Goal: Transaction & Acquisition: Download file/media

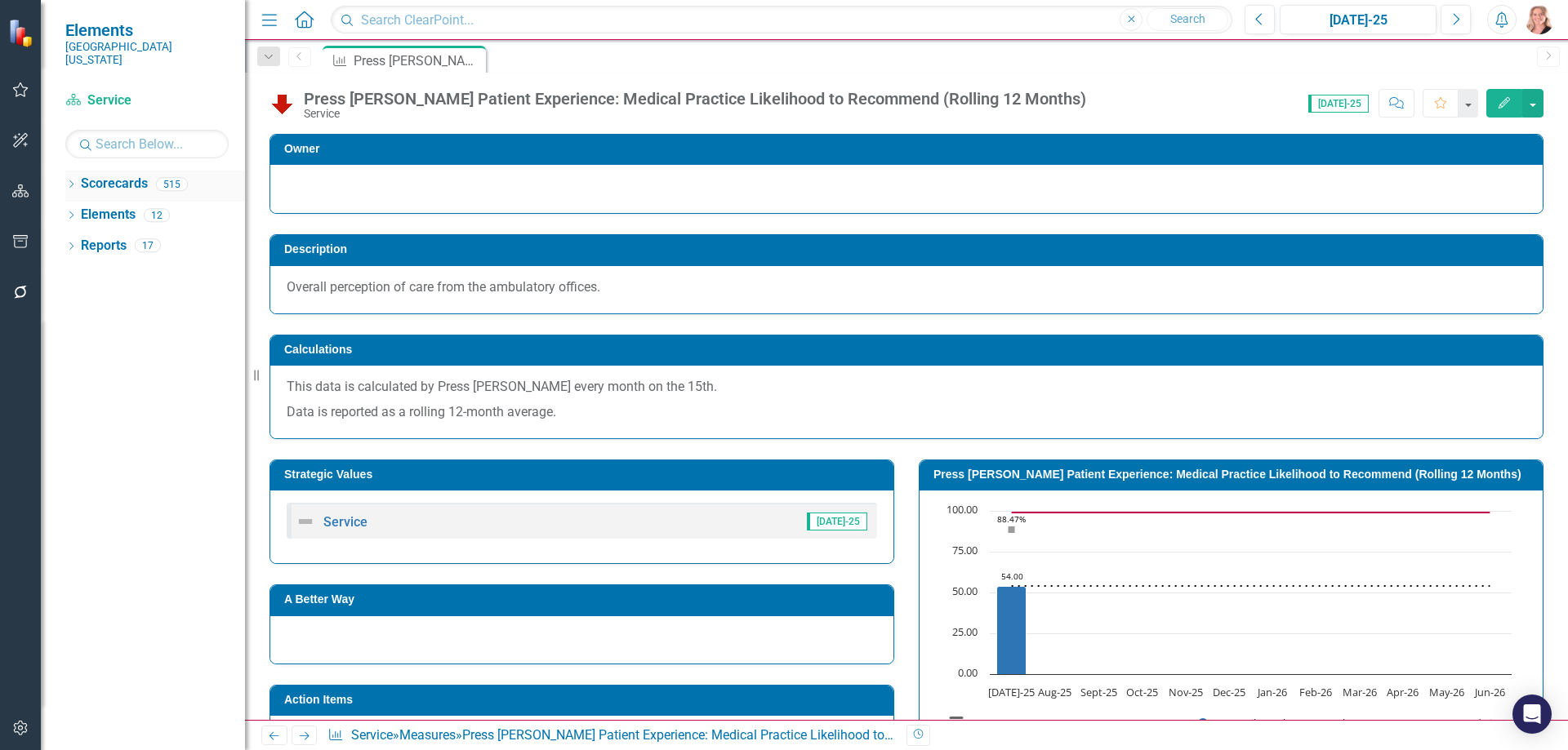
click at [112, 175] on link "Scorecards" at bounding box center [114, 184] width 67 height 19
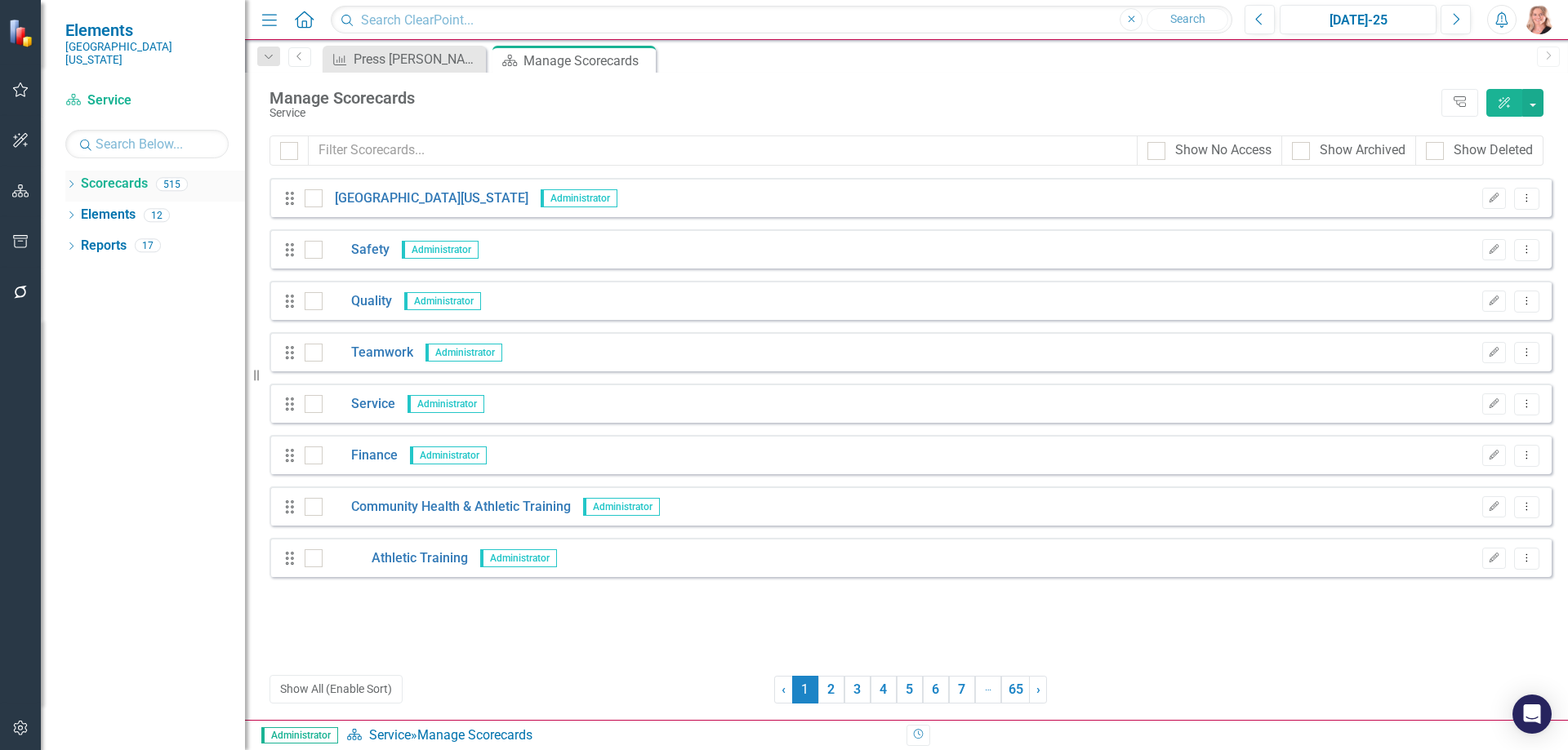
click at [72, 182] on icon "Dropdown" at bounding box center [71, 186] width 12 height 9
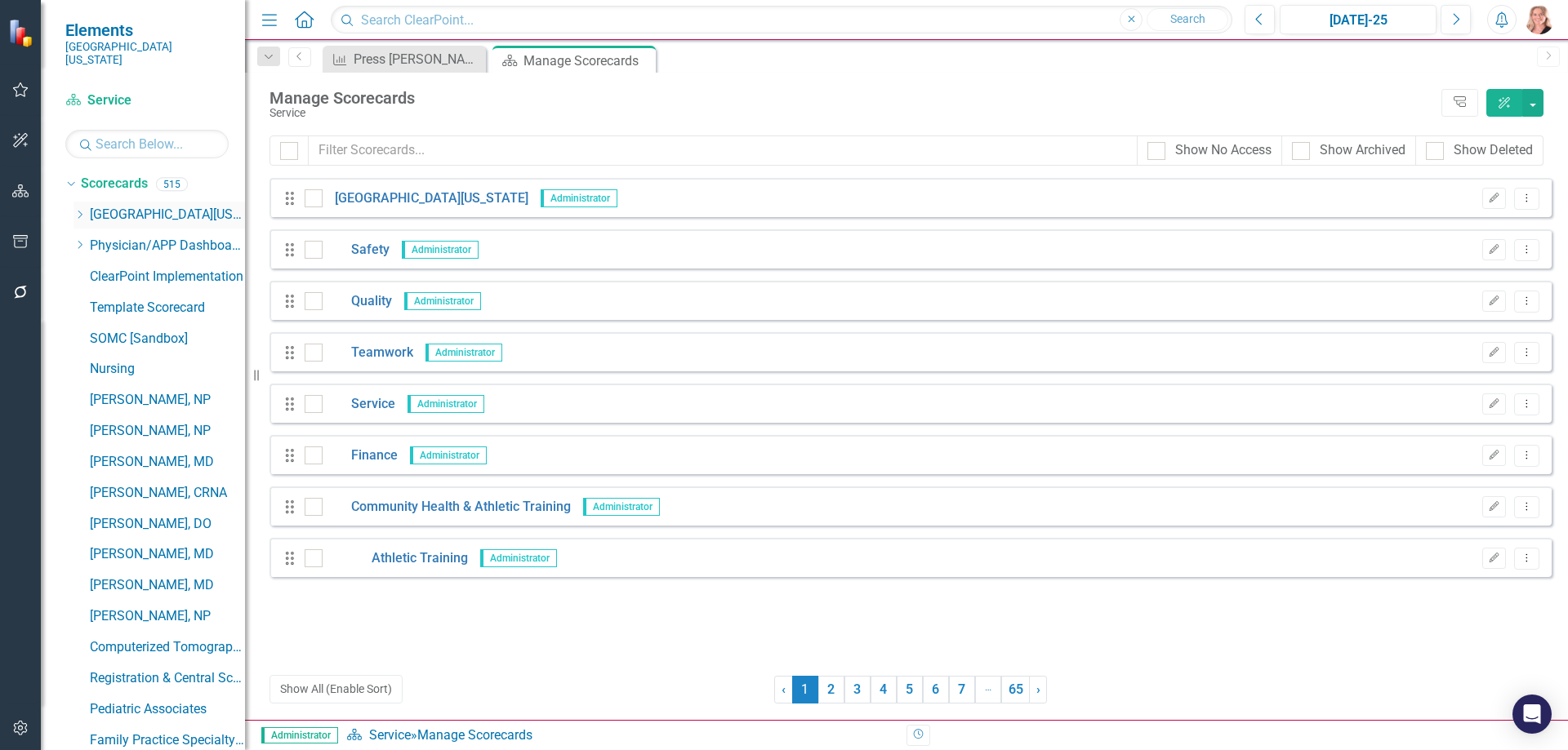
click at [77, 210] on icon "Dropdown" at bounding box center [79, 215] width 13 height 10
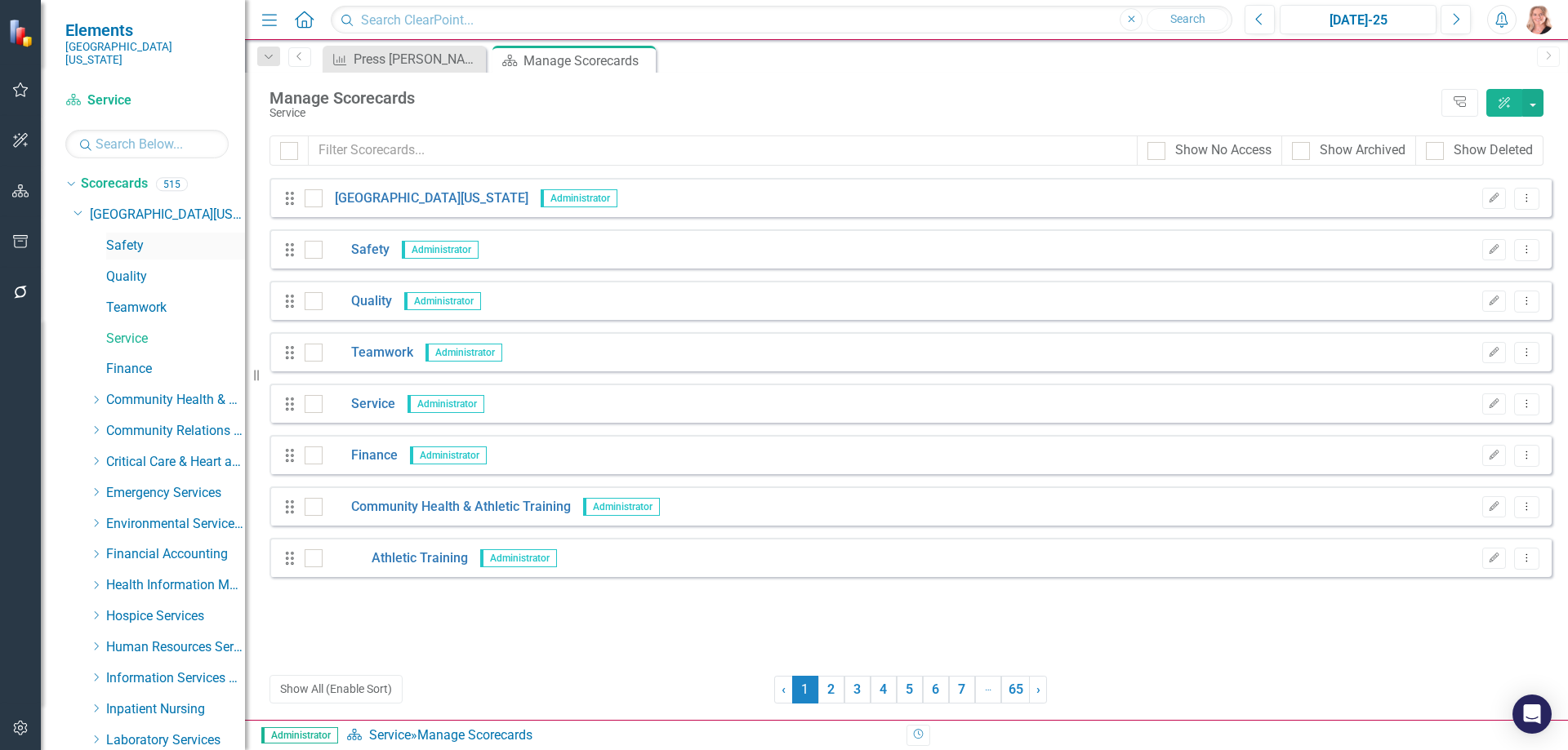
drag, startPoint x: 133, startPoint y: 231, endPoint x: 767, endPoint y: 246, distance: 634.2
click at [132, 236] on link "Safety" at bounding box center [176, 245] width 139 height 19
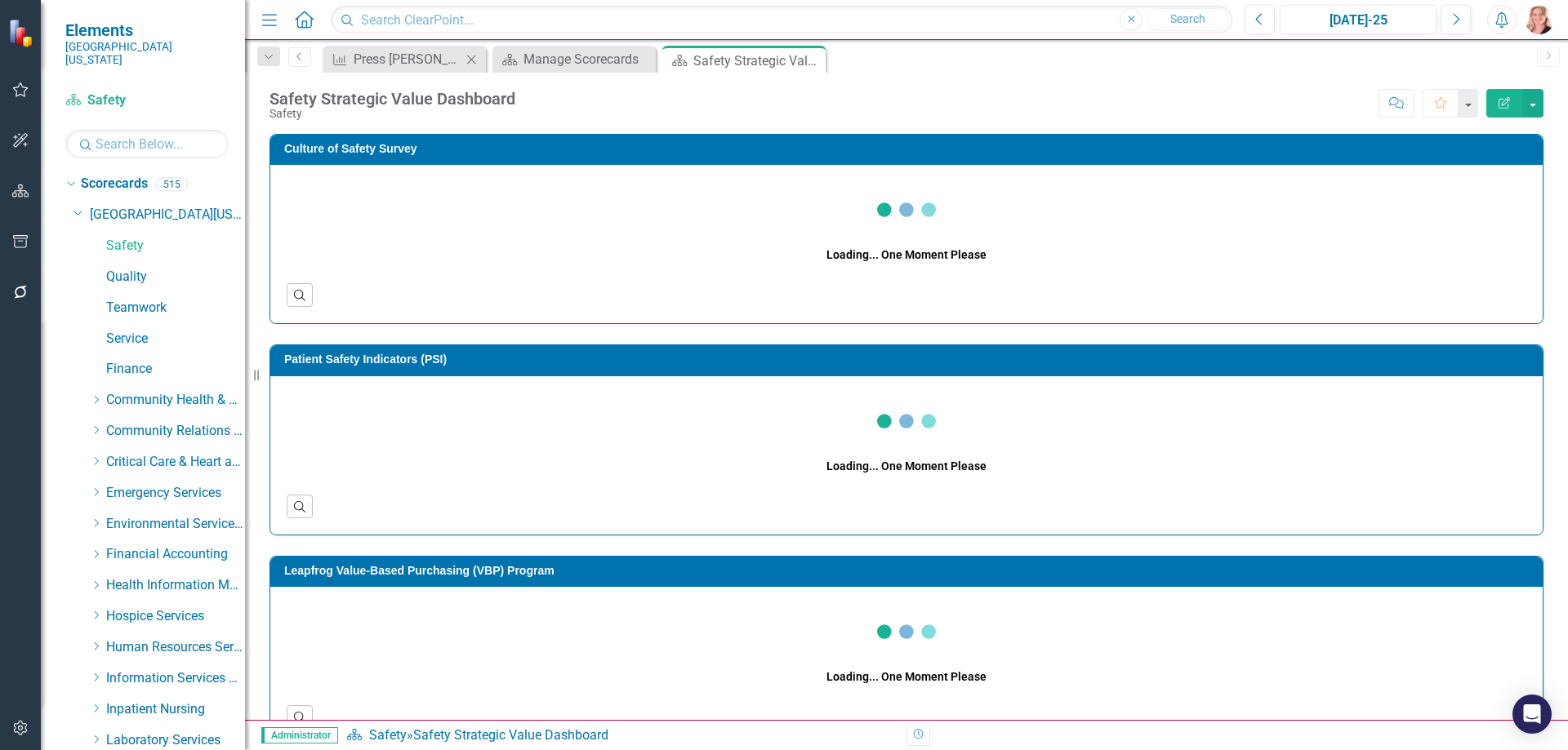
click at [470, 61] on icon "Close" at bounding box center [471, 59] width 17 height 13
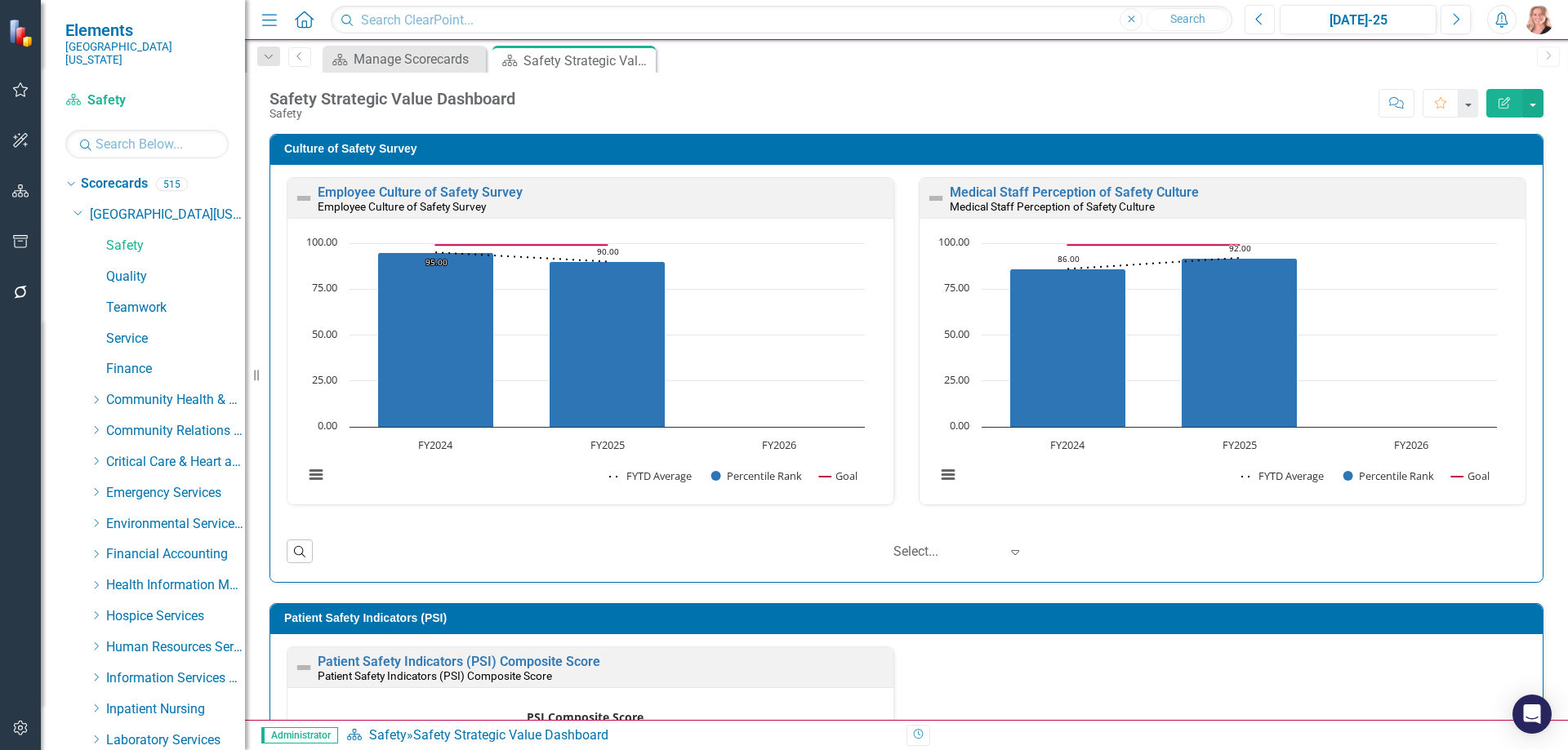
click at [1254, 22] on button "Previous" at bounding box center [1259, 20] width 30 height 29
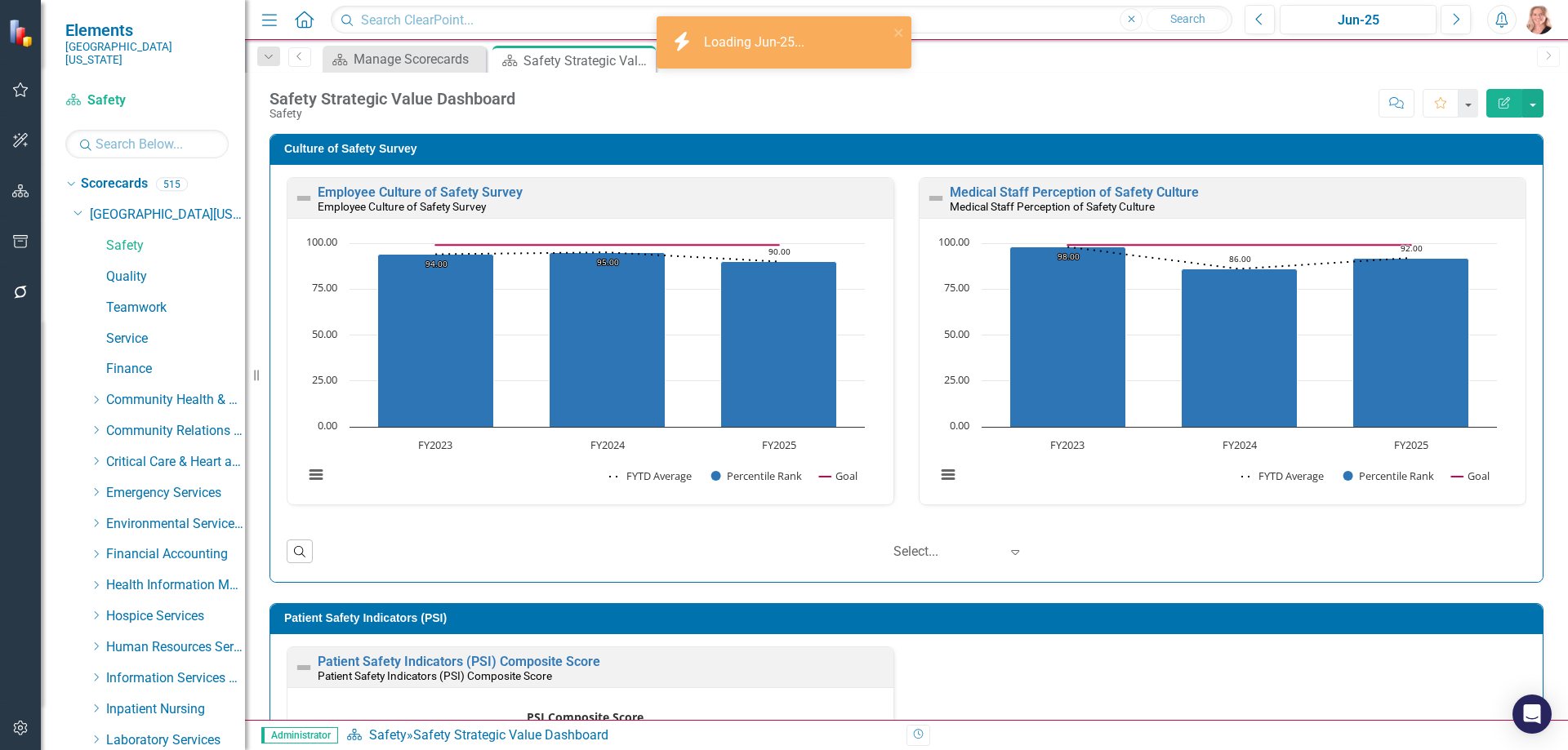
click at [21, 243] on icon "button" at bounding box center [21, 241] width 18 height 13
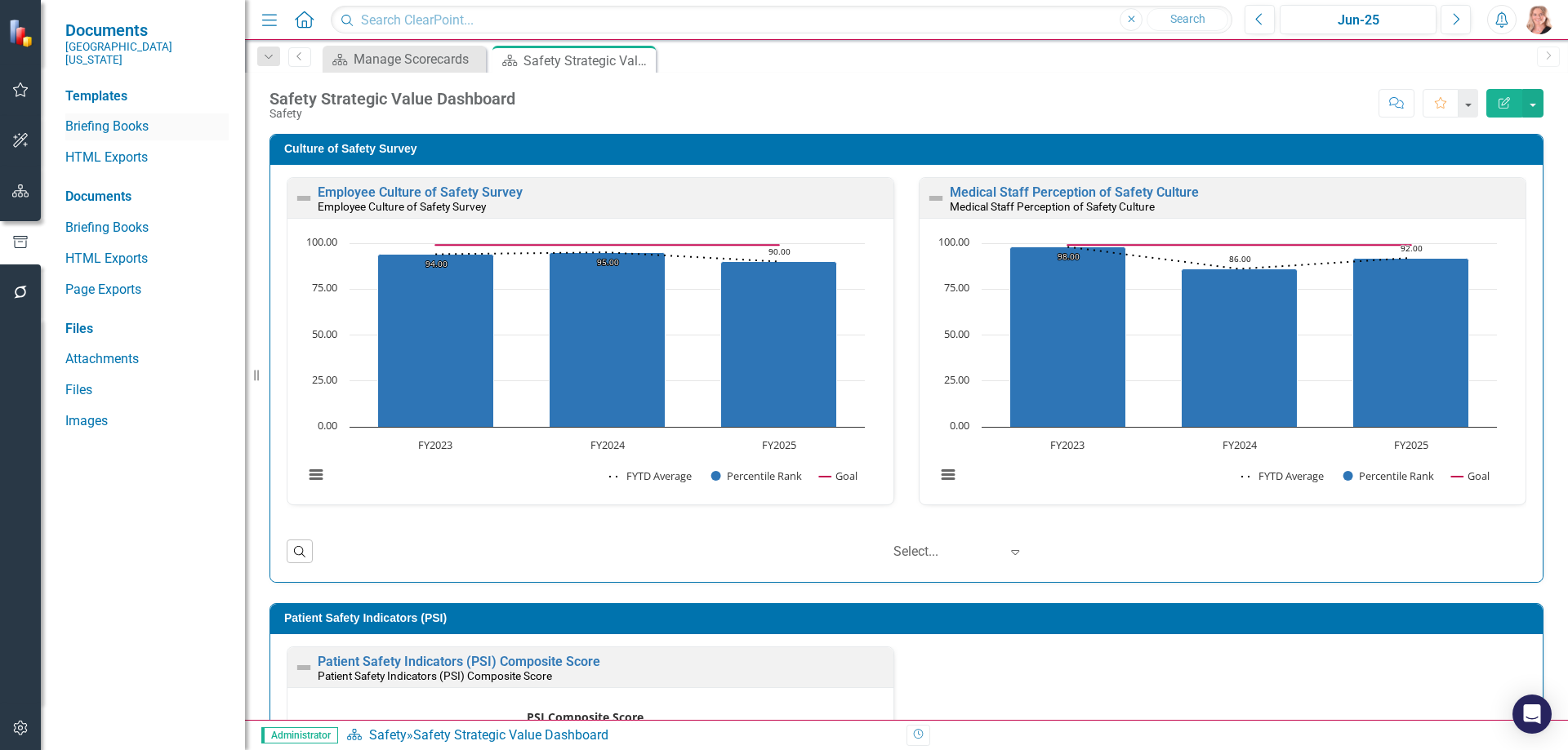
click at [108, 117] on link "Briefing Books" at bounding box center [147, 126] width 163 height 19
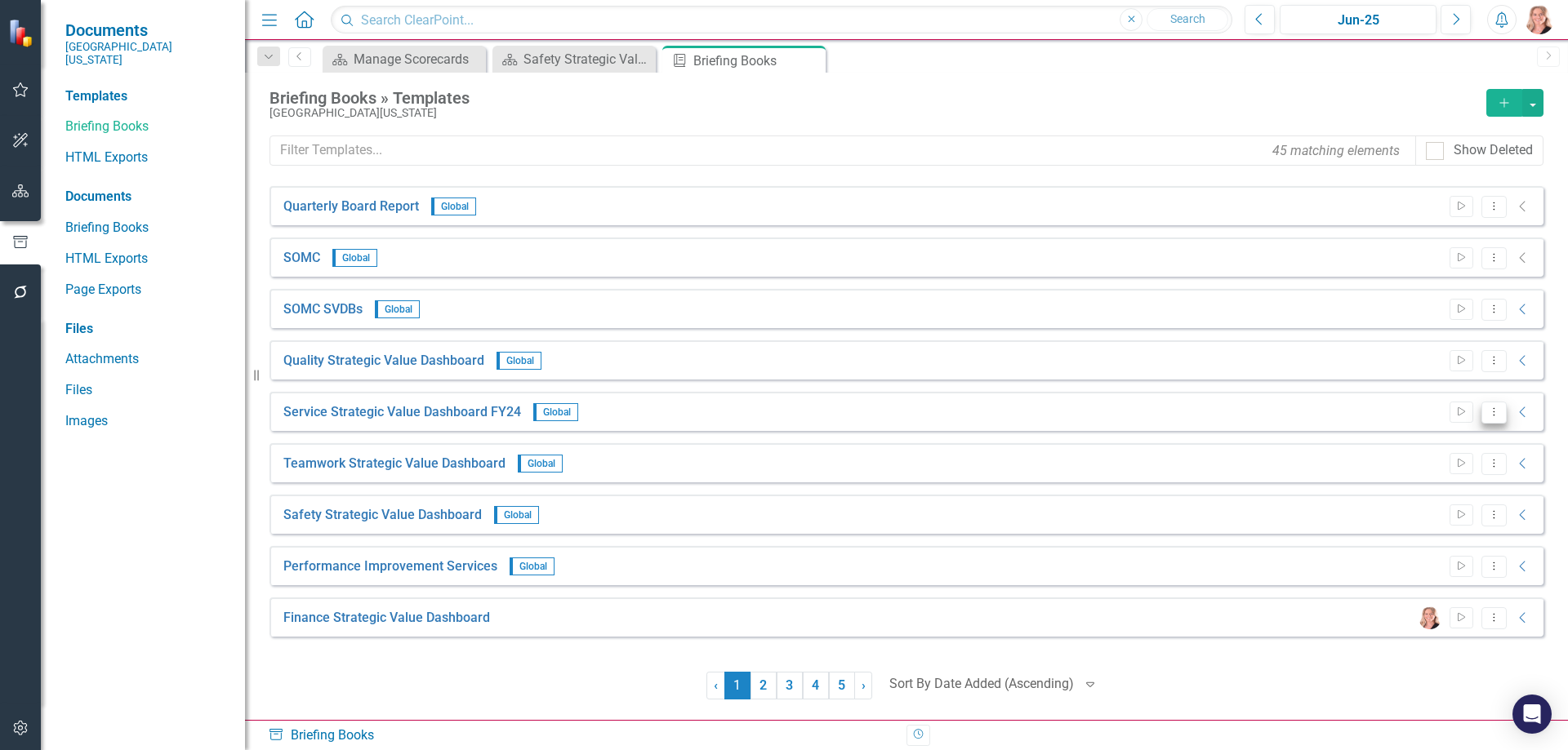
click at [1501, 416] on icon "Dropdown Menu" at bounding box center [1494, 411] width 14 height 11
click at [1403, 499] on link "Edit Edit Template" at bounding box center [1430, 500] width 151 height 30
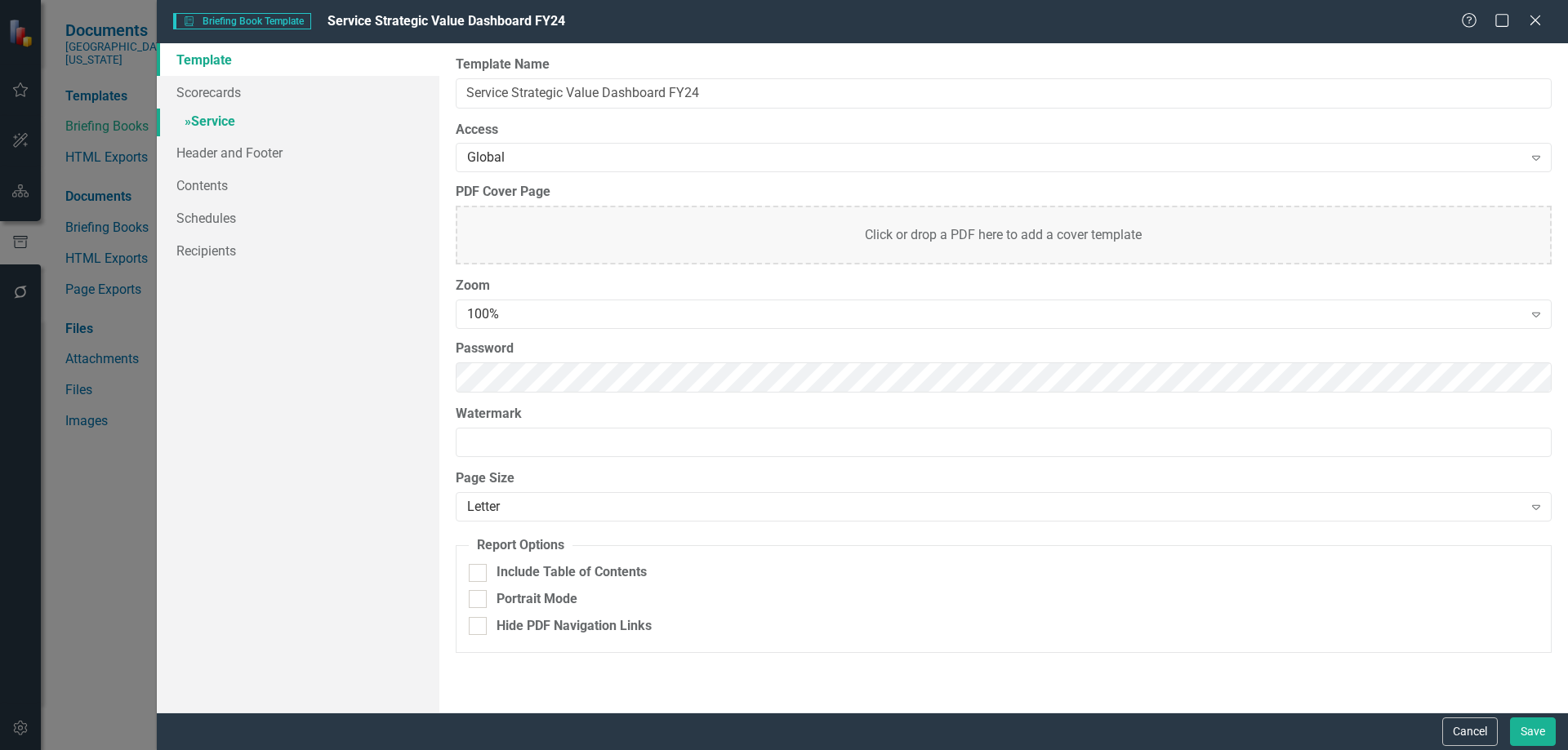
click at [212, 127] on link "» Service" at bounding box center [298, 122] width 282 height 28
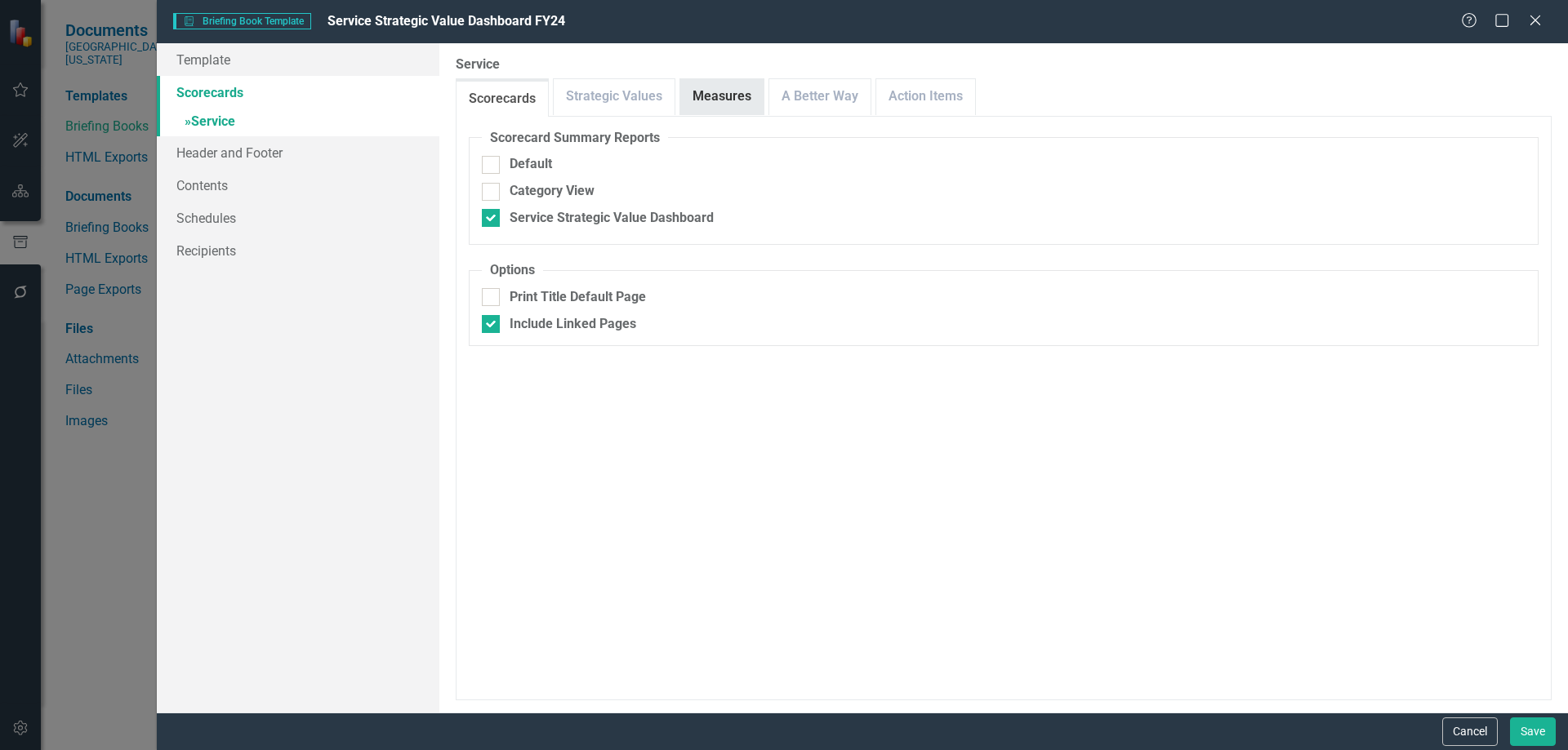
click at [743, 84] on link "Measures" at bounding box center [721, 97] width 83 height 35
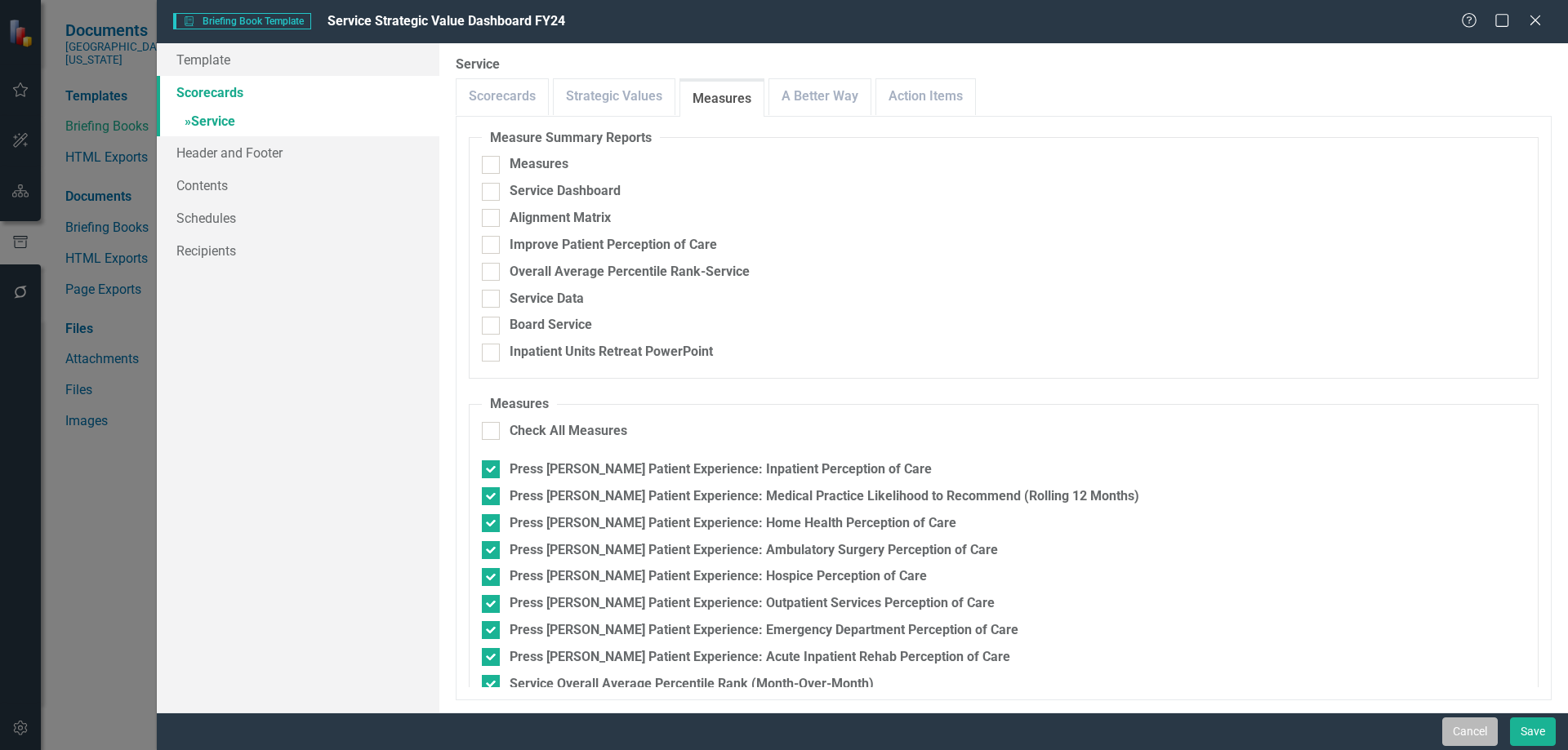
click at [1471, 734] on button "Cancel" at bounding box center [1469, 731] width 56 height 28
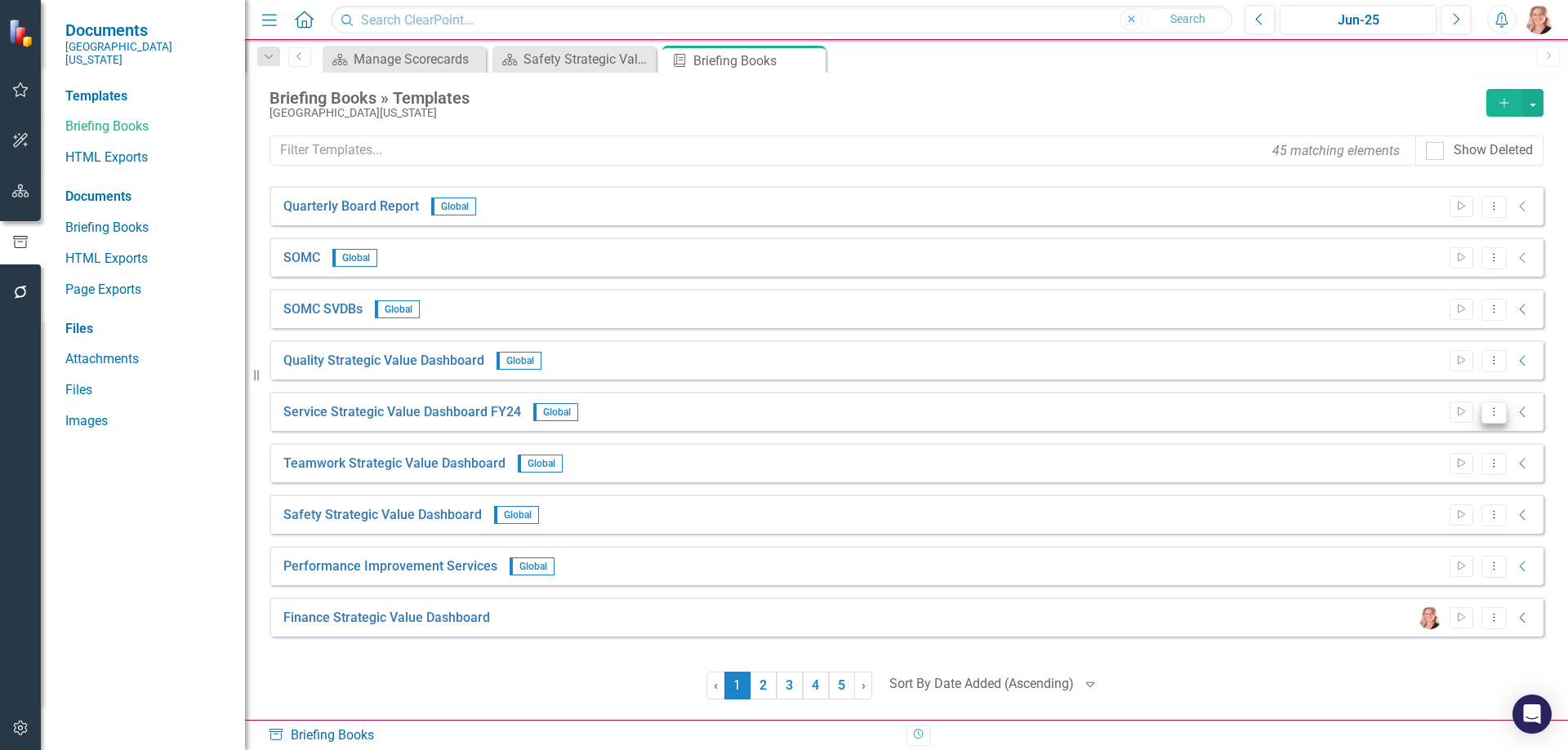
click at [1492, 417] on button "Dropdown Menu" at bounding box center [1495, 412] width 25 height 22
click at [1407, 496] on link "Edit Edit Template" at bounding box center [1430, 500] width 151 height 30
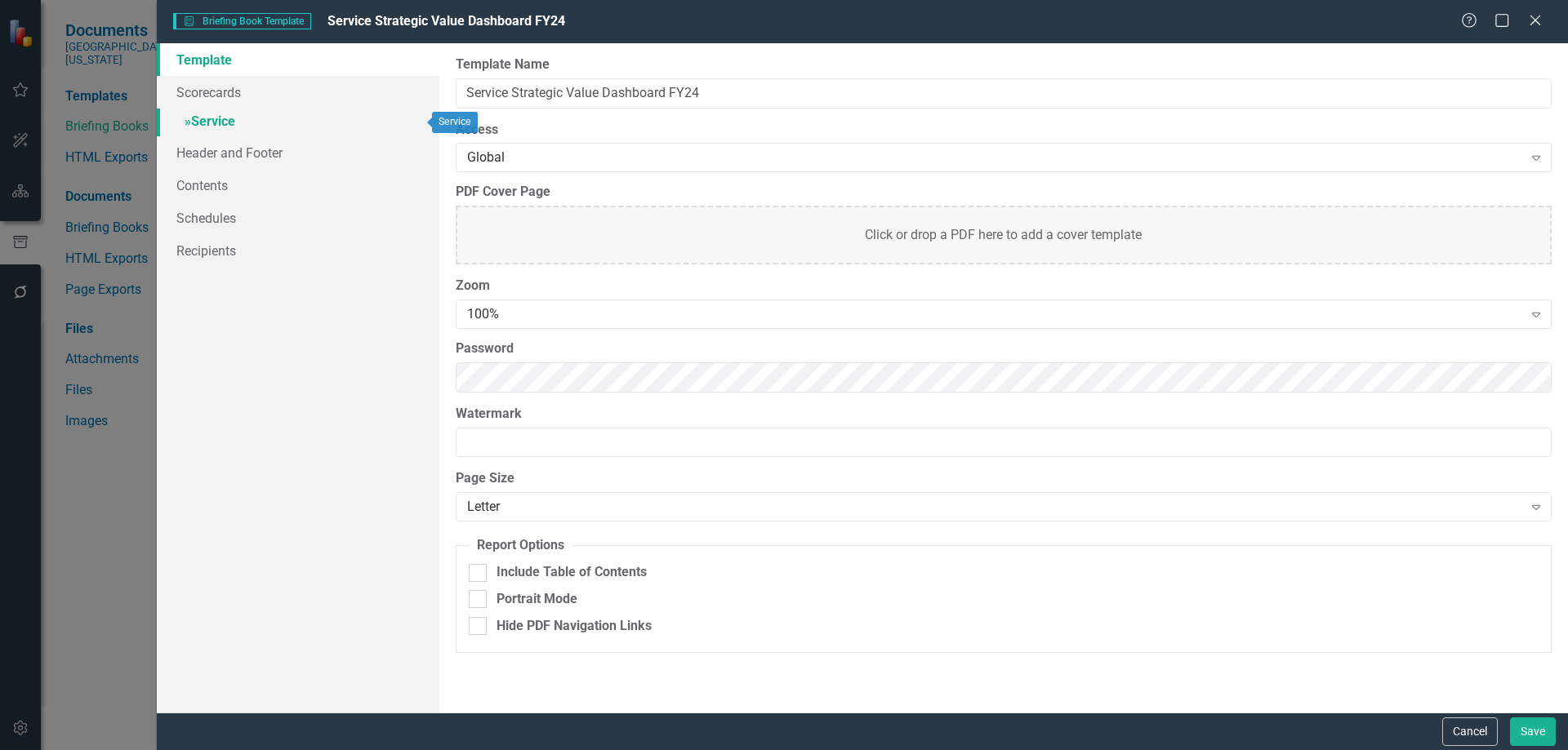
click at [246, 127] on link "» Service" at bounding box center [298, 122] width 282 height 28
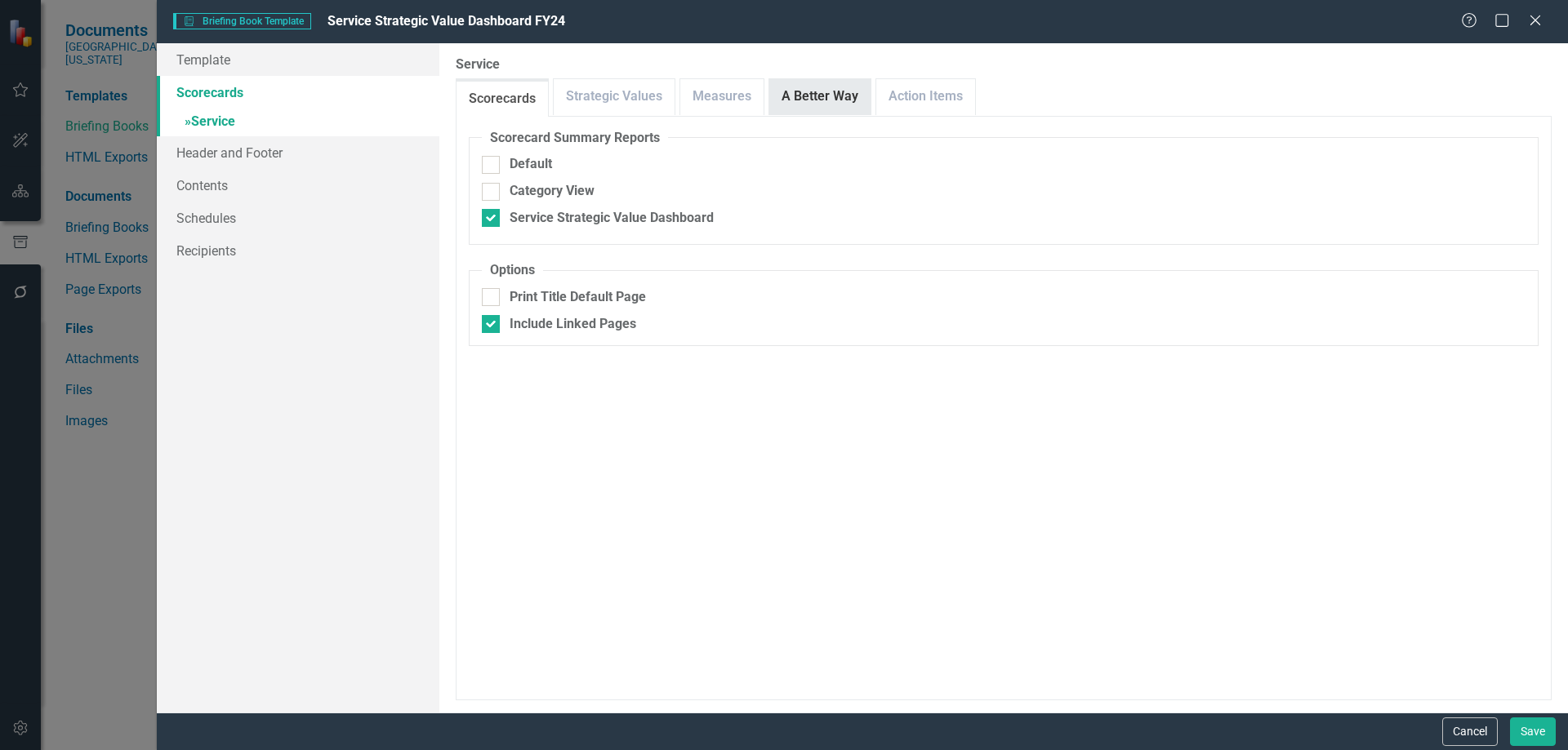
click at [812, 97] on link "A Better Way" at bounding box center [821, 97] width 102 height 35
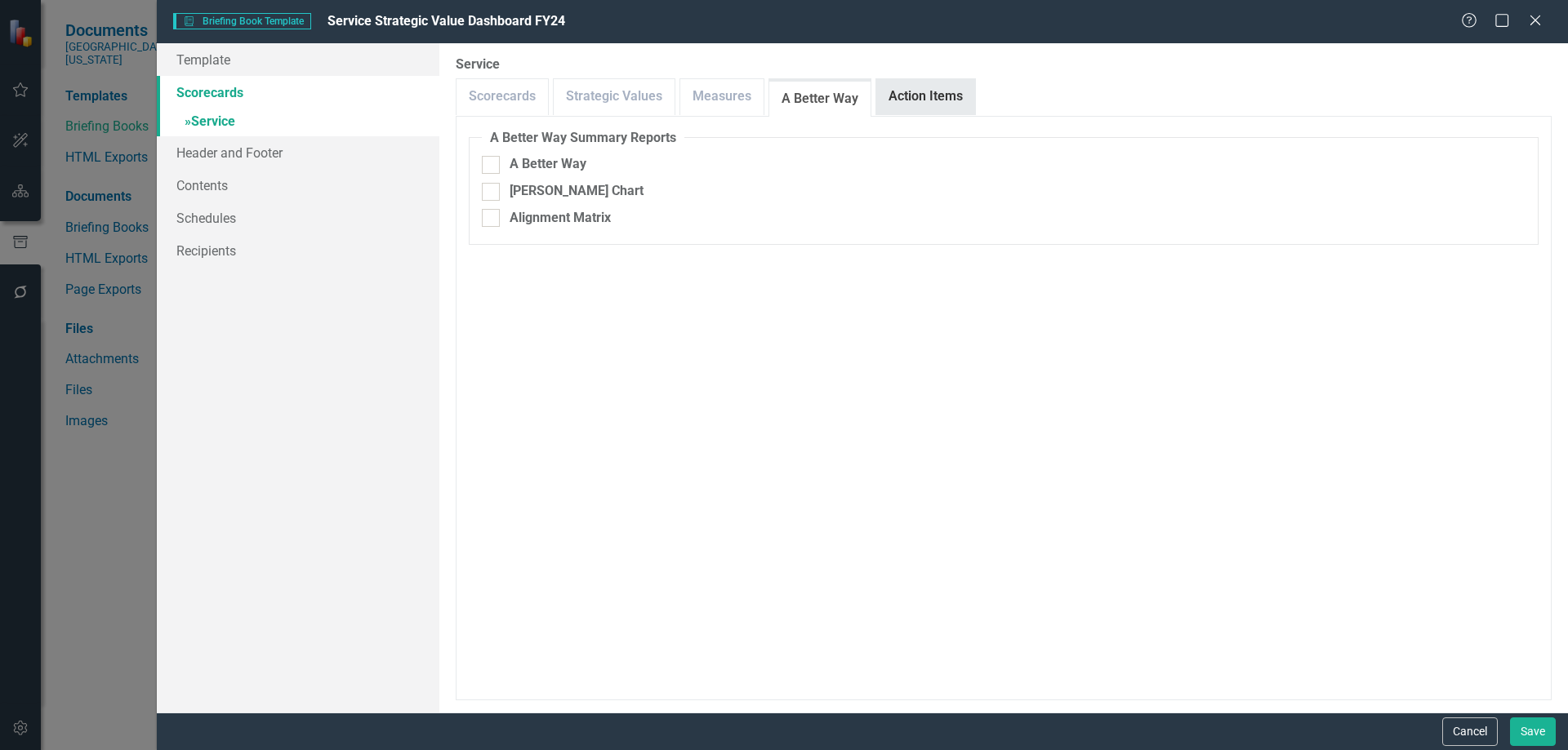
click at [938, 103] on link "Action Items" at bounding box center [925, 97] width 99 height 35
click at [497, 104] on link "Scorecards" at bounding box center [502, 97] width 92 height 35
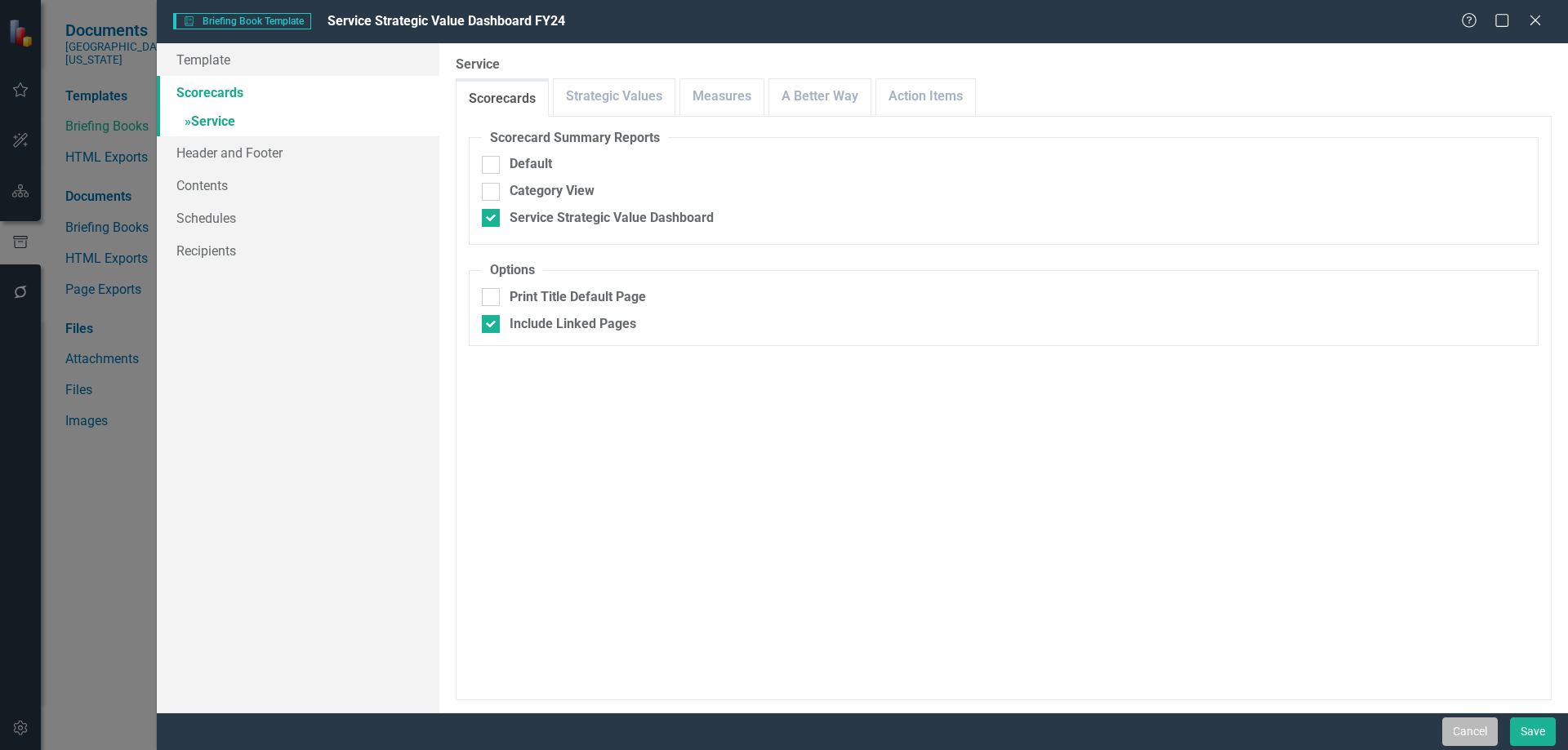
click at [1462, 729] on button "Cancel" at bounding box center [1469, 731] width 56 height 28
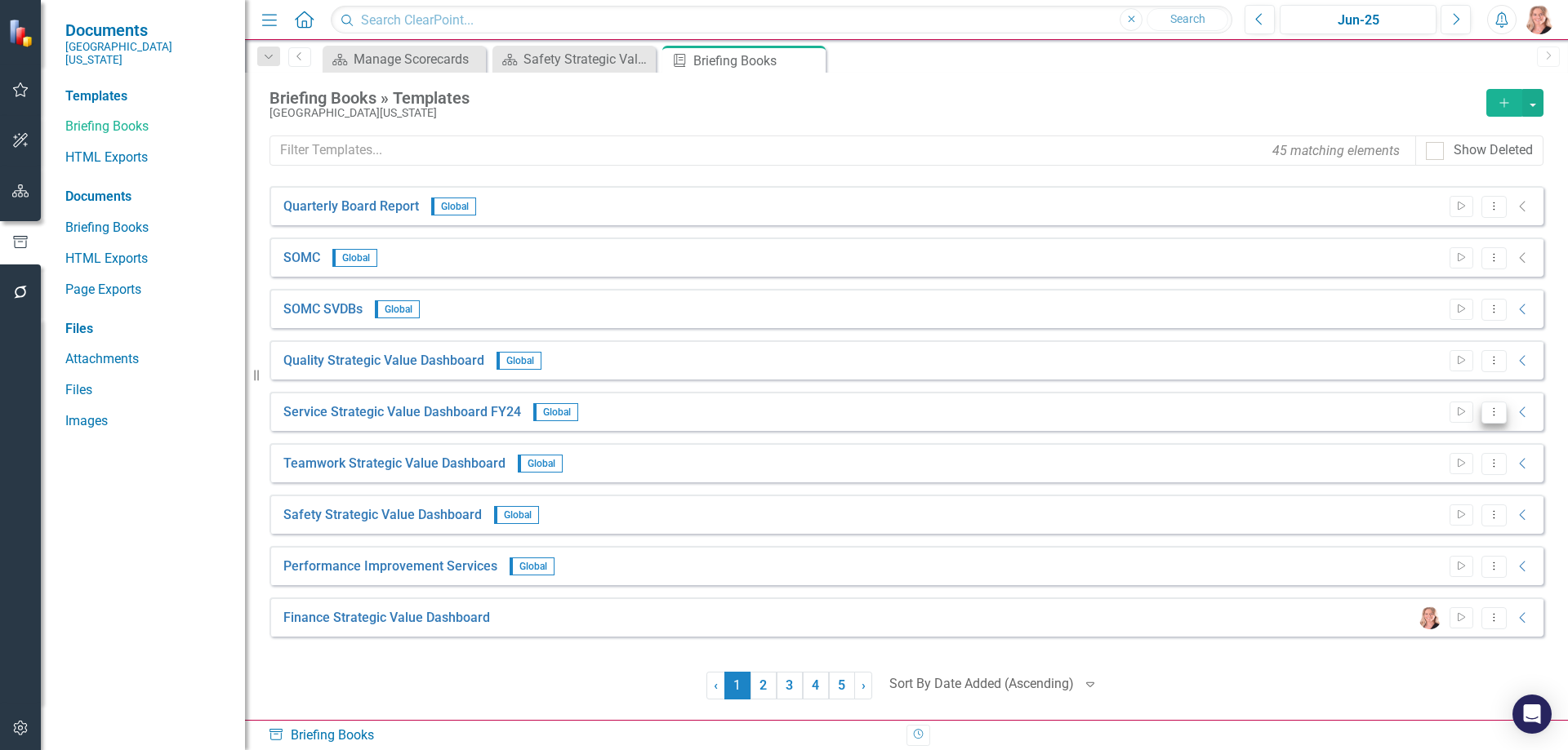
click at [1491, 420] on button "Dropdown Menu" at bounding box center [1495, 412] width 25 height 22
click at [1402, 437] on link "Start Run Template" at bounding box center [1430, 439] width 151 height 30
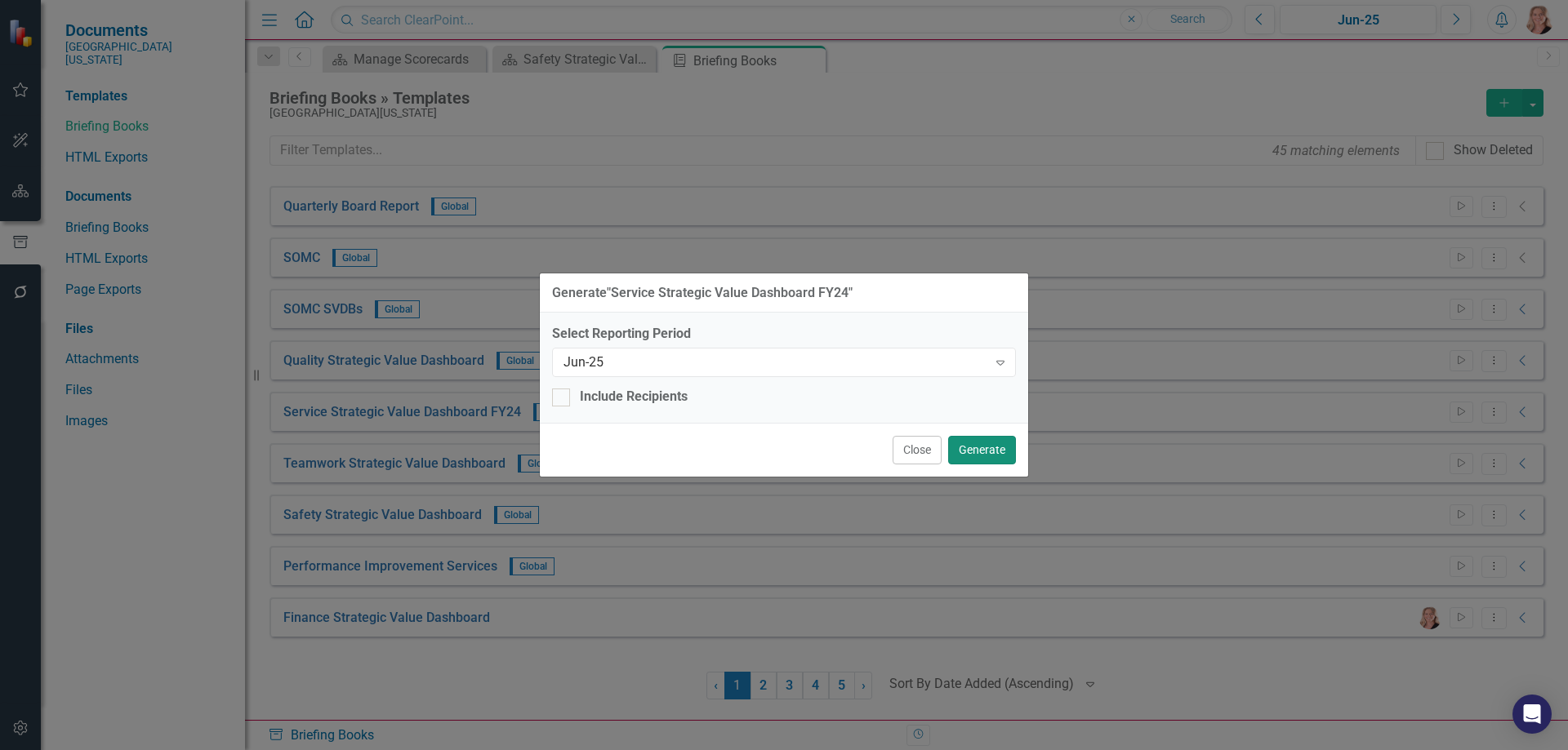
click at [990, 456] on button "Generate" at bounding box center [982, 449] width 67 height 28
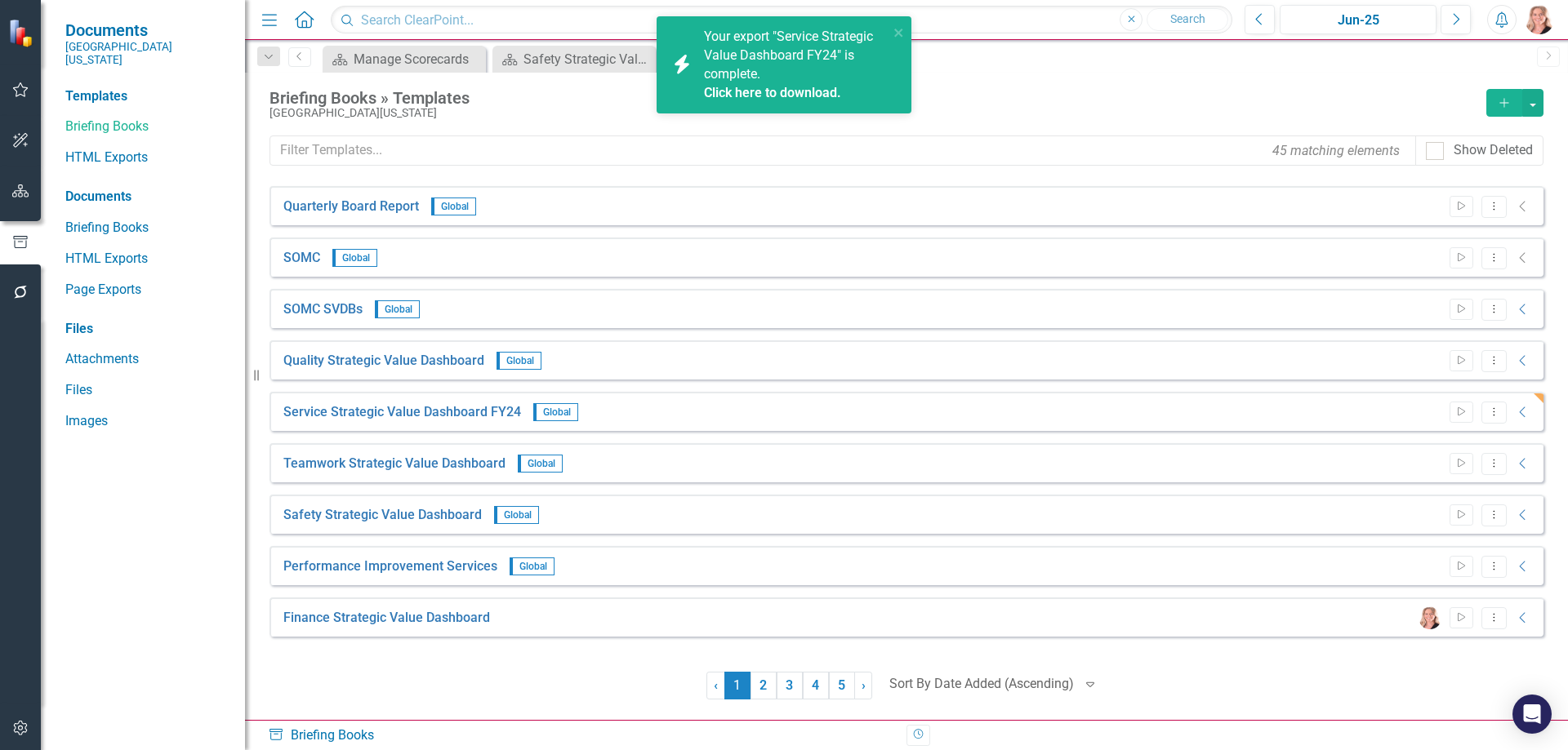
click at [744, 93] on link "Click here to download." at bounding box center [773, 93] width 137 height 16
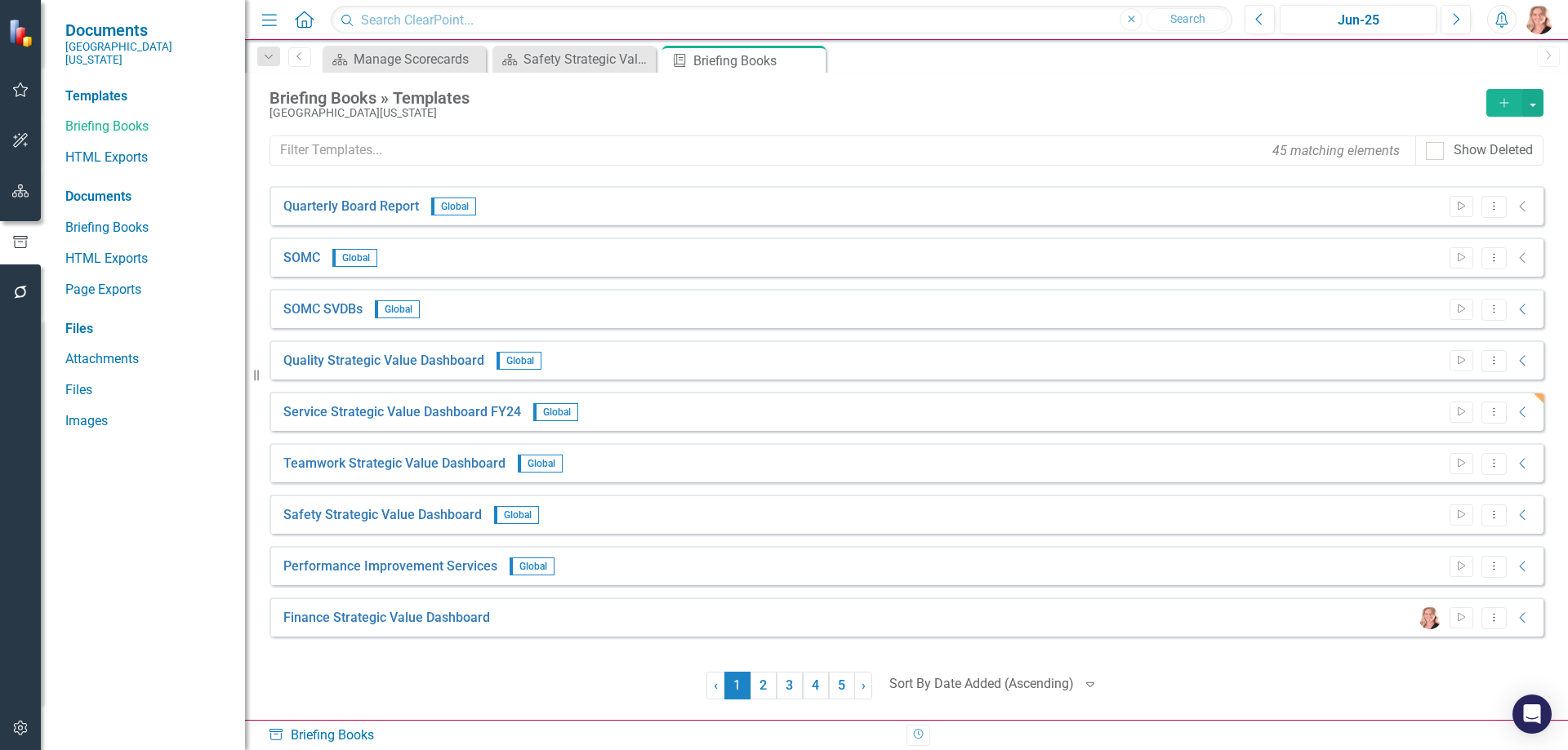
click at [9, 189] on button "button" at bounding box center [21, 191] width 37 height 34
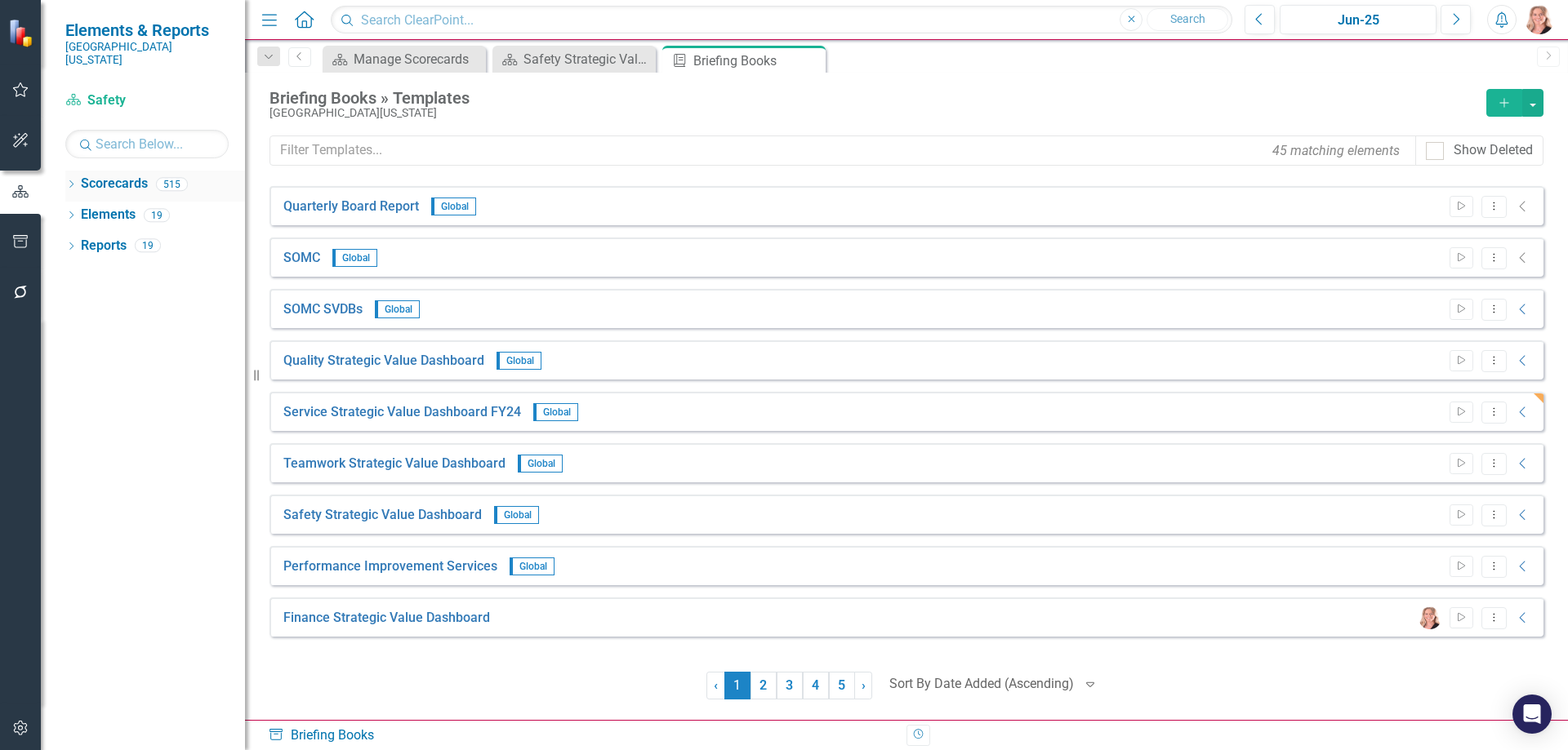
click at [68, 182] on icon "Dropdown" at bounding box center [71, 186] width 12 height 9
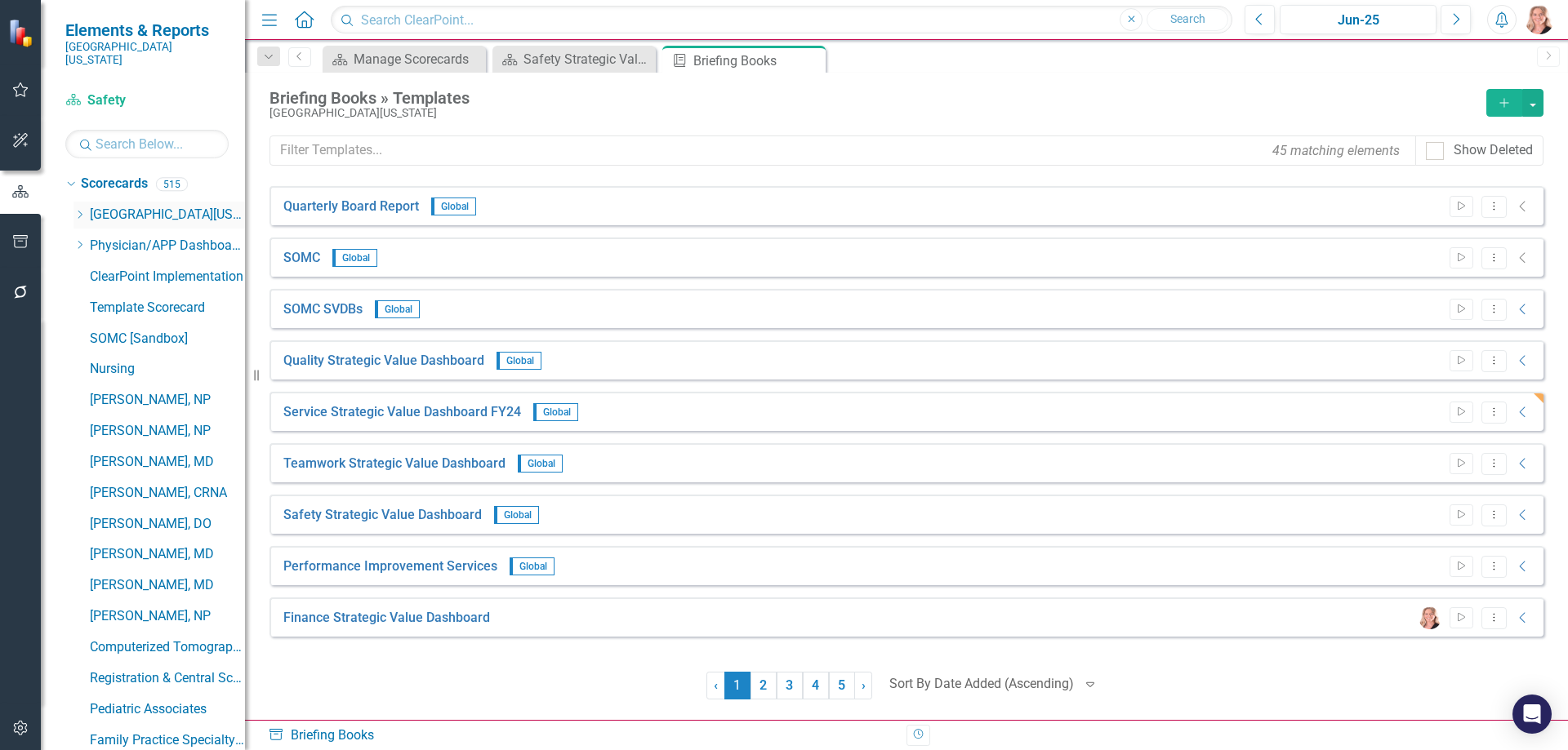
click at [80, 210] on icon "Dropdown" at bounding box center [79, 215] width 13 height 10
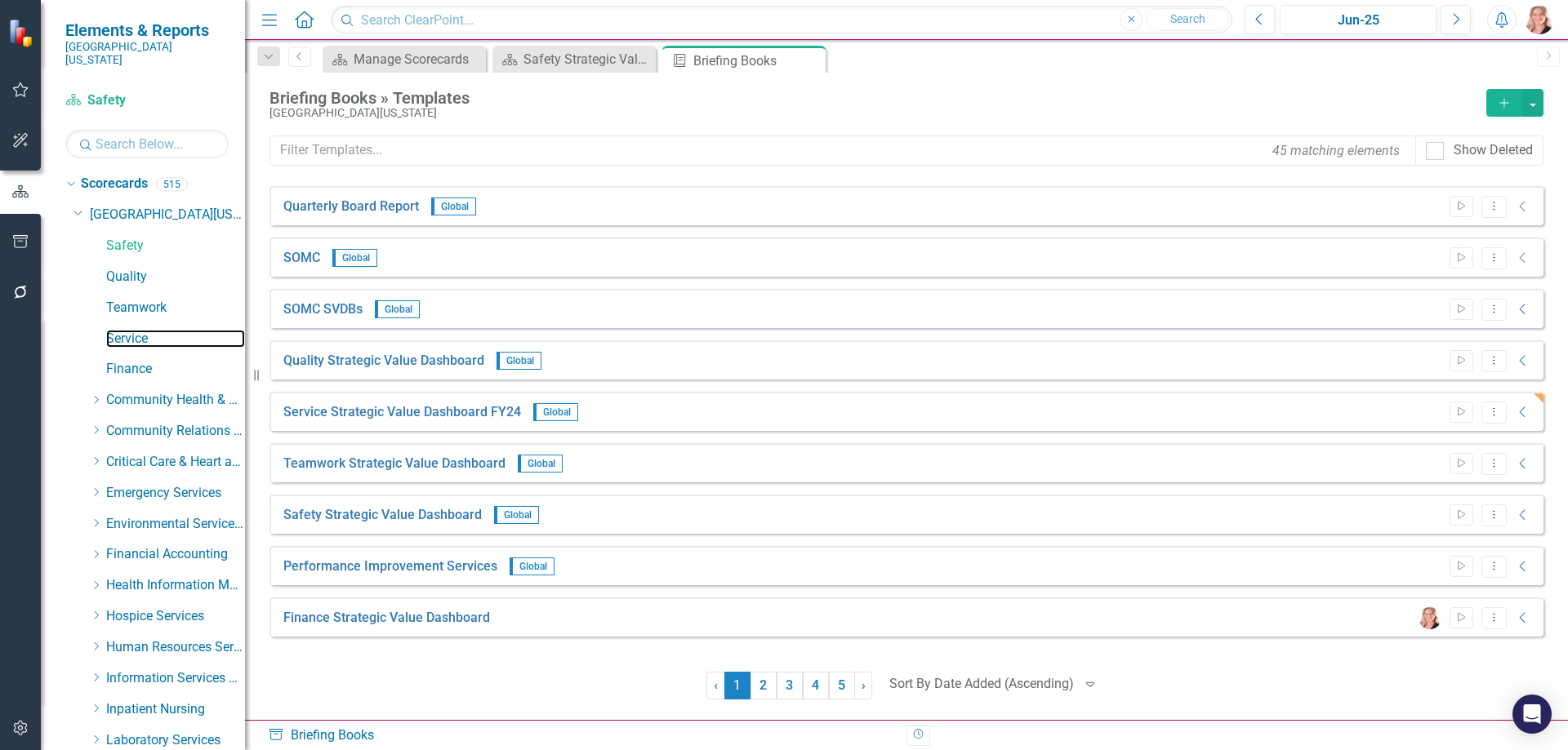
click at [123, 330] on link "Service" at bounding box center [176, 339] width 139 height 19
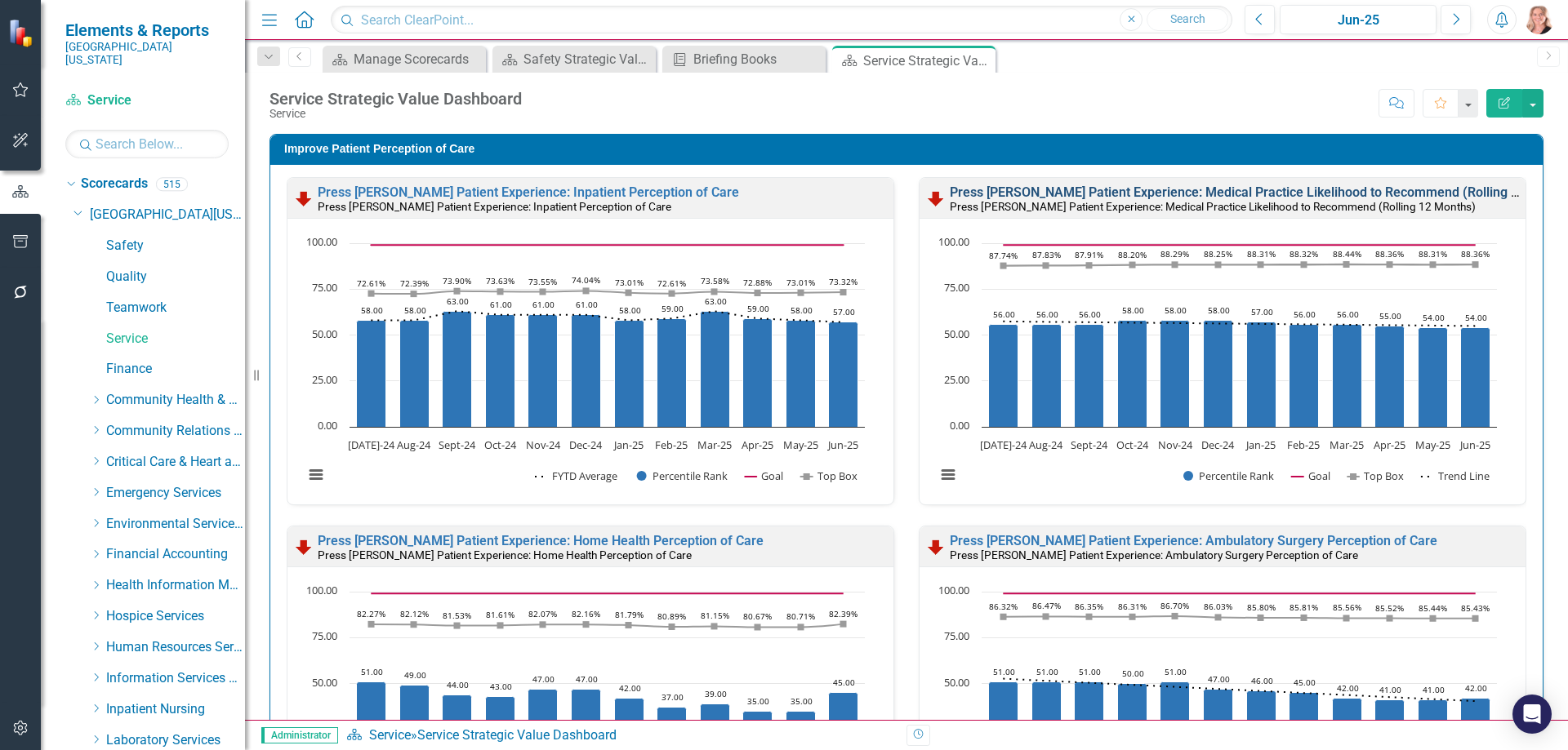
click at [1285, 189] on link "Press Ganey Patient Experience: Medical Practice Likelihood to Recommend (Rolli…" at bounding box center [1263, 192] width 628 height 16
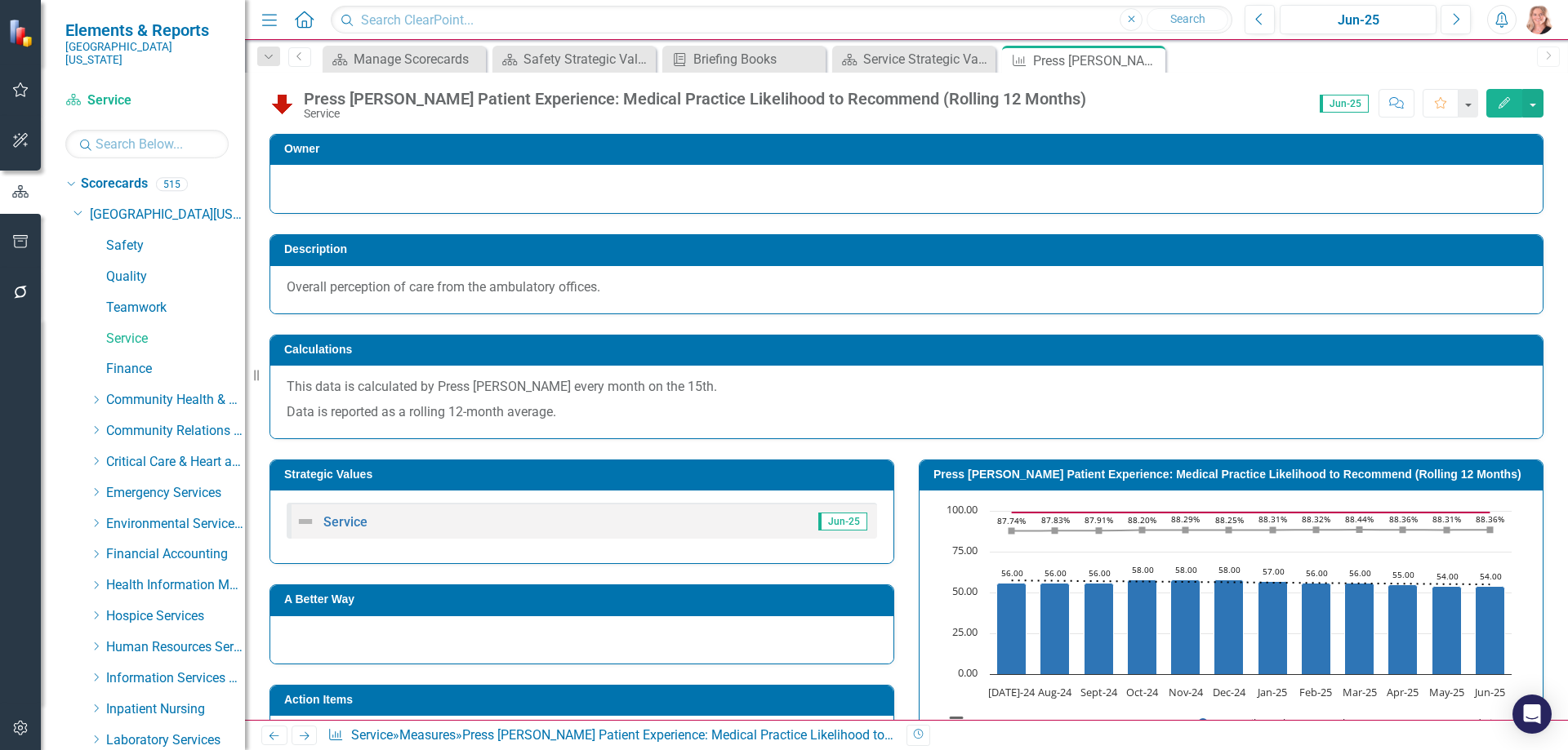
click at [1506, 100] on icon "button" at bounding box center [1504, 103] width 12 height 12
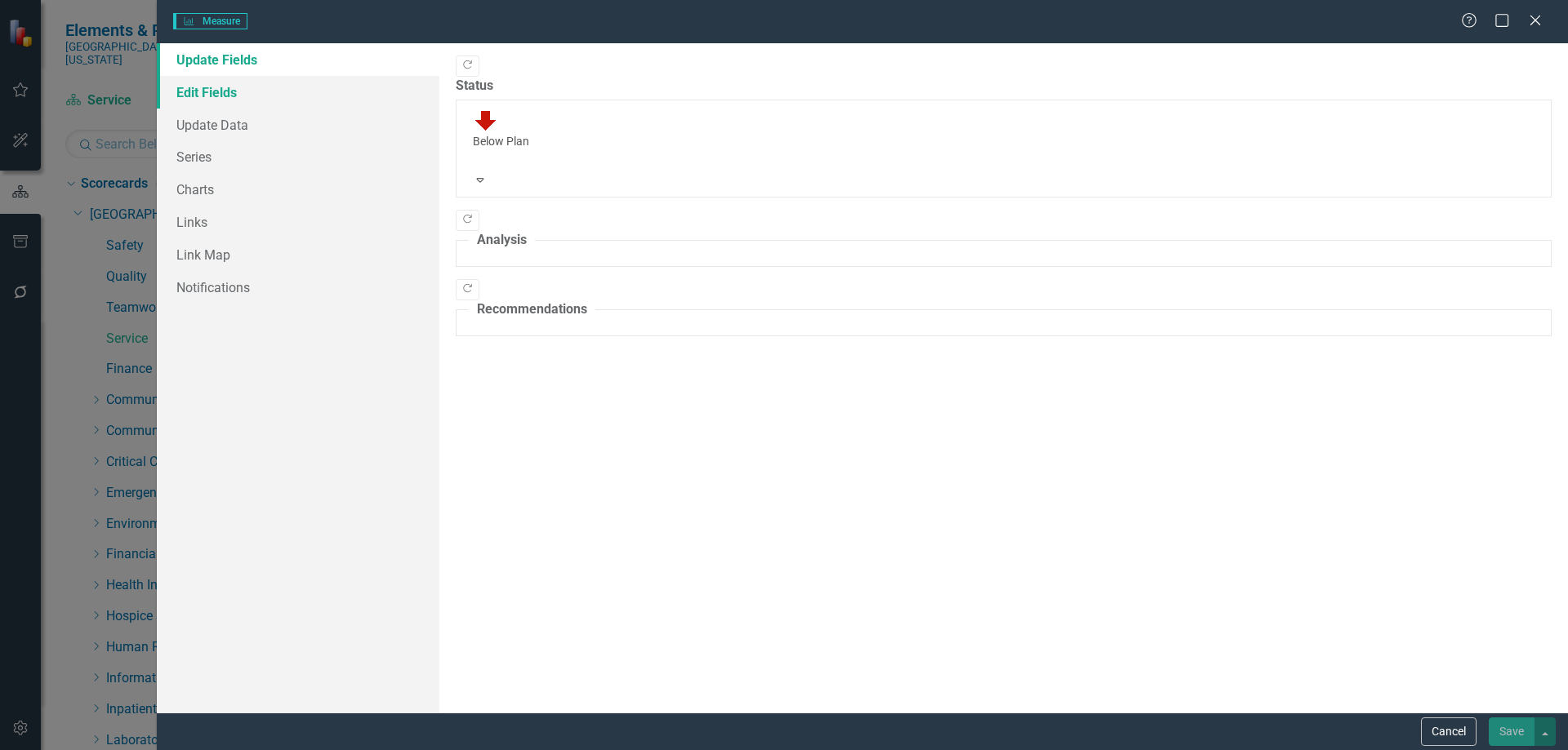
click at [228, 95] on link "Edit Fields" at bounding box center [298, 92] width 282 height 32
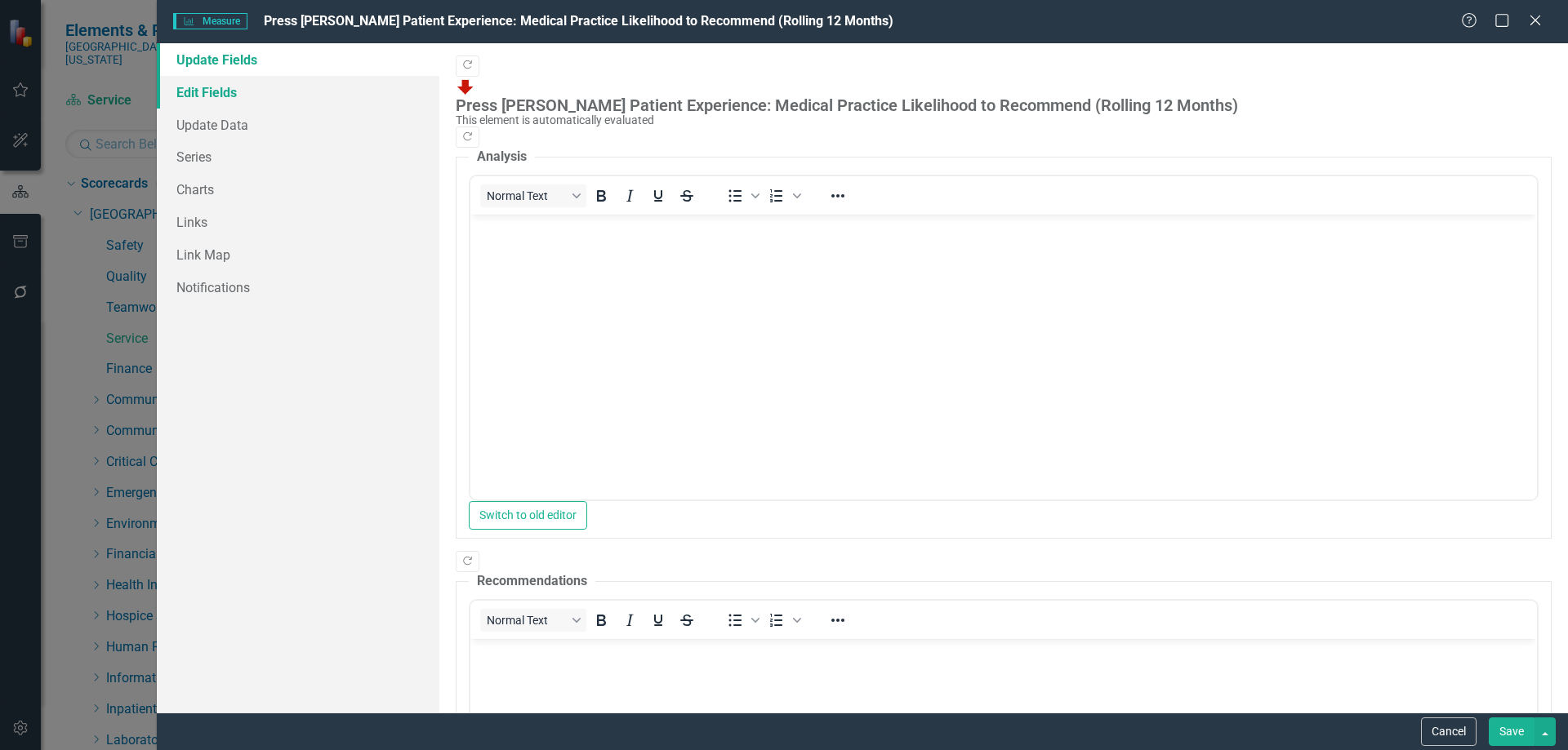
click at [224, 83] on link "Edit Fields" at bounding box center [298, 92] width 282 height 32
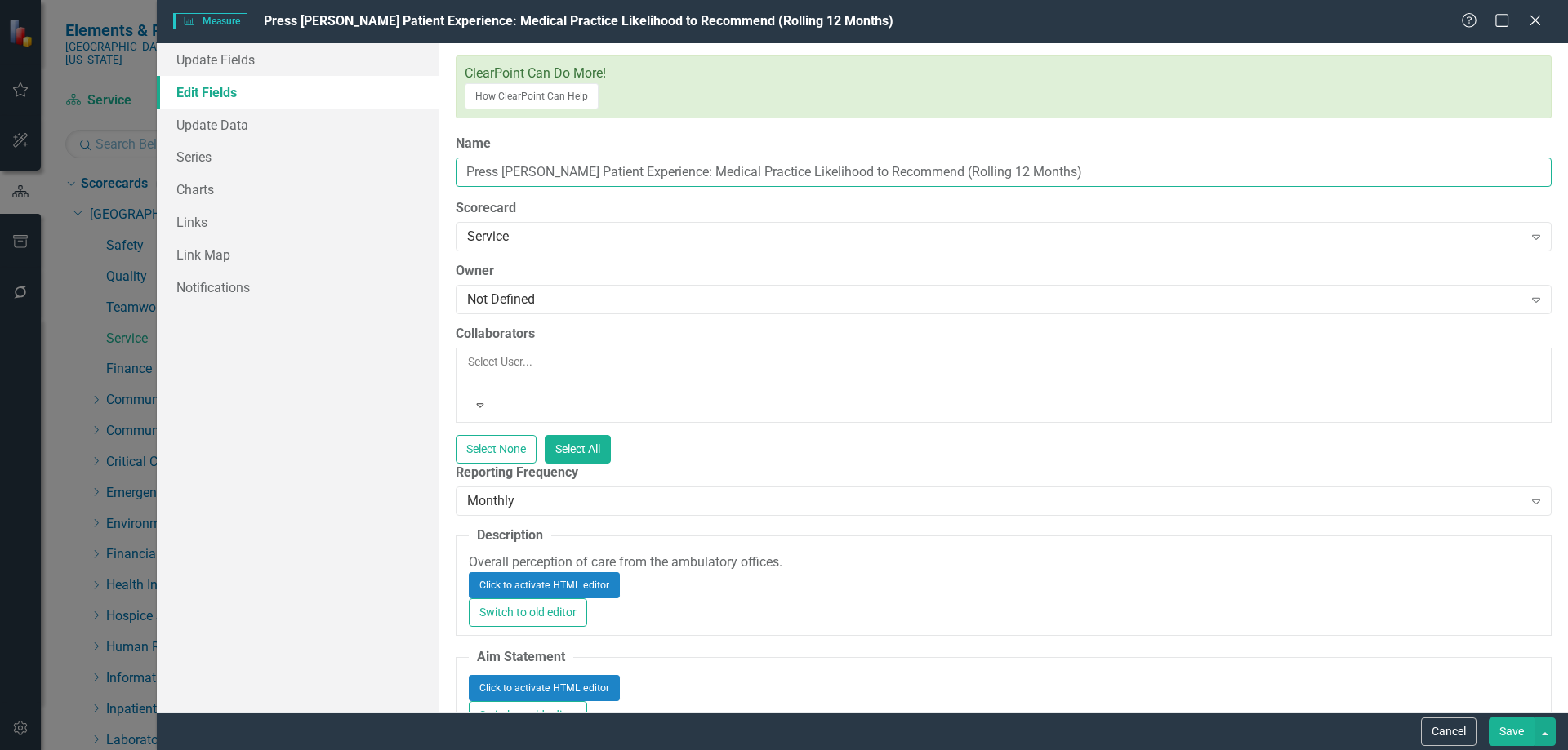
drag, startPoint x: 1039, startPoint y: 150, endPoint x: 757, endPoint y: 155, distance: 282.0
click at [757, 157] on input "Press Ganey Patient Experience: Medical Practice Likelihood to Recommend (Rolli…" at bounding box center [1003, 172] width 1096 height 30
type input "Press [PERSON_NAME] Patient Experience: Medical Practice Perception of Care"
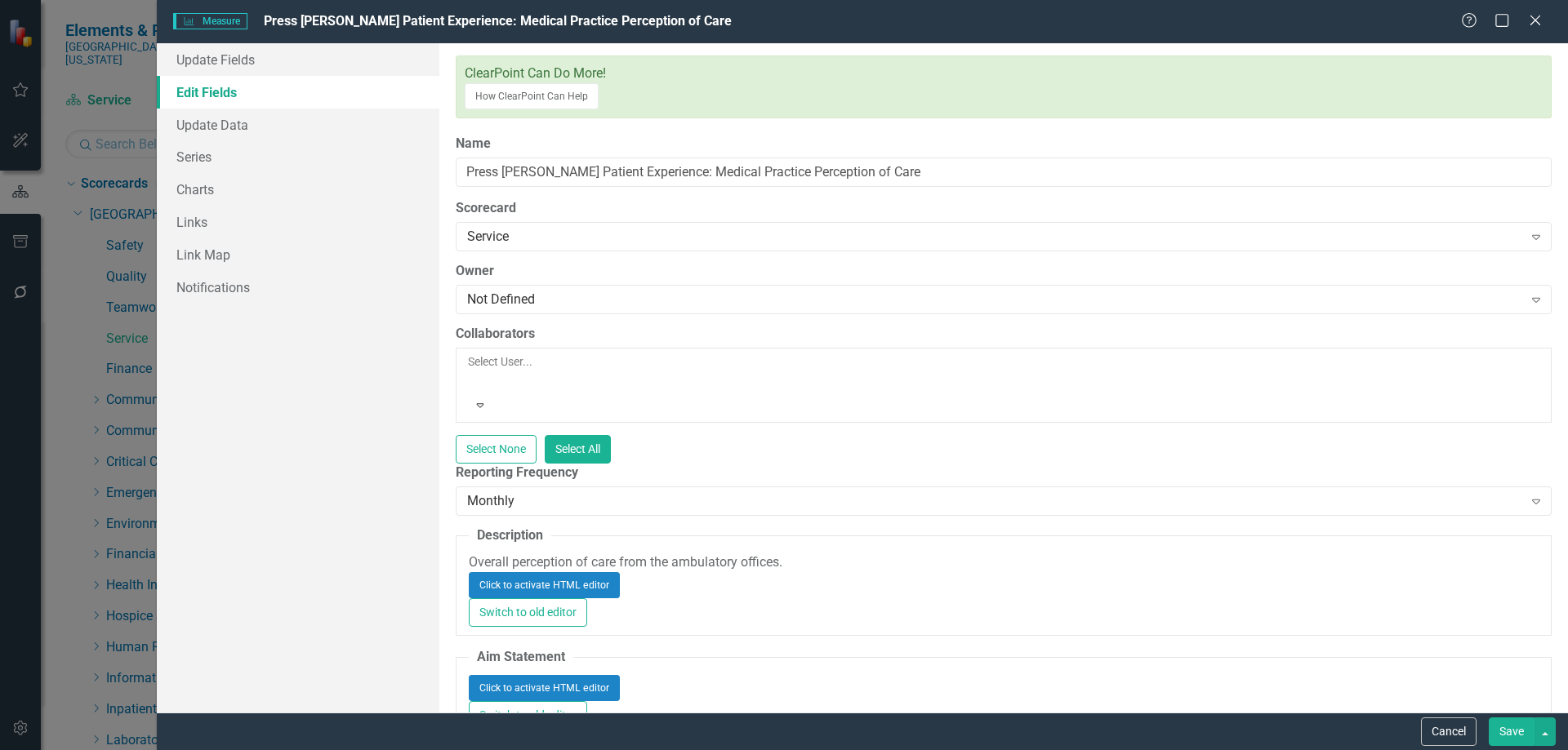
click at [1511, 734] on button "Save" at bounding box center [1511, 731] width 46 height 28
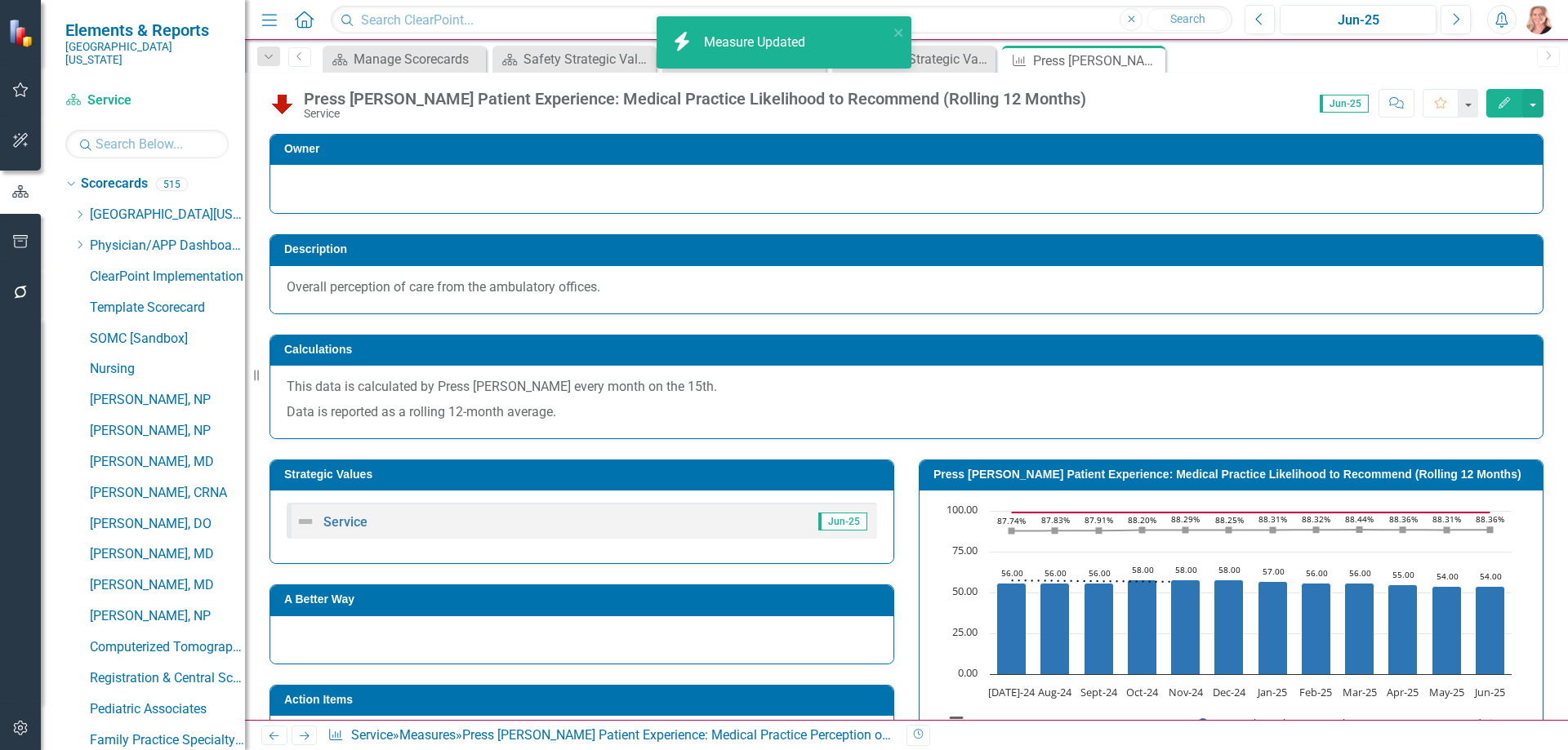
drag, startPoint x: 1272, startPoint y: 565, endPoint x: 715, endPoint y: 307, distance: 613.9
click at [1397, 552] on rect "Interactive chart" at bounding box center [1228, 625] width 584 height 245
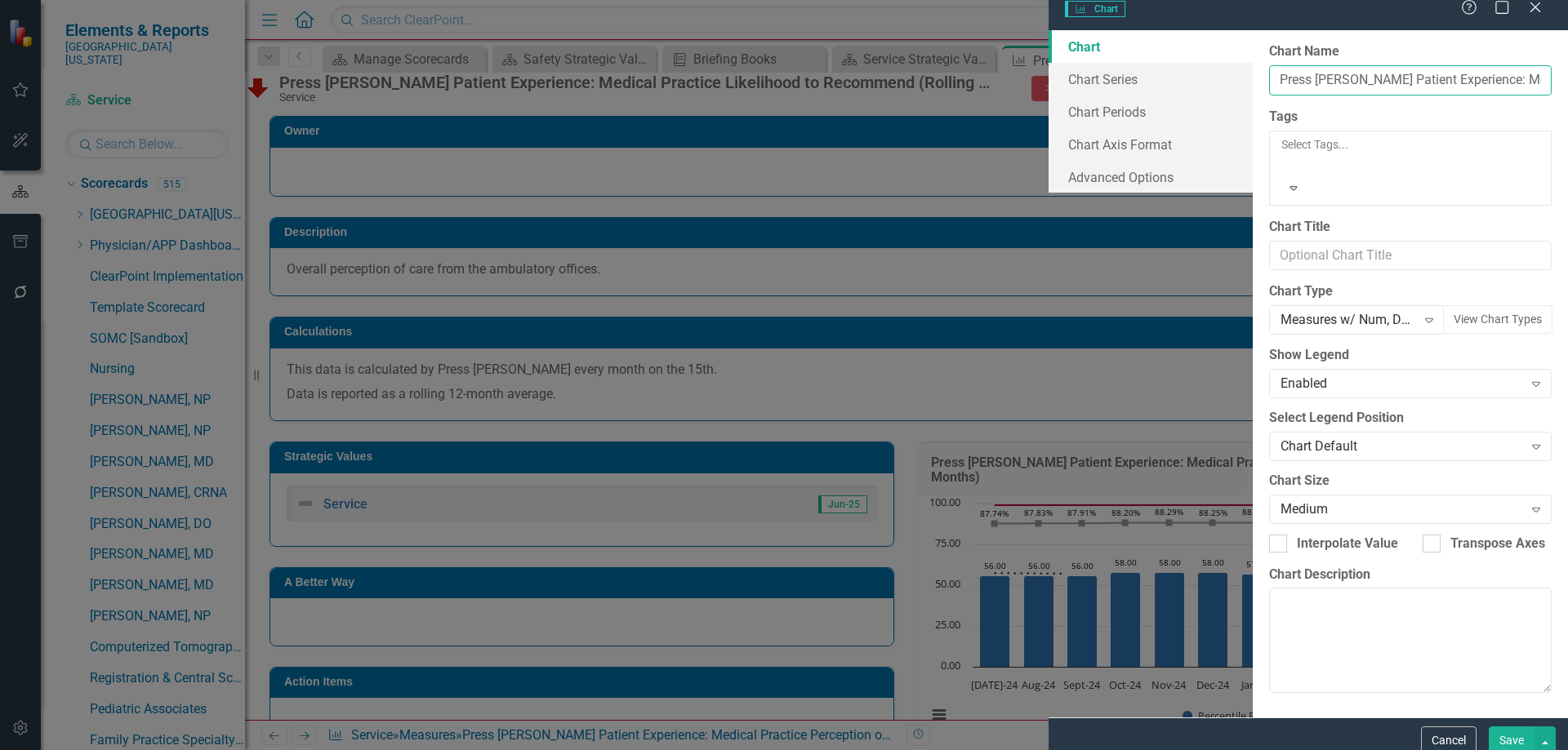
drag, startPoint x: 1157, startPoint y: 92, endPoint x: 991, endPoint y: 107, distance: 166.7
click at [1269, 94] on input "Press Ganey Patient Experience: Medical Practice Likelihood to Recommend (Rolli…" at bounding box center [1410, 80] width 282 height 30
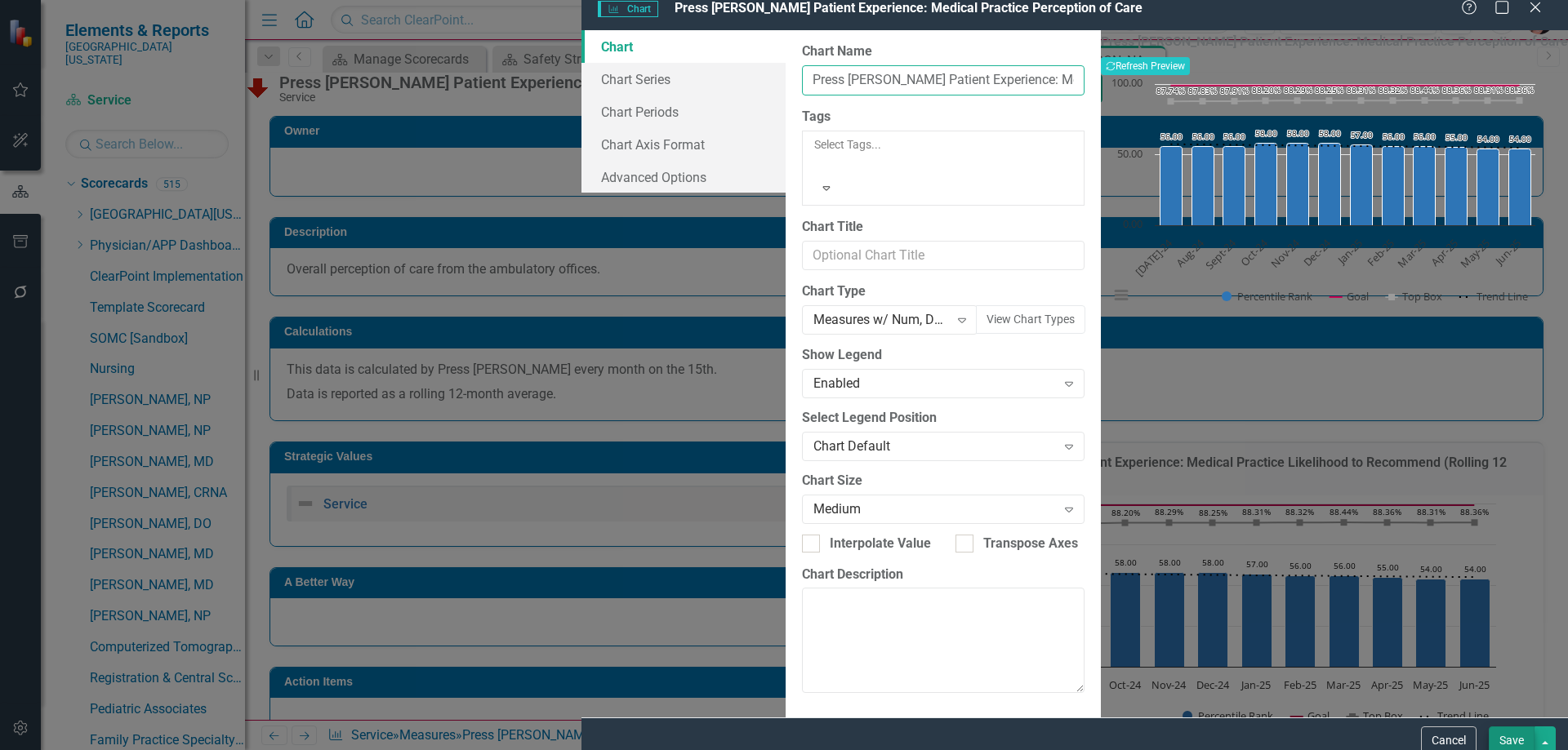
type input "Press [PERSON_NAME] Patient Experience: Medical Practice Perception of Care"
click at [1500, 735] on button "Save" at bounding box center [1511, 740] width 46 height 28
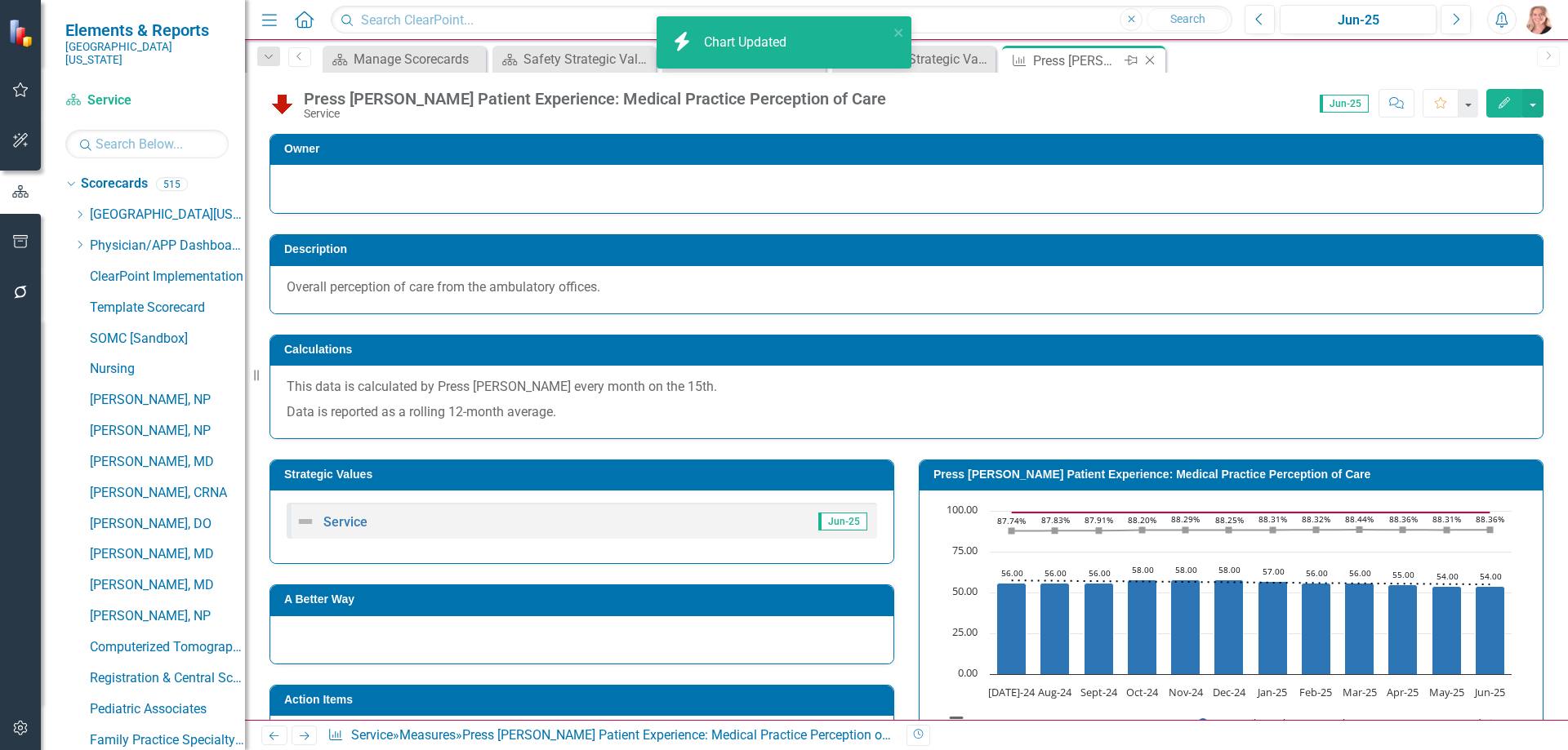
click at [1152, 61] on icon "Close" at bounding box center [1150, 60] width 17 height 13
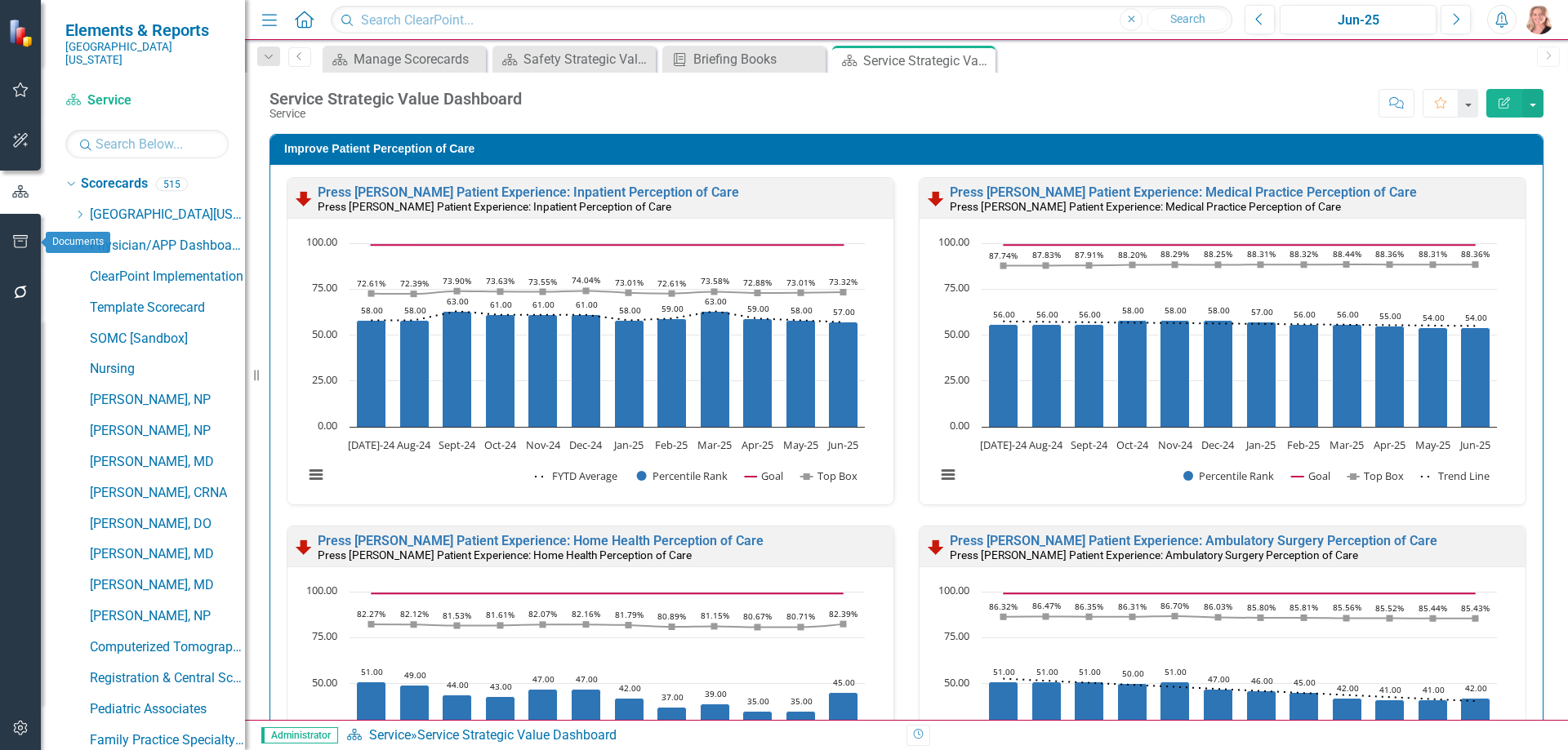
click at [19, 239] on icon "button" at bounding box center [21, 241] width 18 height 13
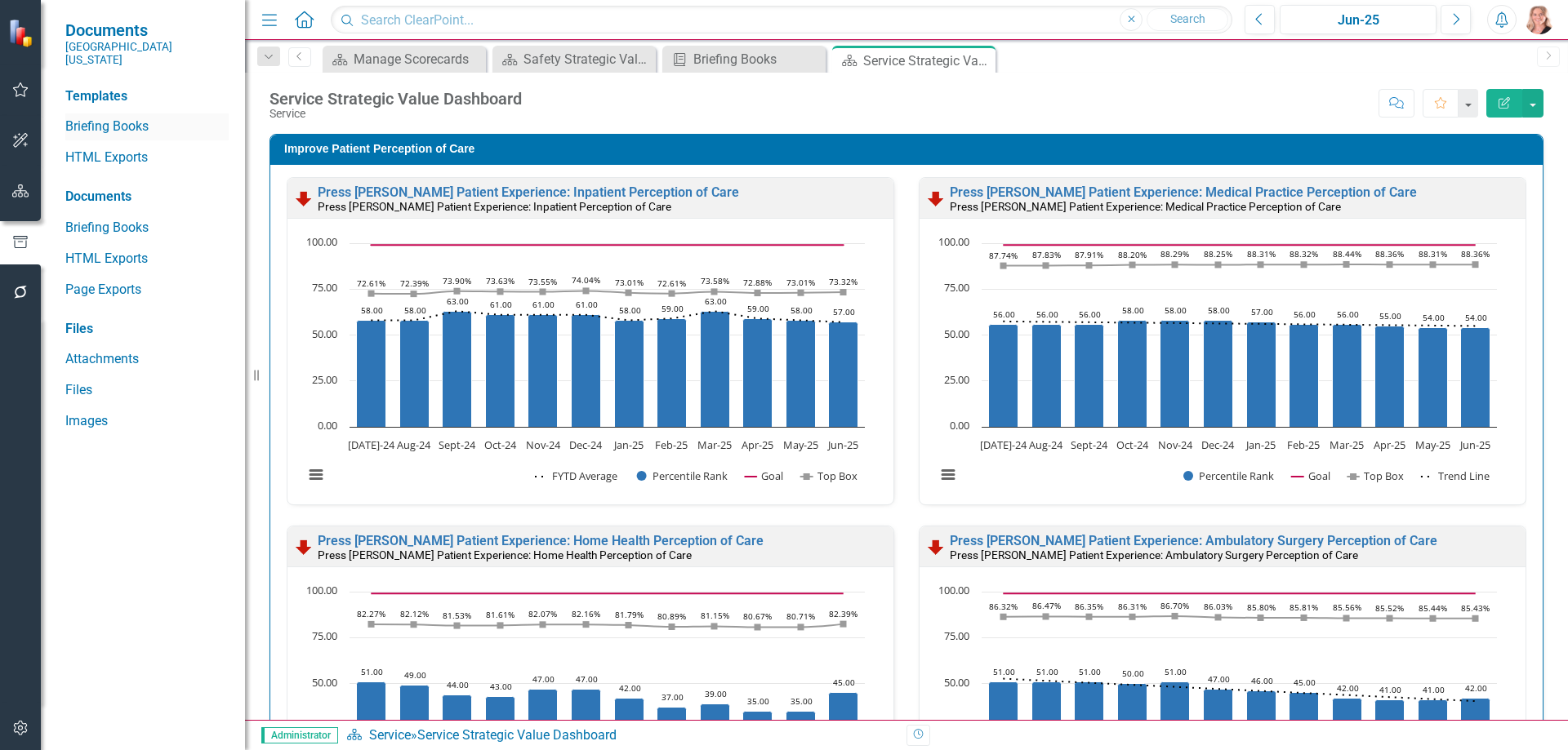
click at [108, 117] on link "Briefing Books" at bounding box center [147, 126] width 163 height 19
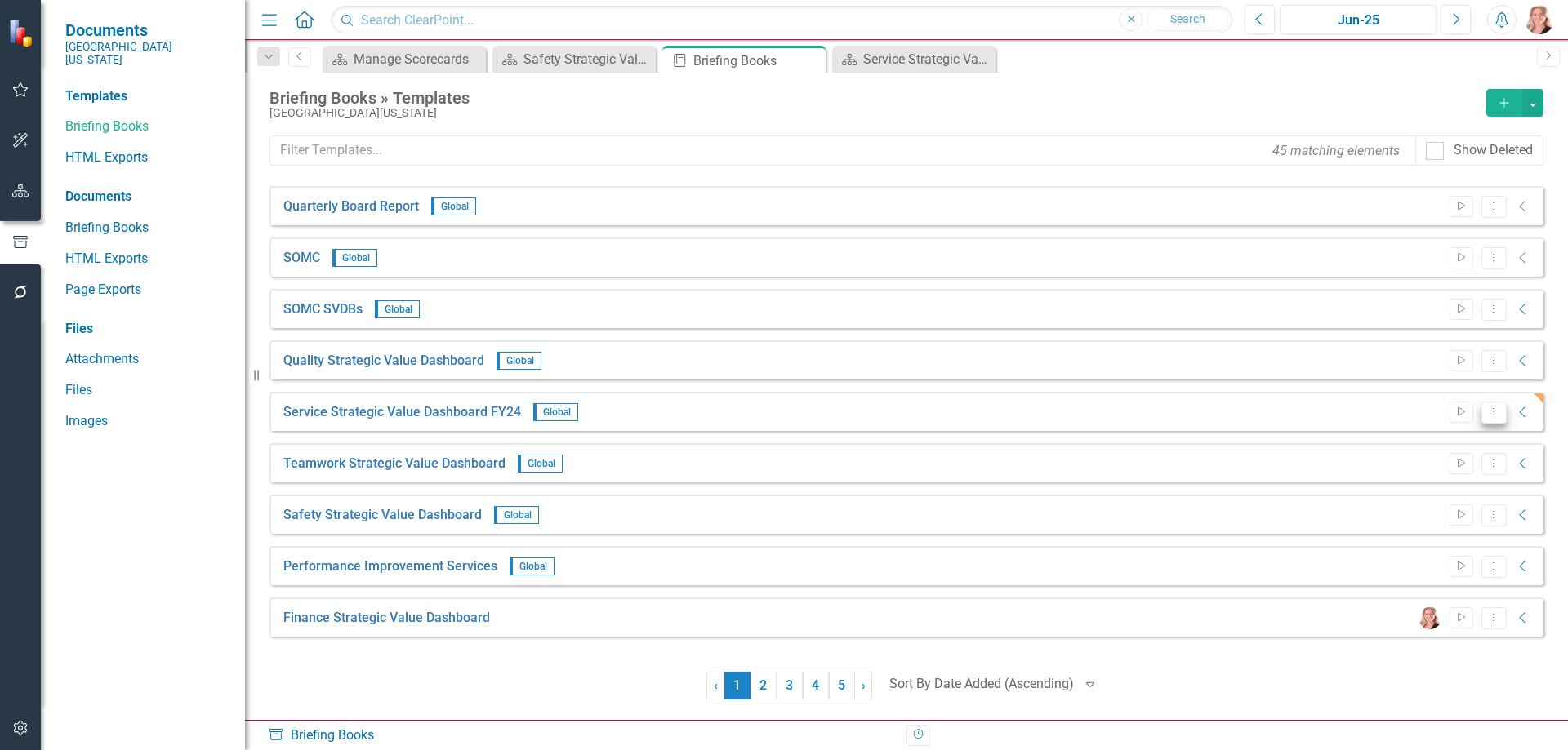
click at [1493, 416] on icon "Dropdown Menu" at bounding box center [1494, 411] width 14 height 11
click at [1407, 441] on link "Start Run Template" at bounding box center [1430, 439] width 151 height 30
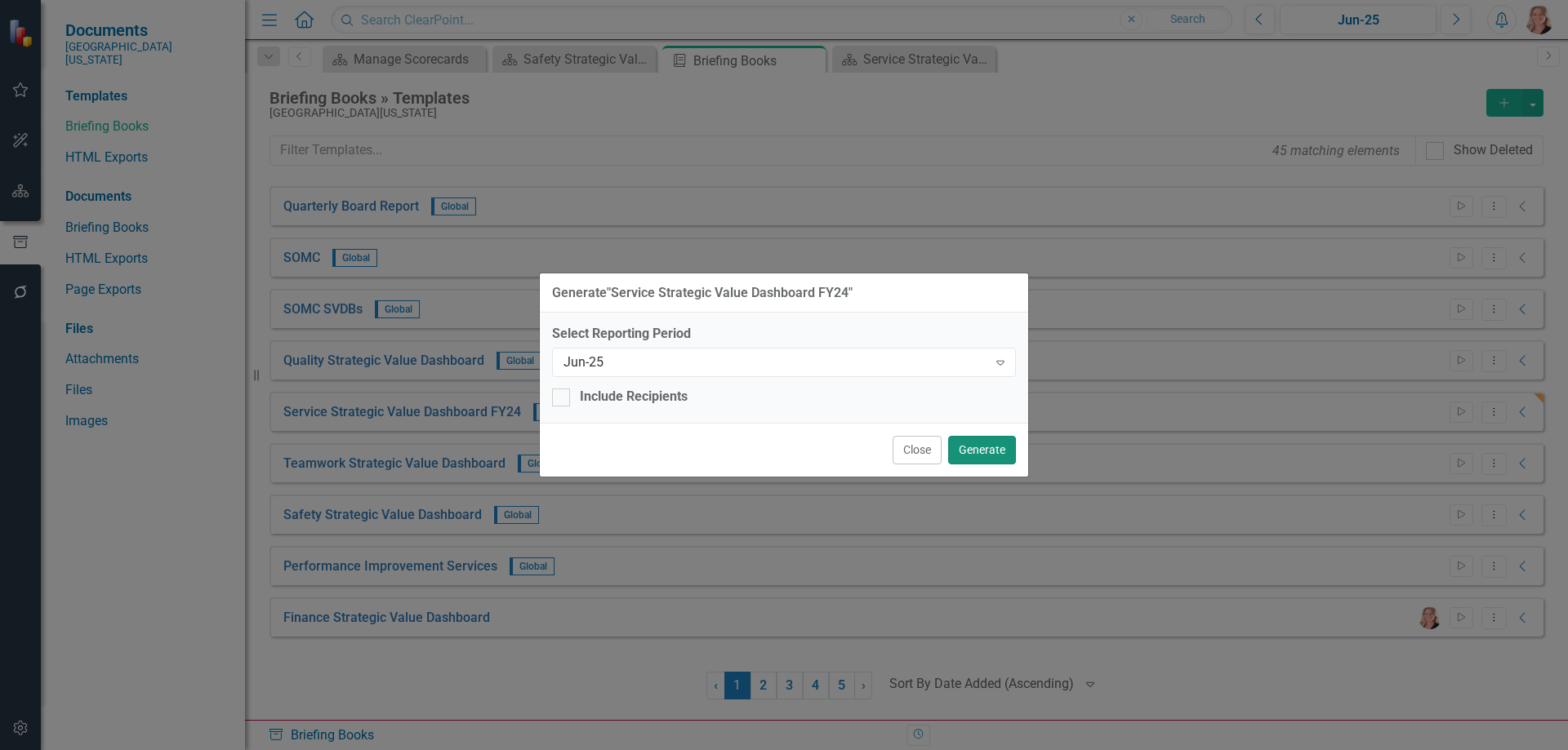
click at [983, 455] on button "Generate" at bounding box center [982, 449] width 67 height 28
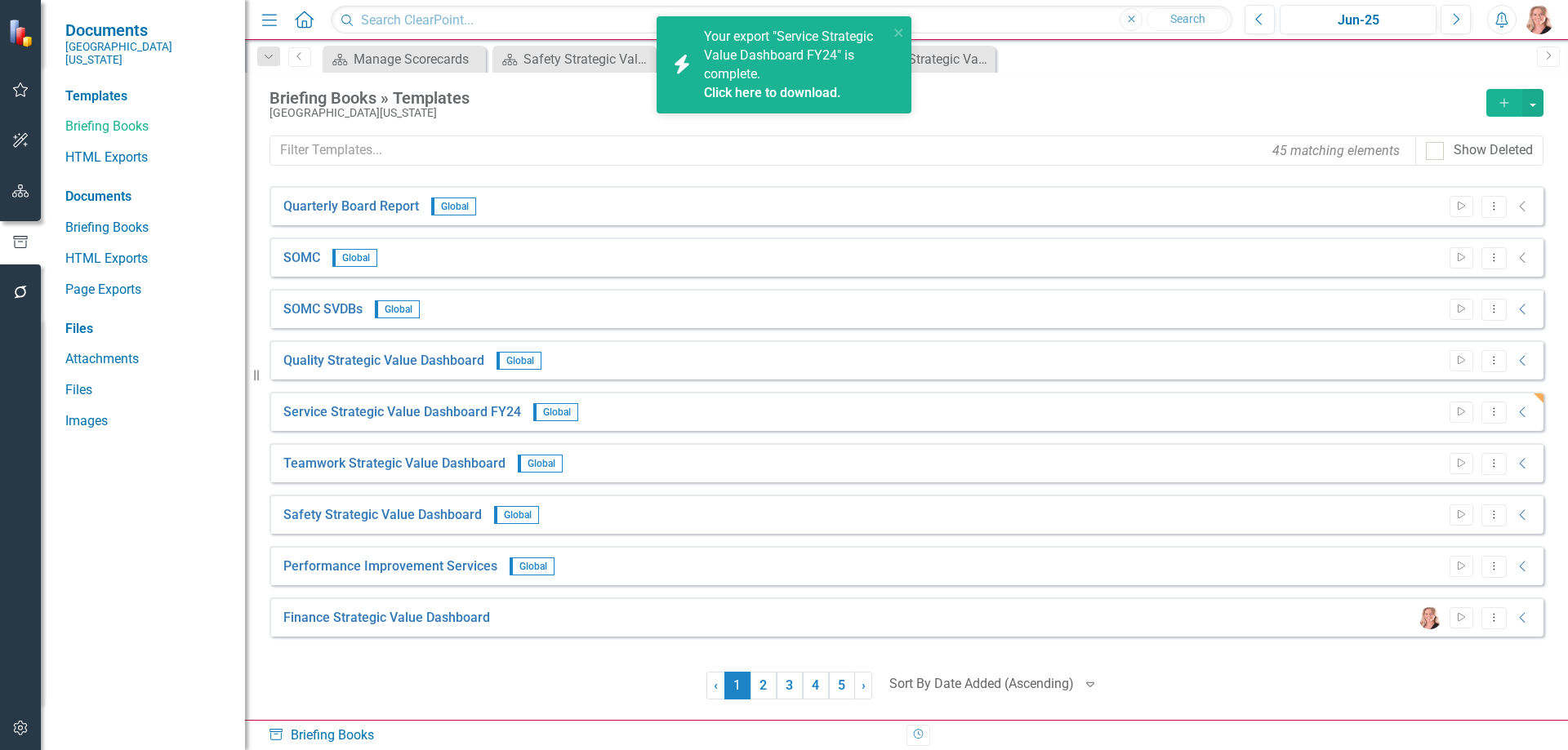
click at [749, 92] on link "Click here to download." at bounding box center [773, 93] width 137 height 16
click at [1492, 365] on icon "Dropdown Menu" at bounding box center [1494, 360] width 14 height 11
click at [1413, 445] on link "Edit Edit Template" at bounding box center [1430, 448] width 151 height 30
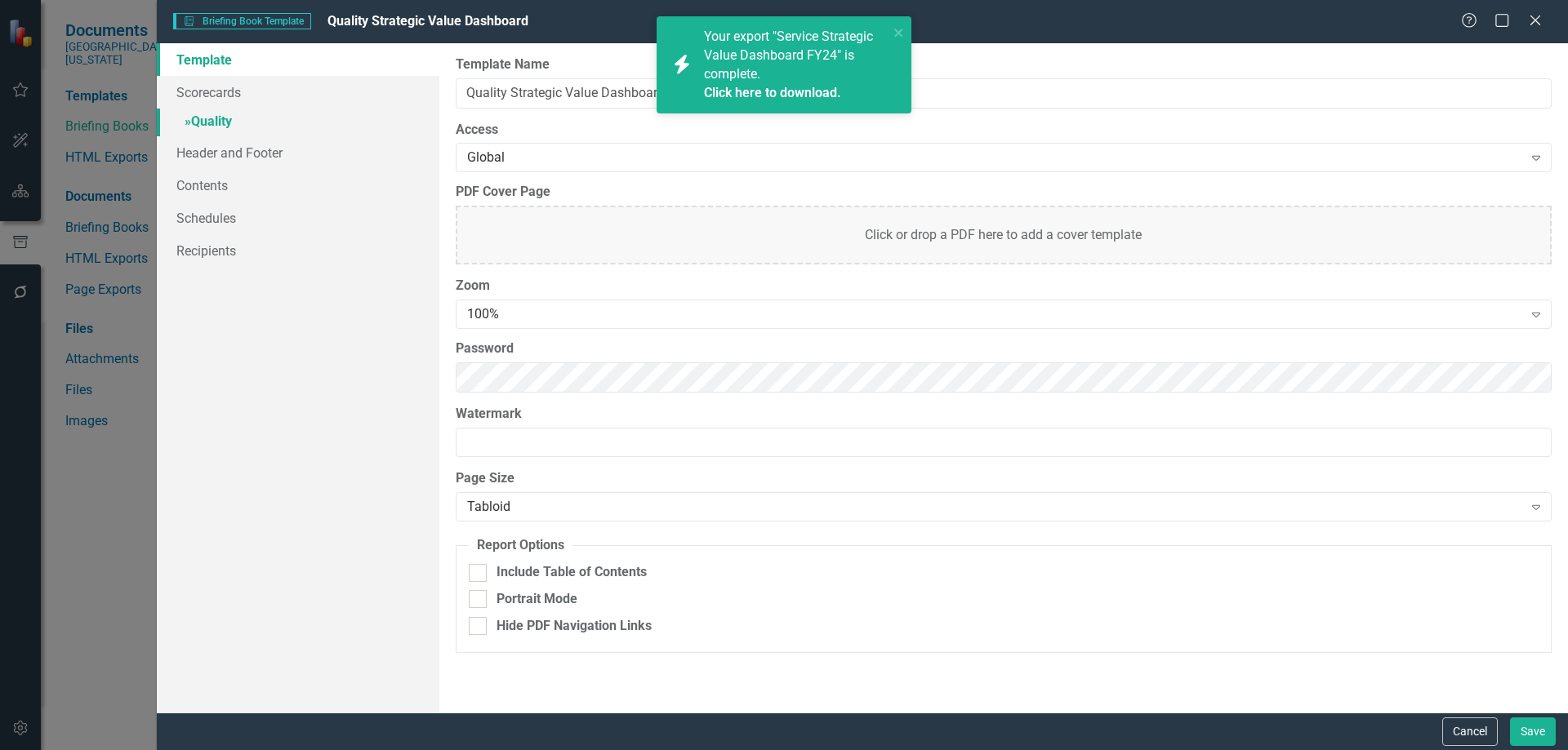
click at [233, 112] on link "» Quality" at bounding box center [298, 122] width 282 height 28
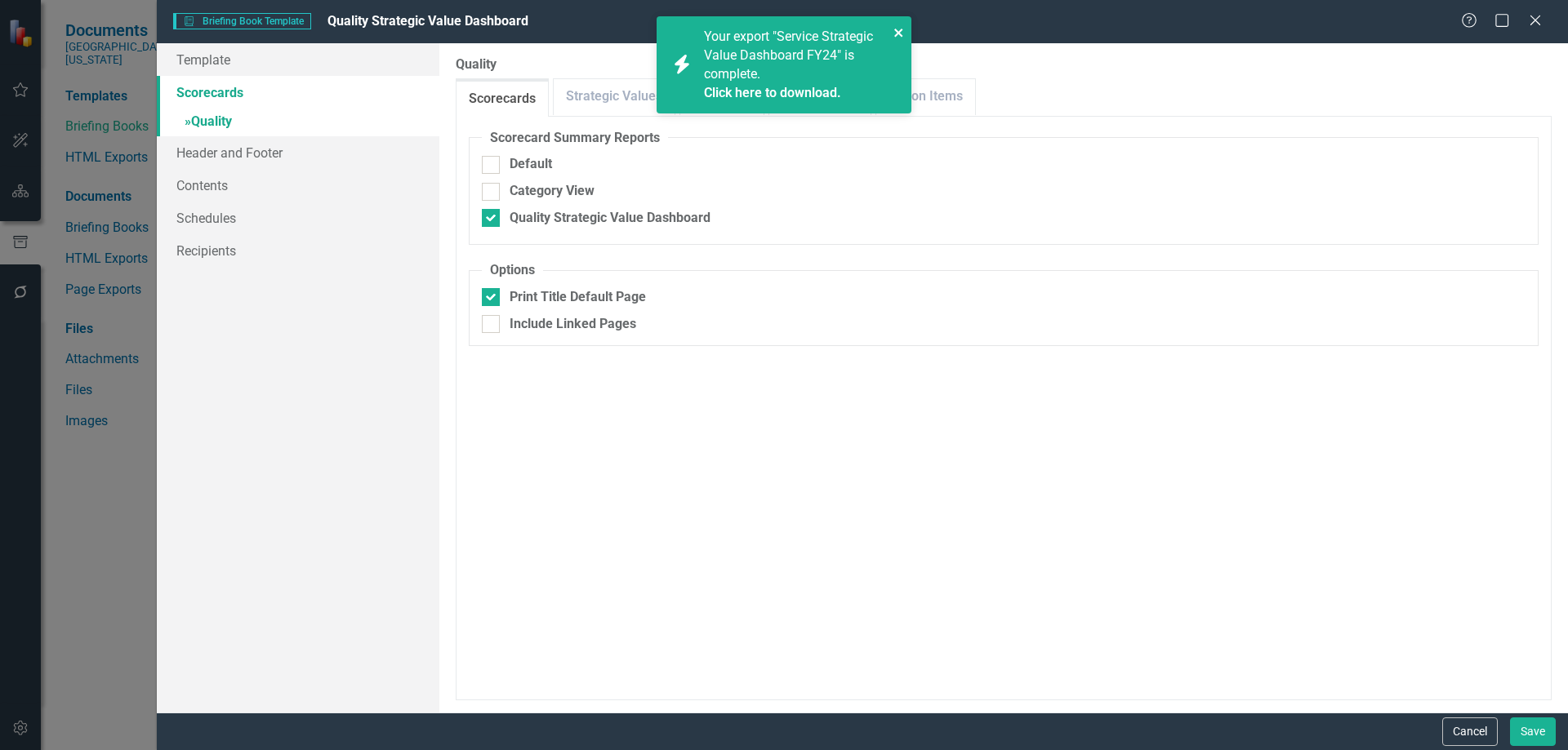
click at [894, 31] on icon "close" at bounding box center [900, 32] width 12 height 13
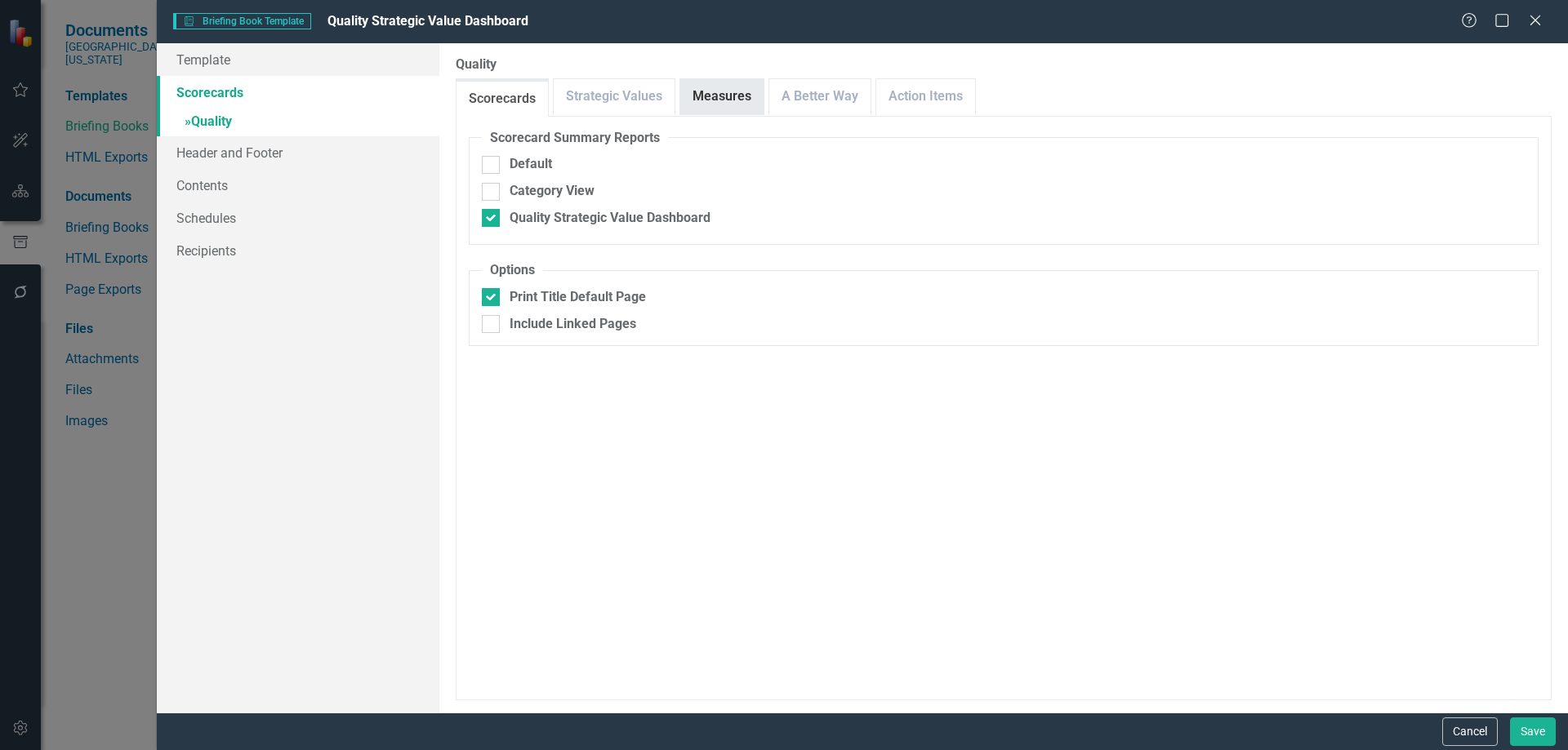
click at [722, 95] on link "Measures" at bounding box center [721, 97] width 83 height 35
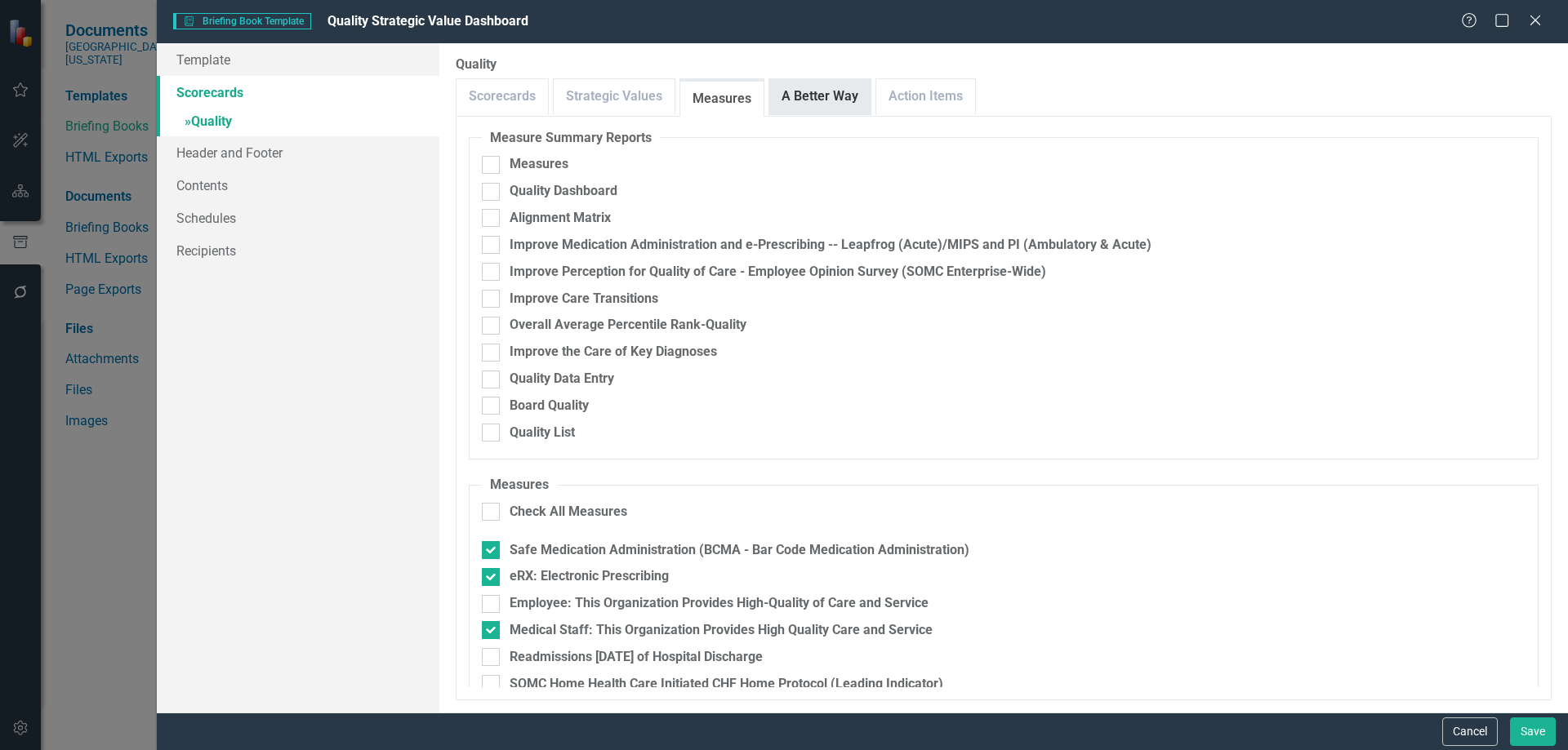
click at [841, 100] on link "A Better Way" at bounding box center [821, 97] width 102 height 35
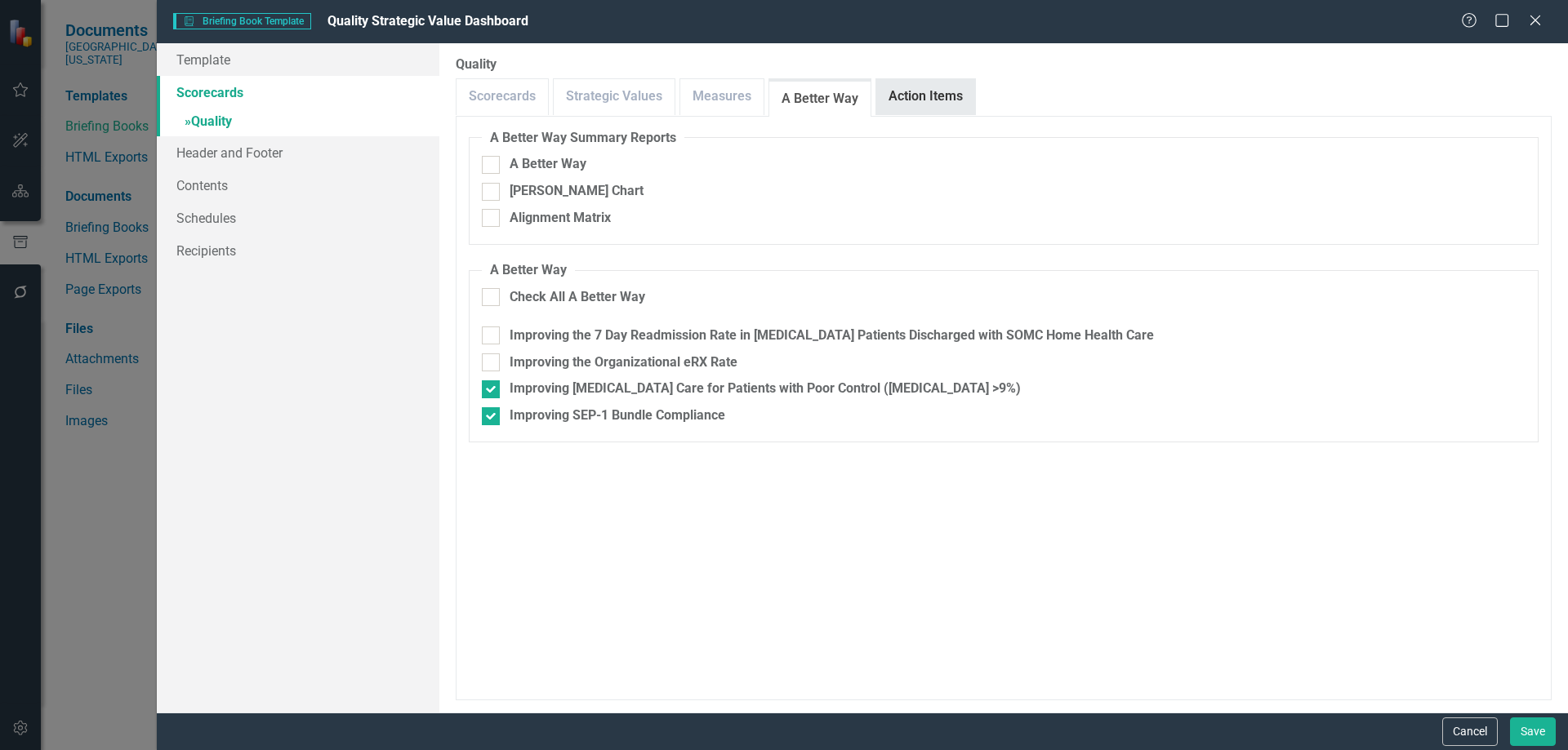
click at [942, 107] on link "Action Items" at bounding box center [925, 97] width 99 height 35
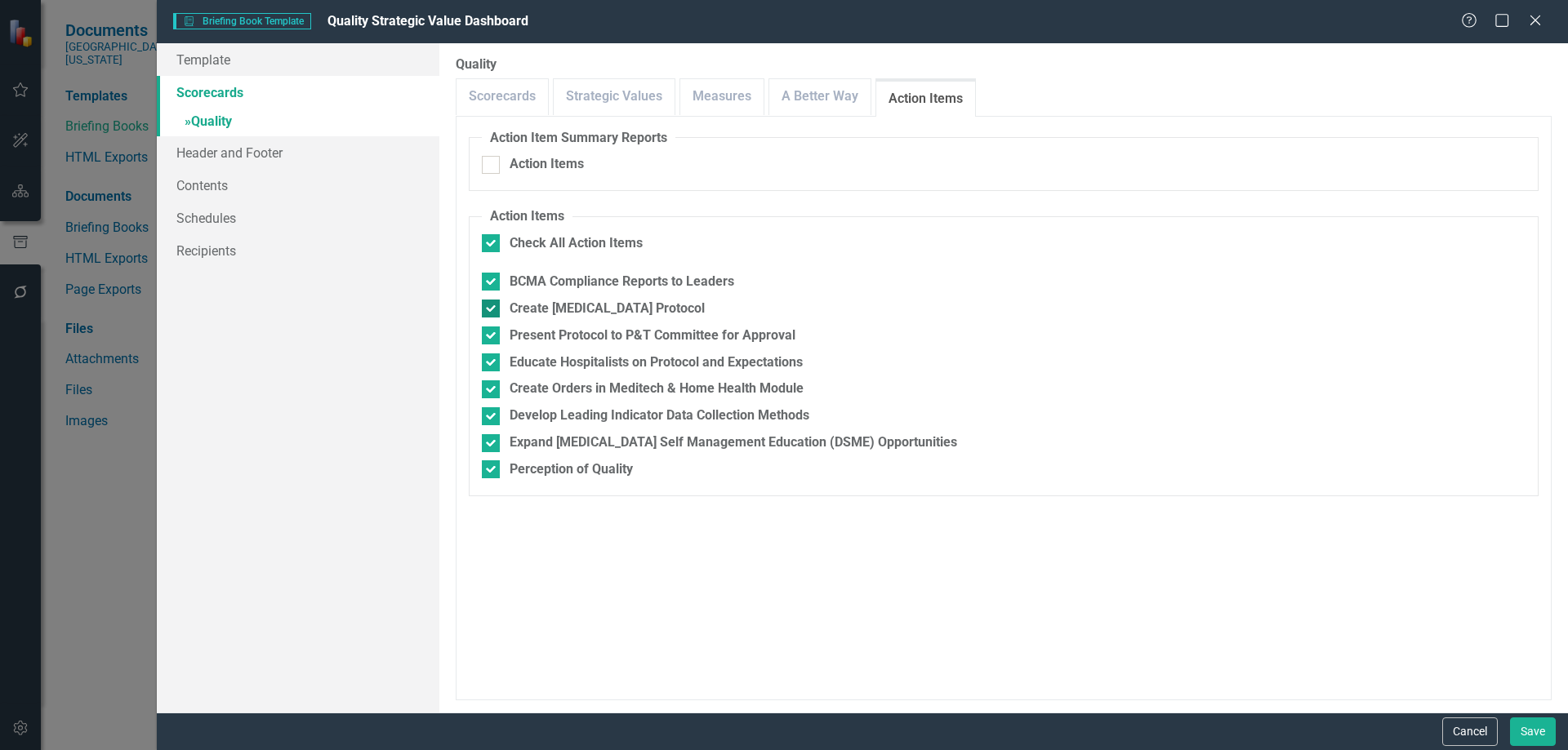
click at [490, 308] on input "Create [MEDICAL_DATA] Protocol" at bounding box center [487, 305] width 11 height 11
checkbox input "false"
click at [490, 336] on input "Present Protocol to P&T Committee for Approval" at bounding box center [487, 331] width 11 height 11
checkbox input "false"
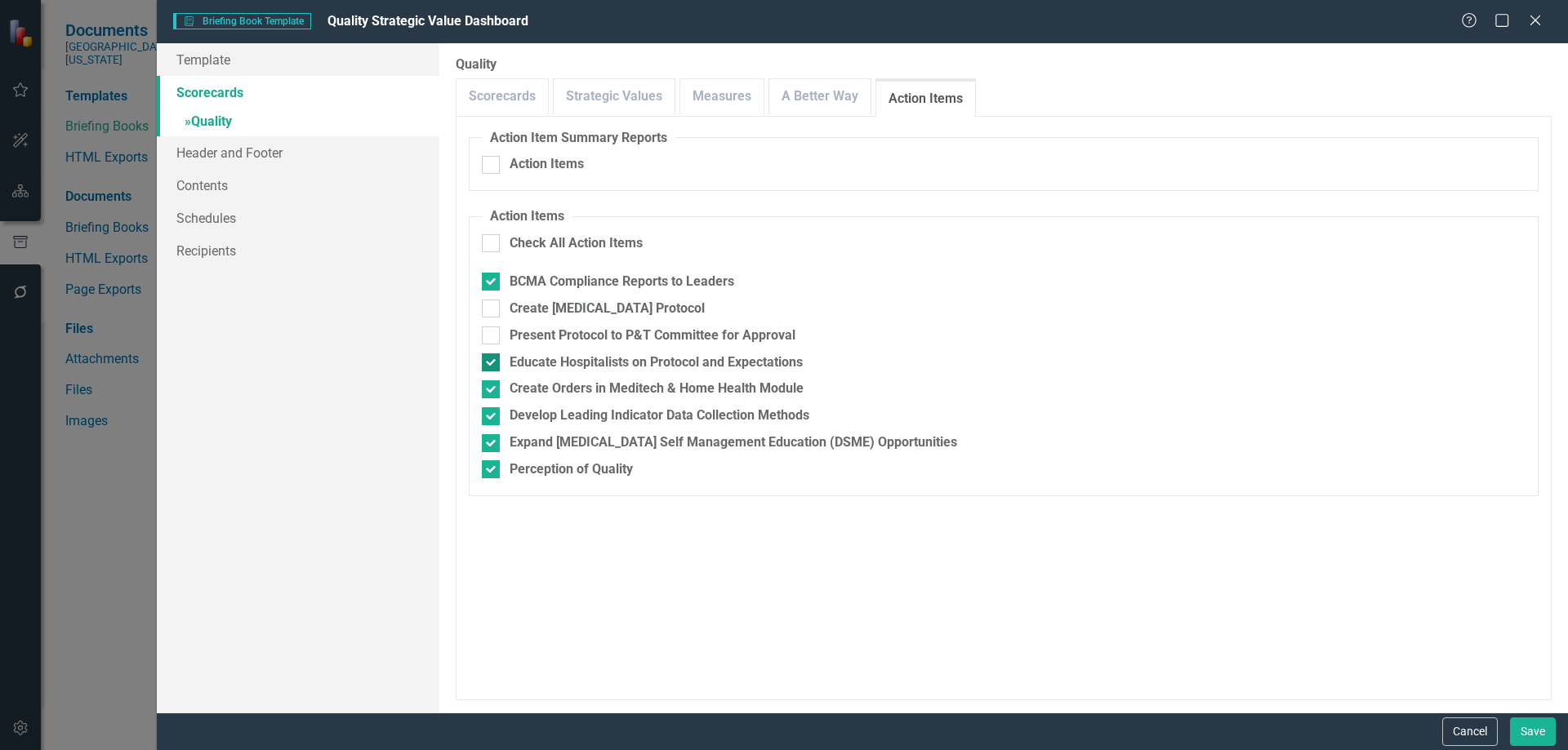
click at [491, 366] on div at bounding box center [490, 362] width 18 height 18
click at [491, 364] on input "Educate Hospitalists on Protocol and Expectations" at bounding box center [487, 358] width 11 height 11
checkbox input "false"
click at [490, 392] on div at bounding box center [490, 390] width 18 height 18
click at [490, 391] on input "Create Orders in Meditech & Home Health Module" at bounding box center [487, 386] width 11 height 11
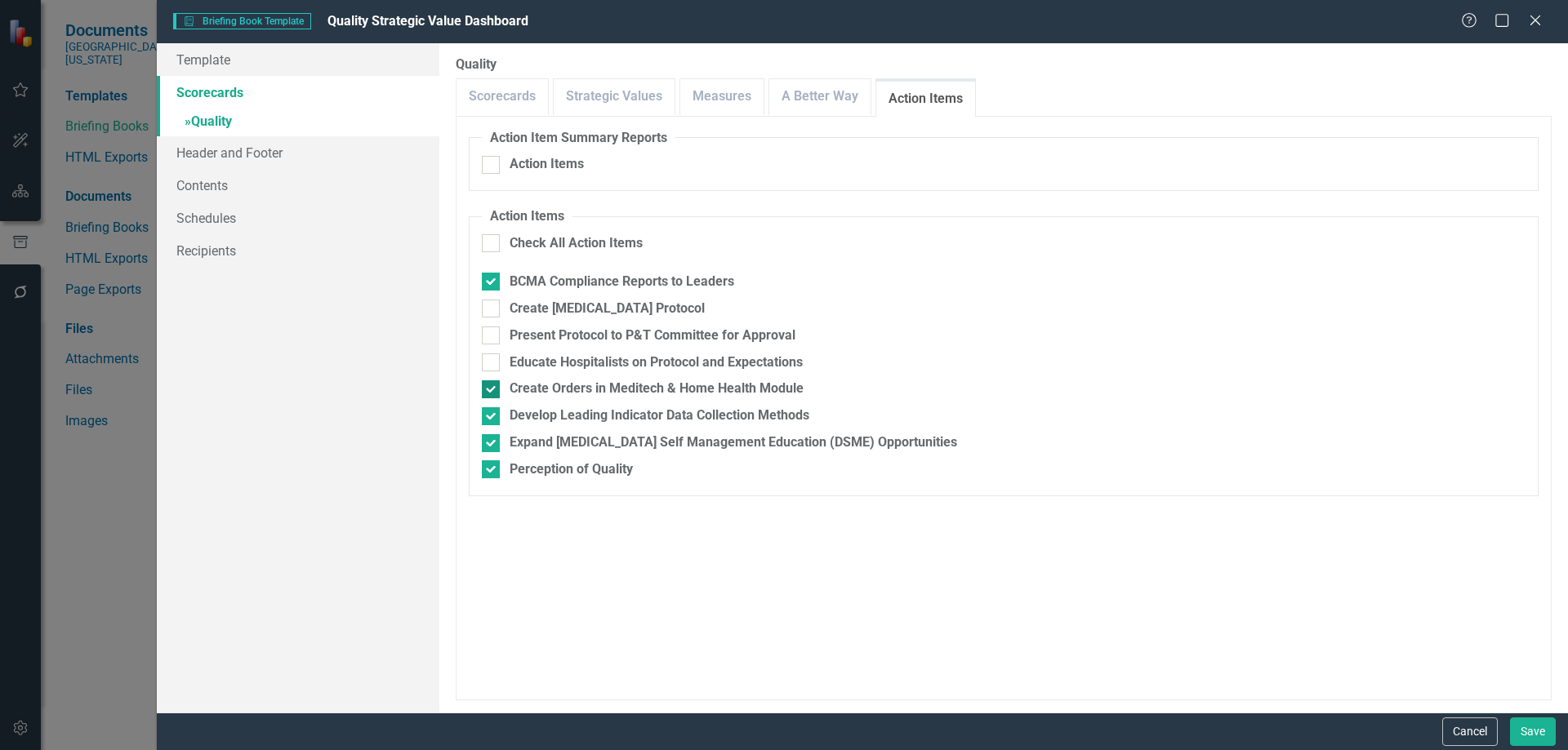
checkbox input "false"
click at [490, 413] on input "Develop Leading Indicator Data Collection Methods" at bounding box center [487, 412] width 11 height 11
checkbox input "false"
click at [487, 443] on input "Expand [MEDICAL_DATA] Self Management Education (DSME) Opportunities" at bounding box center [487, 439] width 11 height 11
checkbox input "false"
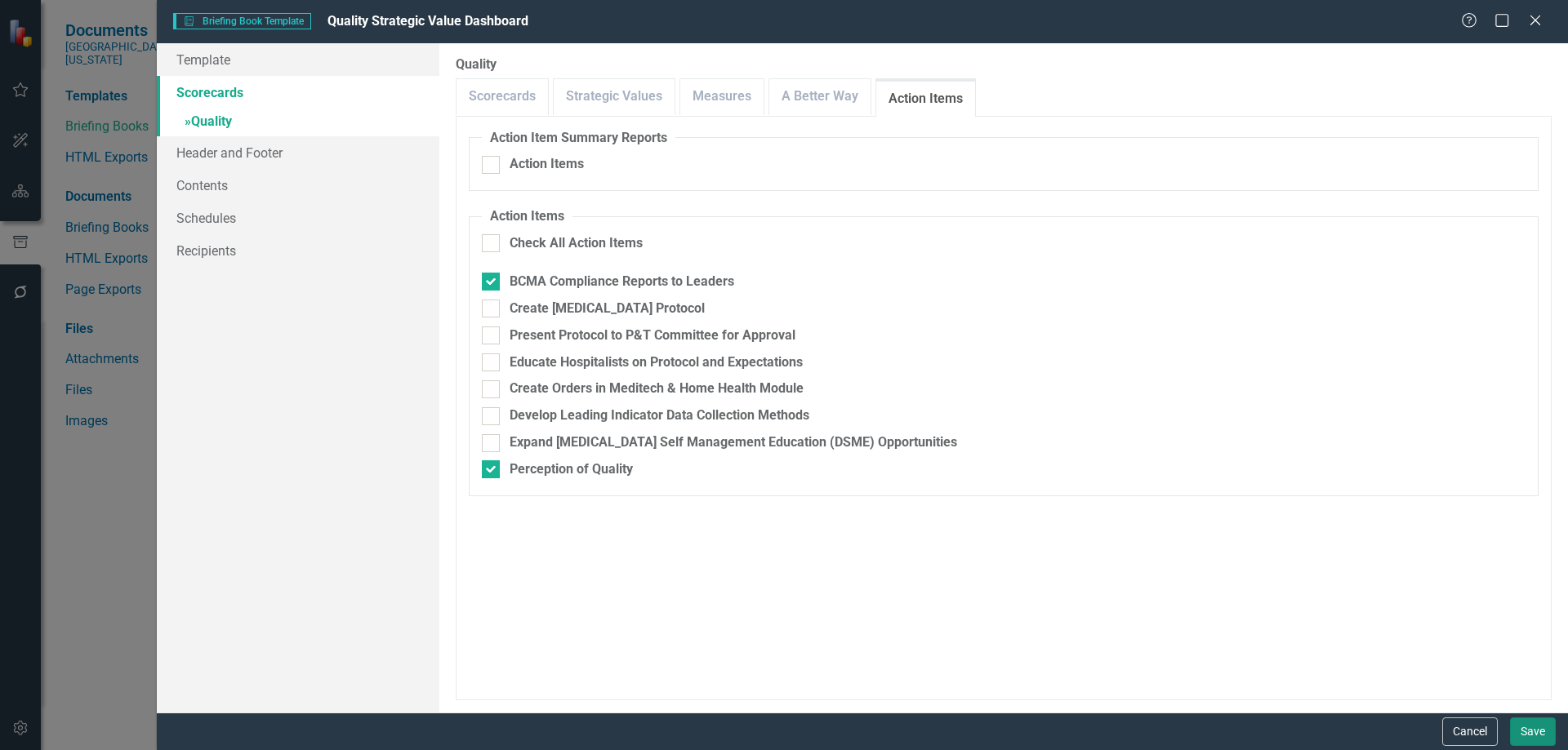
click at [1525, 735] on button "Save" at bounding box center [1533, 731] width 46 height 28
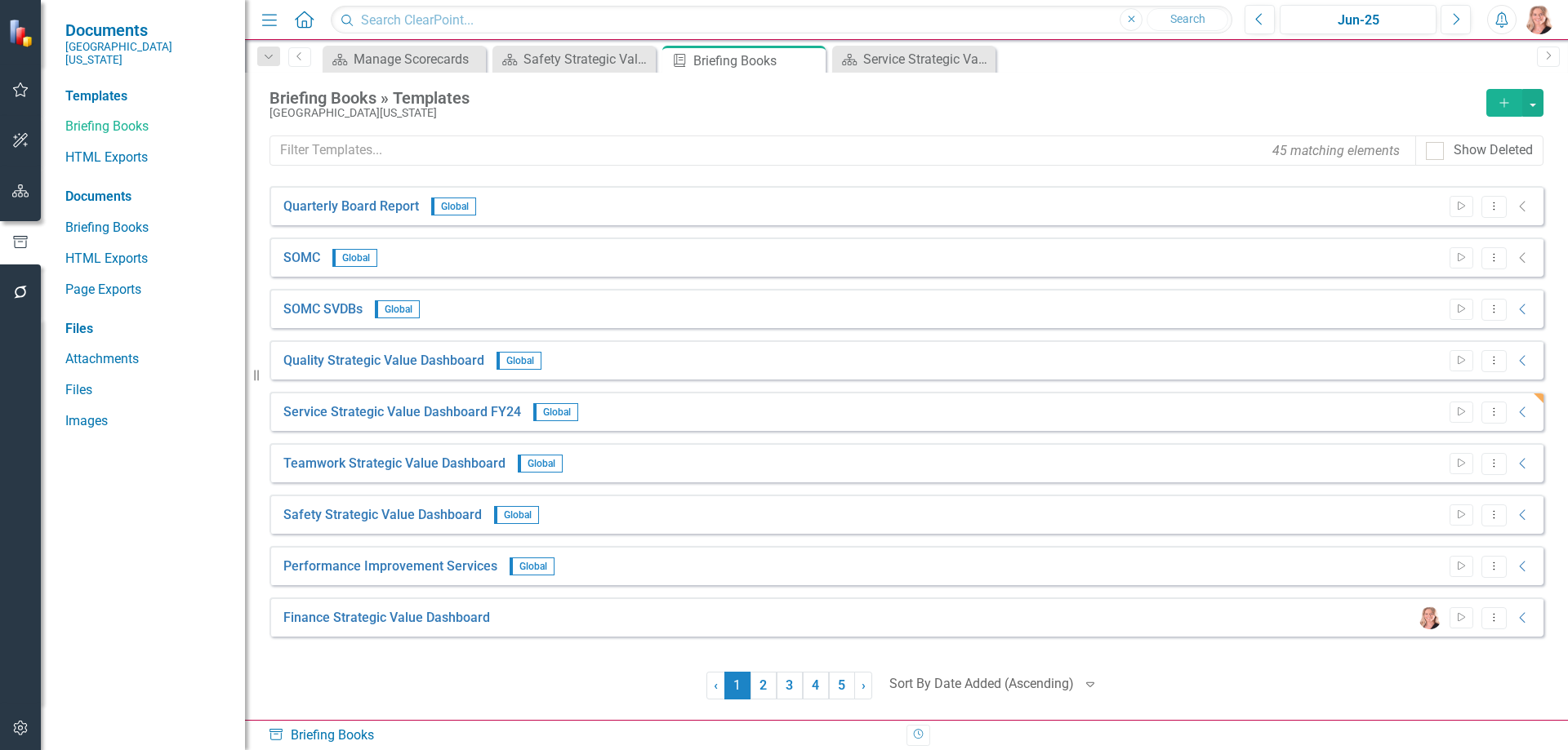
click at [18, 191] on icon "button" at bounding box center [21, 190] width 18 height 13
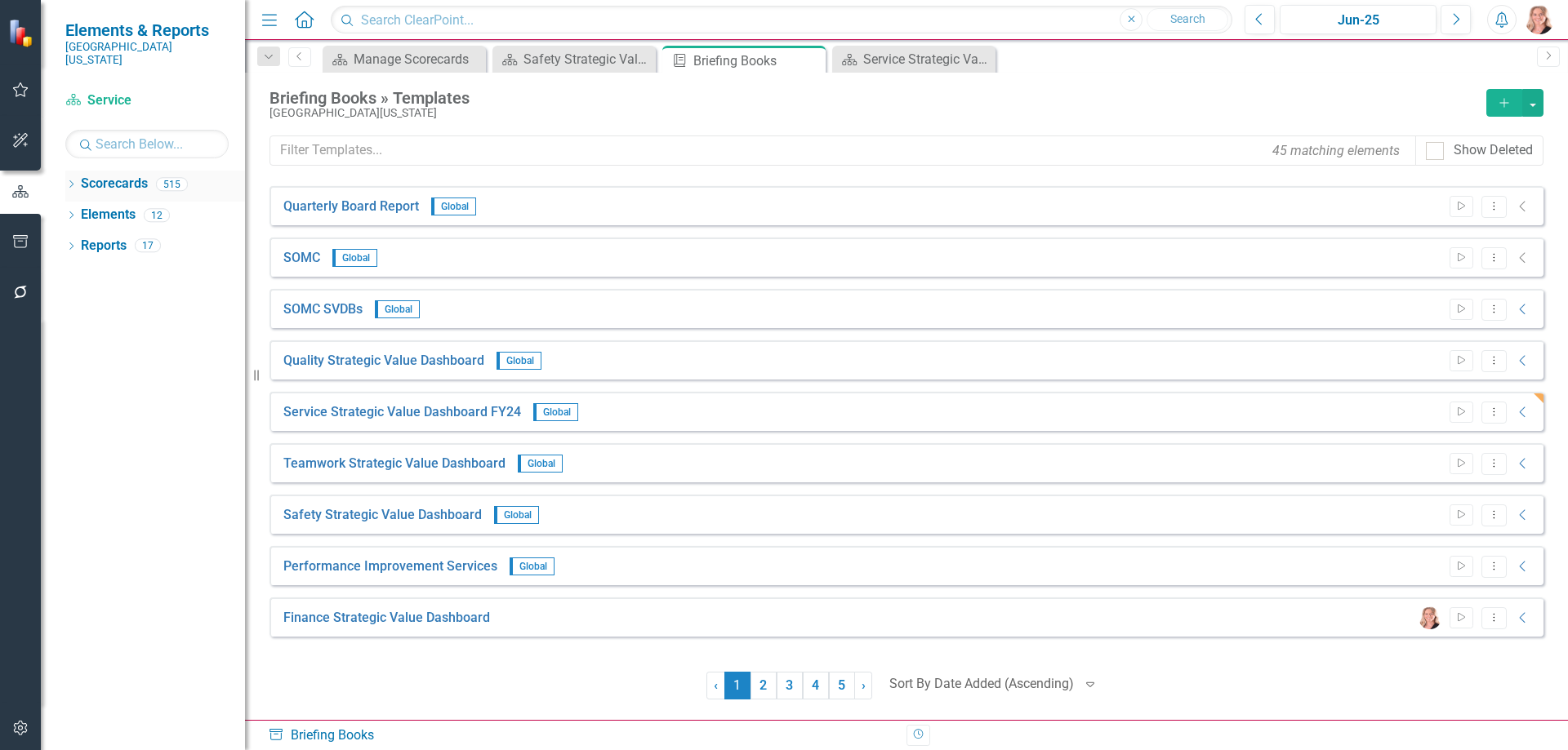
click at [72, 182] on icon "Dropdown" at bounding box center [71, 186] width 12 height 9
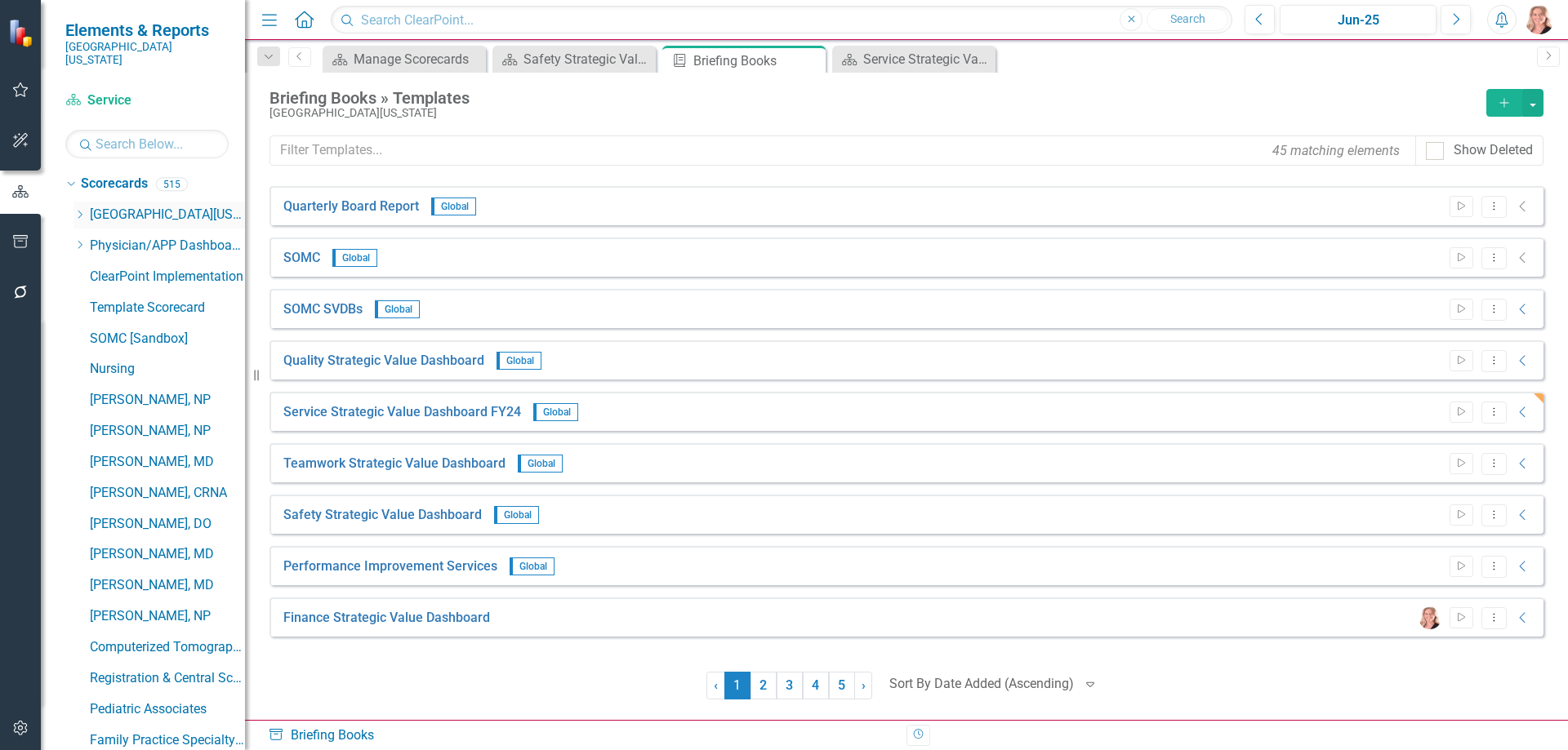
click at [79, 201] on div "Dropdown Southern Ohio Medical Center" at bounding box center [159, 215] width 172 height 27
click at [79, 210] on icon "Dropdown" at bounding box center [79, 215] width 13 height 10
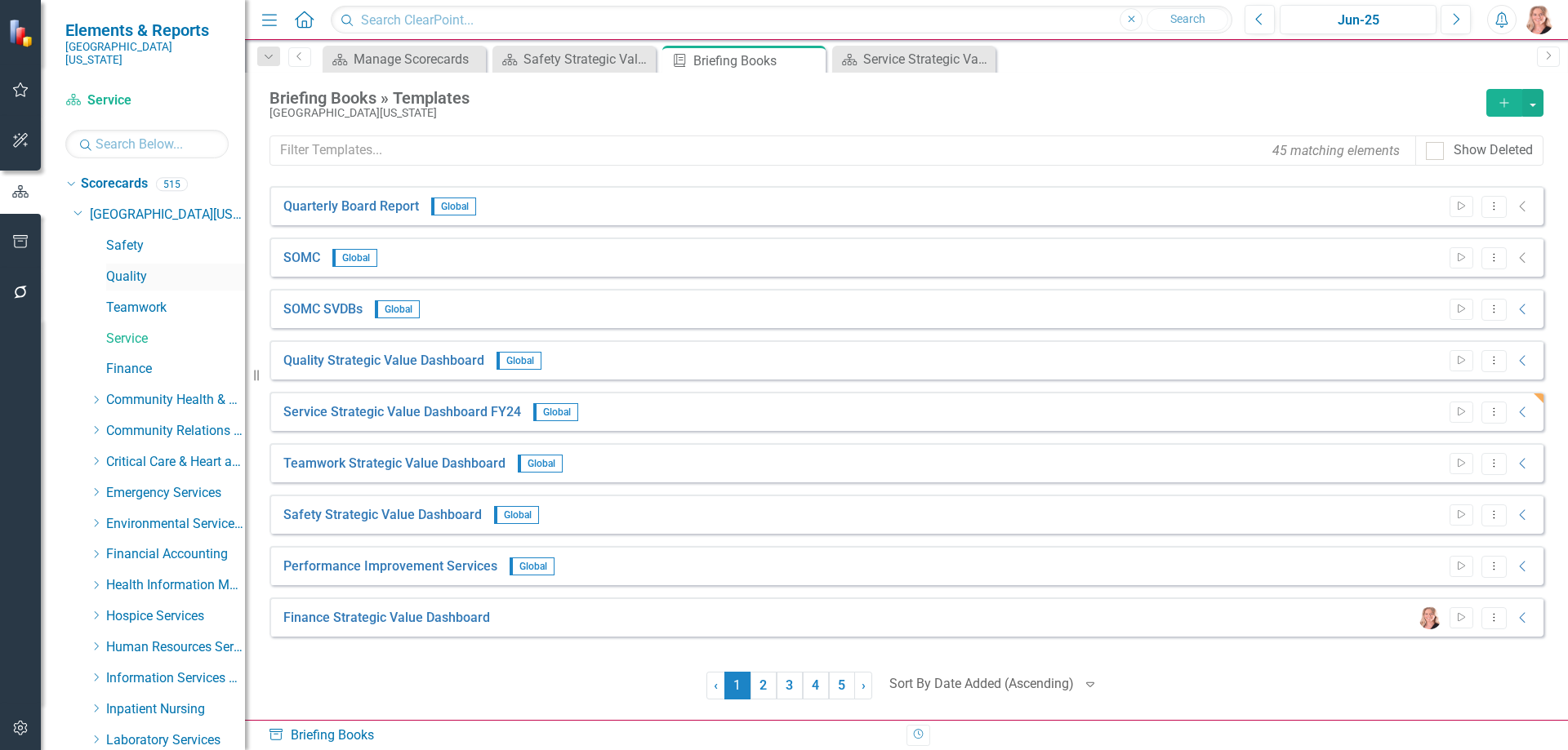
click at [136, 268] on link "Quality" at bounding box center [176, 276] width 139 height 19
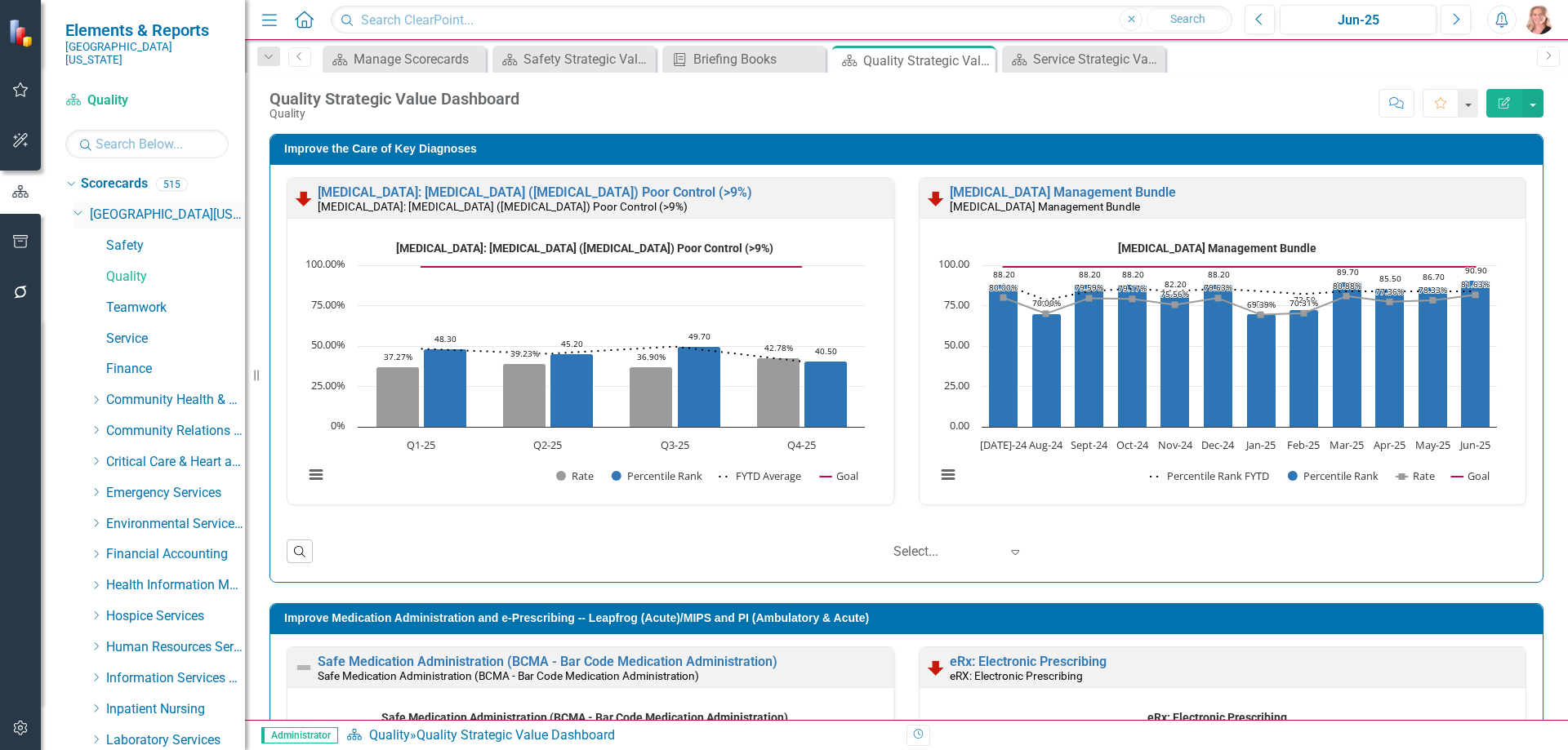
click at [77, 206] on icon "Dropdown" at bounding box center [78, 212] width 10 height 13
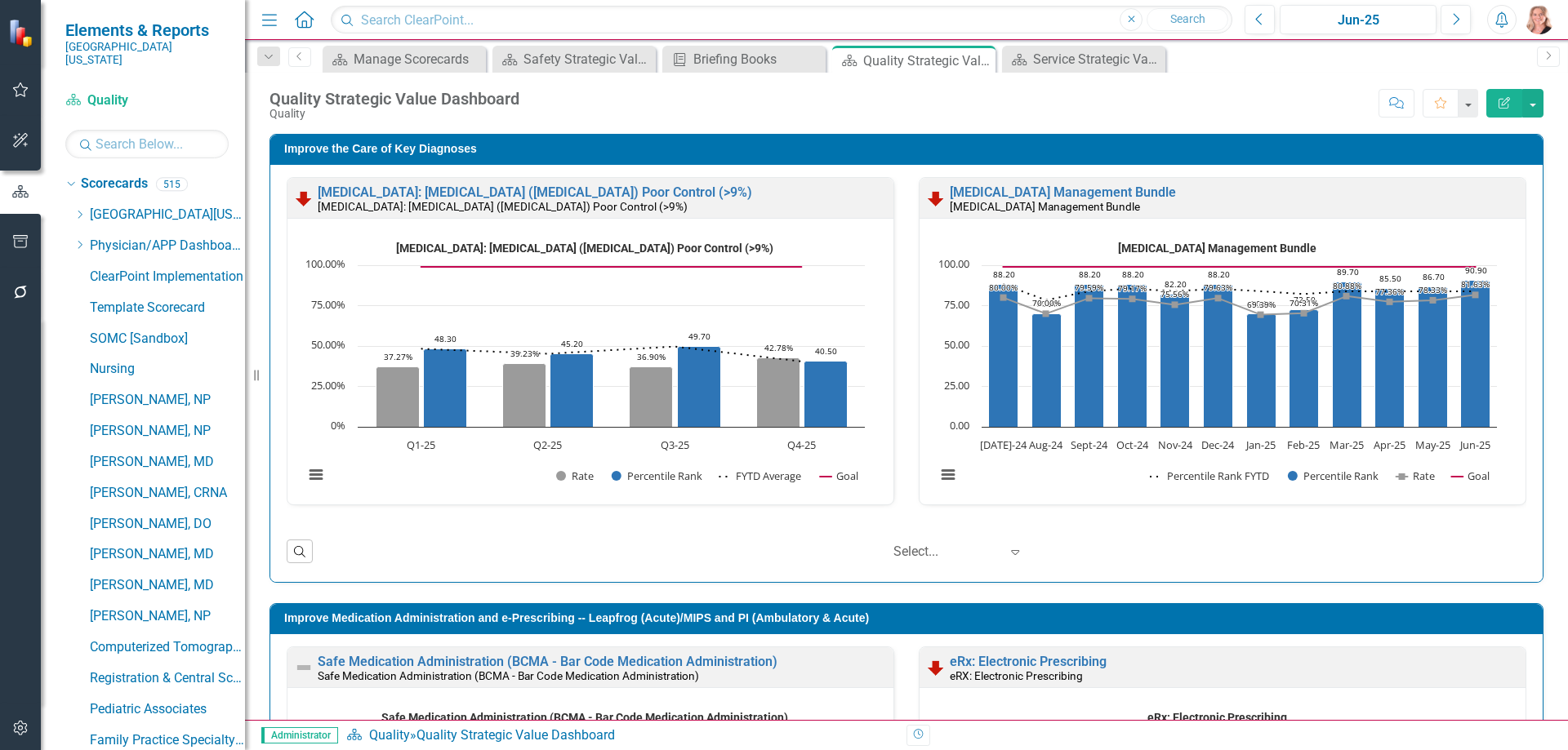
click at [64, 173] on div "Dropdown Scorecards 515 Dropdown Southern Ohio Medical Center Safety Quality Te…" at bounding box center [143, 461] width 204 height 580
click at [69, 178] on icon "Dropdown" at bounding box center [68, 184] width 9 height 12
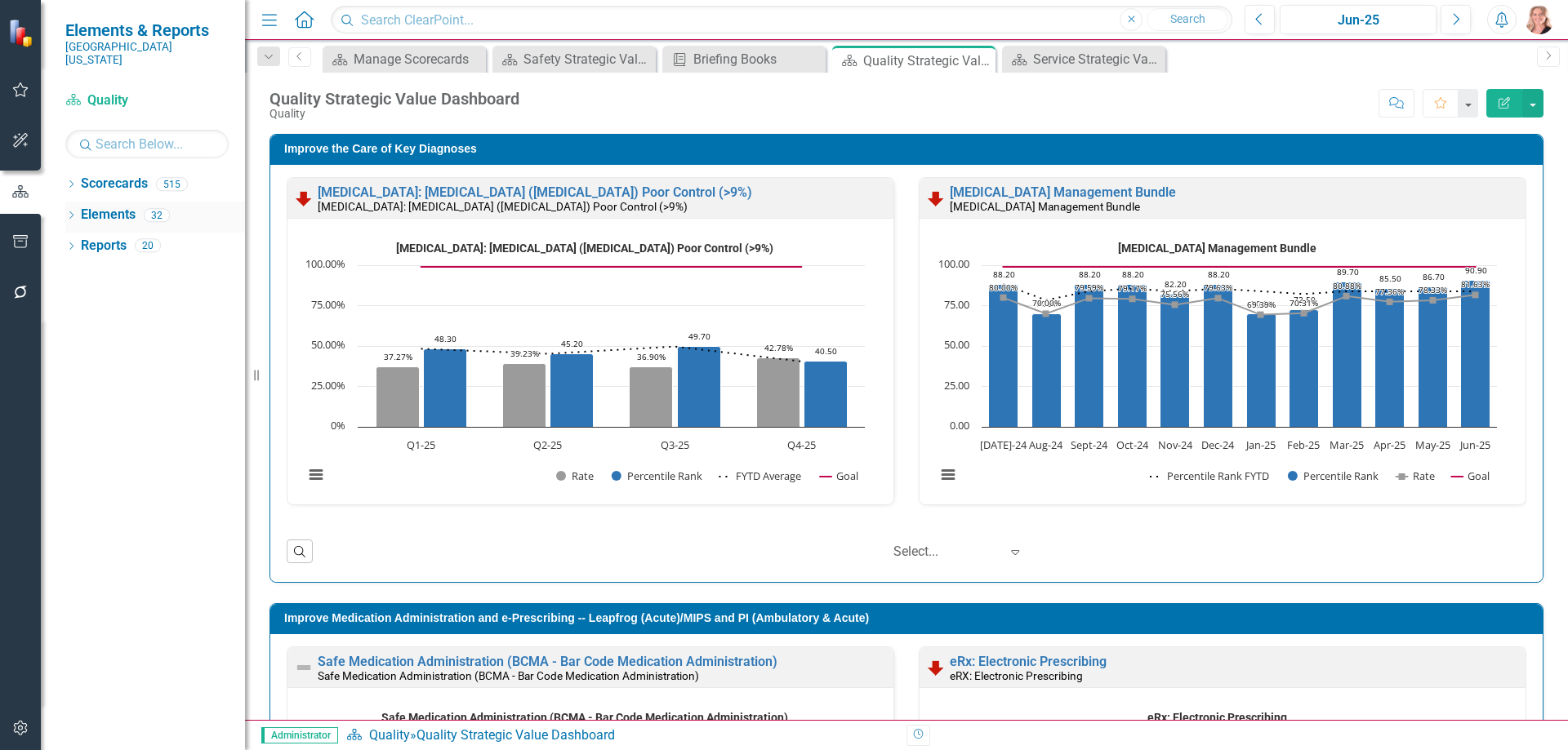
click at [110, 206] on link "Elements" at bounding box center [108, 215] width 55 height 19
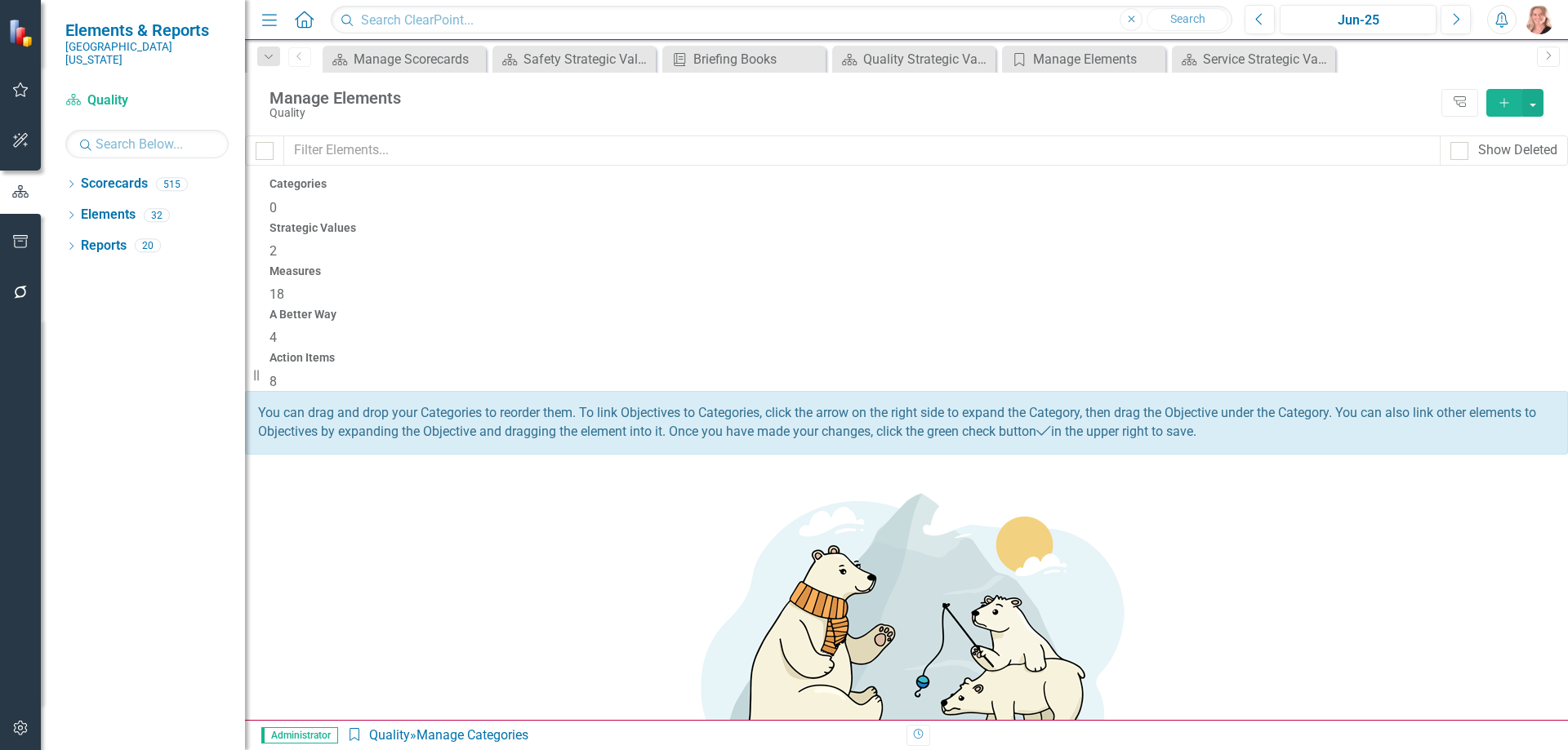
click at [276, 330] on span "4" at bounding box center [274, 338] width 8 height 16
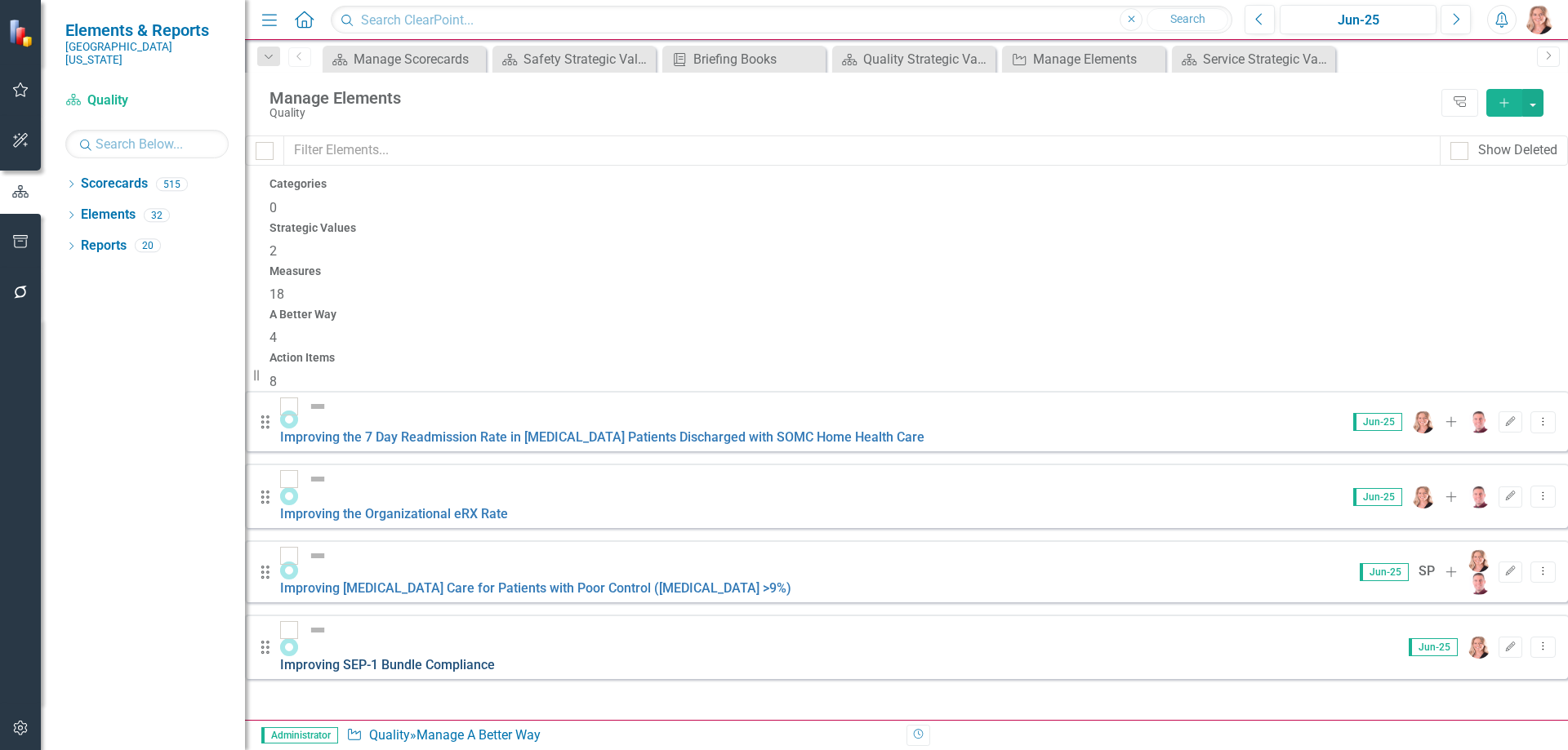
click at [495, 657] on link "Improving SEP-1 Bundle Compliance" at bounding box center [388, 665] width 215 height 16
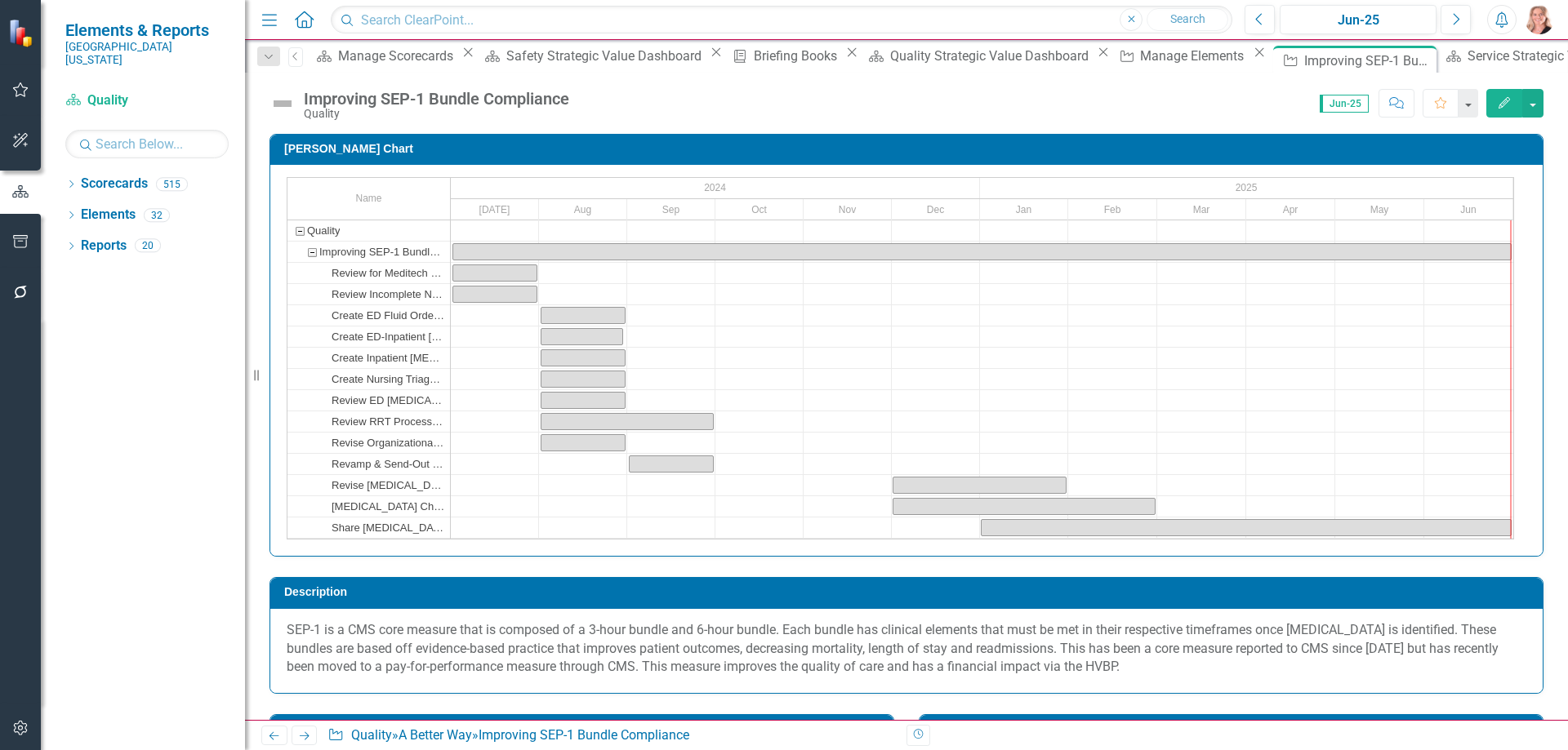
checkbox input "true"
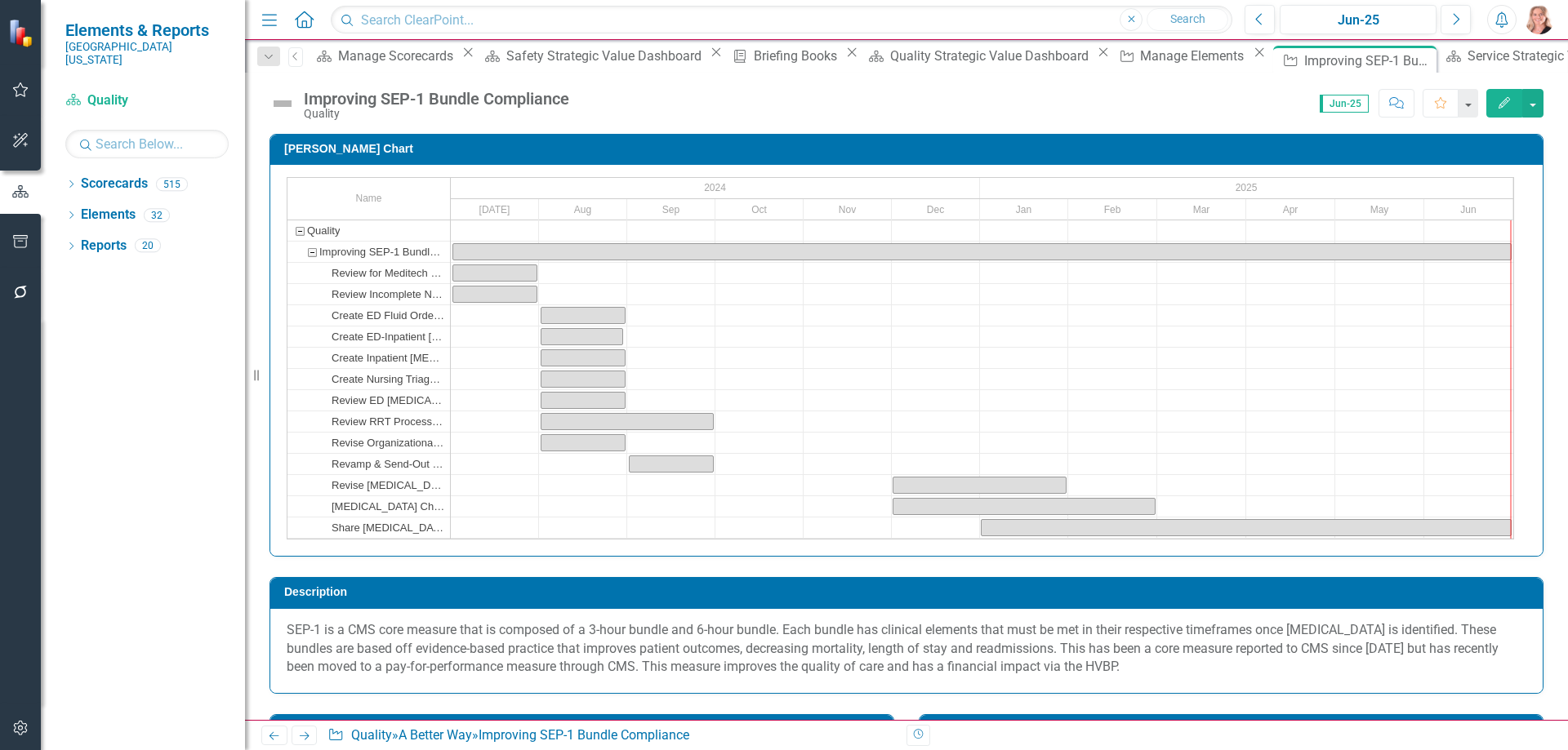
checkbox input "true"
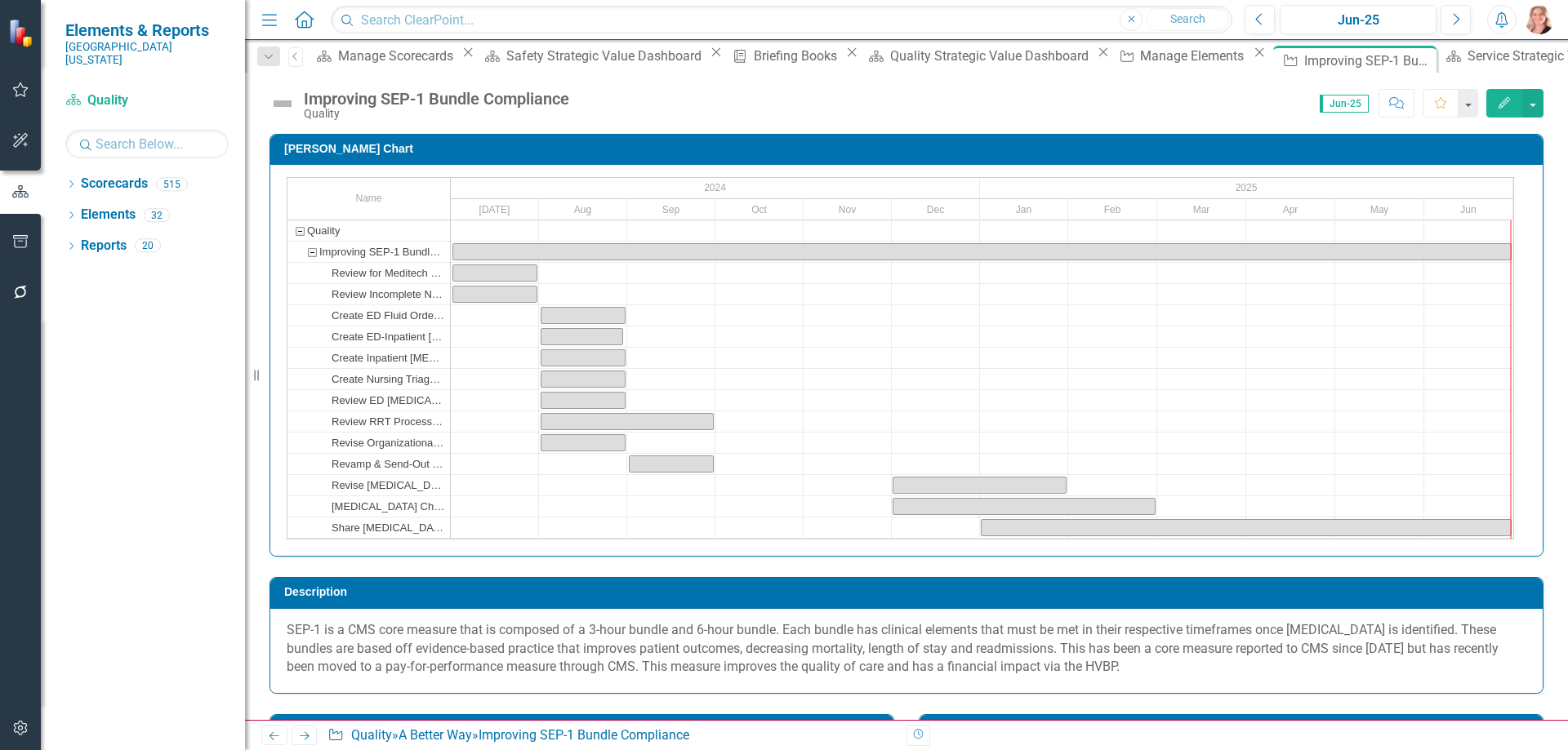
checkbox input "true"
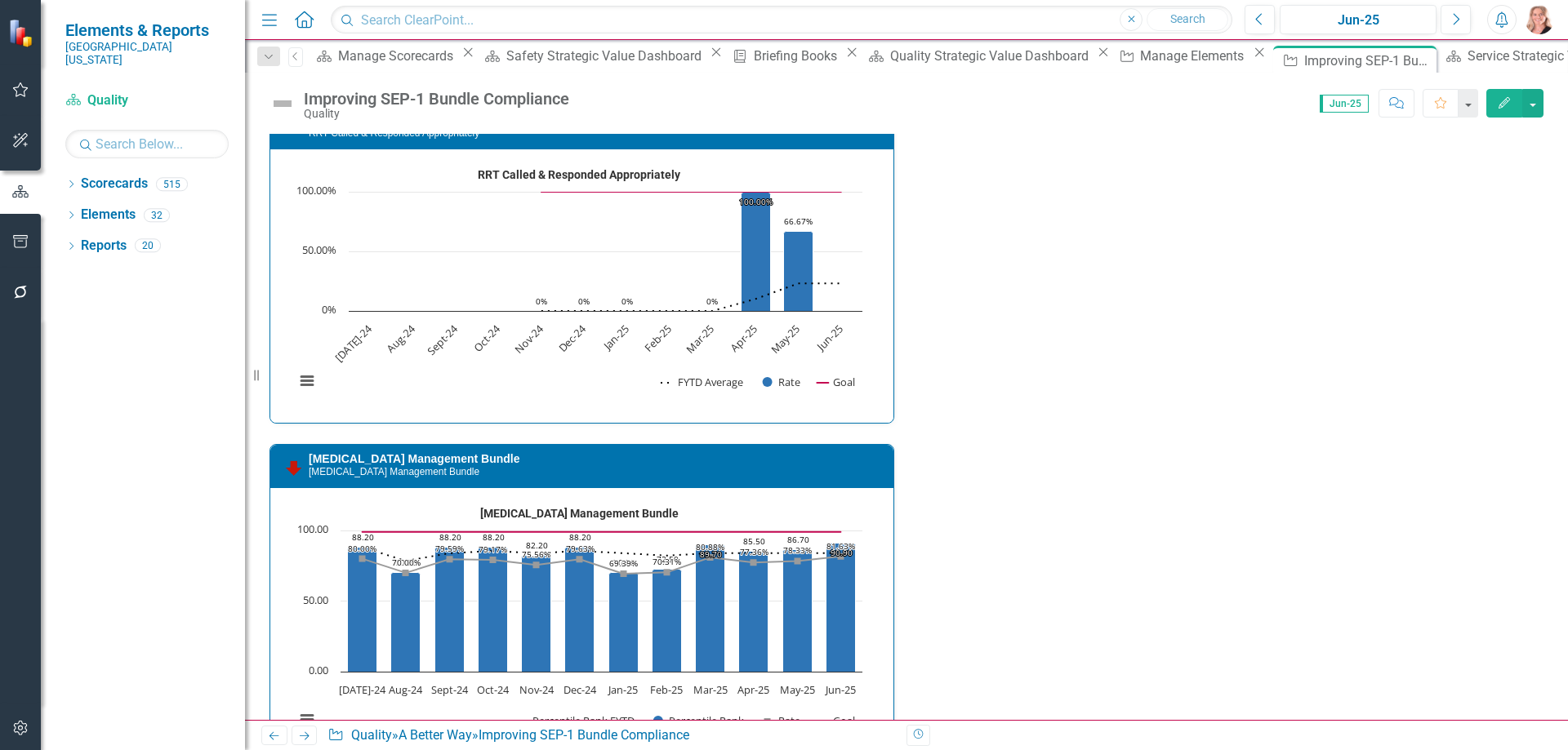
scroll to position [1796, 0]
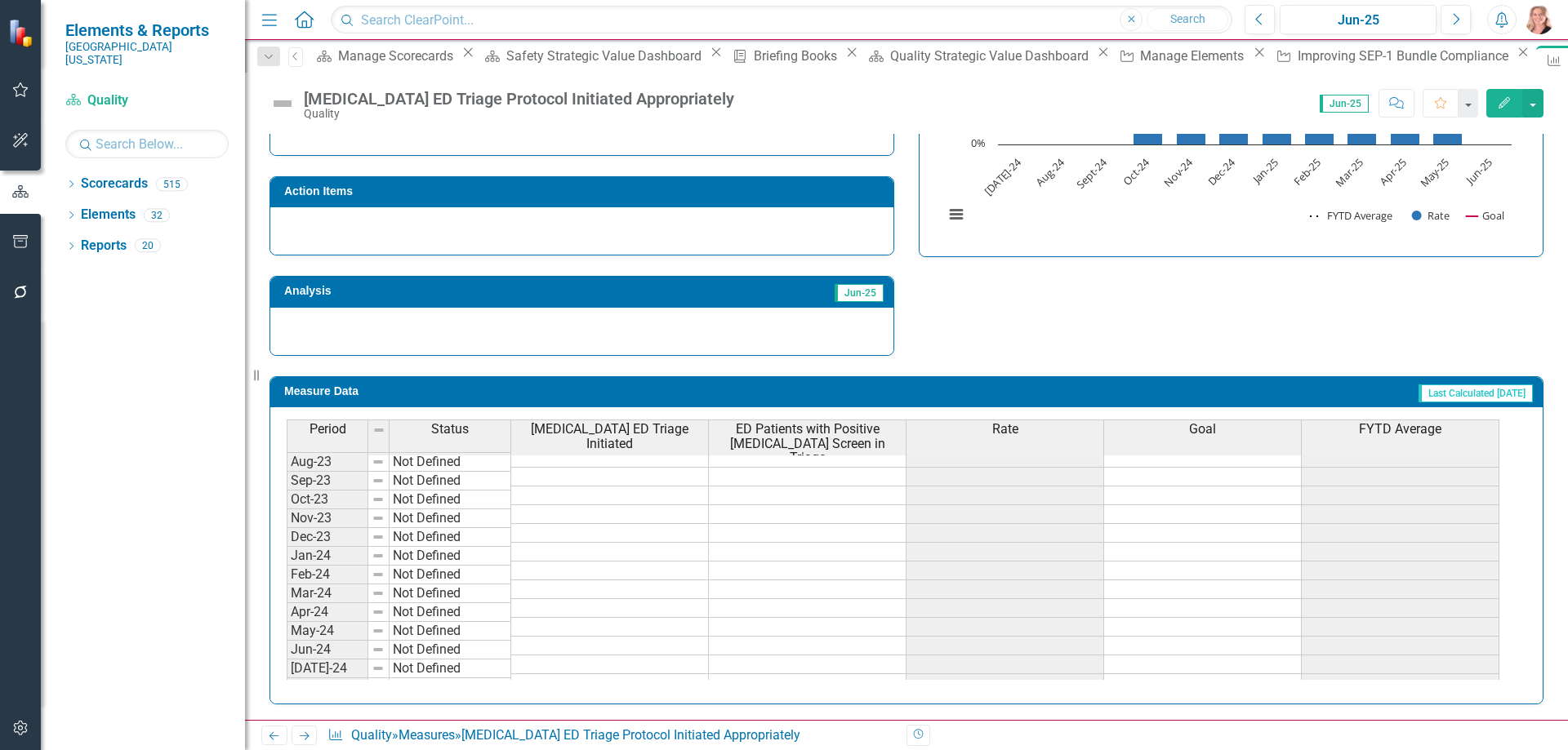
scroll to position [490, 0]
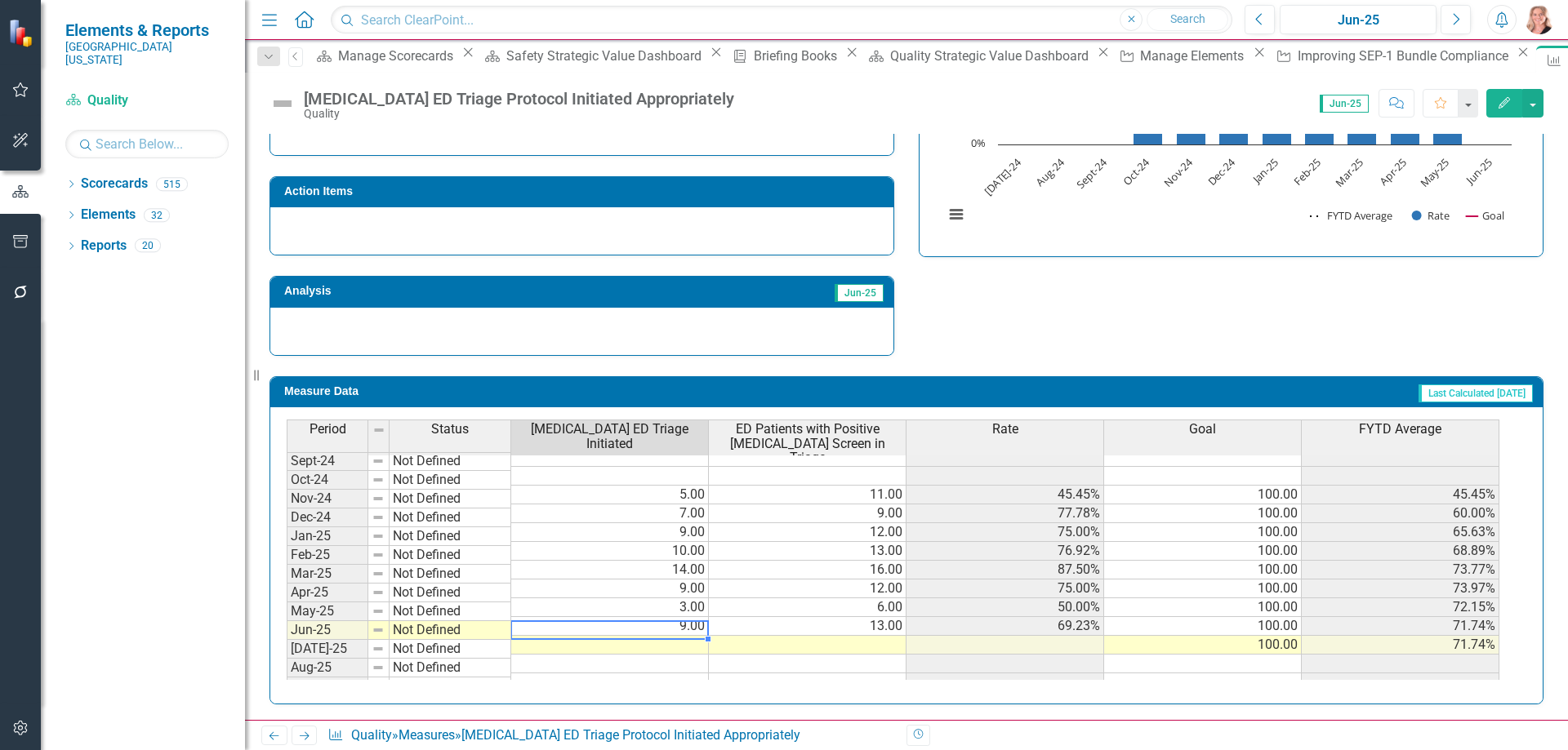
click at [624, 631] on tbody "Jul-23 Not Defined Aug-23 Not Defined Sep-23 Not Defined Oct-23 Not Defined Nov…" at bounding box center [892, 494] width 1212 height 583
type textarea "16"
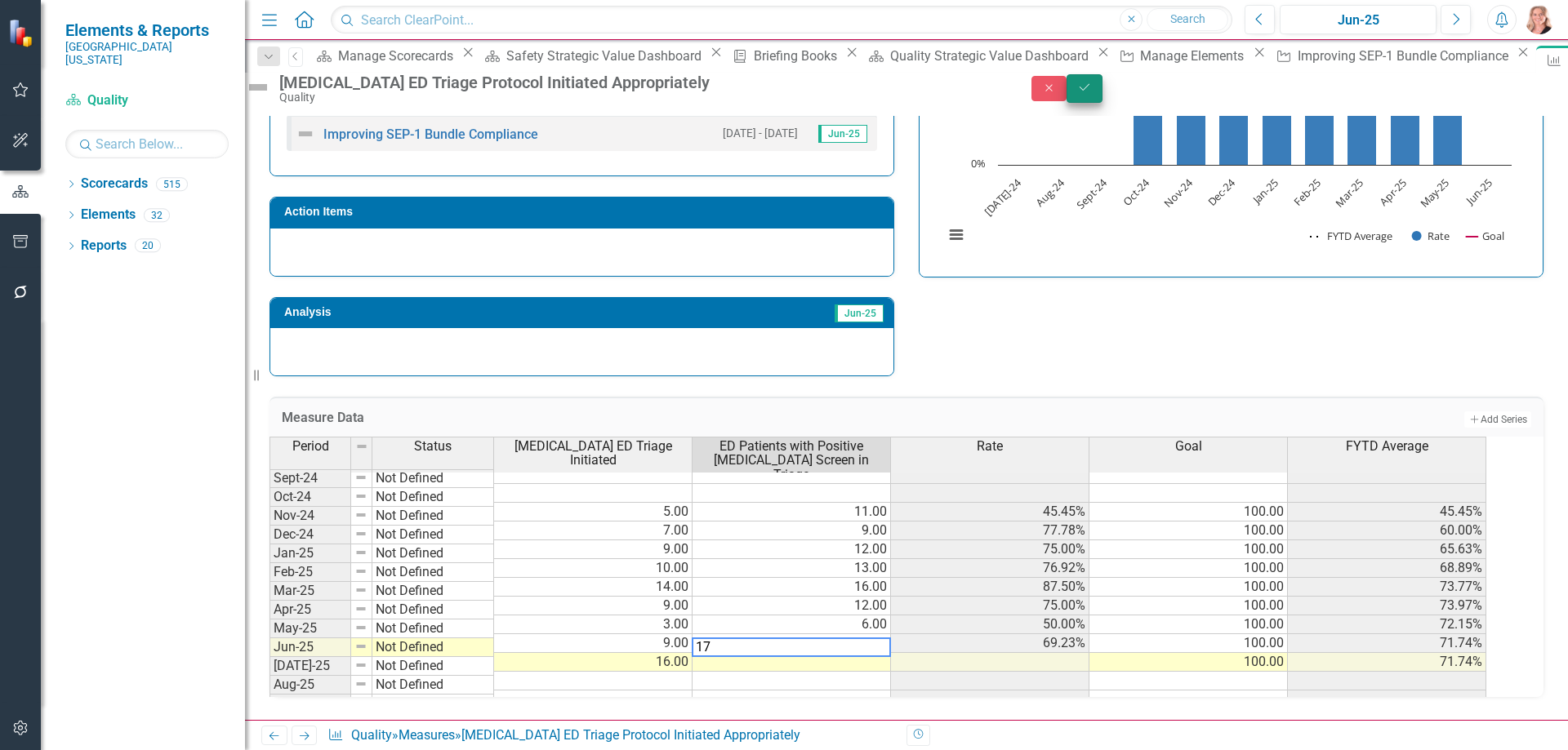
type textarea "17"
click at [1103, 103] on button "Save" at bounding box center [1084, 88] width 36 height 28
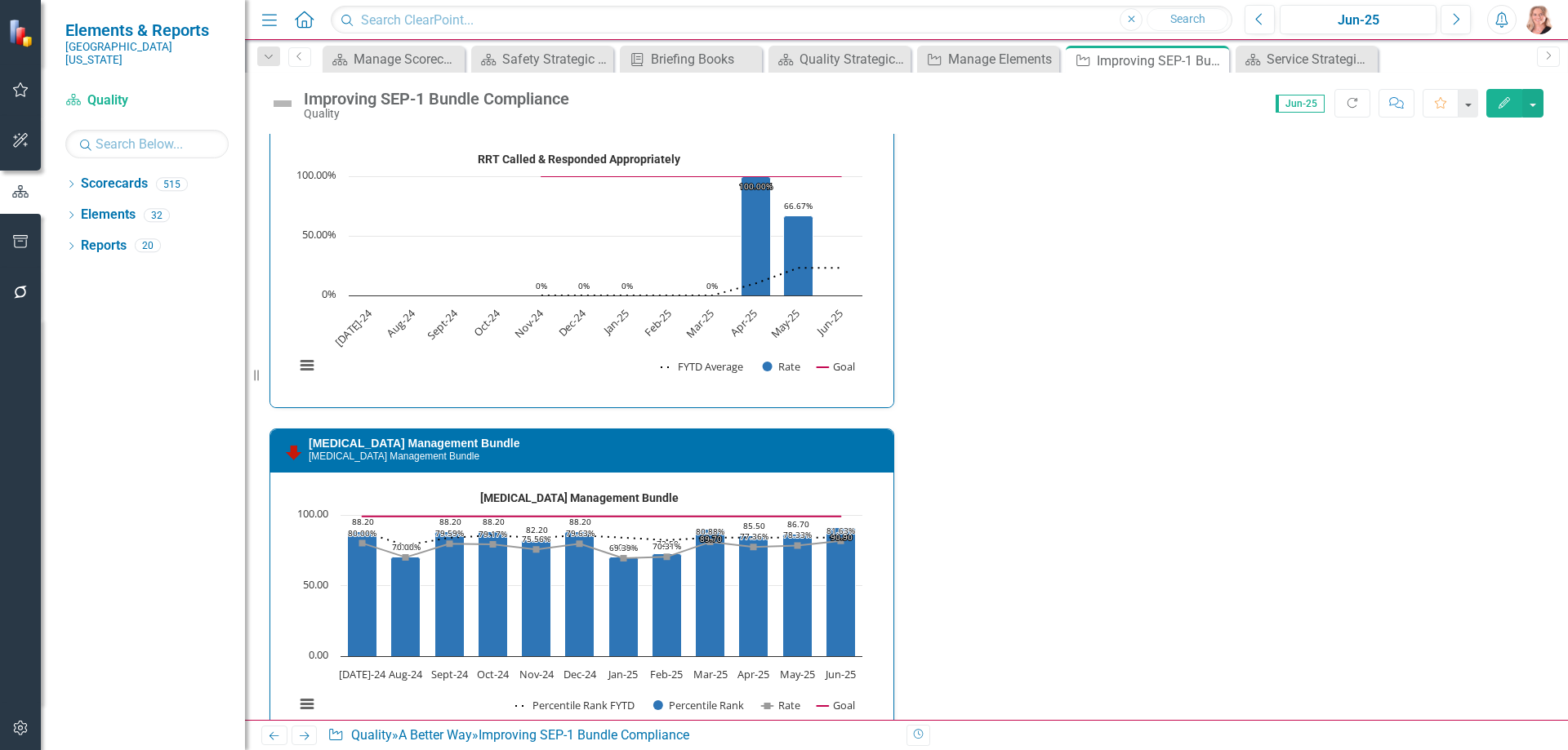
scroll to position [2123, 0]
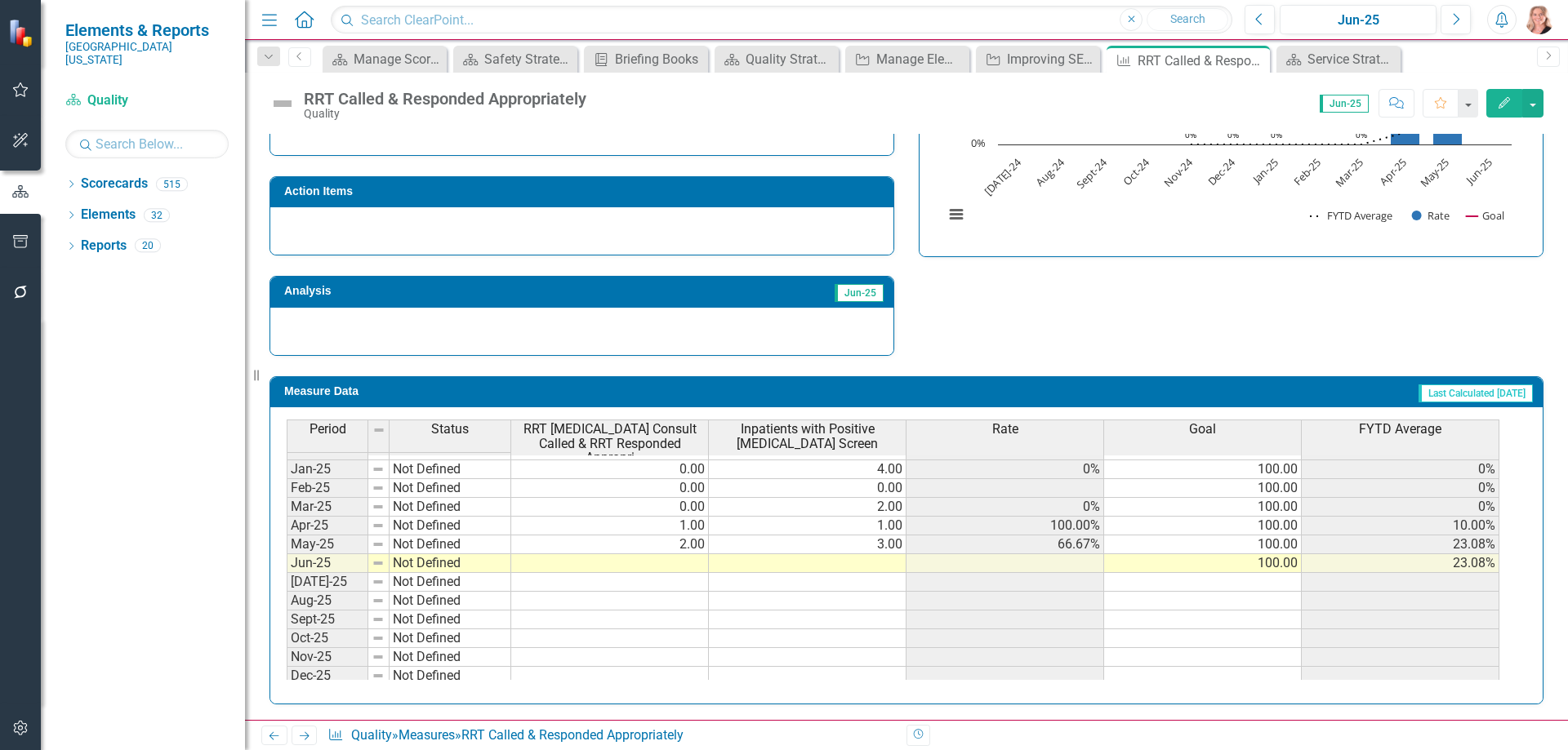
scroll to position [571, 0]
click at [690, 555] on td at bounding box center [610, 563] width 197 height 19
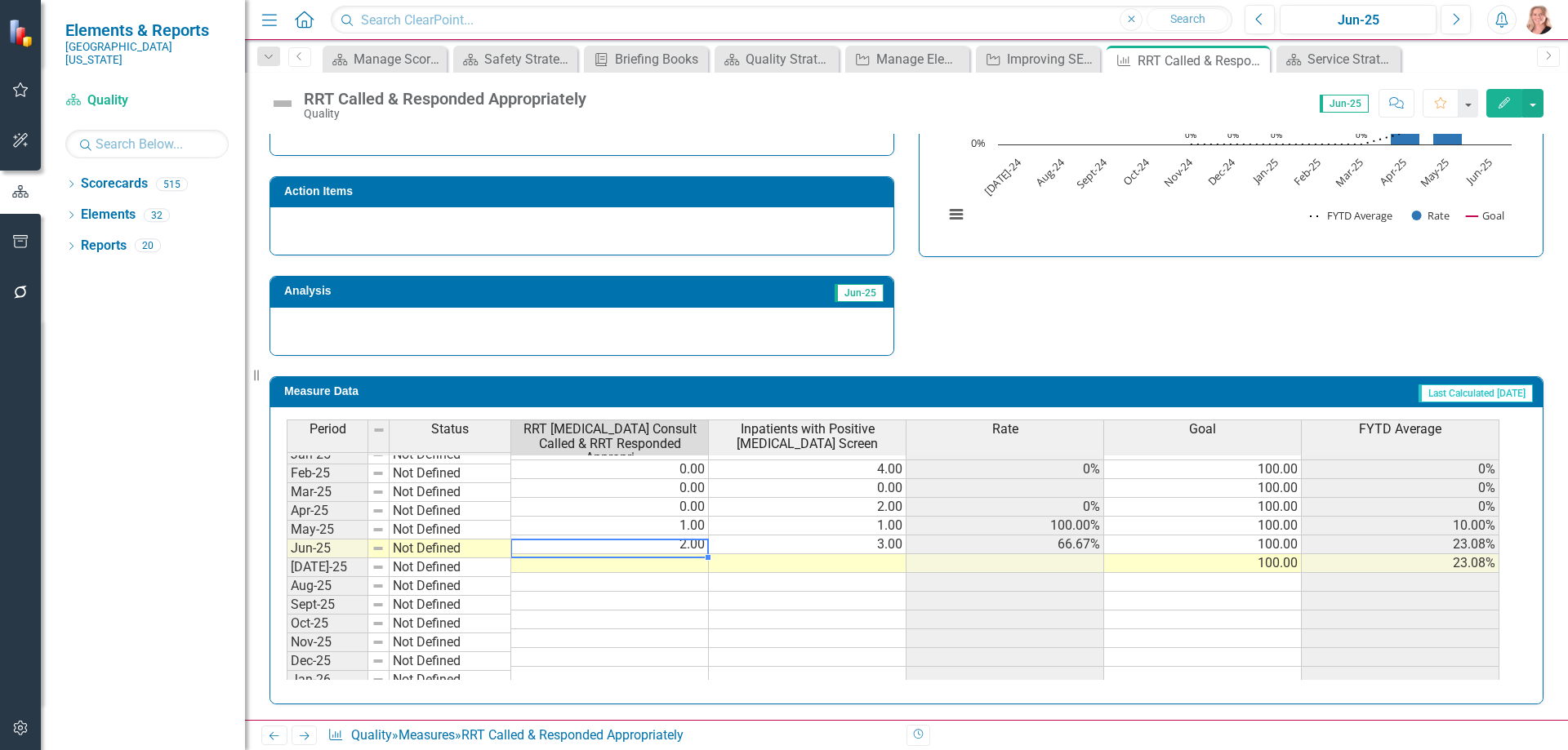
type textarea "0"
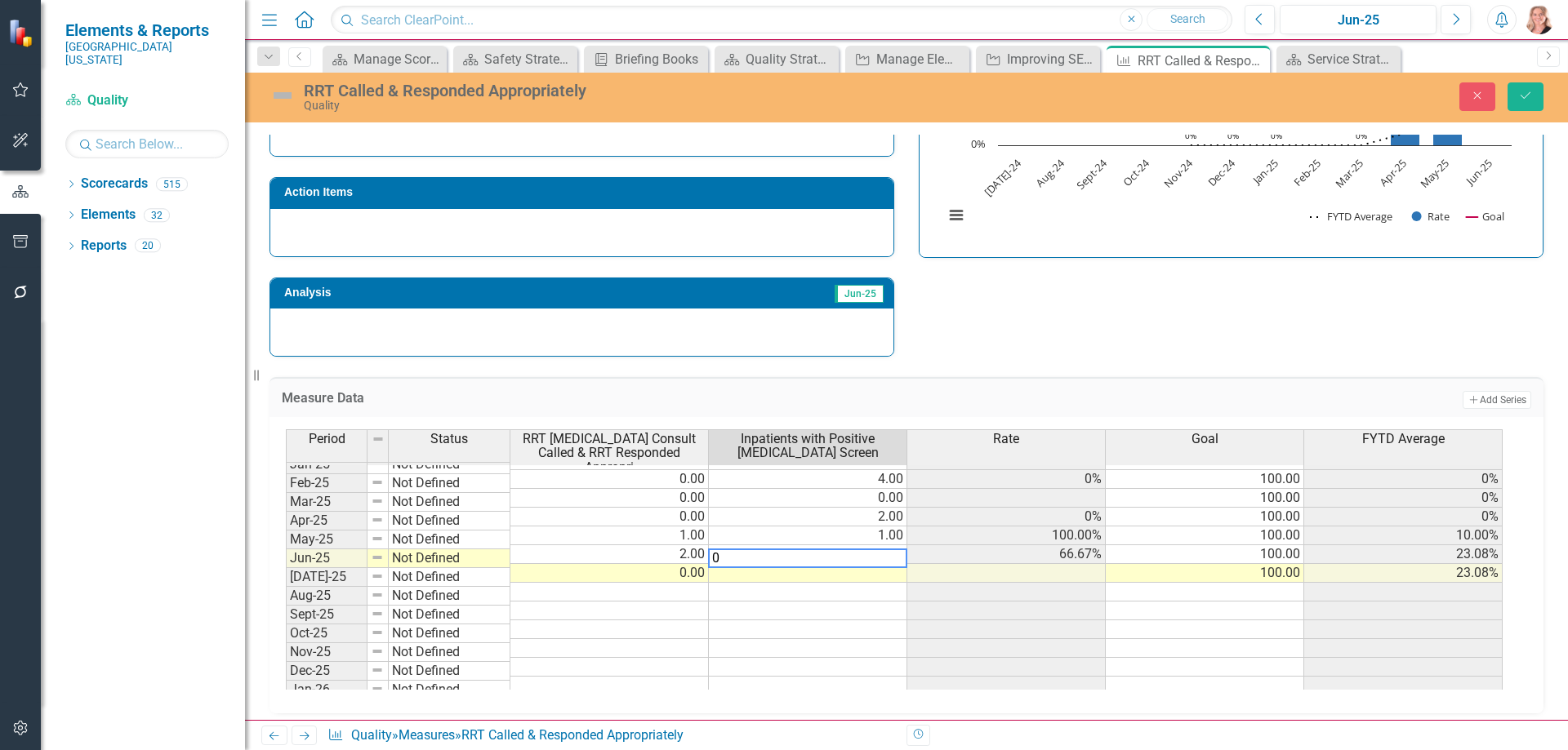
type textarea "0"
click at [1264, 271] on div "Strategic Values A Better Way Improving SEP-1 Bundle Compliance [DATE] - [DATE]…" at bounding box center [906, 146] width 1298 height 426
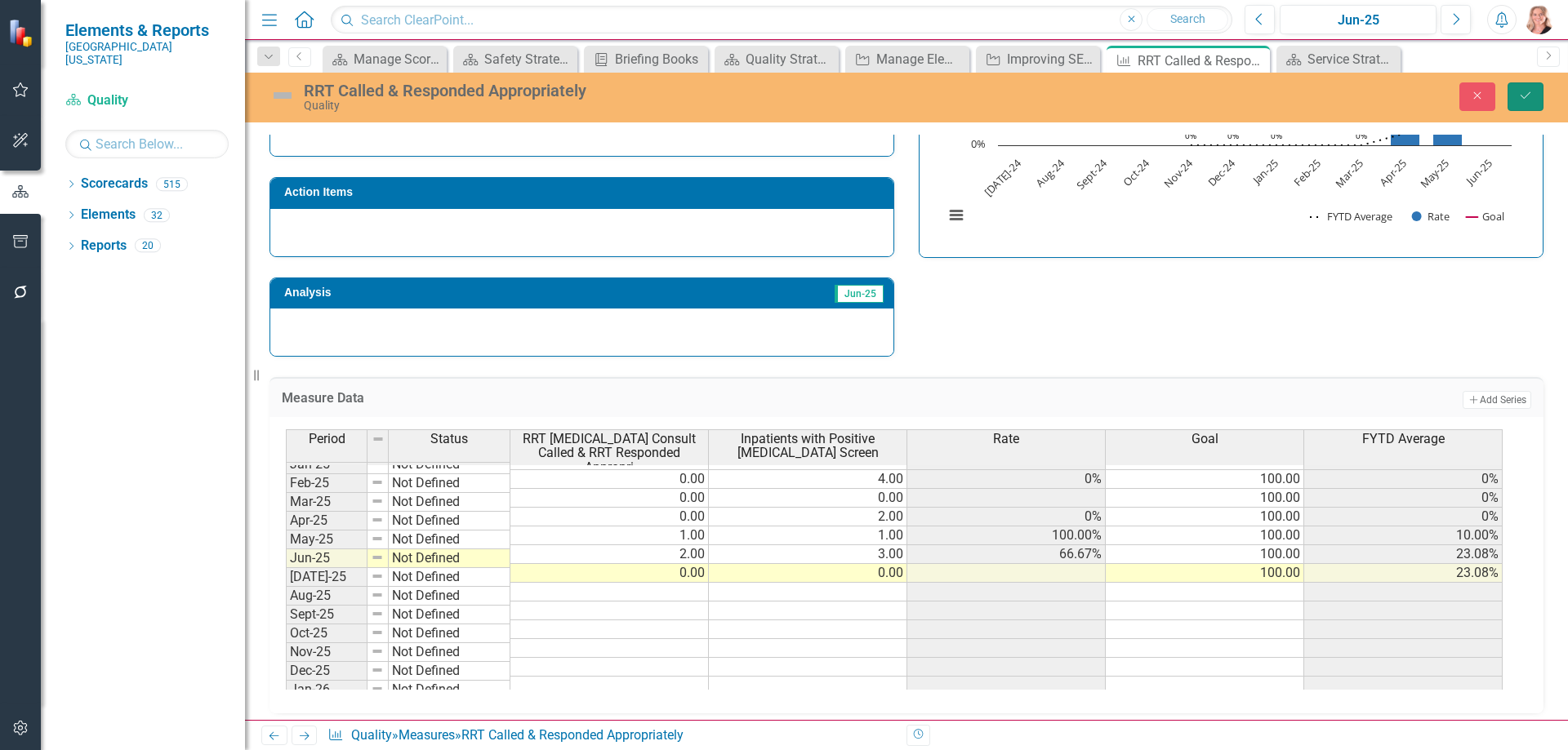
click at [1521, 104] on button "Save" at bounding box center [1525, 96] width 36 height 28
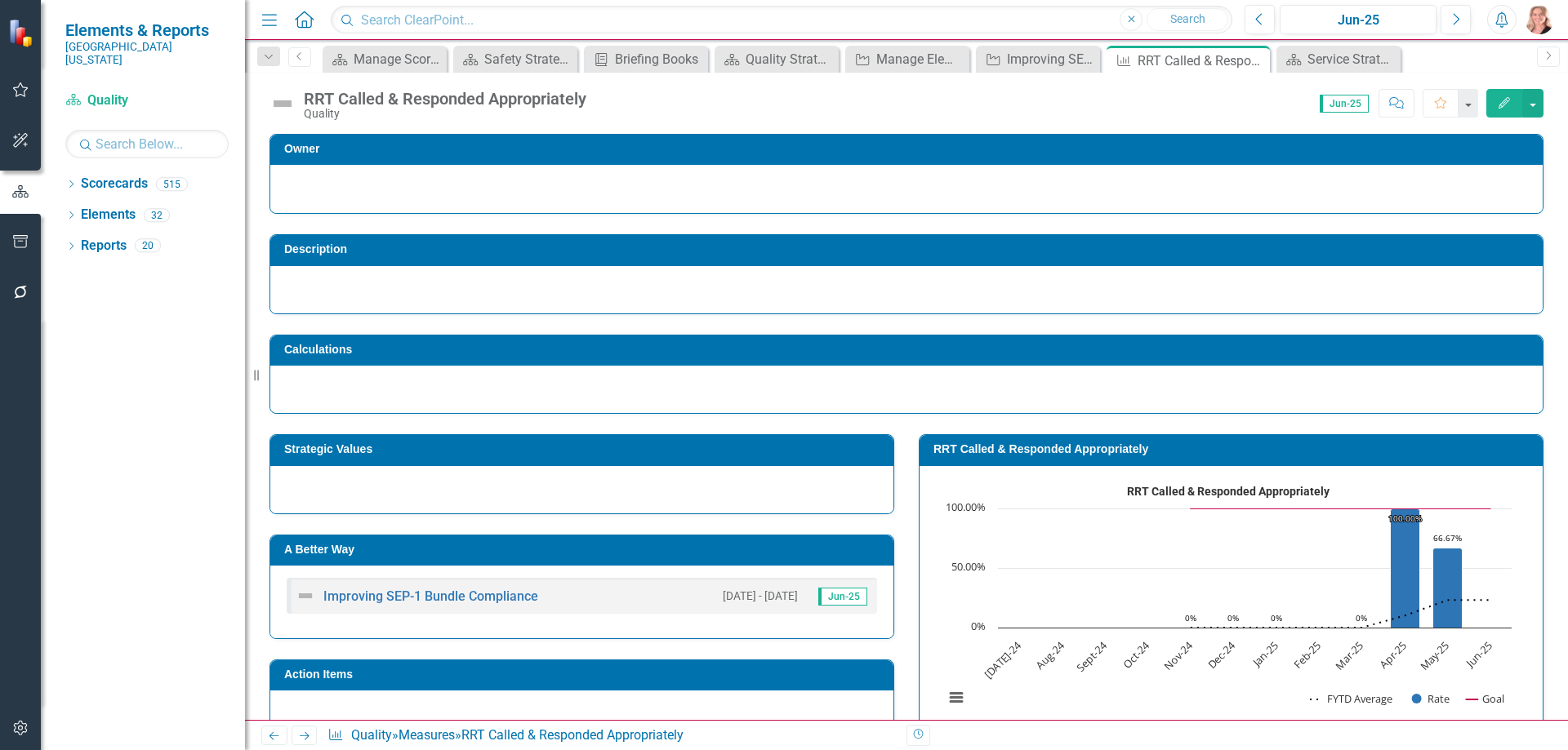
drag, startPoint x: 1256, startPoint y: 59, endPoint x: 1162, endPoint y: 93, distance: 100.0
click at [0, 0] on icon "Close" at bounding box center [0, 0] width 0 height 0
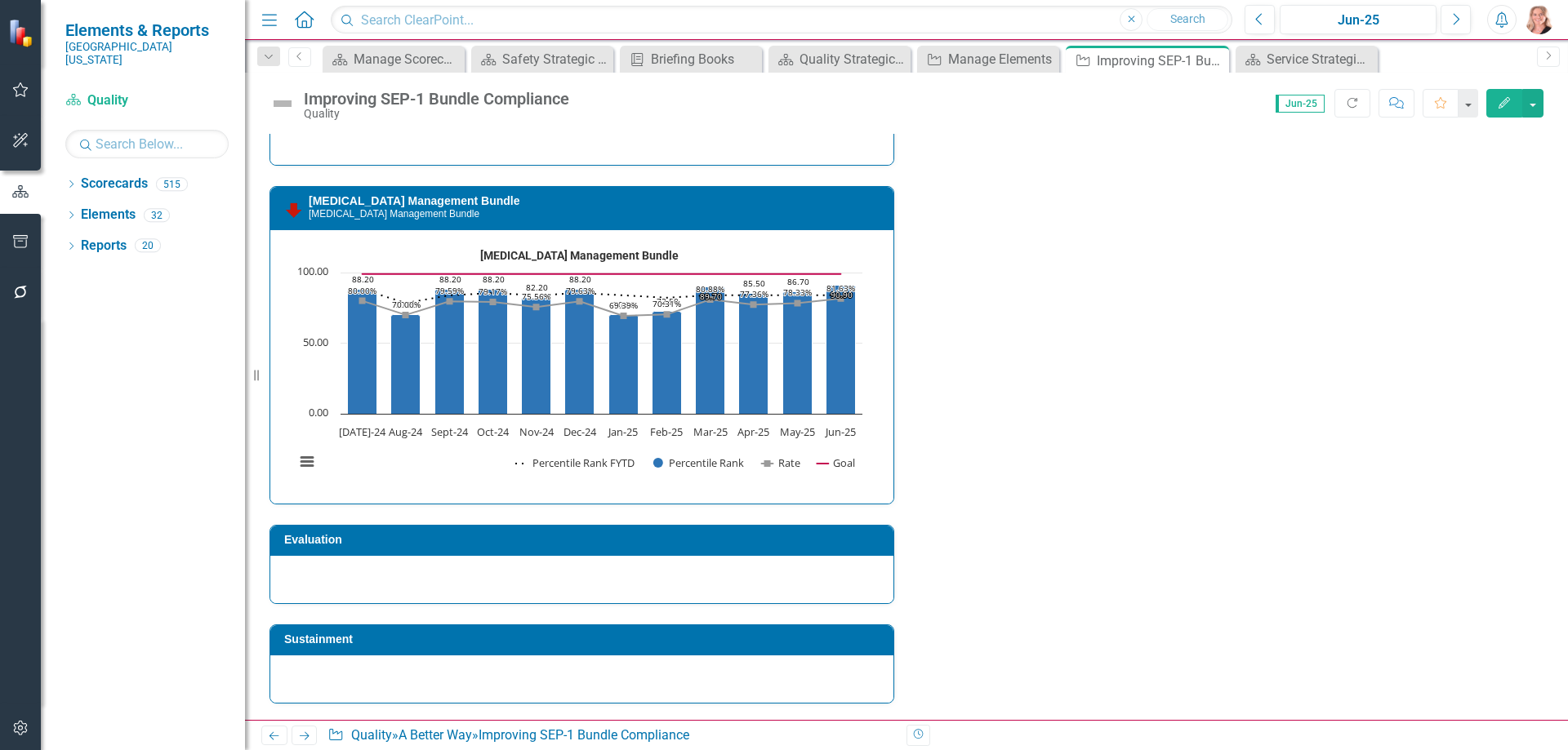
scroll to position [2593, 0]
click at [334, 576] on div at bounding box center [582, 579] width 623 height 47
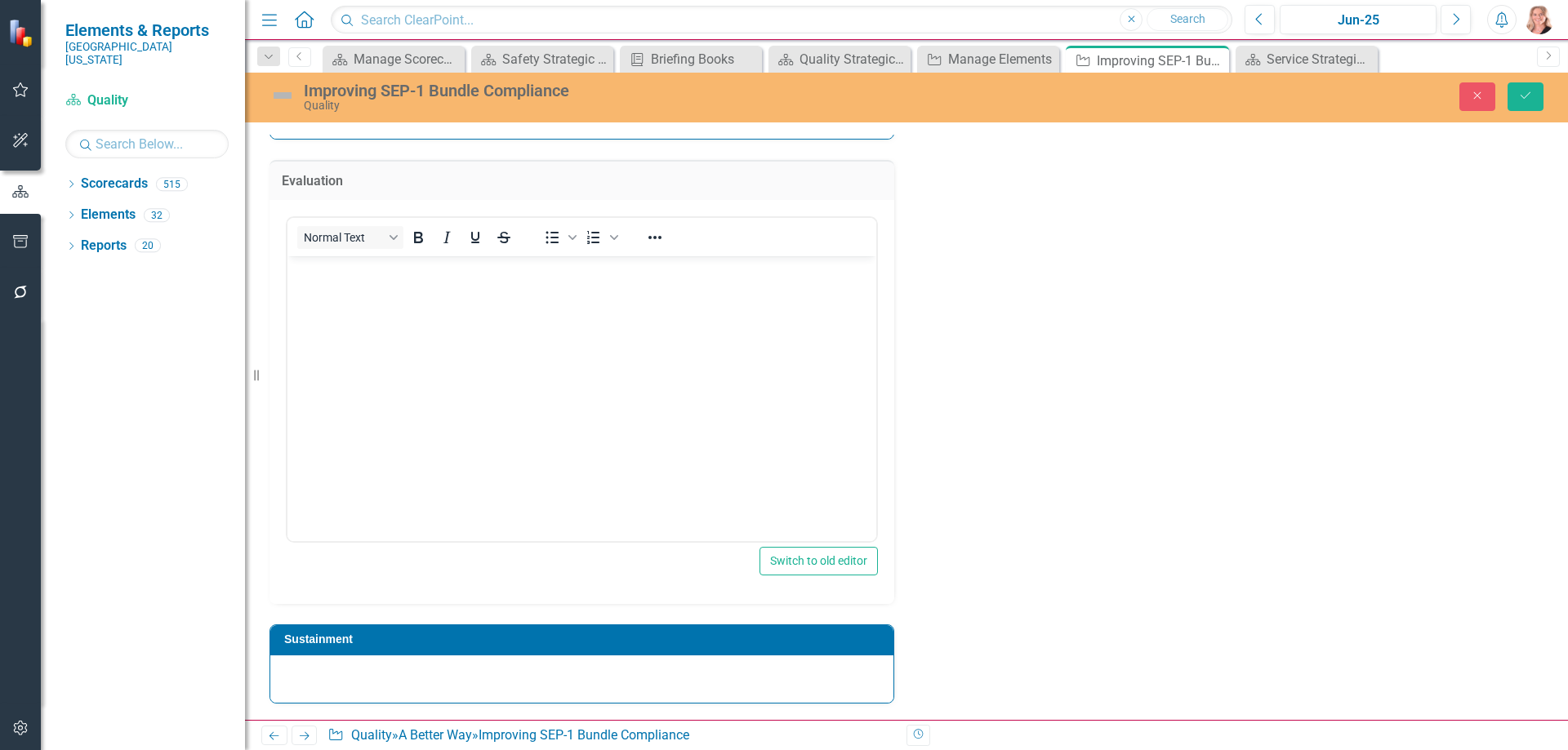
scroll to position [0, 0]
click at [502, 292] on body "Rich Text Area. Press ALT-0 for help." at bounding box center [581, 378] width 589 height 245
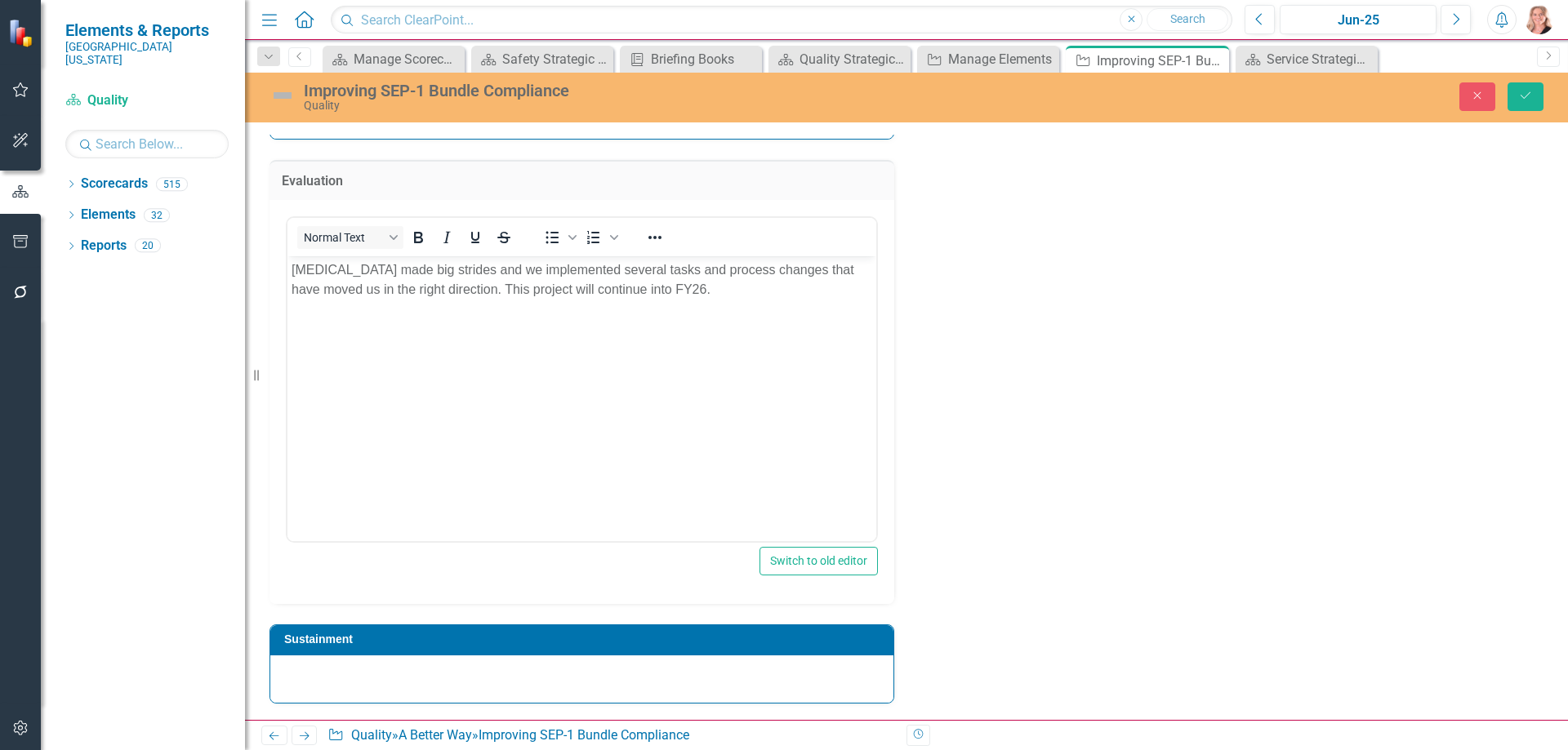
scroll to position [2958, 0]
click at [410, 672] on div at bounding box center [582, 679] width 623 height 47
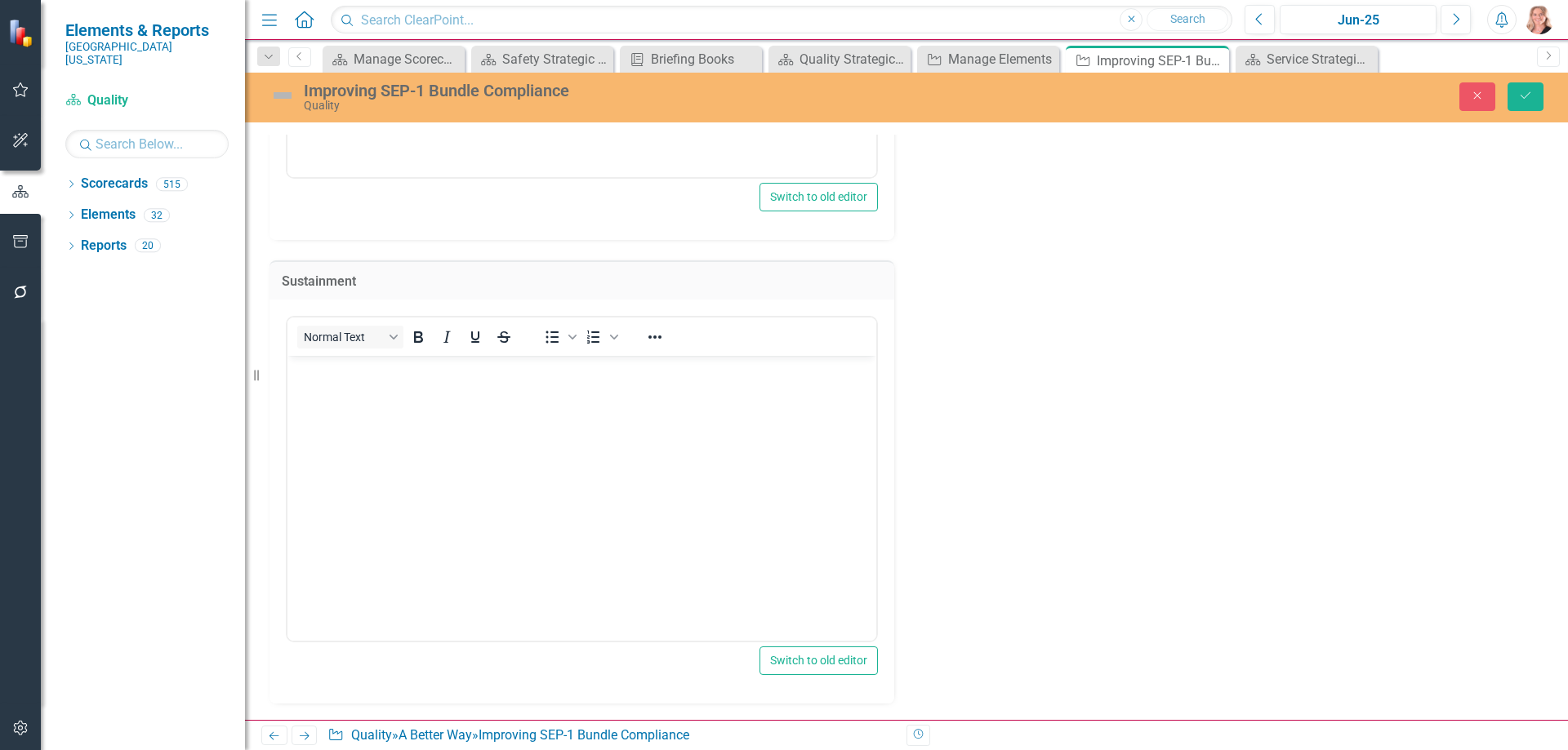
scroll to position [3284, 0]
click at [472, 488] on body "Rich Text Area. Press ALT-0 for help." at bounding box center [581, 479] width 589 height 245
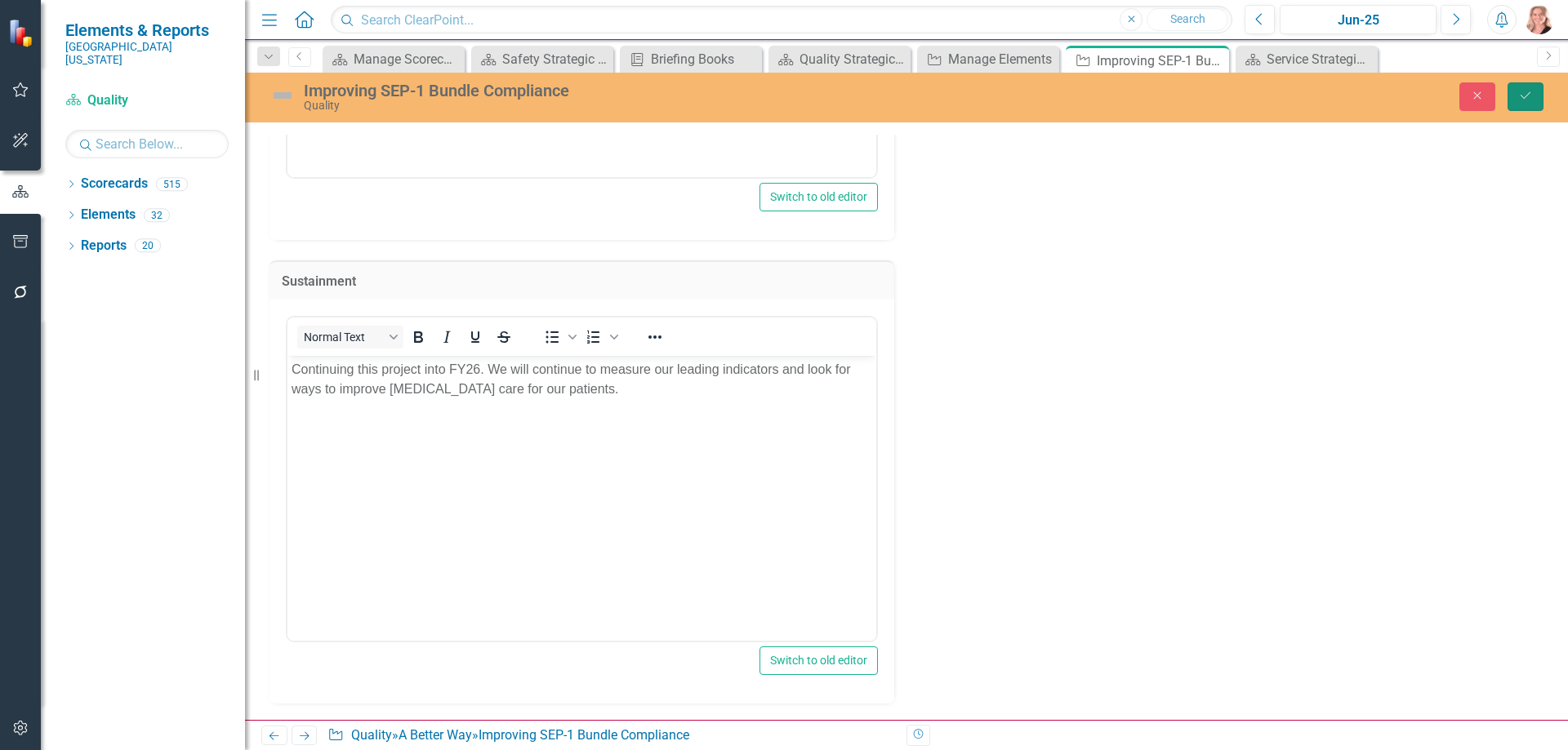
click at [1538, 95] on button "Save" at bounding box center [1525, 96] width 36 height 28
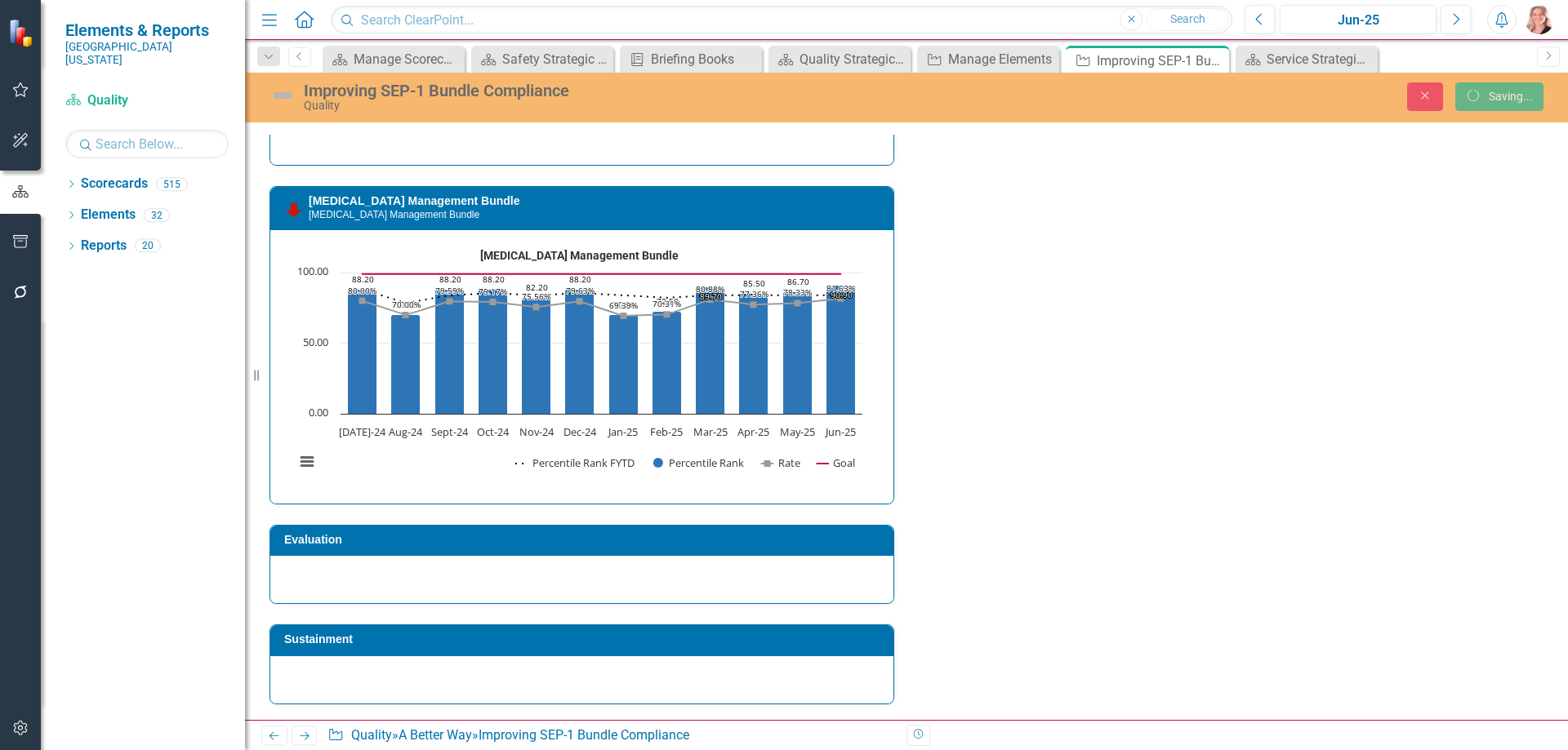
scroll to position [2594, 0]
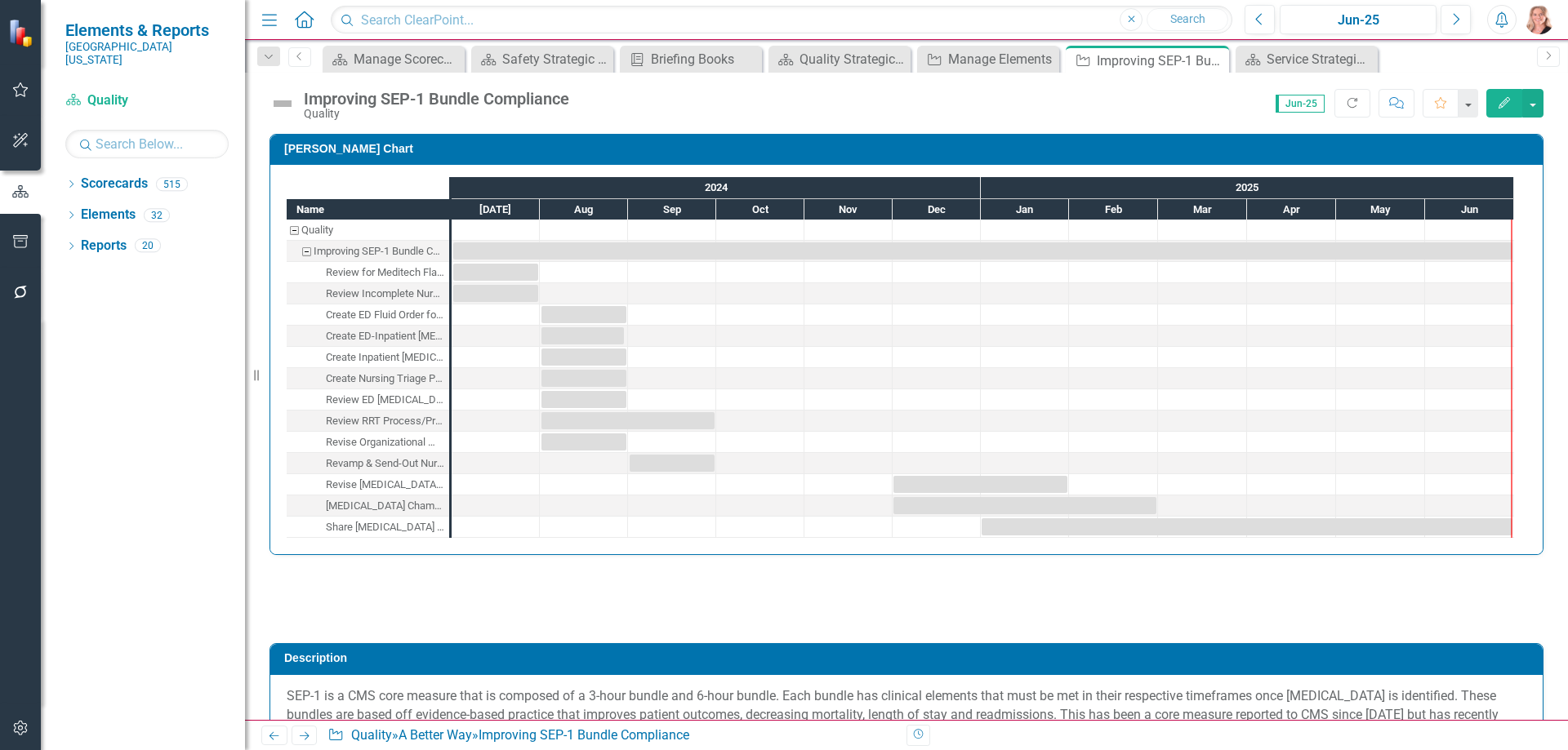
click at [1542, 279] on div "Gantt Chart Name Quality Improving SEP-1 Bundle Compliance Review for Meditech …" at bounding box center [906, 334] width 1298 height 441
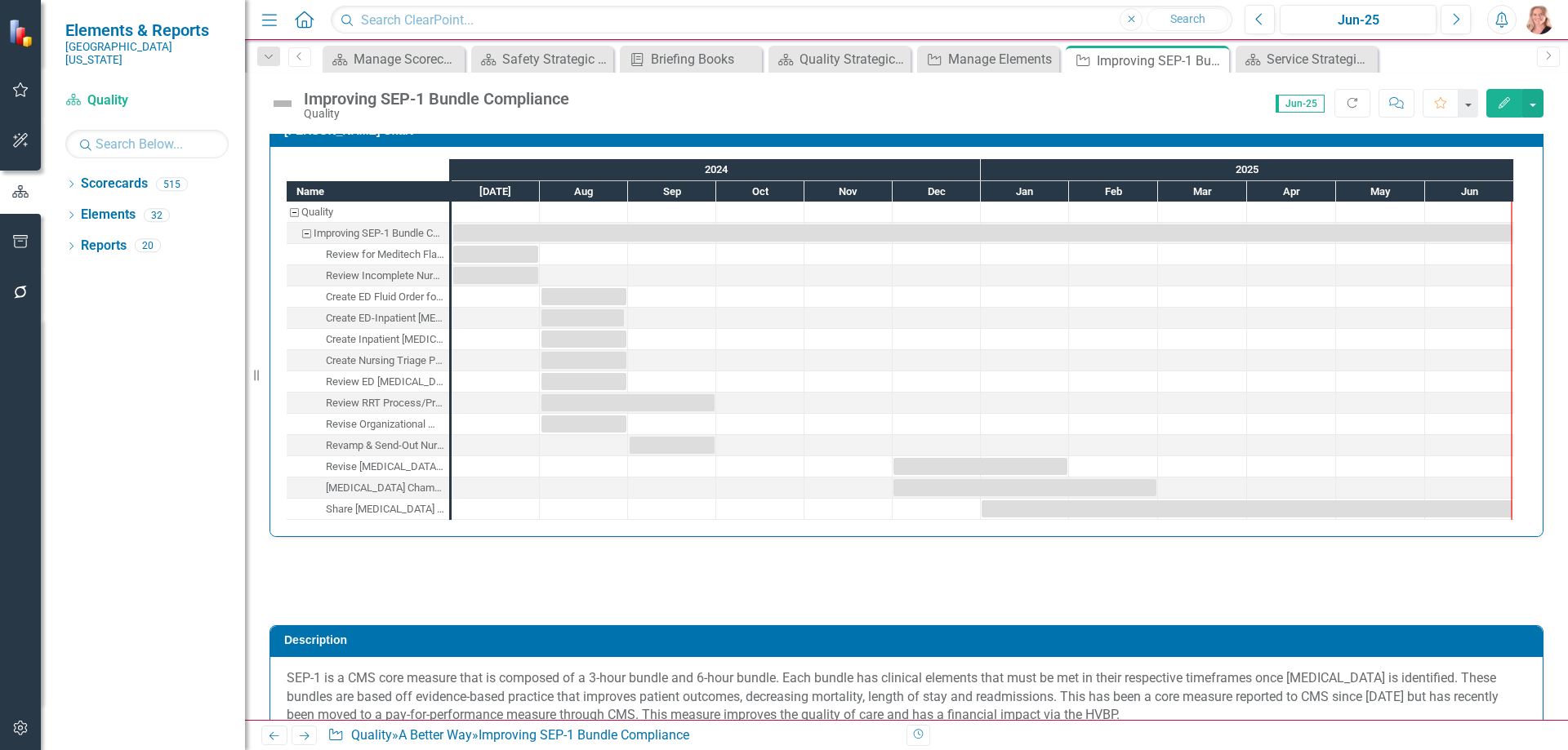
scroll to position [0, 0]
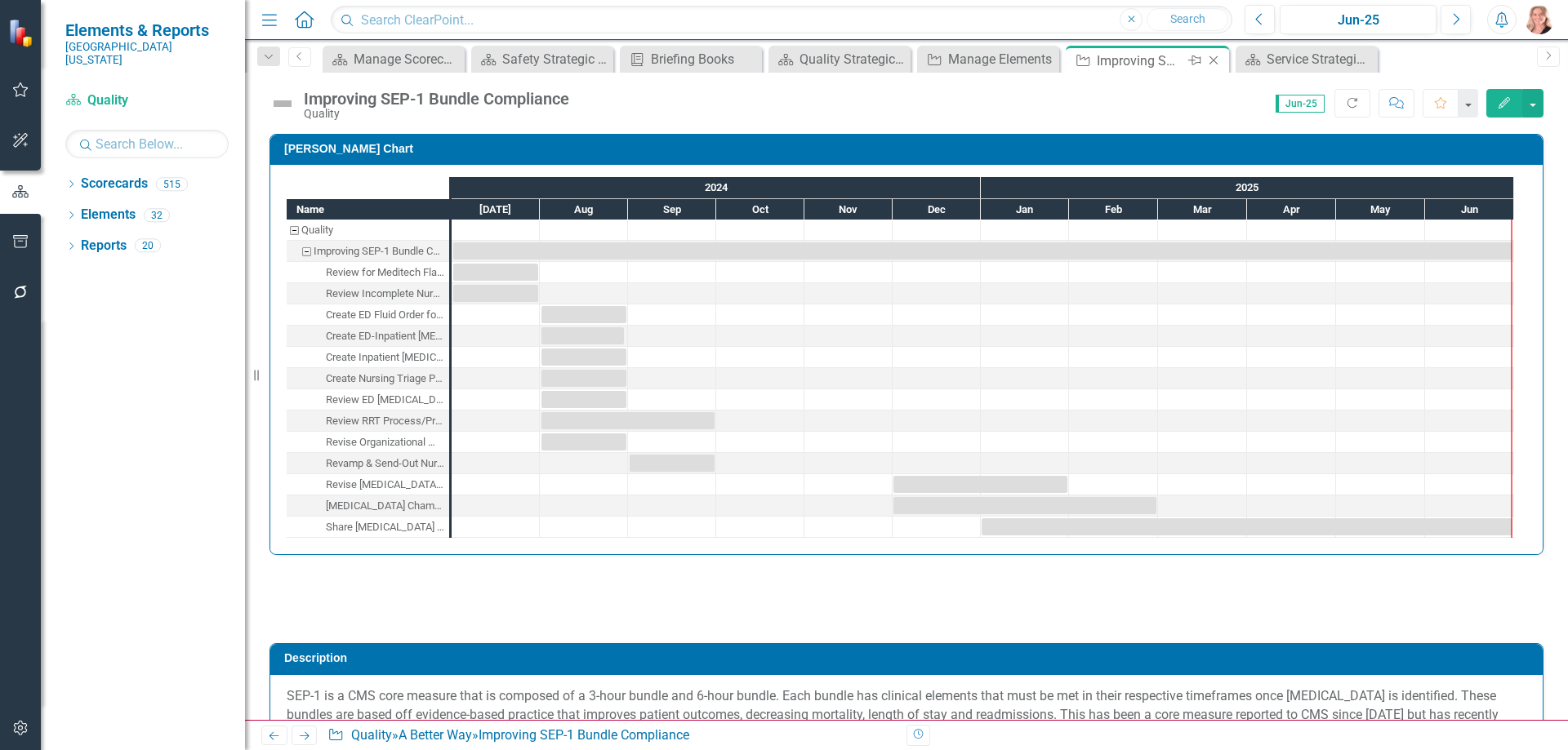
click at [1216, 64] on icon "Close" at bounding box center [1213, 60] width 17 height 13
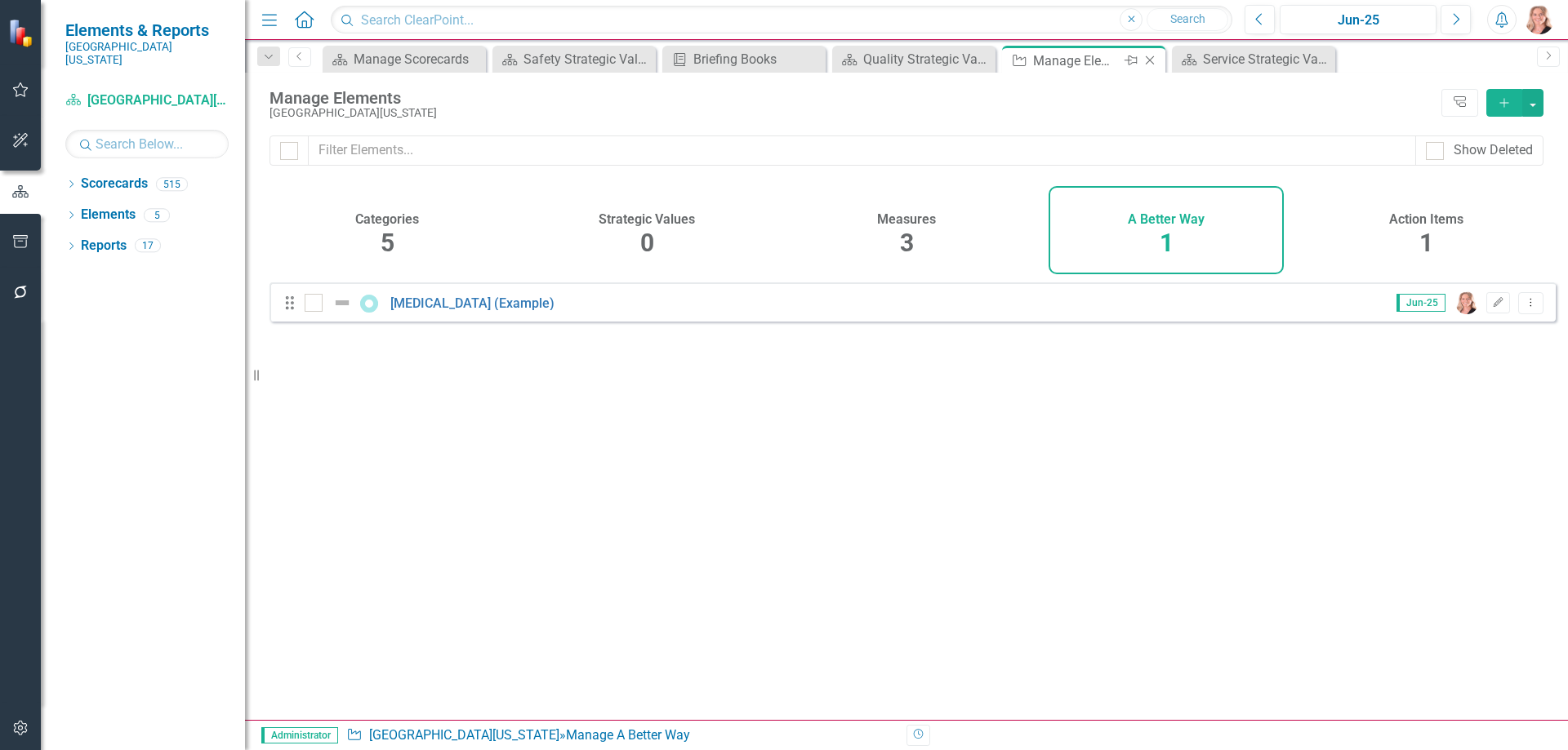
click at [1151, 62] on icon at bounding box center [1150, 61] width 9 height 9
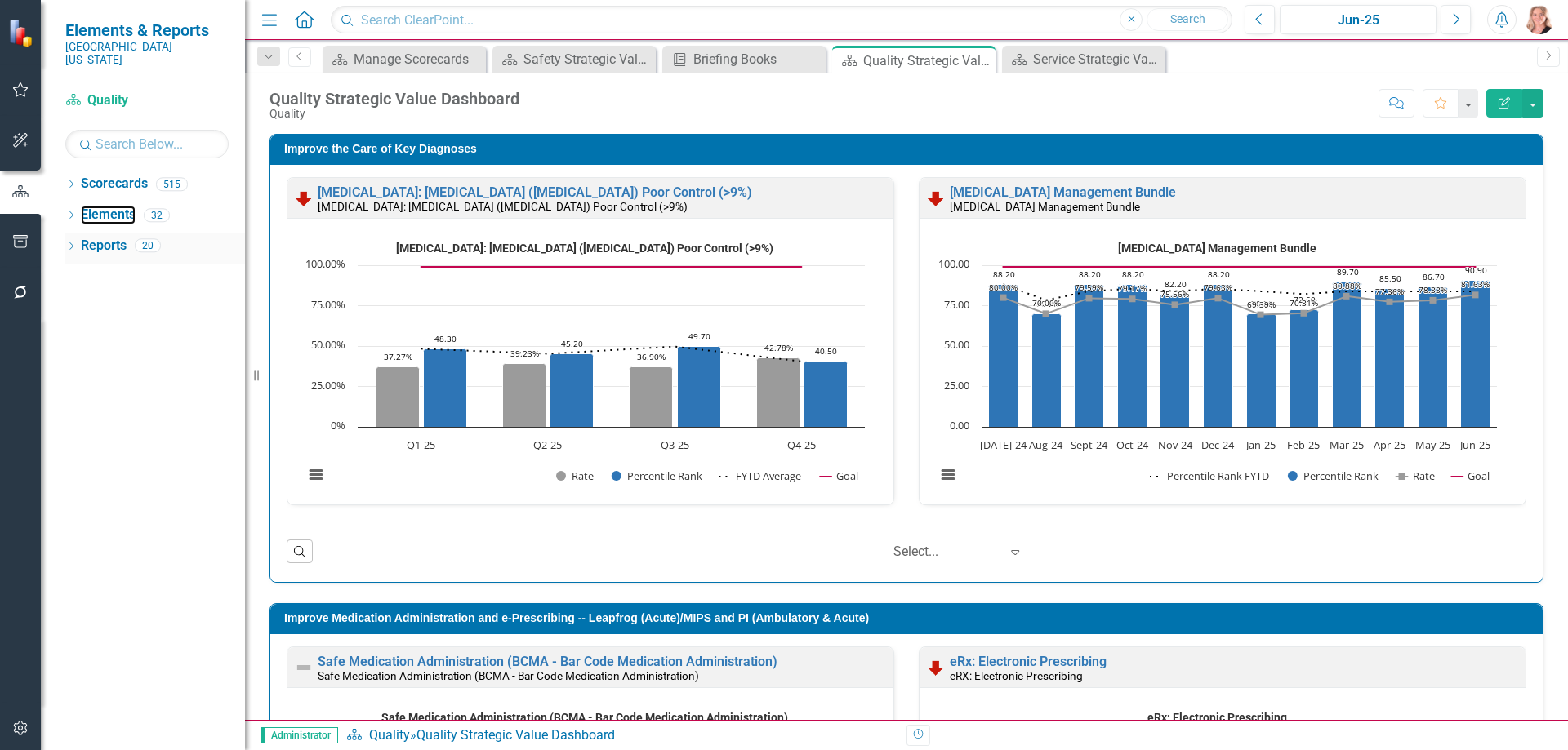
click at [89, 206] on link "Elements" at bounding box center [108, 215] width 55 height 19
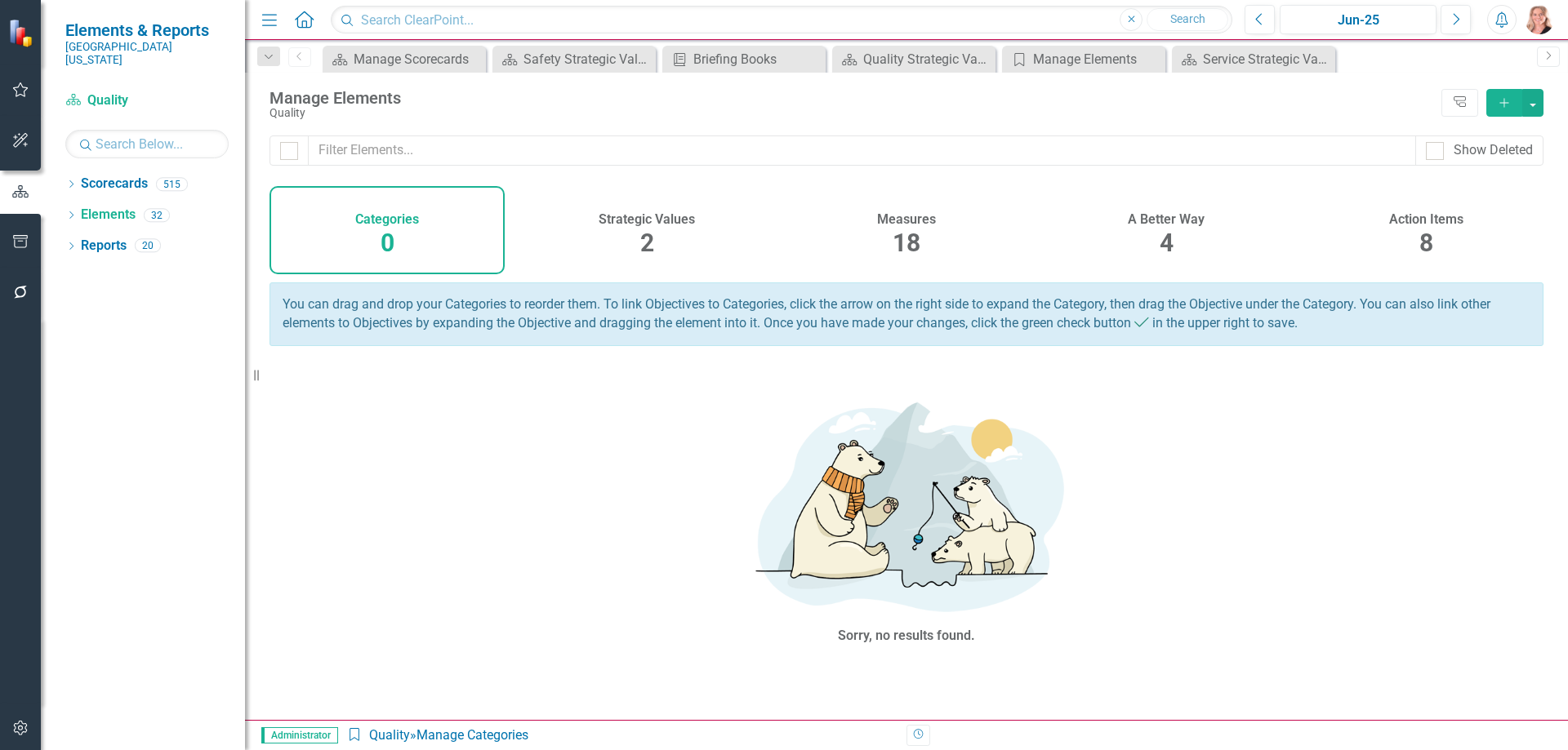
click at [1164, 231] on span "4" at bounding box center [1166, 242] width 14 height 28
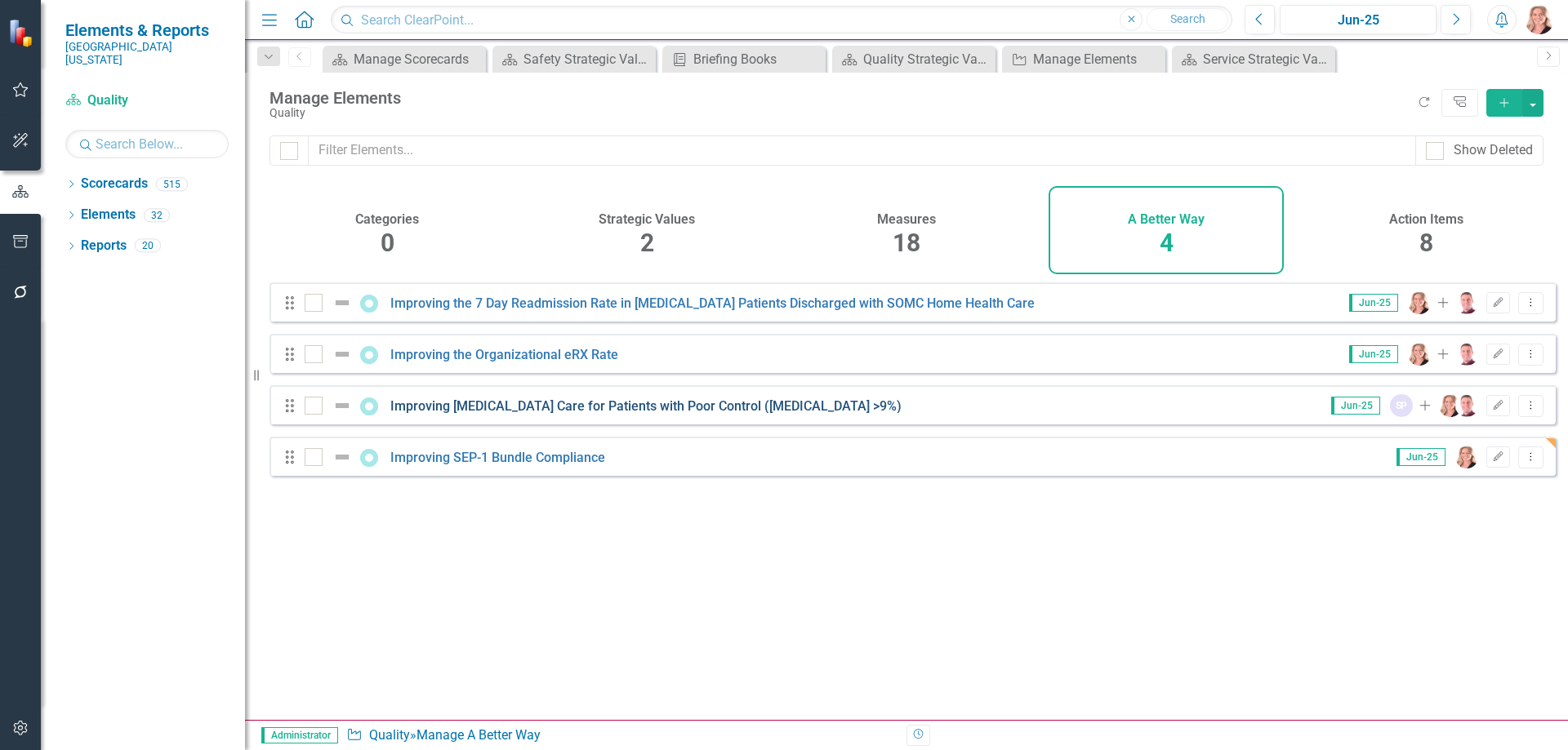
click at [644, 414] on link "Improving Diabetes Care for Patients with Poor Control (HbA1c >9%)" at bounding box center [646, 406] width 511 height 16
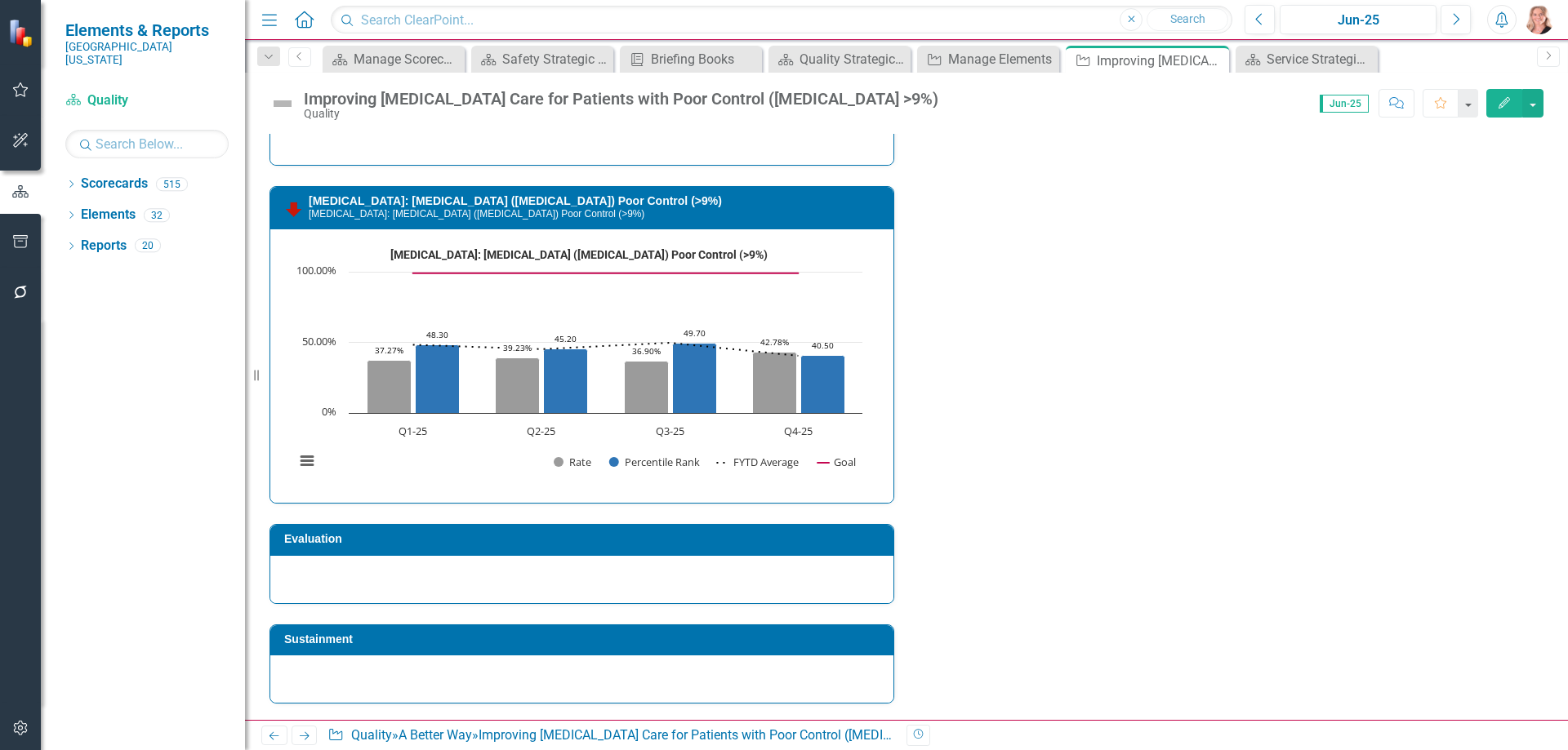
scroll to position [2077, 0]
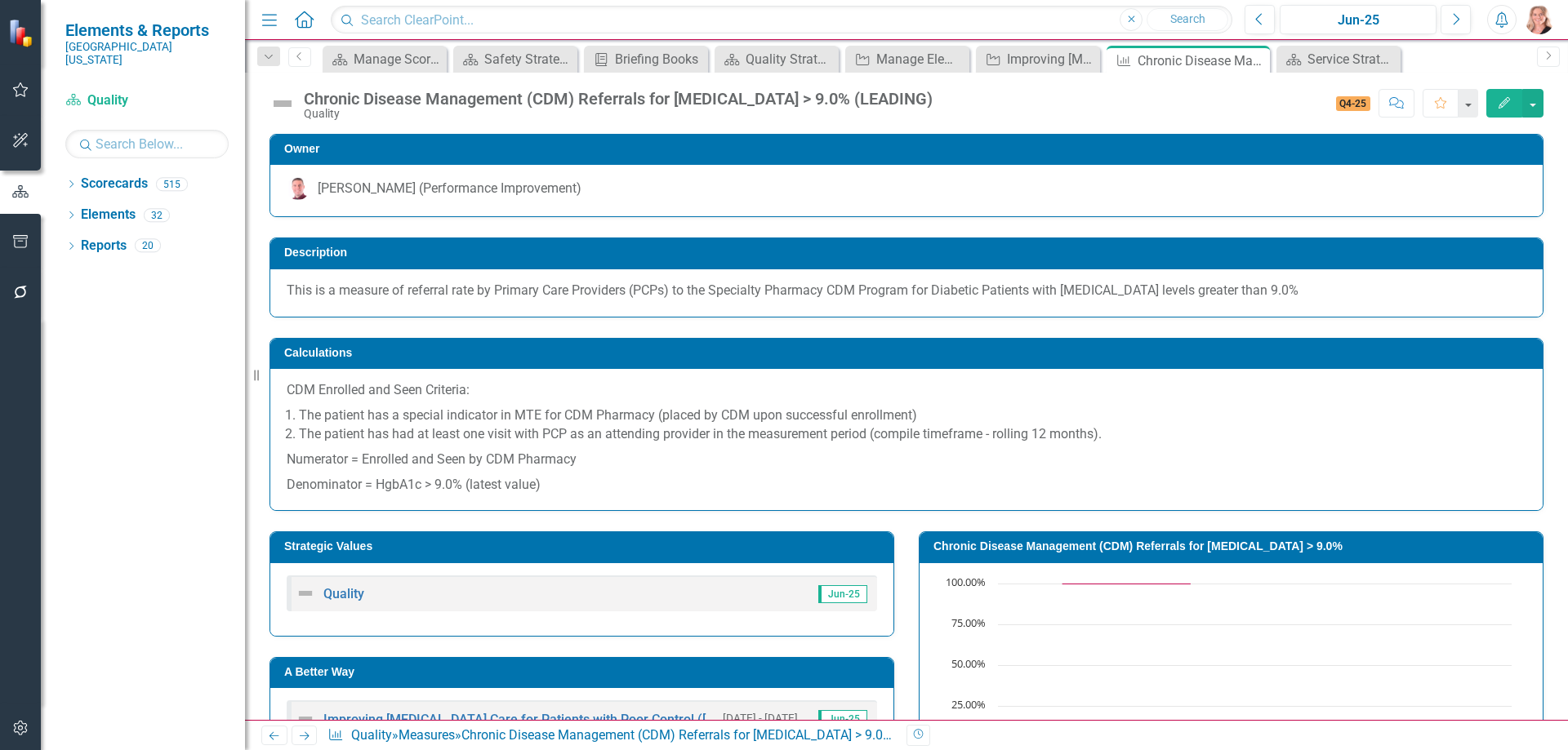
scroll to position [593, 0]
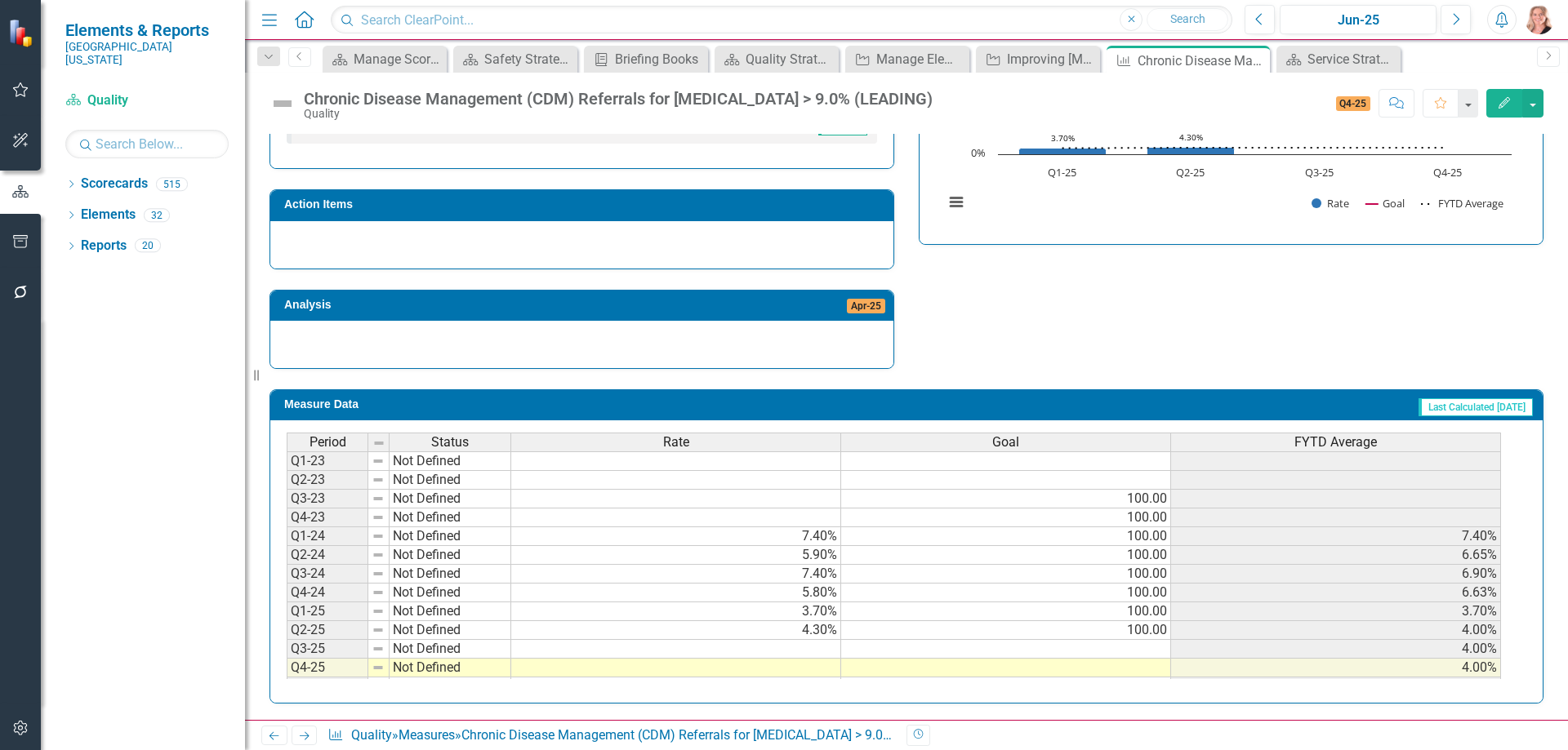
click at [750, 649] on td at bounding box center [676, 648] width 330 height 19
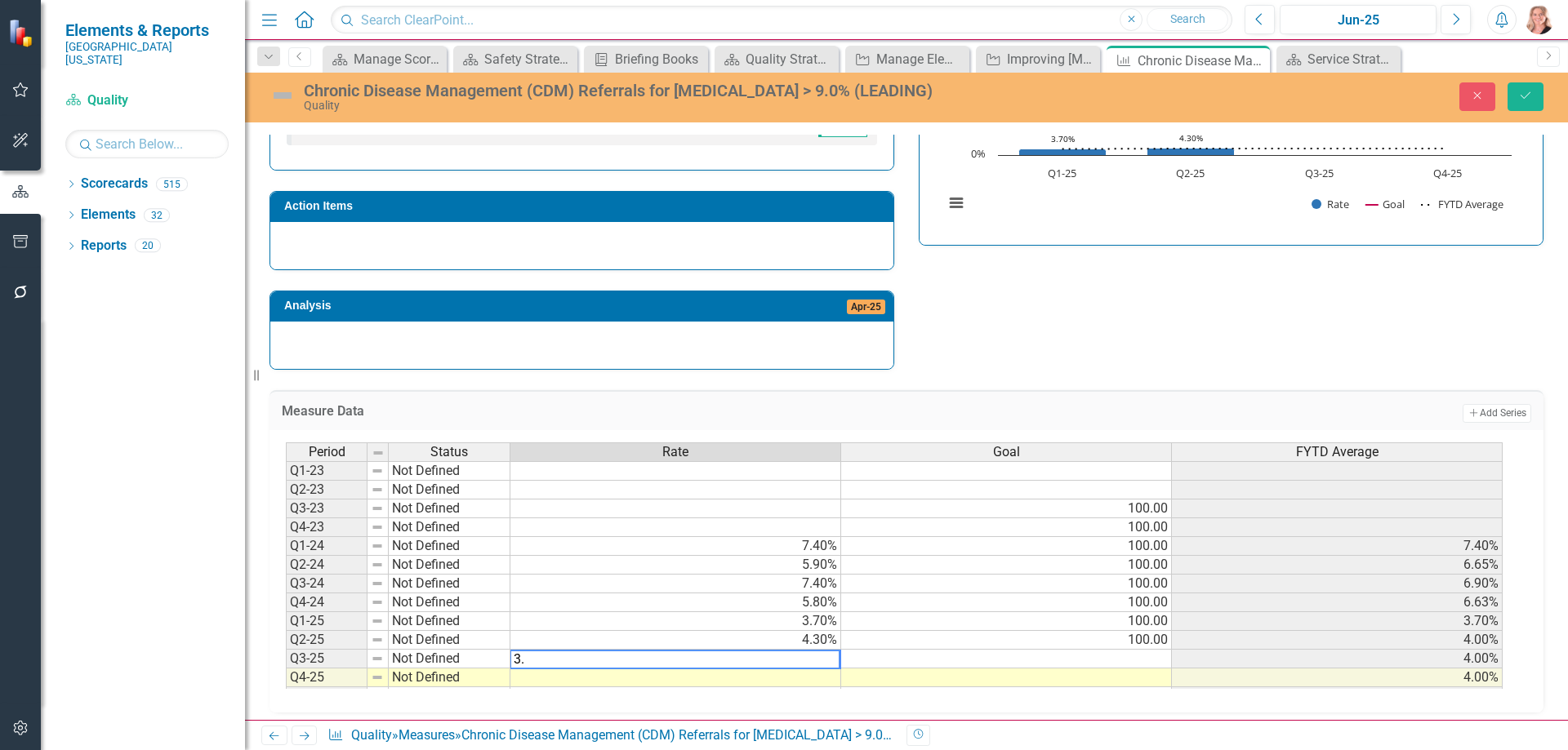
type textarea "3.8"
type textarea "100"
click at [1112, 640] on td "100.00" at bounding box center [1006, 640] width 331 height 19
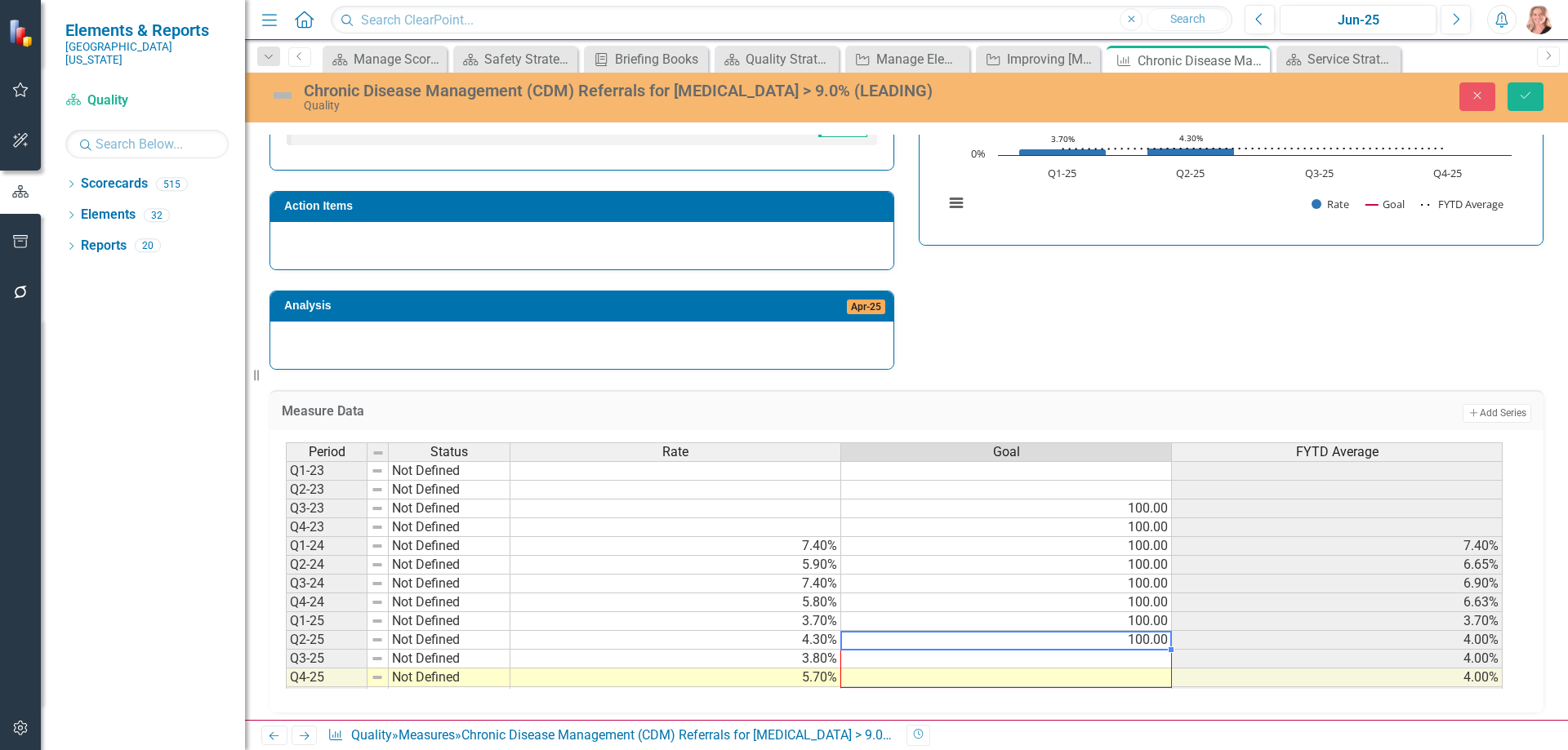
drag, startPoint x: 1171, startPoint y: 649, endPoint x: 1168, endPoint y: 684, distance: 35.1
click at [286, 684] on div "Period Status Rate Goal FYTD Average Q1-23 Not Defined Q2-23 Not Defined Q3-23 …" at bounding box center [286, 603] width 0 height 320
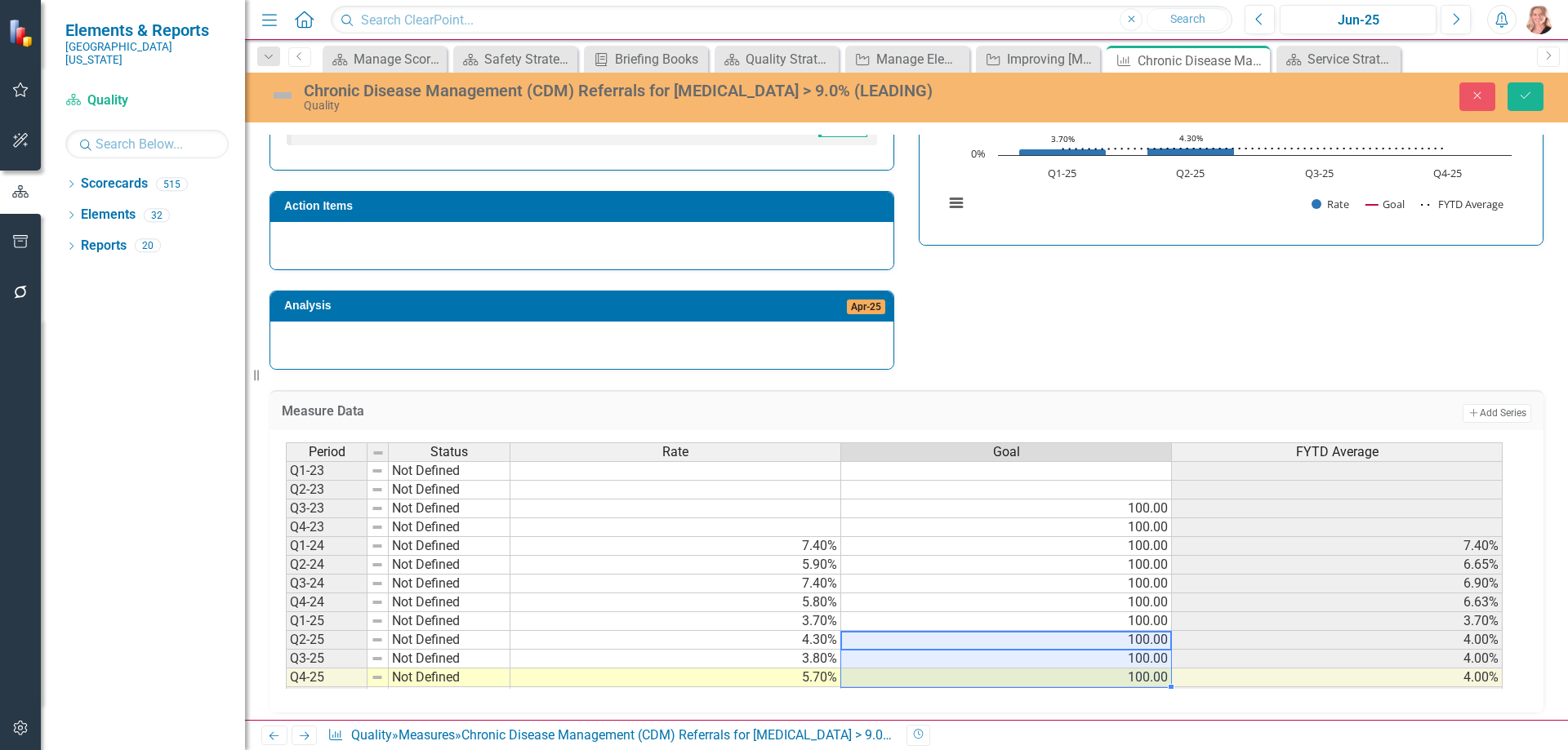
click at [1387, 351] on div "Strategic Values Quality Jun-25 A Better Way Improving Diabetes Care for Patien…" at bounding box center [906, 145] width 1298 height 450
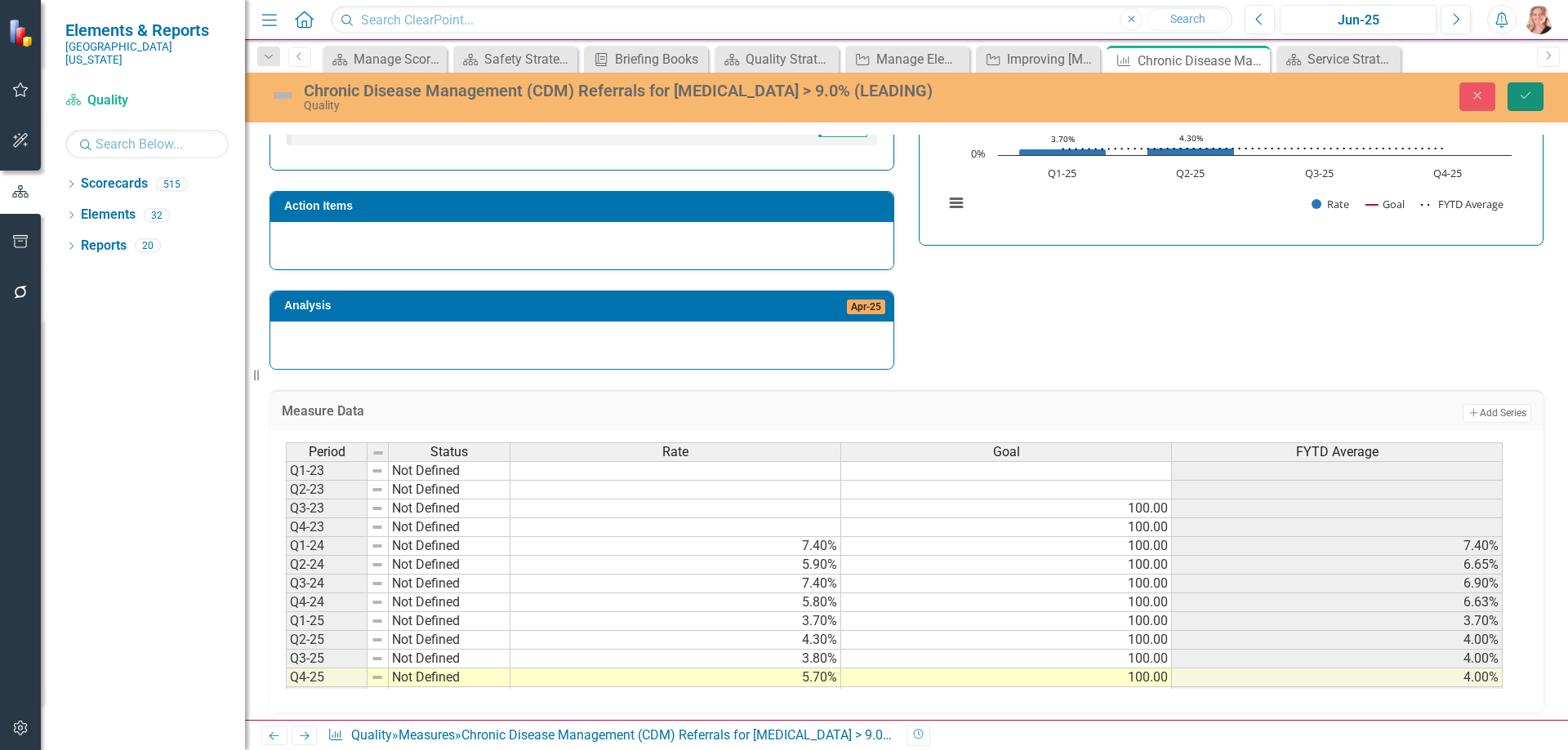
click at [1532, 104] on button "Save" at bounding box center [1525, 96] width 36 height 28
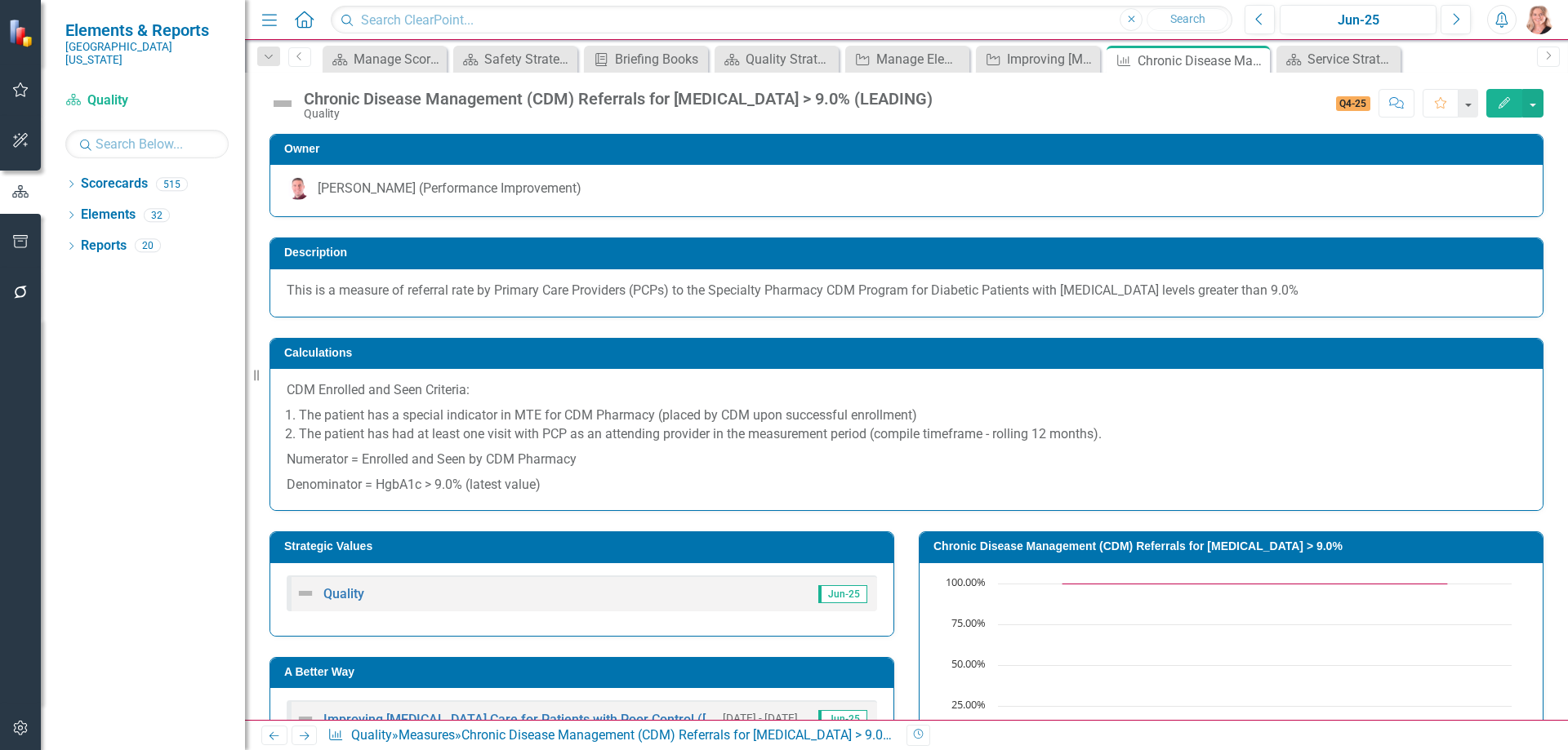
scroll to position [245, 0]
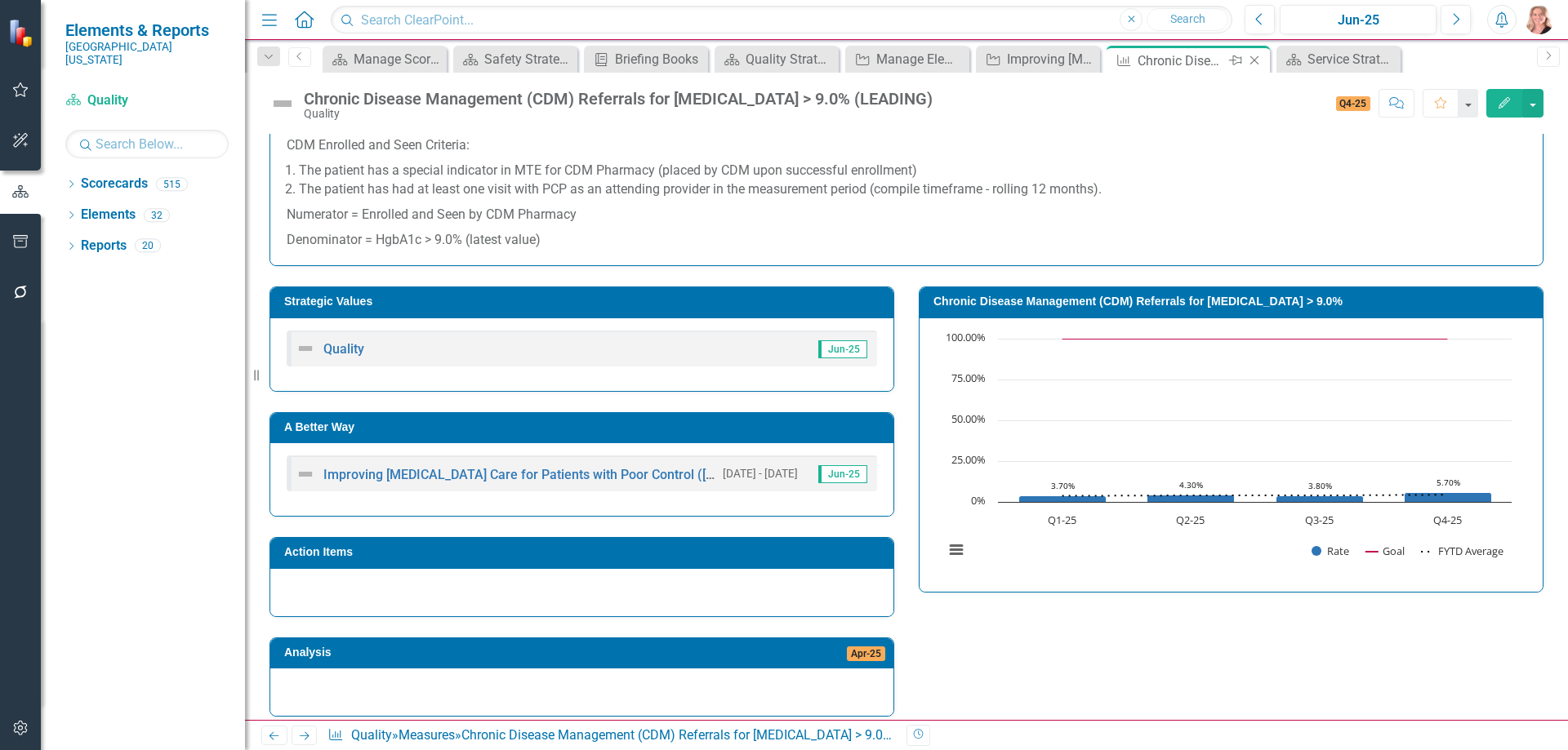
click at [1254, 62] on icon "Close" at bounding box center [1254, 60] width 17 height 13
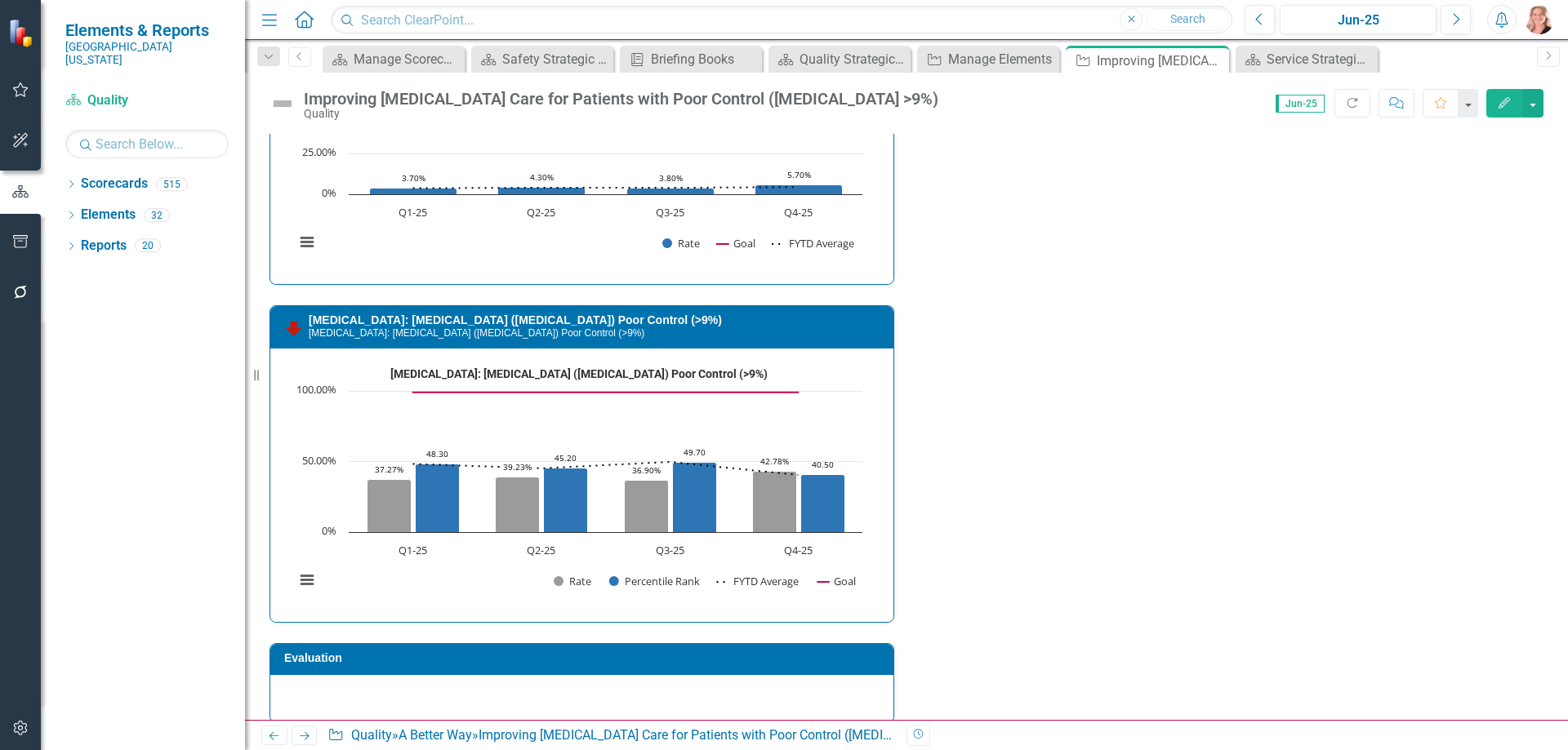
scroll to position [2403, 0]
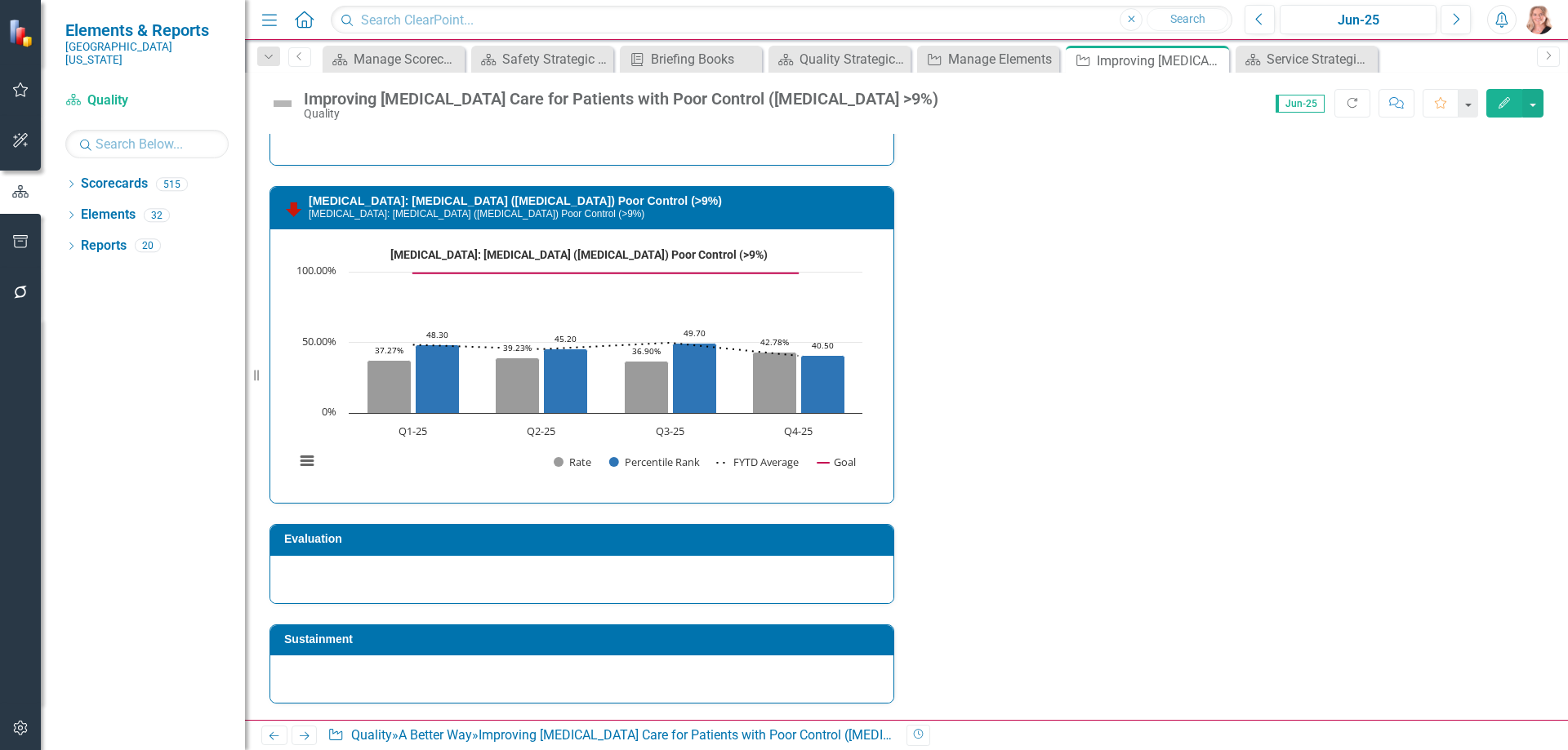
click at [459, 589] on div at bounding box center [582, 579] width 623 height 47
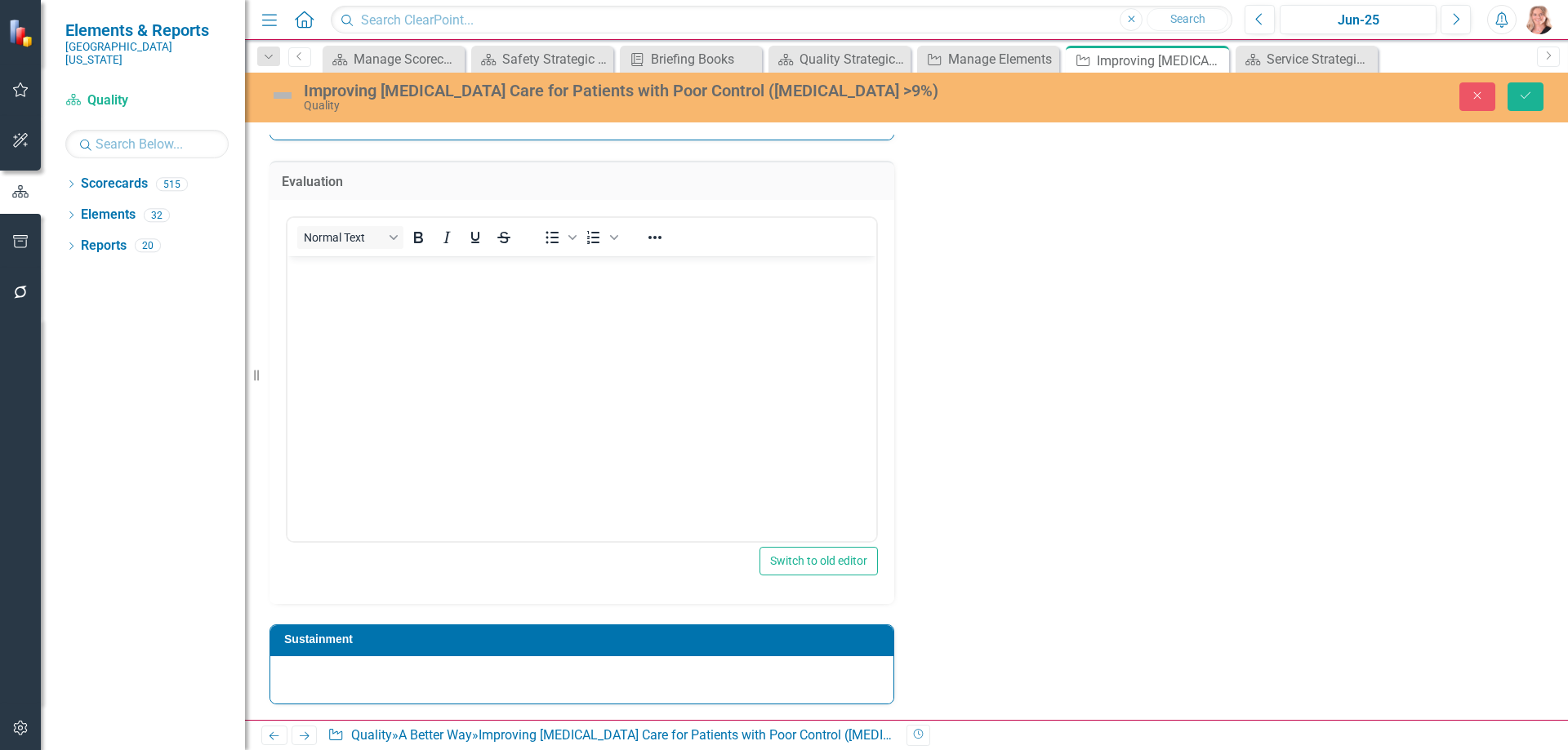
scroll to position [0, 0]
click at [661, 309] on body "Rich Text Area. Press ALT-0 for help." at bounding box center [581, 379] width 589 height 245
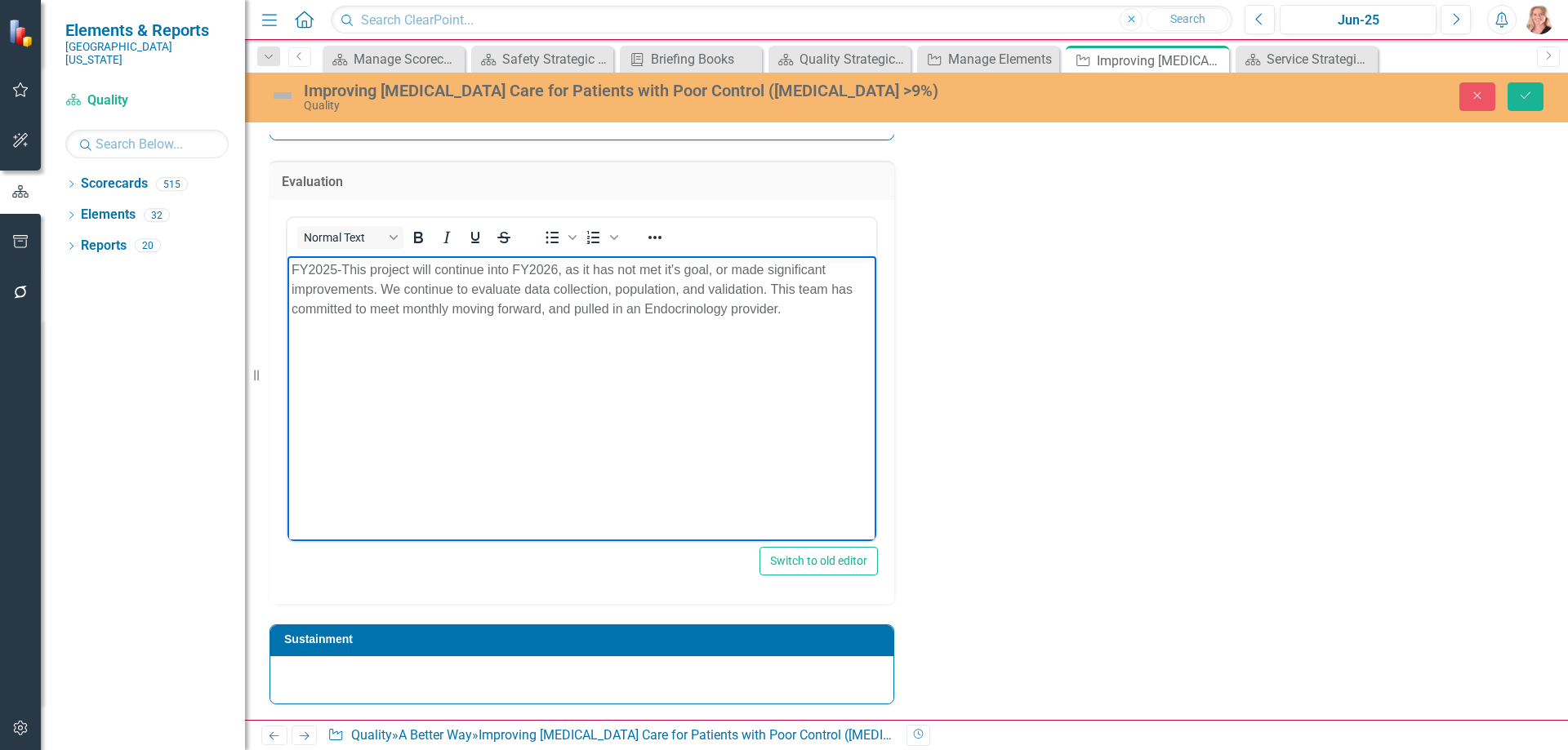
scroll to position [2770, 0]
click at [577, 679] on div at bounding box center [582, 680] width 623 height 47
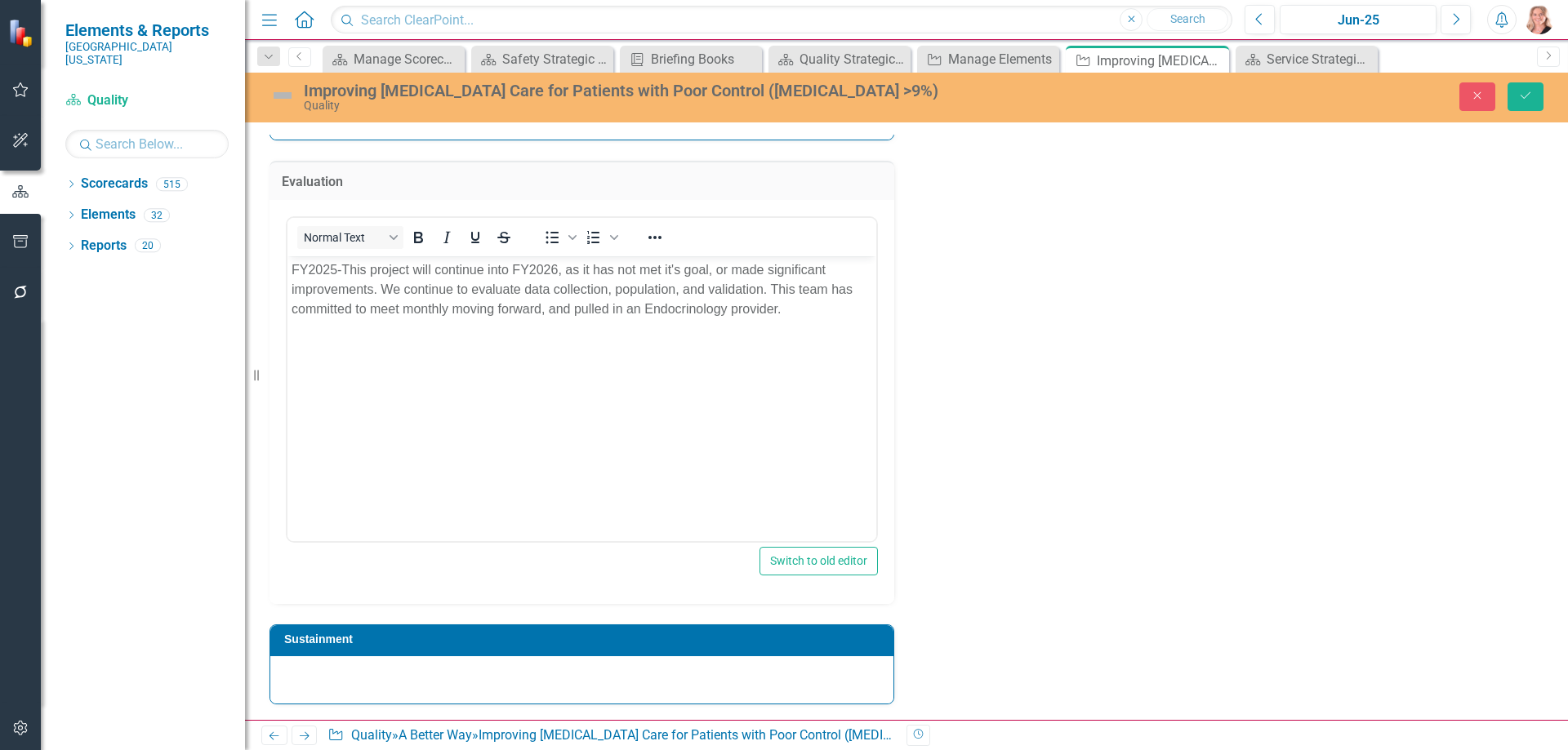
click at [577, 679] on div at bounding box center [582, 680] width 623 height 47
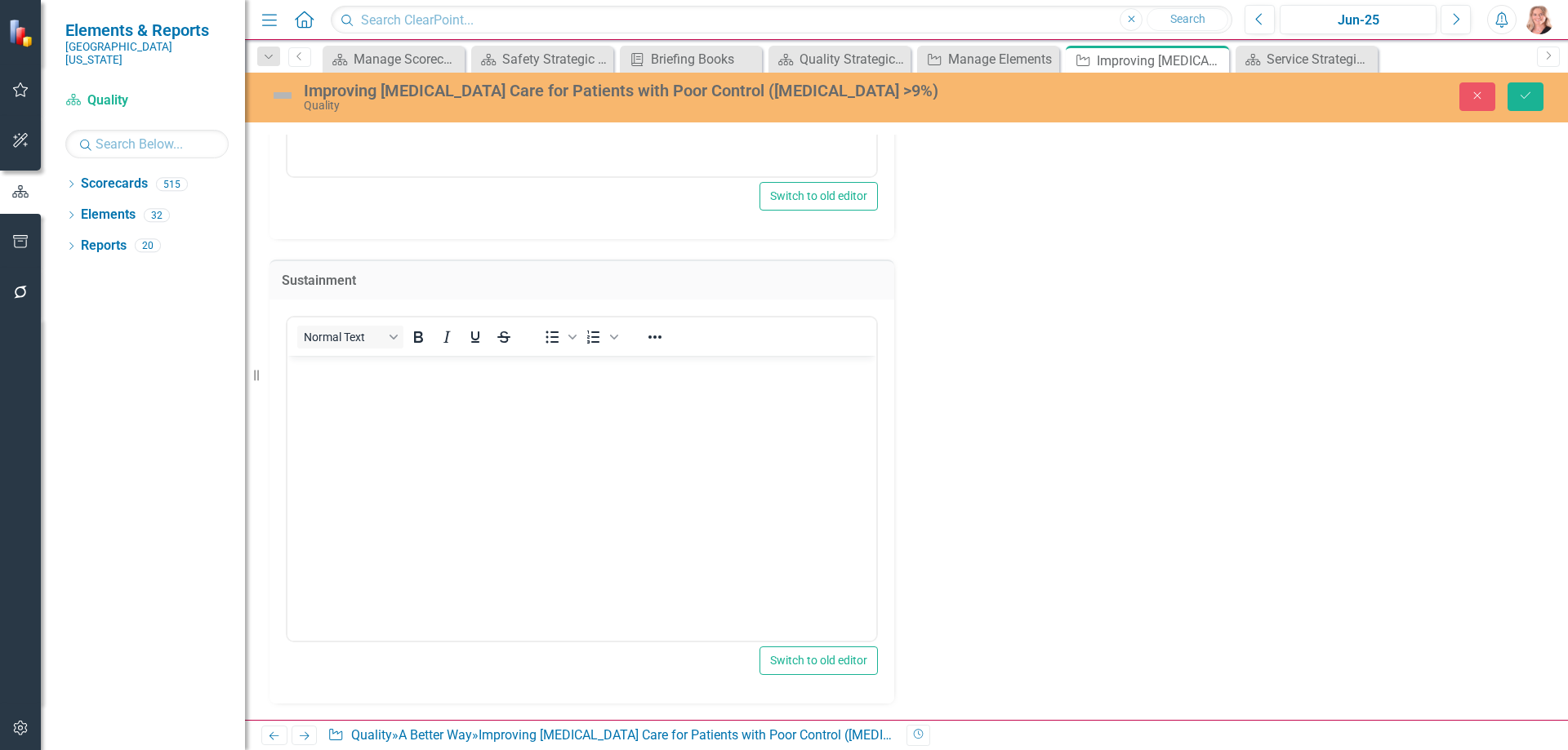
scroll to position [3015, 0]
click at [465, 431] on body "Rich Text Area. Press ALT-0 for help." at bounding box center [581, 478] width 589 height 245
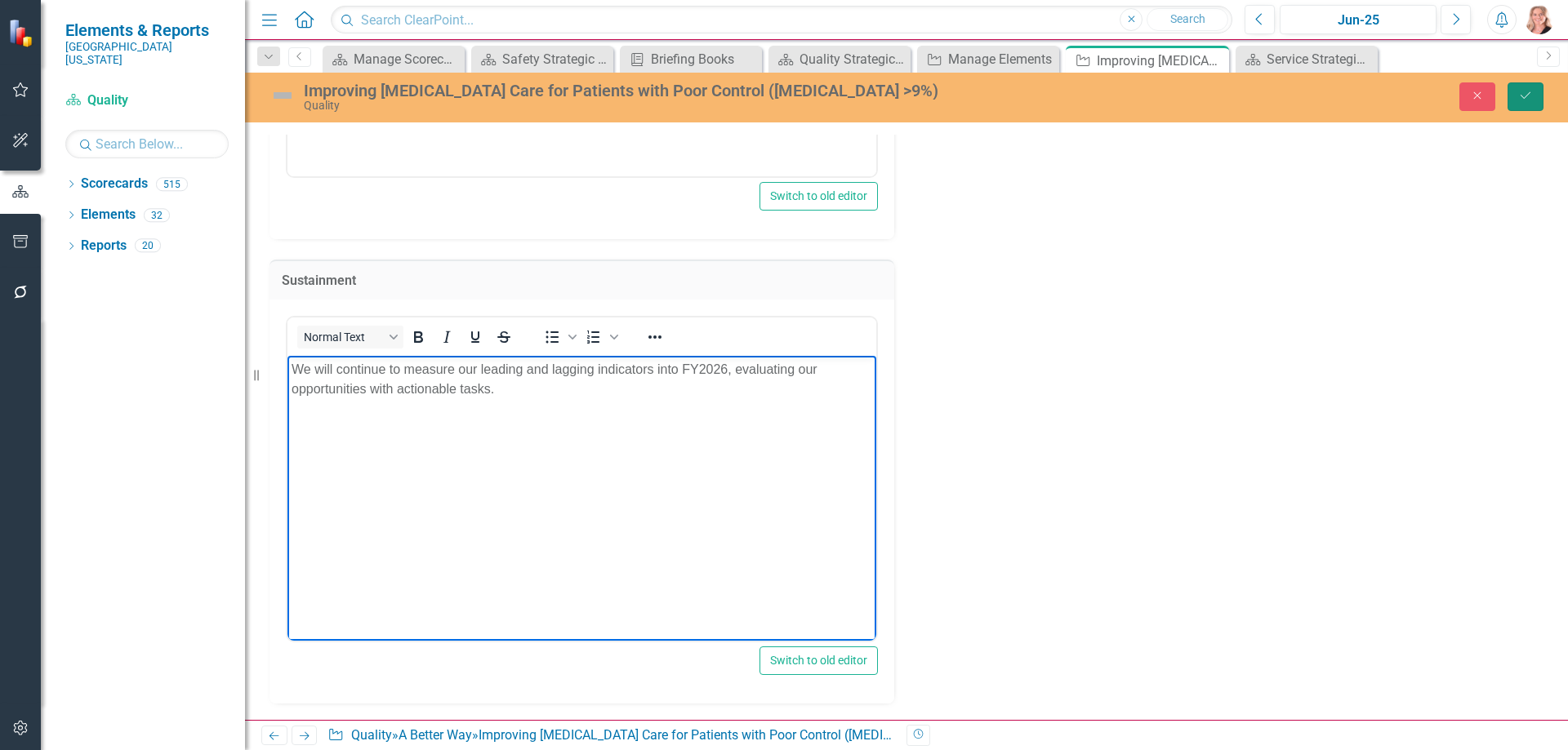
click at [1522, 100] on icon "Save" at bounding box center [1525, 96] width 15 height 12
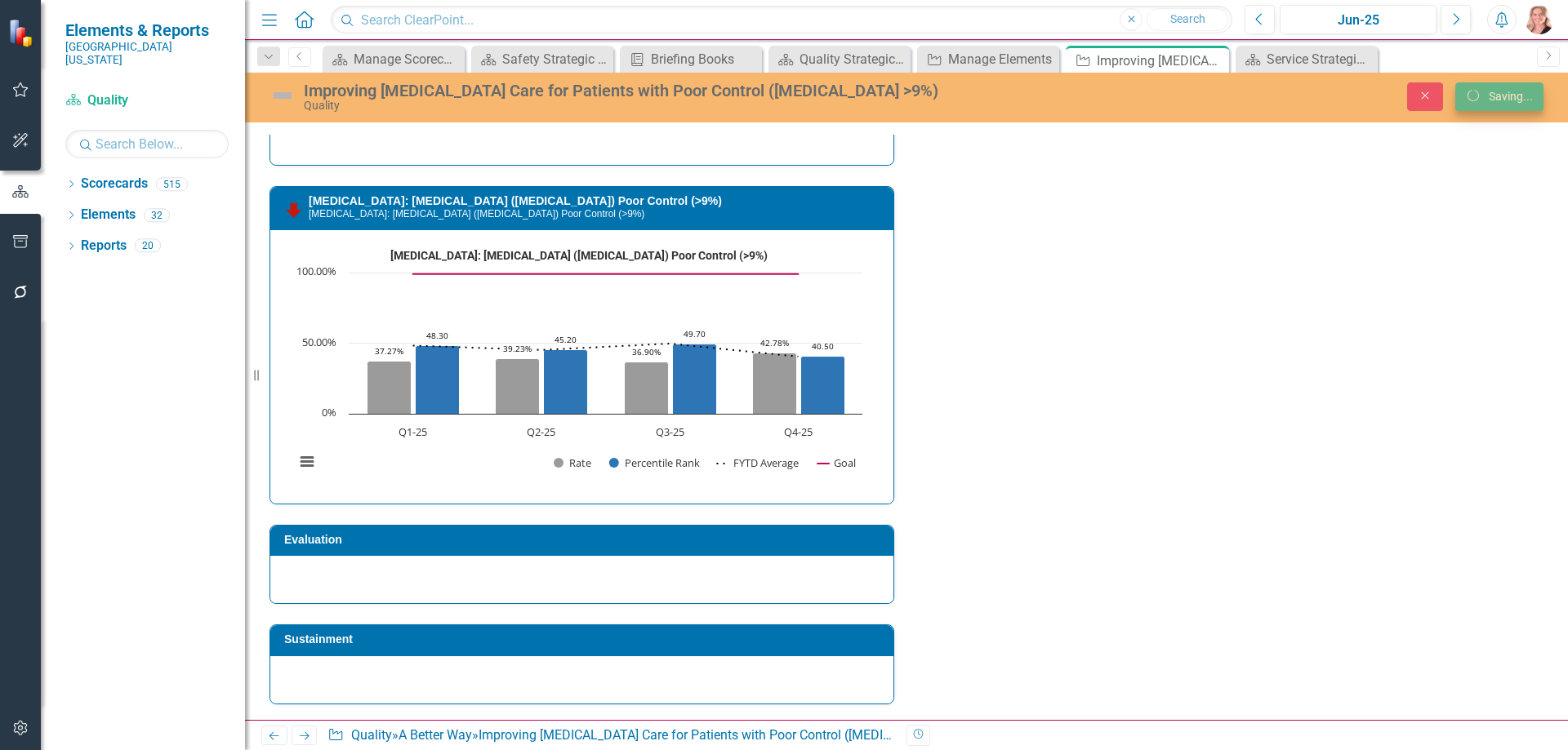
scroll to position [2404, 0]
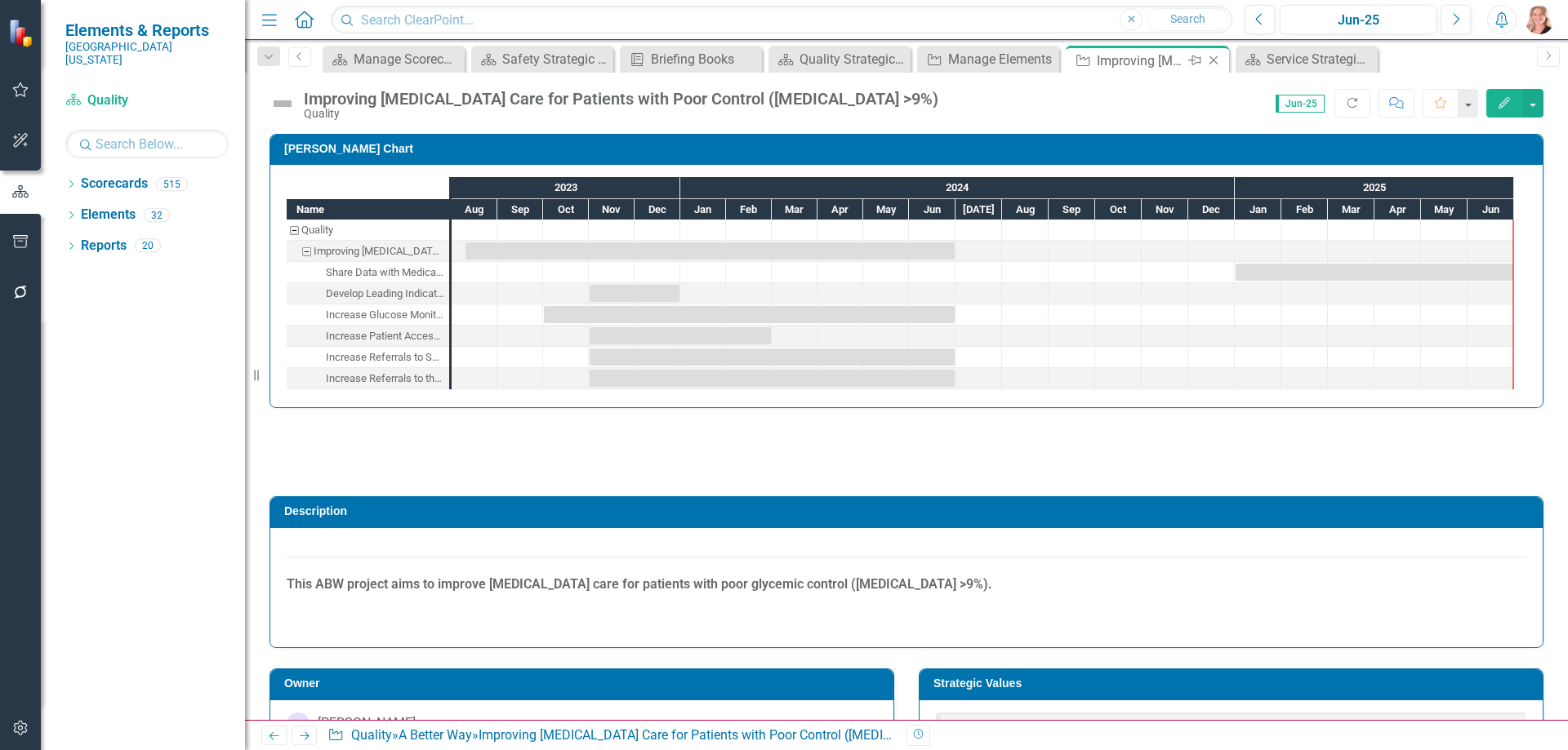
click at [1213, 63] on icon "Close" at bounding box center [1213, 60] width 17 height 13
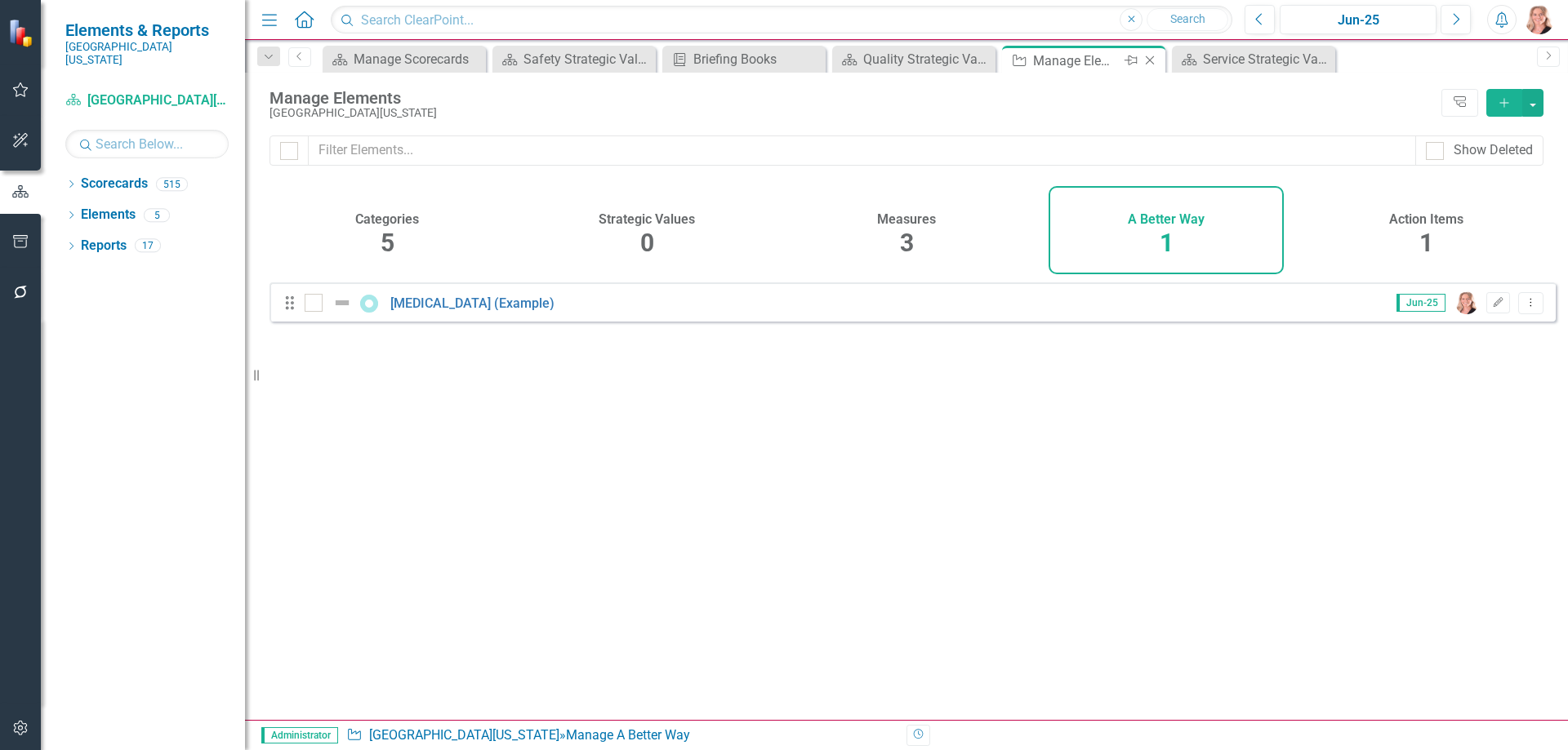
click at [1148, 60] on icon "Close" at bounding box center [1150, 60] width 17 height 13
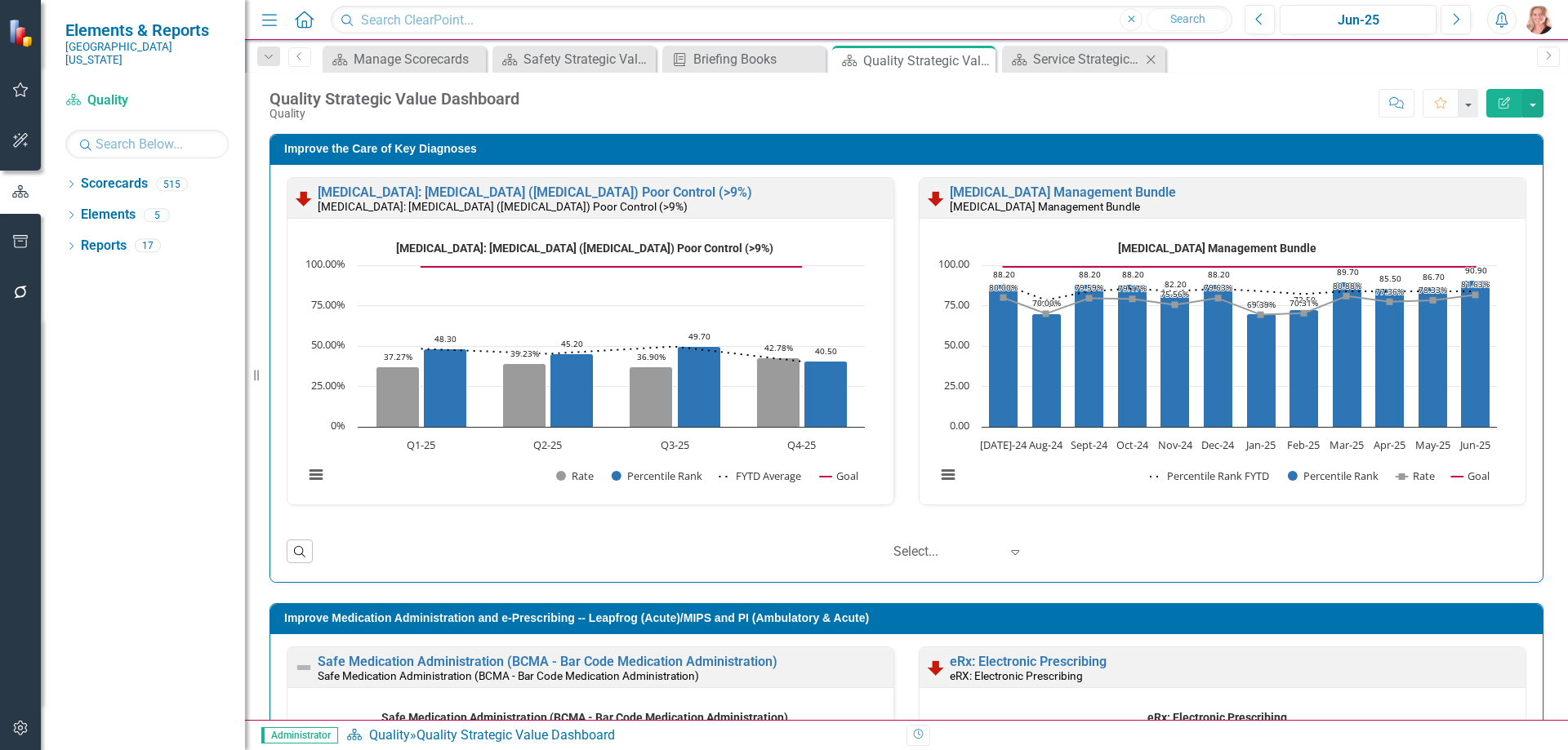
click at [1148, 60] on icon "Close" at bounding box center [1151, 59] width 17 height 13
click at [980, 61] on icon at bounding box center [980, 61] width 9 height 9
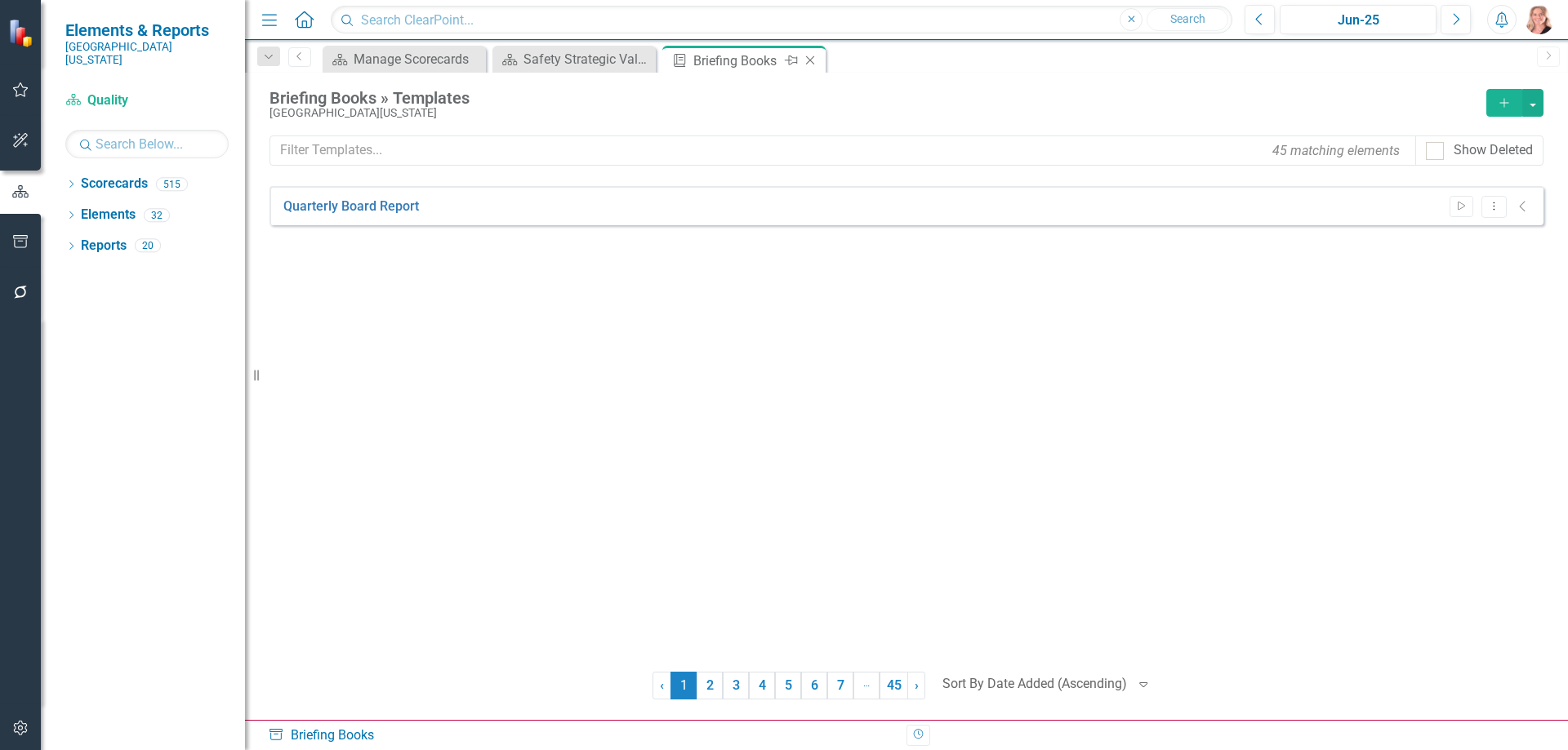
click at [738, 63] on div "Briefing Books" at bounding box center [737, 61] width 87 height 21
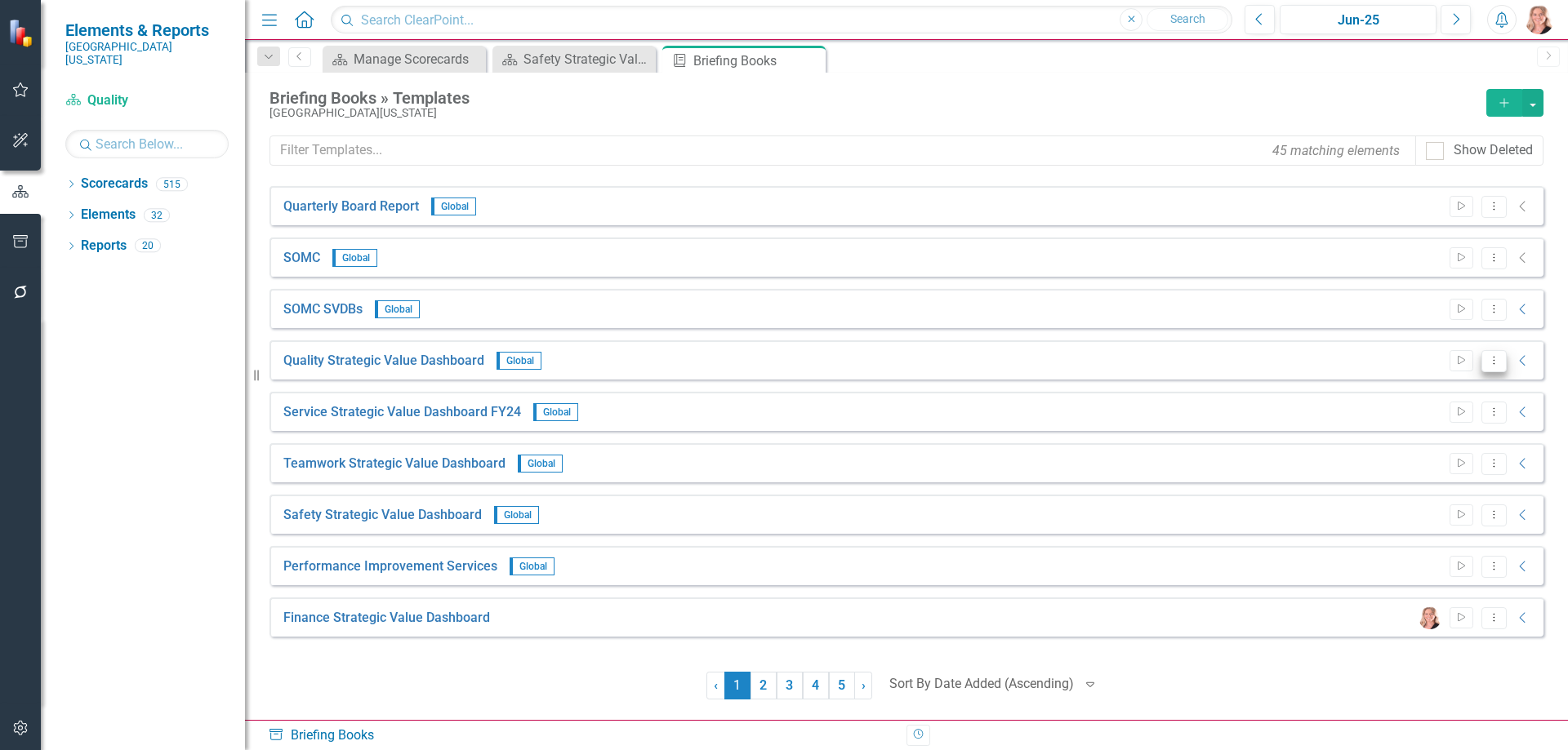
click at [1496, 361] on icon "Dropdown Menu" at bounding box center [1494, 360] width 14 height 11
click at [1404, 449] on link "Edit Edit Template" at bounding box center [1430, 448] width 151 height 30
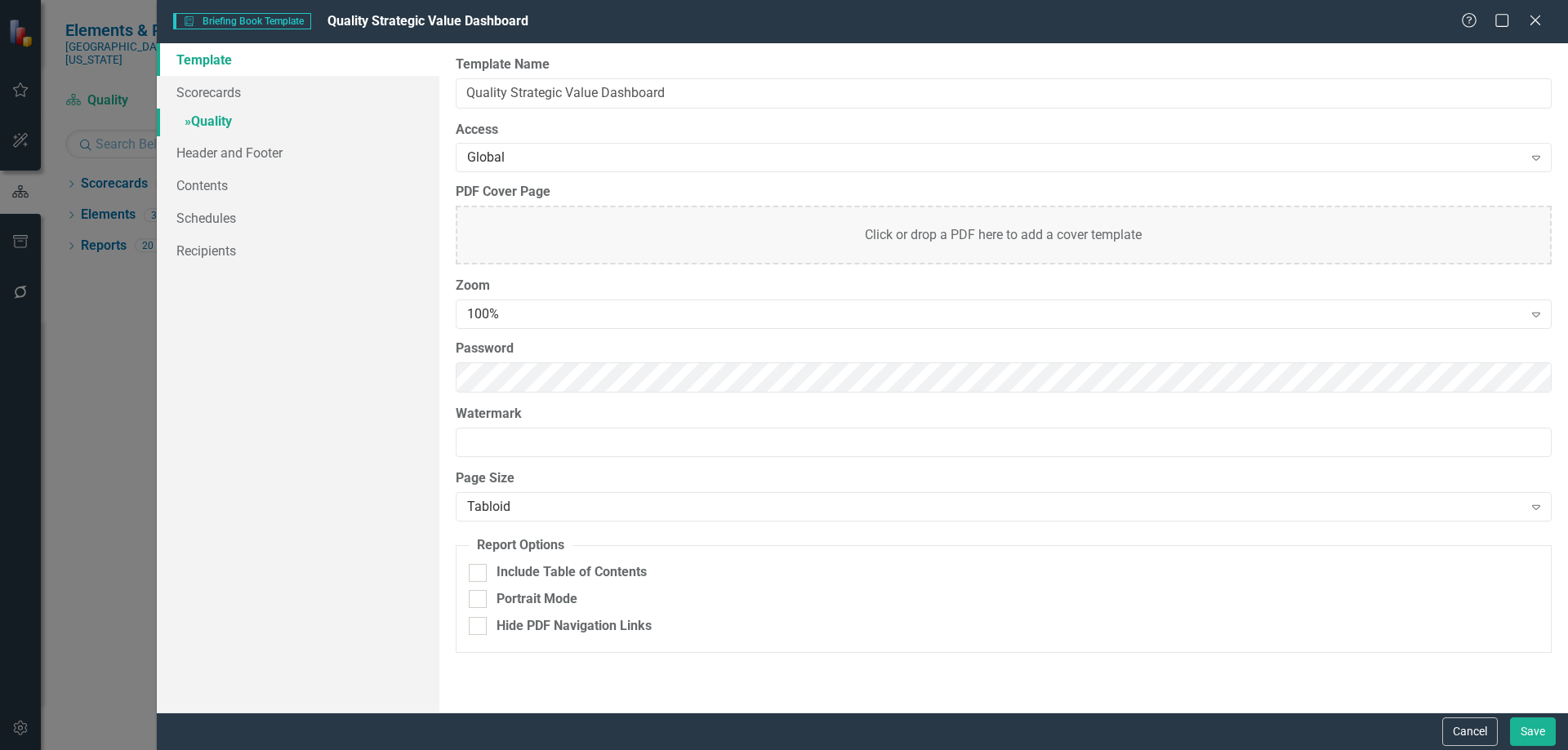
click at [217, 121] on link "» Quality" at bounding box center [298, 122] width 282 height 28
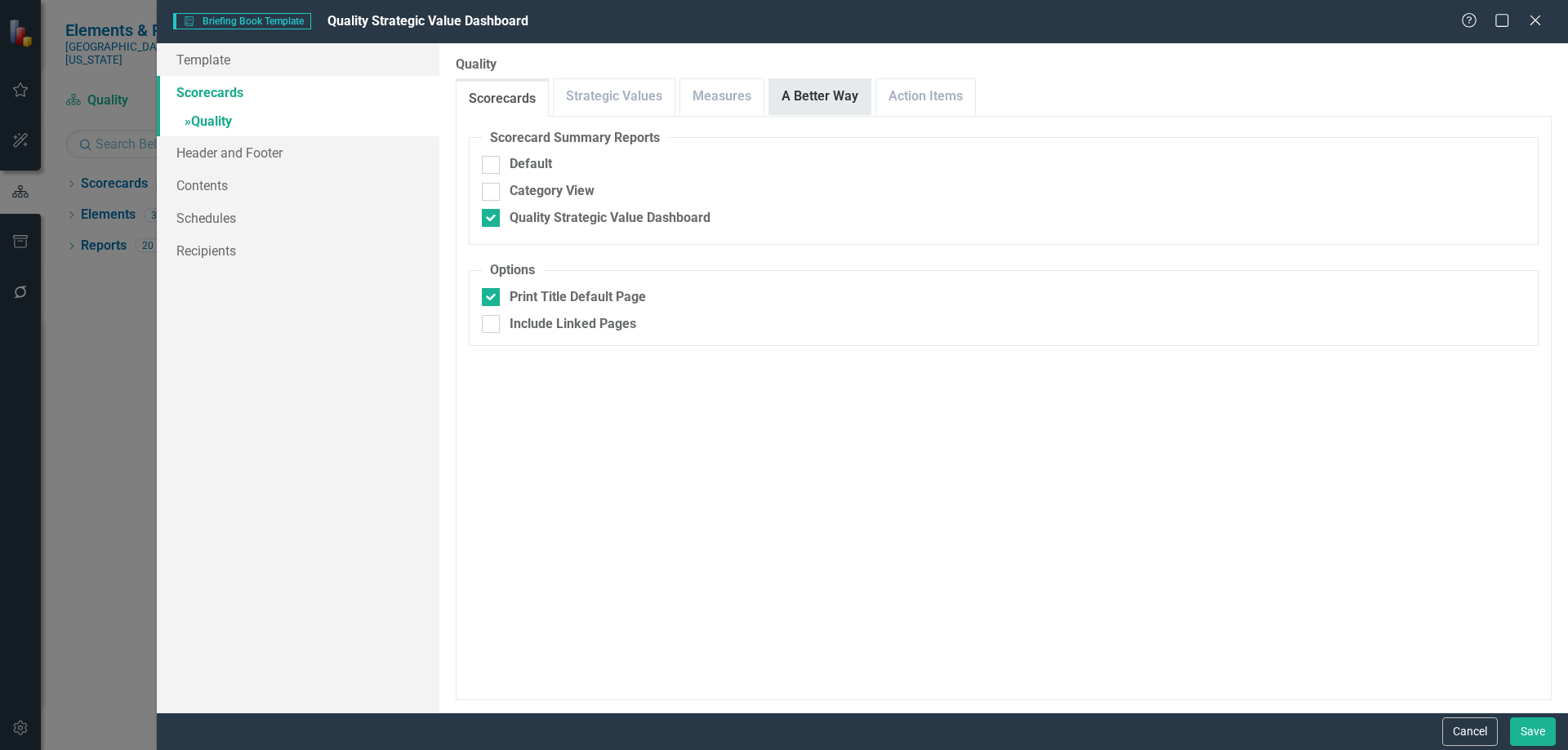
click at [808, 97] on link "A Better Way" at bounding box center [821, 97] width 102 height 35
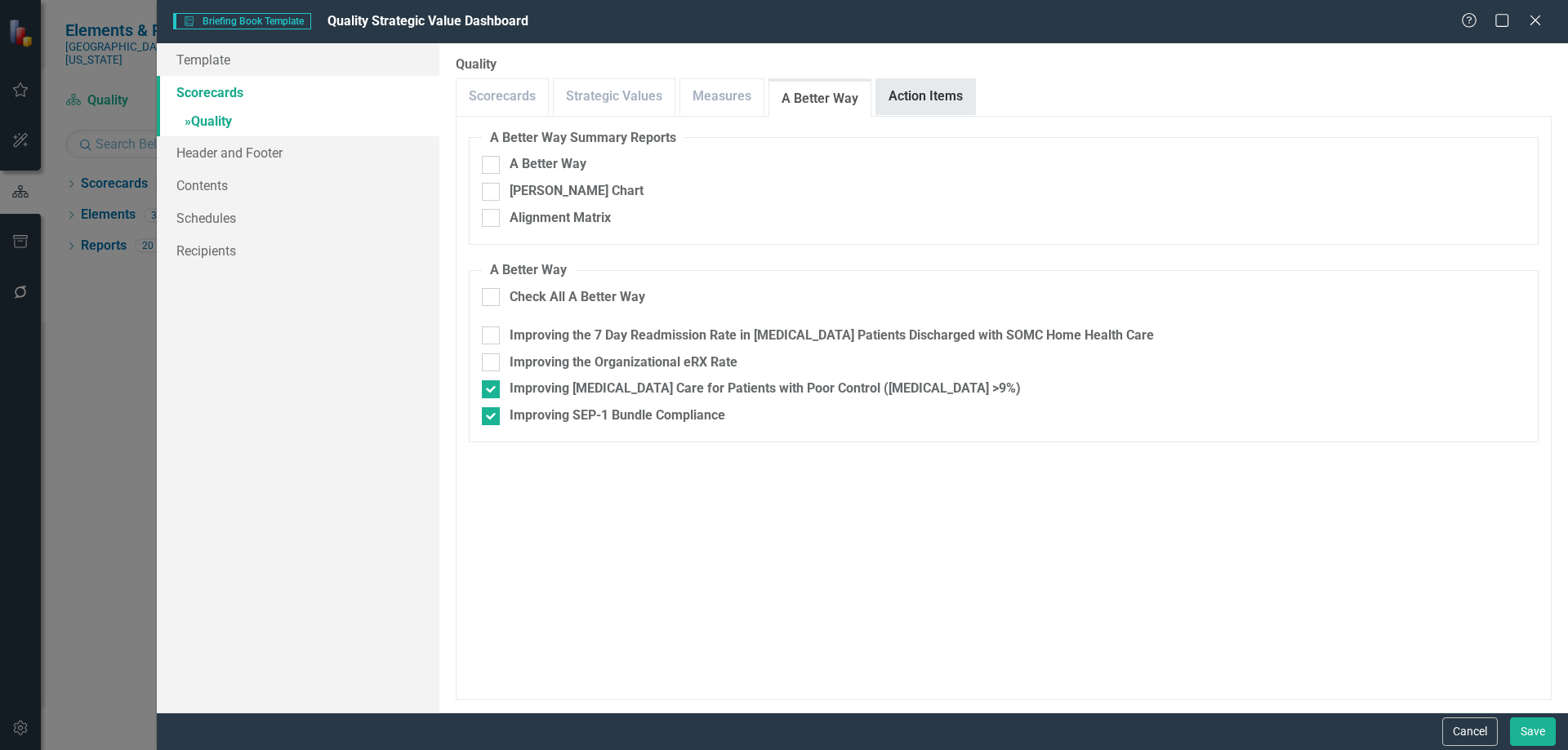
click at [915, 90] on link "Action Items" at bounding box center [925, 97] width 99 height 35
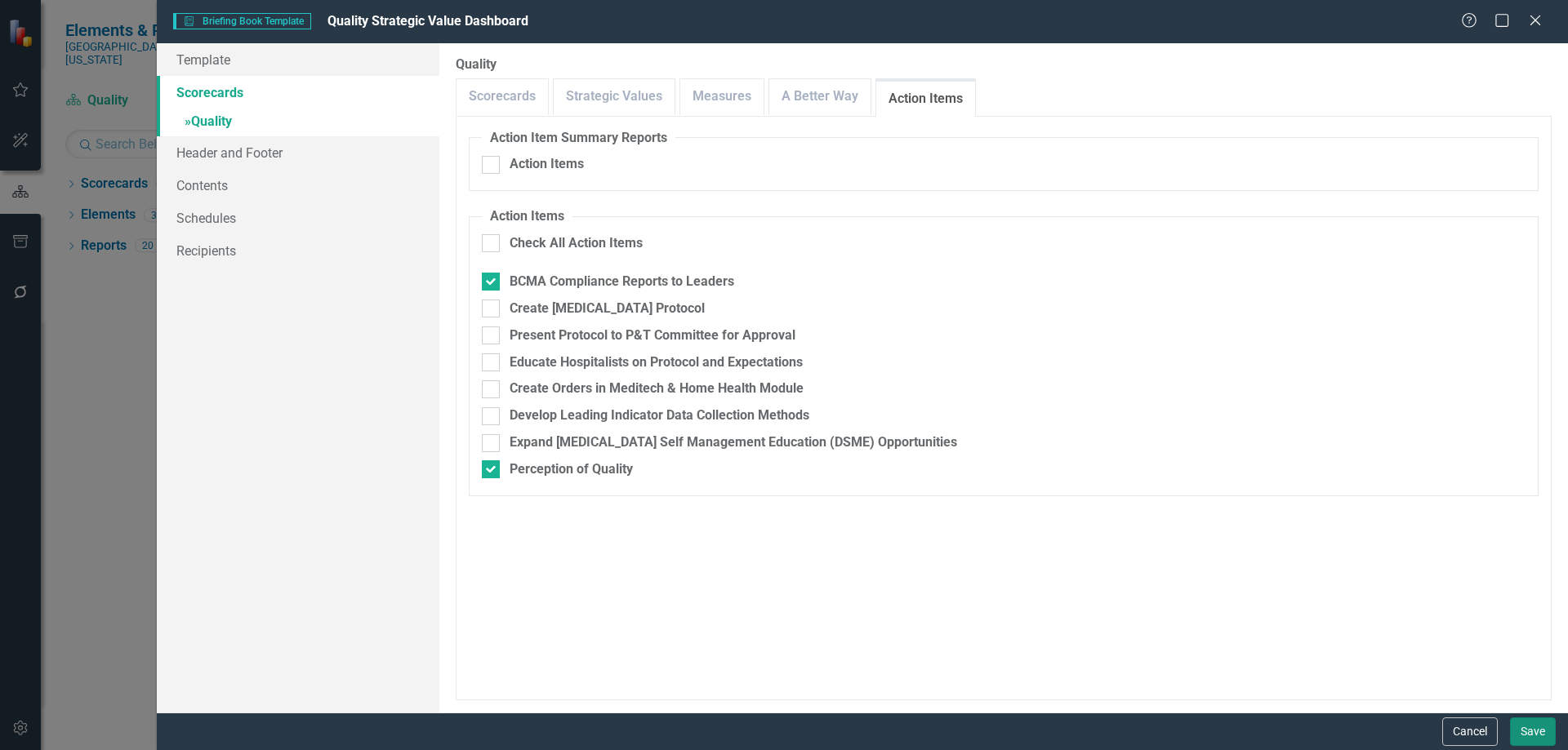
click at [1525, 728] on button "Save" at bounding box center [1533, 731] width 46 height 28
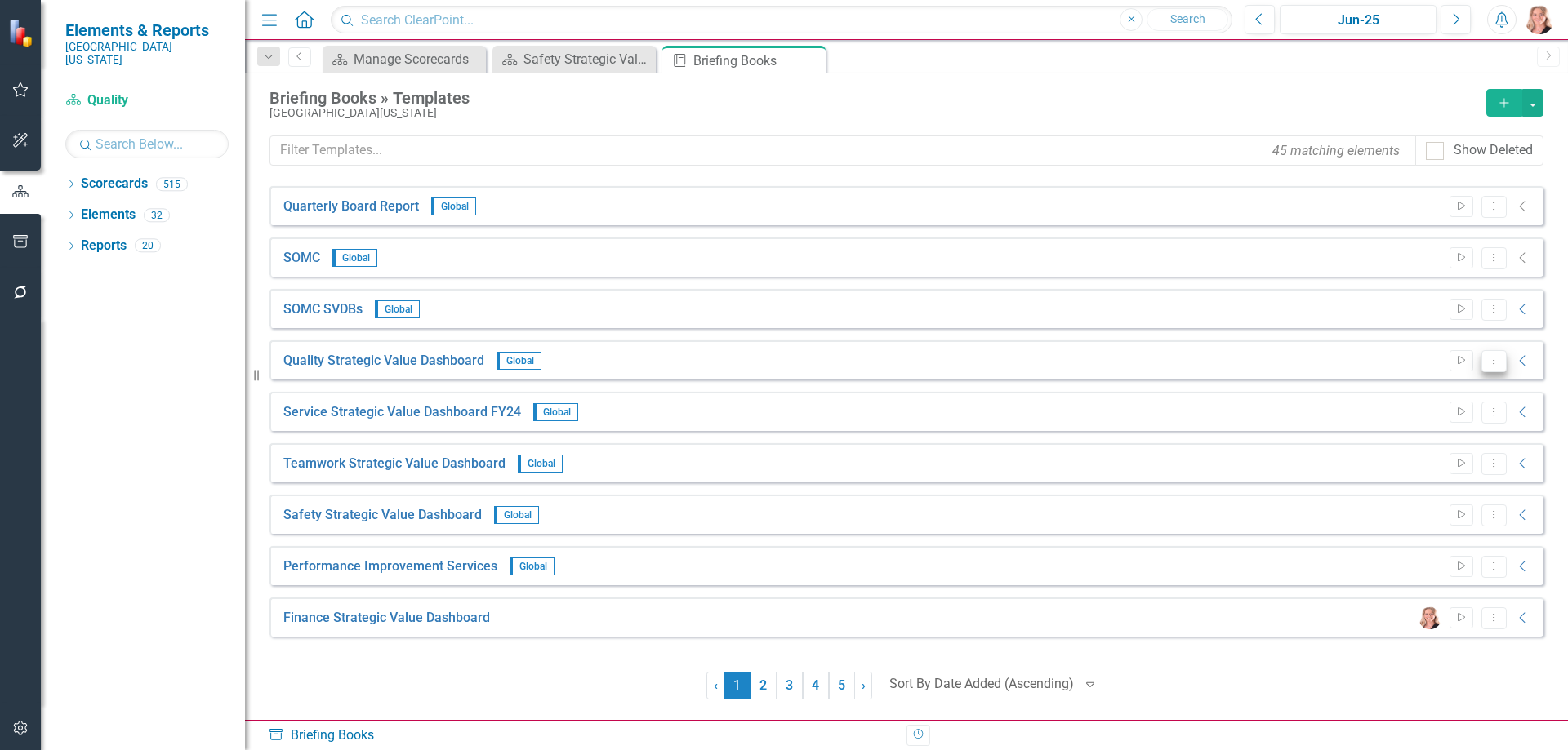
click at [1495, 364] on icon "Dropdown Menu" at bounding box center [1494, 360] width 14 height 11
click at [1414, 384] on link "Start Run Template" at bounding box center [1430, 388] width 151 height 30
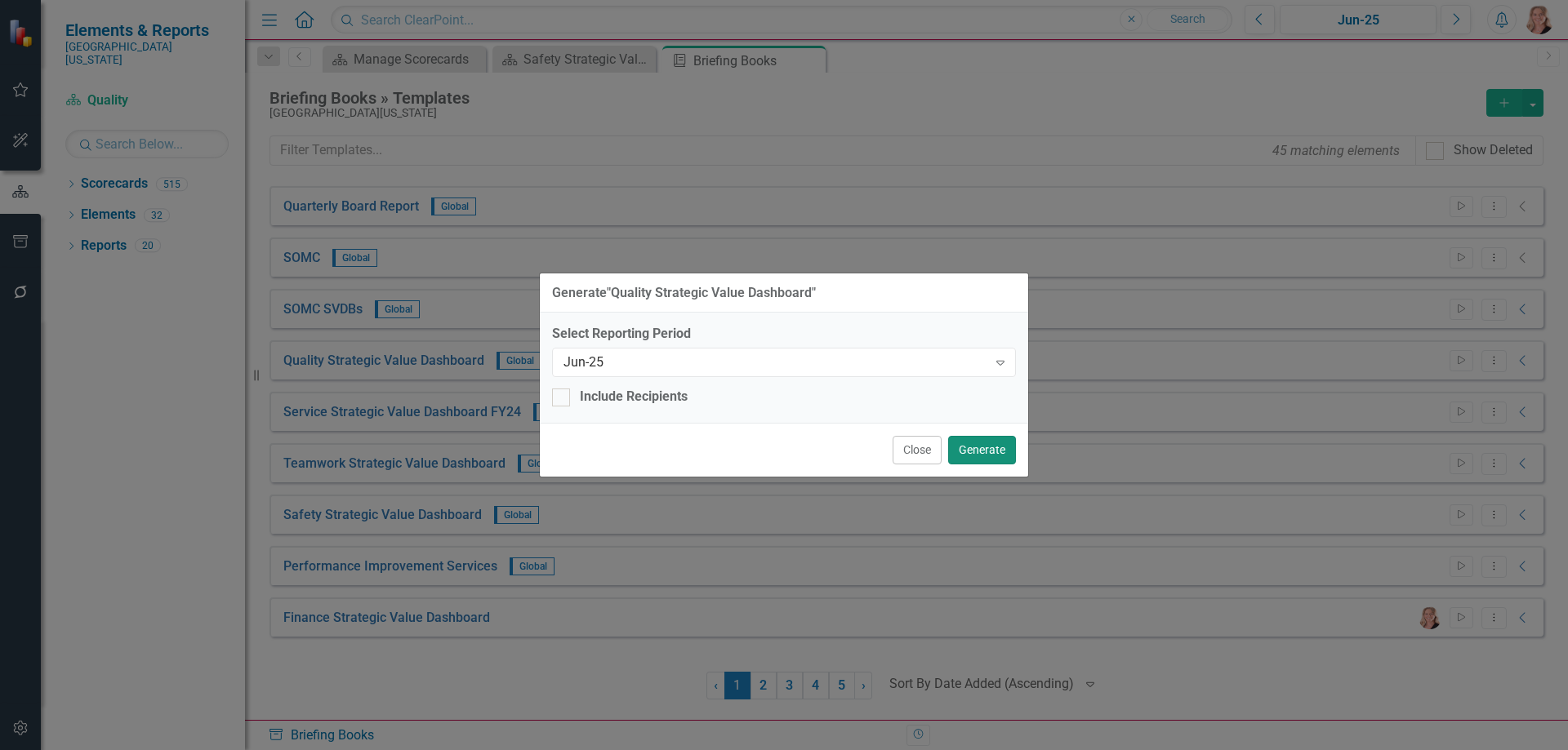
click at [990, 451] on button "Generate" at bounding box center [982, 449] width 67 height 28
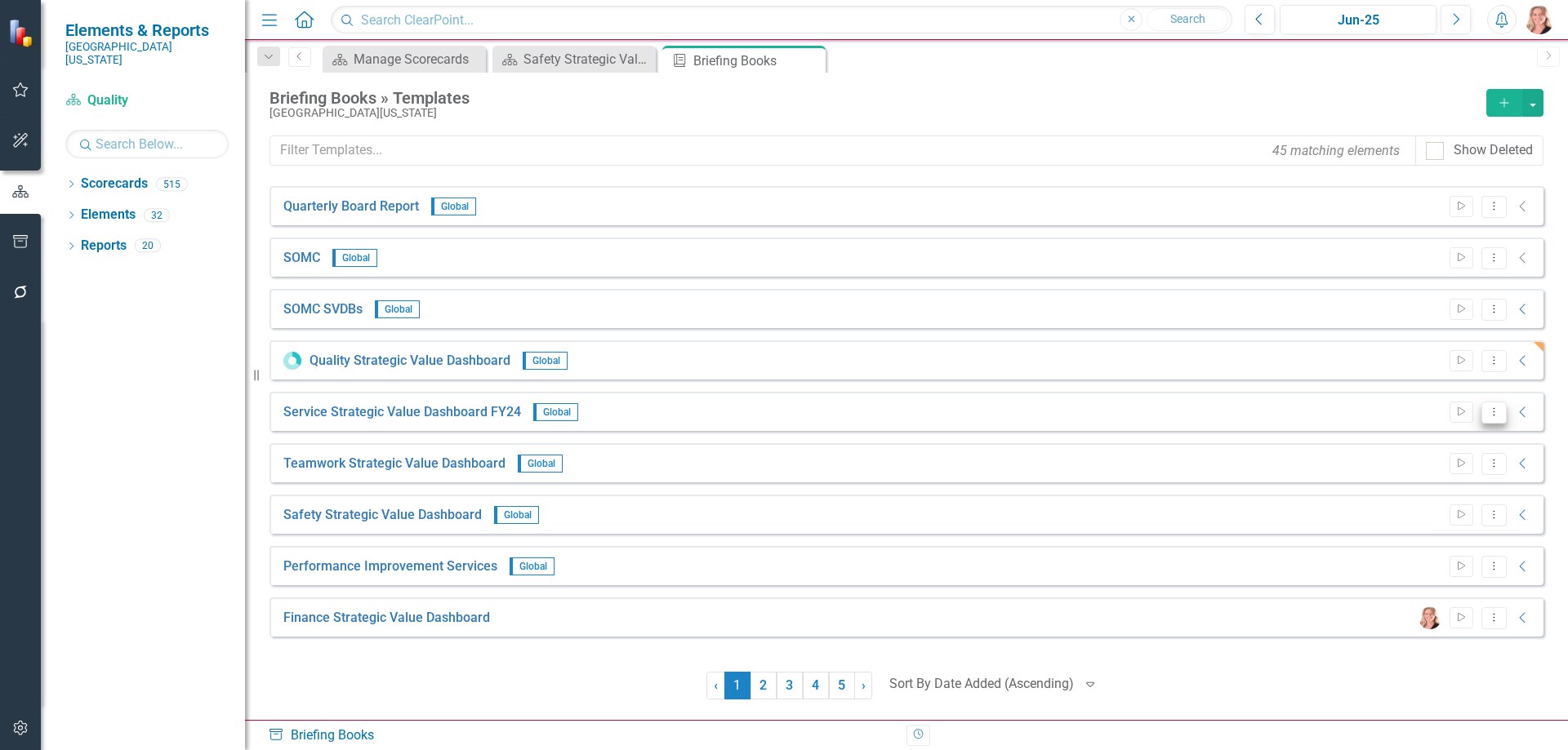
click at [1489, 415] on icon "Dropdown Menu" at bounding box center [1494, 411] width 14 height 11
click at [1417, 495] on link "Edit Edit Template" at bounding box center [1430, 500] width 151 height 30
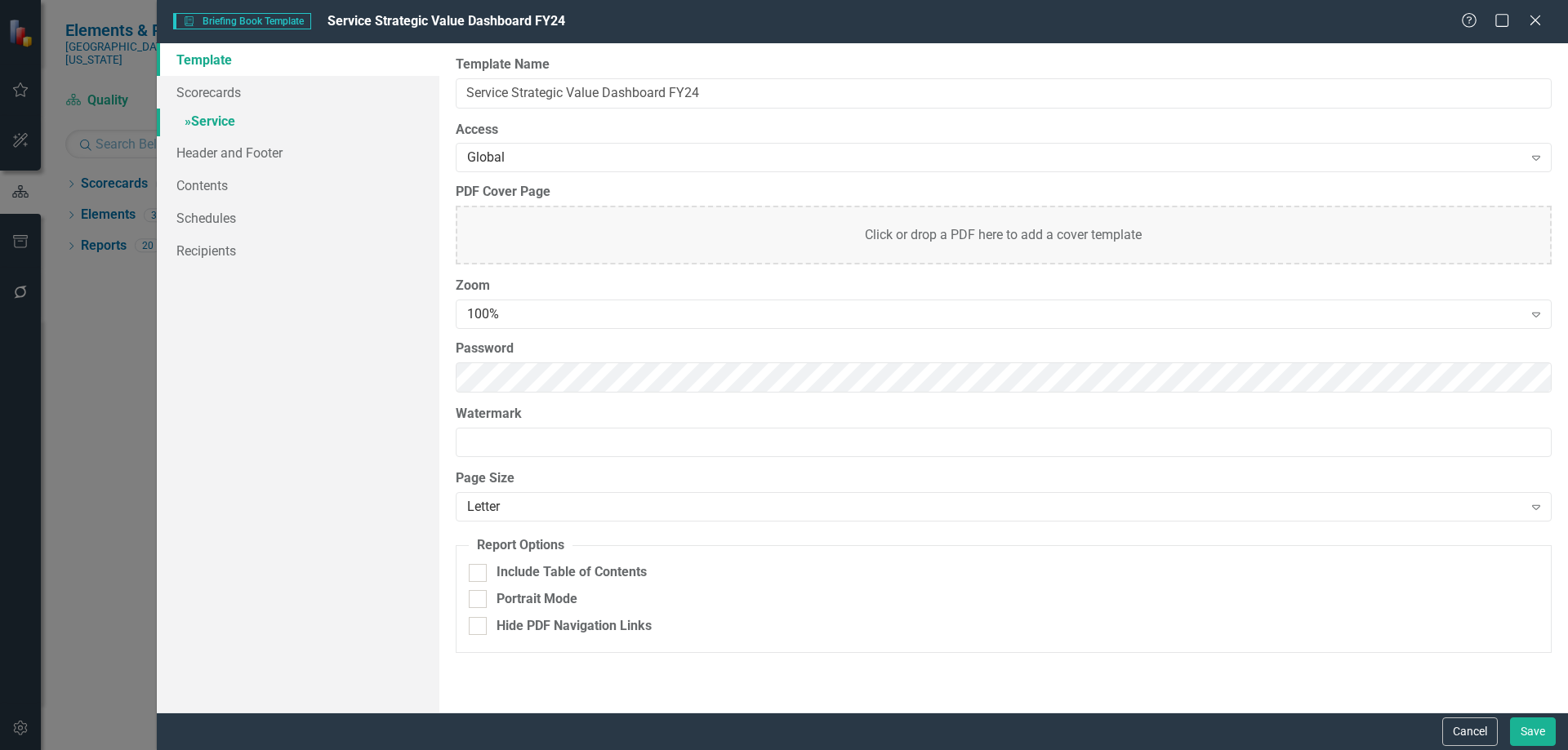
click at [227, 120] on link "» Service" at bounding box center [298, 122] width 282 height 28
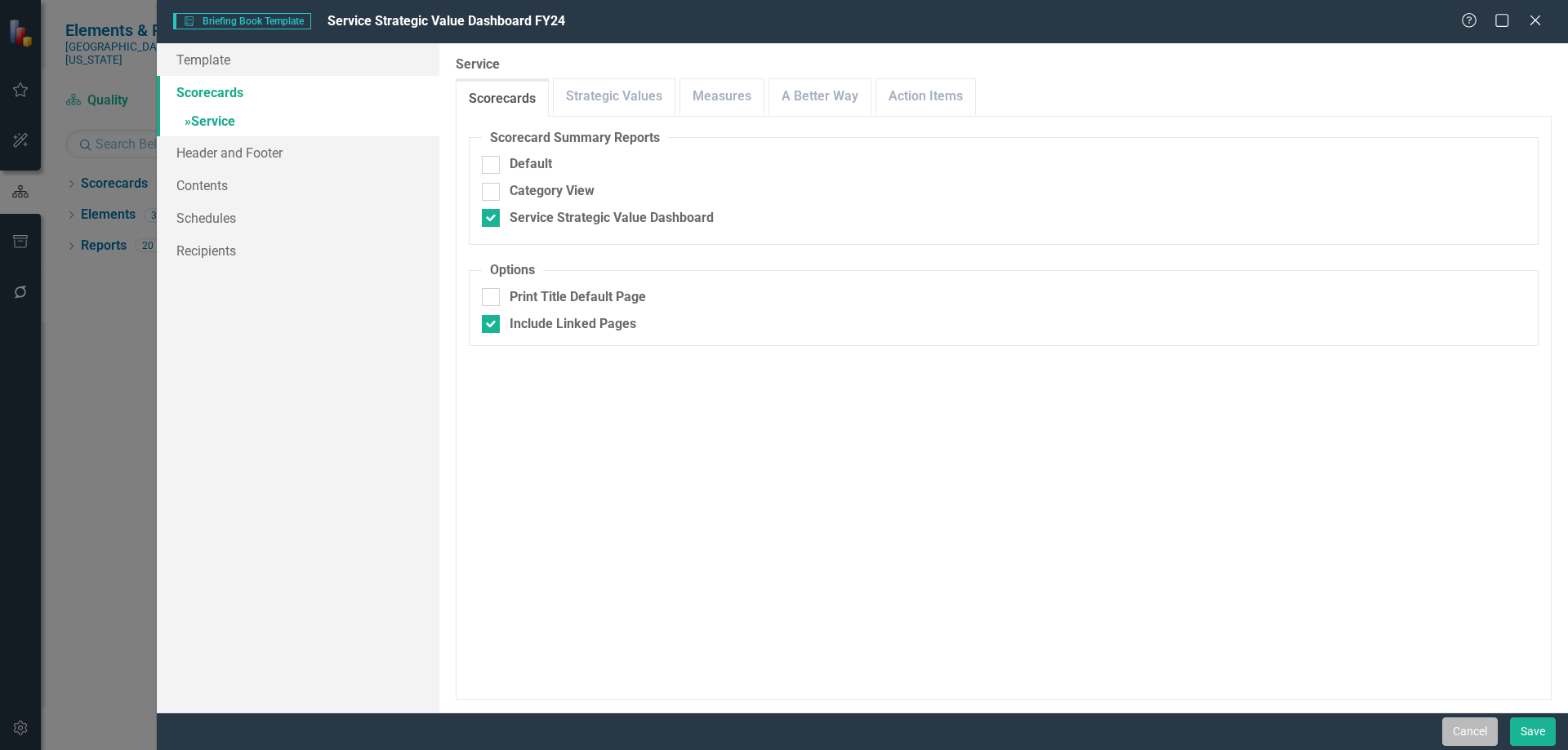
click at [1472, 736] on button "Cancel" at bounding box center [1469, 731] width 56 height 28
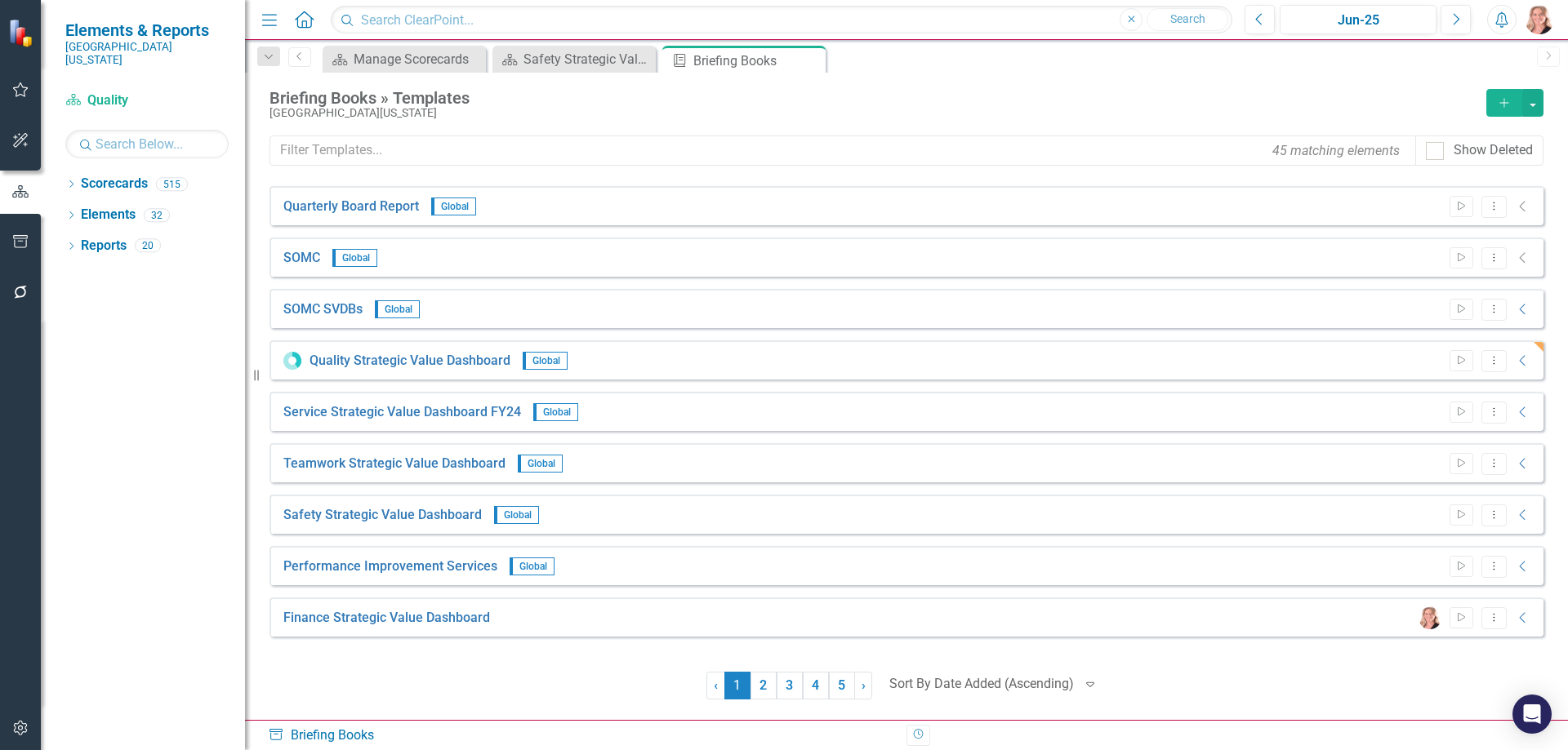
click at [555, 61] on div "Safety Strategic Value Dashboard" at bounding box center [587, 59] width 128 height 21
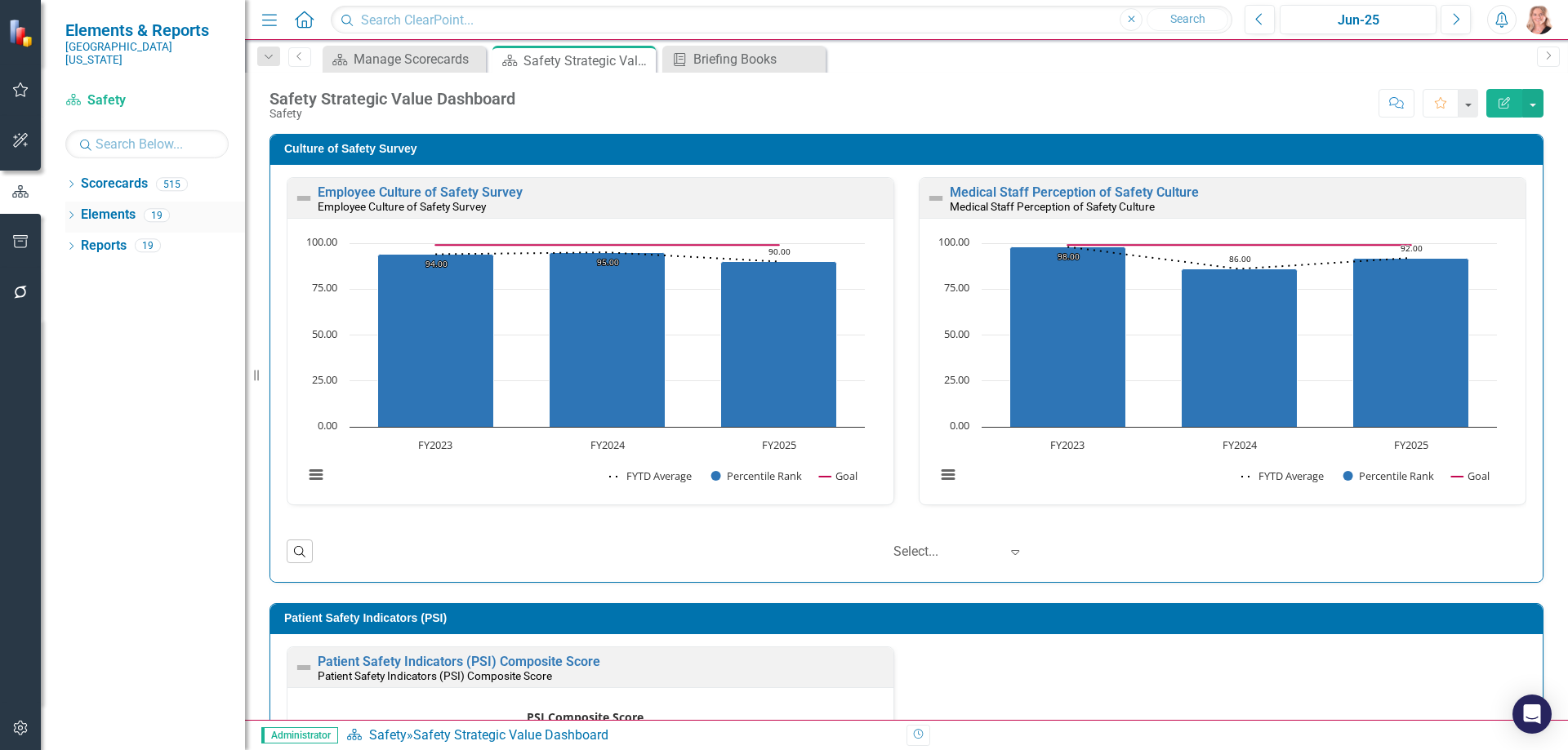
click at [114, 206] on link "Elements" at bounding box center [108, 215] width 55 height 19
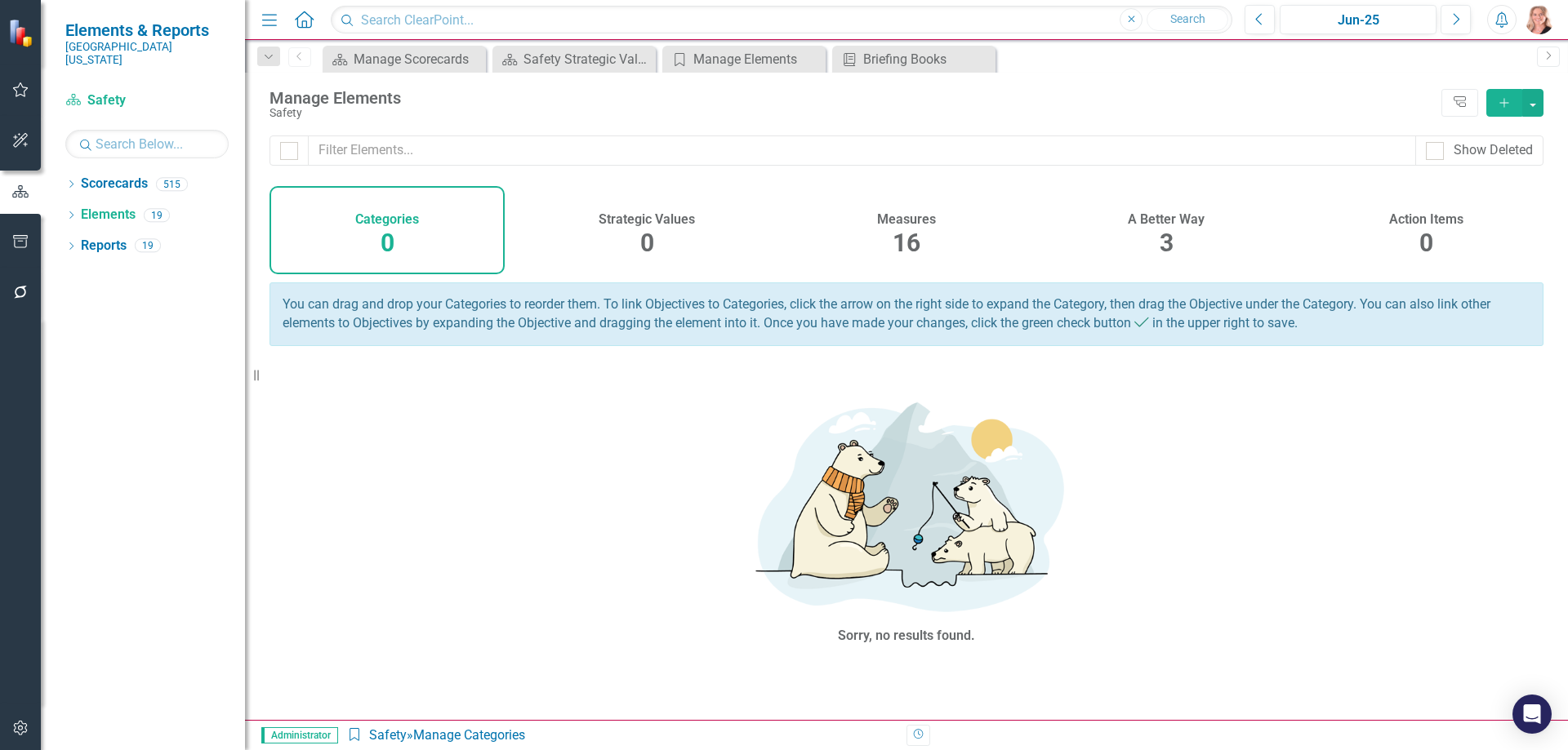
click at [1183, 230] on div "A Better Way 3" at bounding box center [1165, 230] width 235 height 88
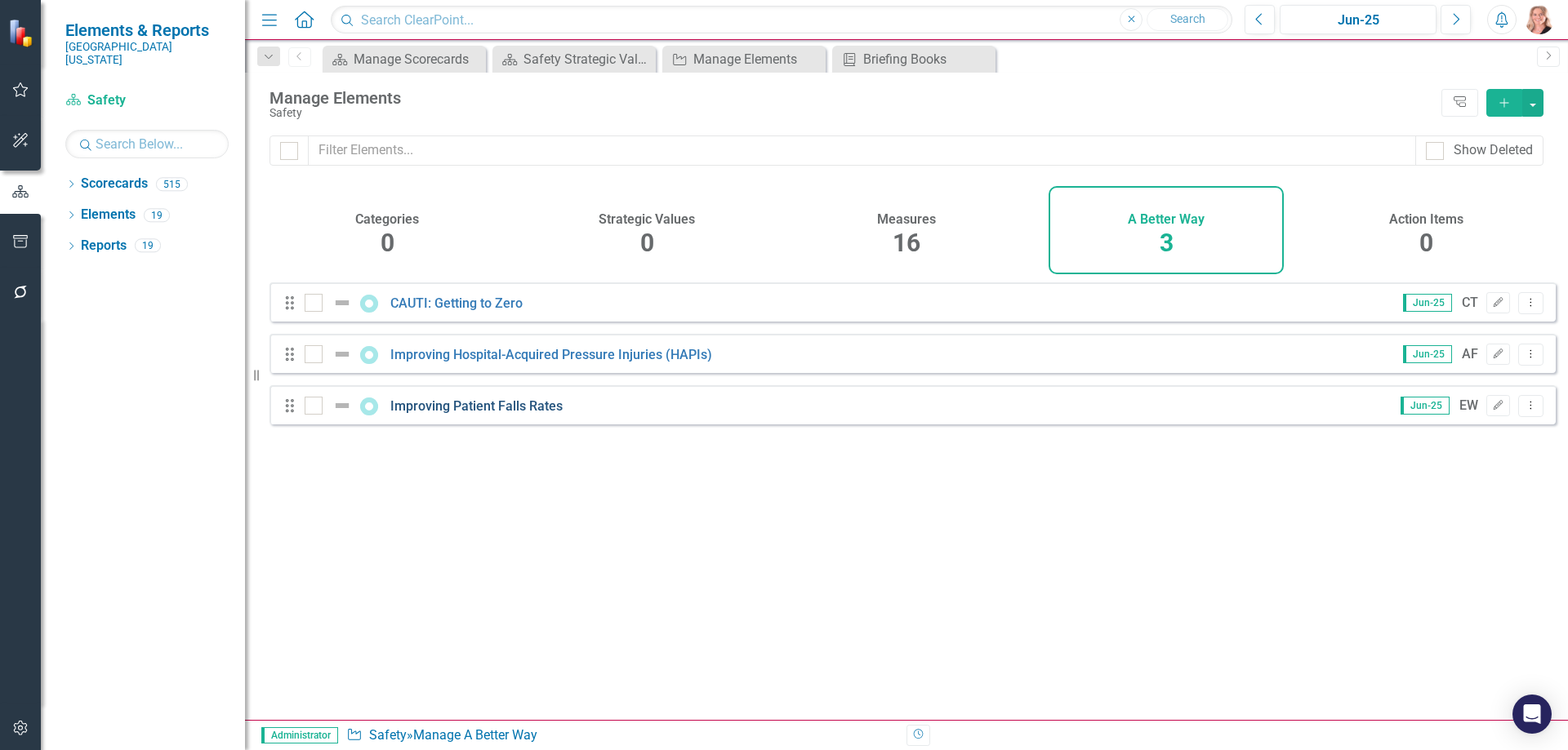
click at [465, 414] on link "Improving Patient Falls Rates" at bounding box center [477, 406] width 172 height 16
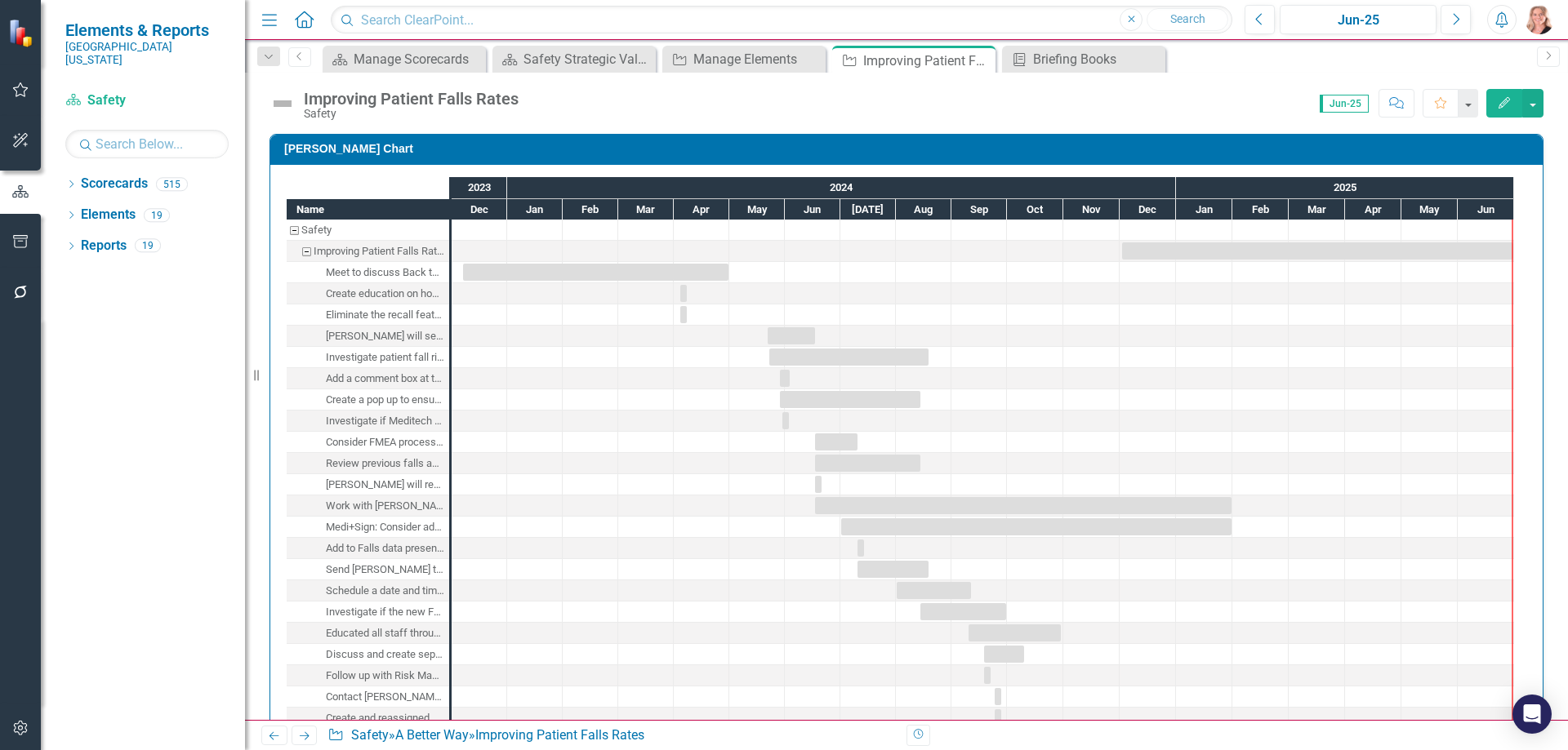
checkbox input "true"
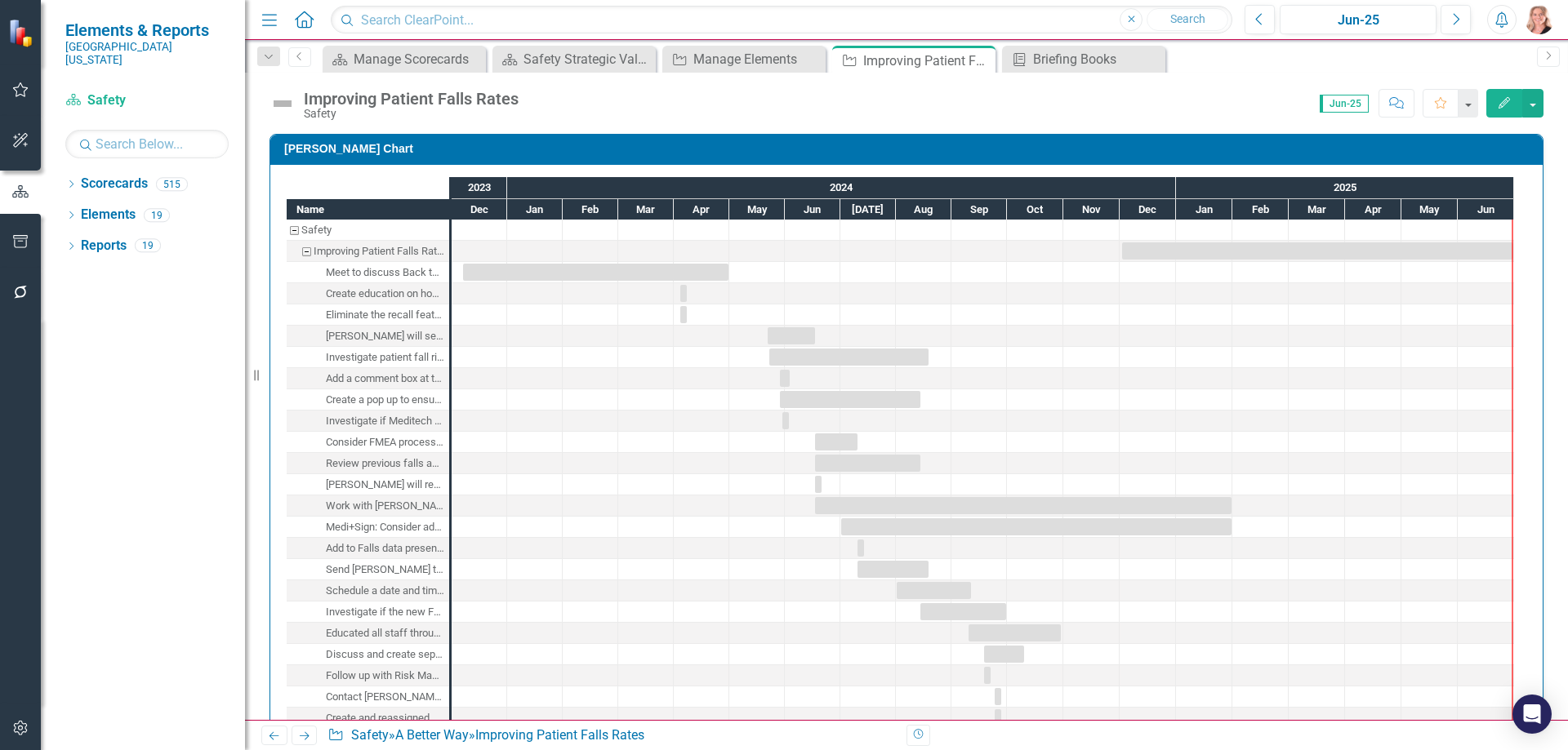
checkbox input "true"
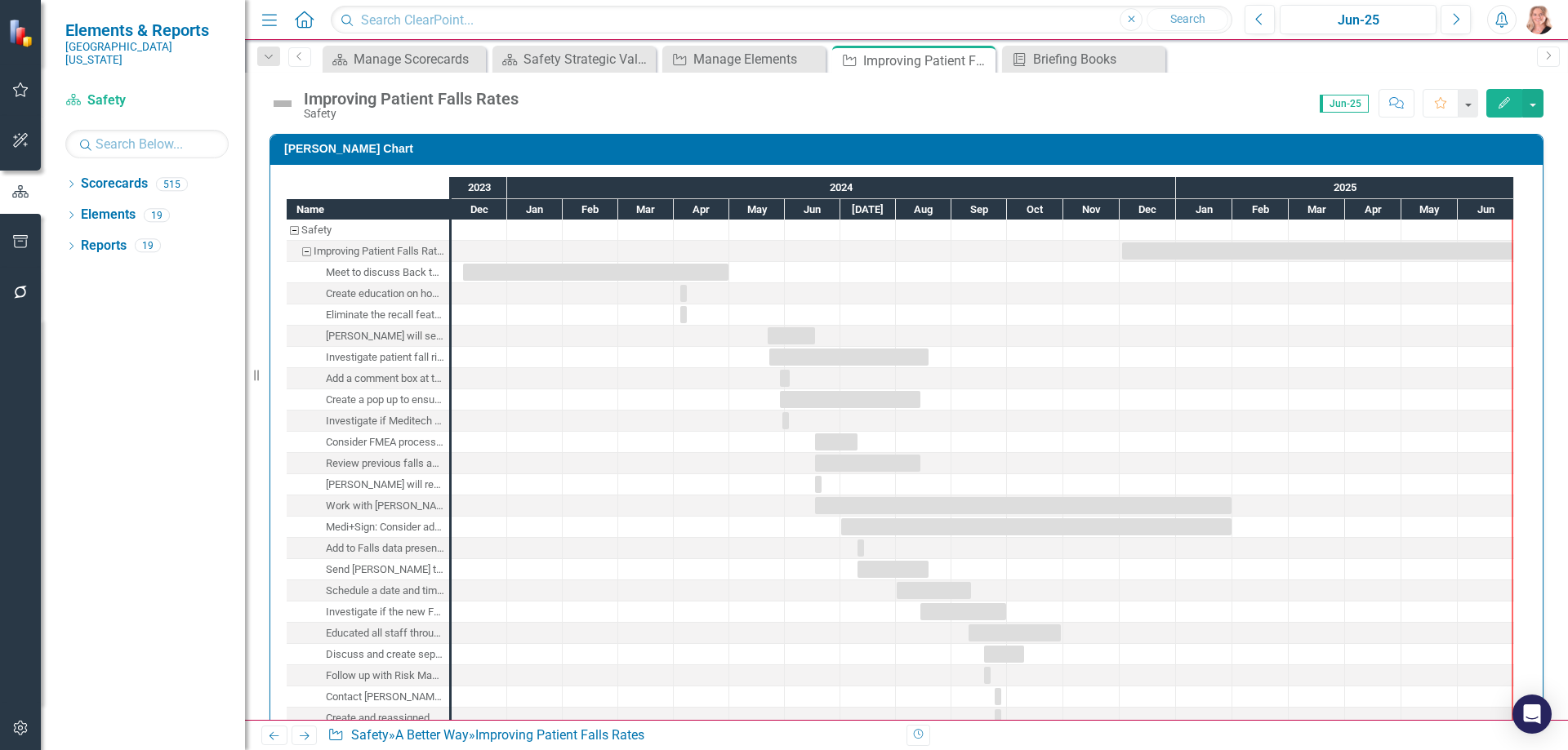
checkbox input "true"
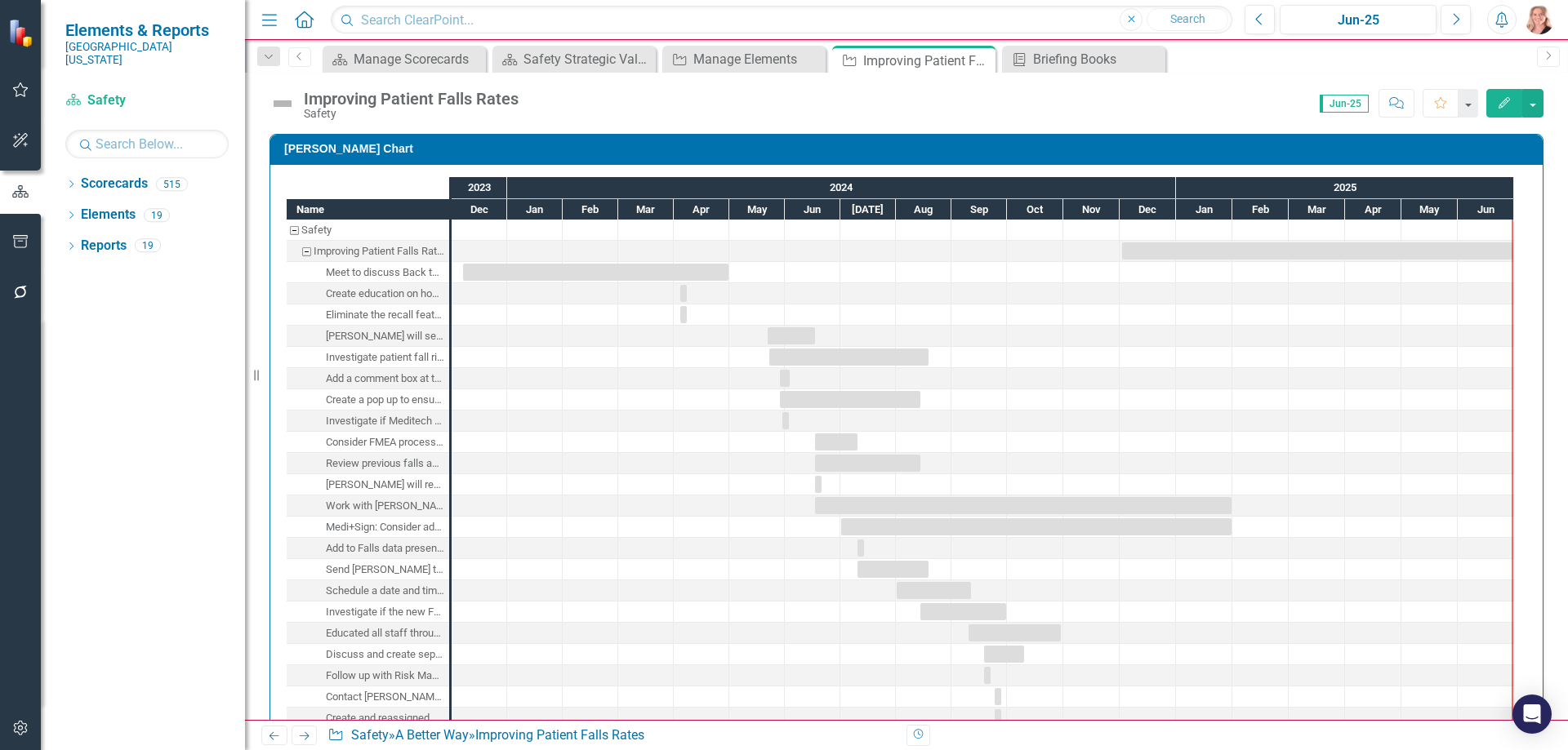
checkbox input "true"
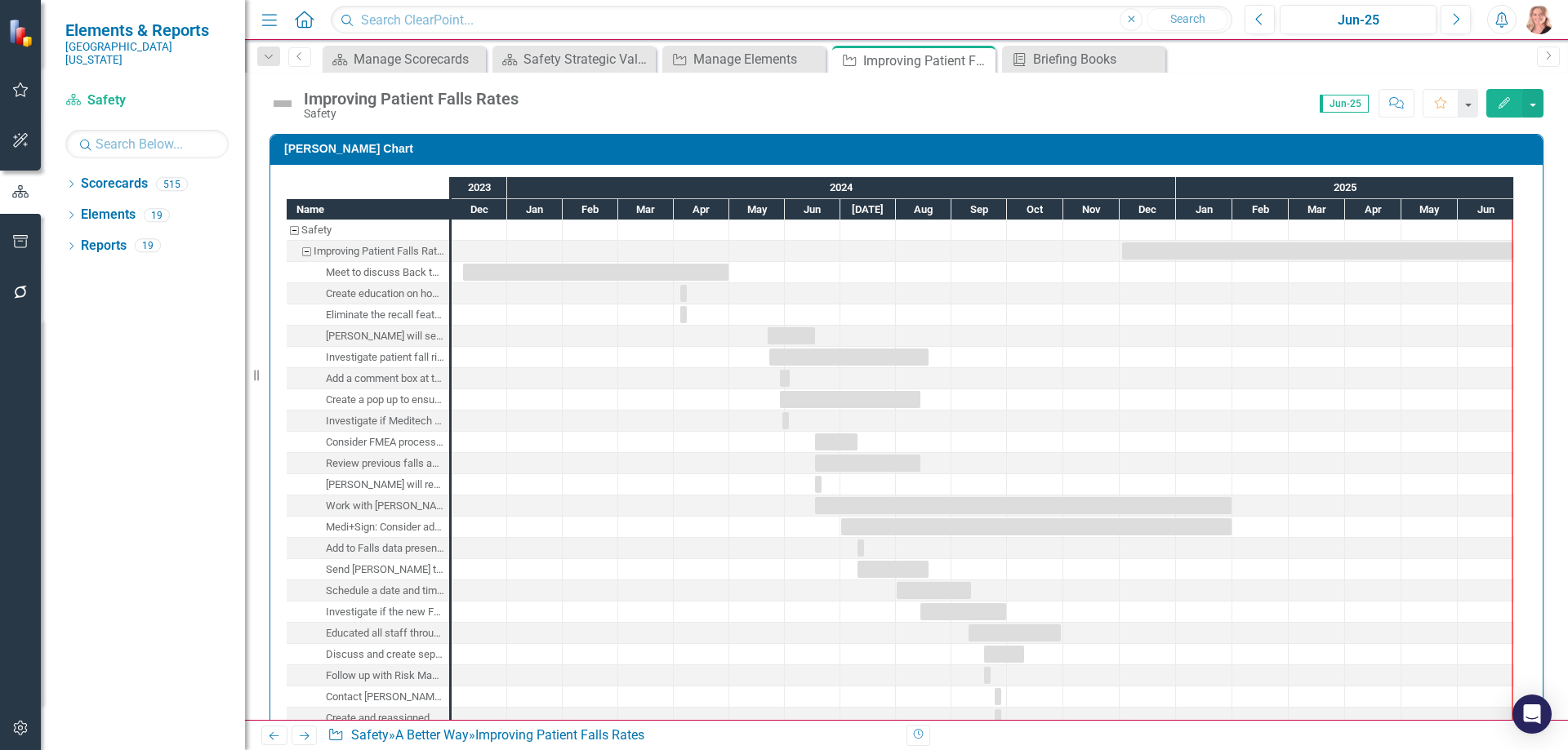
checkbox input "true"
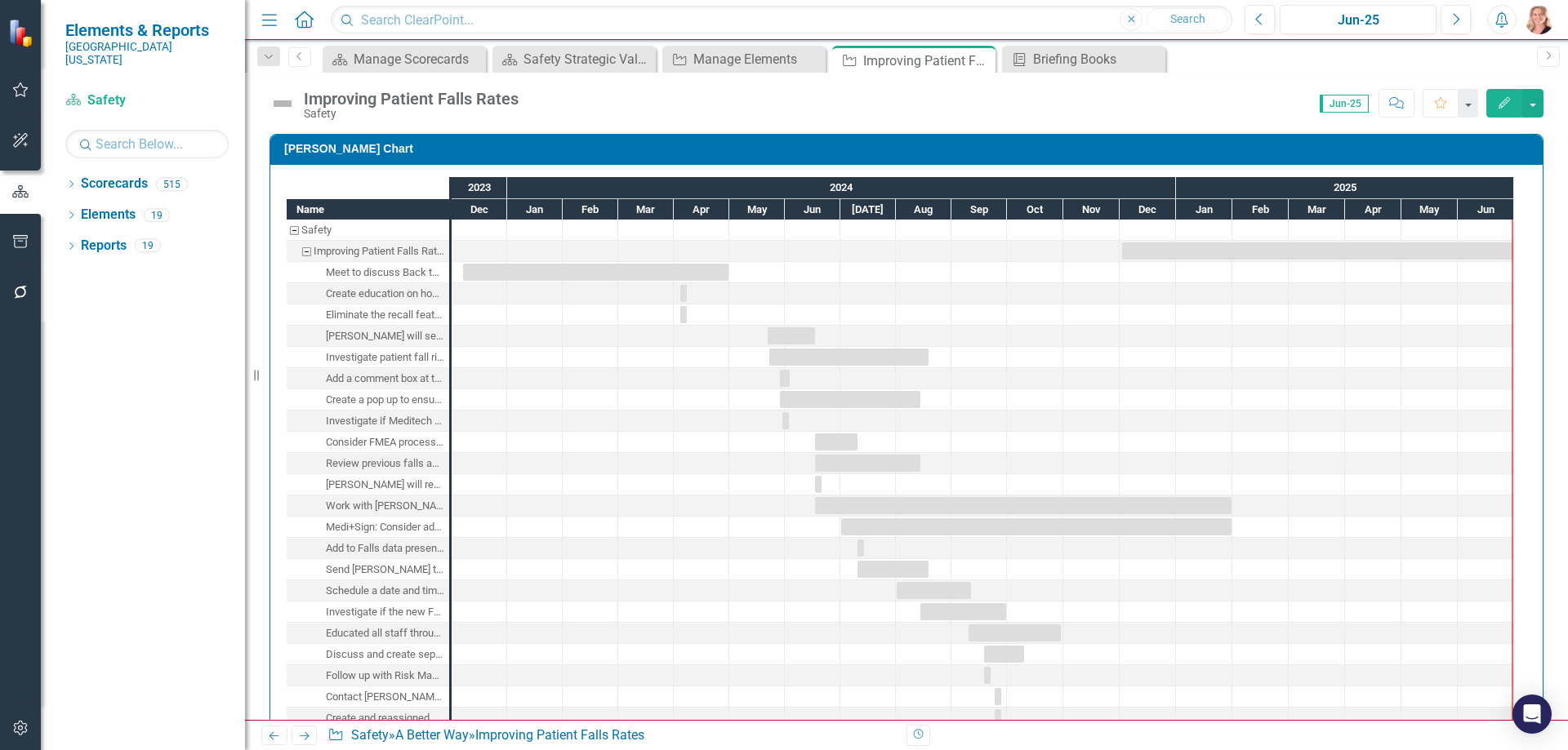
checkbox input "true"
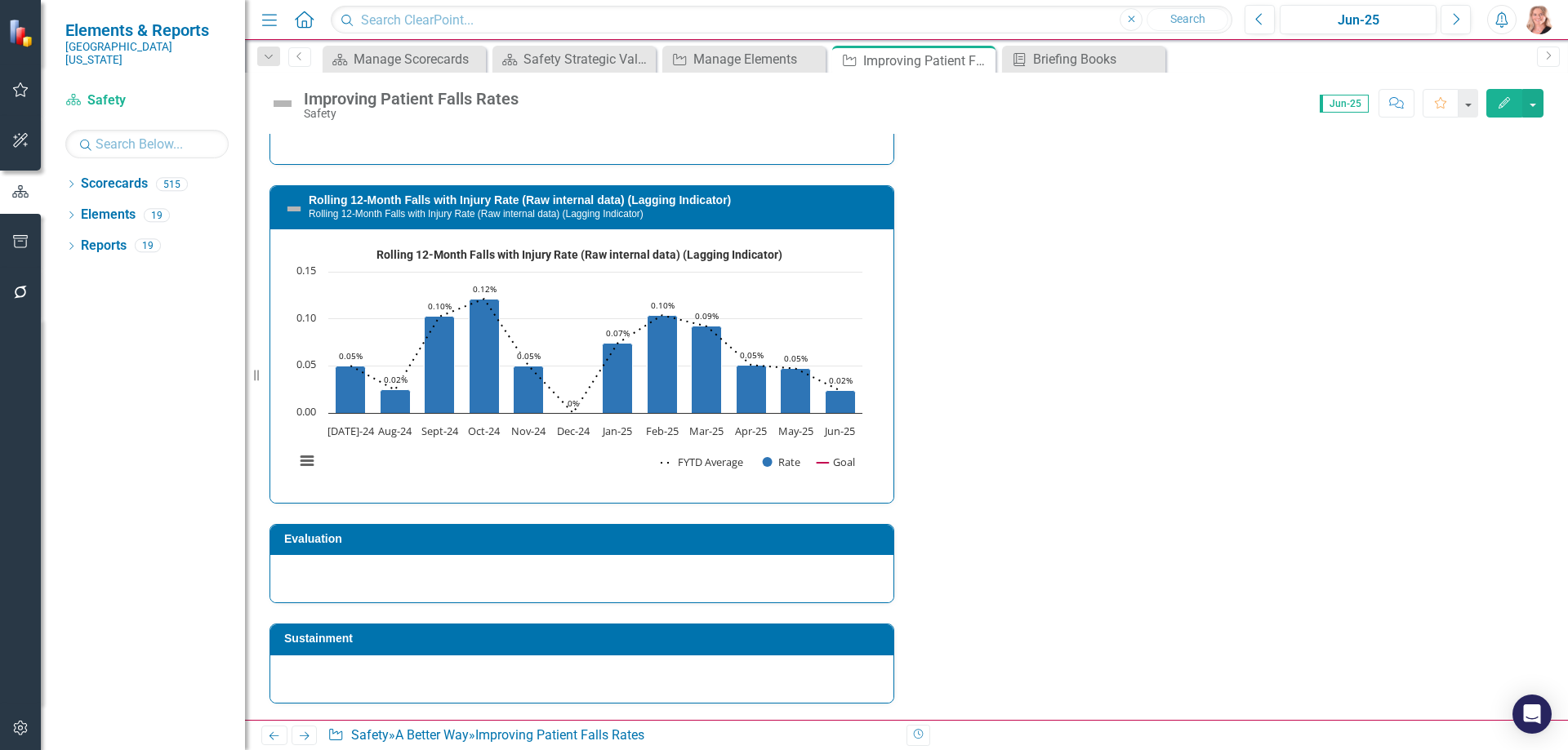
scroll to position [4941, 0]
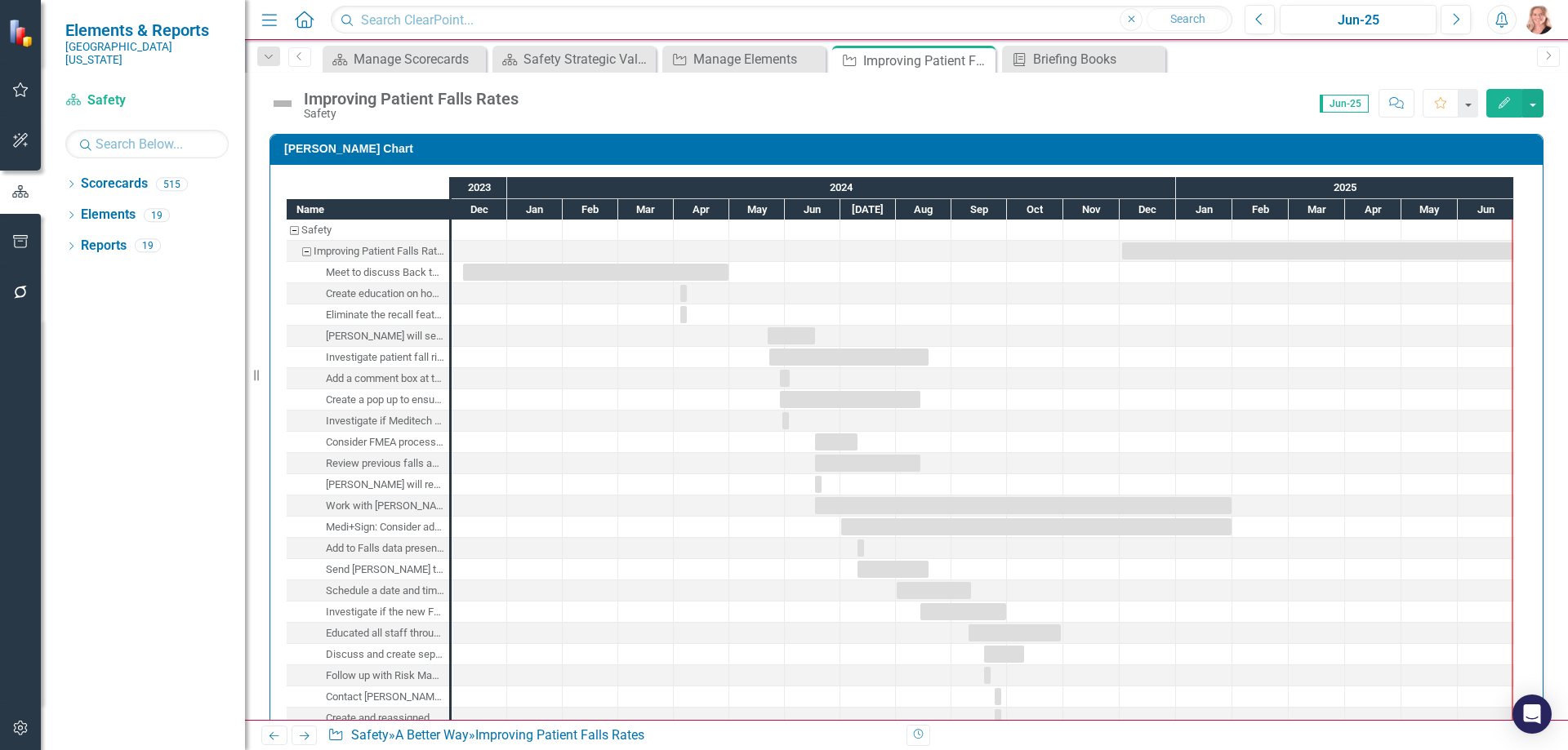
scroll to position [4941, 0]
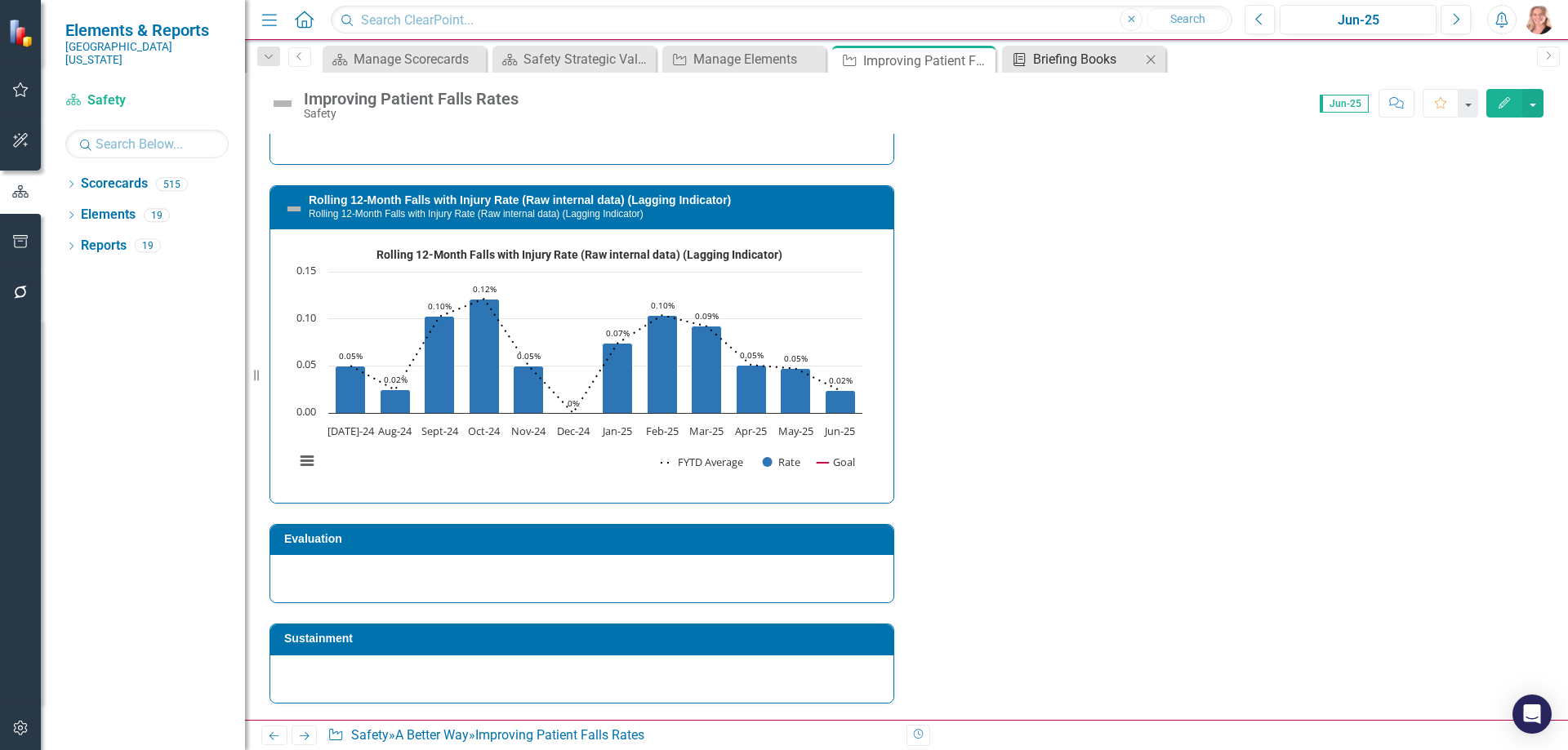
click at [1045, 59] on div "Briefing Books" at bounding box center [1087, 59] width 107 height 21
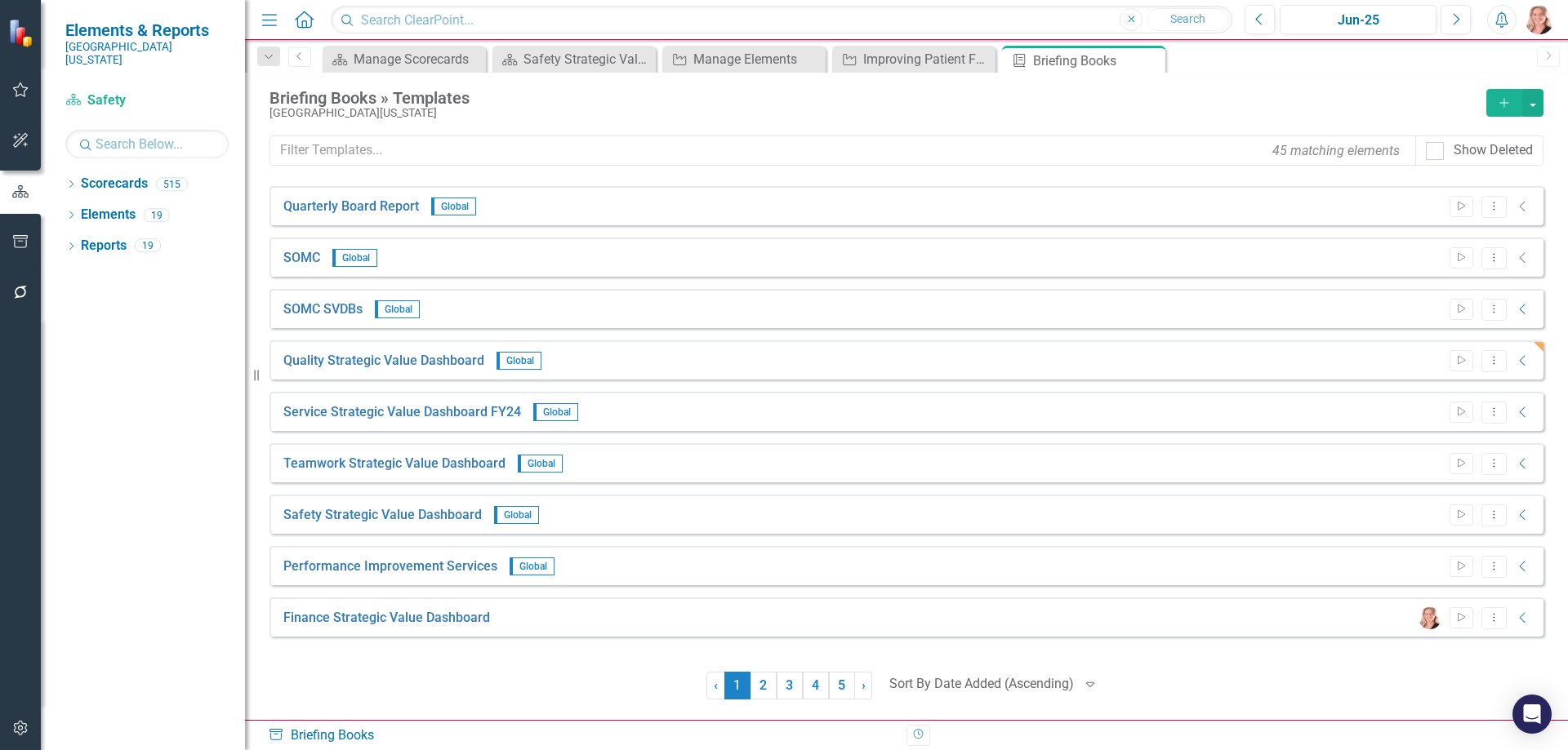
click at [14, 241] on icon "button" at bounding box center [20, 241] width 15 height 13
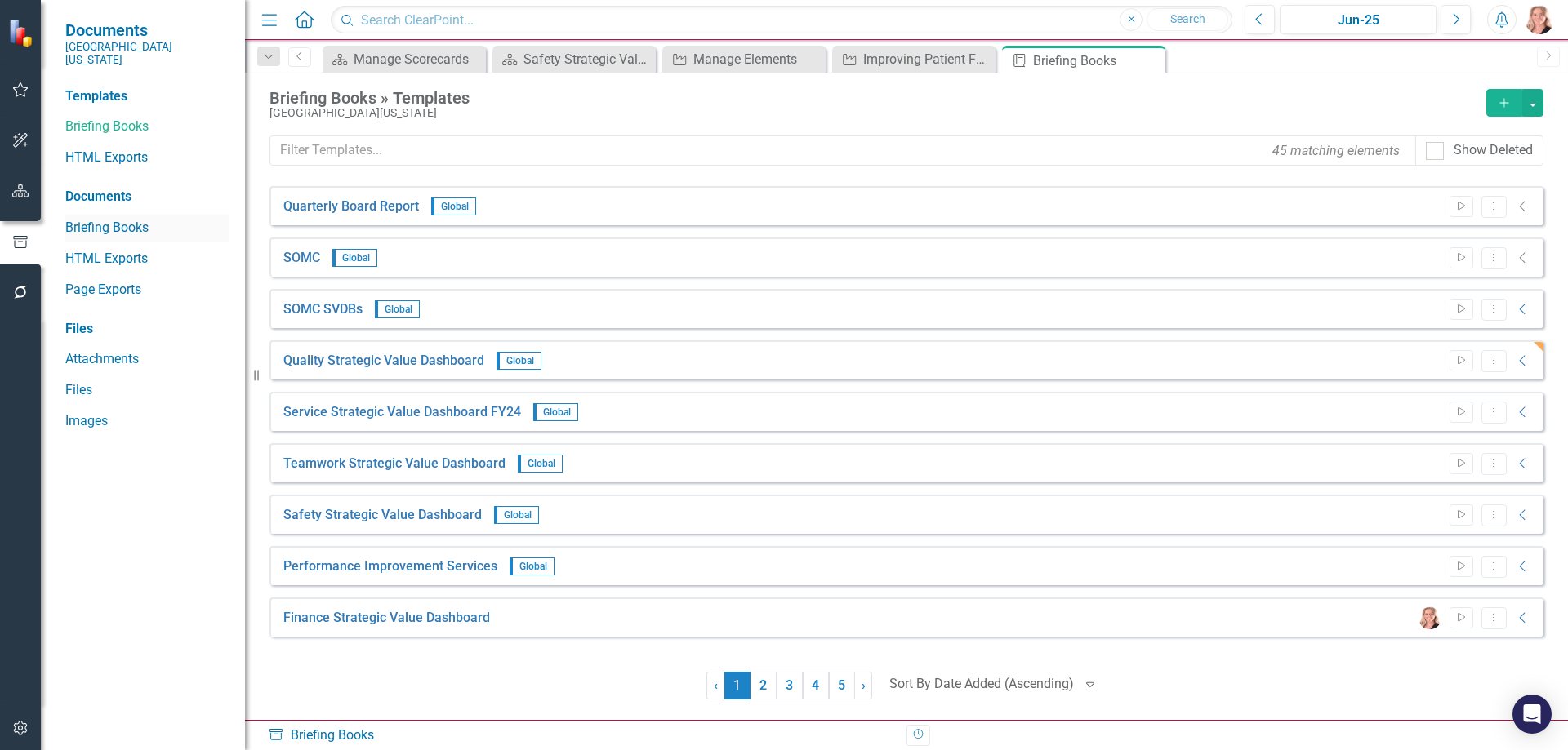
click at [100, 219] on link "Briefing Books" at bounding box center [147, 228] width 163 height 19
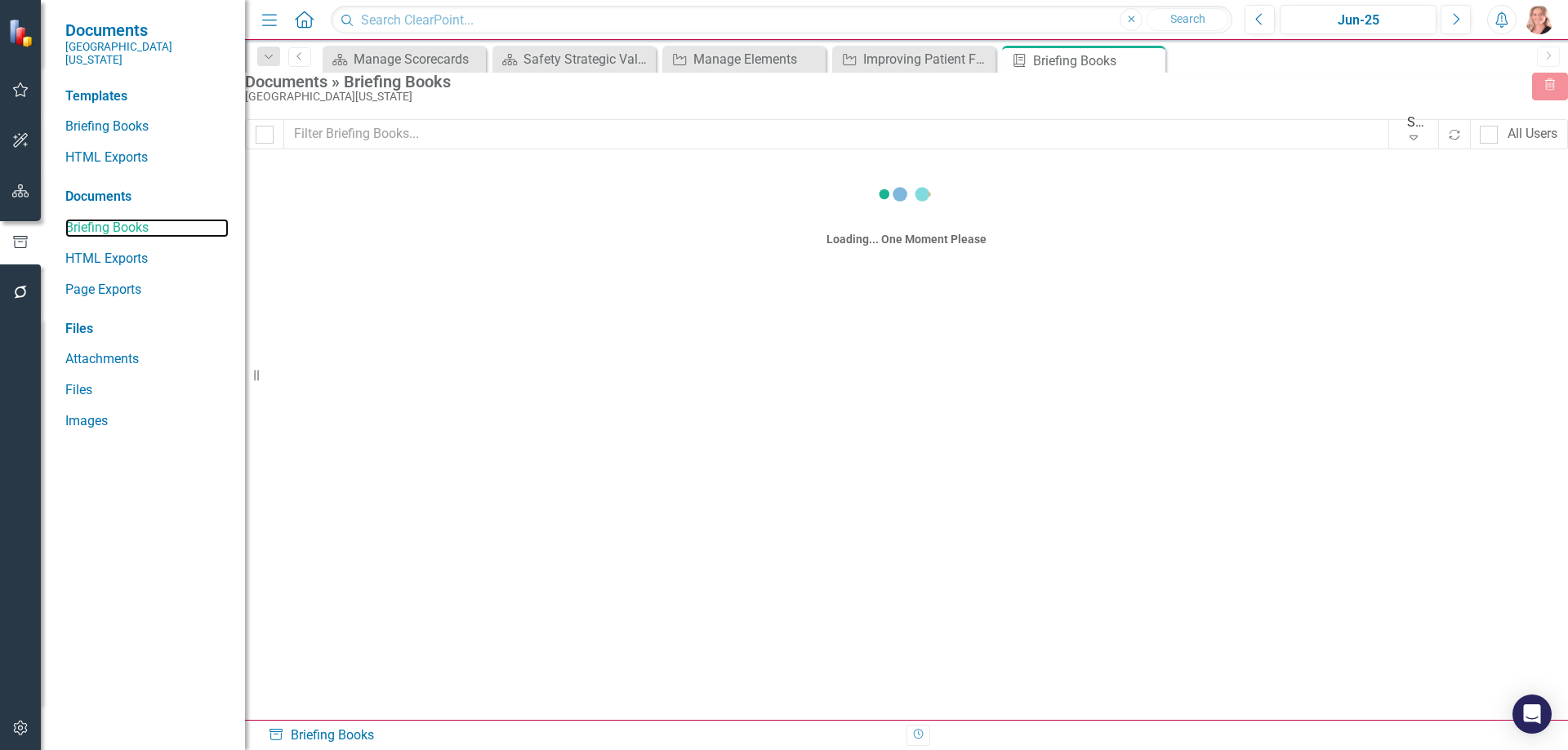
checkbox input "false"
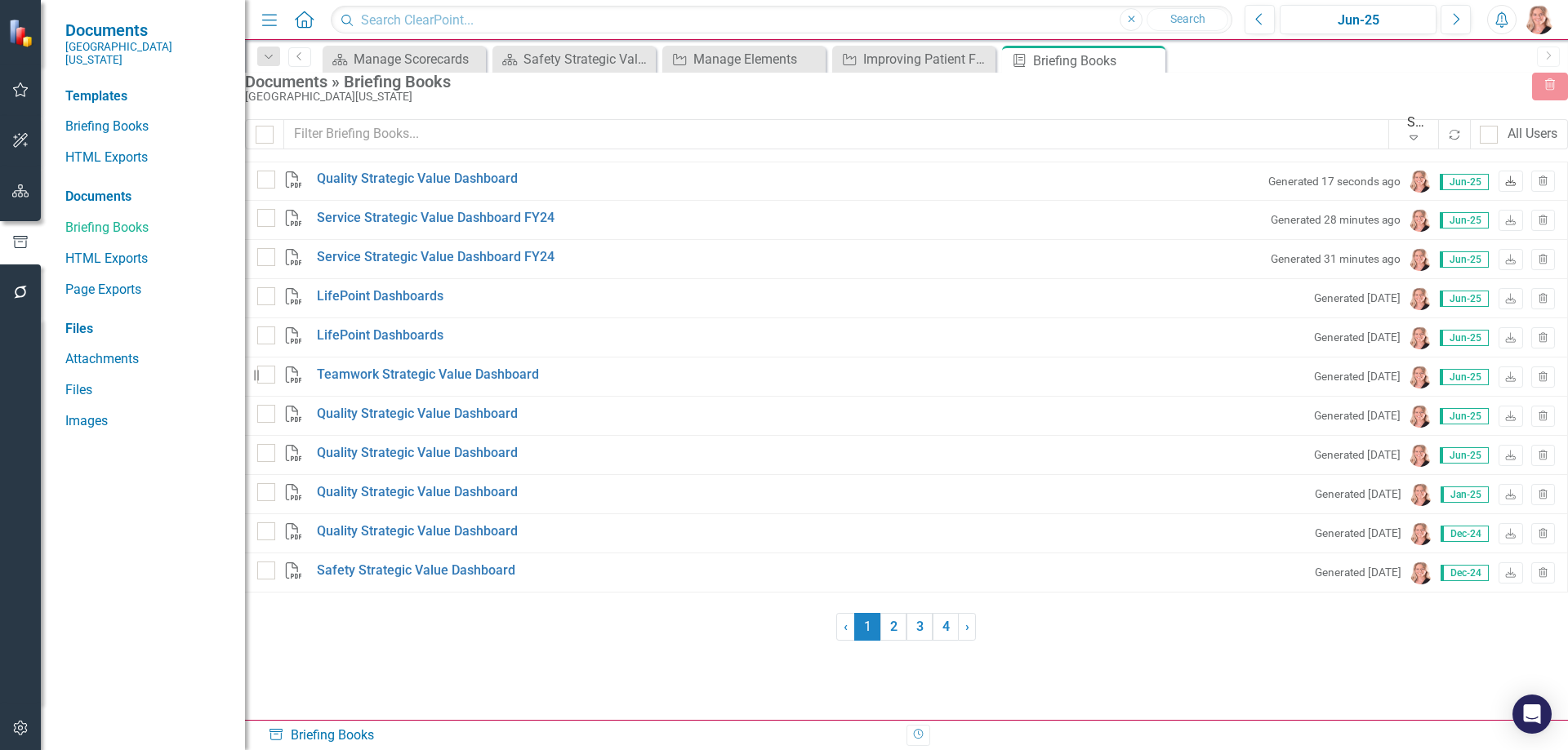
click at [1504, 187] on icon "Download" at bounding box center [1510, 182] width 13 height 10
click at [926, 61] on div "Improving Patient Falls Rates" at bounding box center [917, 59] width 107 height 21
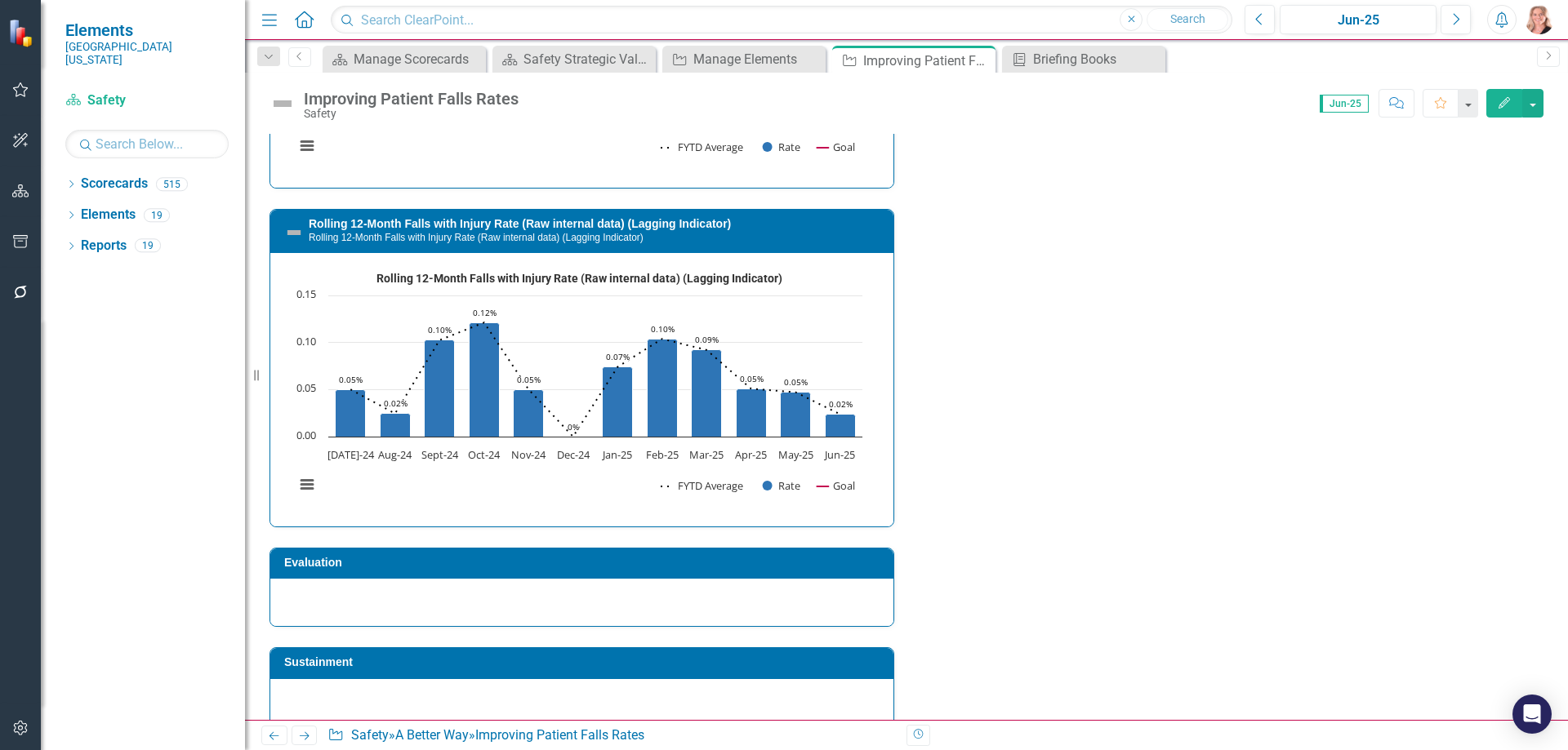
scroll to position [4980, 0]
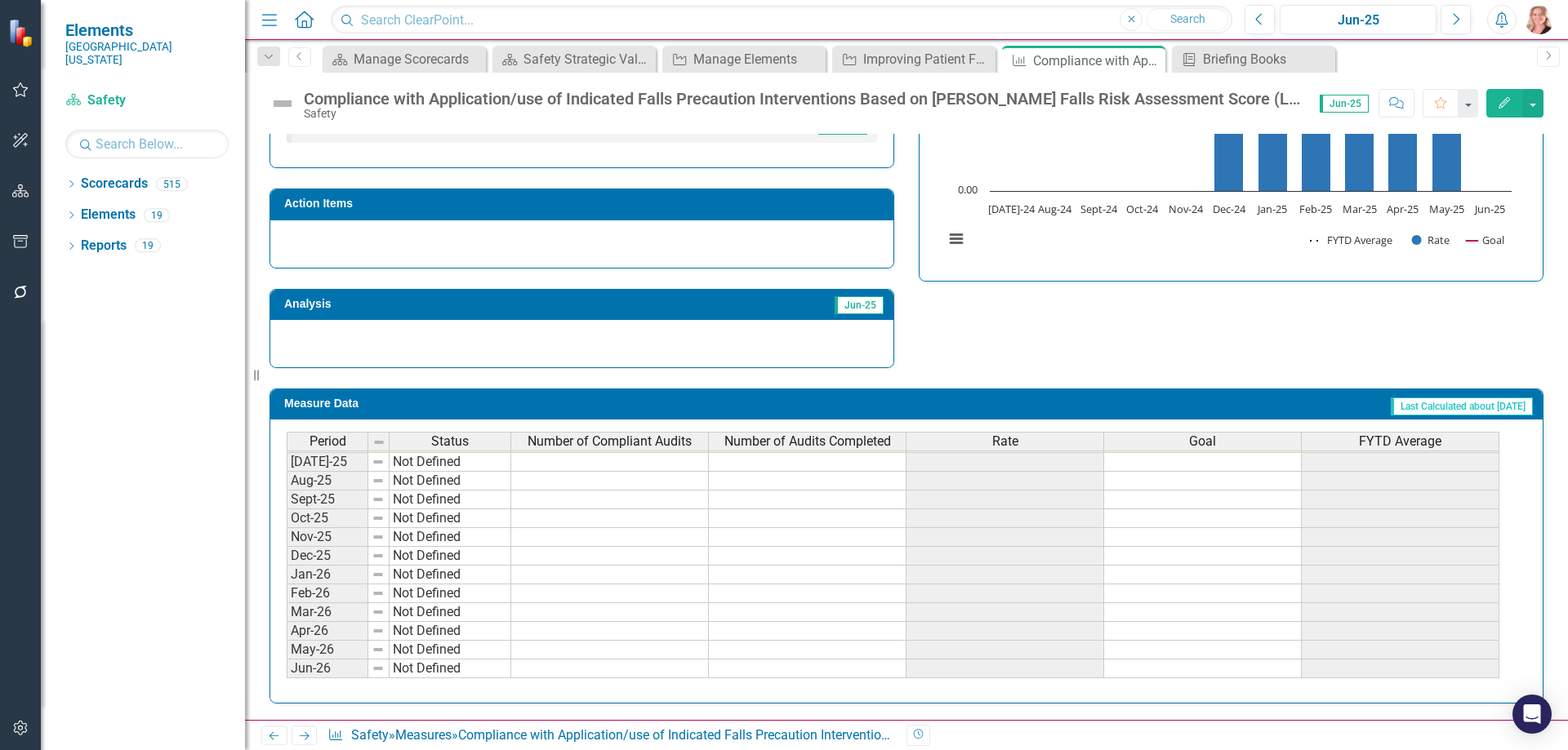
scroll to position [594, 0]
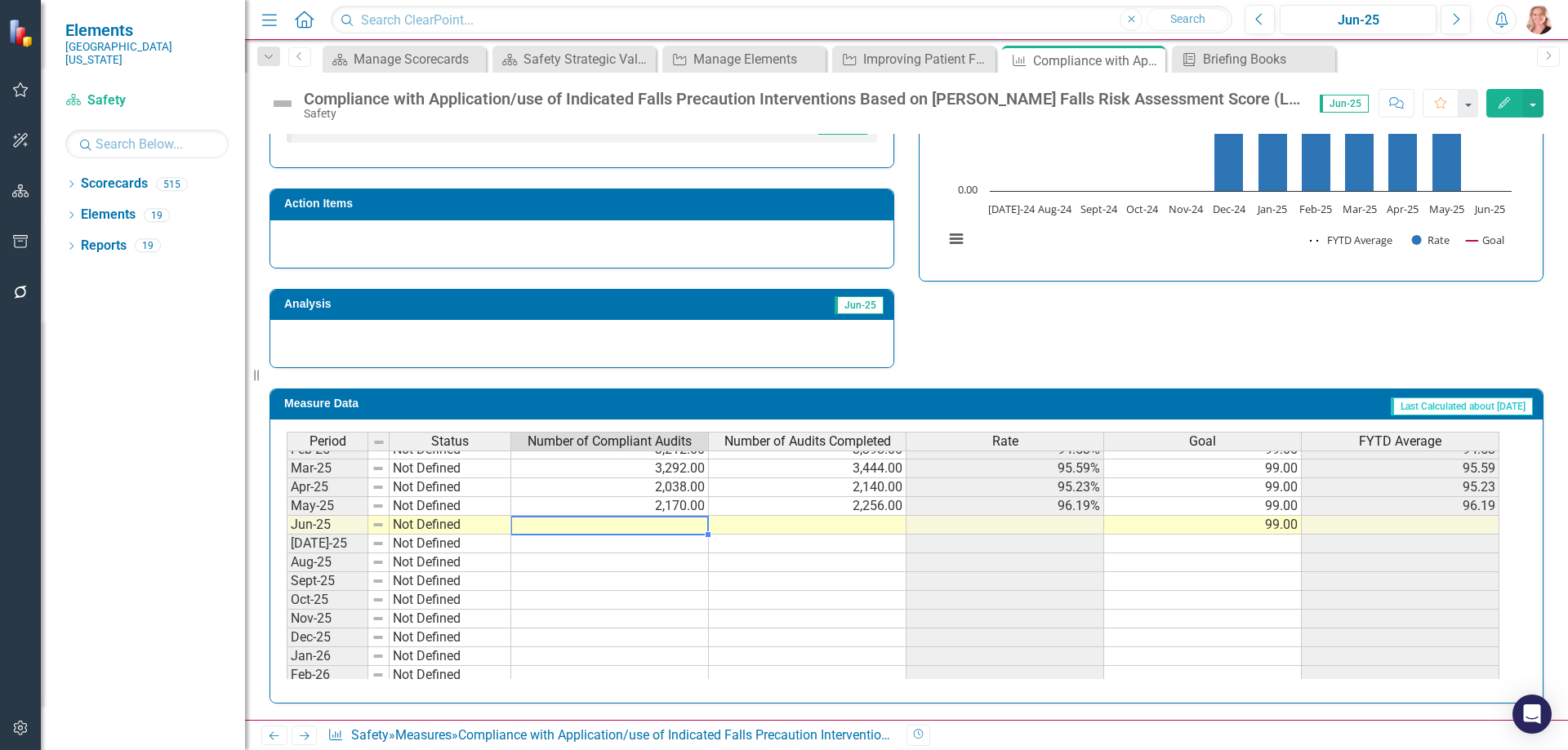
click at [679, 523] on tbody "Feb-24 Not Defined Mar-24 Not Defined Apr-24 Not Defined May-24 Not Defined Jun…" at bounding box center [892, 487] width 1212 height 545
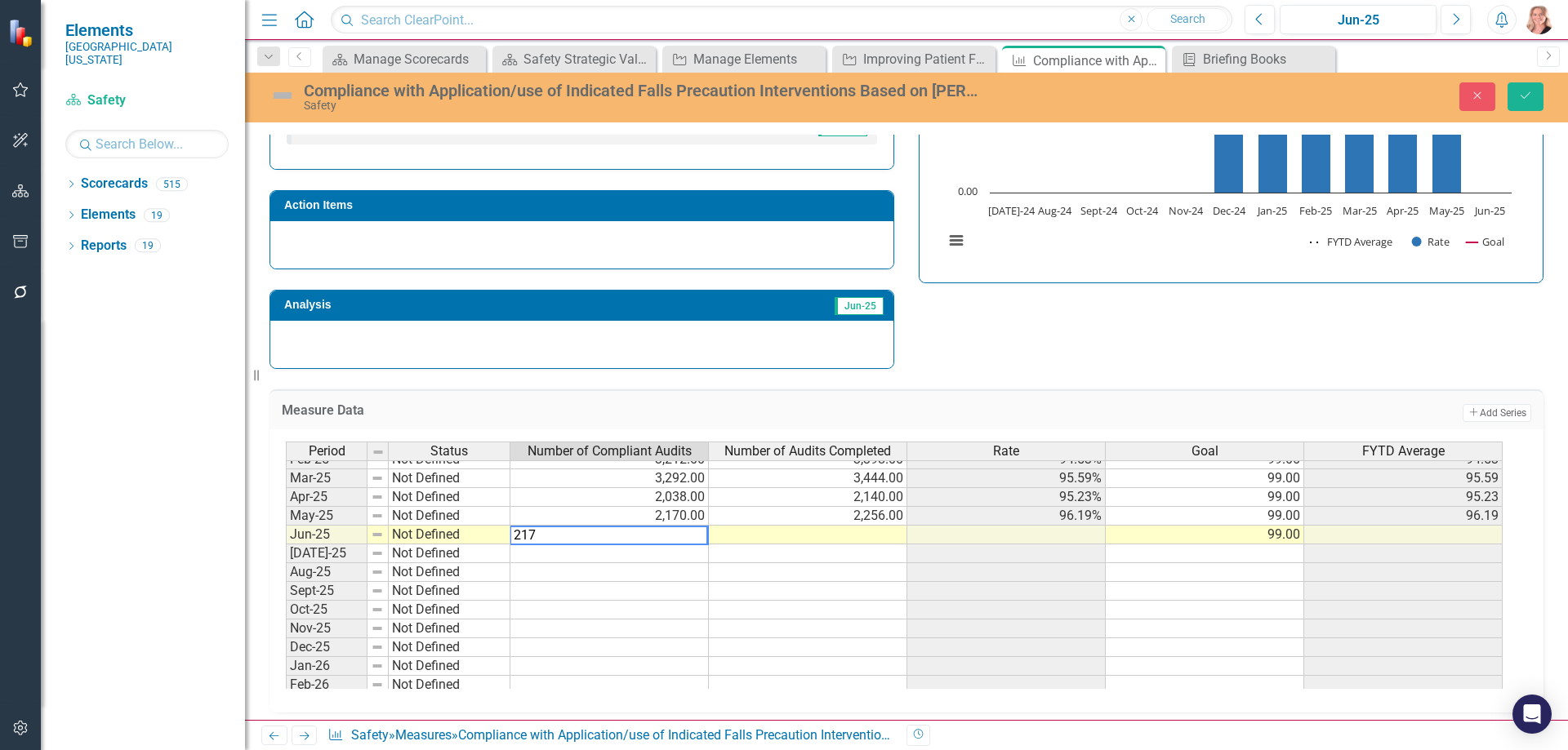
type textarea "2177"
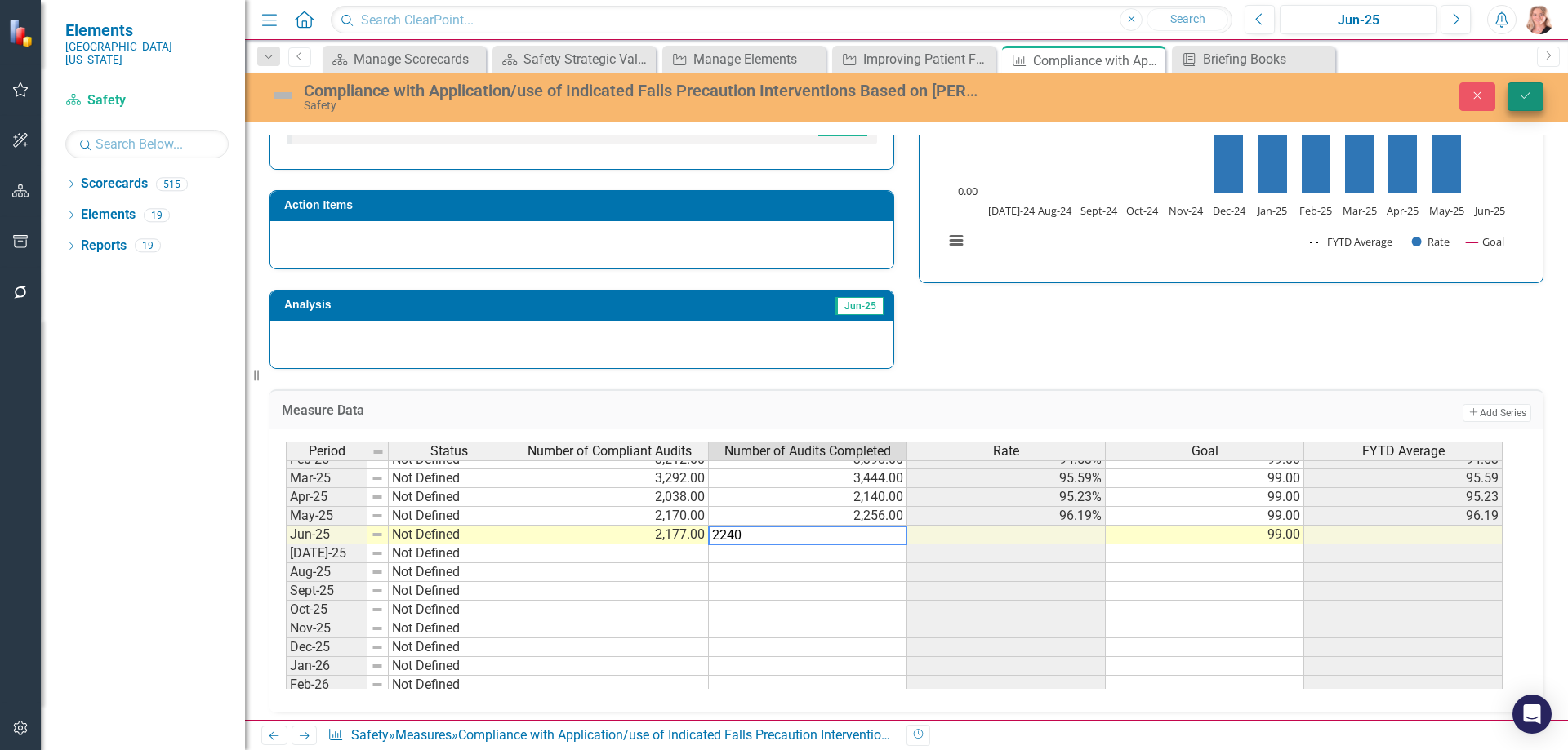
type textarea "2240"
click at [1530, 94] on icon "Save" at bounding box center [1525, 96] width 15 height 12
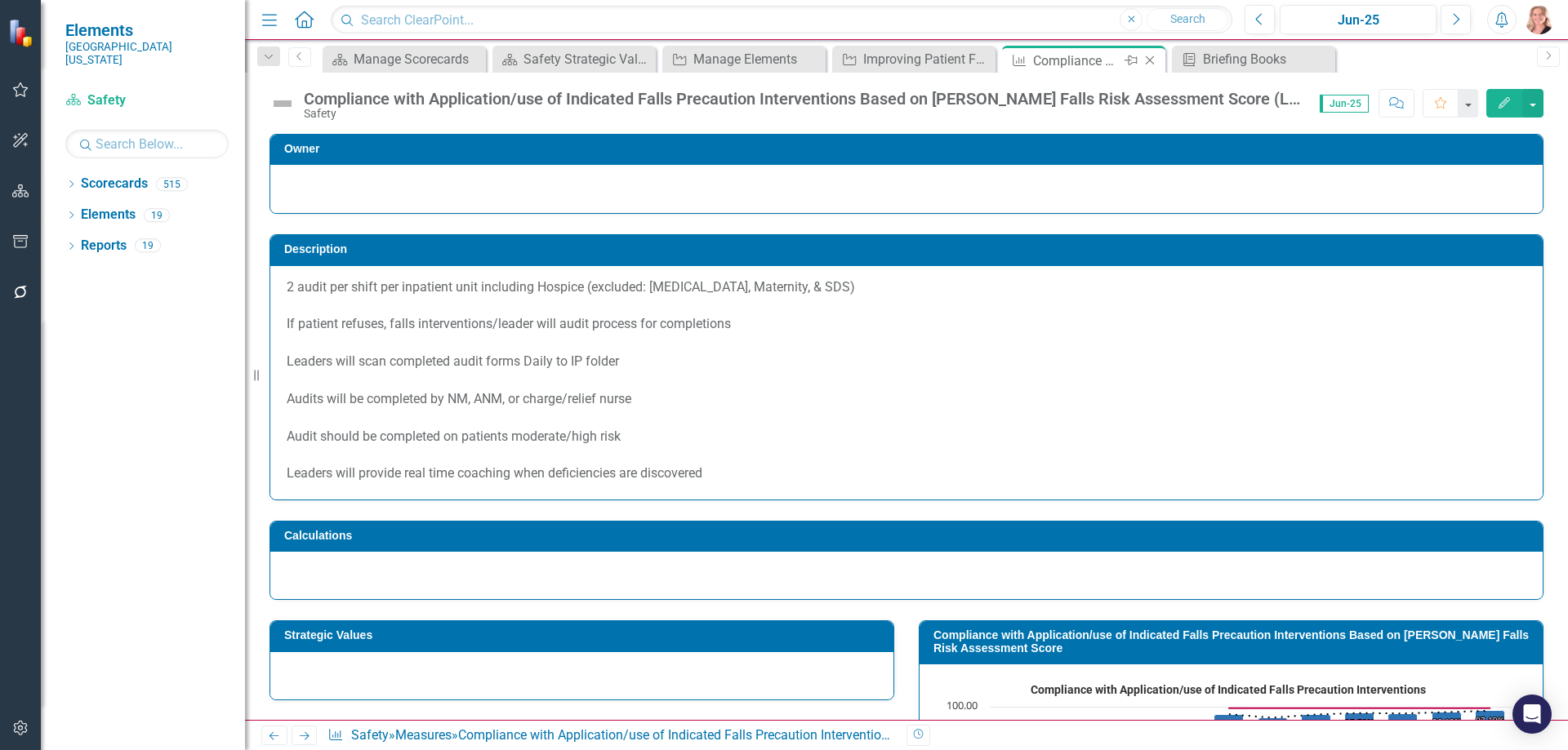
click at [1149, 58] on icon "Close" at bounding box center [1150, 60] width 17 height 13
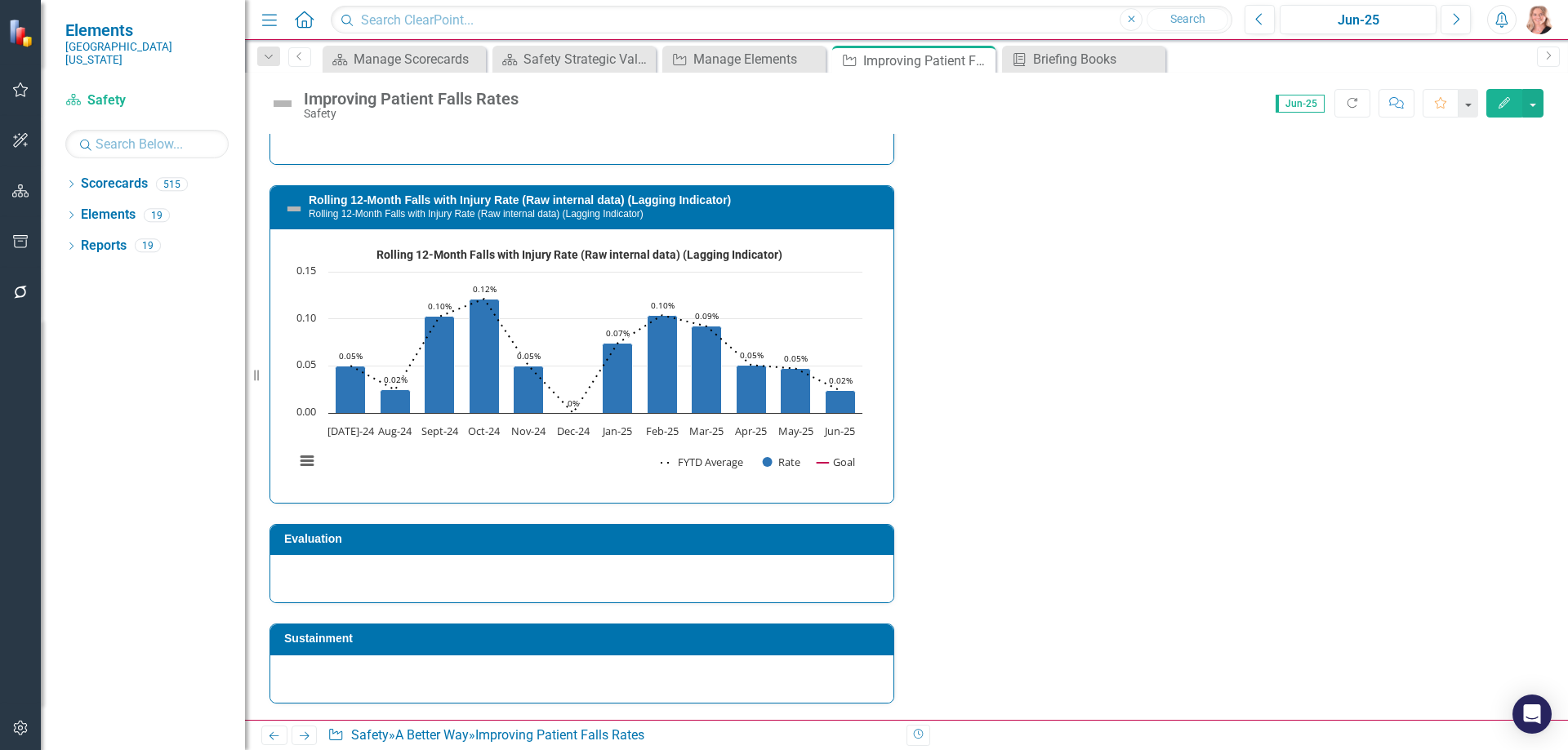
scroll to position [6411, 0]
click at [749, 588] on div at bounding box center [582, 578] width 623 height 47
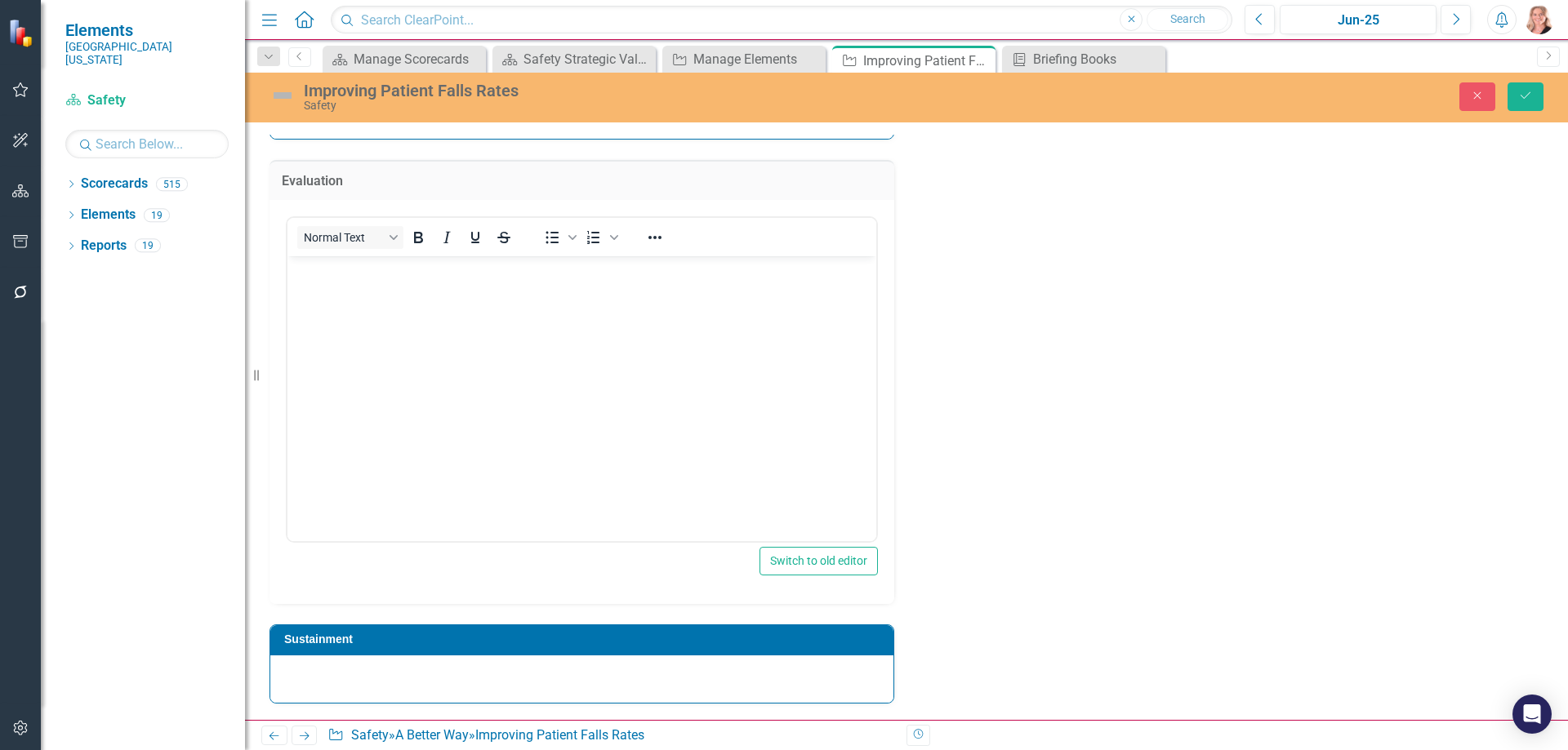
scroll to position [0, 0]
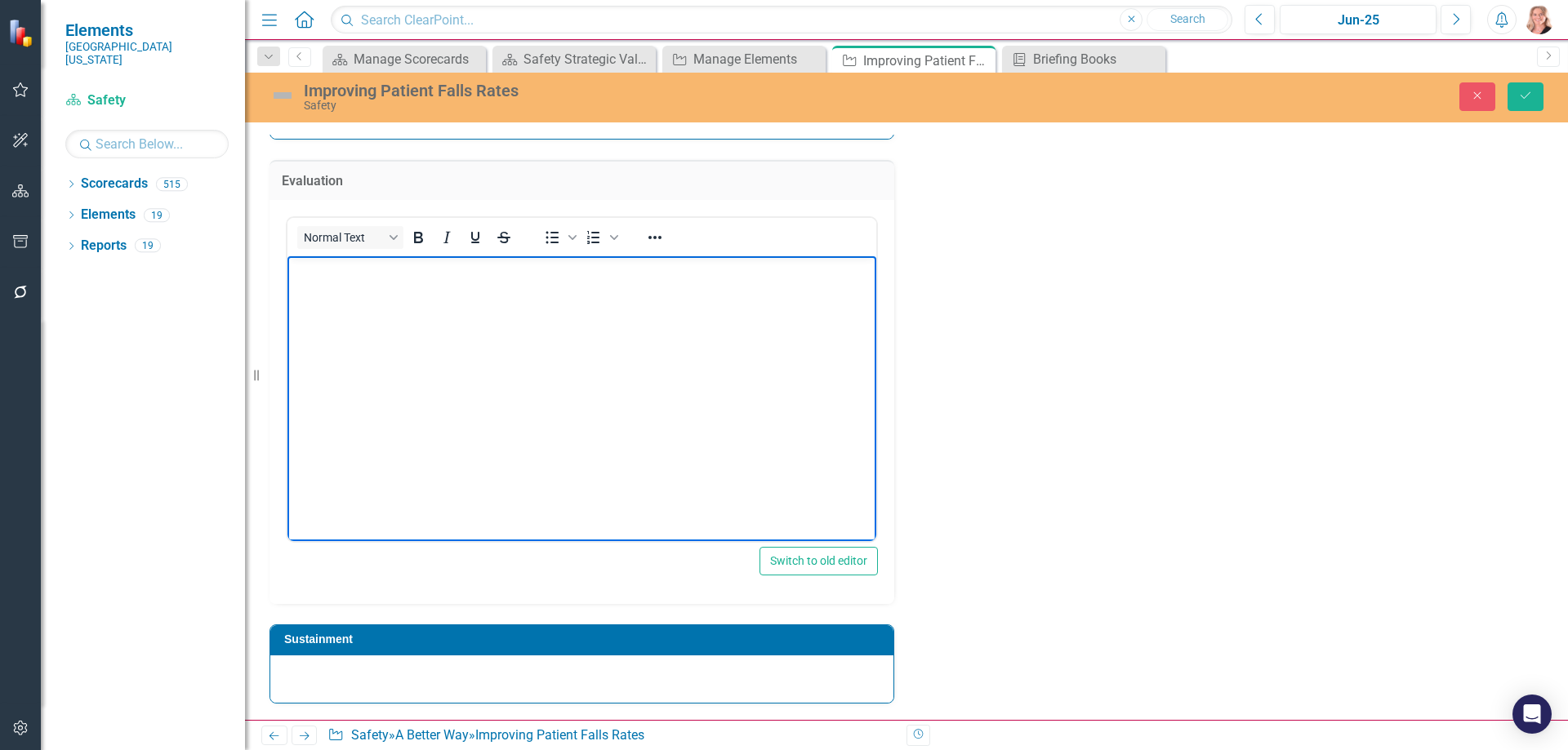
click at [576, 274] on p "Rich Text Area. Press ALT-0 for help." at bounding box center [581, 270] width 580 height 20
click at [431, 286] on body "This ABW" at bounding box center [581, 378] width 589 height 245
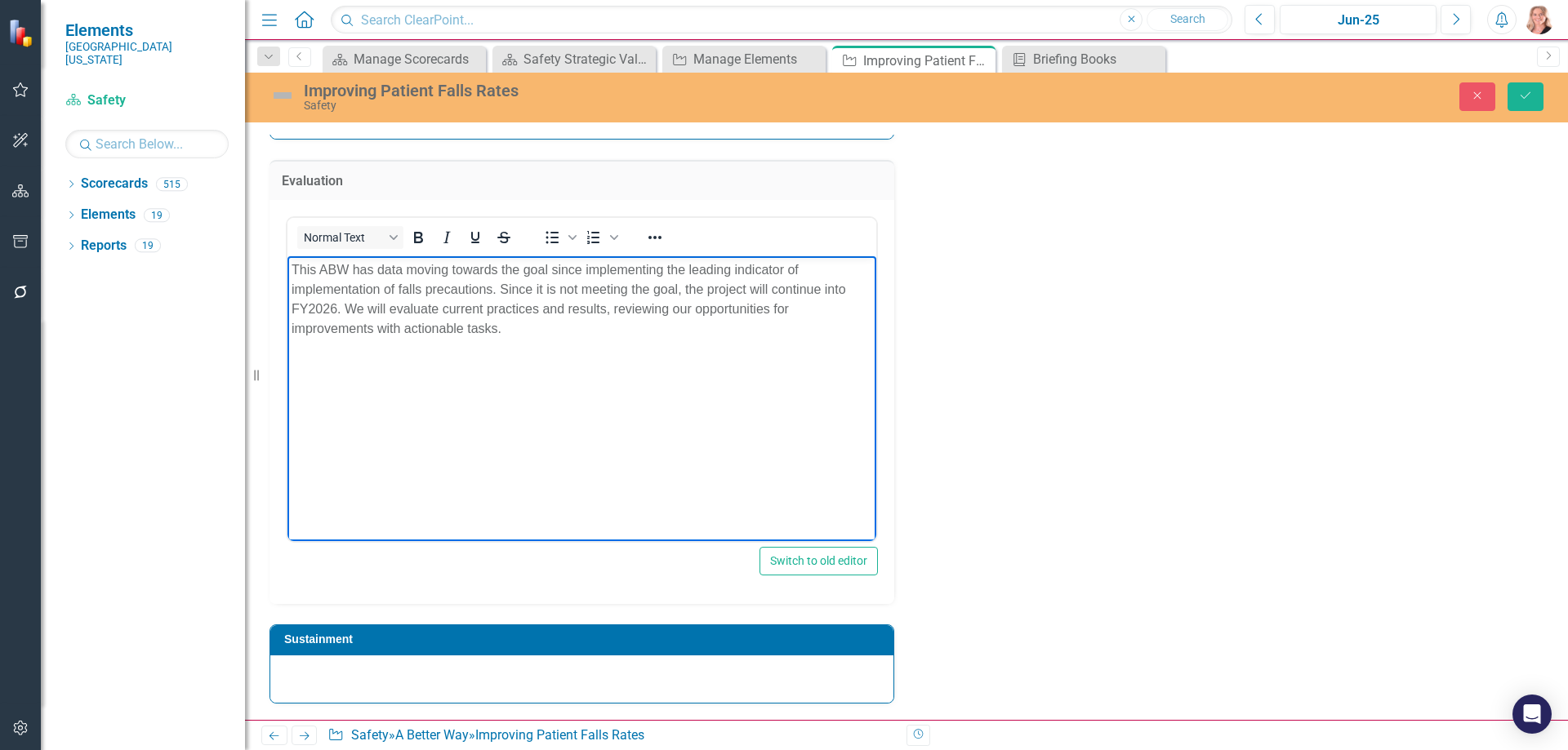
scroll to position [6776, 0]
click at [520, 679] on div at bounding box center [582, 679] width 623 height 47
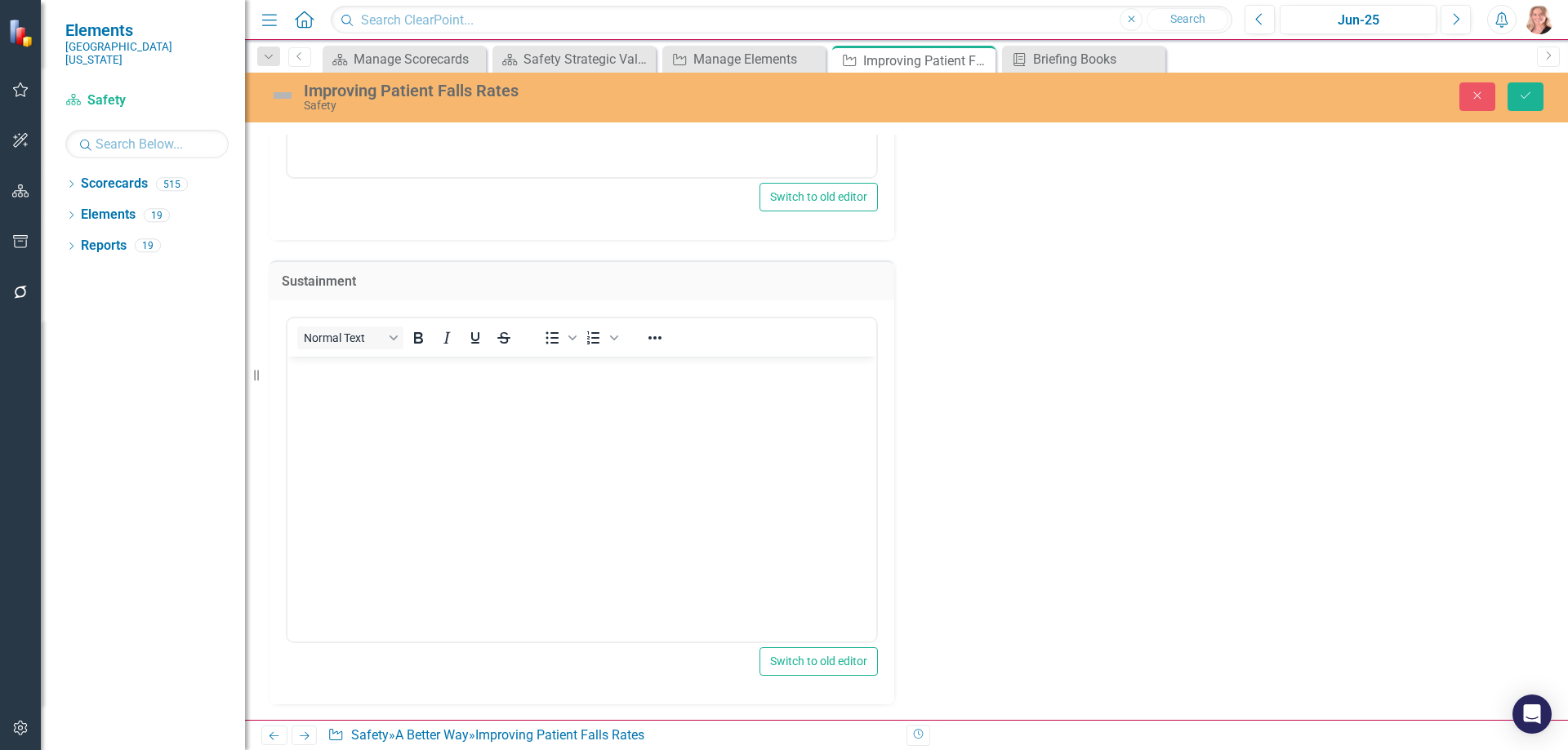
scroll to position [7141, 0]
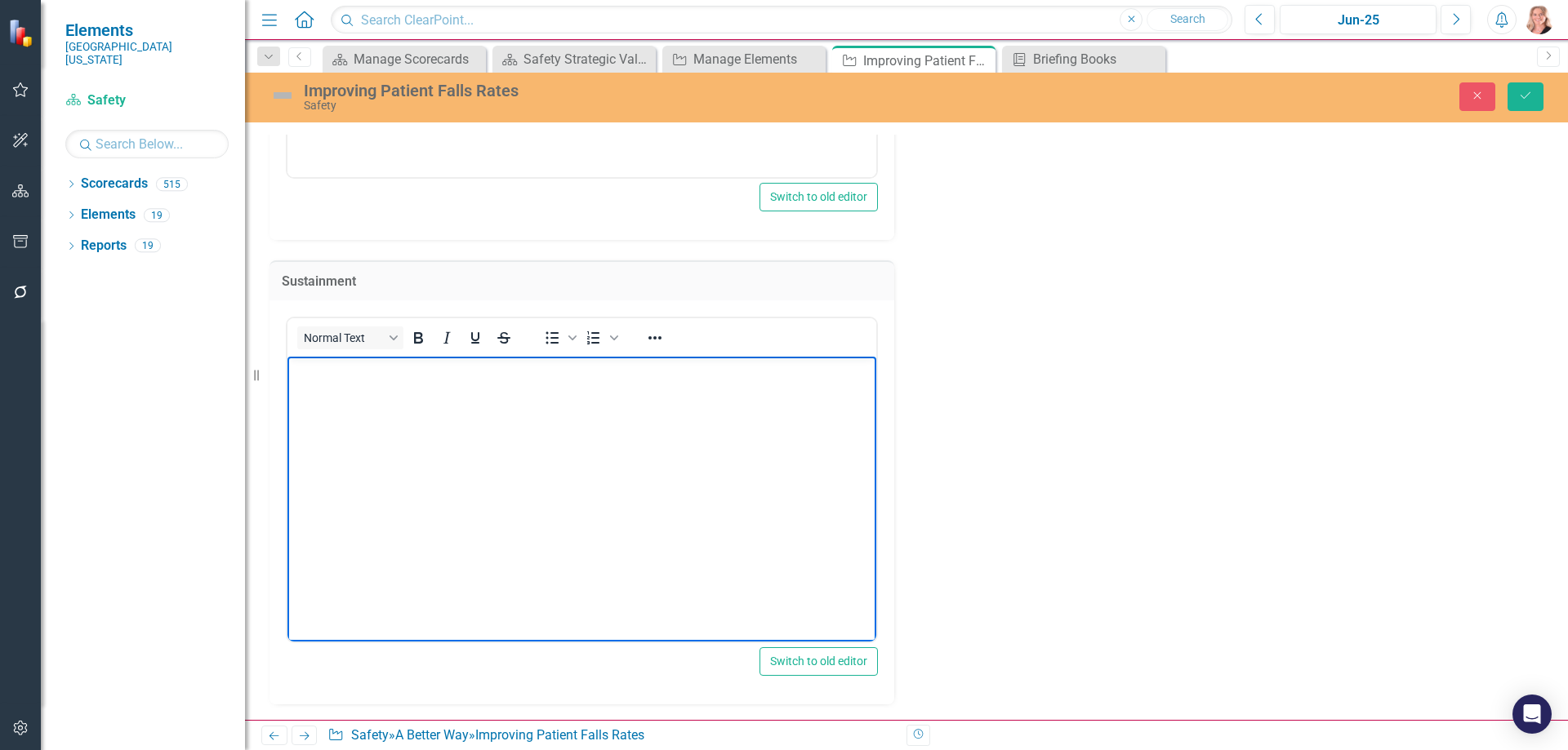
click at [393, 440] on body "Rich Text Area. Press ALT-0 for help." at bounding box center [581, 479] width 589 height 245
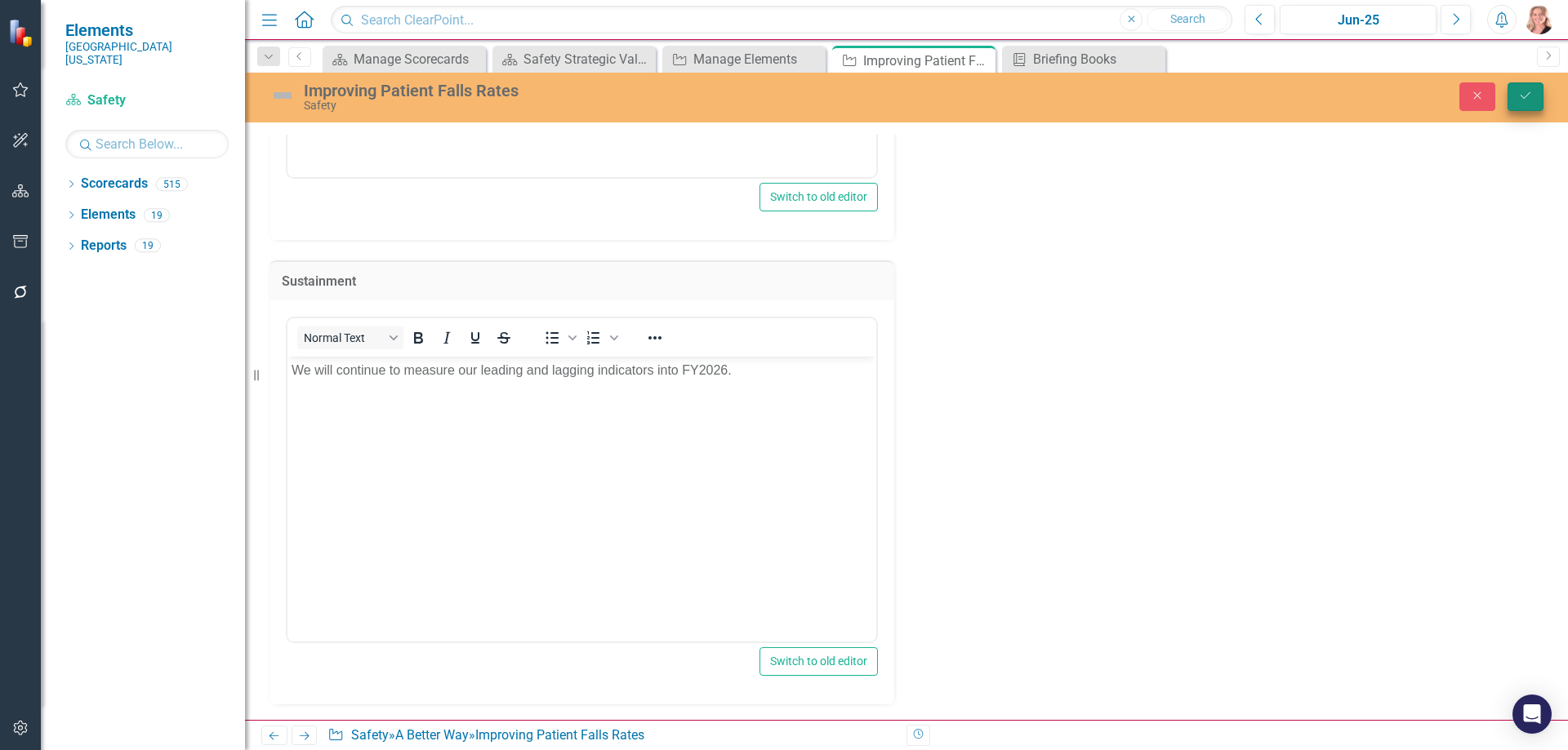
click at [1529, 93] on icon "Save" at bounding box center [1525, 96] width 15 height 12
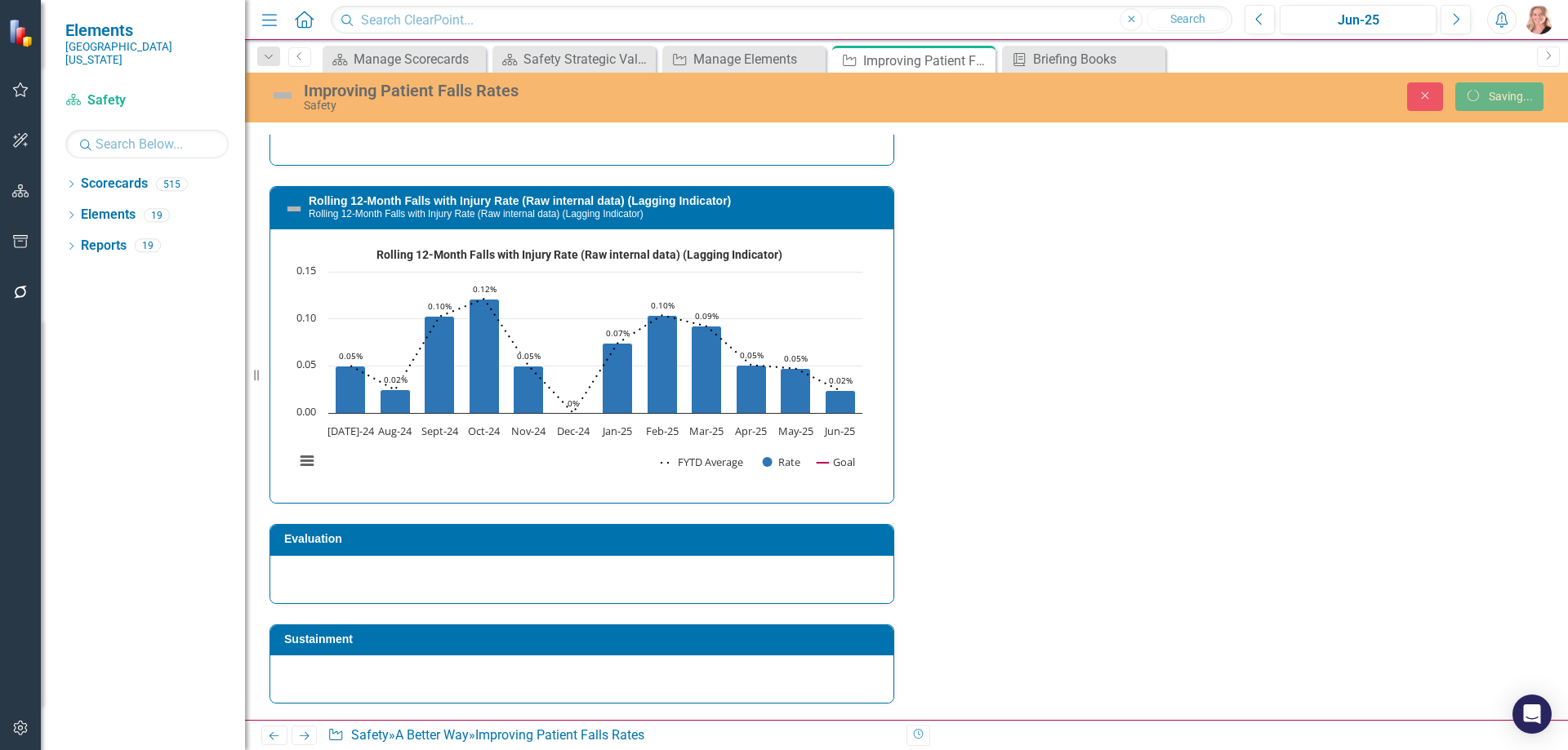
scroll to position [6412, 0]
checkbox input "false"
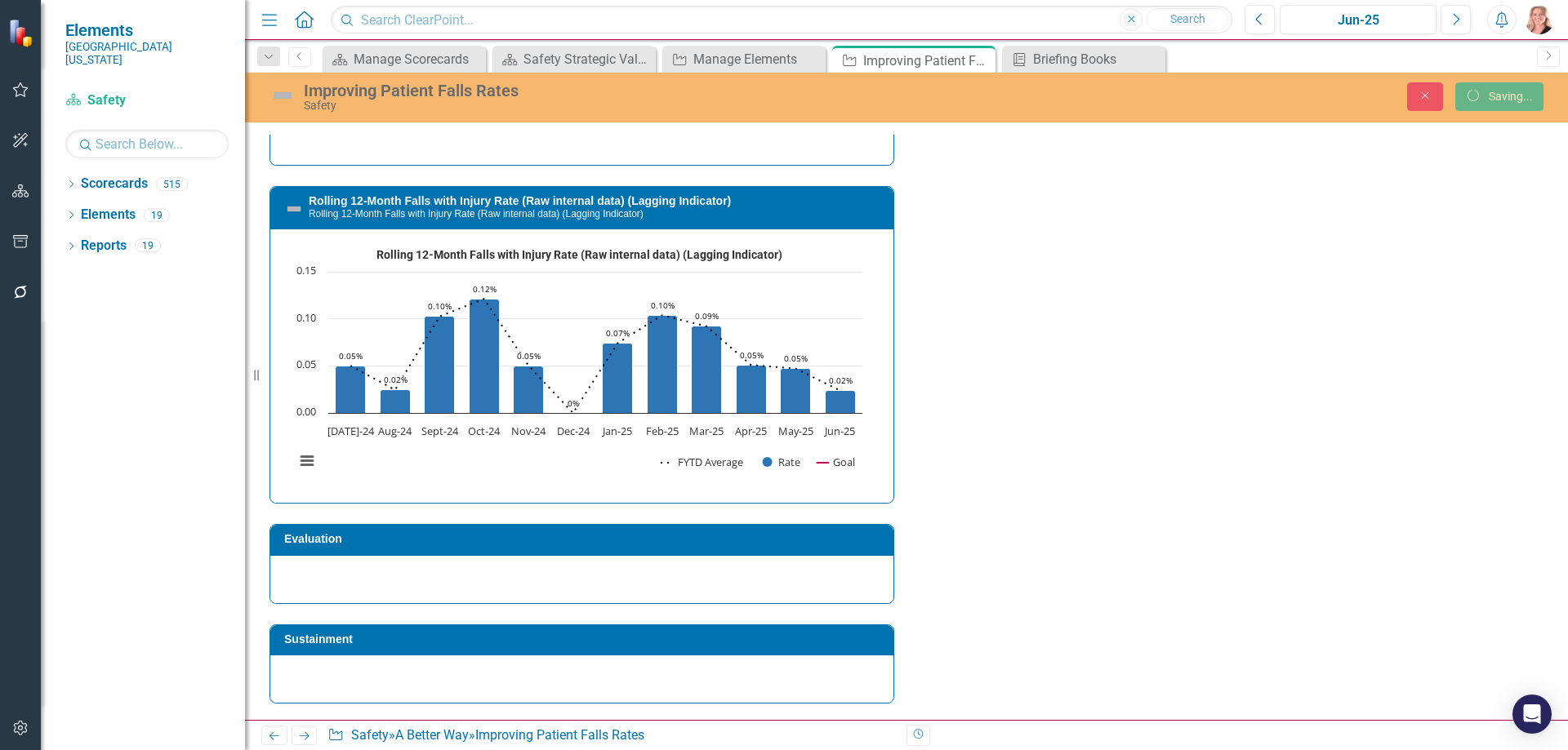
checkbox input "false"
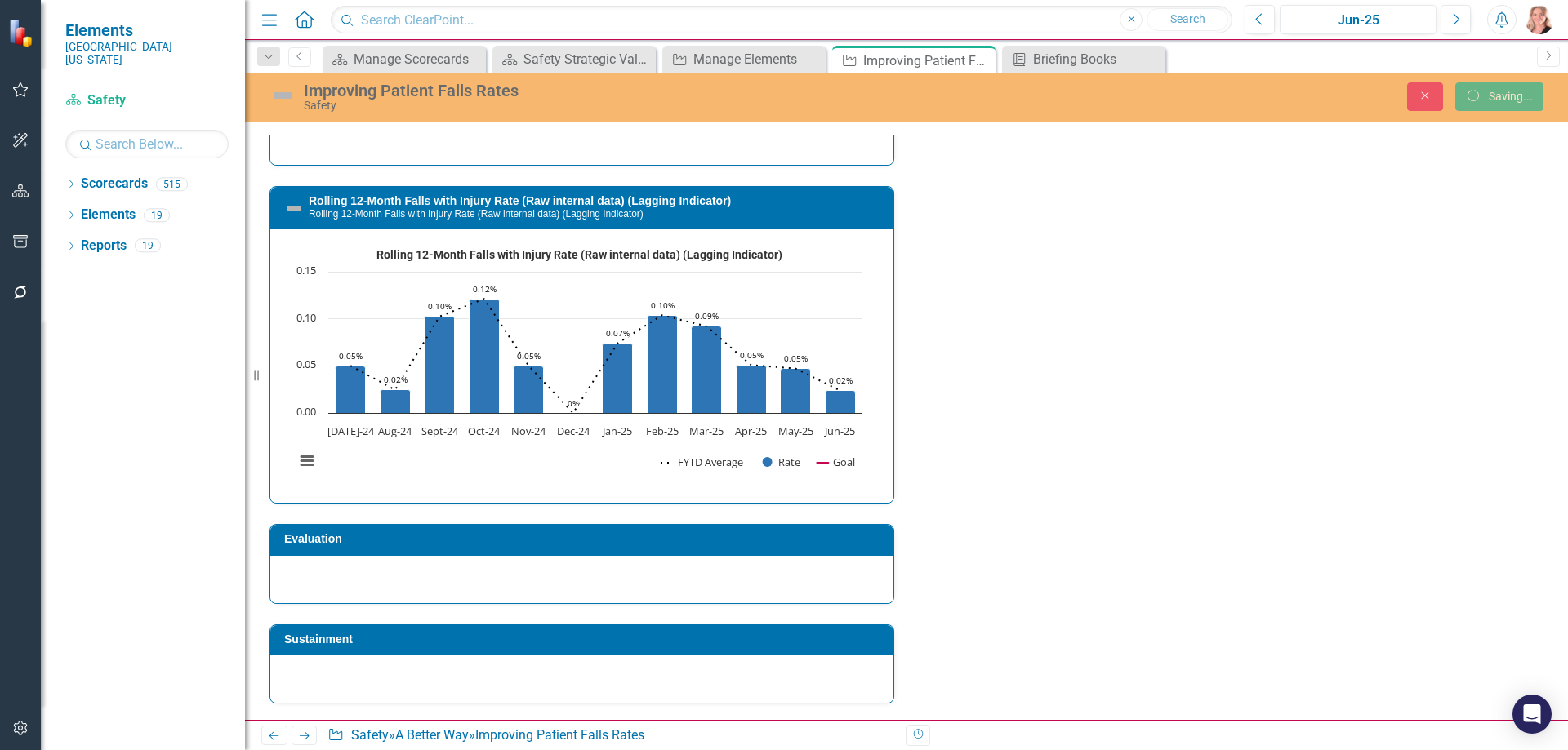
checkbox input "false"
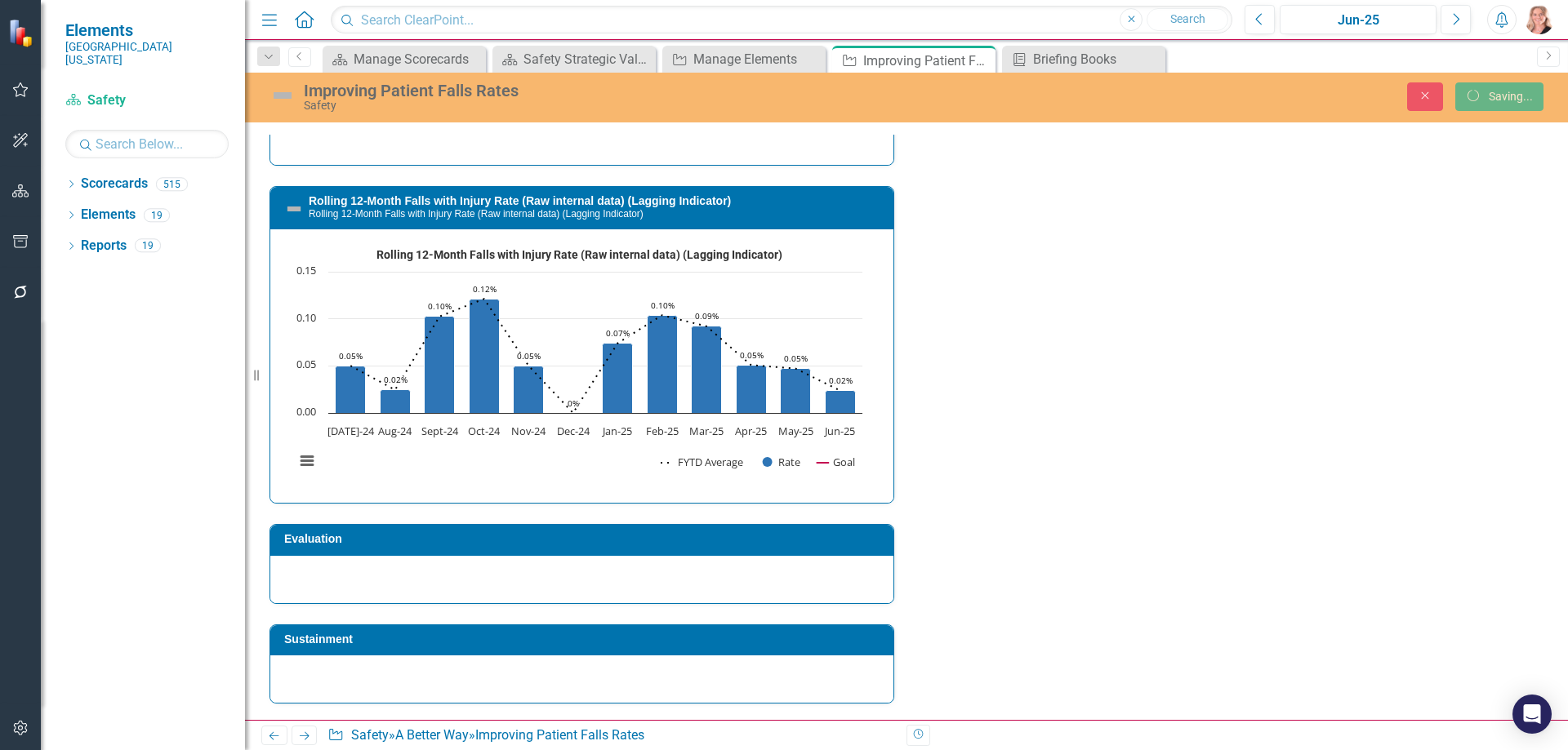
checkbox input "false"
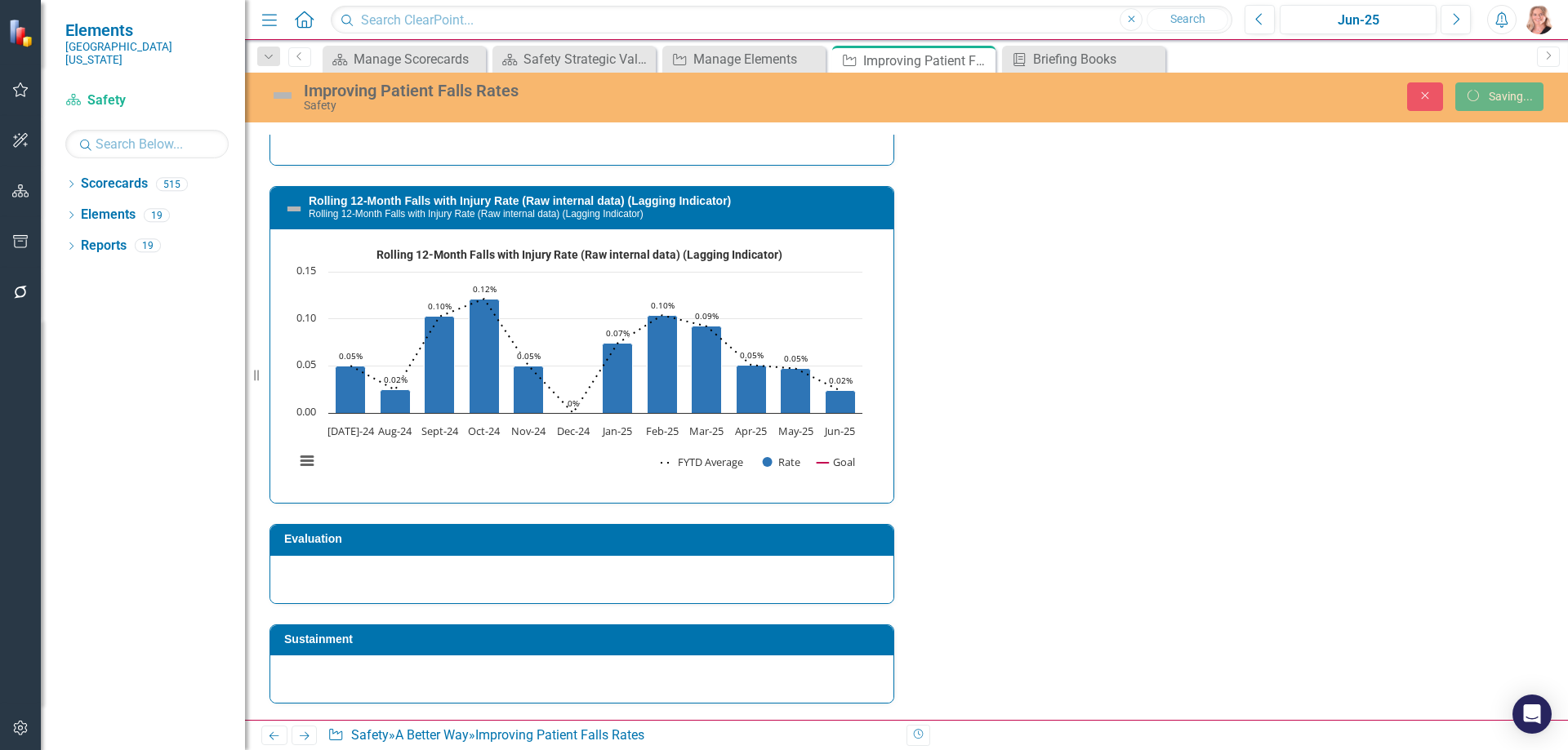
checkbox input "false"
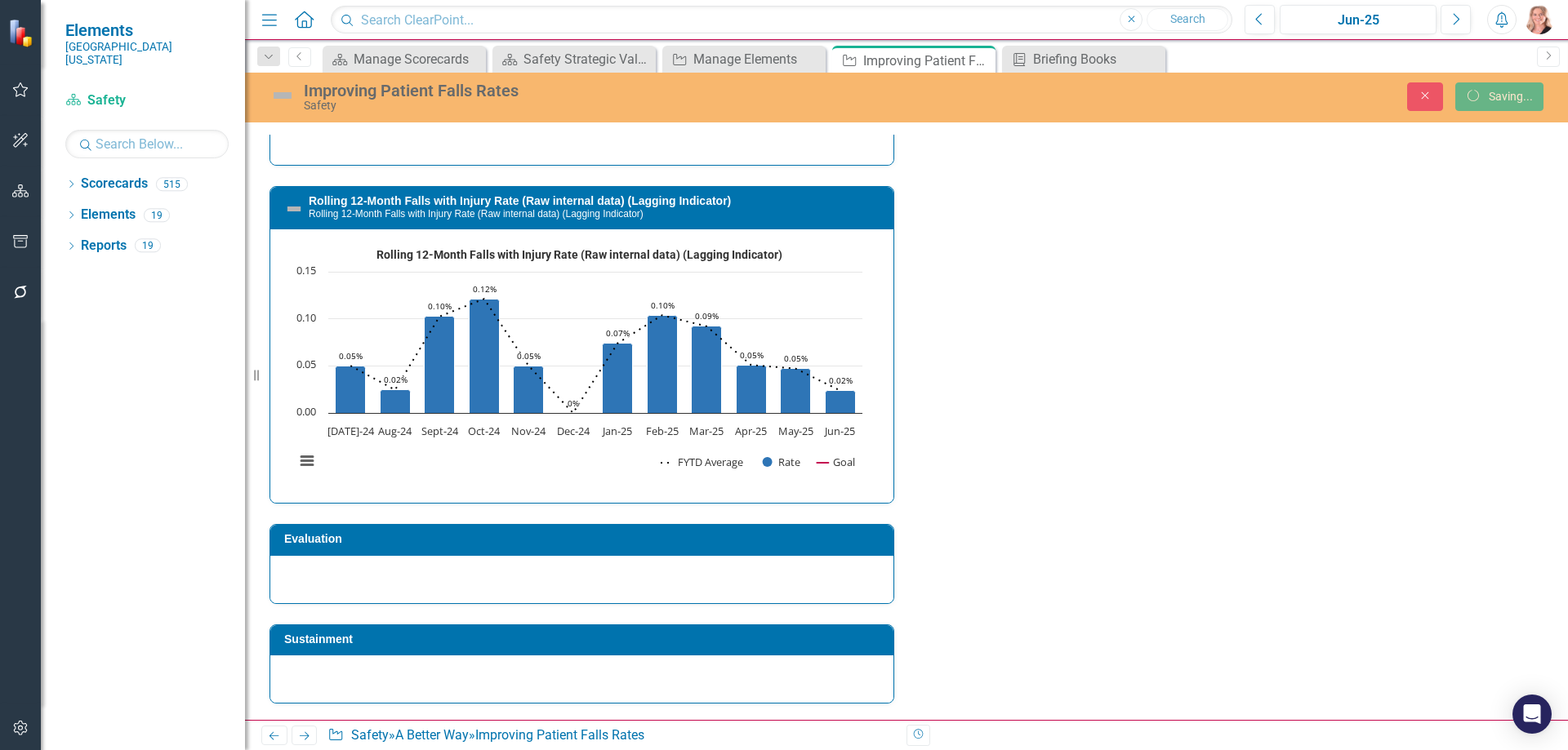
checkbox input "false"
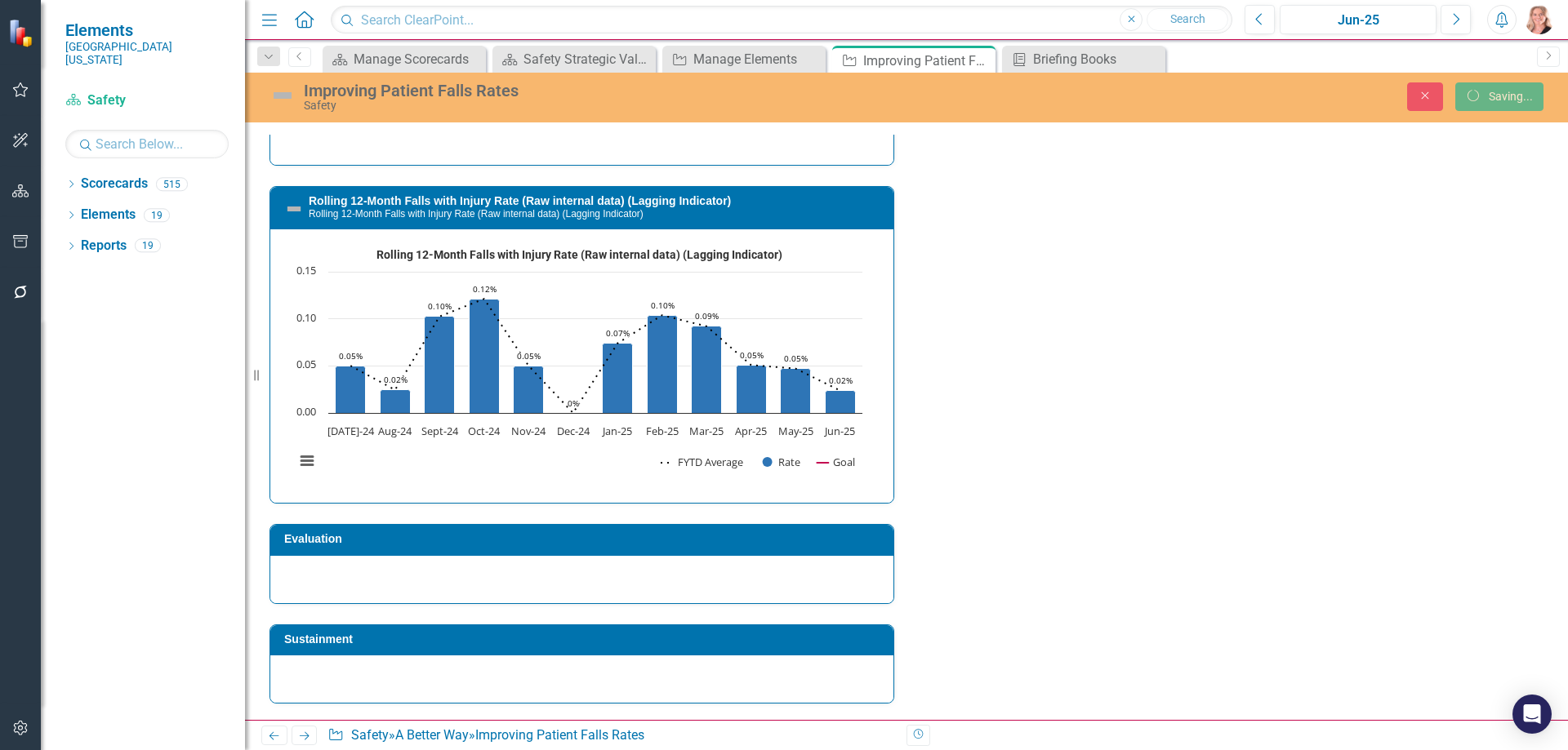
checkbox input "false"
checkbox input "true"
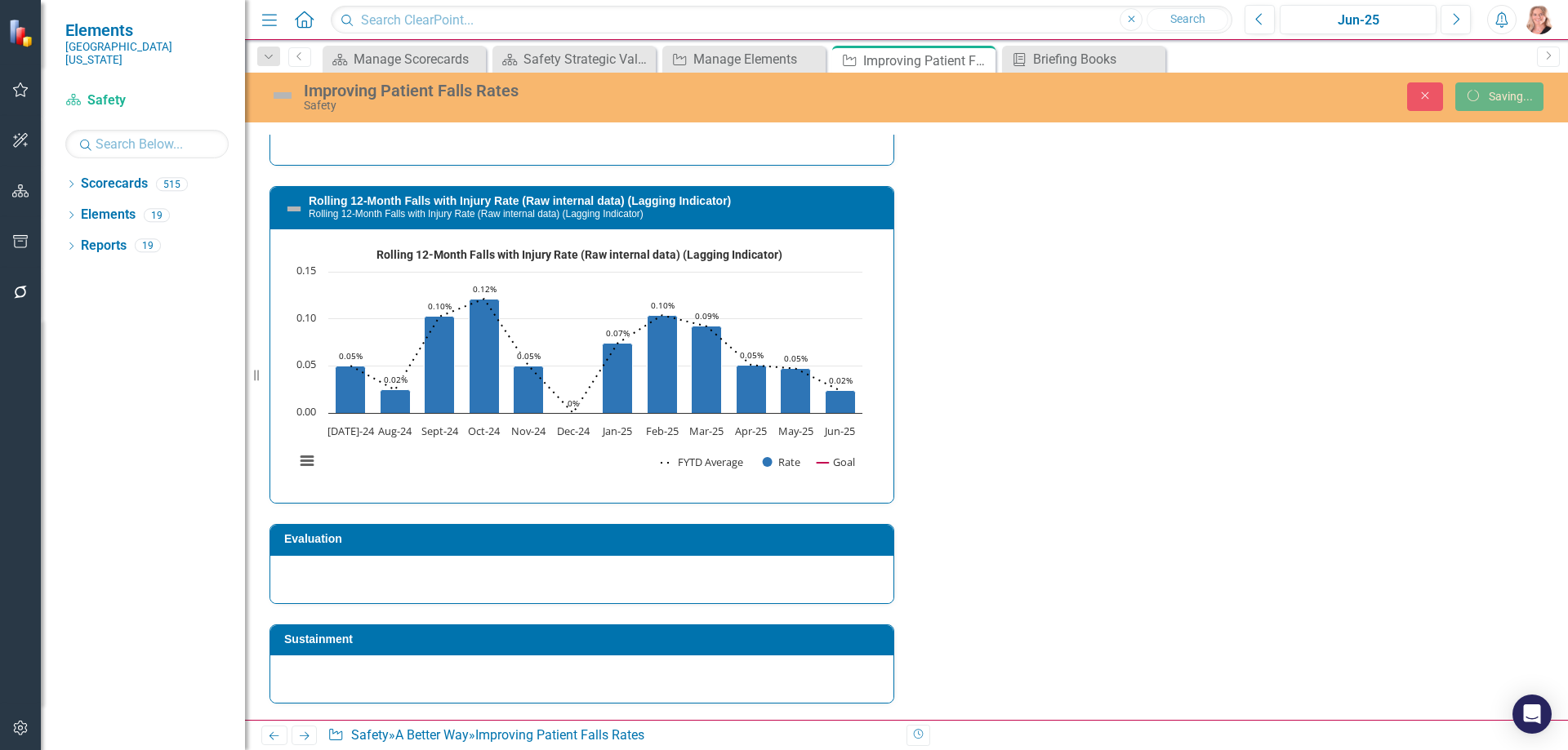
checkbox input "true"
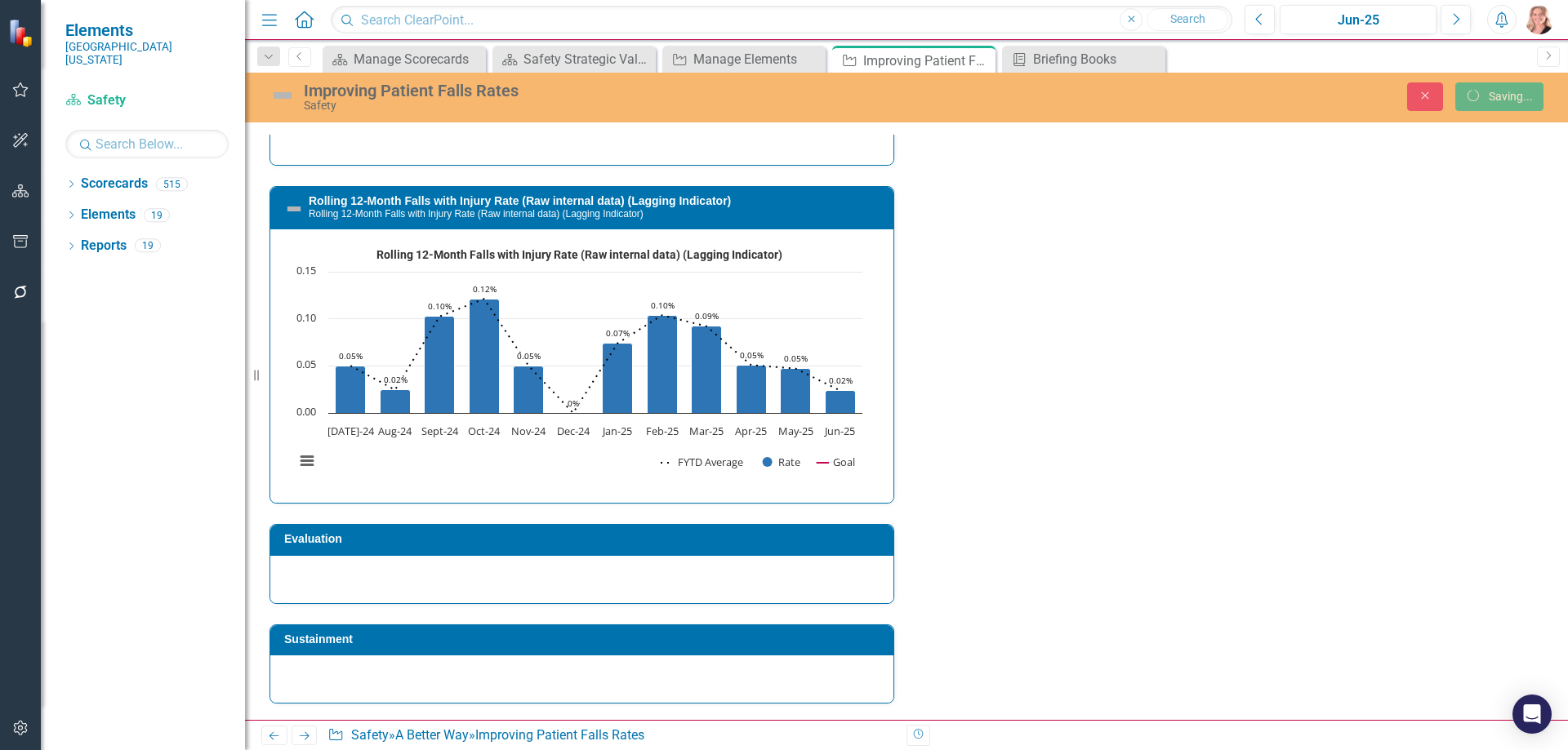
checkbox input "true"
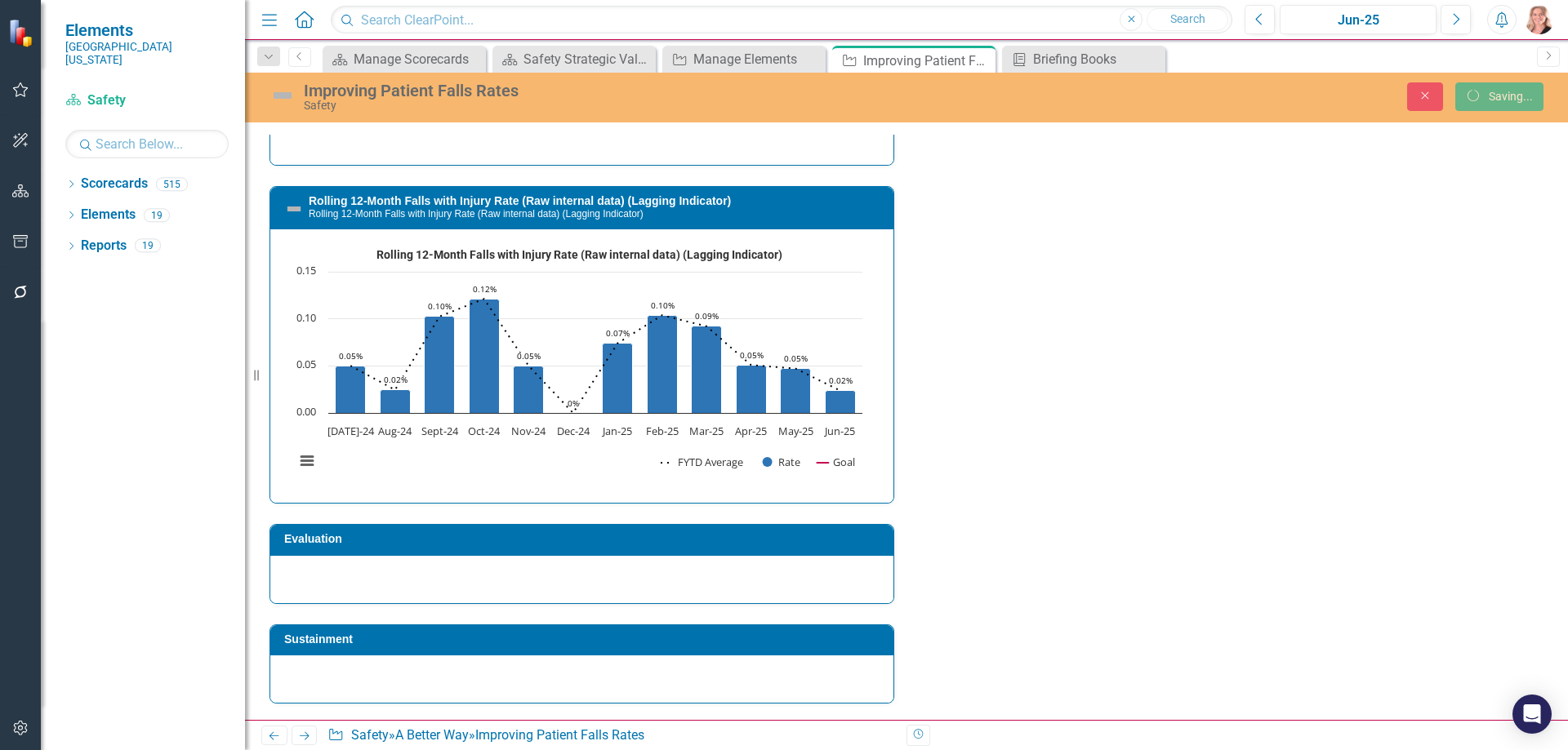
checkbox input "true"
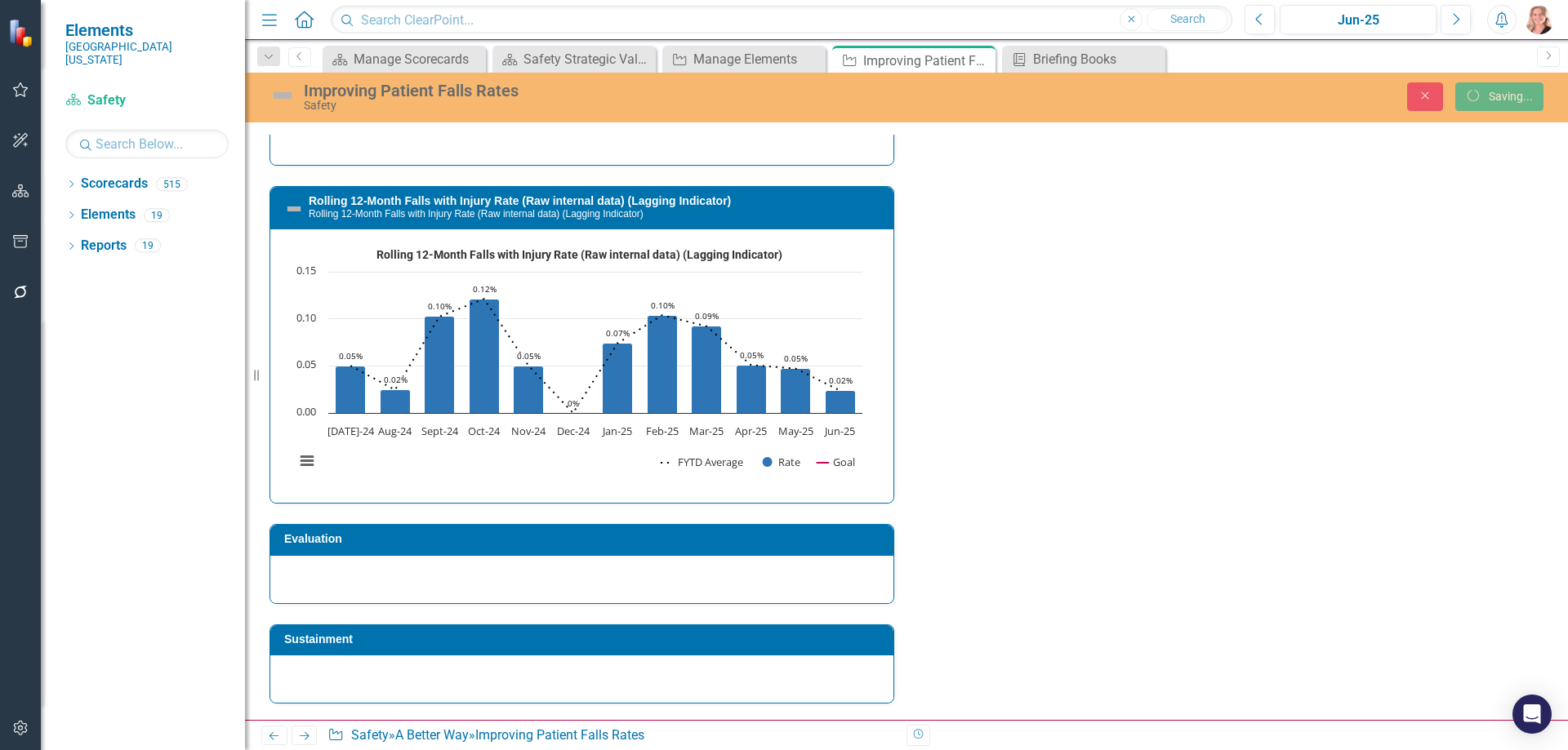
checkbox input "true"
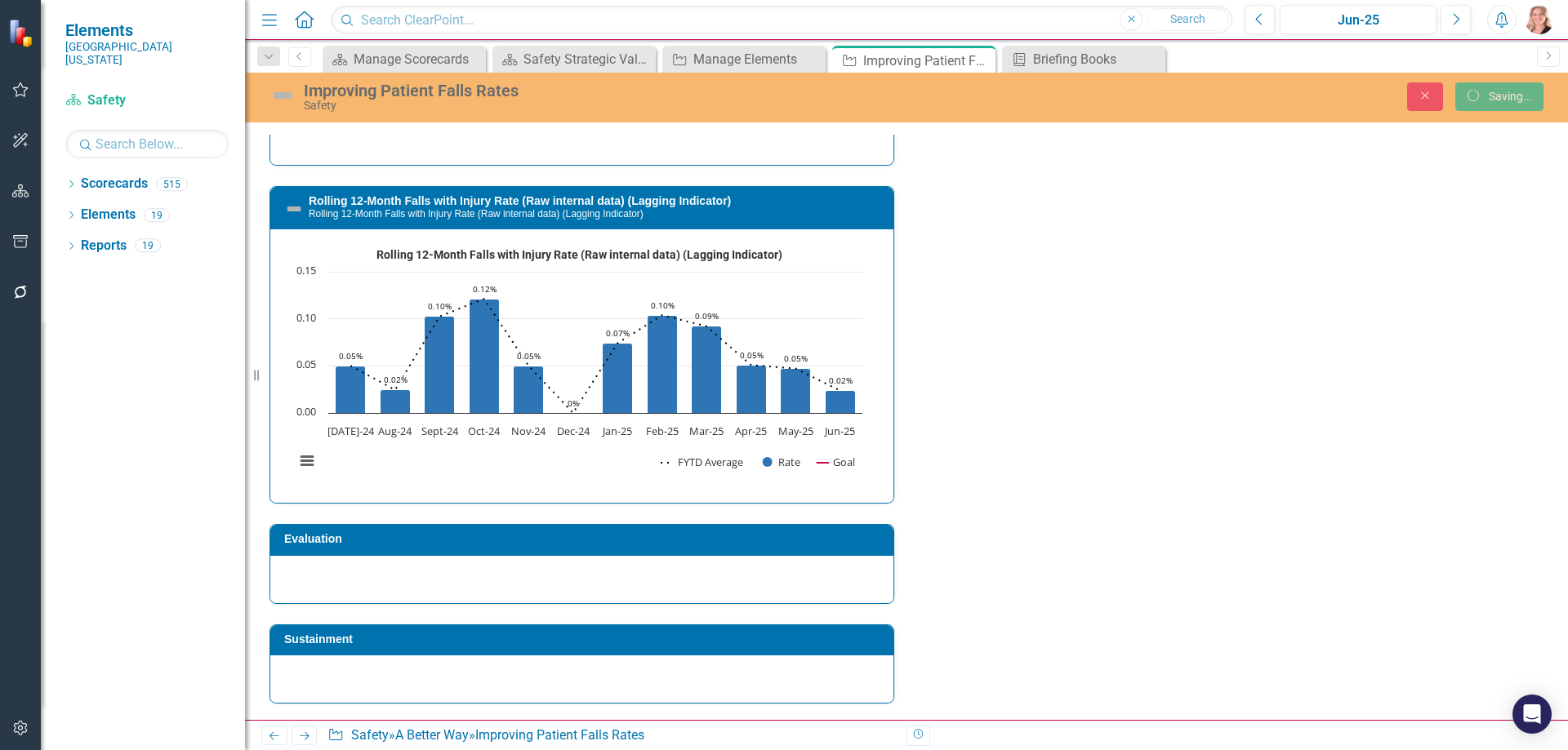
checkbox input "true"
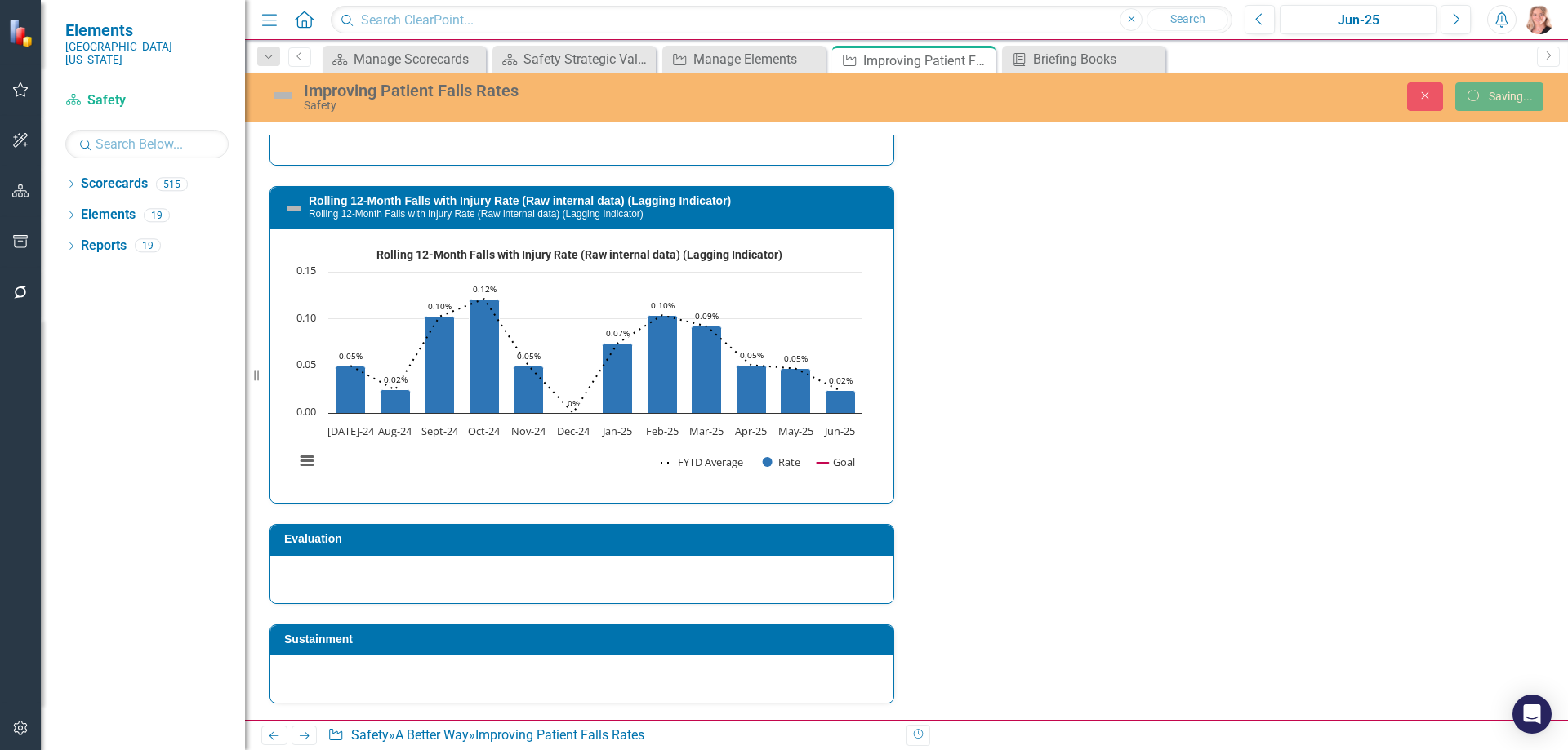
checkbox input "true"
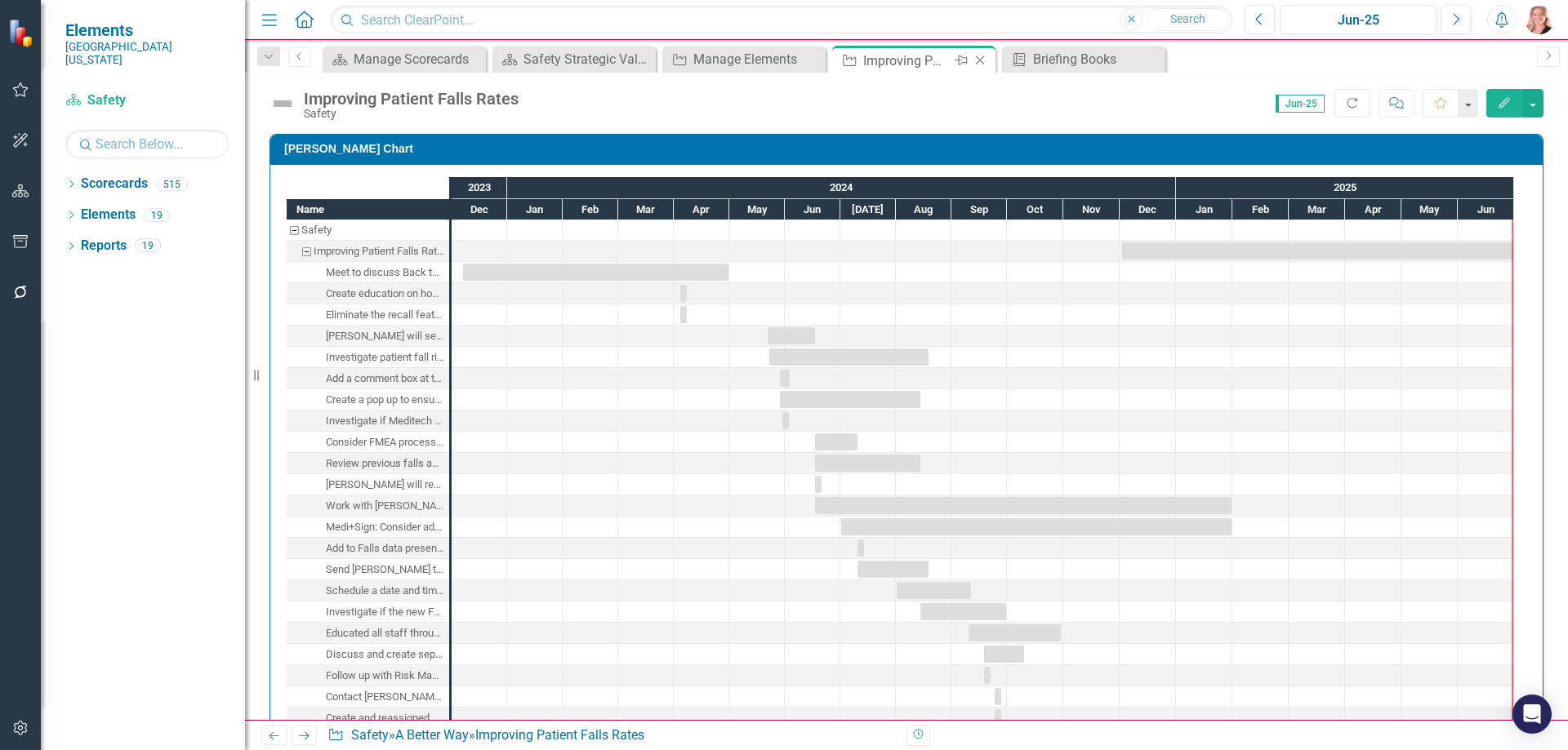
click at [980, 62] on icon "Close" at bounding box center [980, 60] width 17 height 13
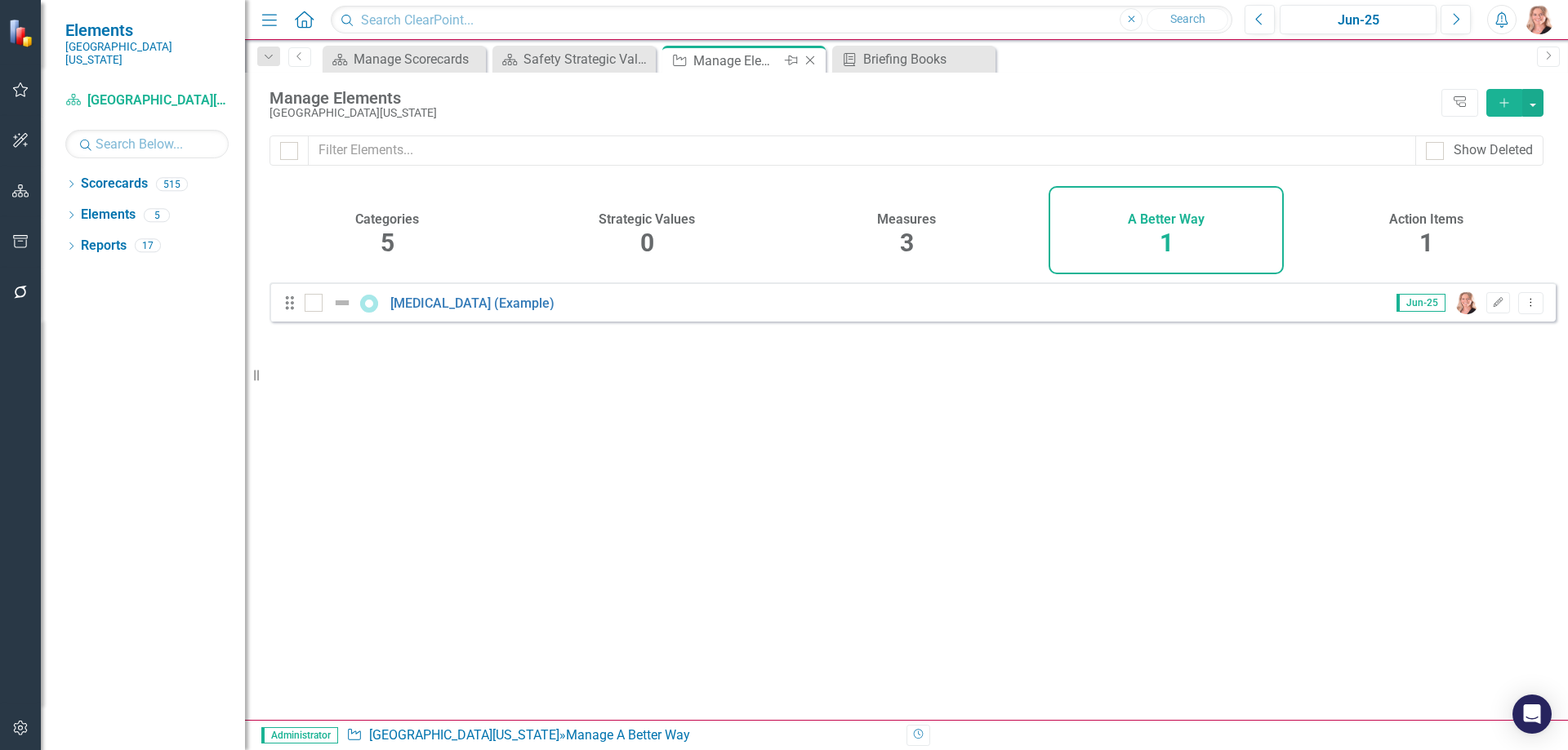
click at [811, 59] on icon "Close" at bounding box center [810, 60] width 17 height 13
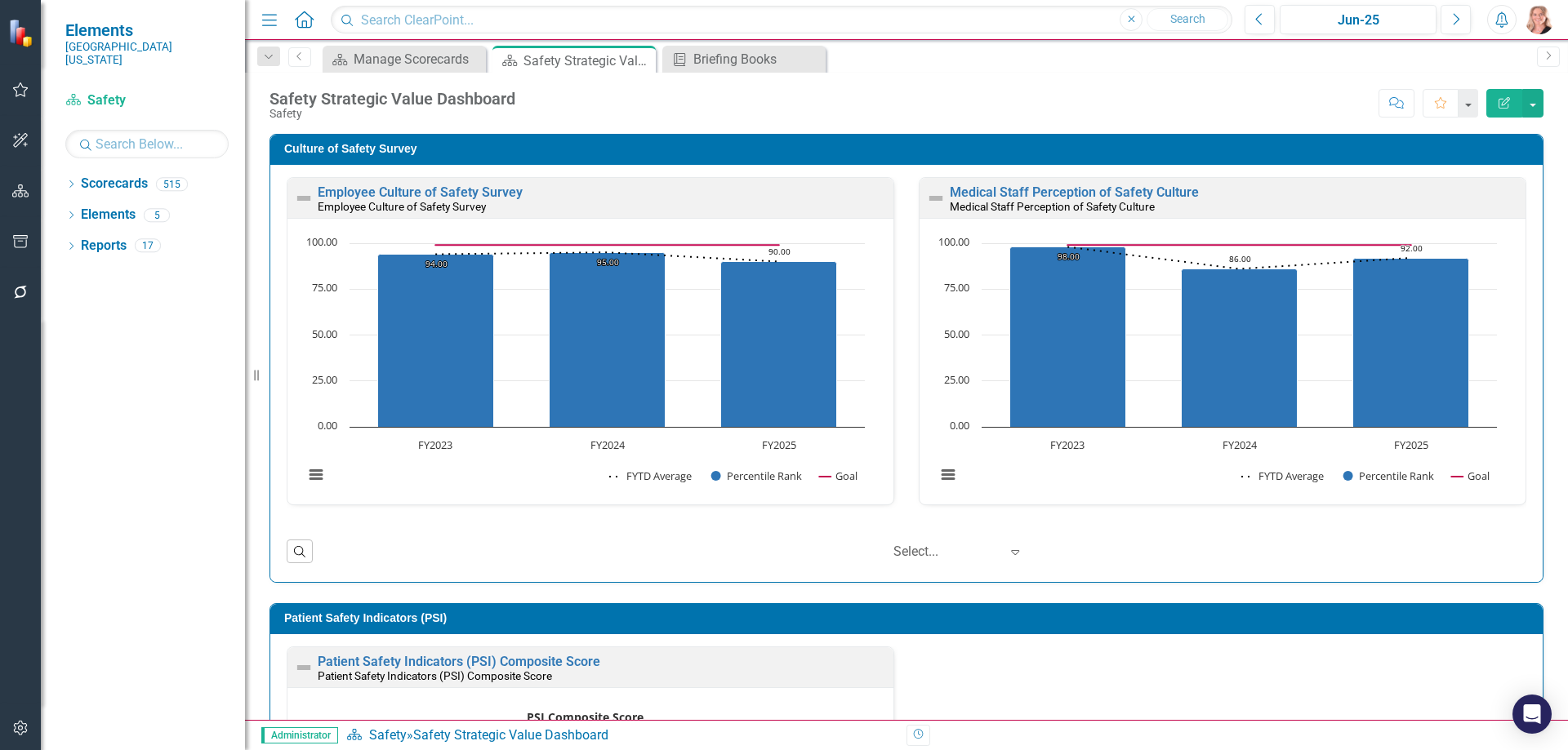
click at [549, 62] on div "Safety Strategic Value Dashboard" at bounding box center [587, 61] width 128 height 21
click at [107, 206] on link "Elements" at bounding box center [108, 215] width 55 height 19
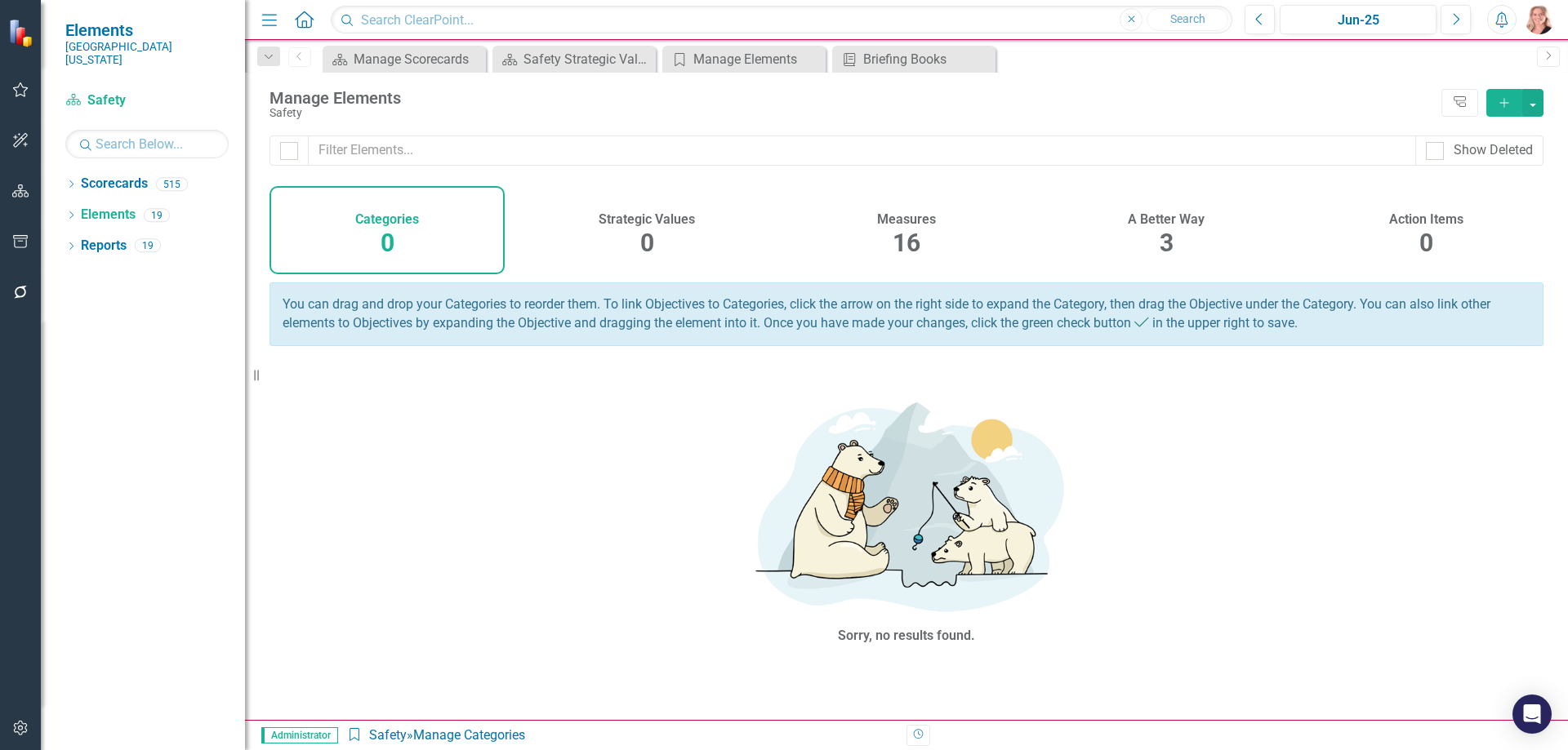
click at [1171, 227] on div "3" at bounding box center [1166, 244] width 14 height 35
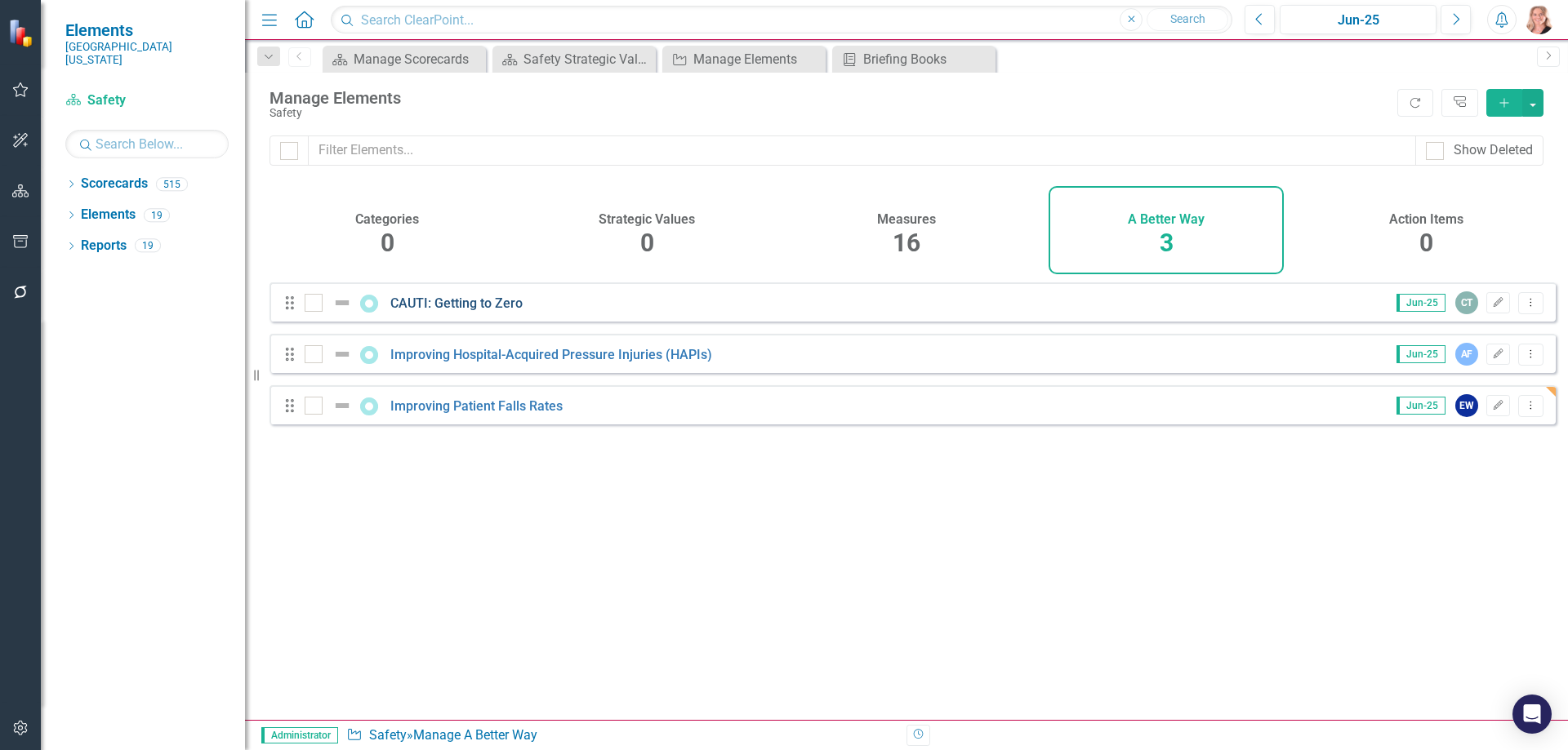
click at [476, 312] on link "CAUTI: Getting to Zero" at bounding box center [456, 304] width 132 height 16
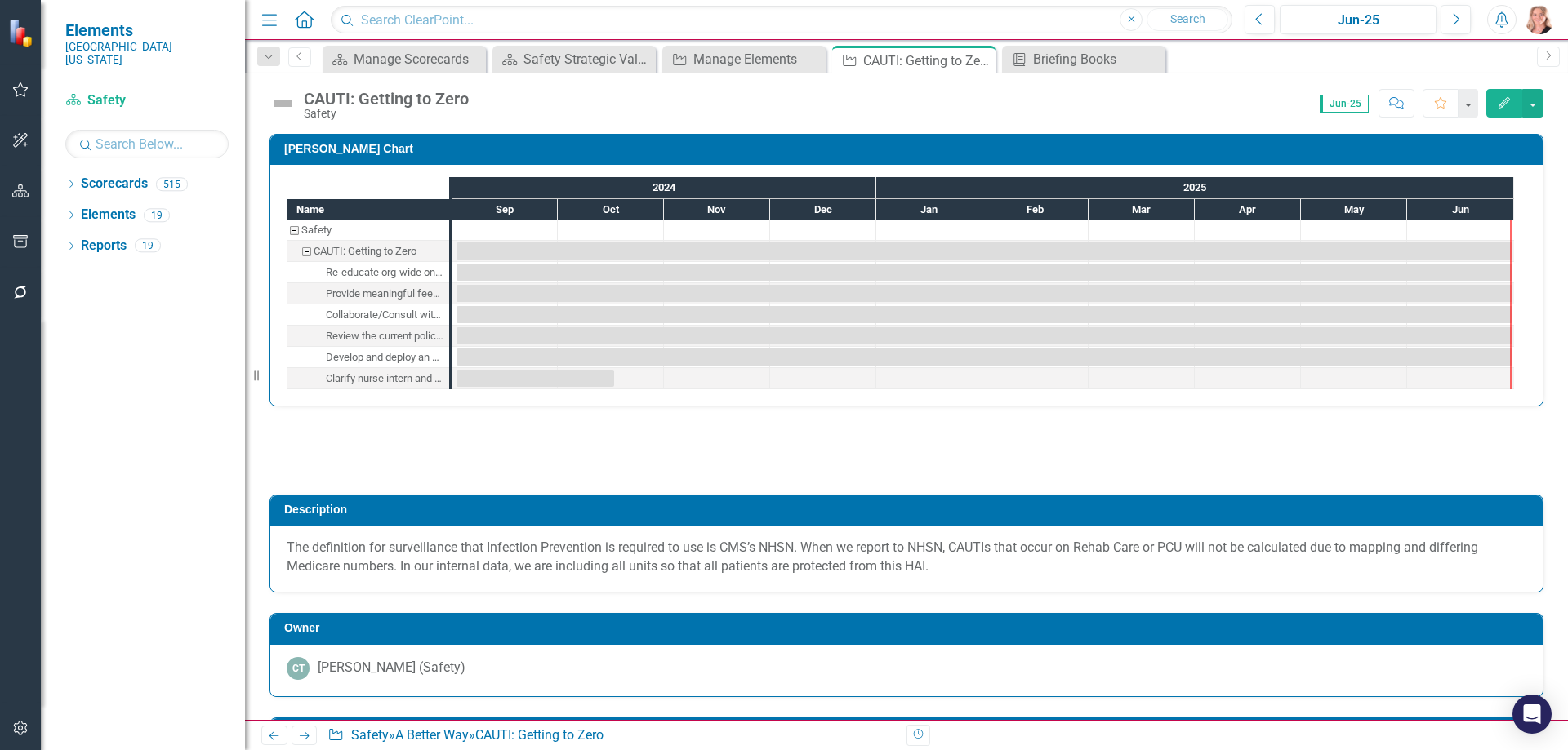
checkbox input "true"
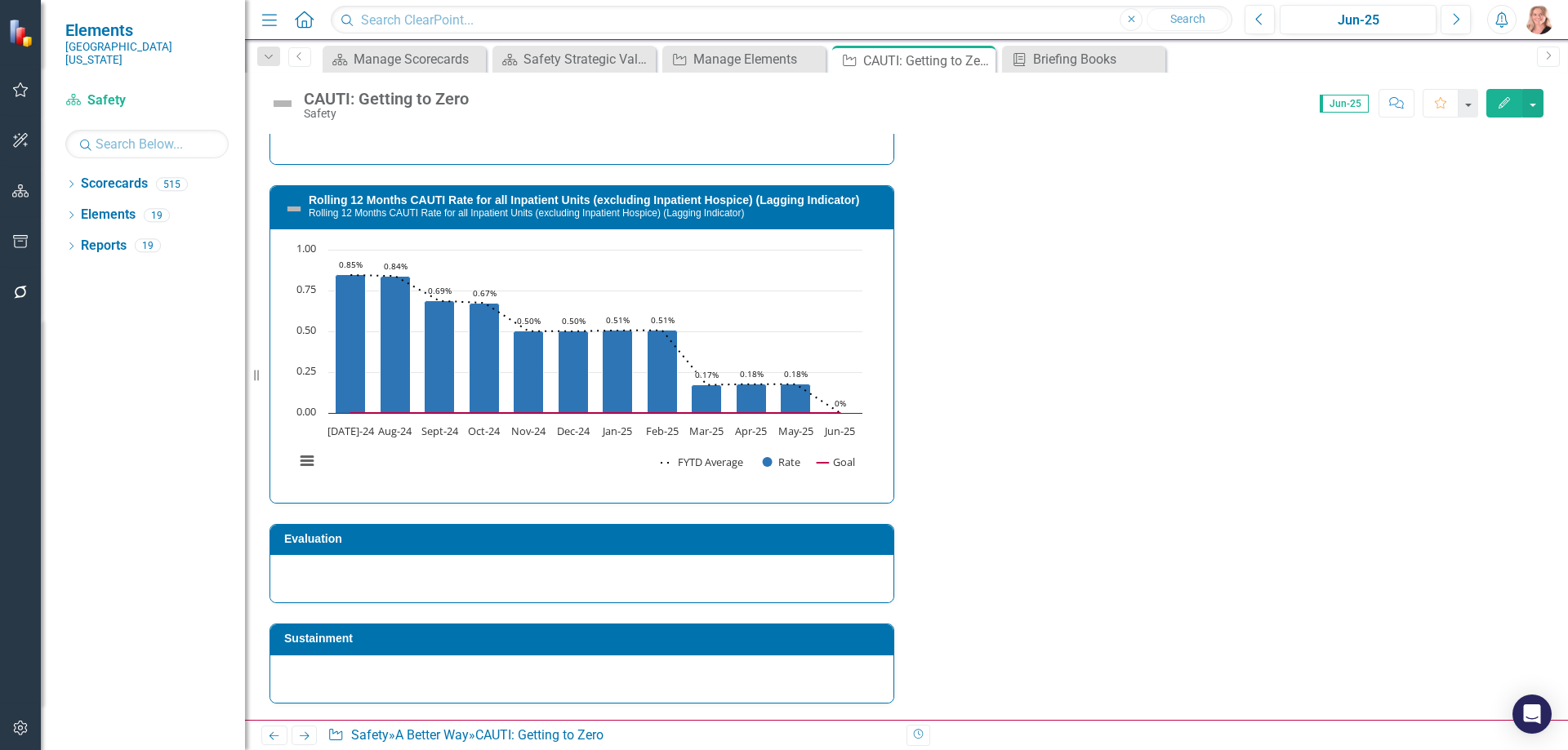
scroll to position [2700, 0]
click at [703, 588] on div at bounding box center [582, 578] width 623 height 47
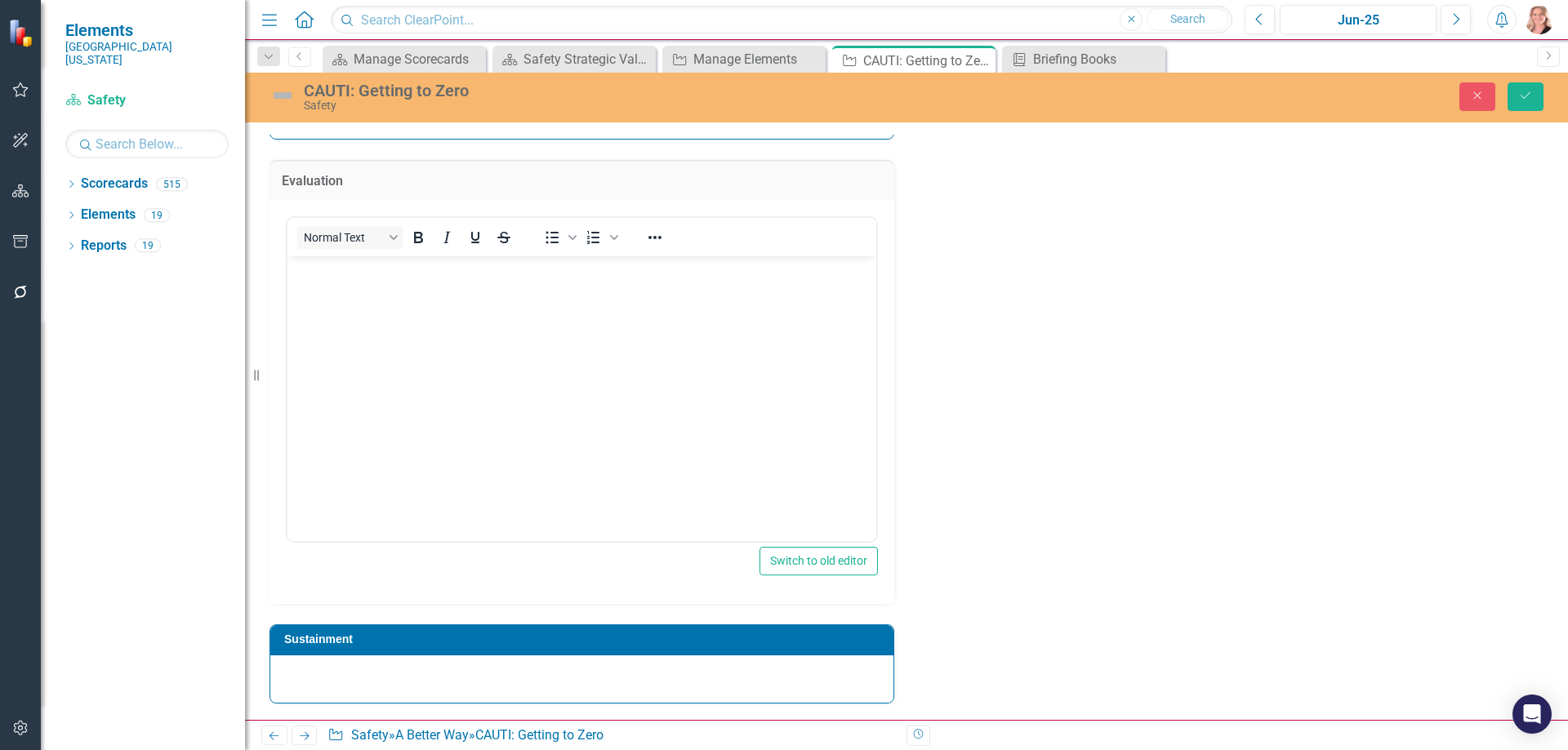
scroll to position [3064, 0]
click at [581, 349] on body "Rich Text Area. Press ALT-0 for help." at bounding box center [581, 378] width 589 height 245
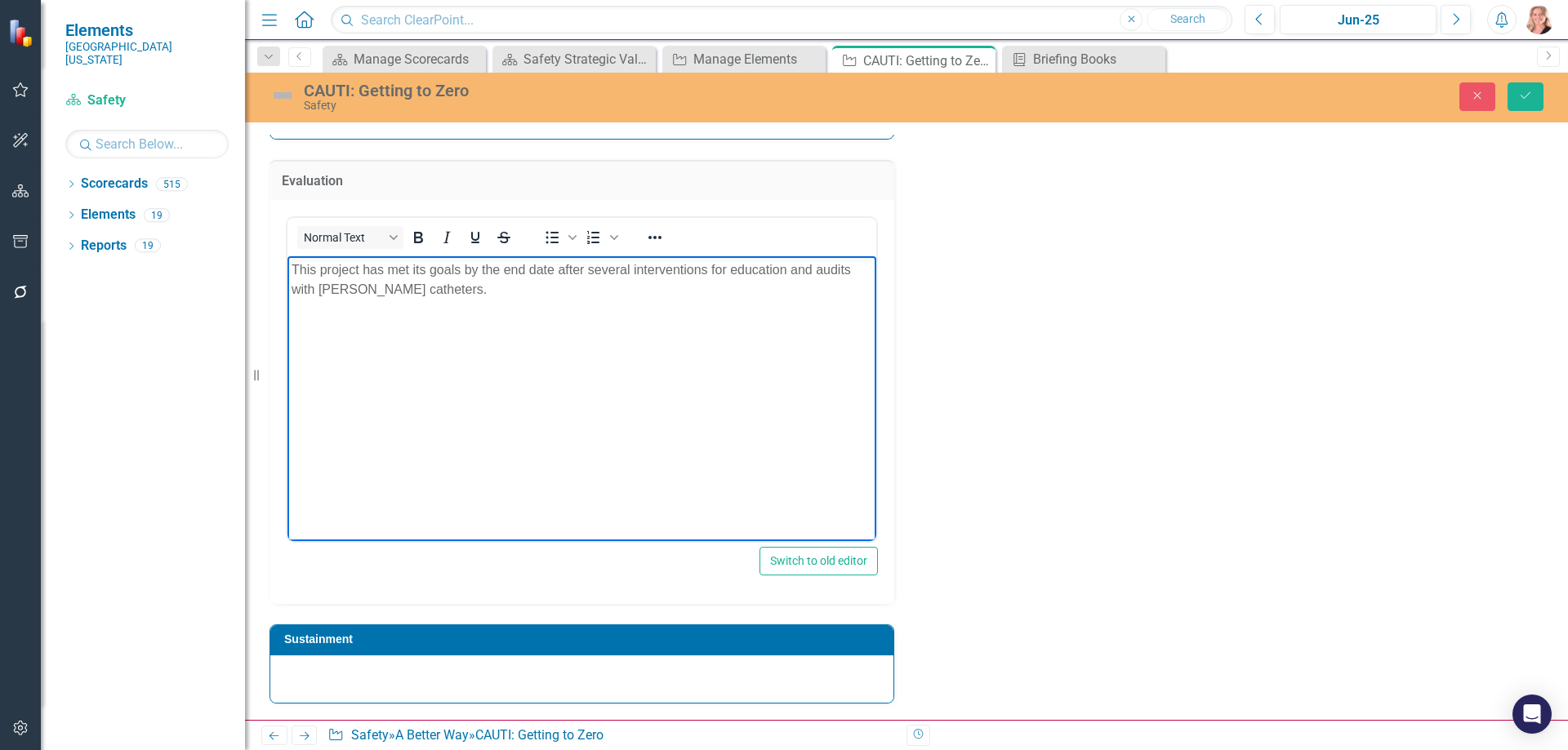
click at [433, 294] on p "This project has met its goals by the end date after several interventions for …" at bounding box center [581, 279] width 580 height 39
click at [423, 291] on p "This project has met its goals by the end date after several interventions for …" at bounding box center [581, 279] width 580 height 39
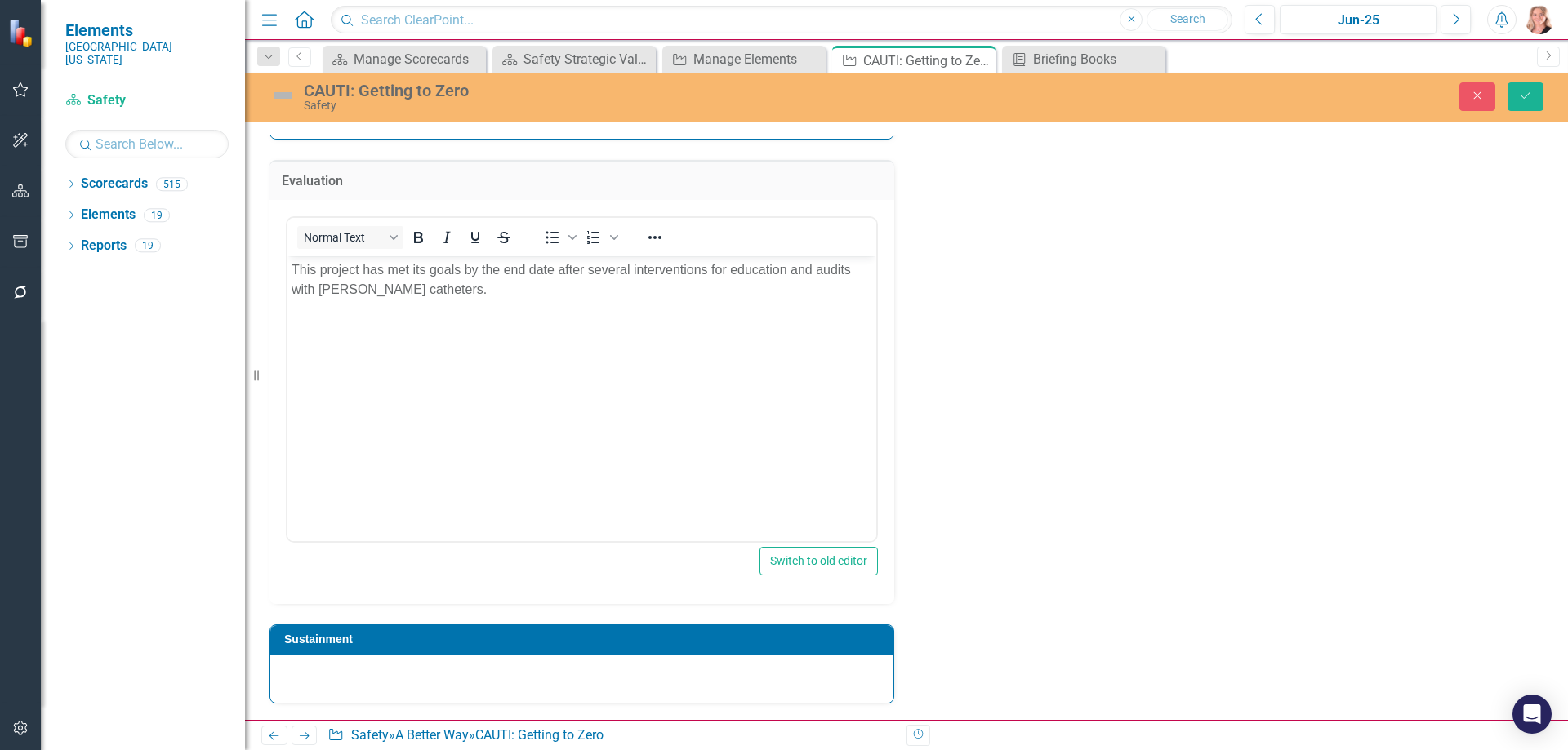
click at [468, 693] on div at bounding box center [582, 679] width 623 height 47
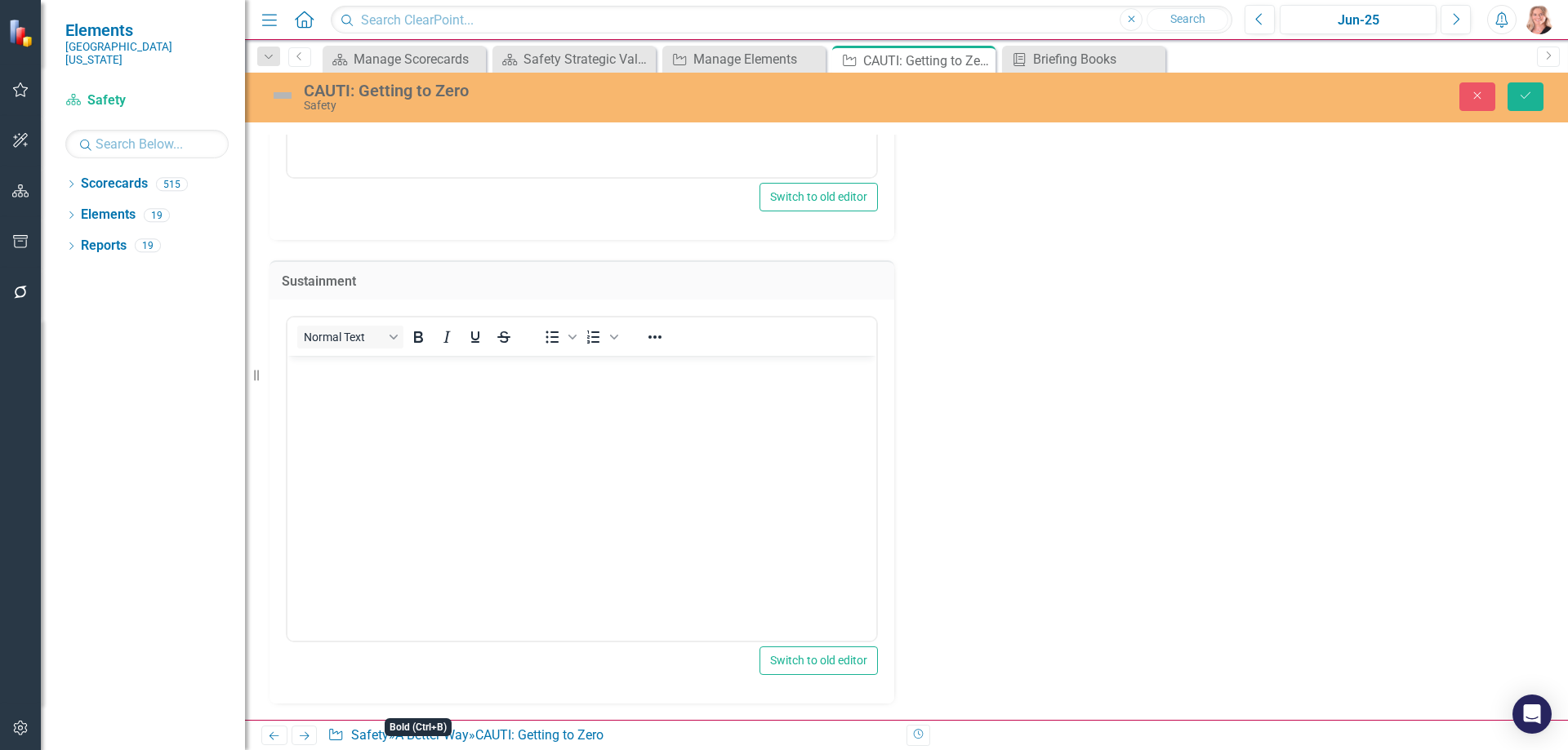
scroll to position [3430, 0]
click at [445, 508] on body "Rich Text Area. Press ALT-0 for help." at bounding box center [581, 479] width 589 height 245
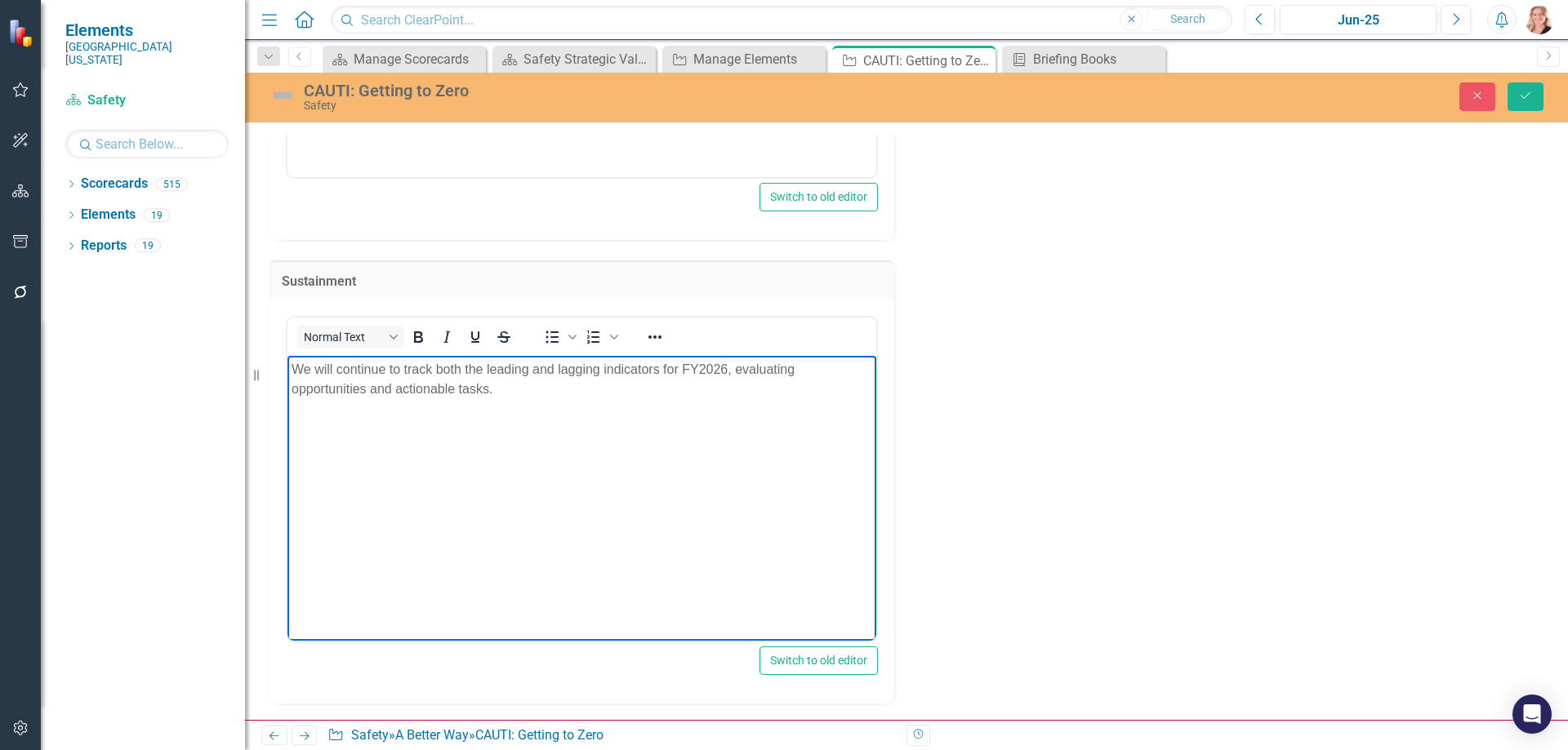
click at [392, 391] on p "We will continue to track both the leading and lagging indicators for FY2026, e…" at bounding box center [581, 380] width 580 height 39
click at [1533, 96] on button "Save" at bounding box center [1525, 96] width 36 height 28
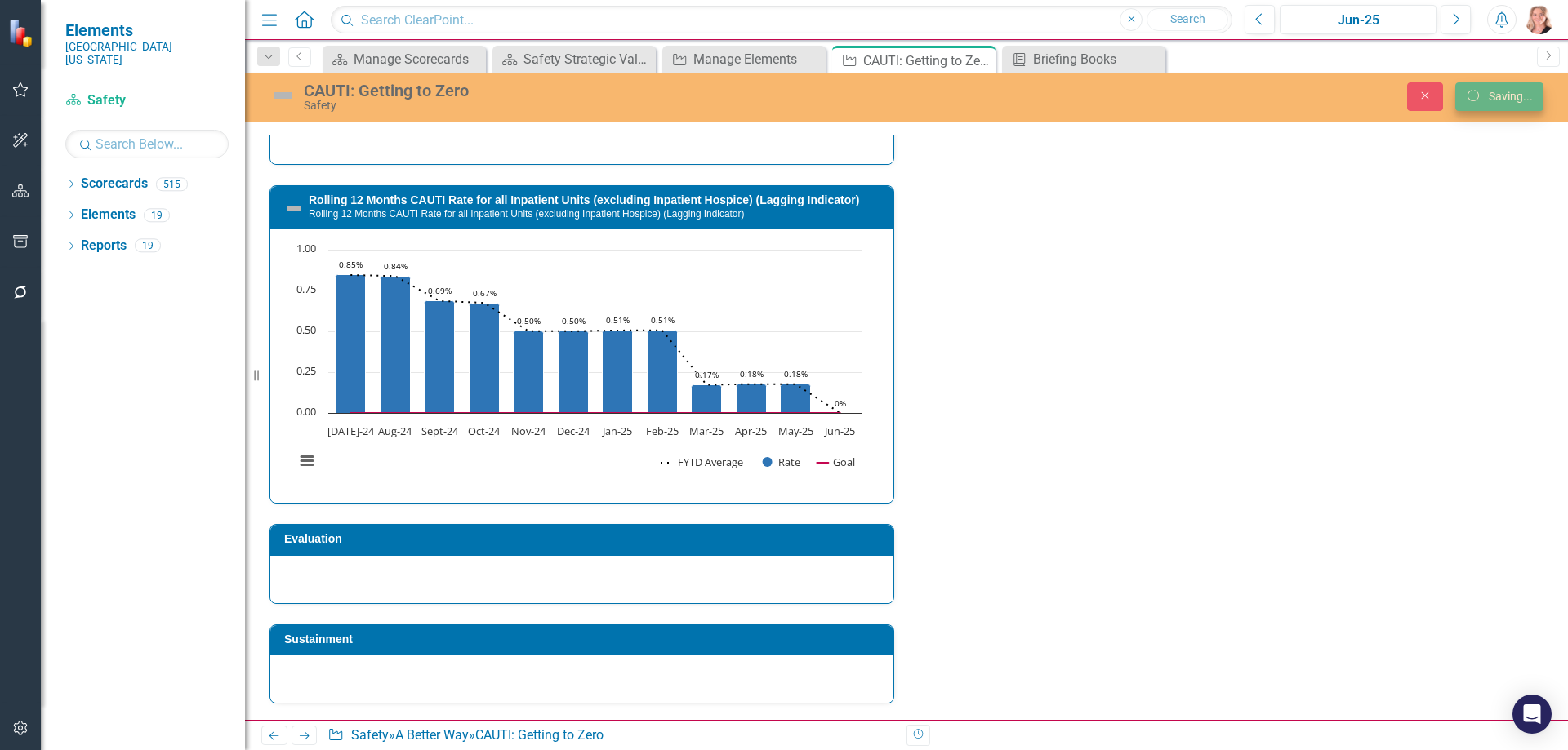
scroll to position [2701, 0]
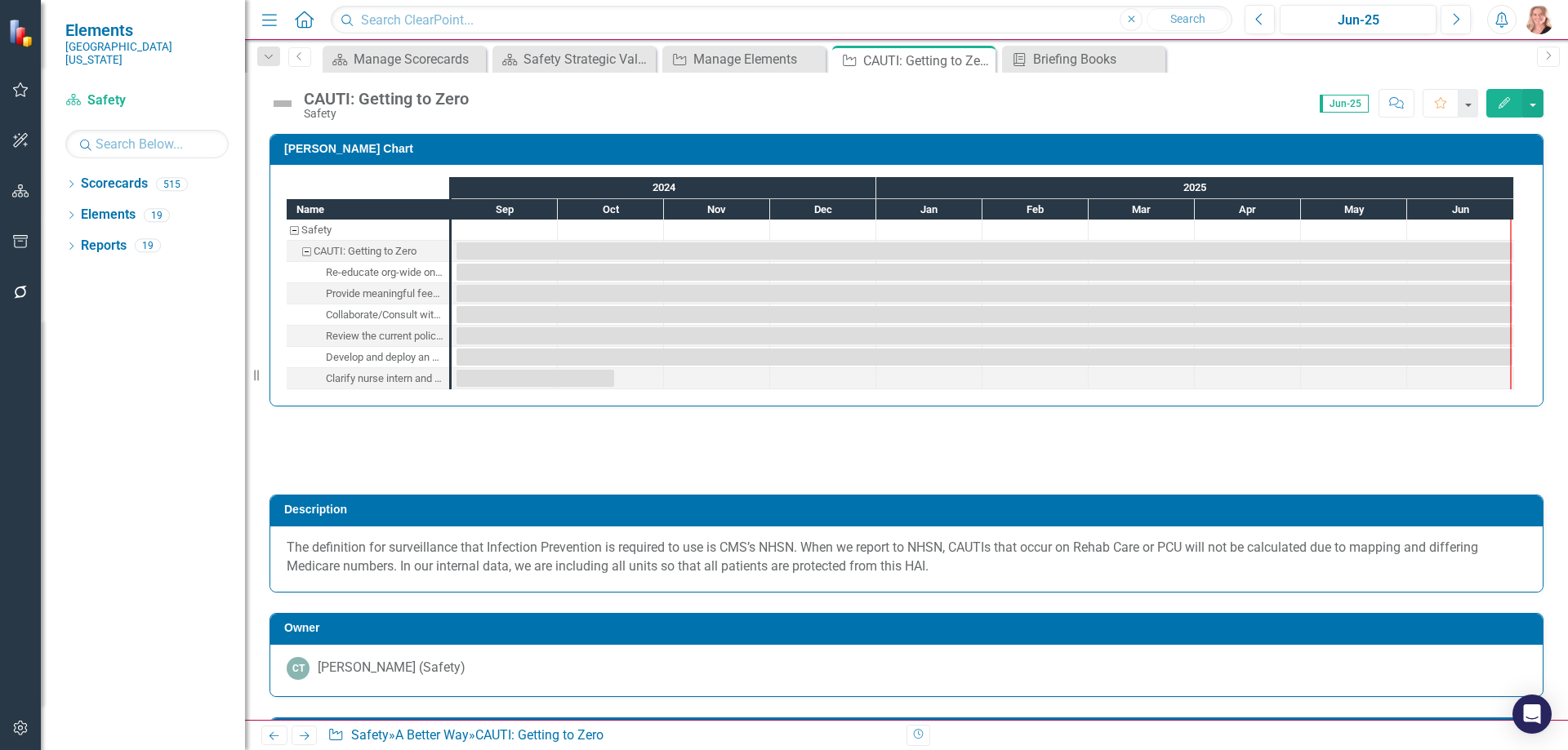
checkbox input "false"
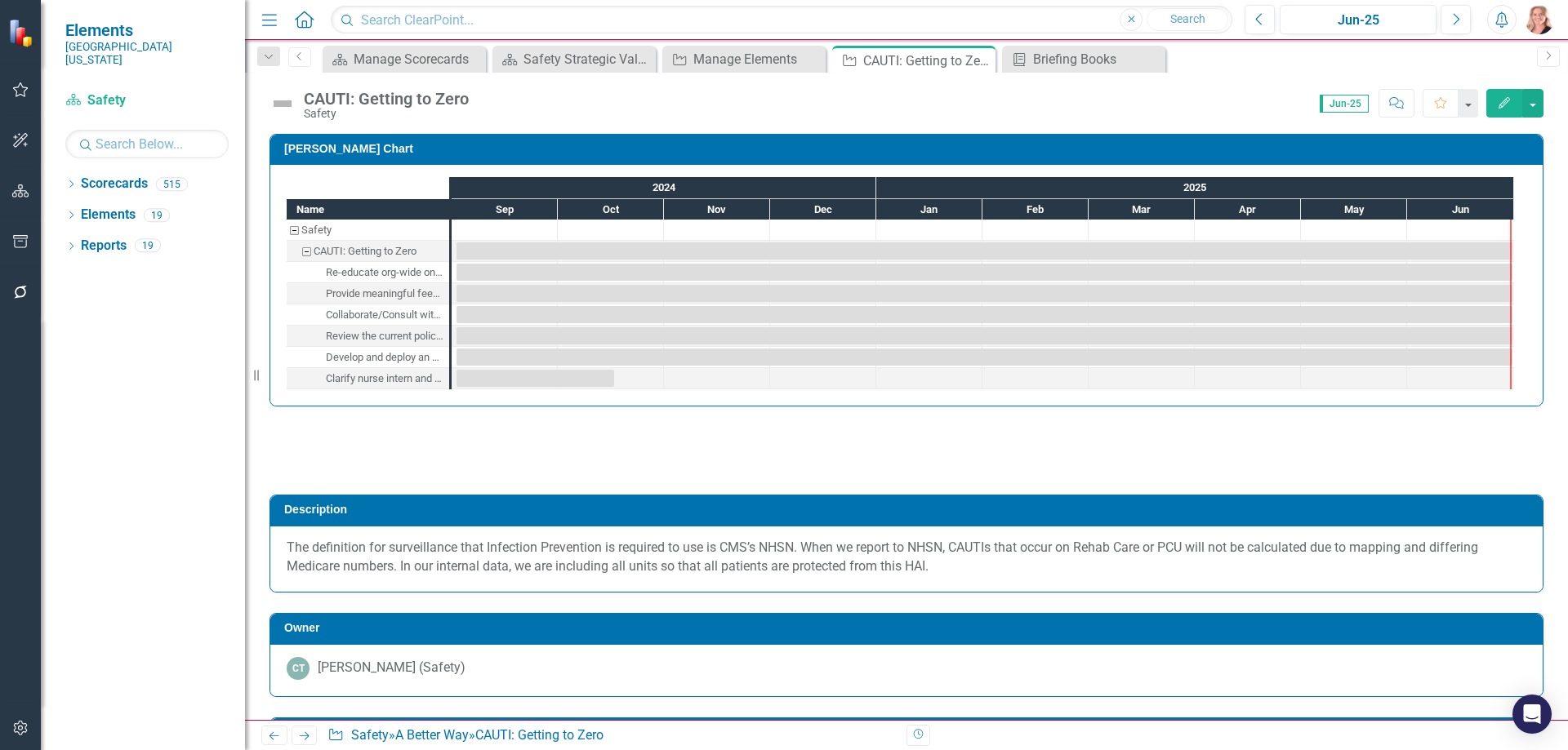
checkbox input "true"
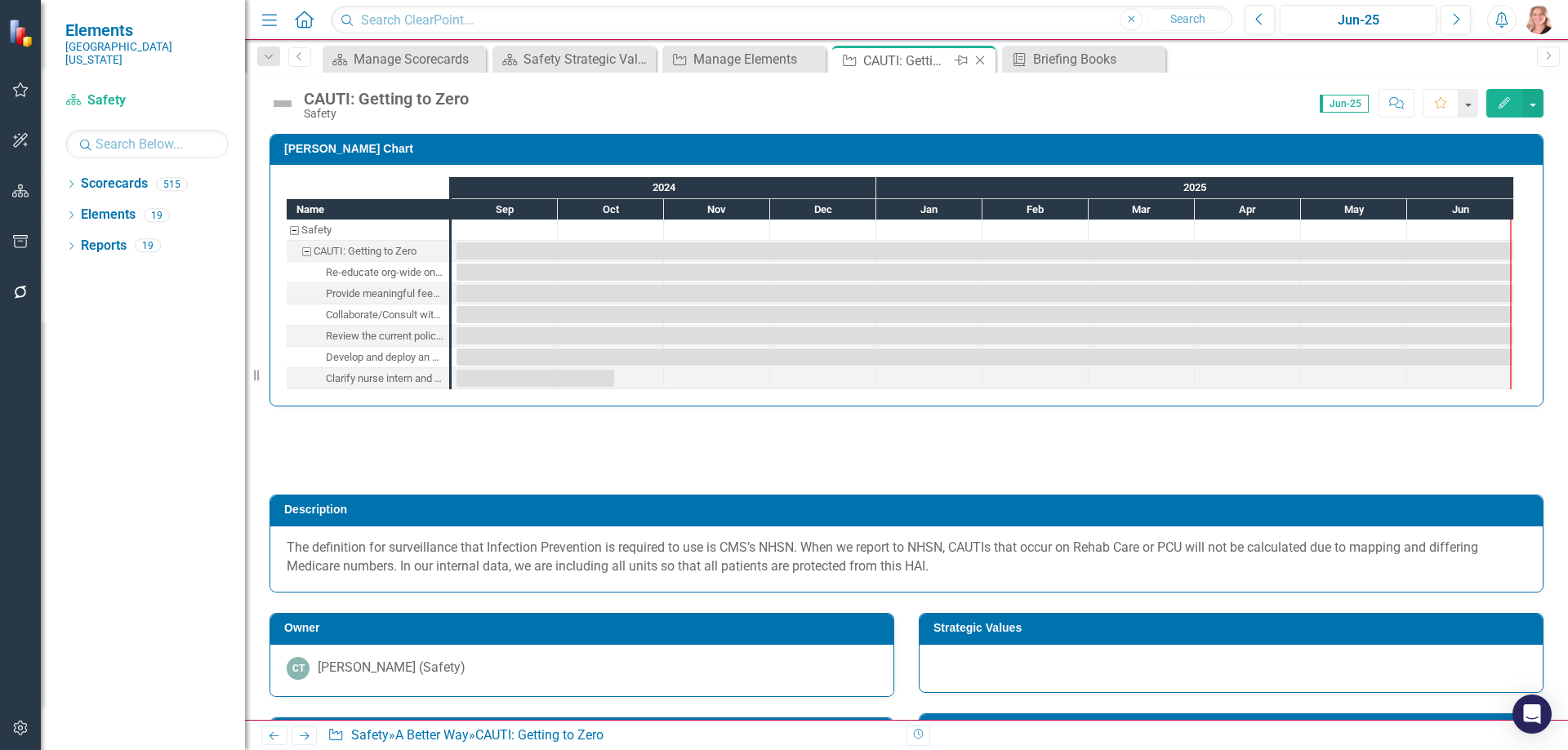
click at [982, 58] on icon "Close" at bounding box center [980, 60] width 17 height 13
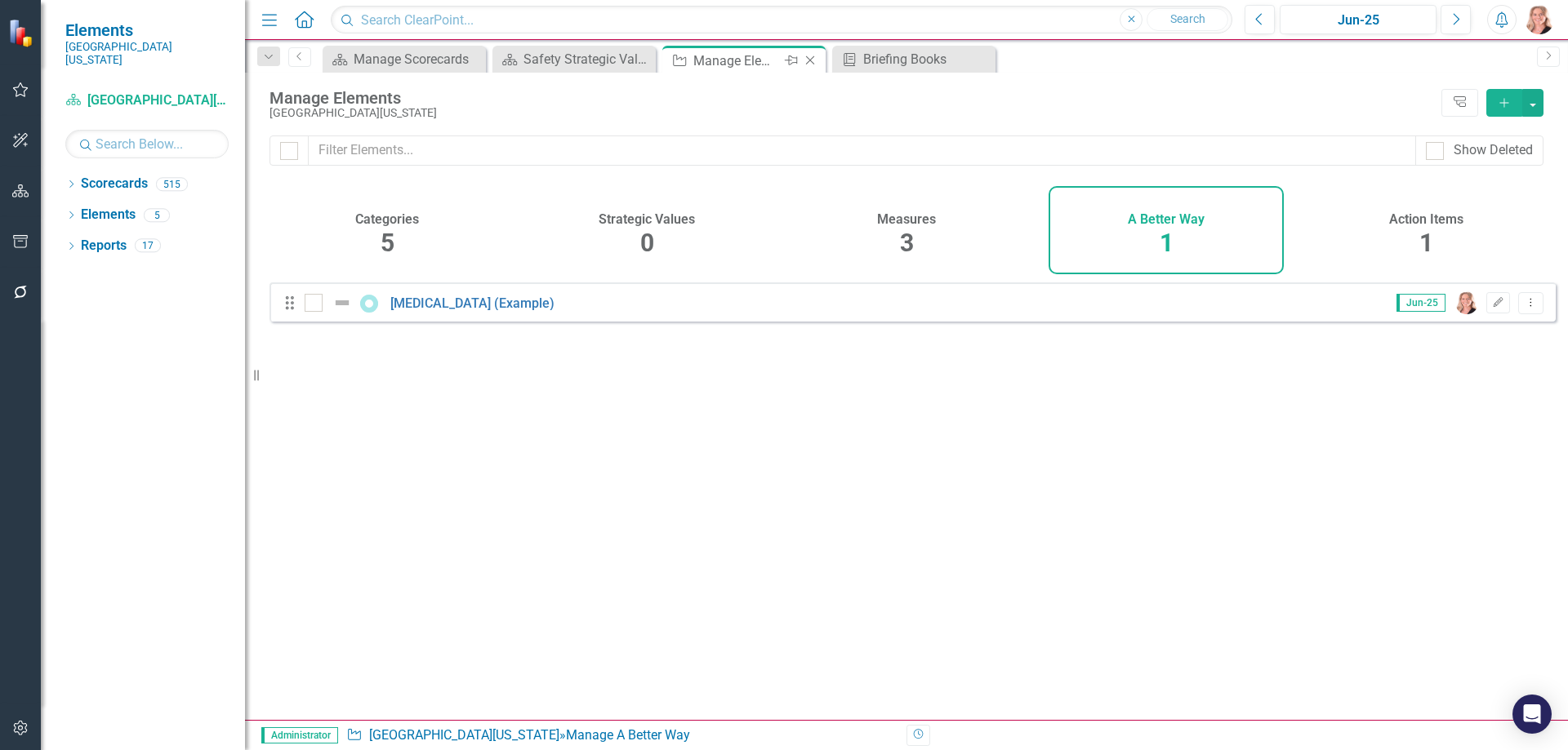
click at [808, 61] on icon "Close" at bounding box center [810, 60] width 17 height 13
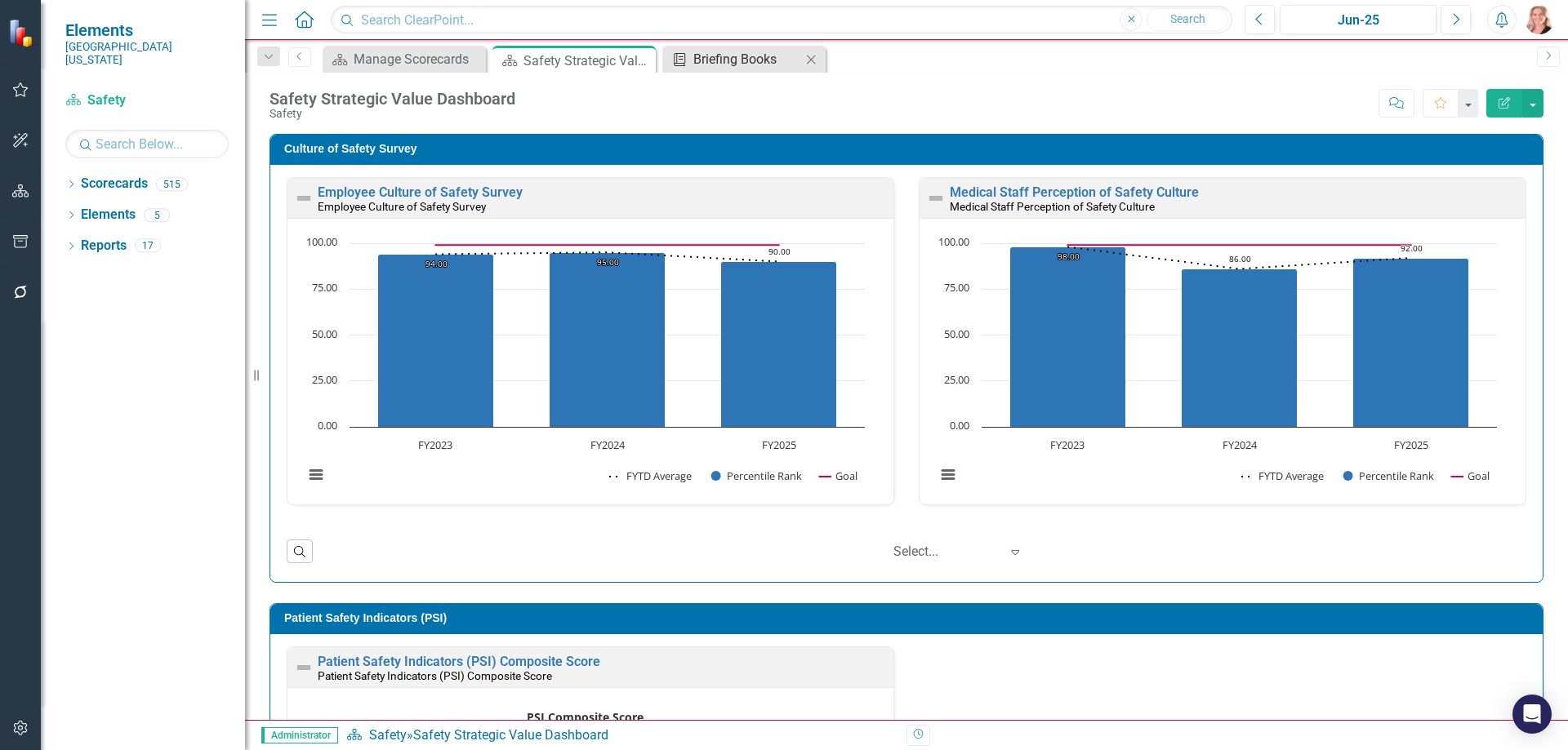
click at [701, 58] on div "Briefing Books" at bounding box center [747, 59] width 107 height 21
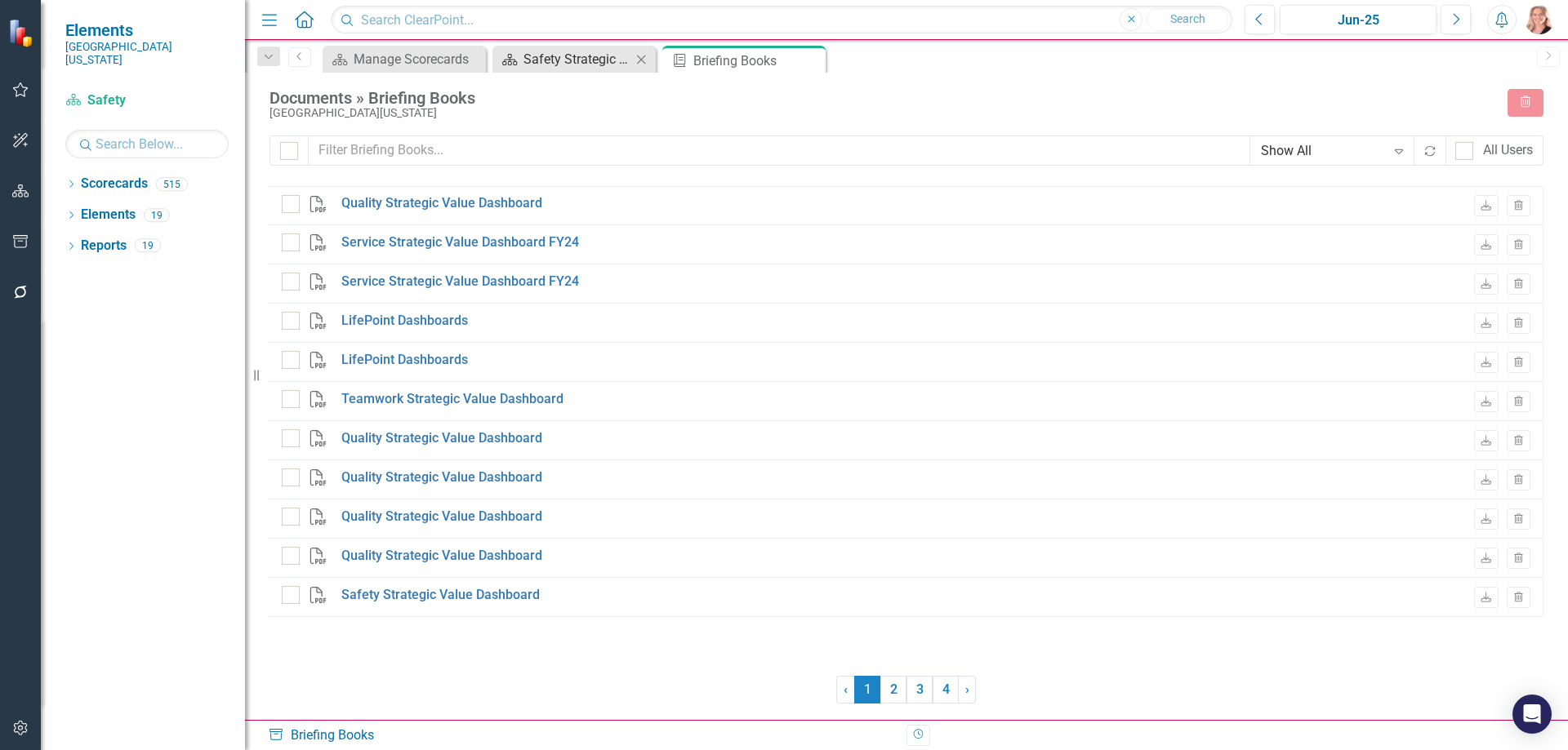
checkbox input "false"
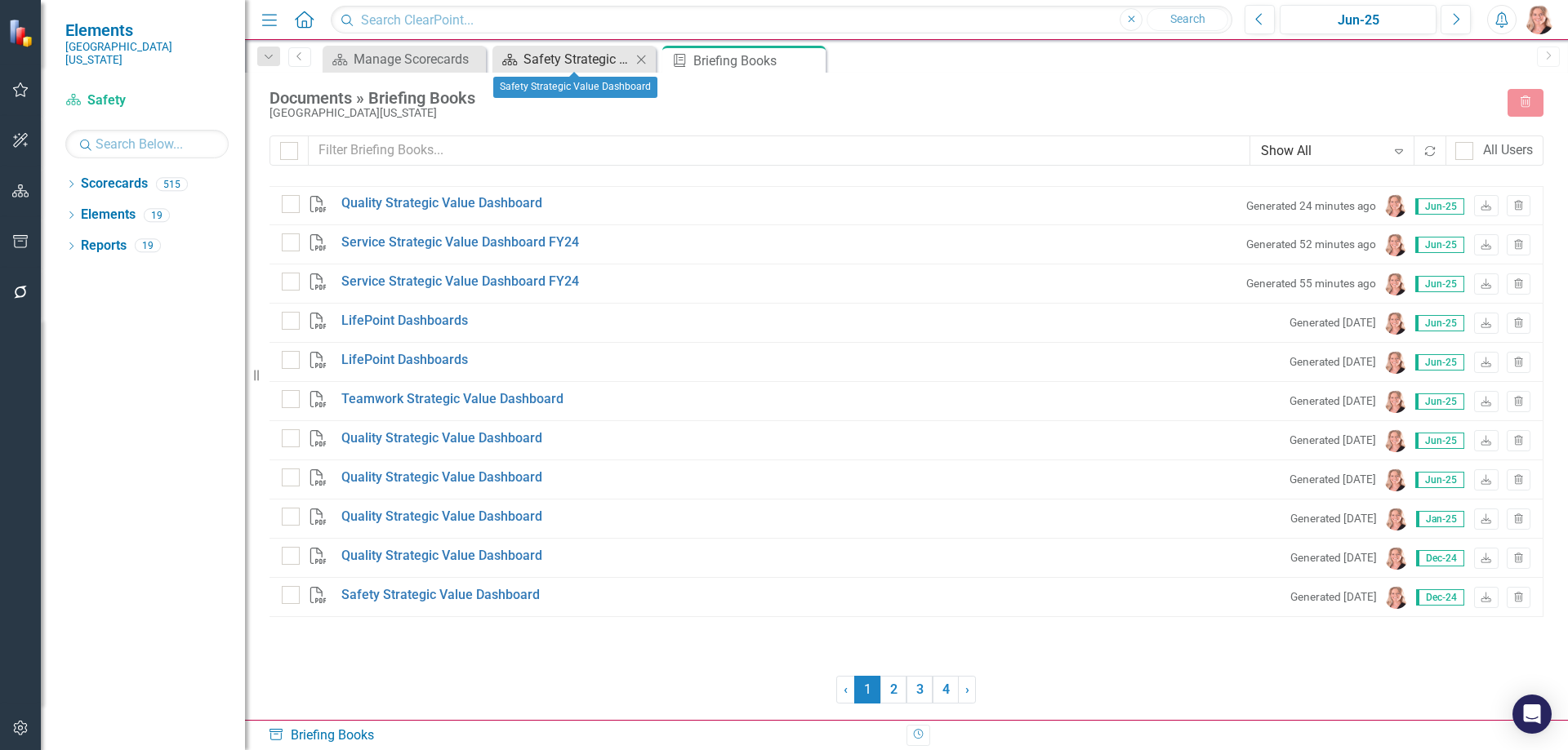
click at [552, 62] on div "Safety Strategic Value Dashboard" at bounding box center [577, 59] width 107 height 21
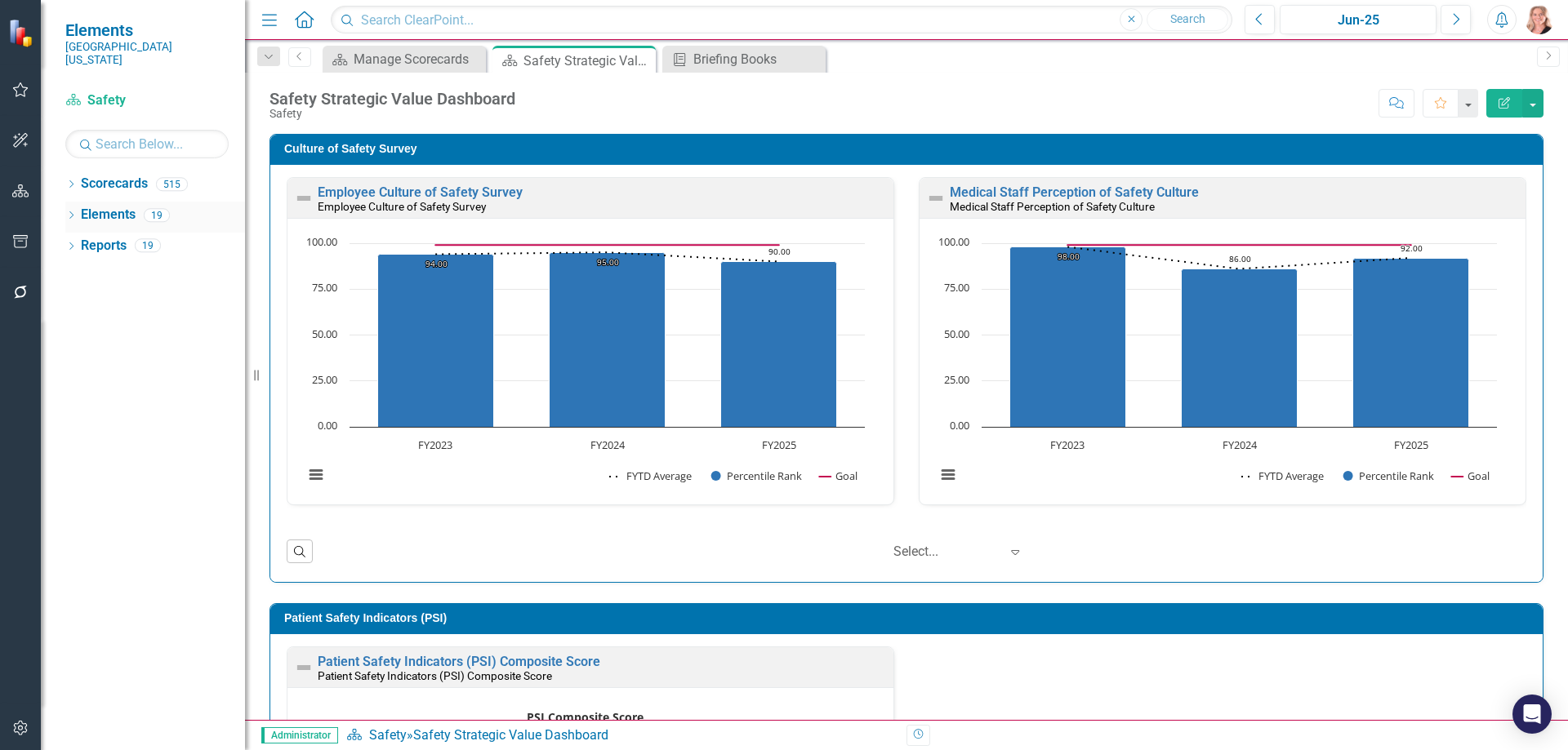
click at [103, 206] on link "Elements" at bounding box center [108, 215] width 55 height 19
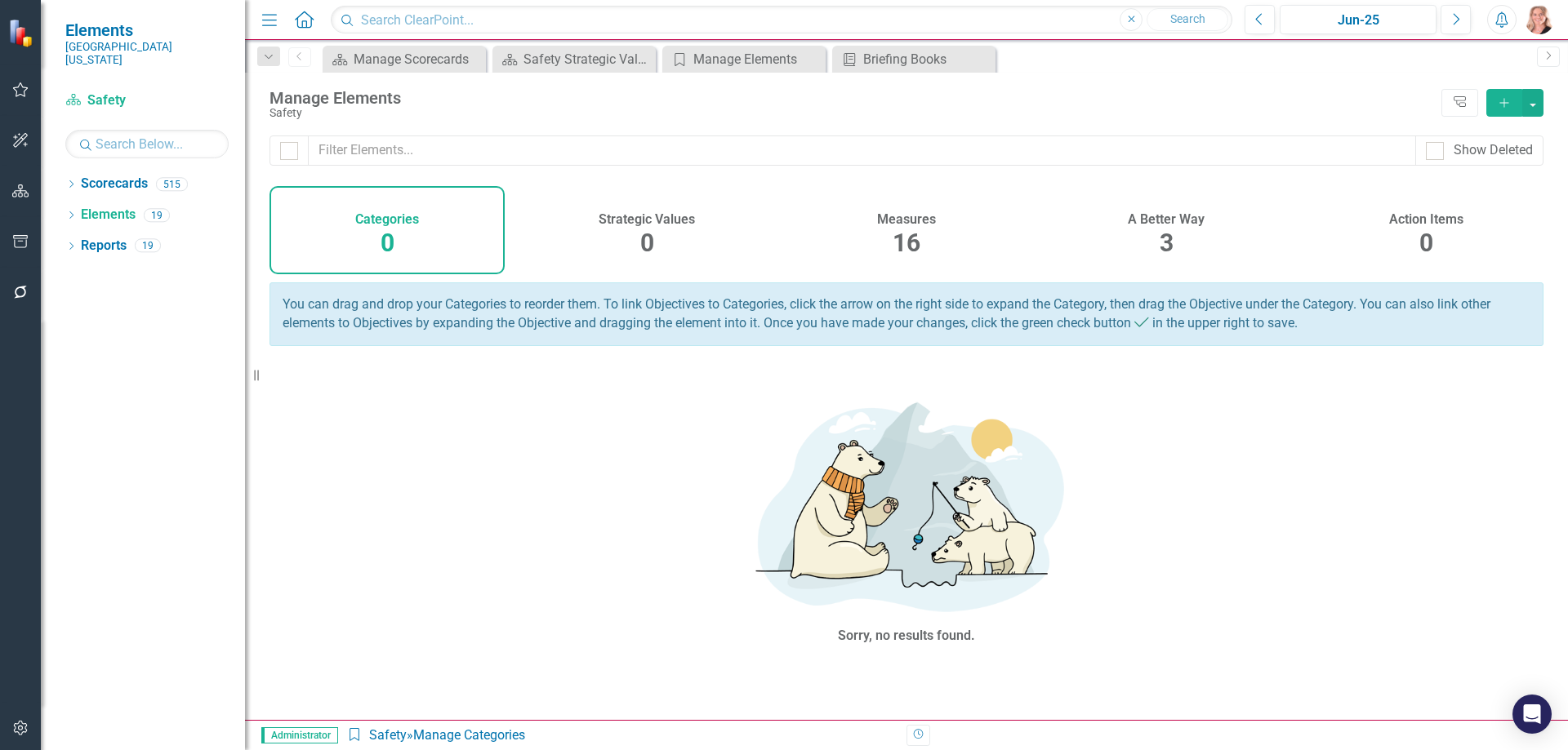
click at [1168, 227] on div "3" at bounding box center [1166, 244] width 14 height 35
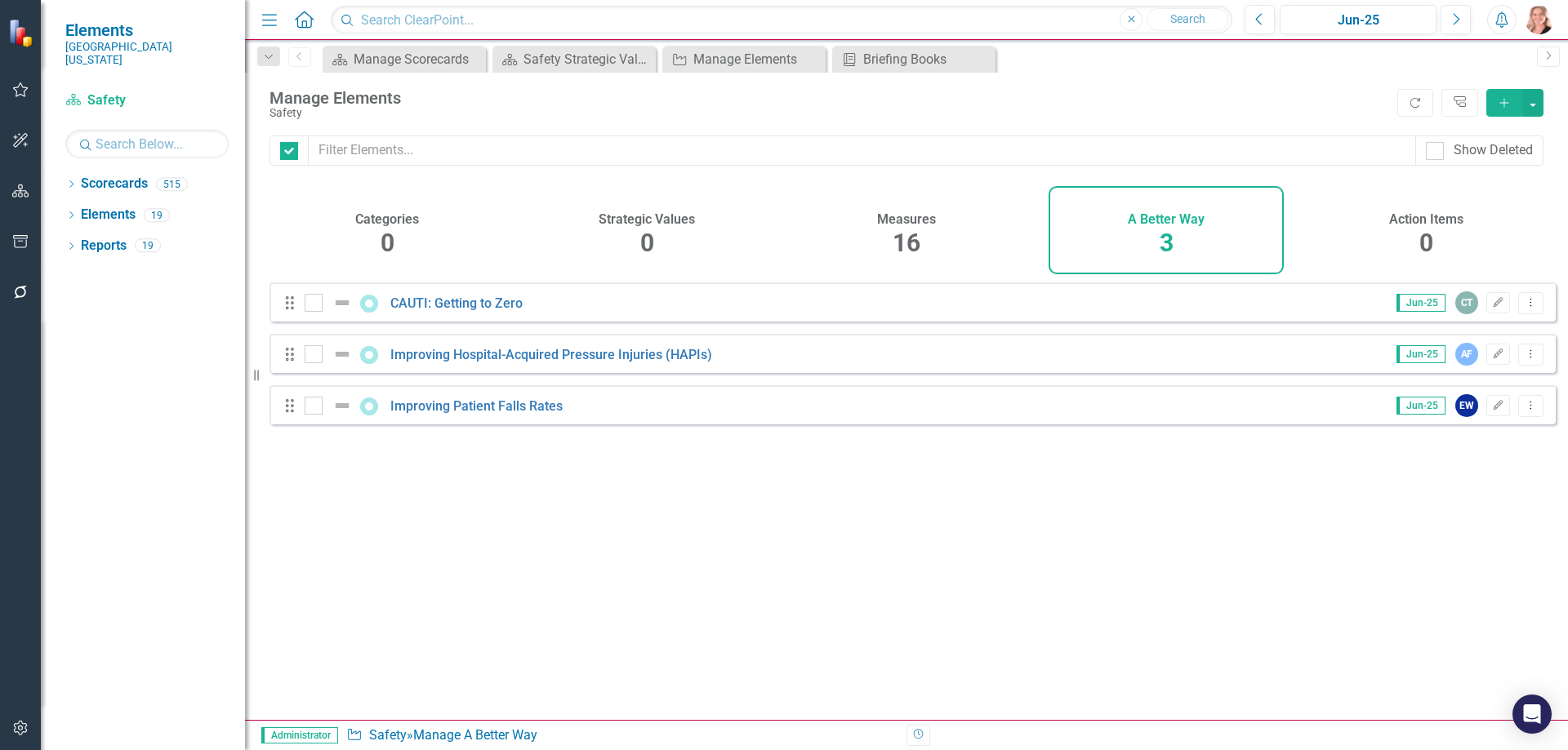
checkbox input "false"
click at [445, 362] on link "Improving Hospital-Acquired Pressure Injuries (HAPIs)" at bounding box center [551, 354] width 321 height 16
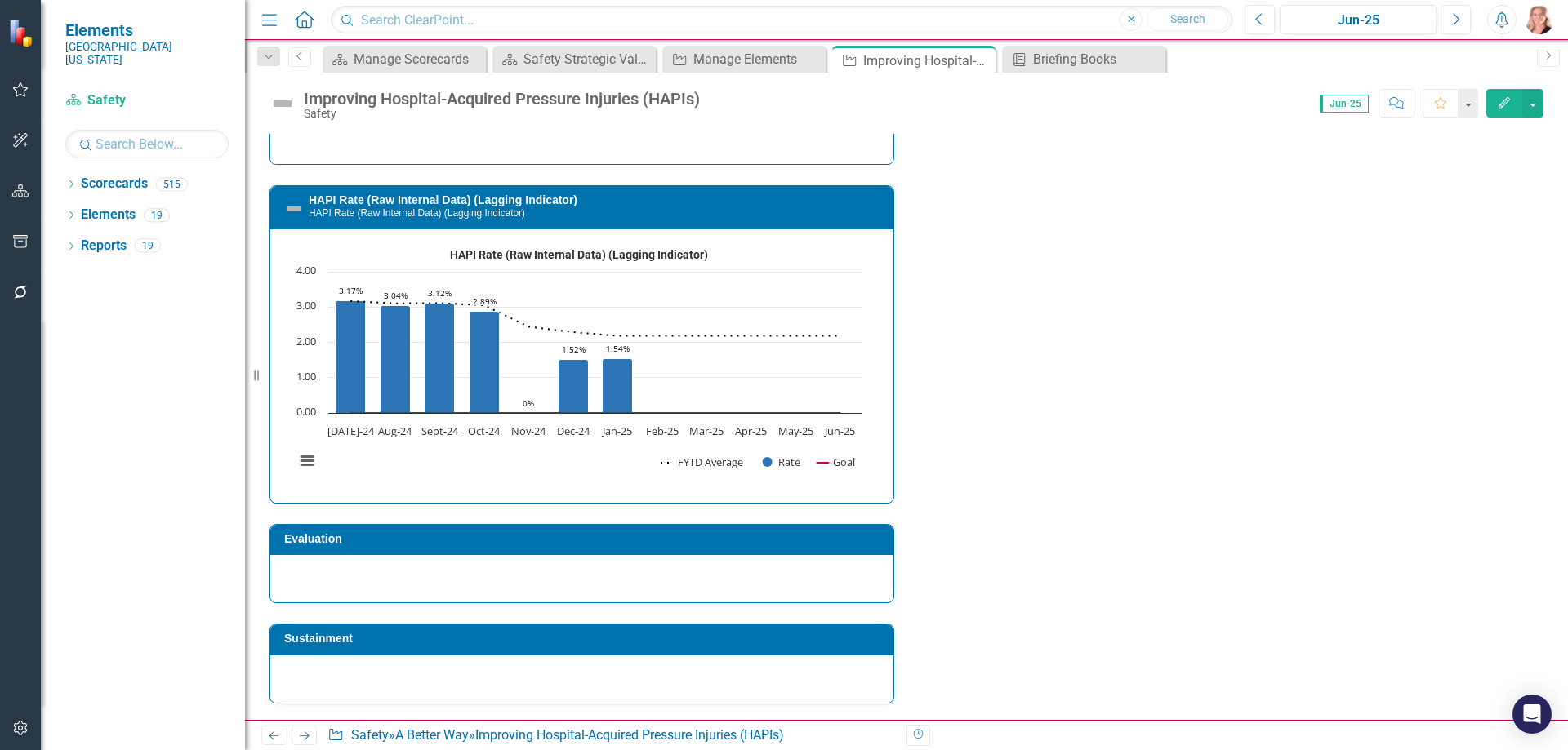
scroll to position [3129, 0]
click at [487, 191] on td "HAPI Rate (Raw Internal Data) (Lagging Indicator) HAPI Rate (Raw Internal Data)…" at bounding box center [597, 209] width 576 height 37
click at [490, 196] on link "HAPI Rate (Raw Internal Data) (Lagging Indicator)" at bounding box center [443, 199] width 269 height 13
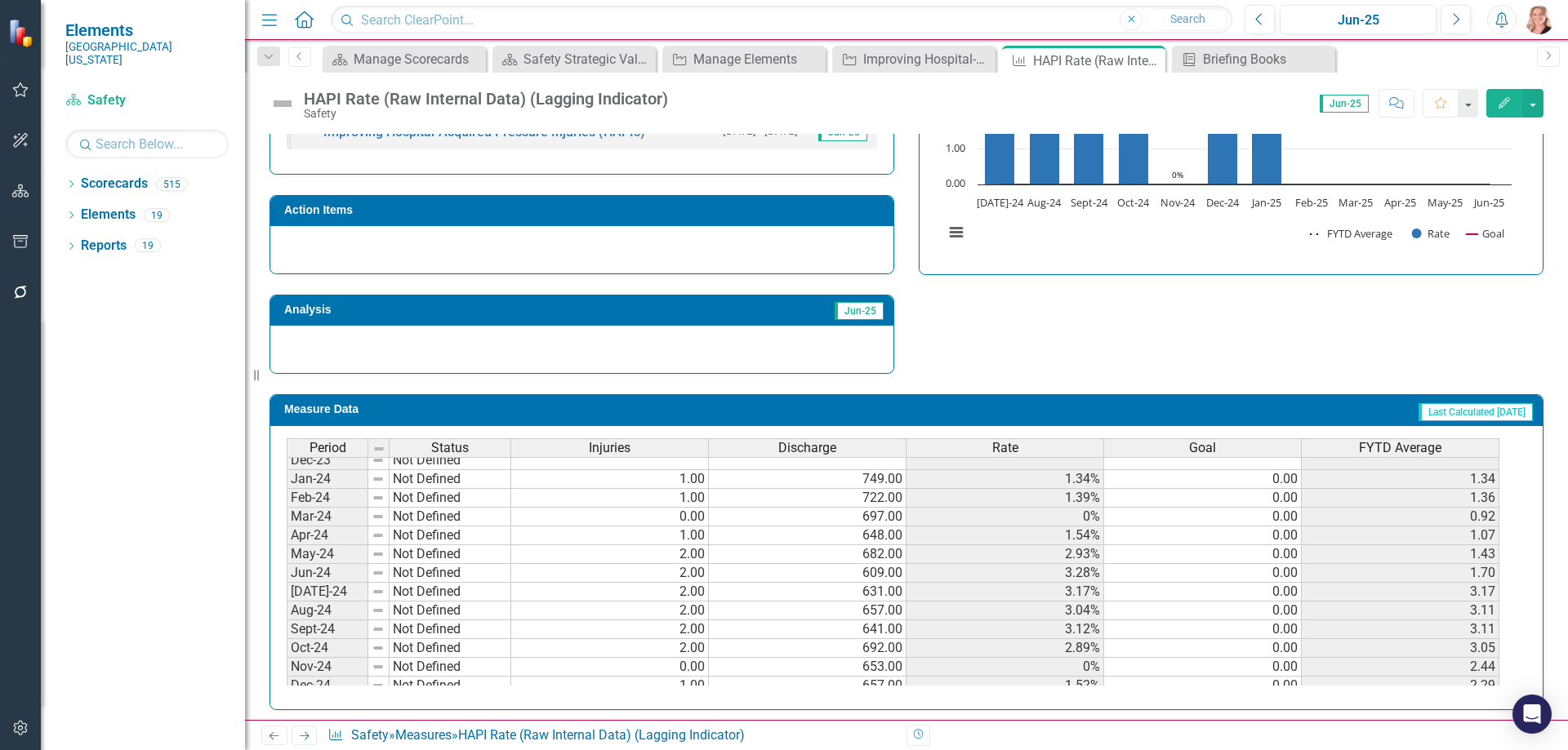
scroll to position [490, 0]
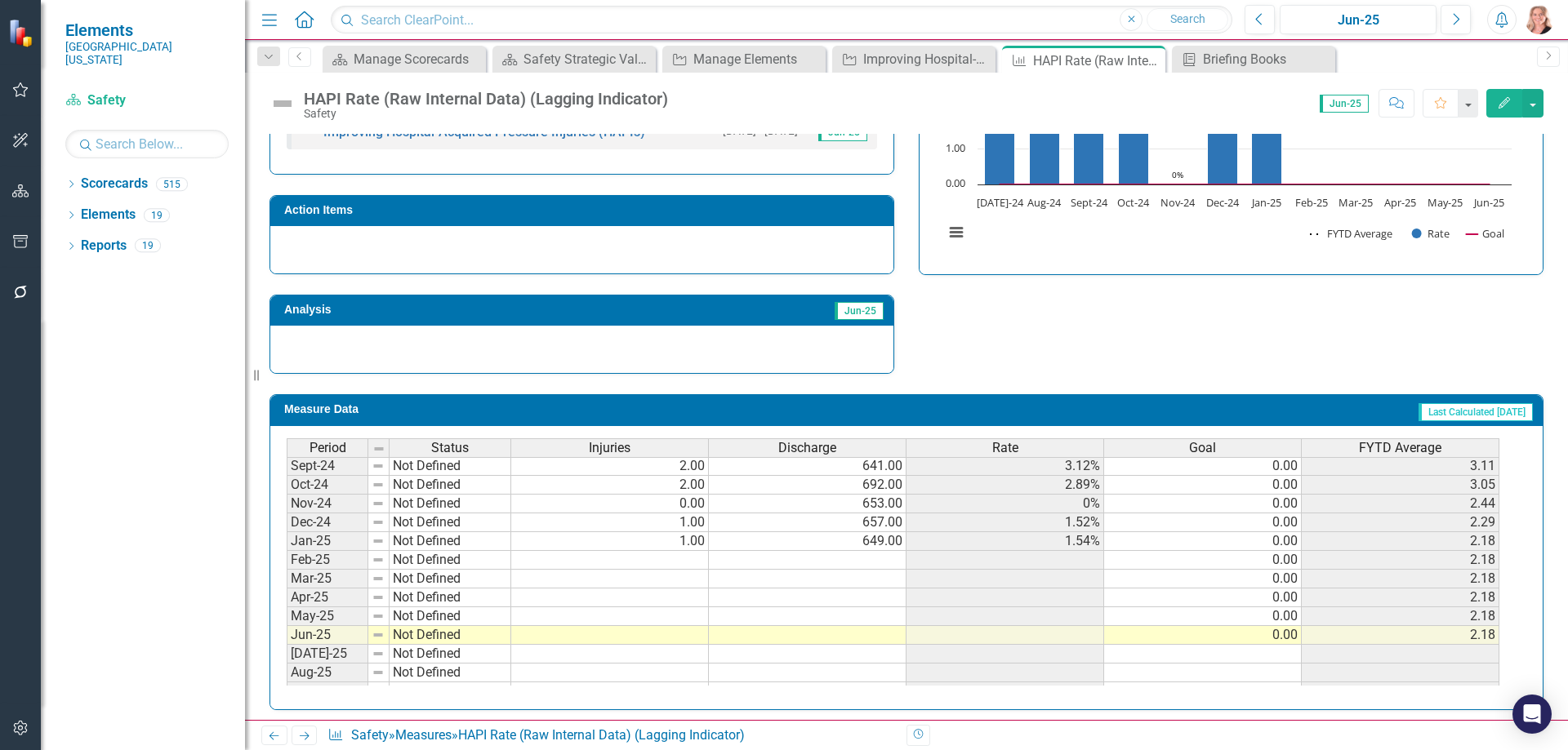
click at [660, 560] on tbody "Jul-23 Not Defined Aug-23 Not Defined Sep-23 Not Defined Oct-23 Not Defined Nov…" at bounding box center [892, 484] width 1212 height 583
type textarea "1"
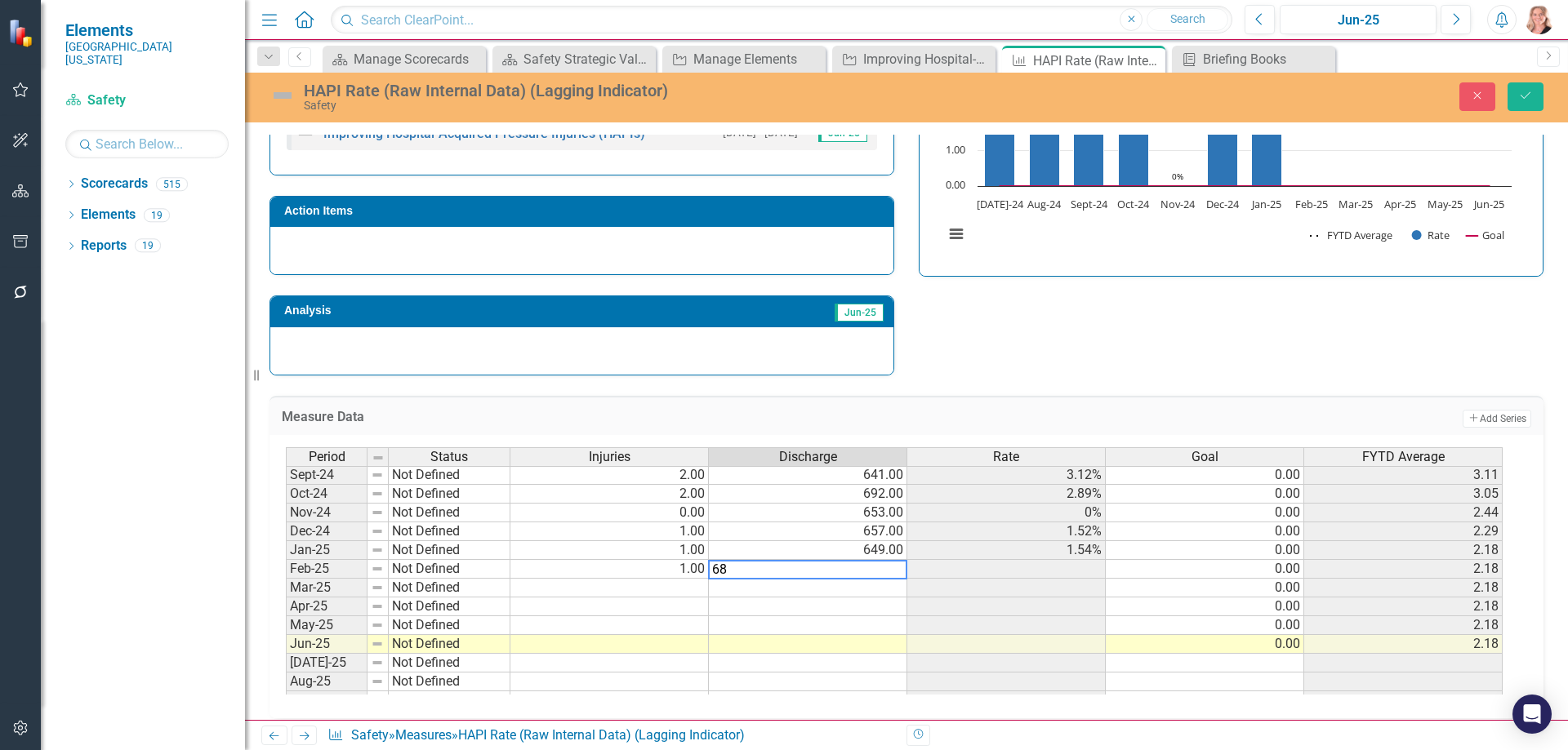
type textarea "681"
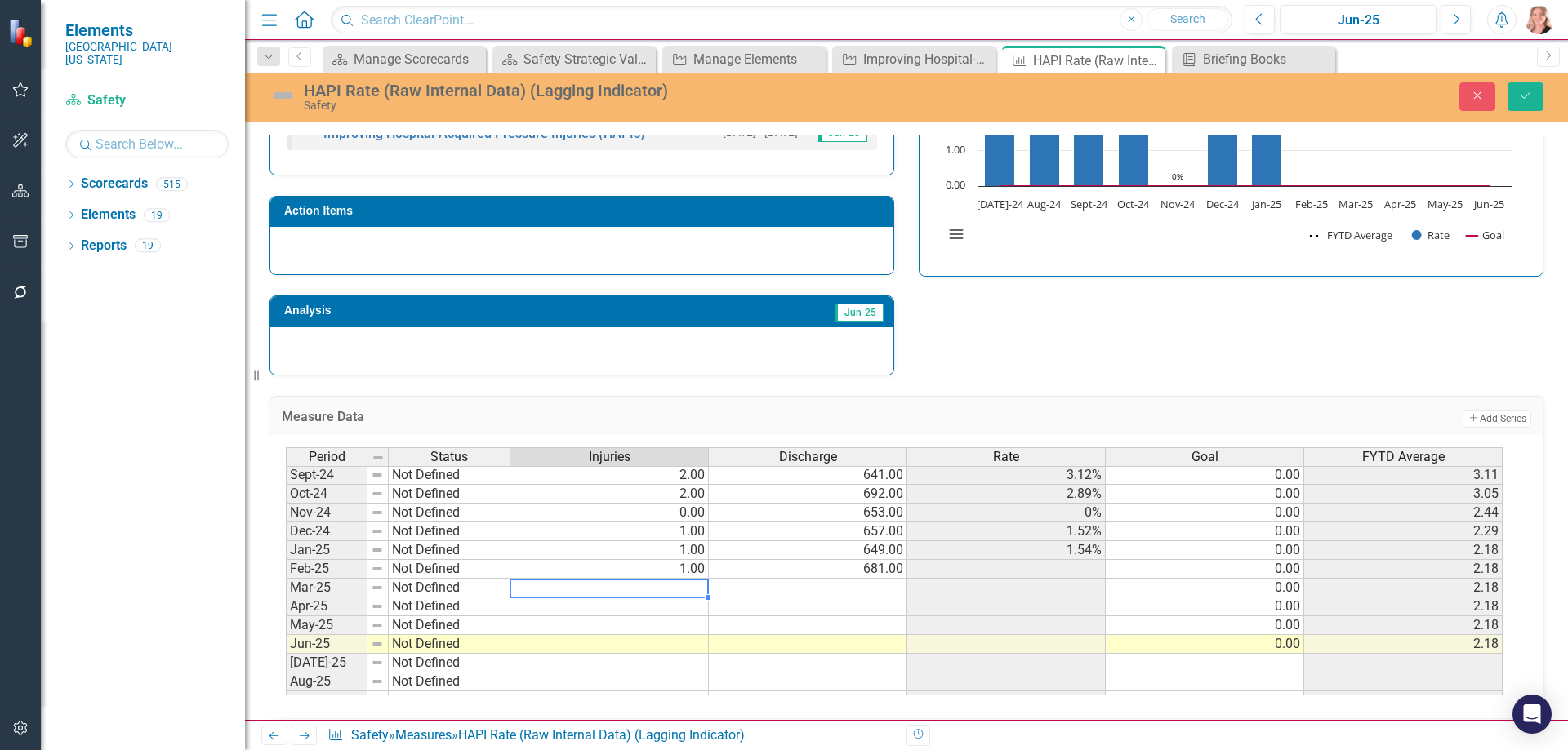
type textarea "1"
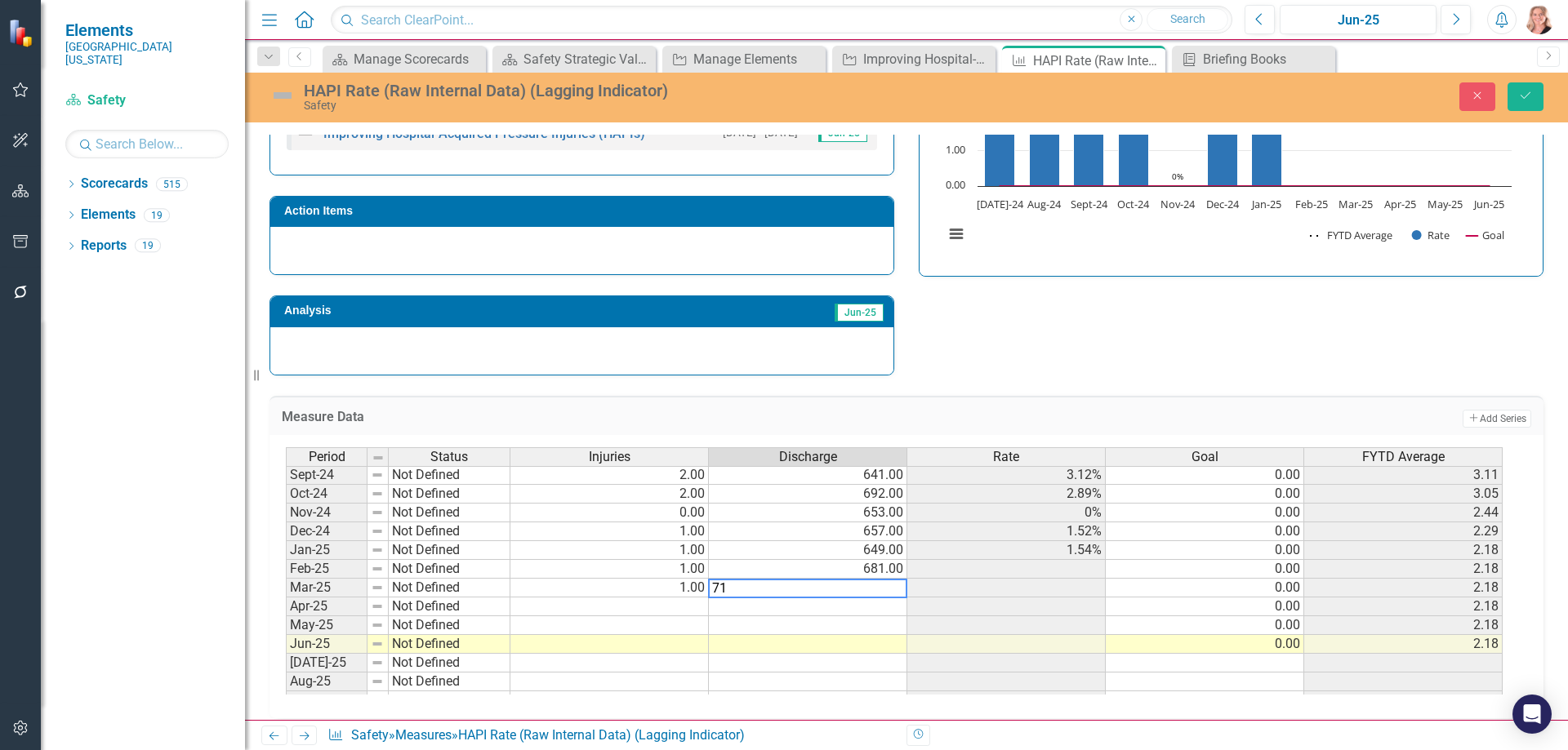
type textarea "712"
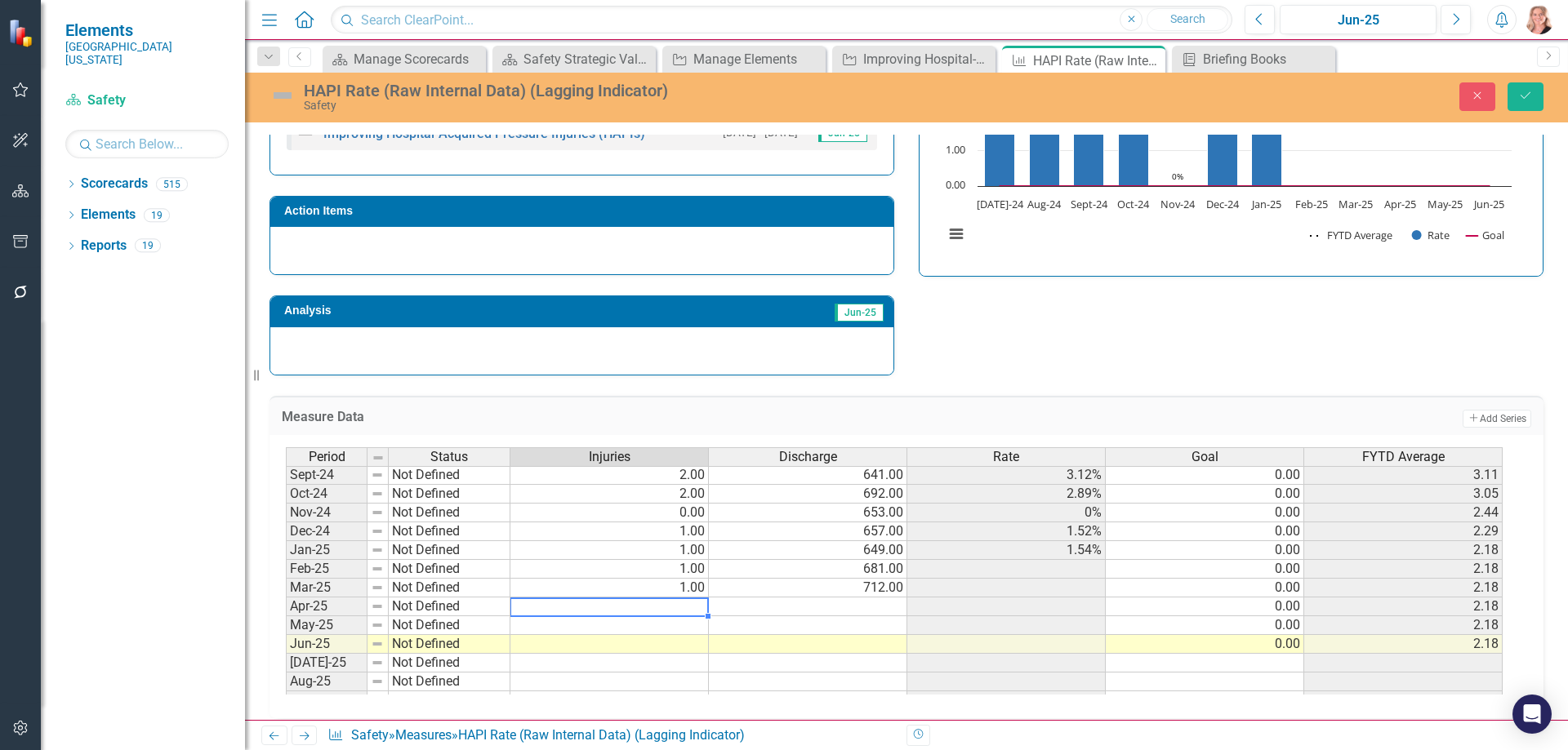
type textarea "3"
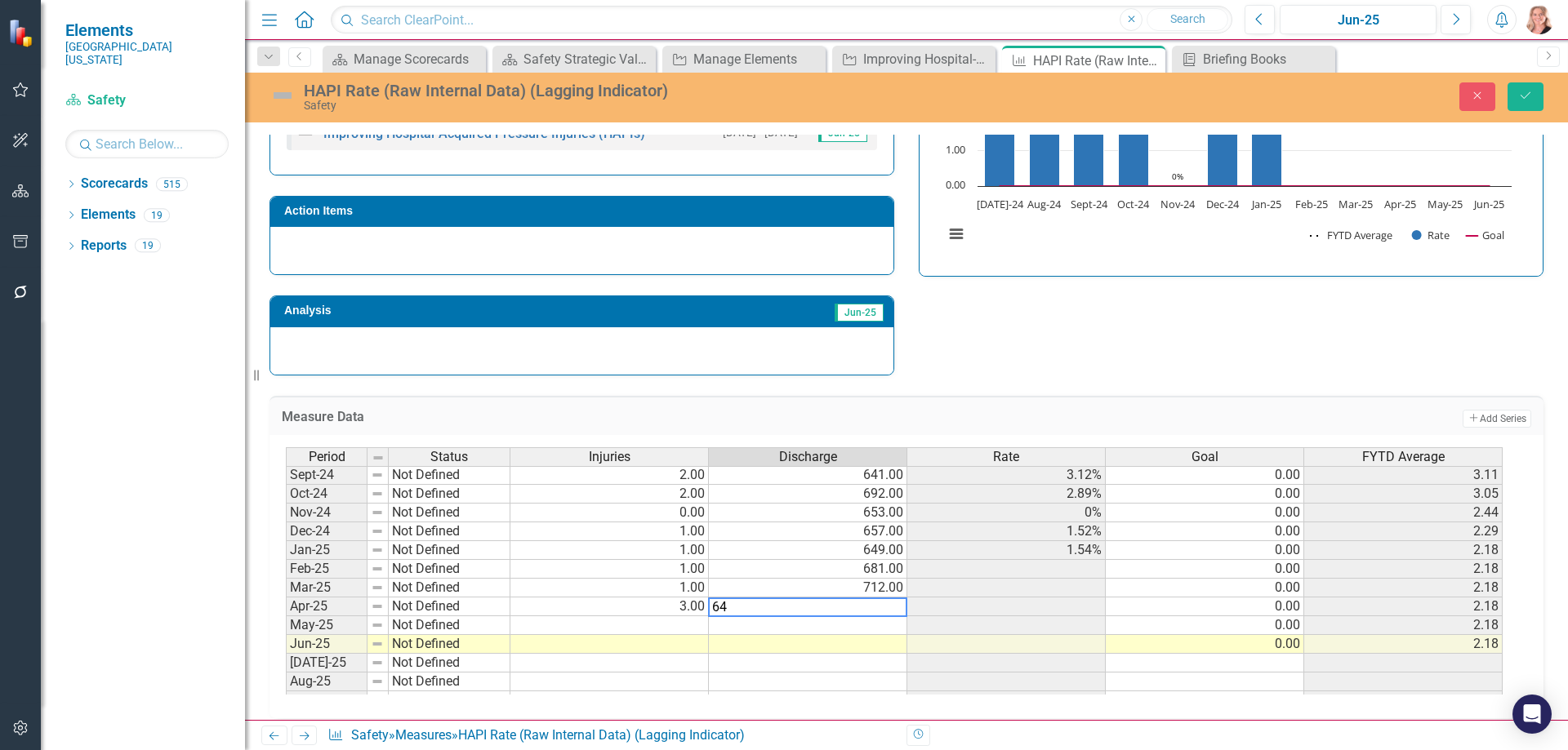
type textarea "648"
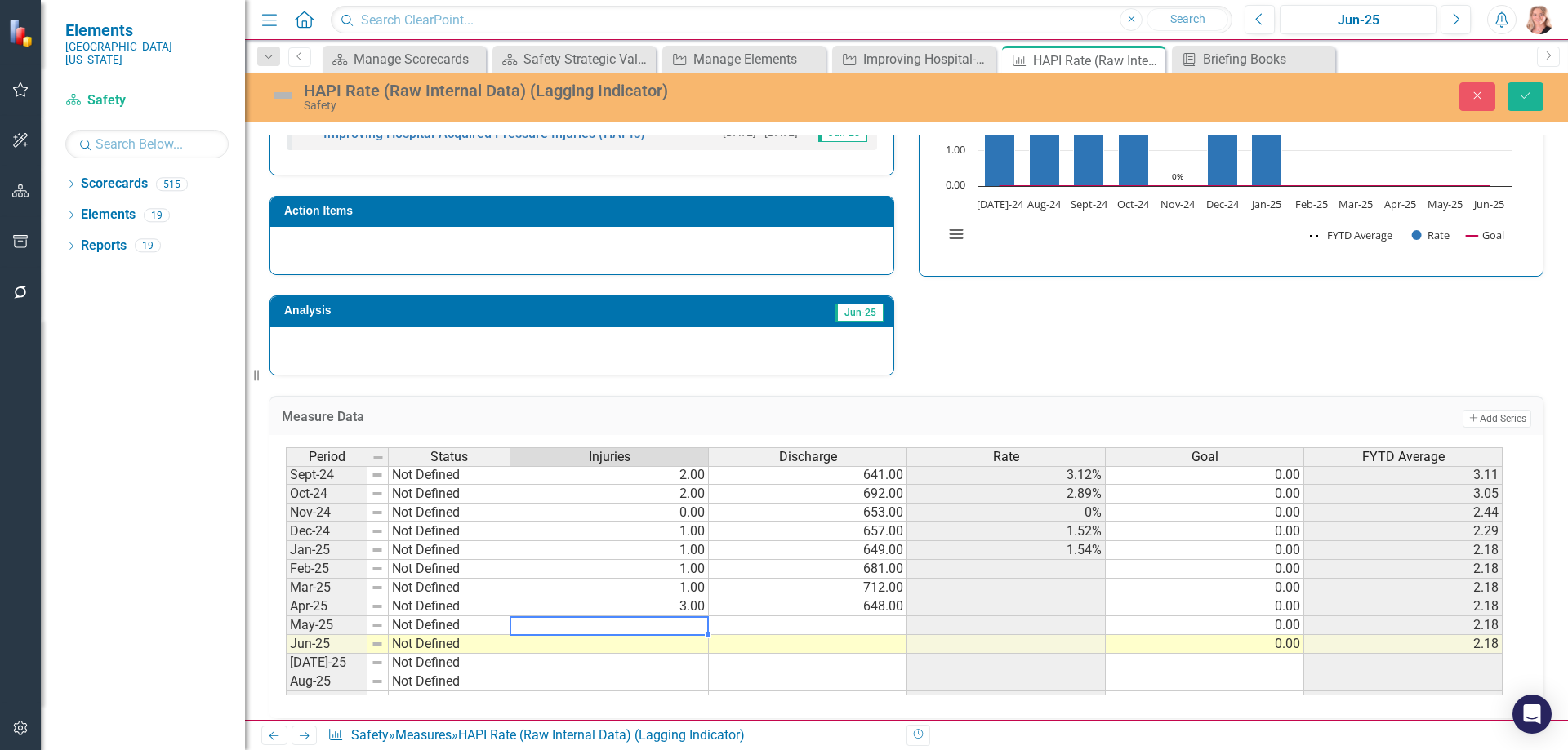
type textarea "0"
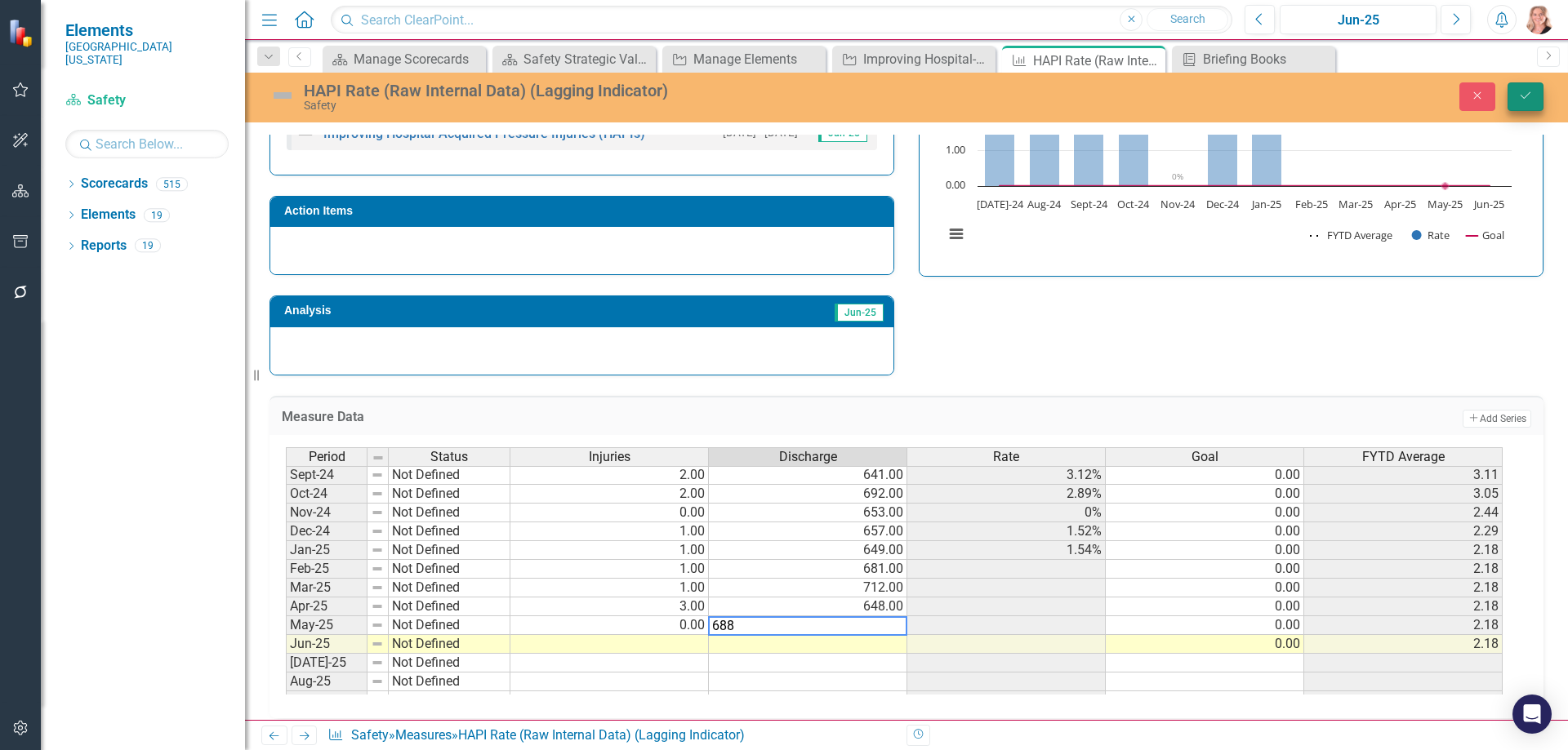
type textarea "688"
click at [1510, 97] on button "Save" at bounding box center [1525, 96] width 36 height 28
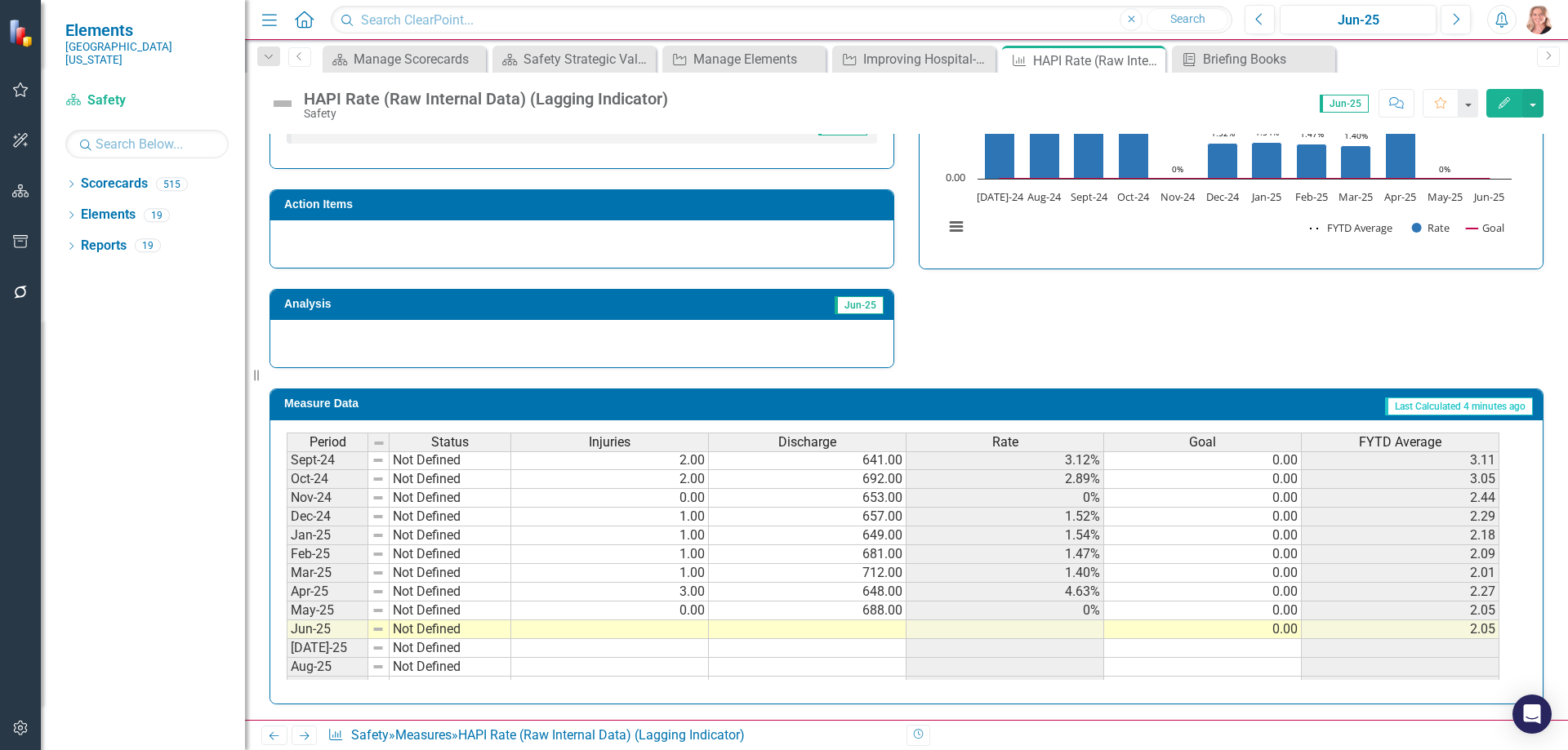
scroll to position [571, 0]
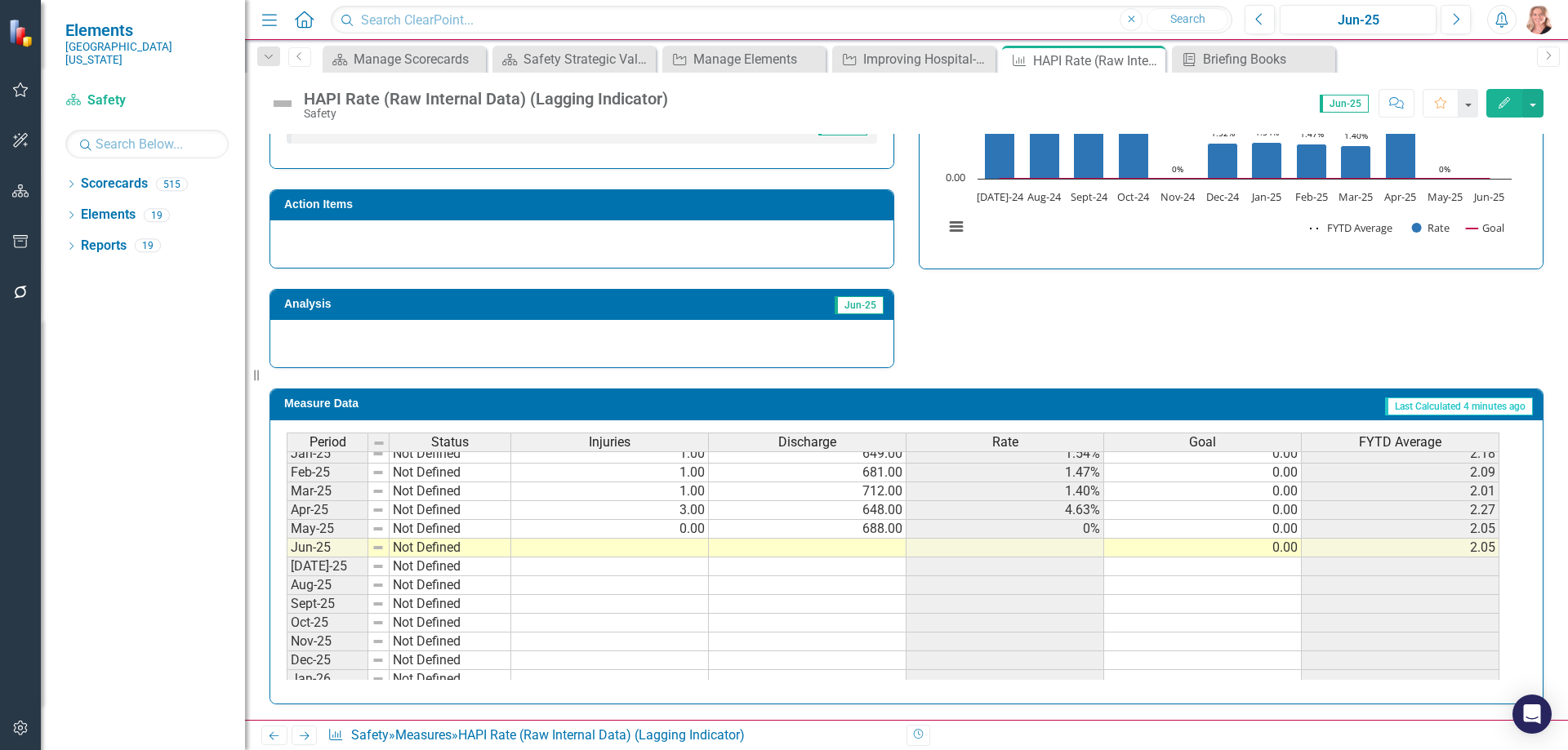
click at [666, 549] on tbody "Nov-23 Not Defined Dec-23 Not Defined Jan-24 Not Defined 1.00 749.00 1.34% 0.00…" at bounding box center [892, 482] width 1212 height 602
type textarea "1"
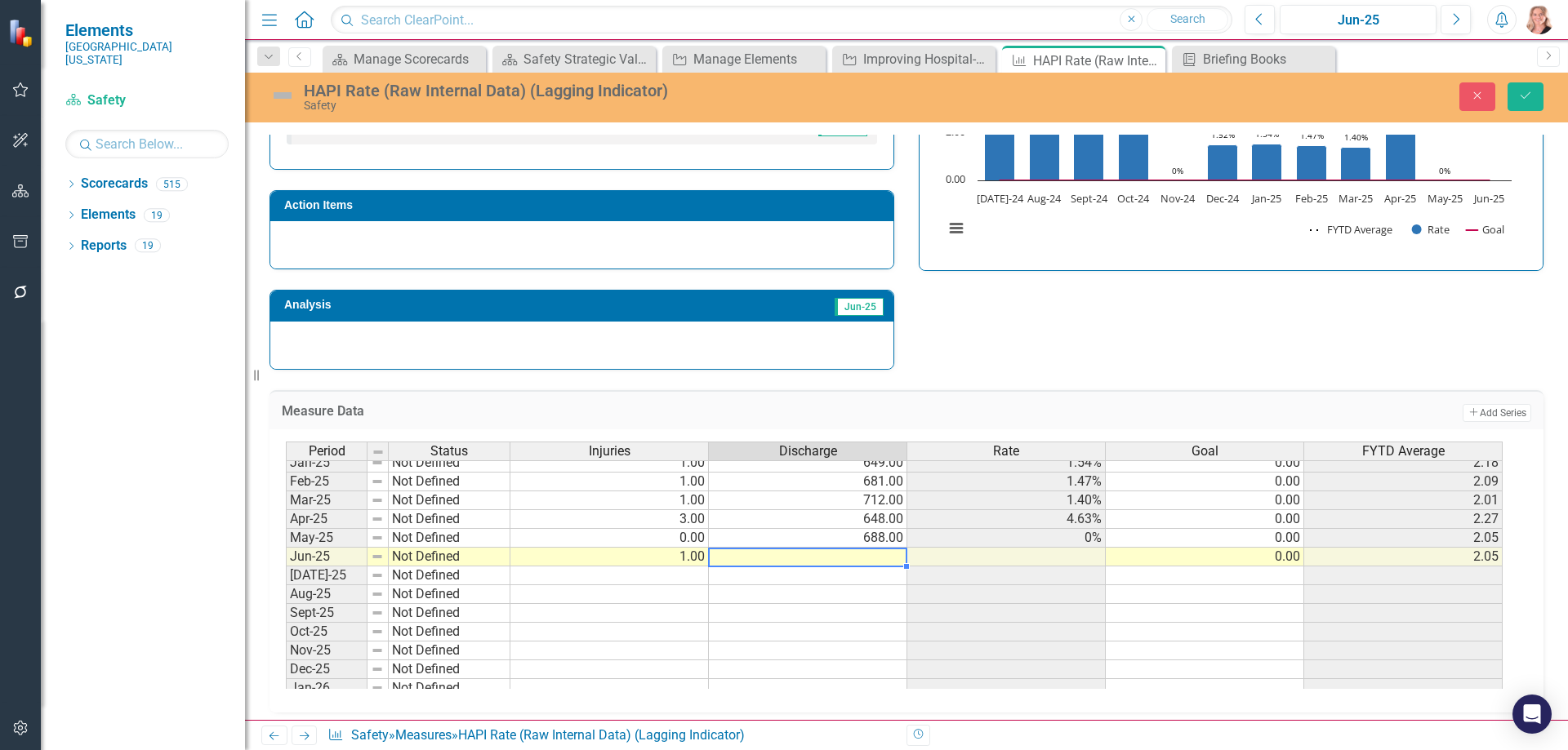
click at [782, 557] on td at bounding box center [808, 557] width 198 height 19
type textarea "695"
click at [1522, 101] on icon "Save" at bounding box center [1525, 96] width 15 height 12
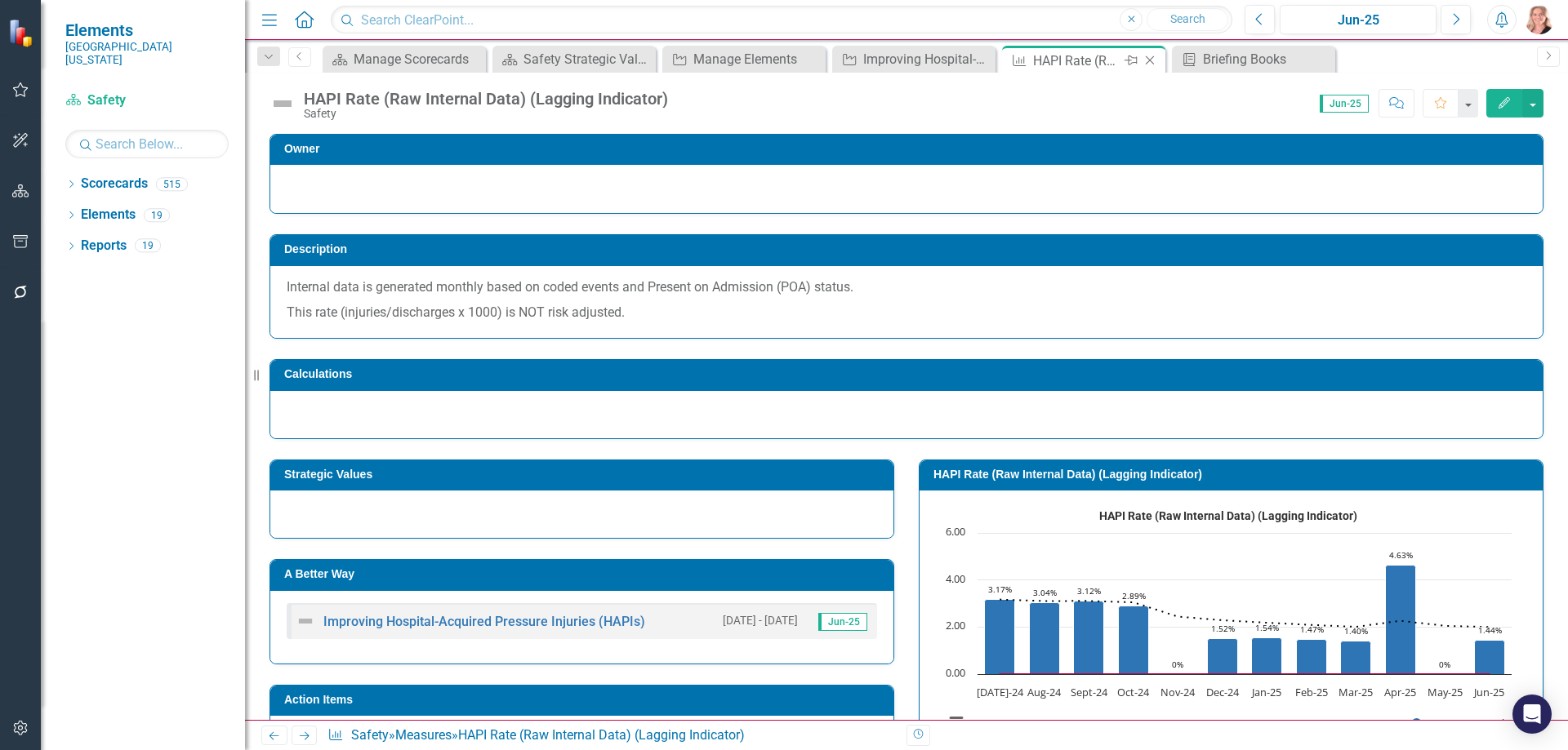
click at [1152, 61] on icon "Close" at bounding box center [1150, 60] width 17 height 13
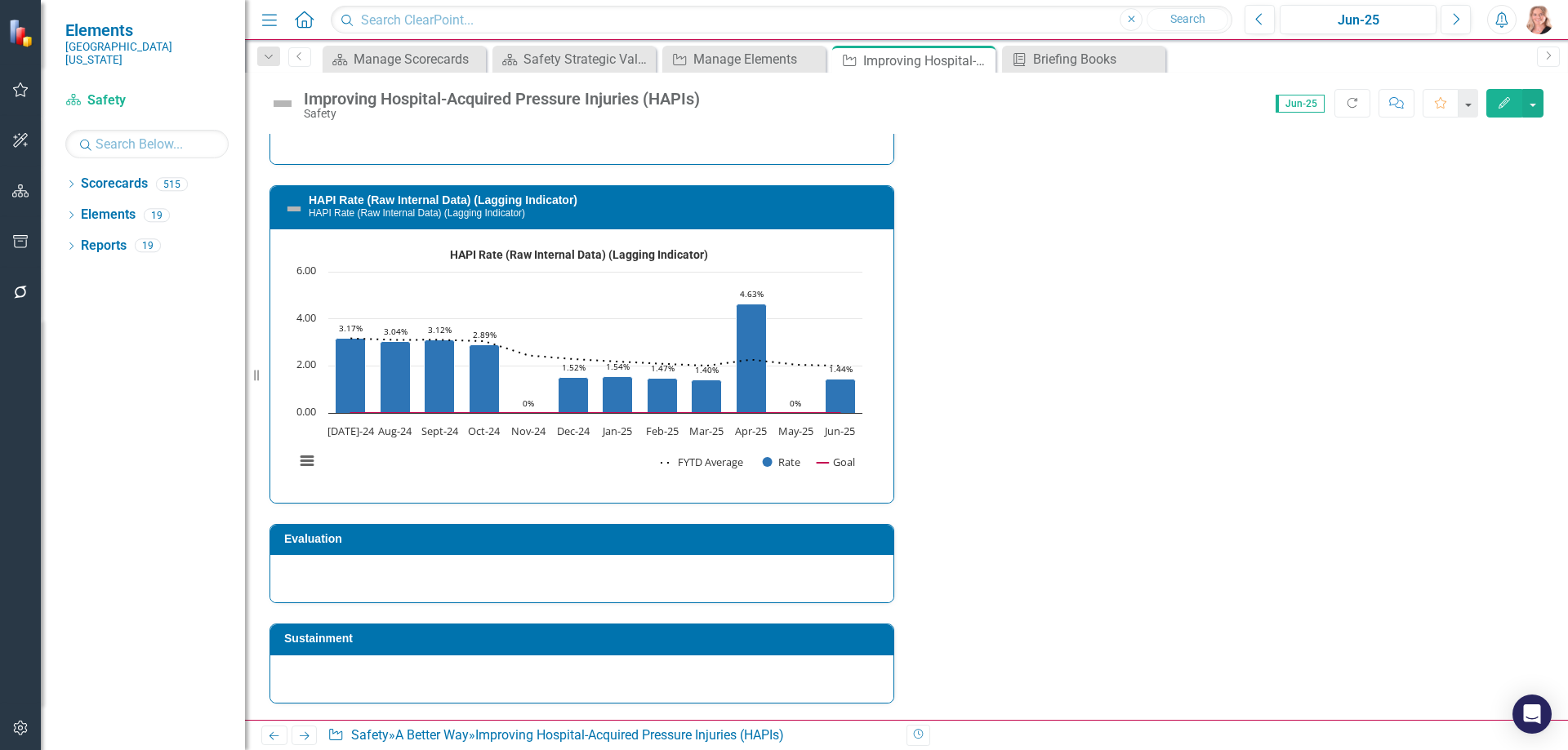
scroll to position [3129, 0]
click at [594, 567] on div at bounding box center [582, 578] width 623 height 47
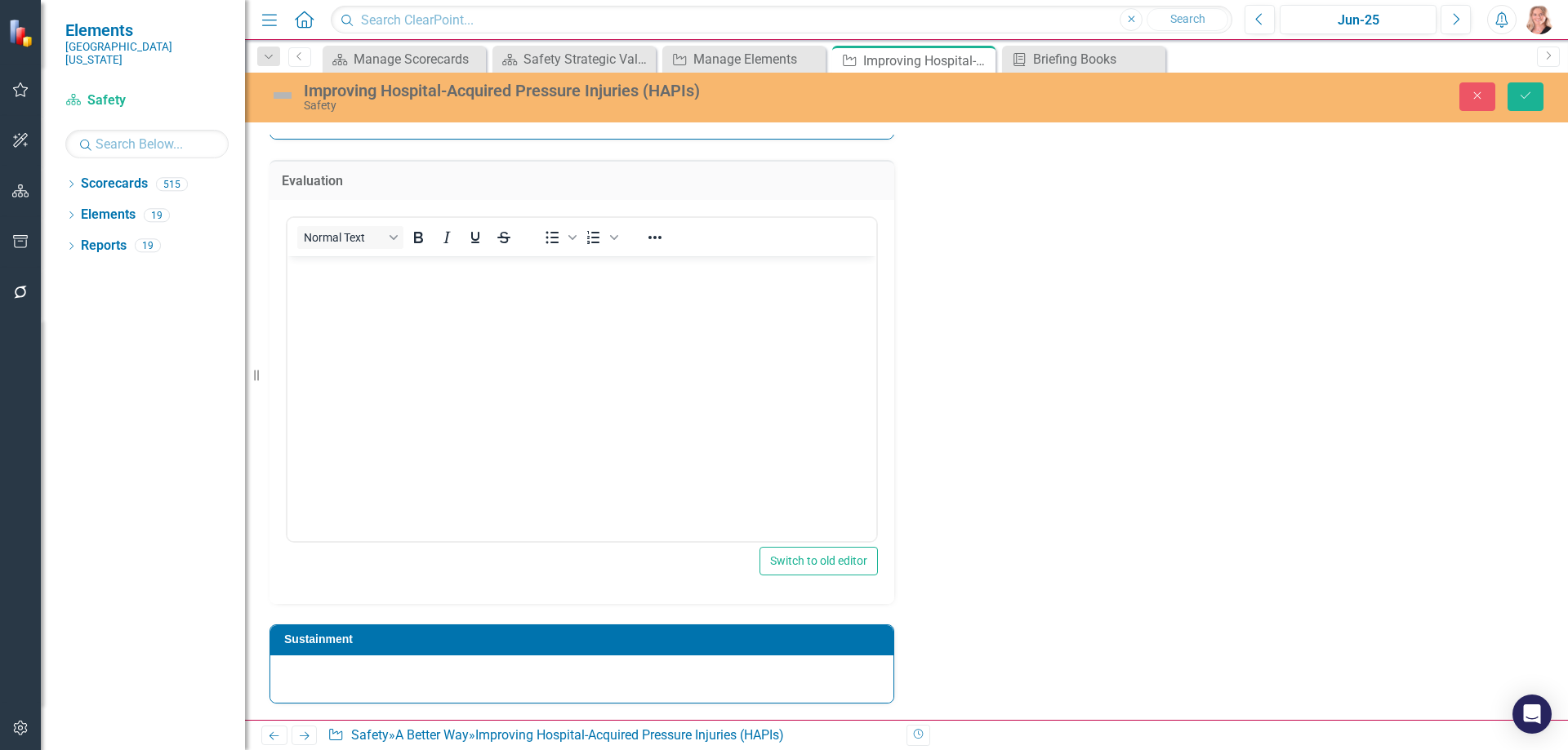
scroll to position [3373, 0]
click at [495, 389] on body "Rich Text Area. Press ALT-0 for help." at bounding box center [581, 378] width 589 height 245
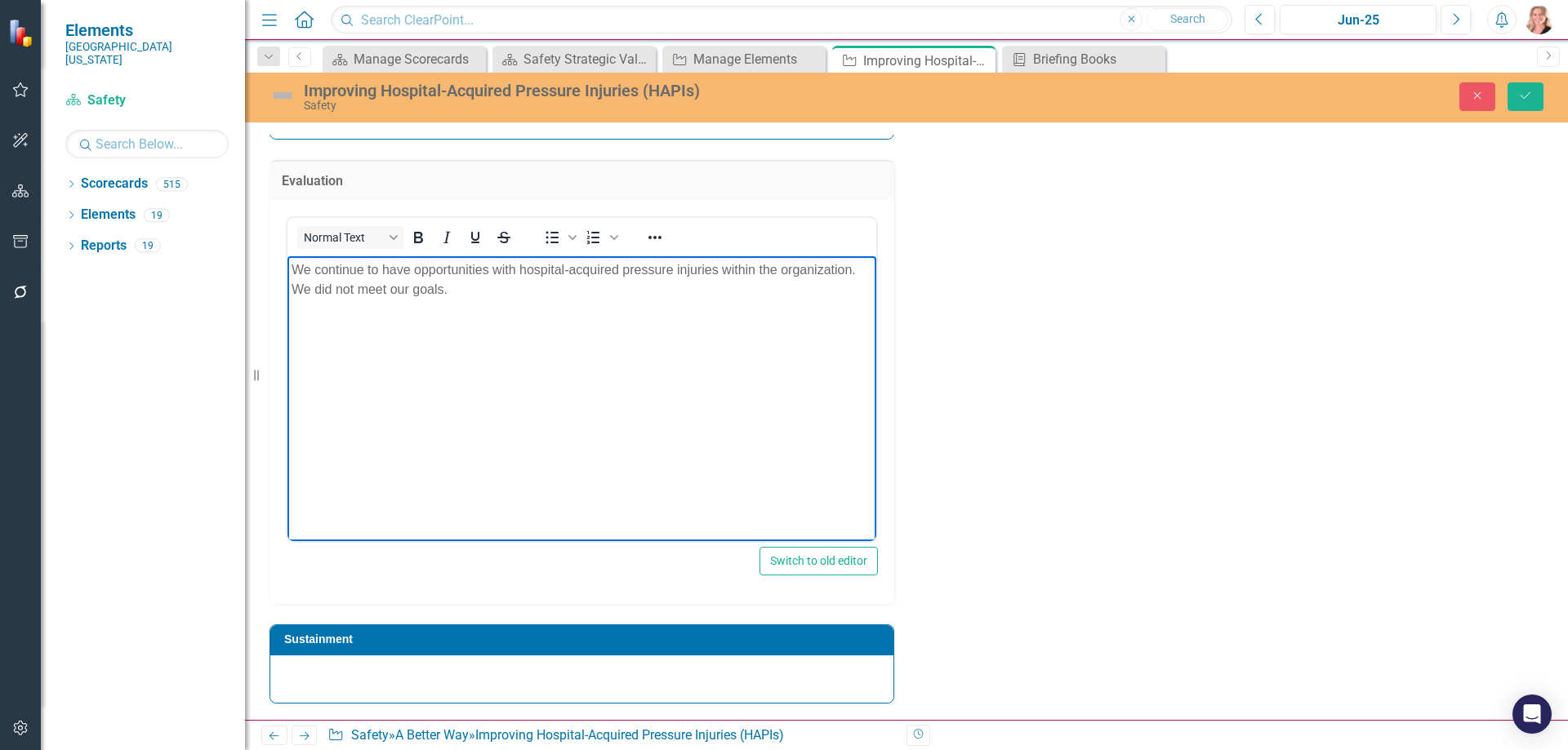
scroll to position [3493, 0]
click at [516, 675] on div at bounding box center [582, 679] width 623 height 47
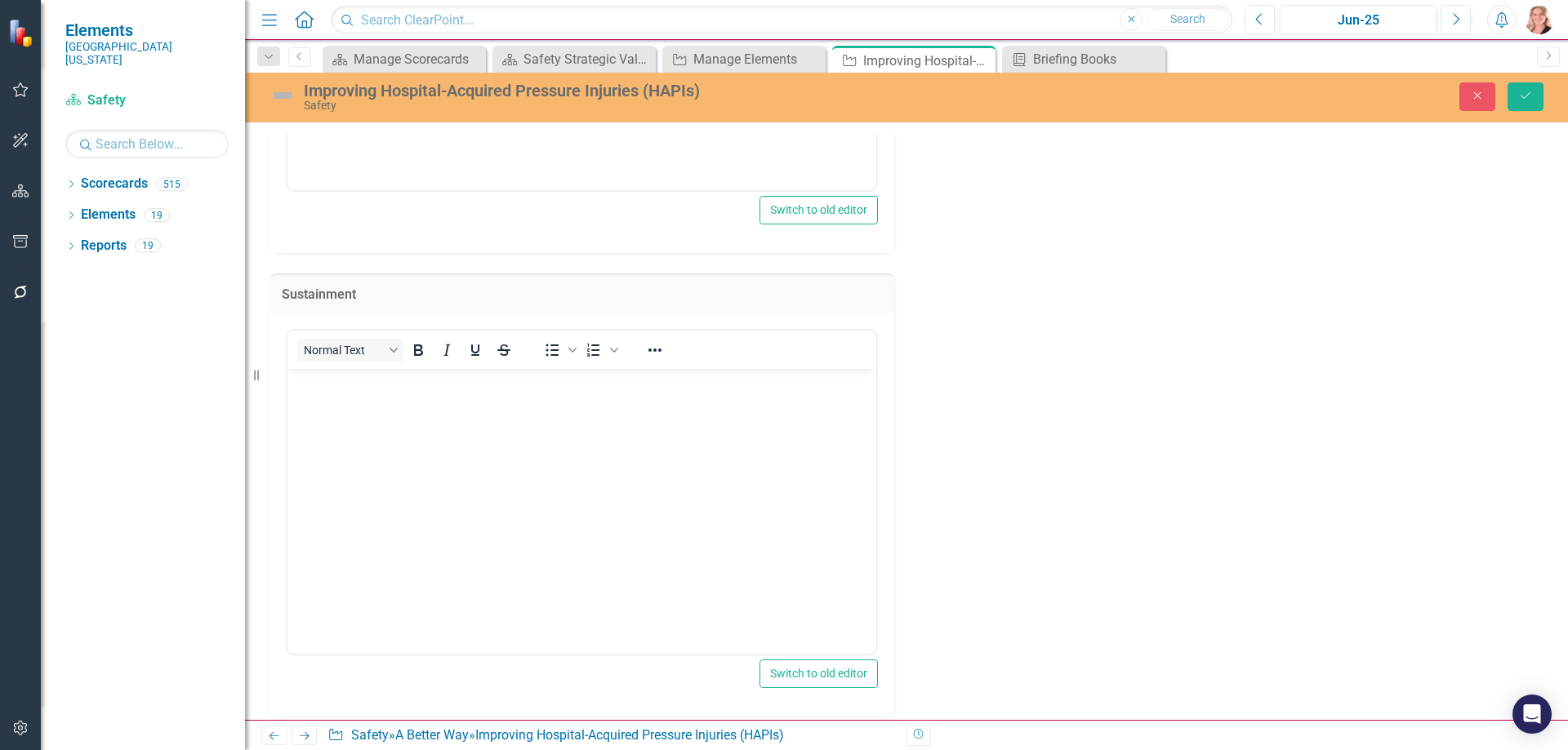
scroll to position [3857, 0]
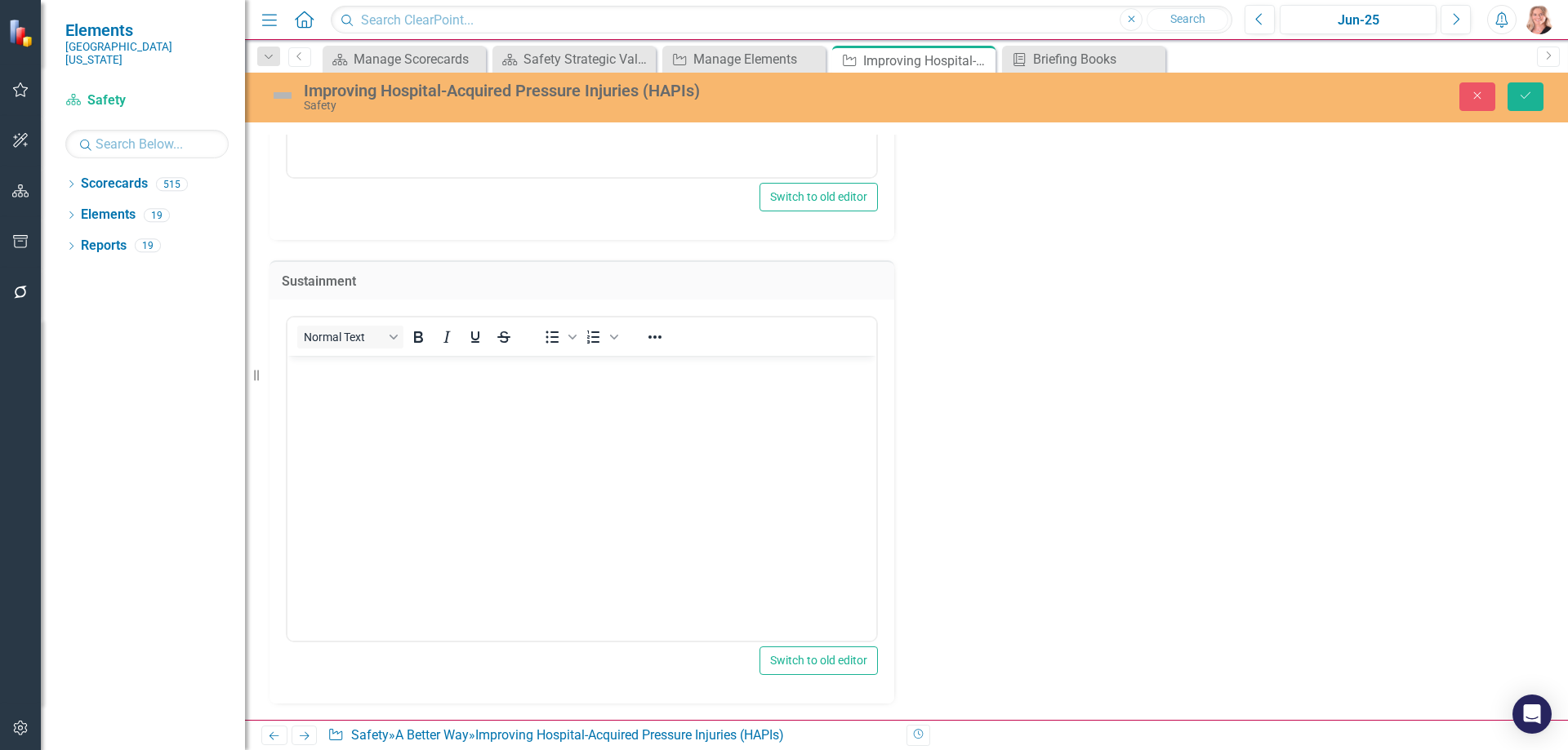
click at [453, 457] on body "Rich Text Area. Press ALT-0 for help." at bounding box center [581, 479] width 589 height 245
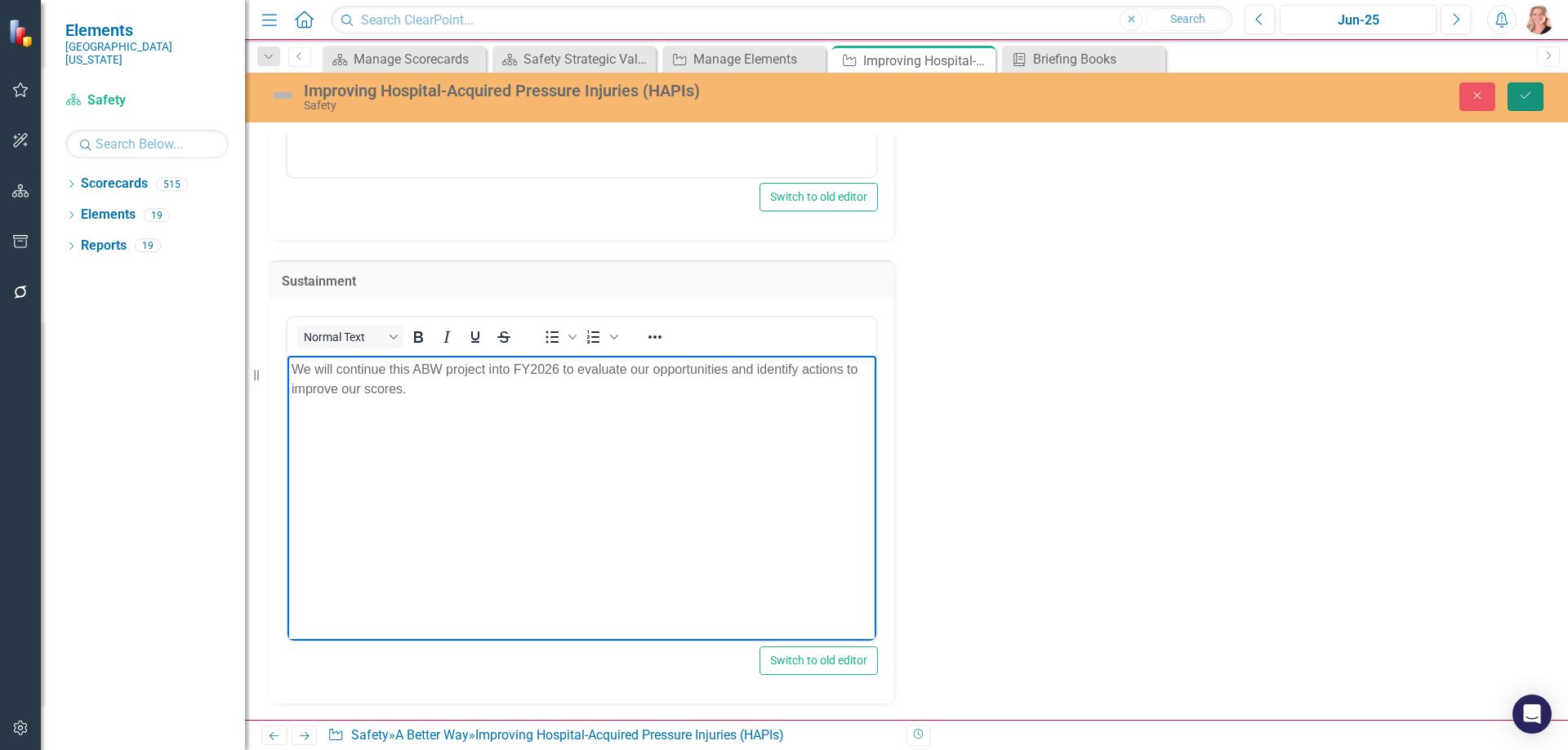
click at [1537, 102] on button "Save" at bounding box center [1525, 96] width 36 height 28
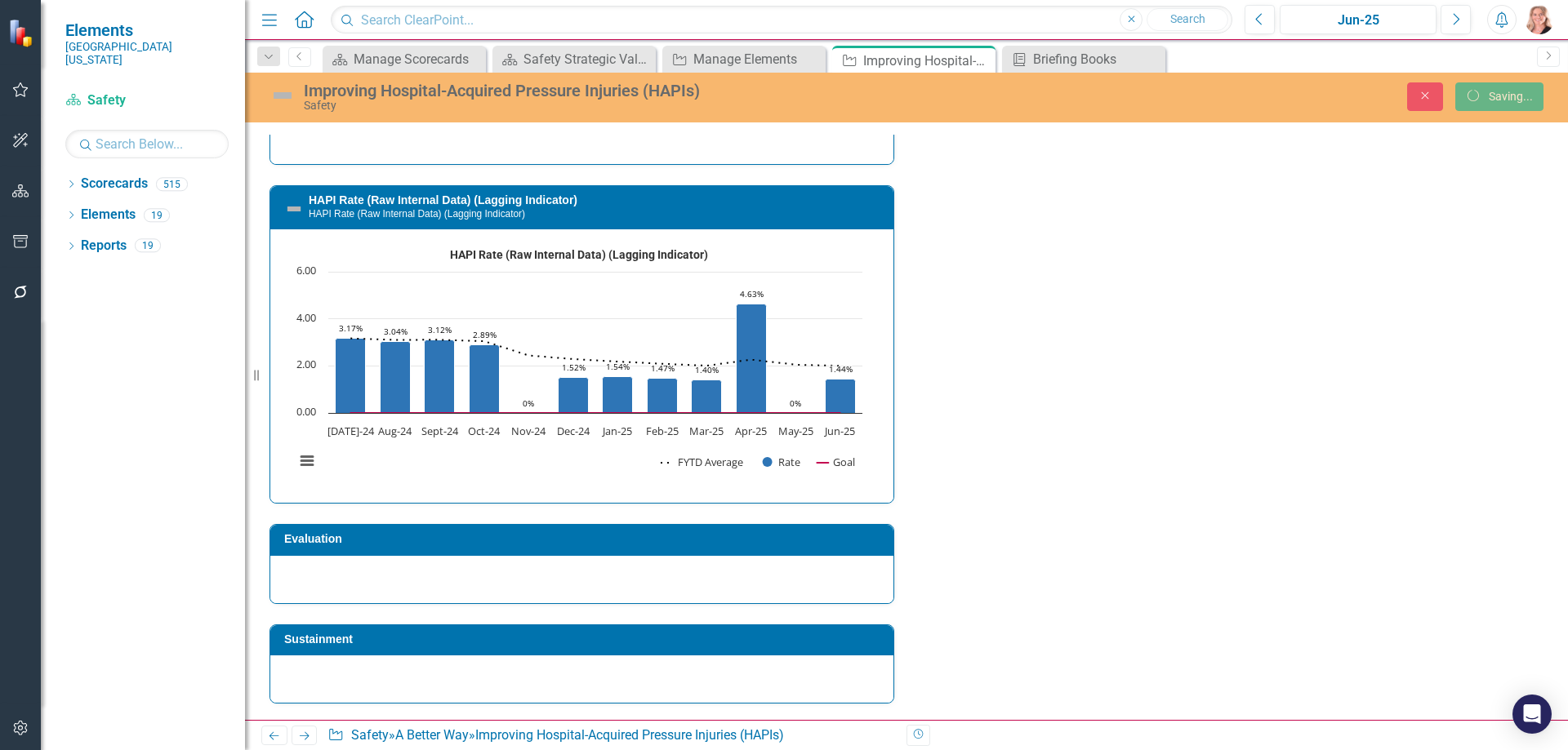
scroll to position [3129, 0]
checkbox input "false"
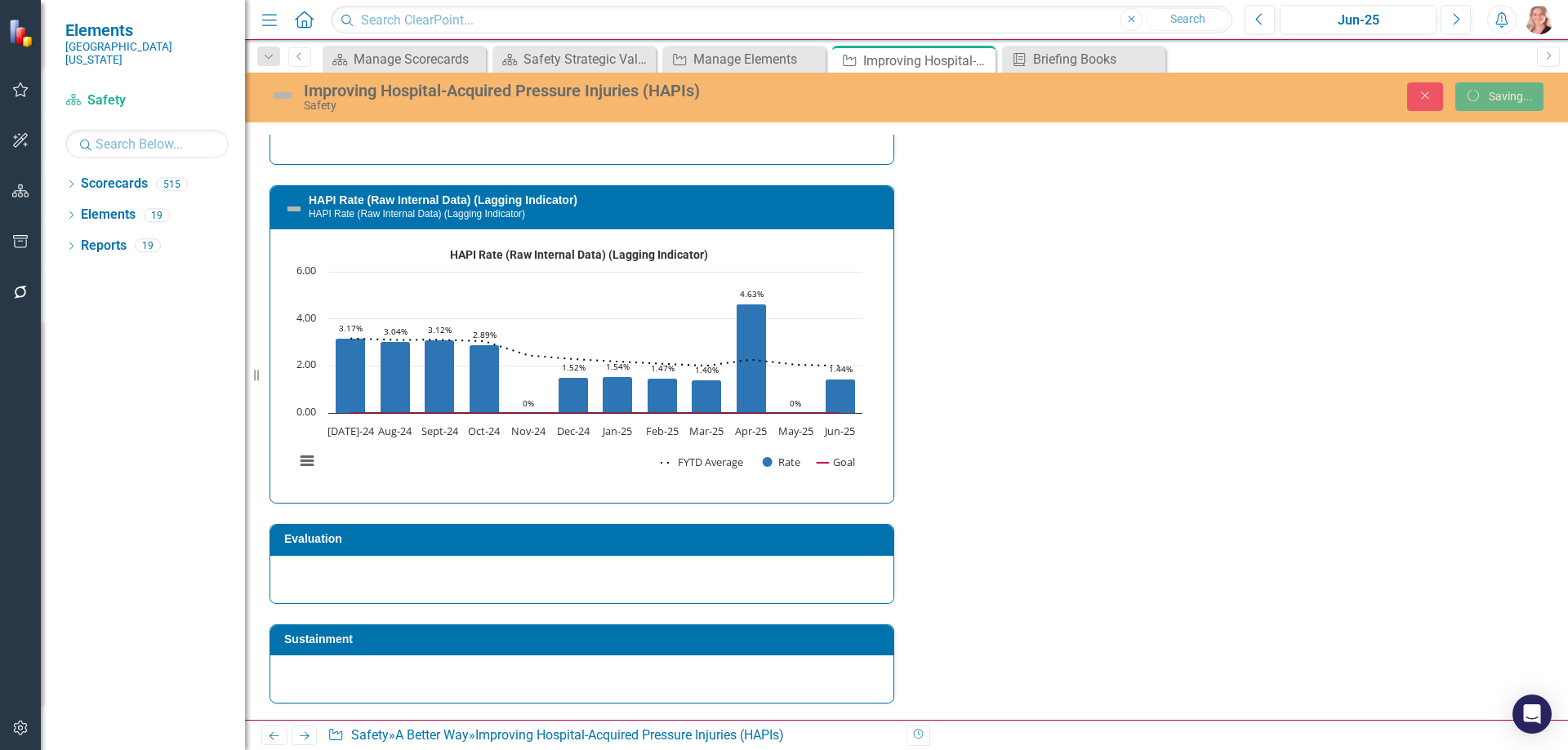
checkbox input "false"
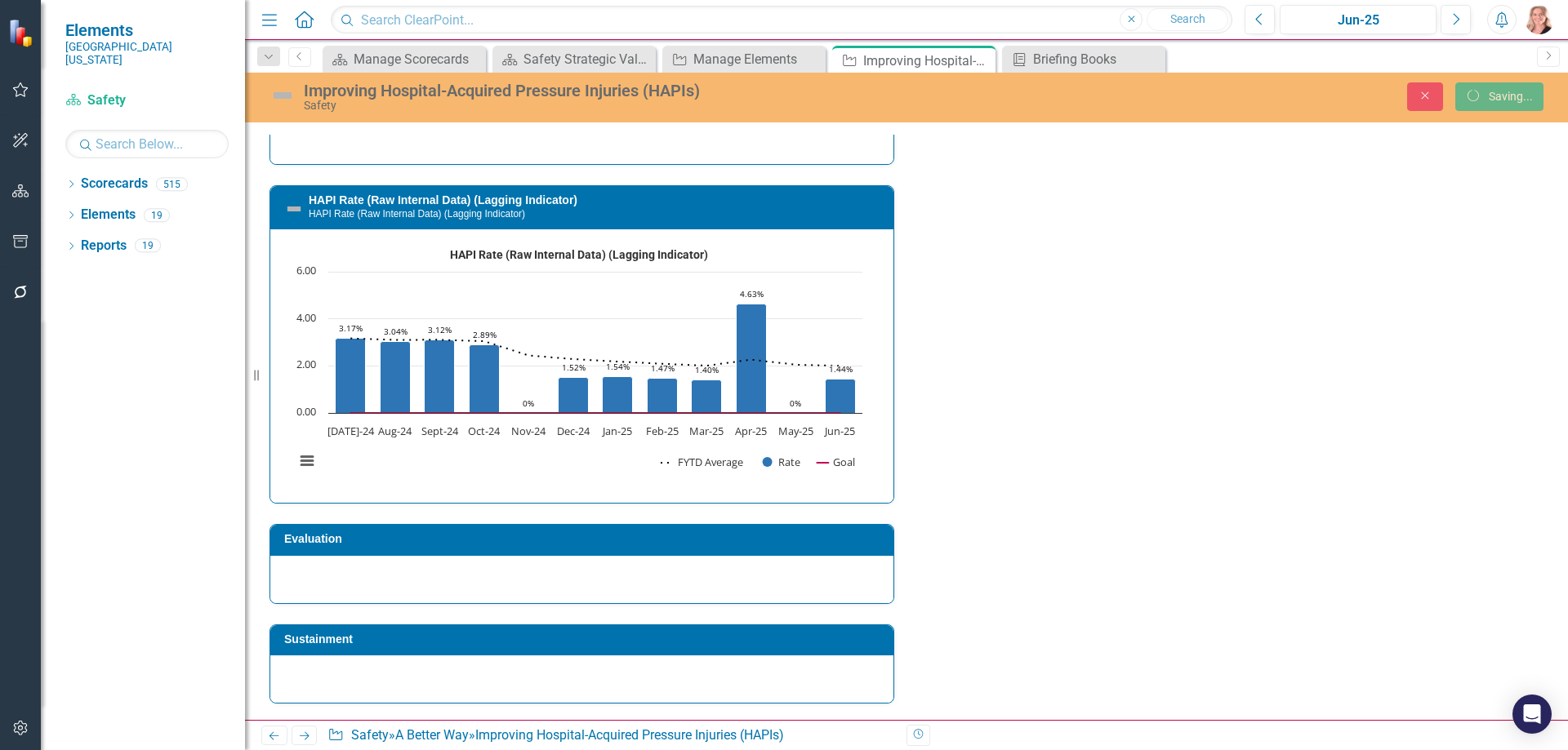
checkbox input "false"
checkbox input "true"
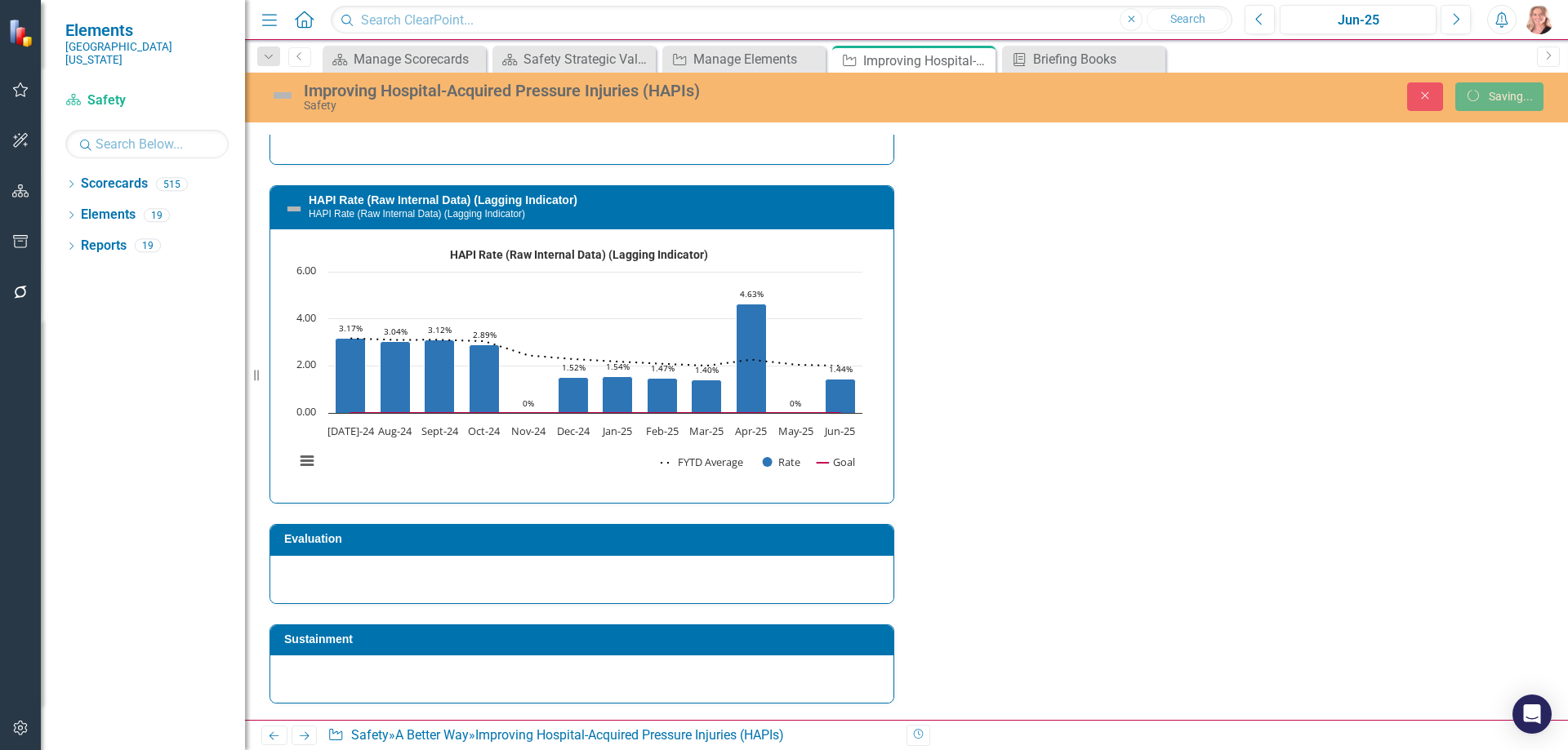
checkbox input "true"
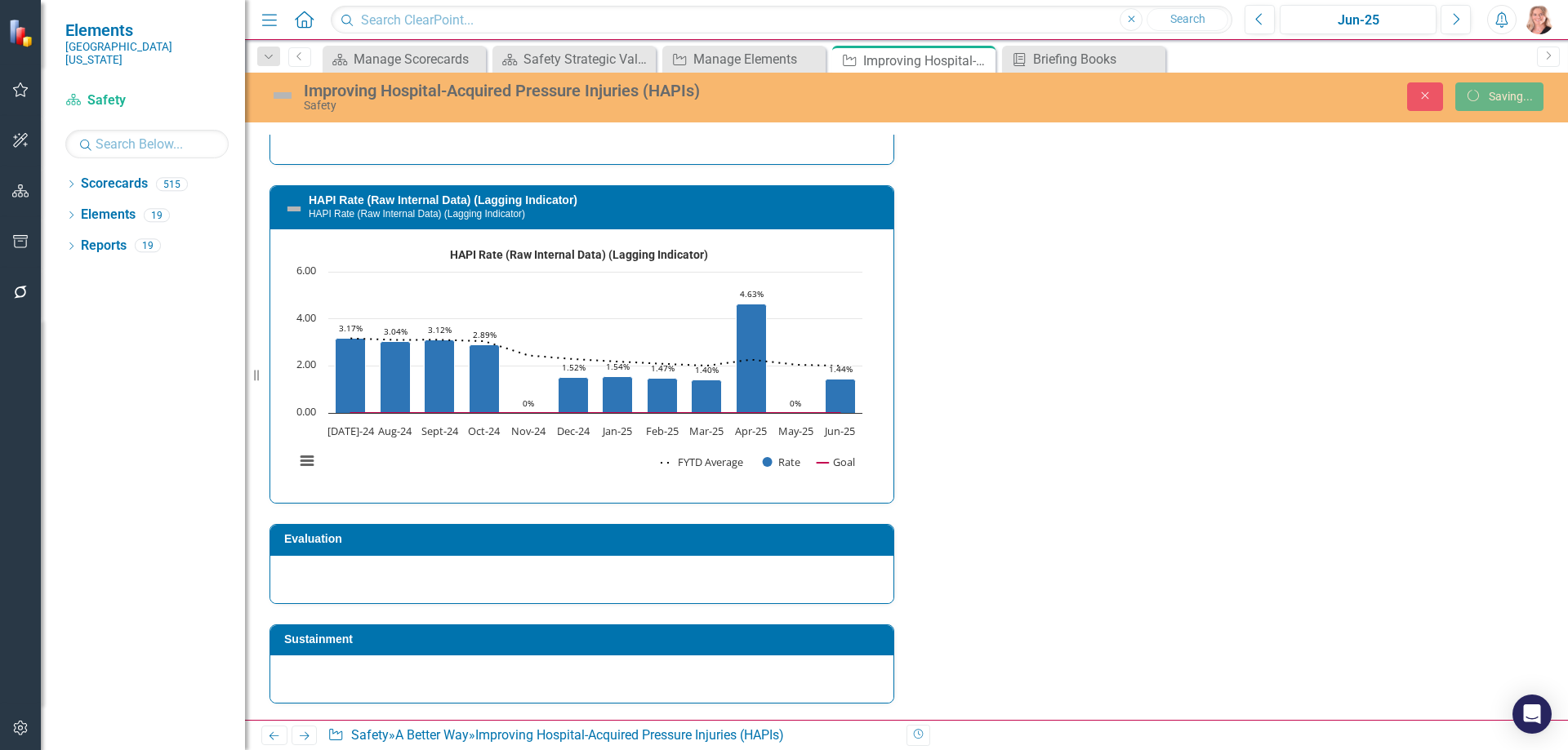
checkbox input "true"
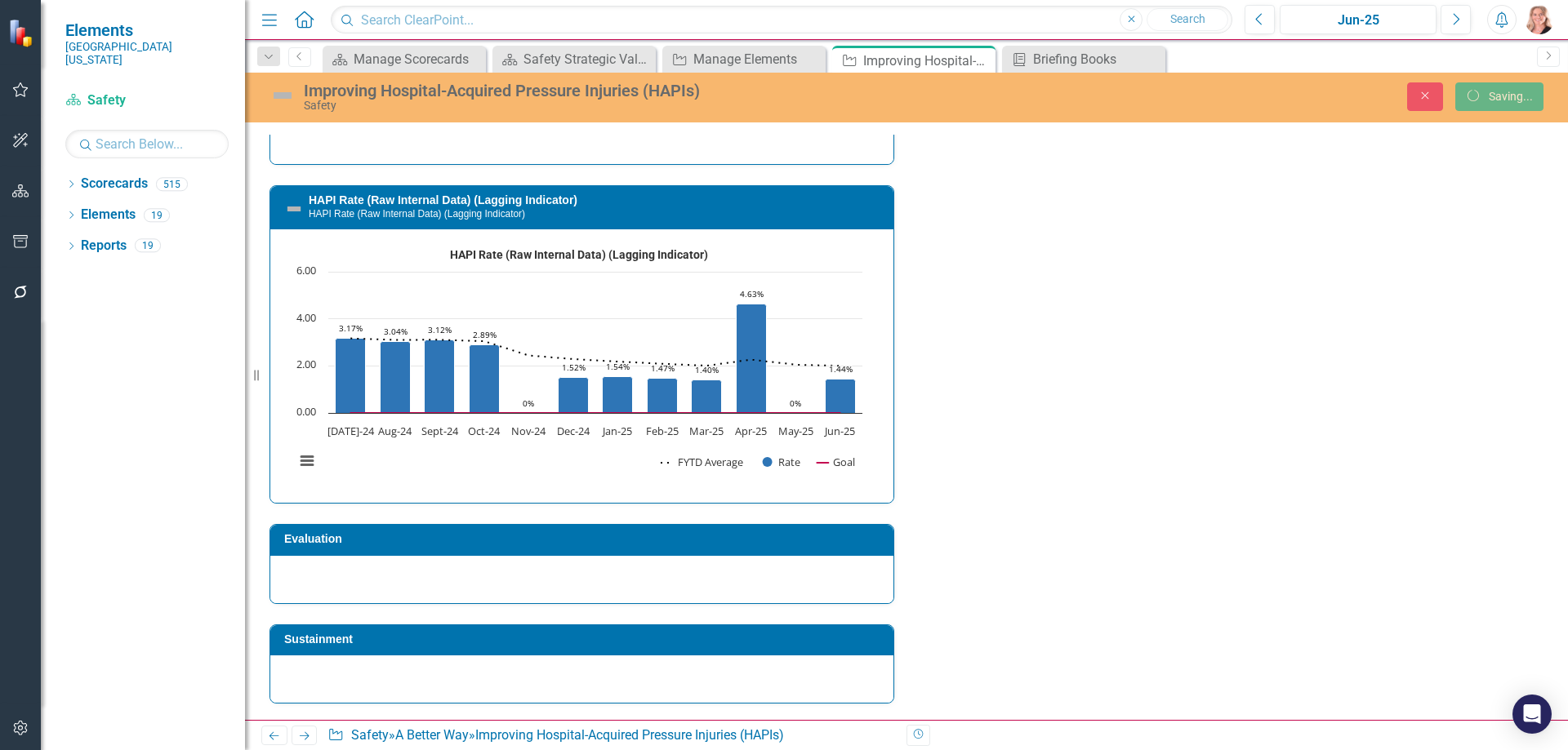
checkbox input "true"
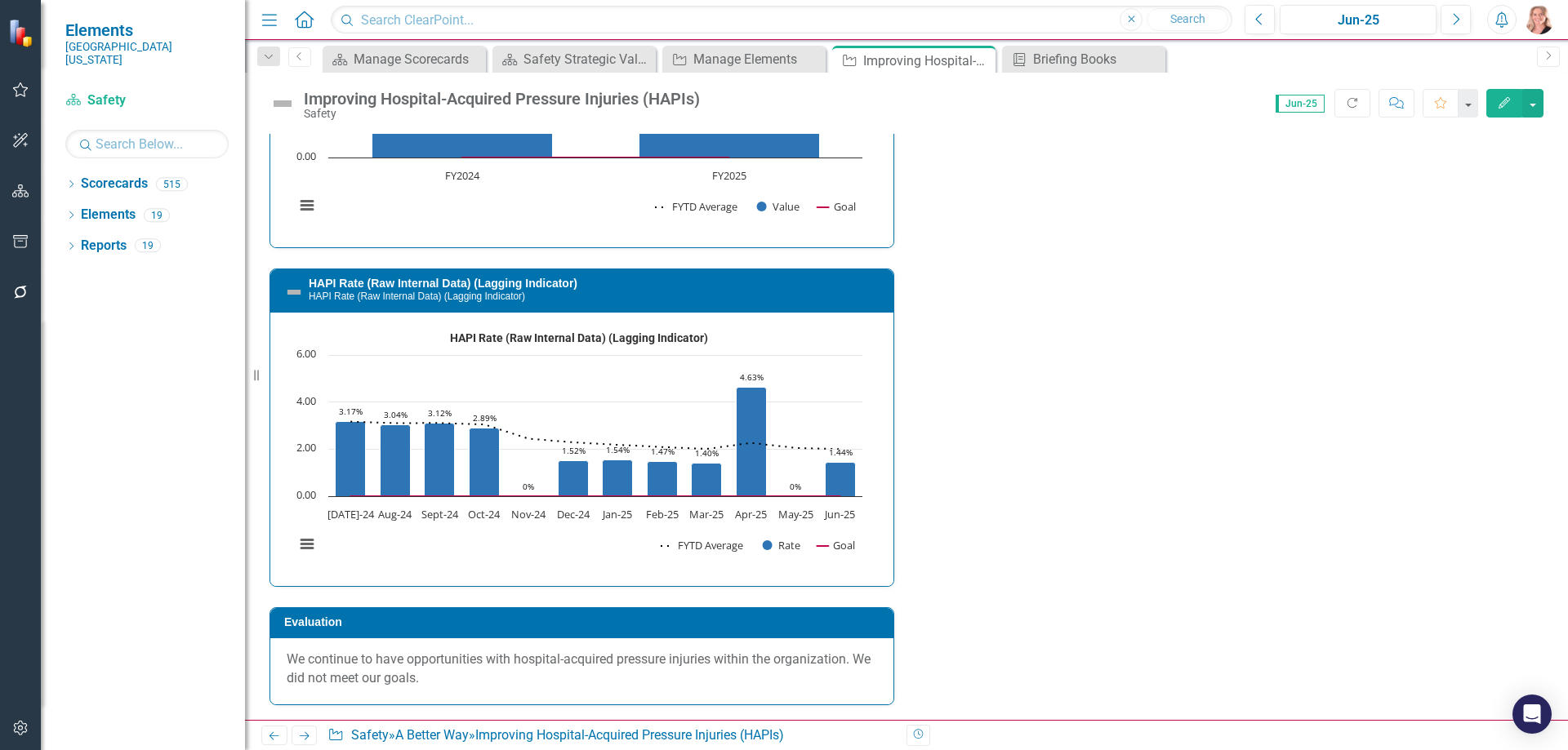
scroll to position [3165, 0]
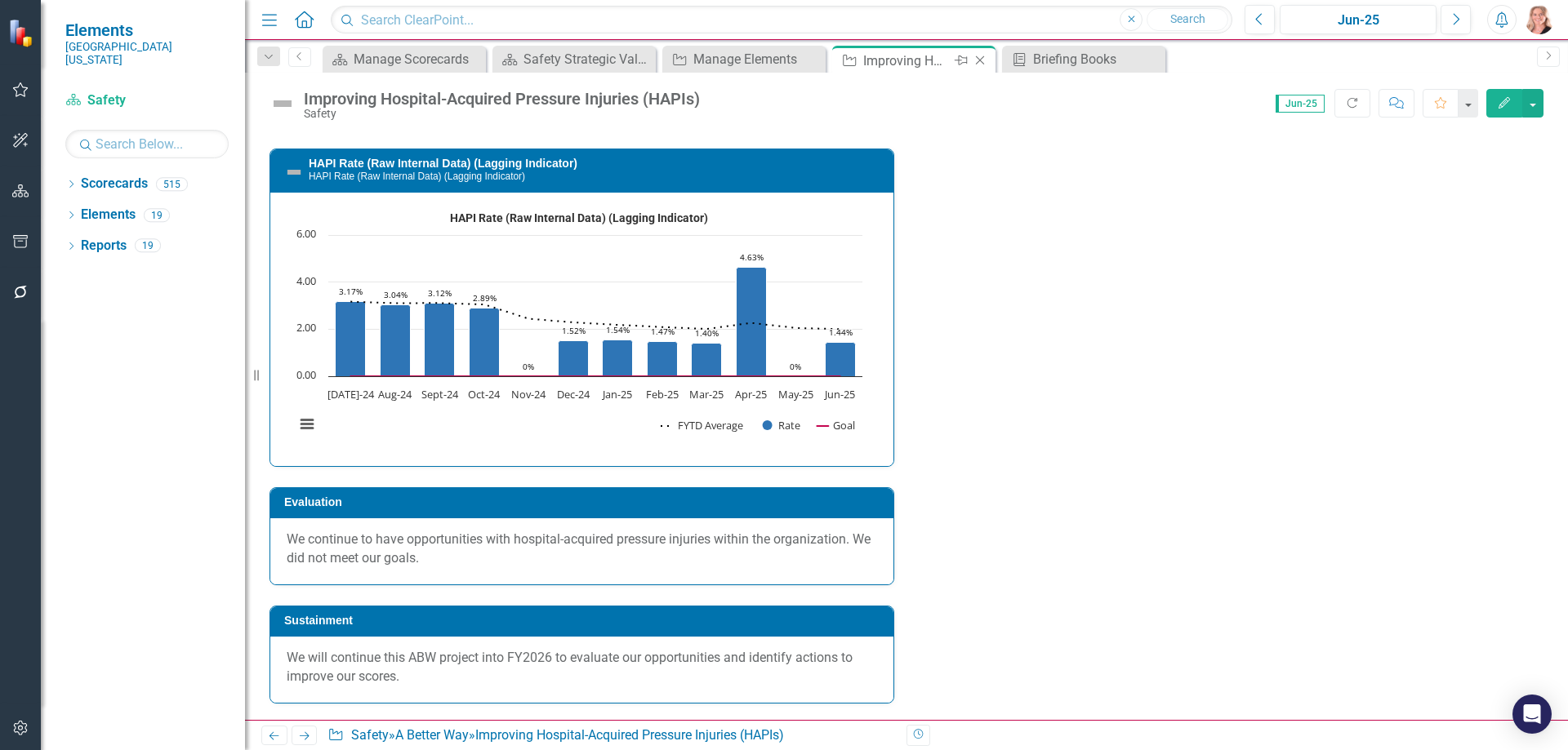
click at [979, 59] on icon "Close" at bounding box center [980, 60] width 17 height 13
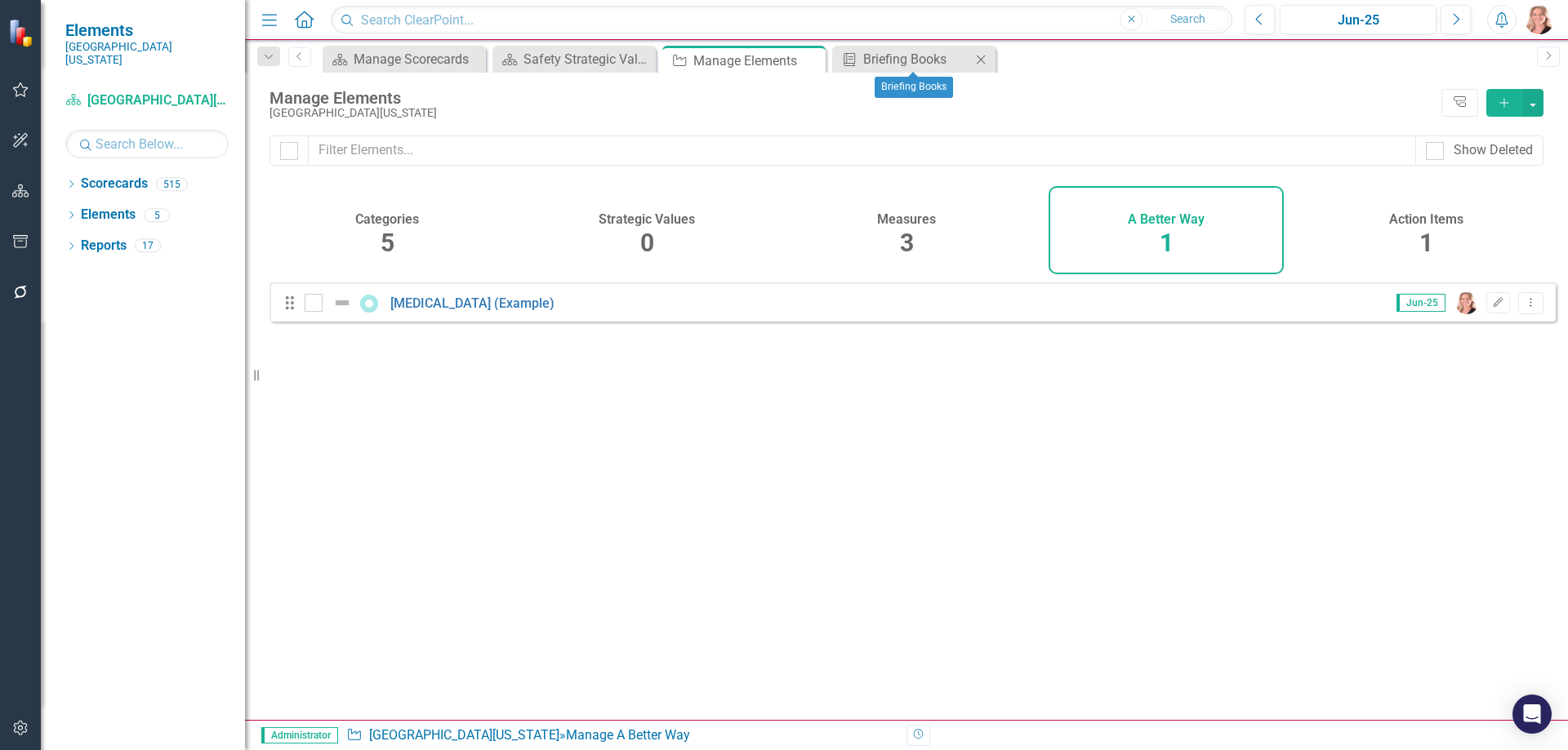
click at [982, 62] on icon "Close" at bounding box center [981, 59] width 17 height 13
click at [811, 62] on icon "Close" at bounding box center [810, 60] width 17 height 13
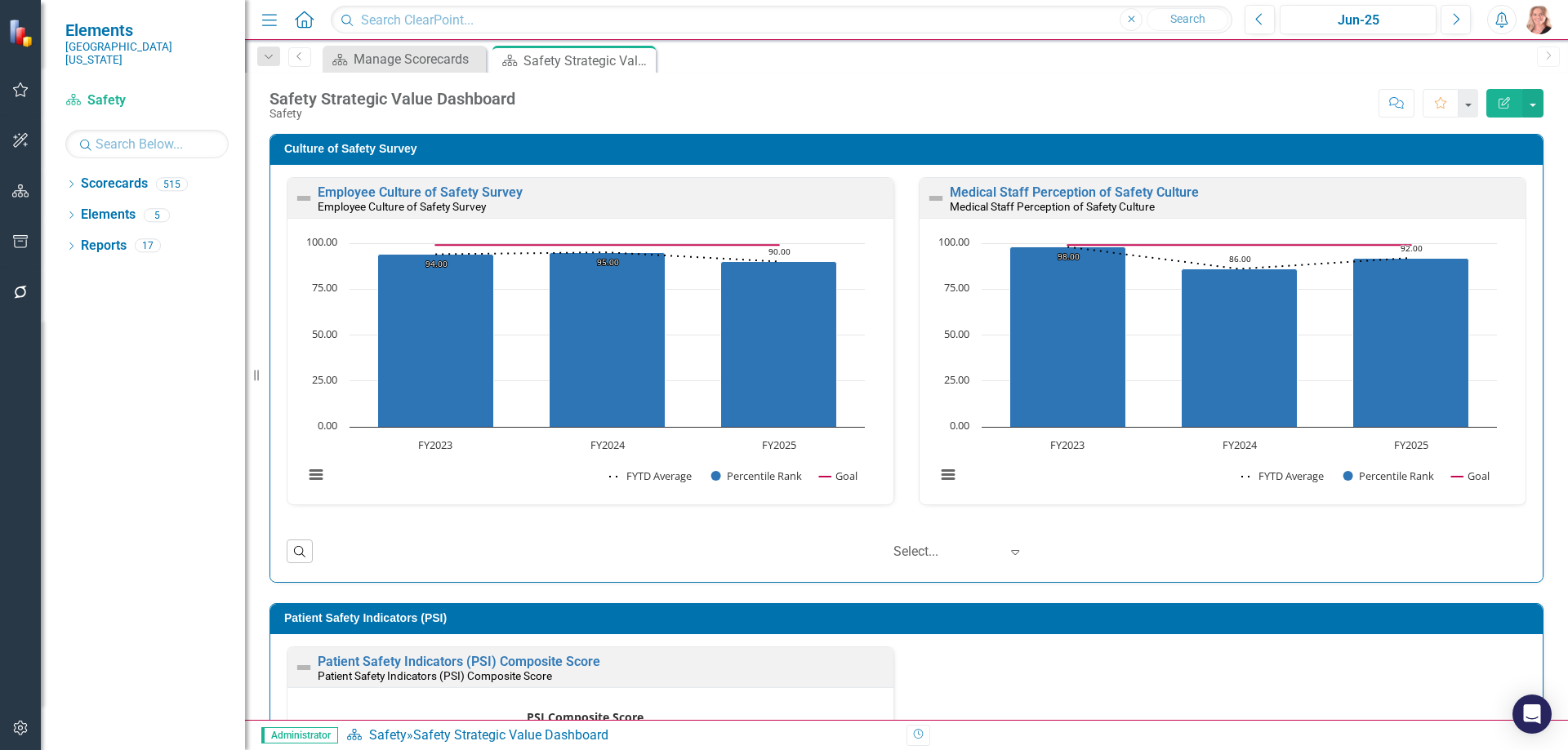
click at [0, 0] on icon "Close" at bounding box center [0, 0] width 0 height 0
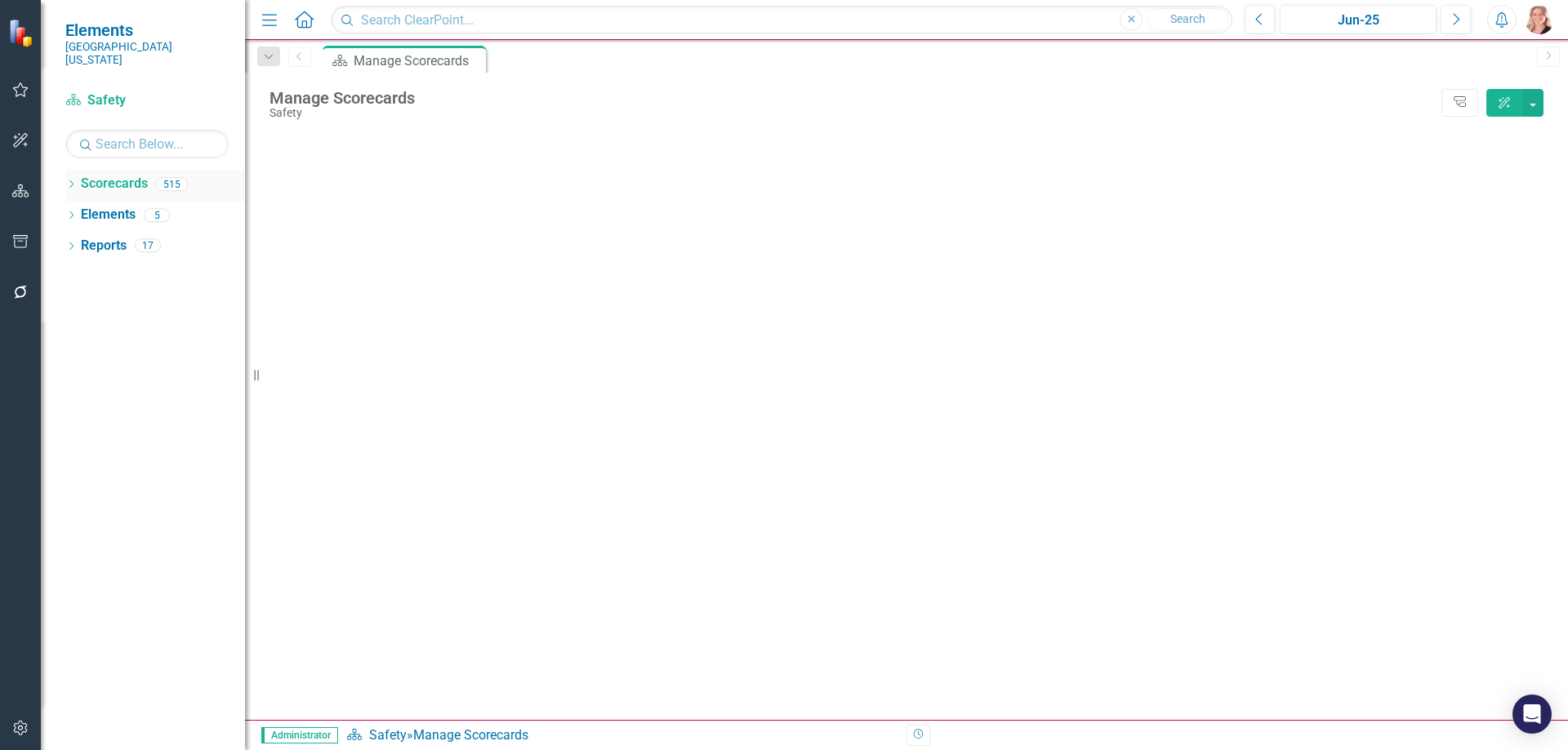
click at [112, 175] on link "Scorecards" at bounding box center [114, 184] width 67 height 19
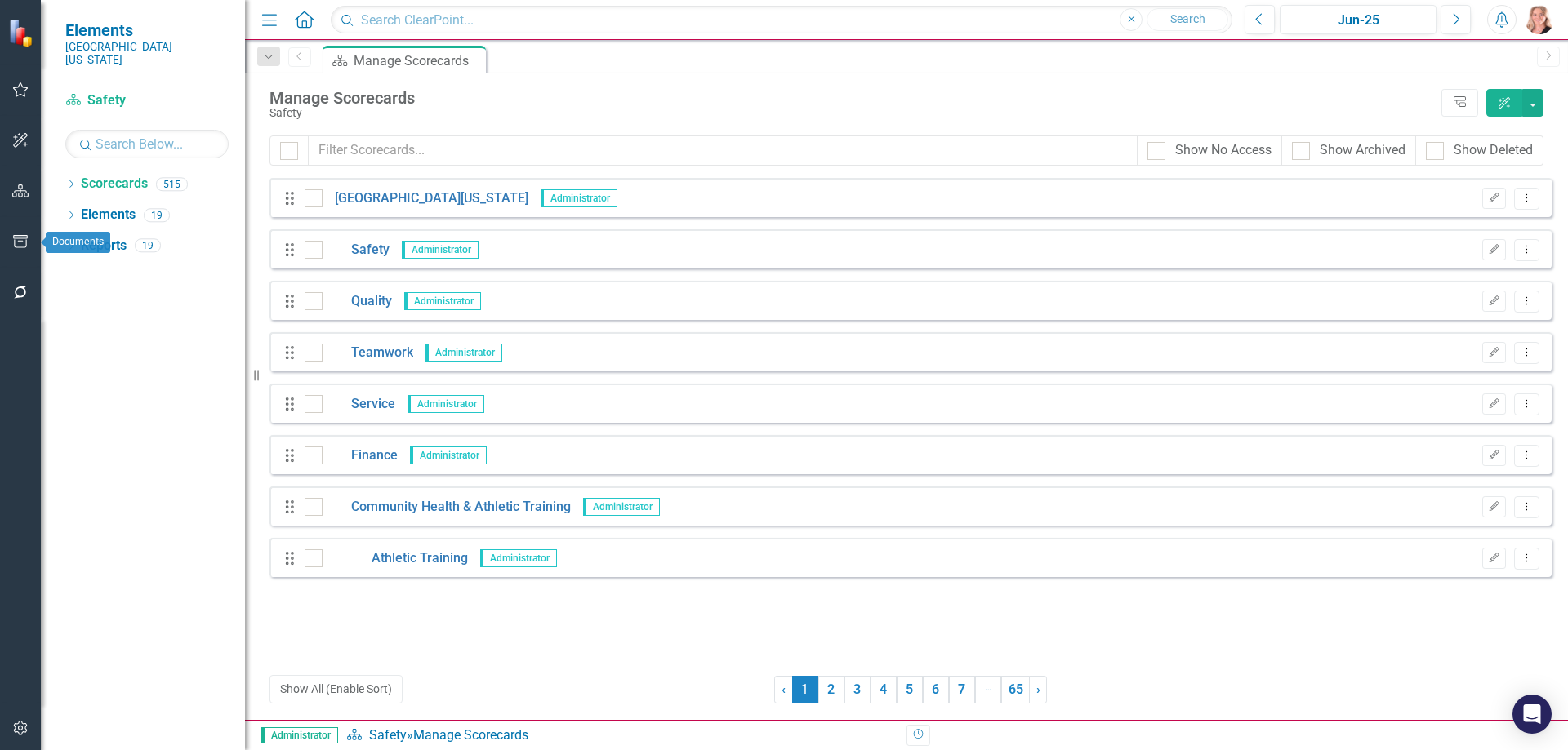
click at [22, 236] on icon "button" at bounding box center [20, 241] width 15 height 13
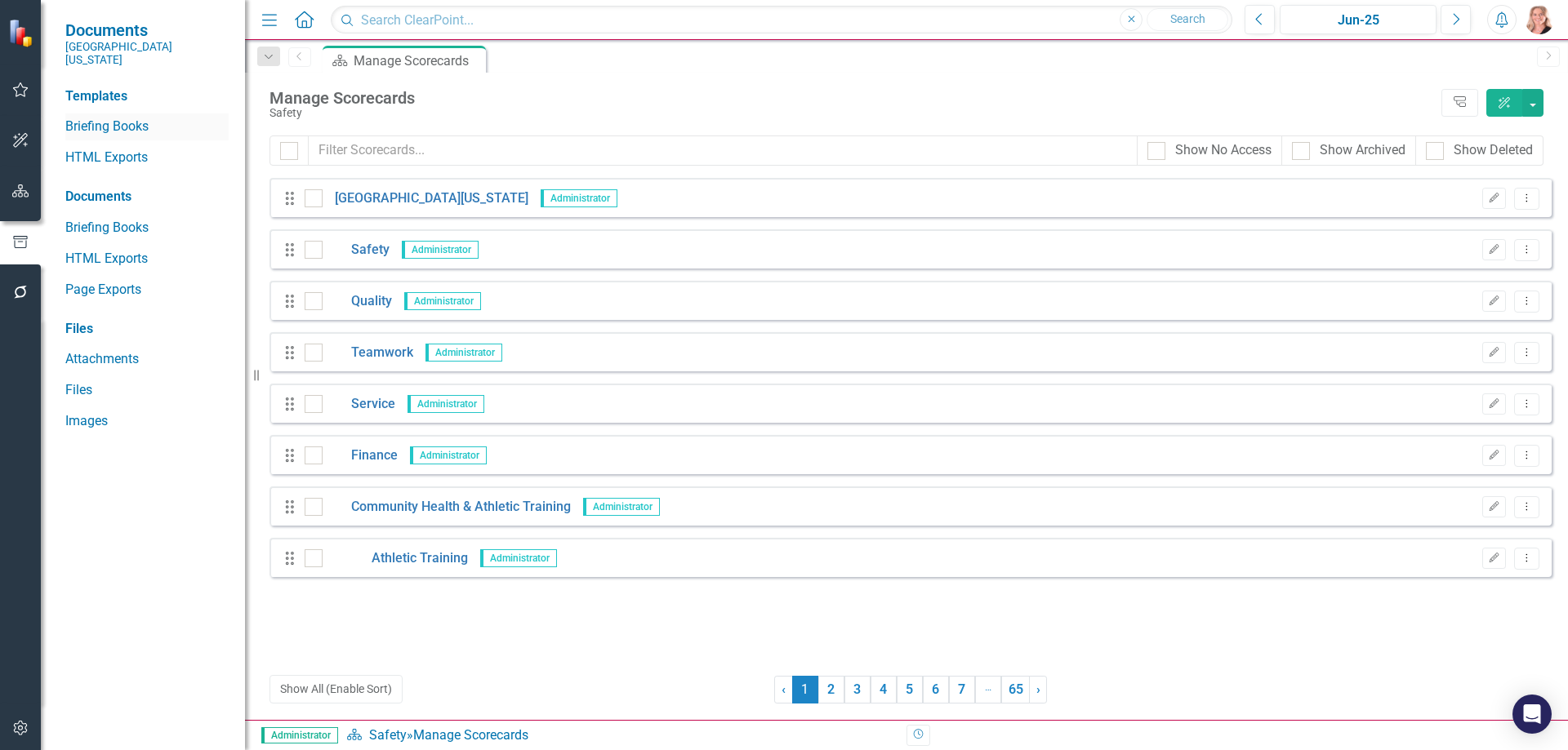
click at [111, 117] on link "Briefing Books" at bounding box center [147, 126] width 163 height 19
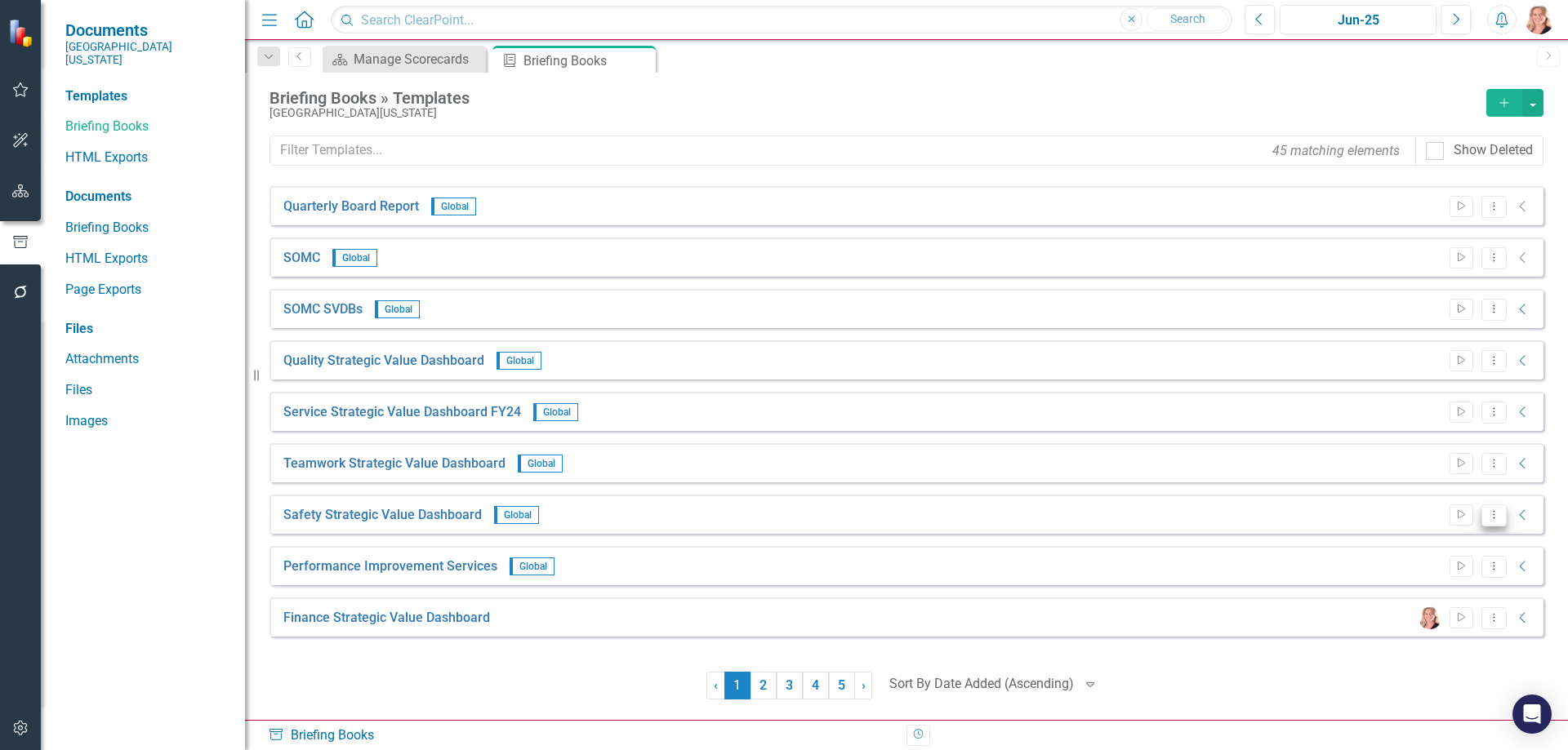
click at [1490, 518] on icon "Dropdown Menu" at bounding box center [1494, 515] width 14 height 11
click at [1414, 603] on link "Edit Edit Template" at bounding box center [1430, 603] width 151 height 30
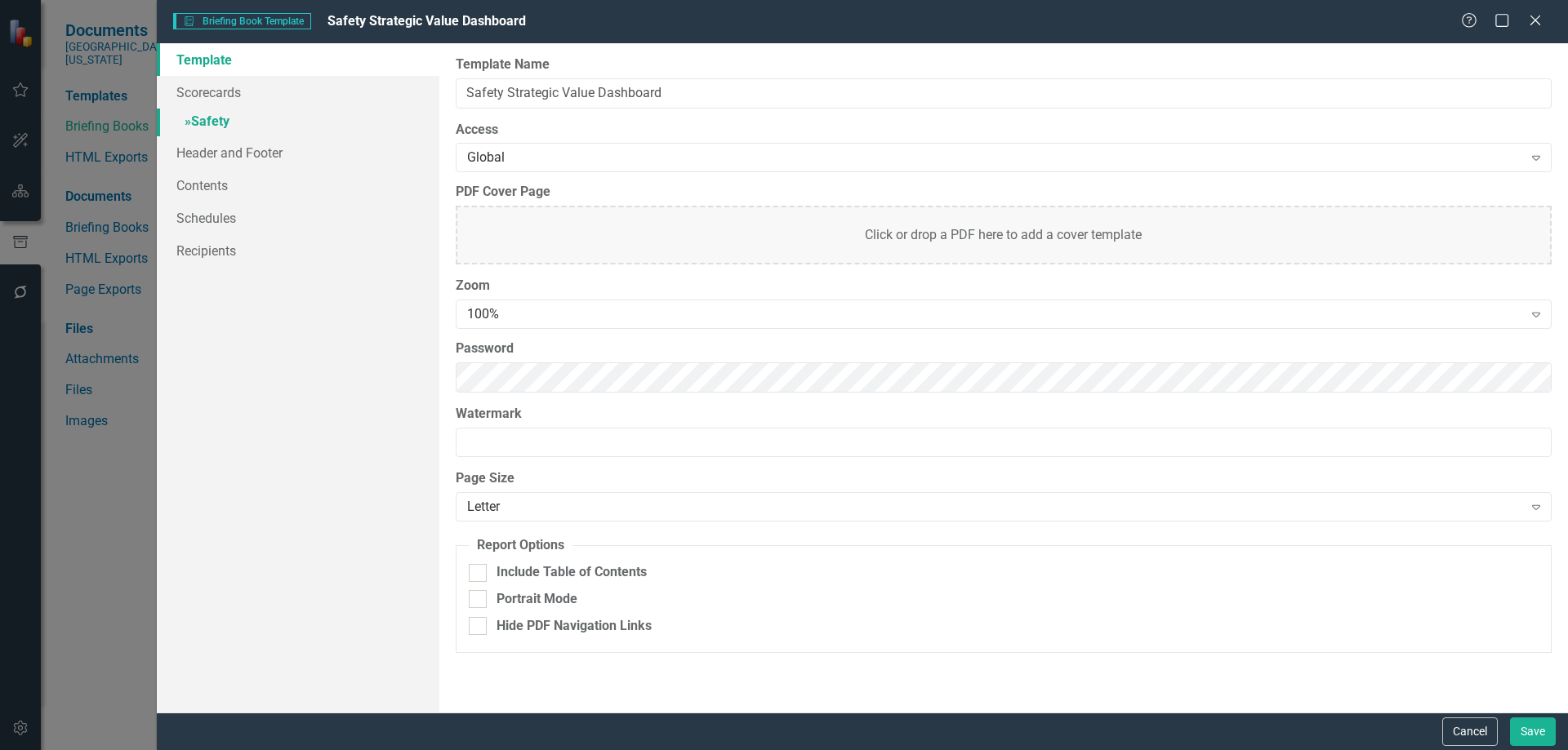
click at [195, 118] on link "» Safety" at bounding box center [298, 122] width 282 height 28
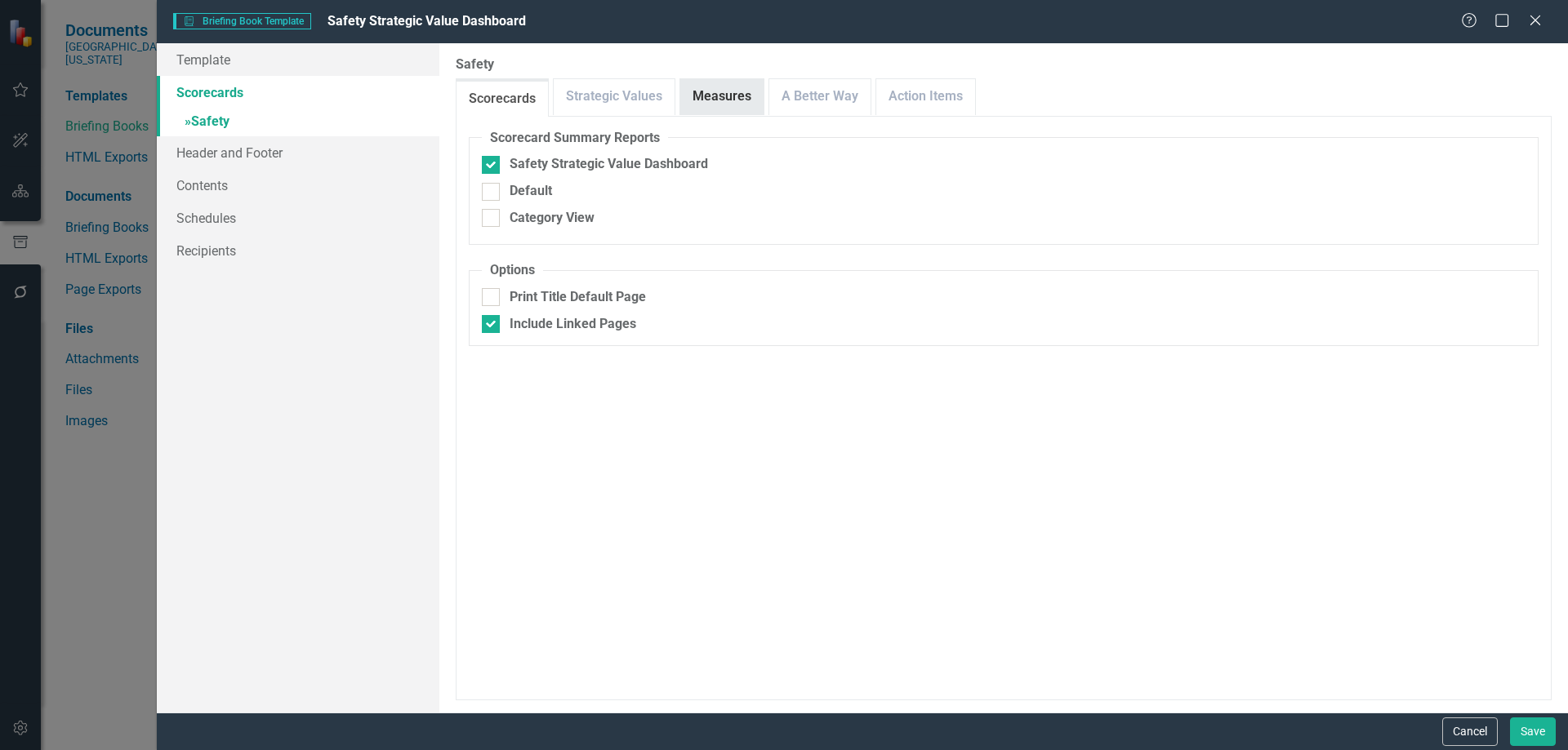
click at [716, 99] on link "Measures" at bounding box center [721, 97] width 83 height 35
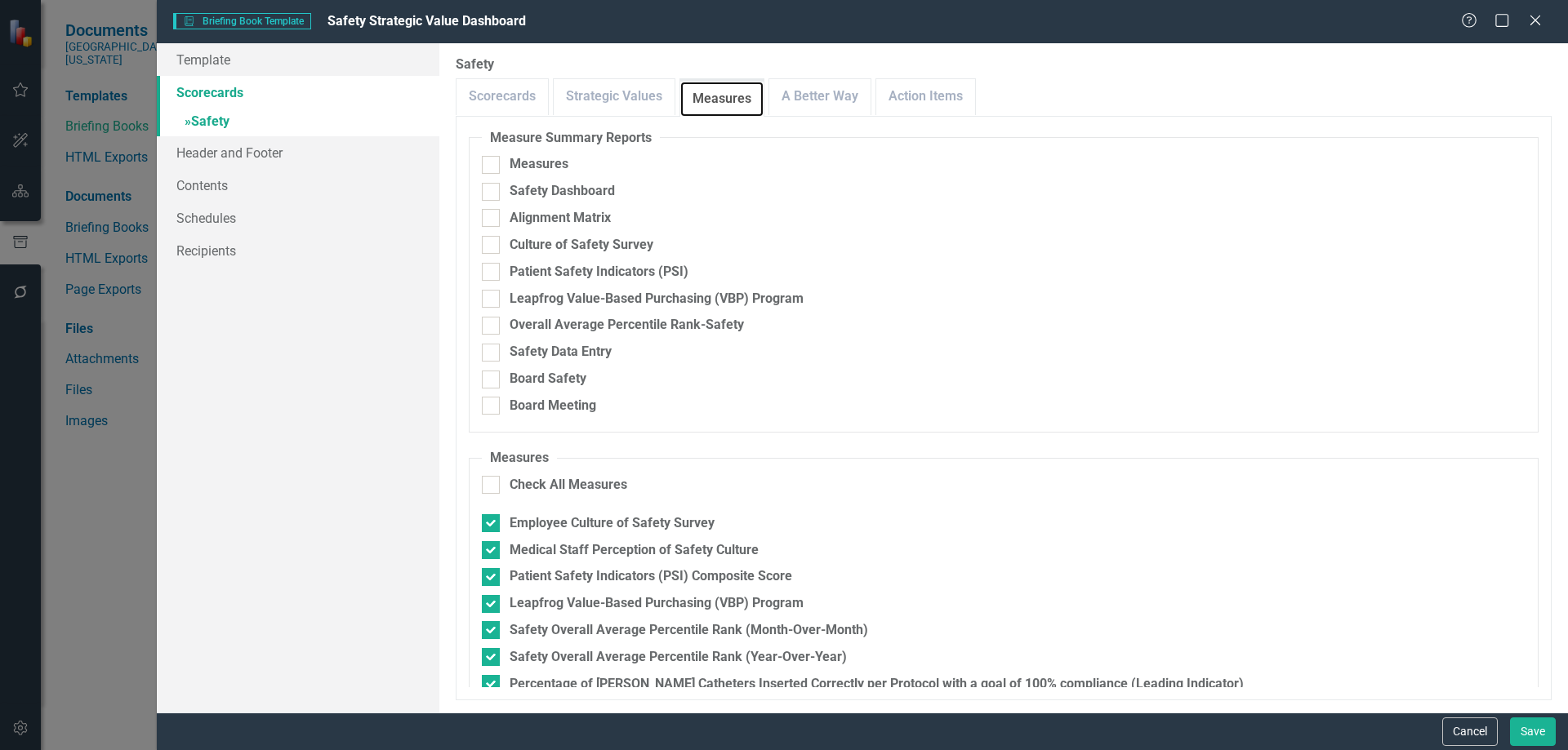
scroll to position [245, 0]
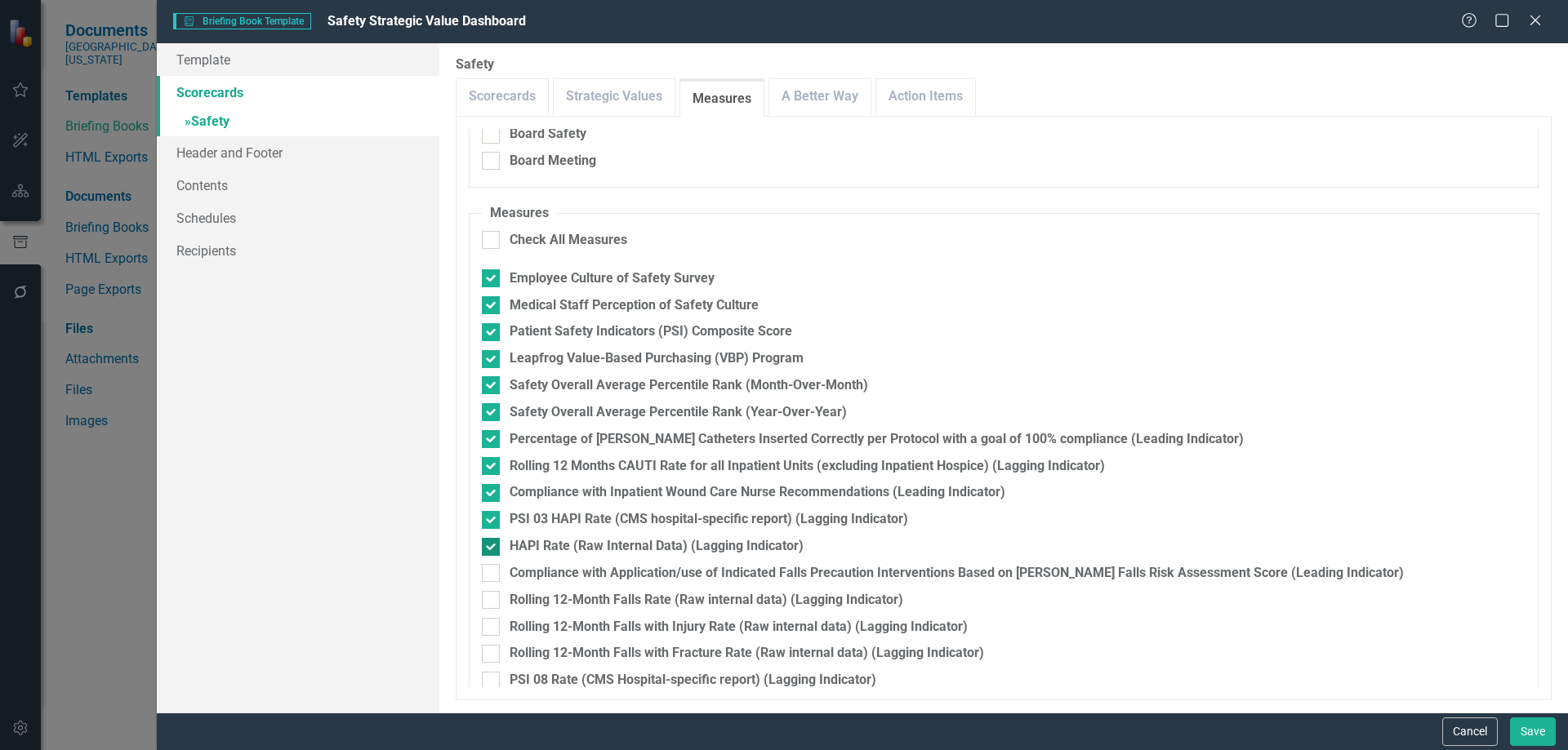
click at [490, 544] on input "HAPI Rate (Raw Internal Data) (Lagging Indicator)" at bounding box center [487, 543] width 11 height 11
checkbox input "false"
click at [492, 521] on div at bounding box center [490, 520] width 18 height 18
click at [492, 521] on input "PSI 03 HAPI Rate (CMS hospital-specific report) (Lagging Indicator)" at bounding box center [487, 516] width 11 height 11
checkbox input "false"
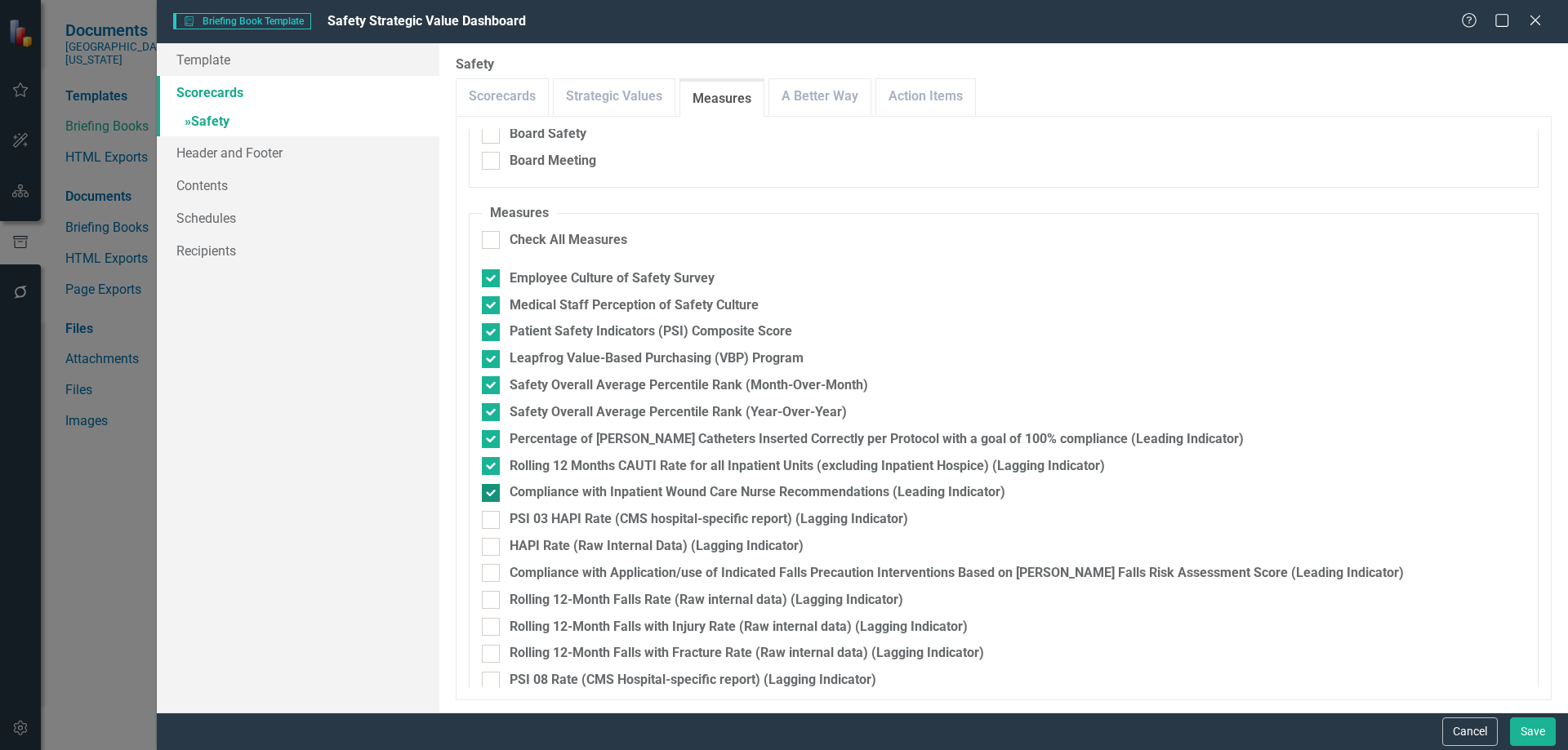
click at [483, 492] on input "Compliance with Inpatient Wound Care Nurse Recommendations (Leading Indicator)" at bounding box center [487, 489] width 11 height 11
checkbox input "false"
click at [486, 469] on div at bounding box center [490, 466] width 18 height 18
click at [486, 468] on input "Rolling 12 Months CAUTI Rate for all Inpatient Units (excluding Inpatient Hospi…" at bounding box center [487, 462] width 11 height 11
checkbox input "false"
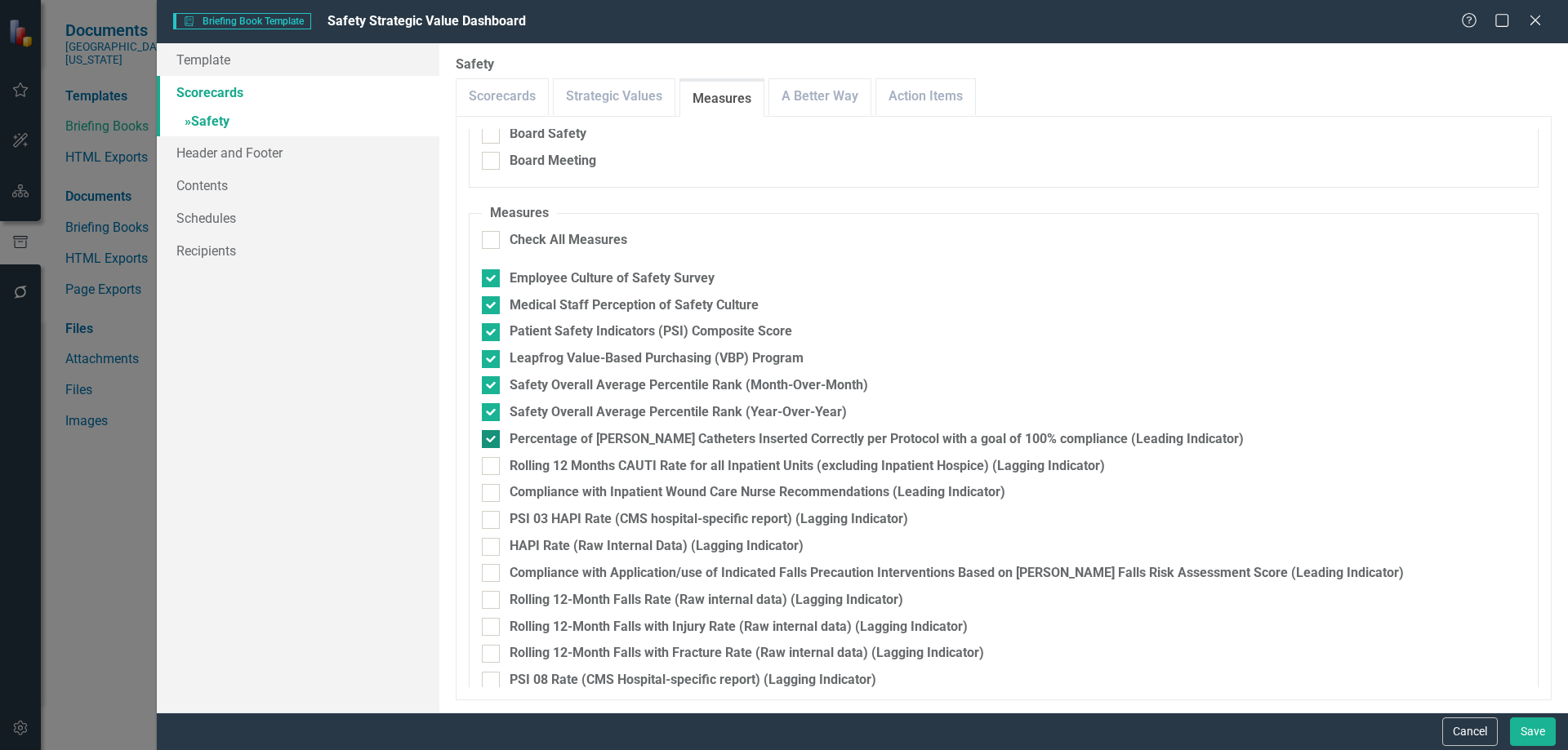
click at [489, 436] on input "Percentage of Foley Catheters Inserted Correctly per Protocol with a goal of 10…" at bounding box center [487, 436] width 11 height 11
checkbox input "false"
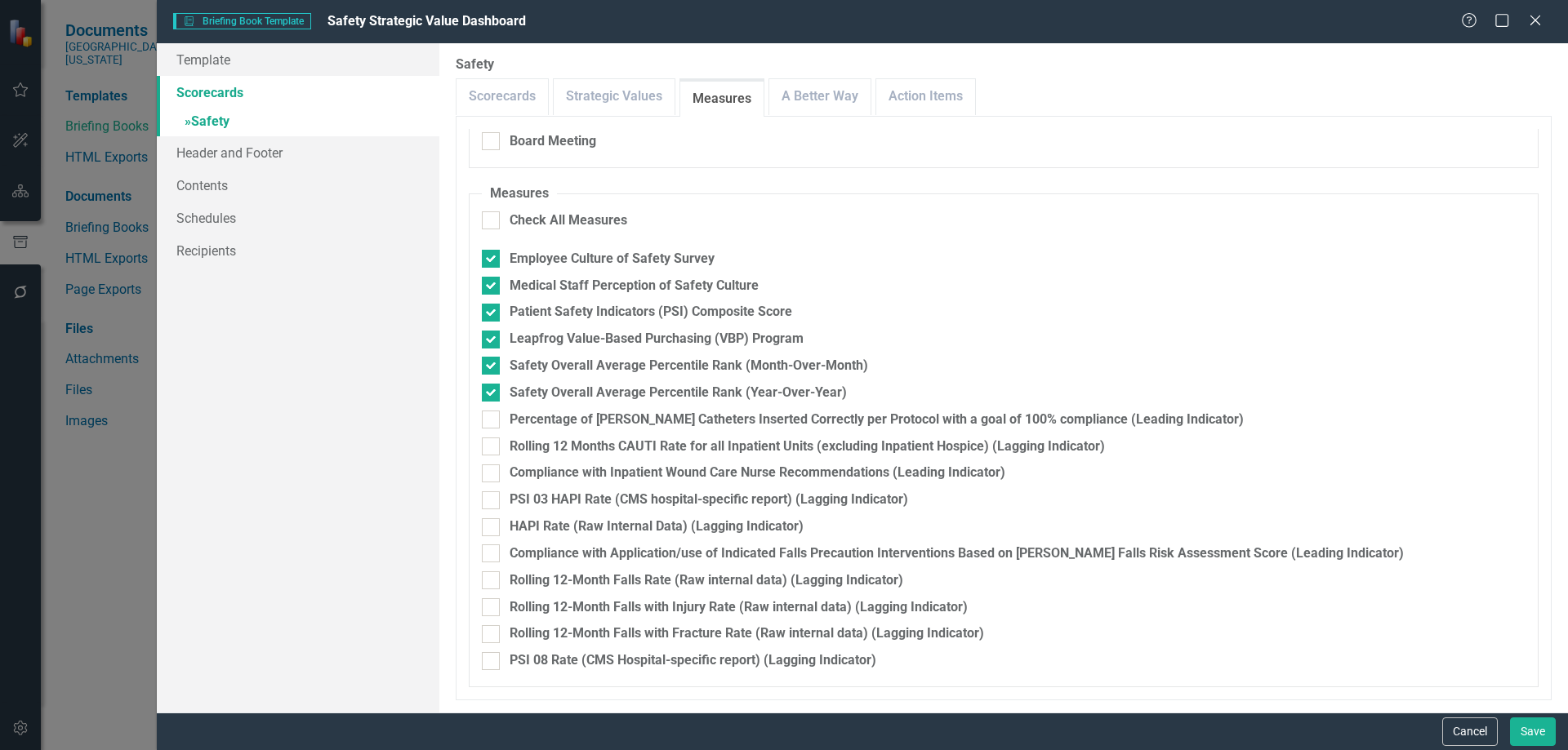
scroll to position [0, 0]
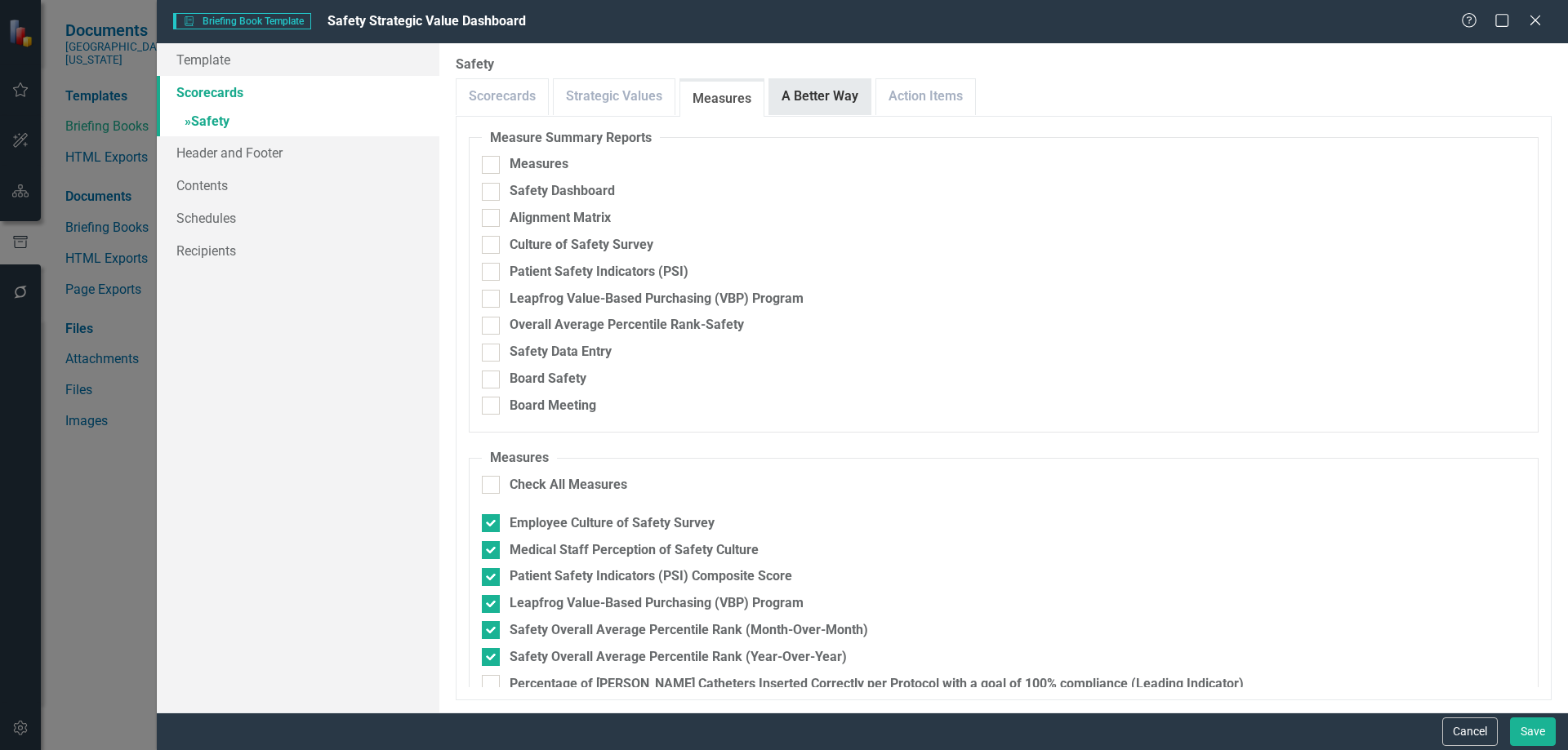
click at [815, 96] on link "A Better Way" at bounding box center [821, 97] width 102 height 35
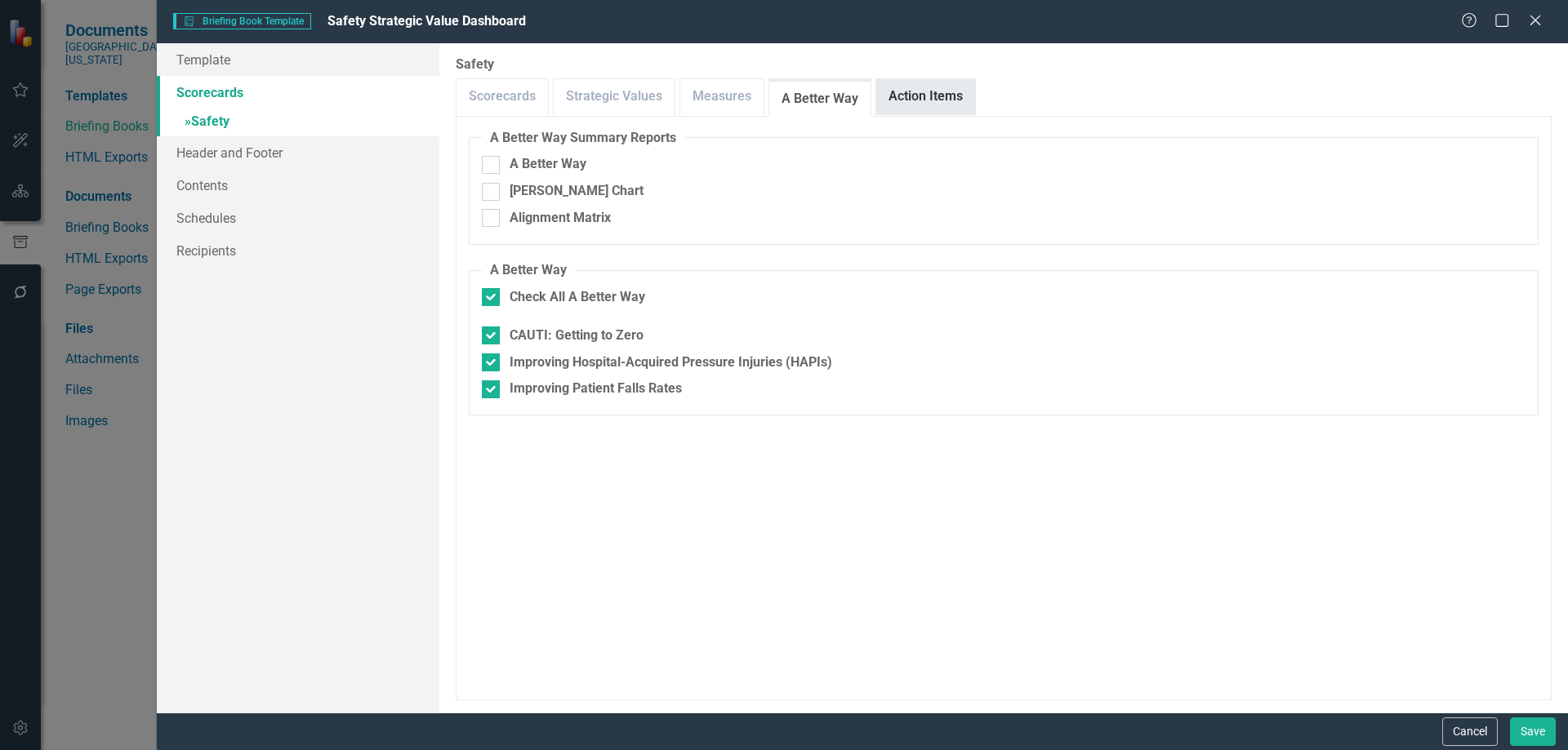
click at [904, 100] on link "Action Items" at bounding box center [925, 97] width 99 height 35
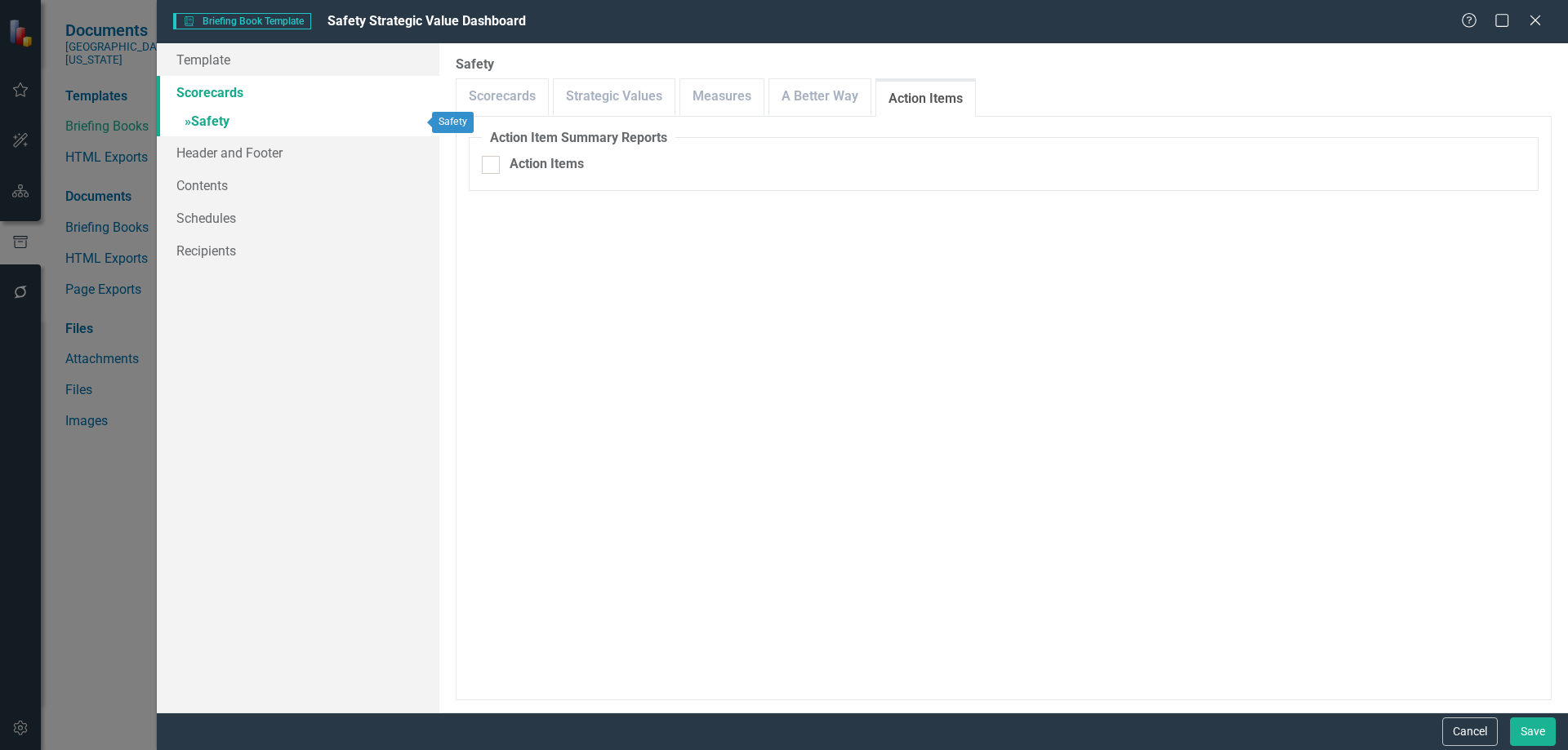
click at [222, 124] on link "» Safety" at bounding box center [298, 122] width 282 height 28
click at [1541, 730] on button "Save" at bounding box center [1533, 731] width 46 height 28
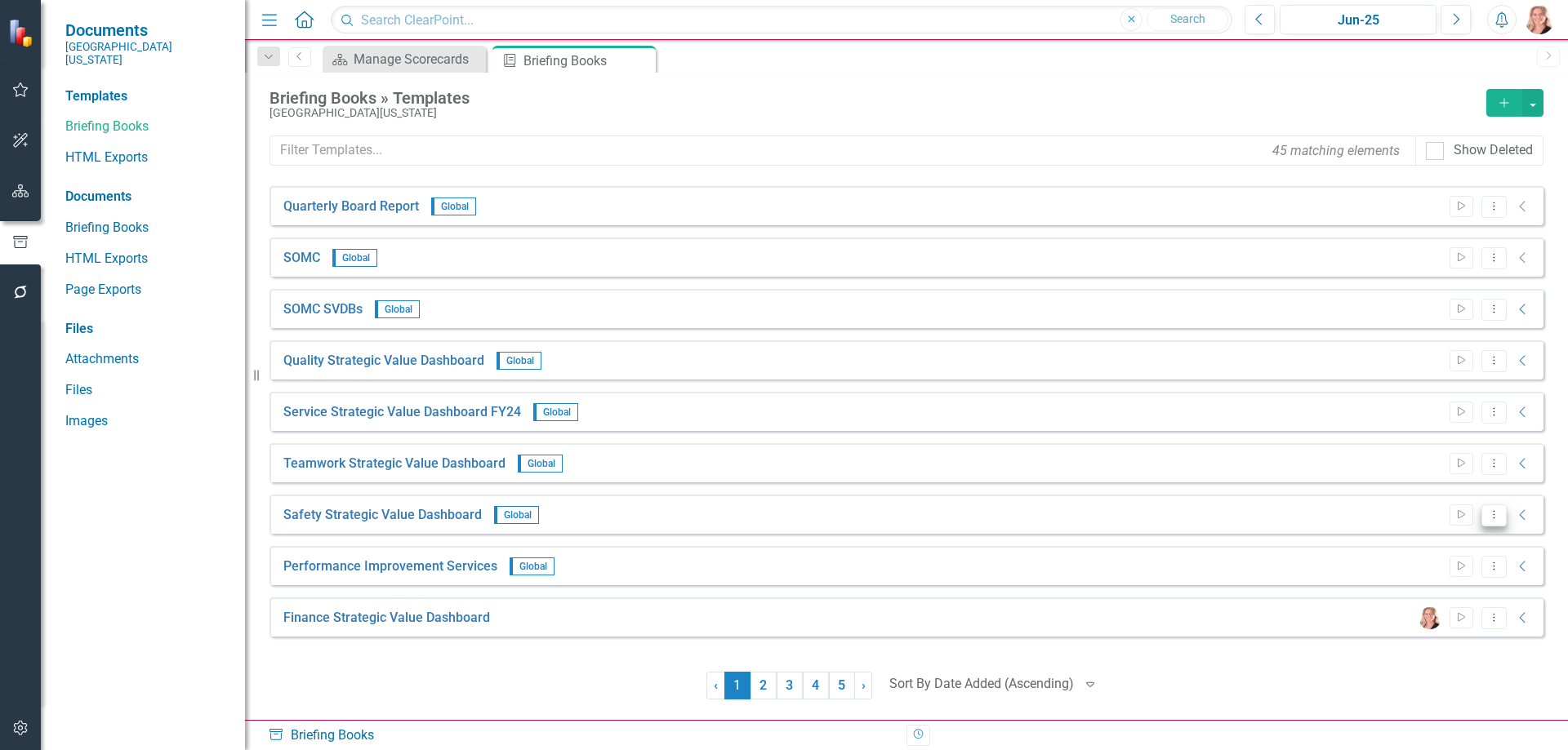
click at [1490, 521] on button "Dropdown Menu" at bounding box center [1495, 516] width 25 height 22
click at [1457, 547] on link "Start Run Template" at bounding box center [1430, 542] width 151 height 30
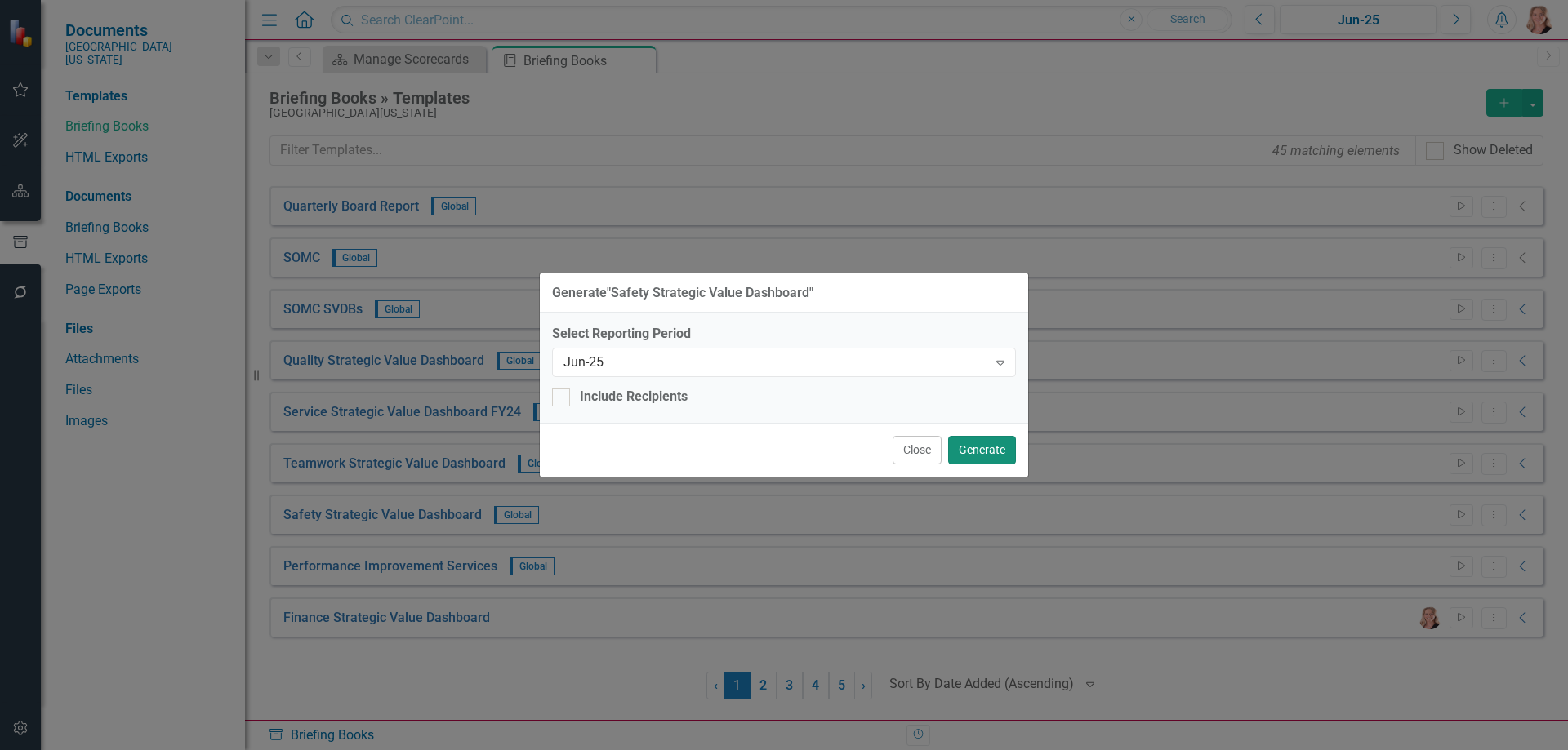
click at [995, 445] on button "Generate" at bounding box center [982, 449] width 67 height 28
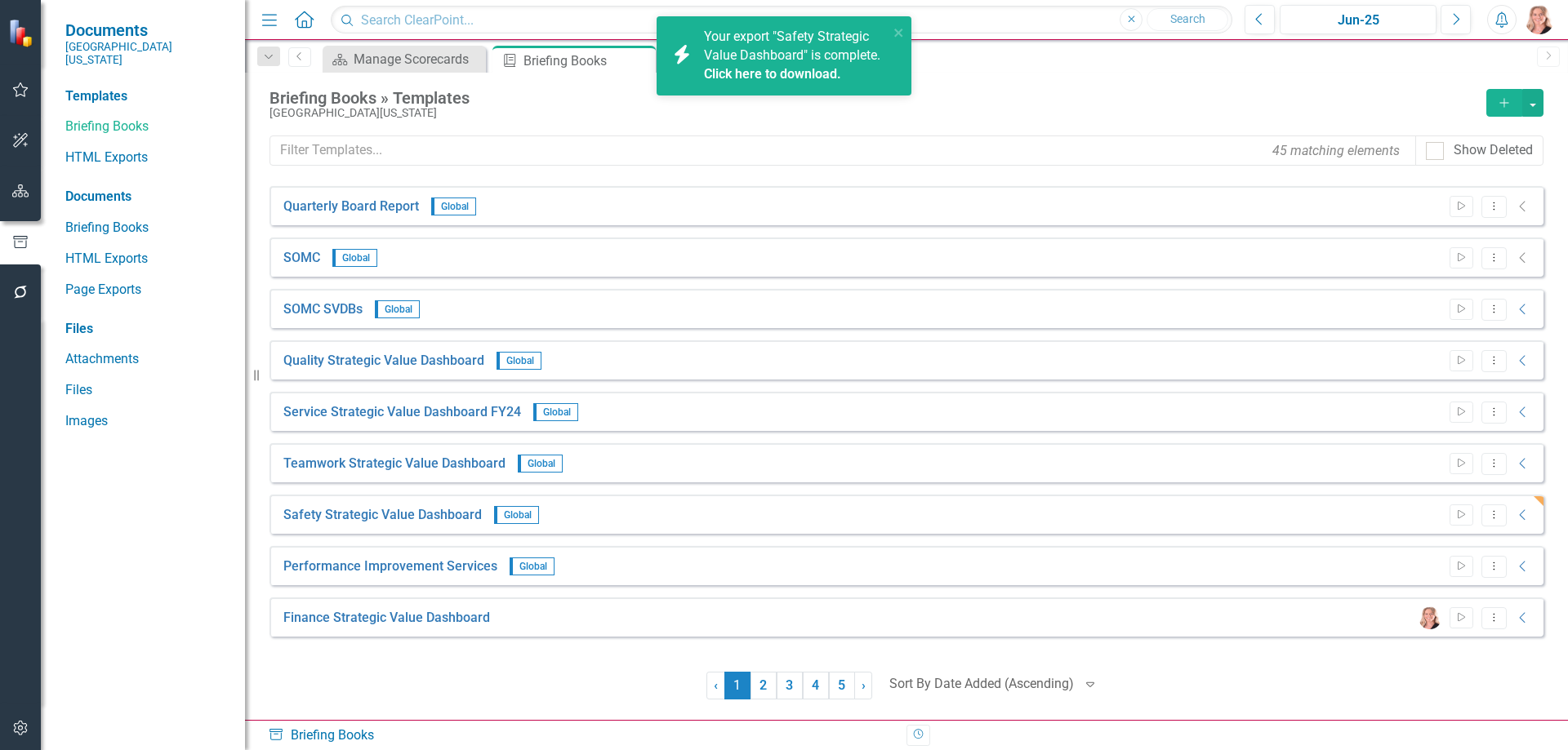
click at [745, 71] on link "Click here to download." at bounding box center [773, 74] width 137 height 16
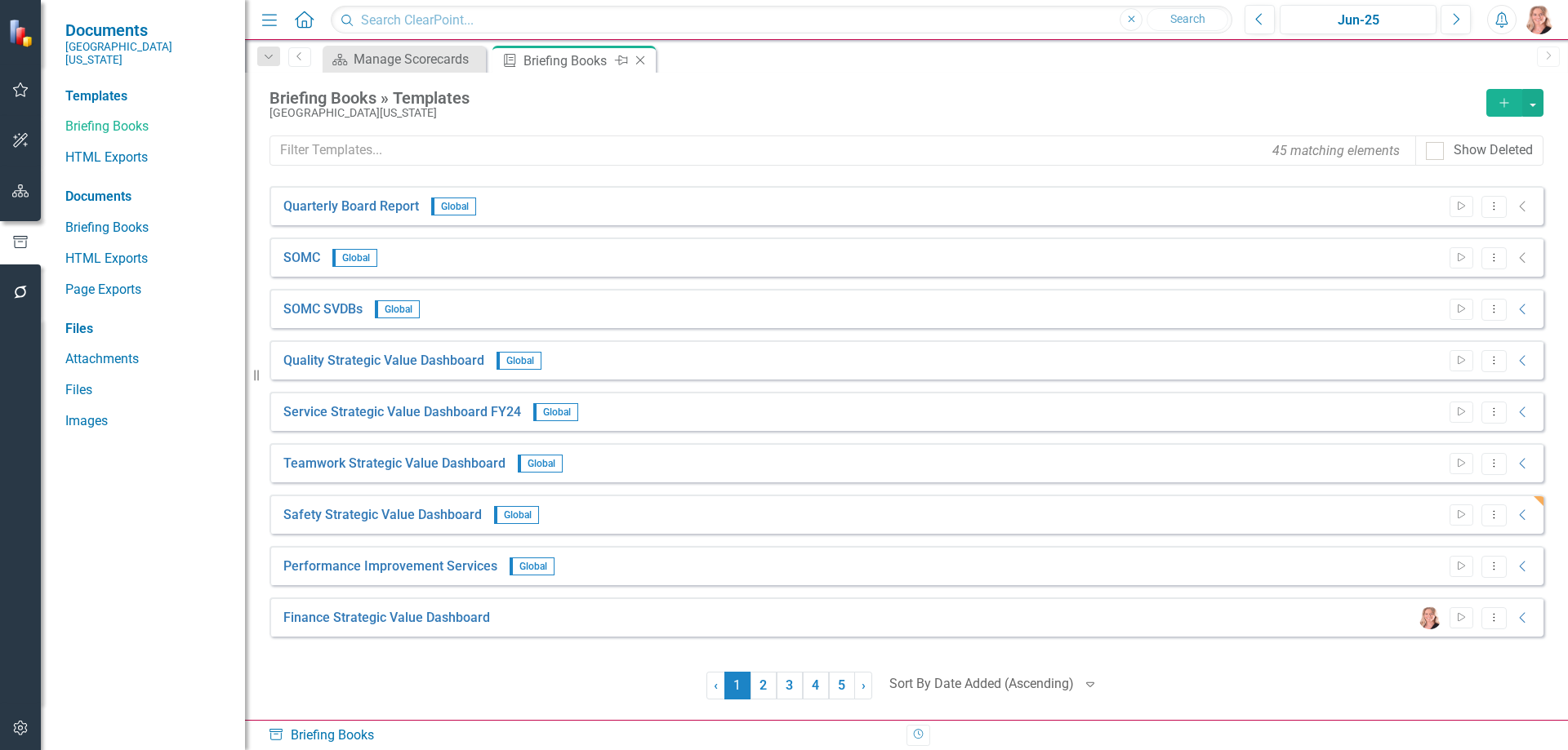
click at [641, 57] on icon "Close" at bounding box center [640, 60] width 17 height 13
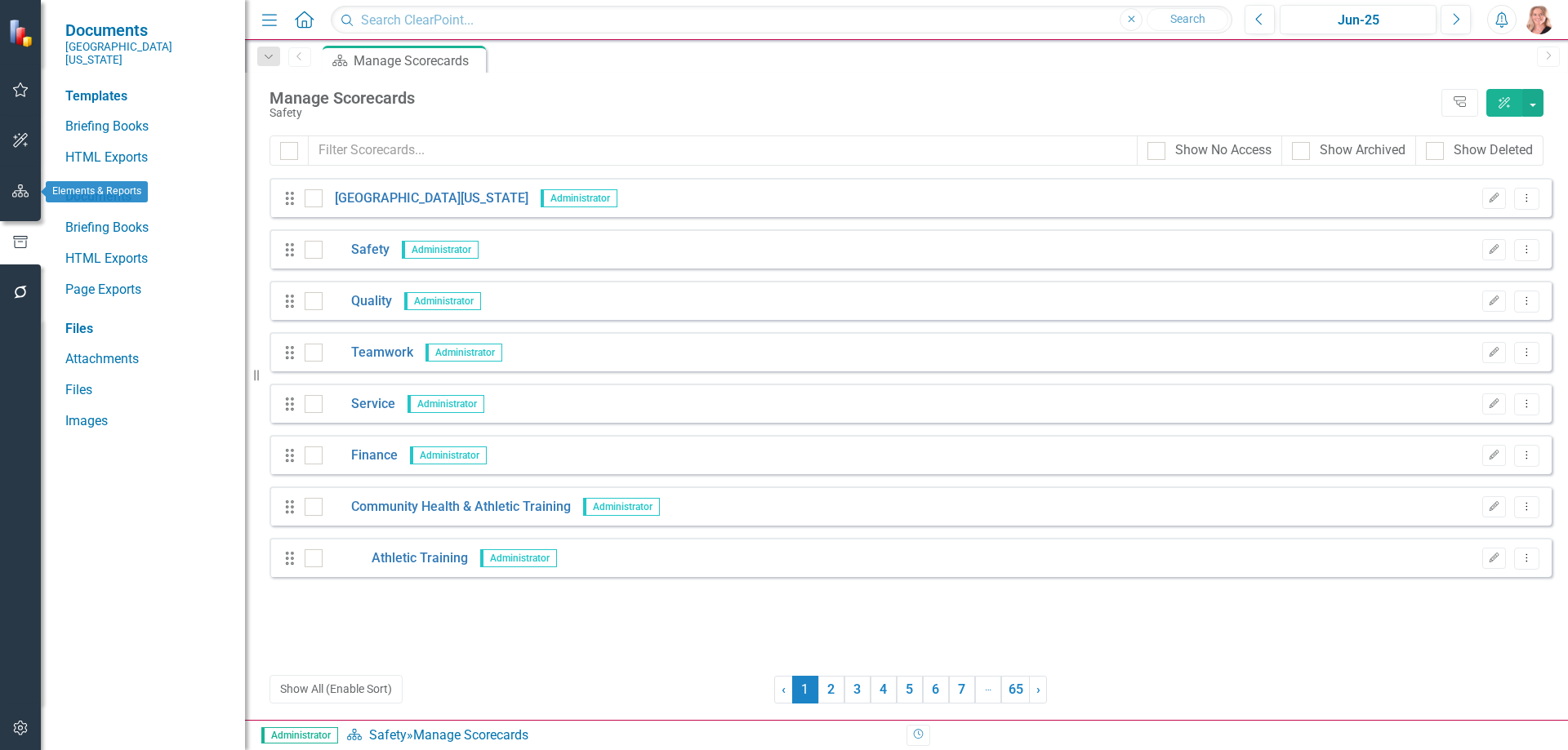
click at [12, 204] on button "button" at bounding box center [21, 191] width 37 height 34
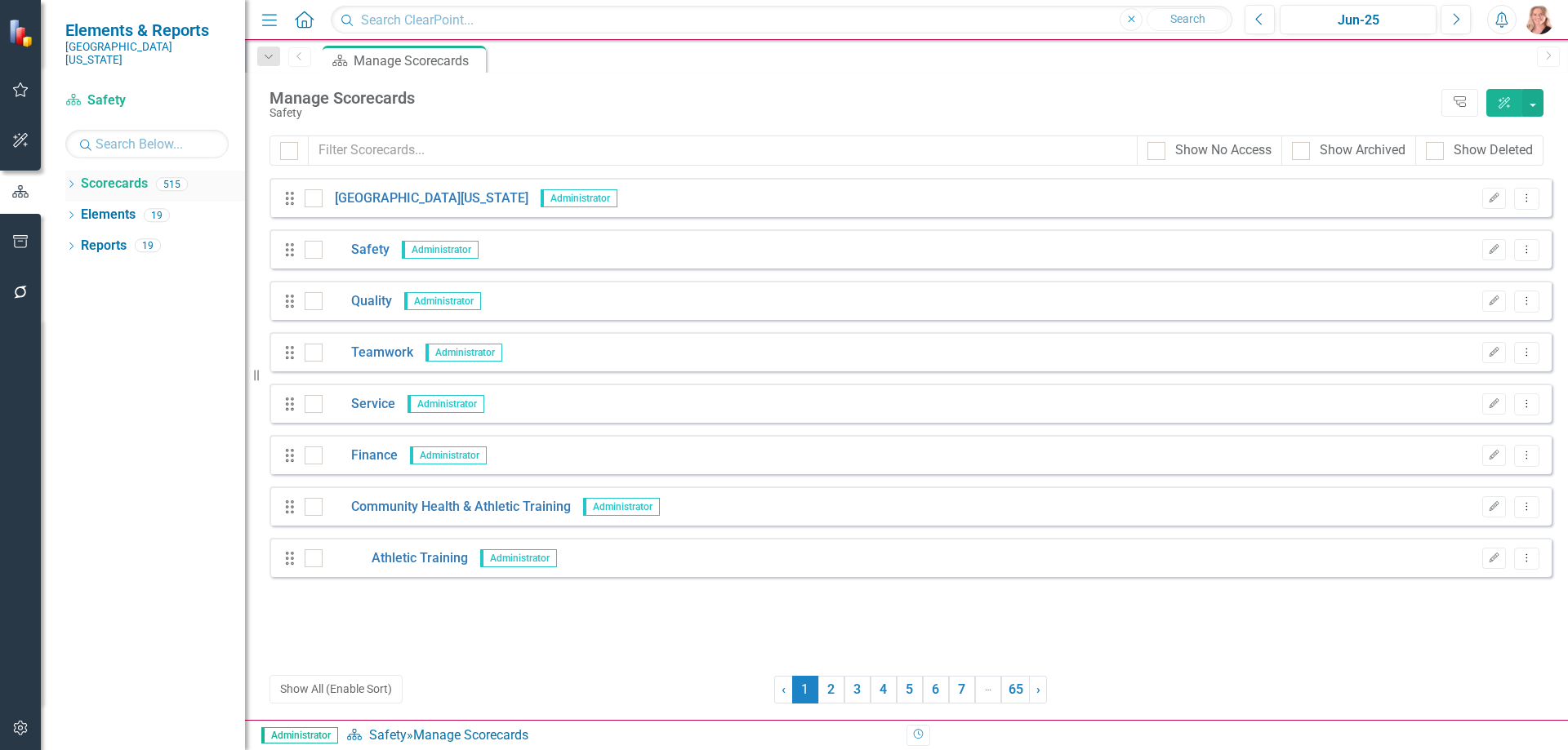
click at [111, 175] on link "Scorecards" at bounding box center [114, 184] width 67 height 19
click at [72, 182] on icon "Dropdown" at bounding box center [71, 186] width 12 height 9
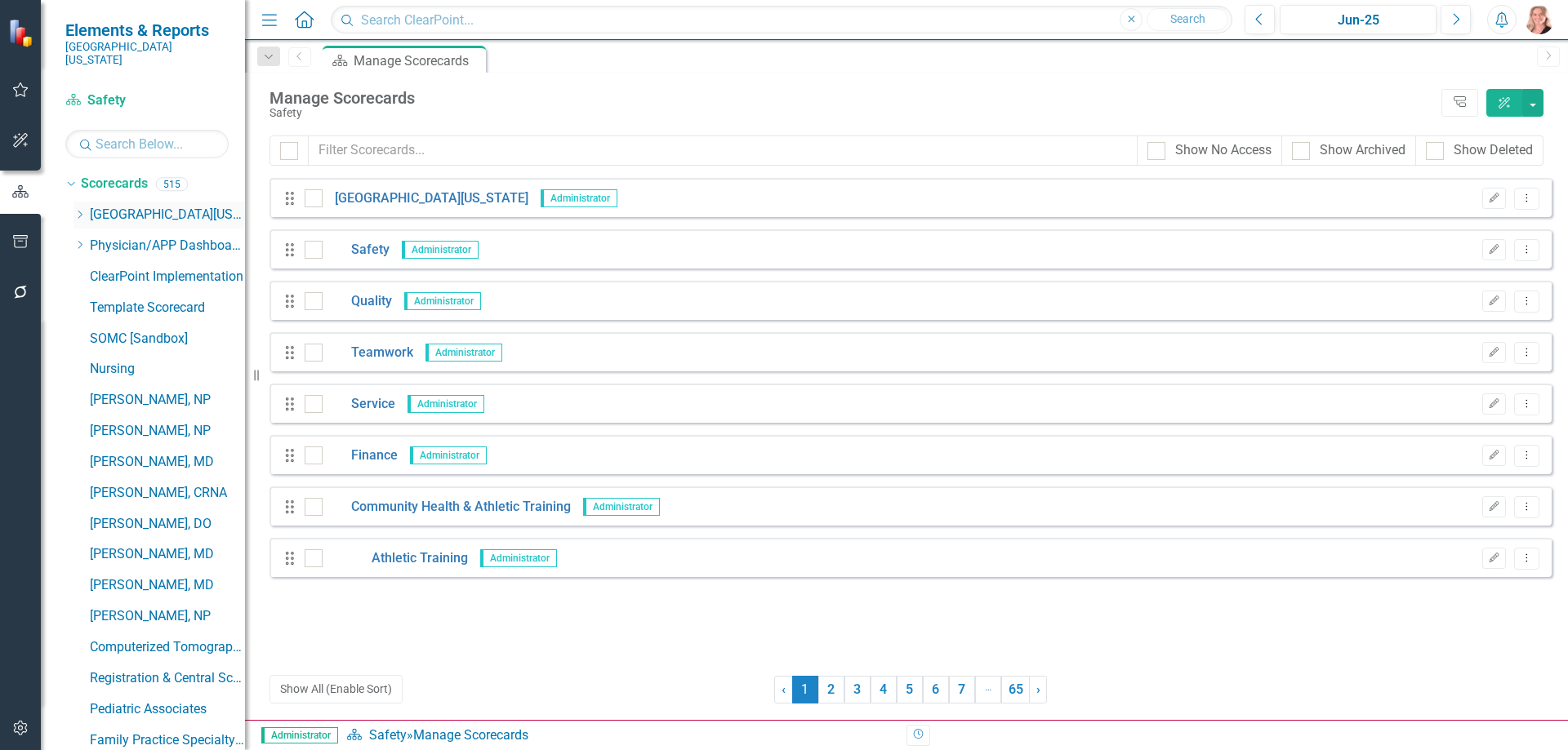
click at [77, 210] on icon "Dropdown" at bounding box center [79, 215] width 13 height 10
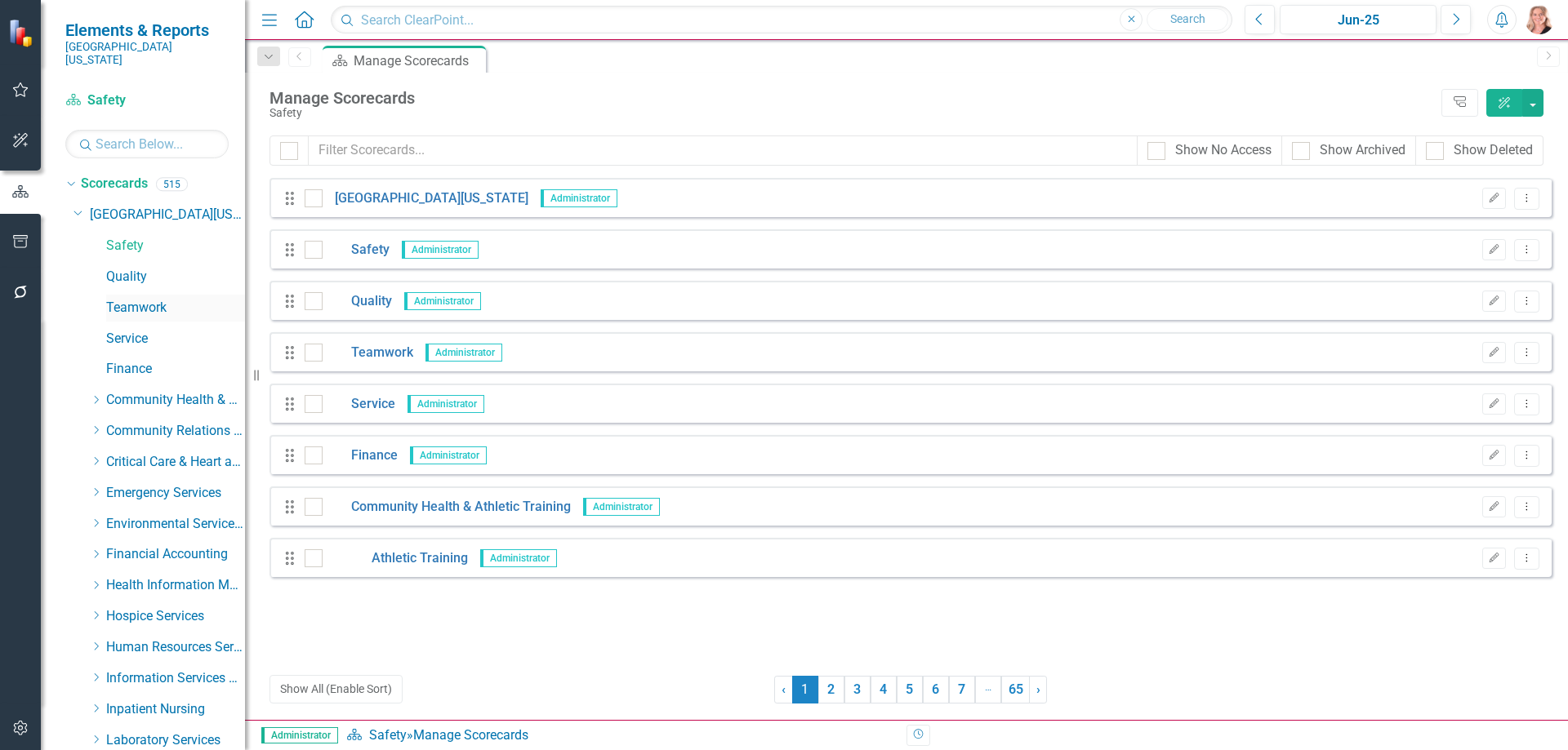
click at [132, 299] on link "Teamwork" at bounding box center [176, 308] width 139 height 19
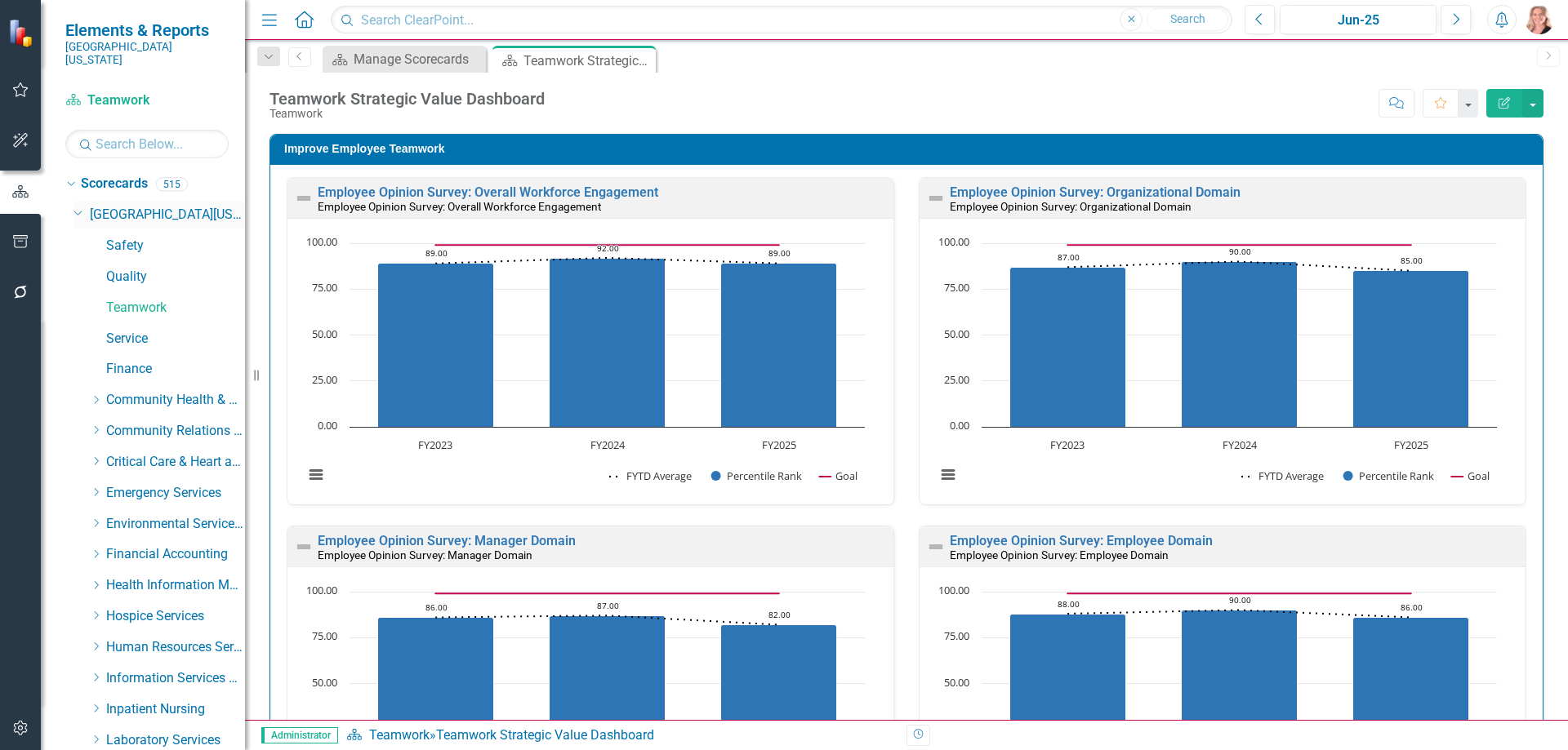
click at [77, 206] on icon "Dropdown" at bounding box center [78, 212] width 10 height 13
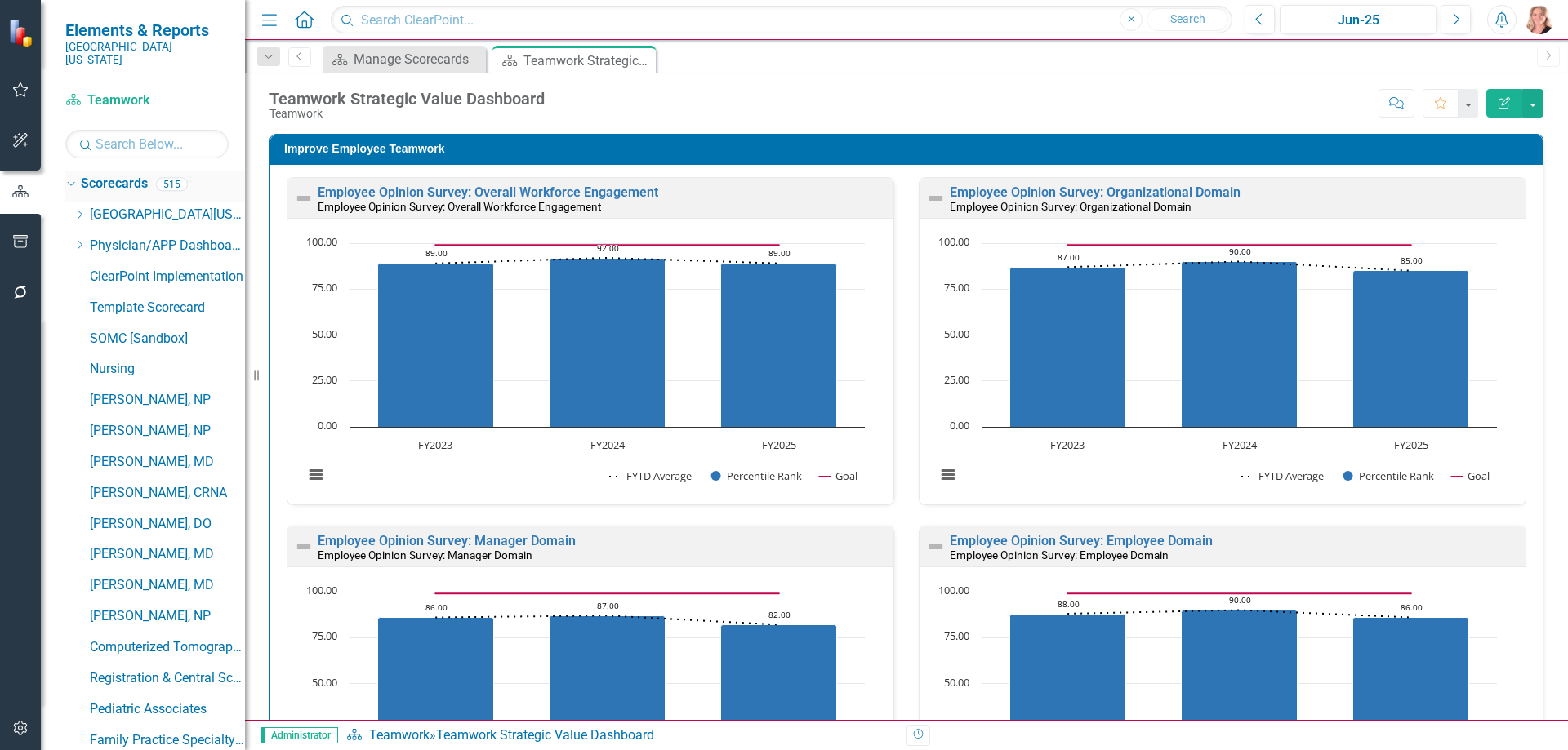
click at [75, 178] on div "Dropdown" at bounding box center [68, 184] width 14 height 12
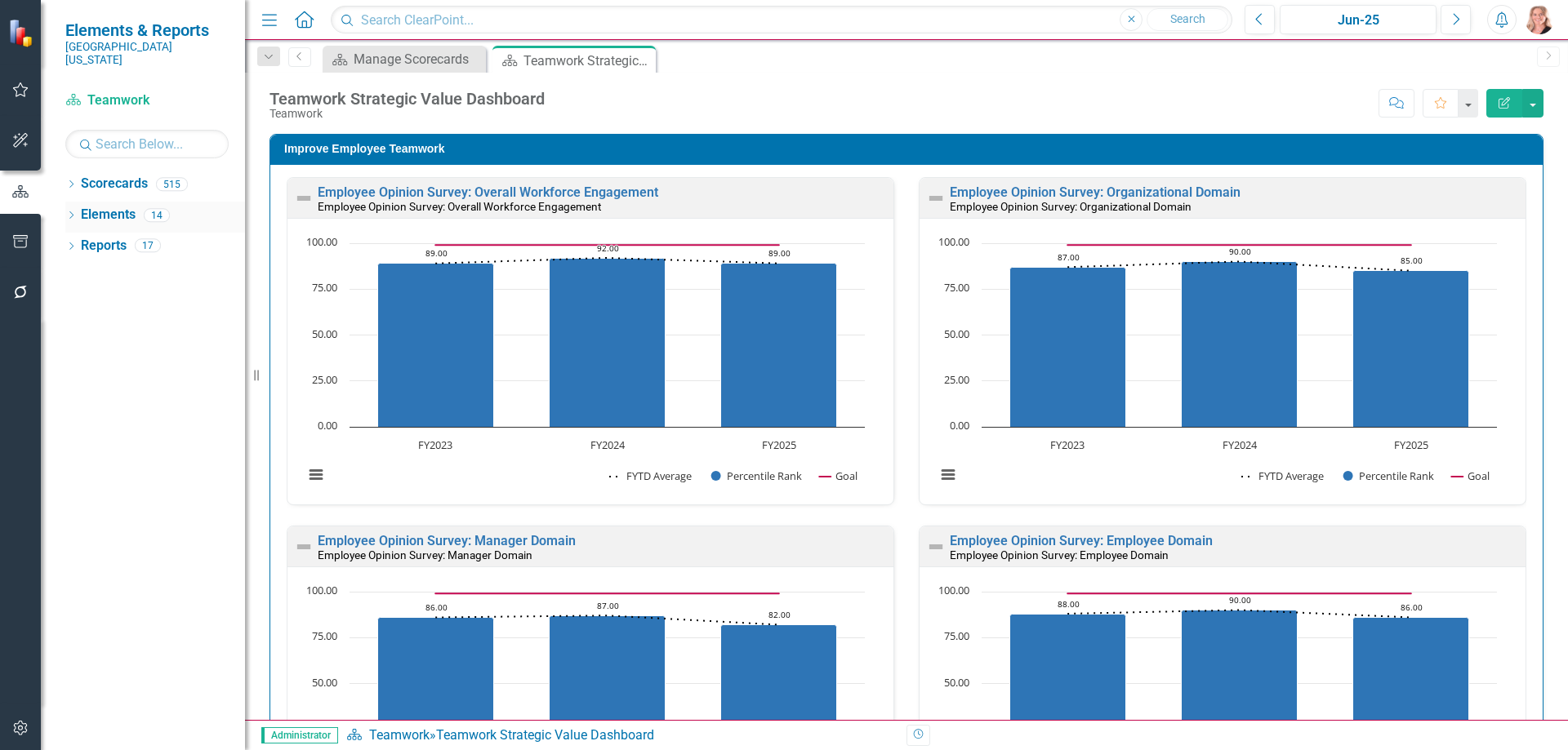
click at [99, 206] on link "Elements" at bounding box center [108, 215] width 55 height 19
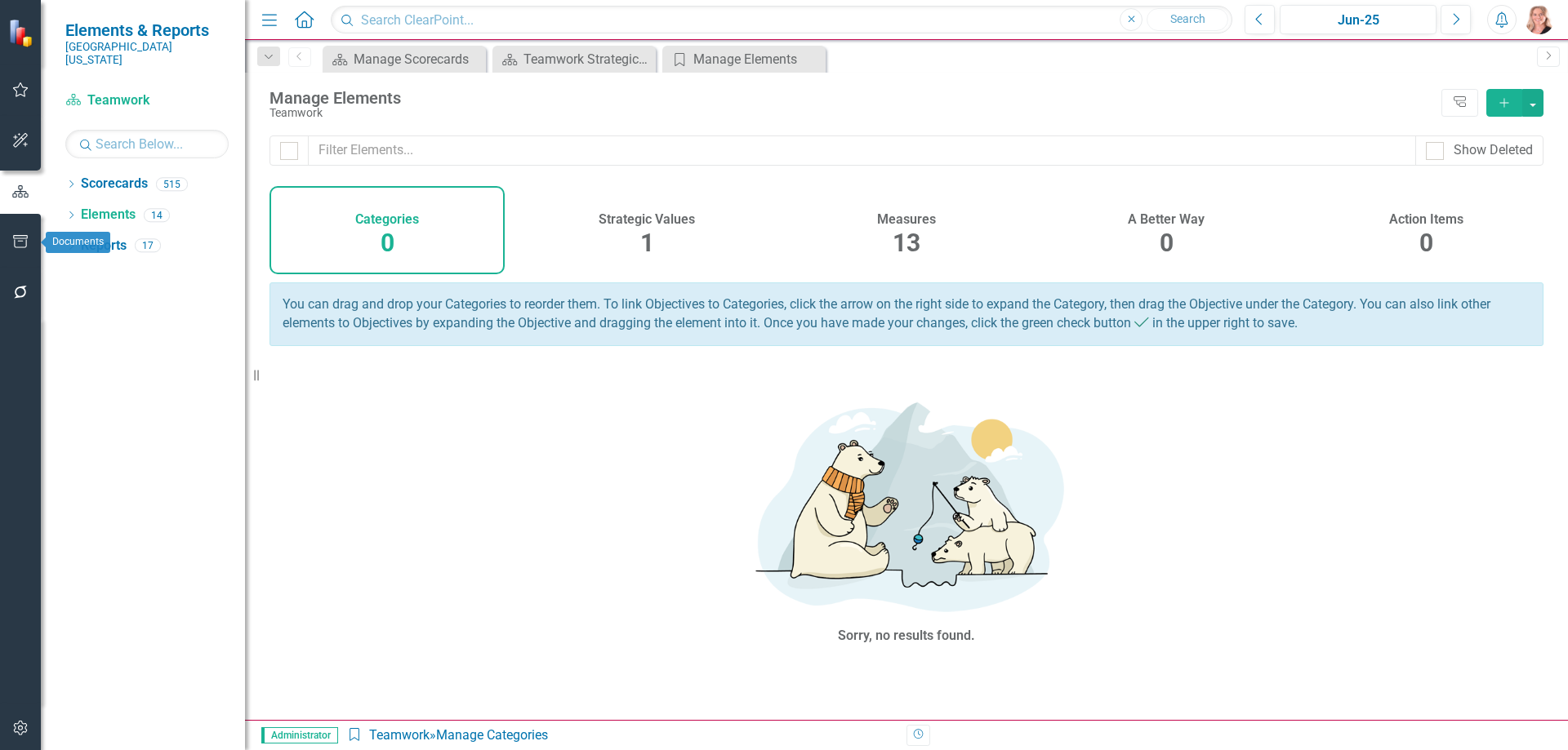
click at [21, 236] on icon "button" at bounding box center [21, 241] width 18 height 13
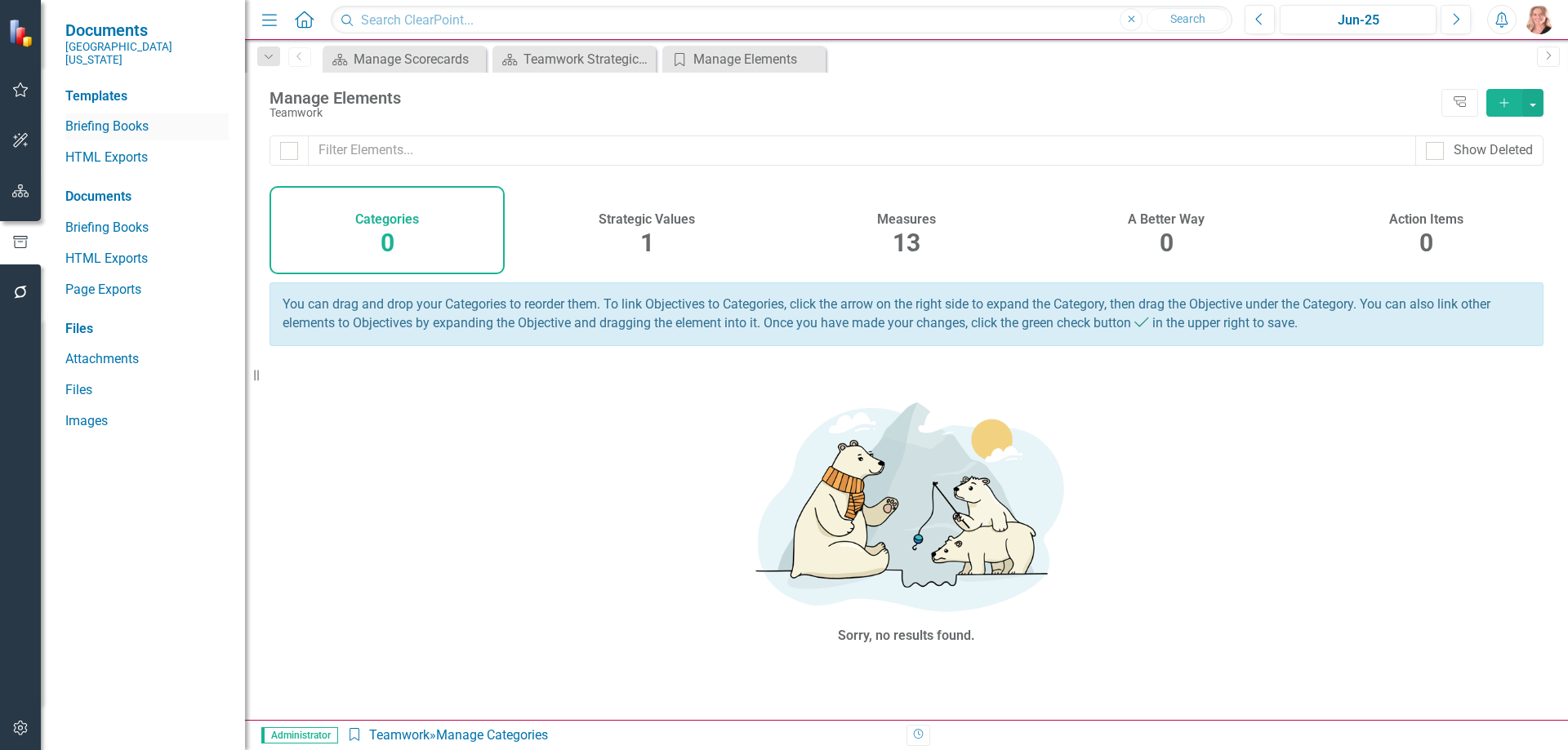
click at [106, 117] on link "Briefing Books" at bounding box center [147, 126] width 163 height 19
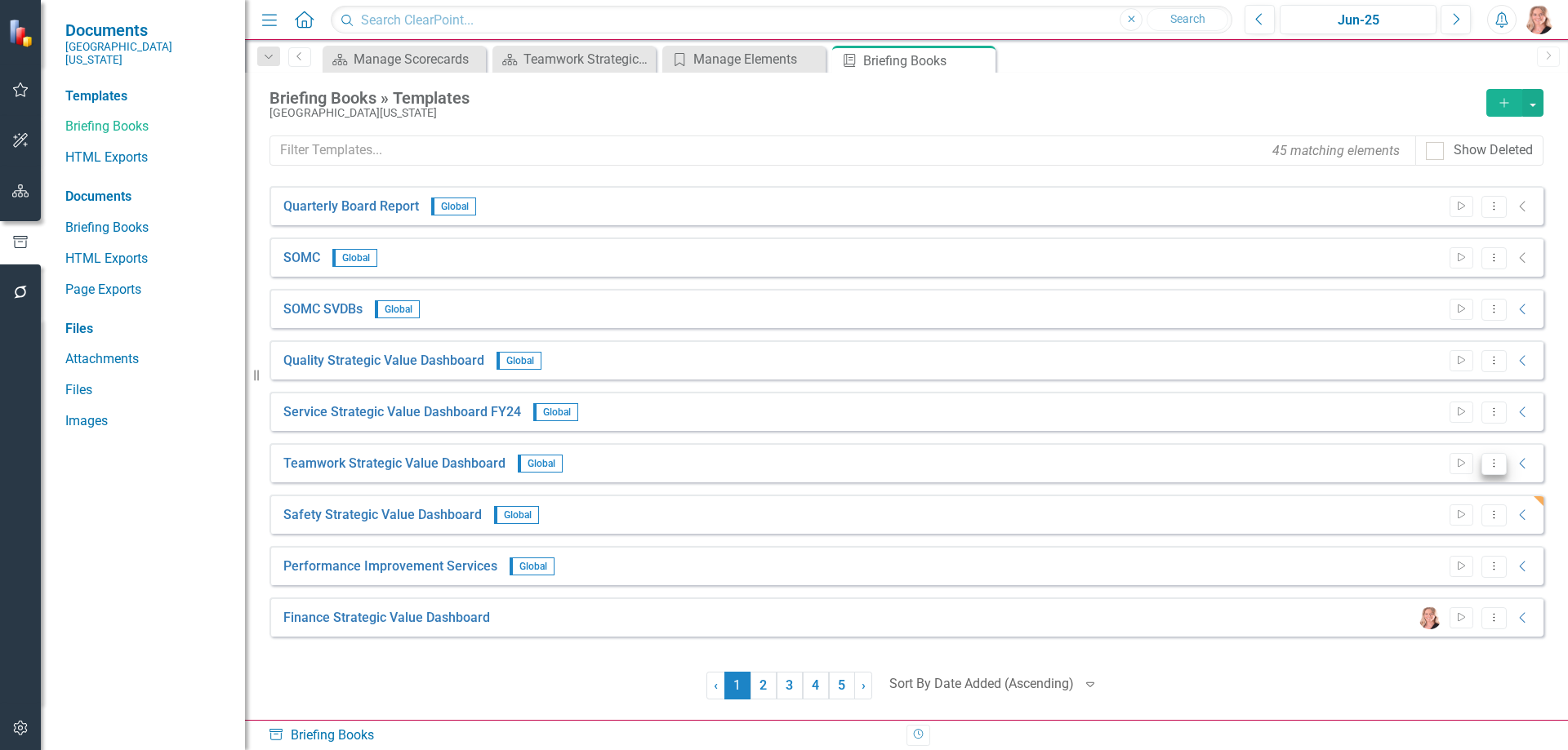
click at [1496, 466] on icon "Dropdown Menu" at bounding box center [1494, 463] width 14 height 11
click at [1405, 545] on link "Edit Edit Template" at bounding box center [1430, 551] width 151 height 30
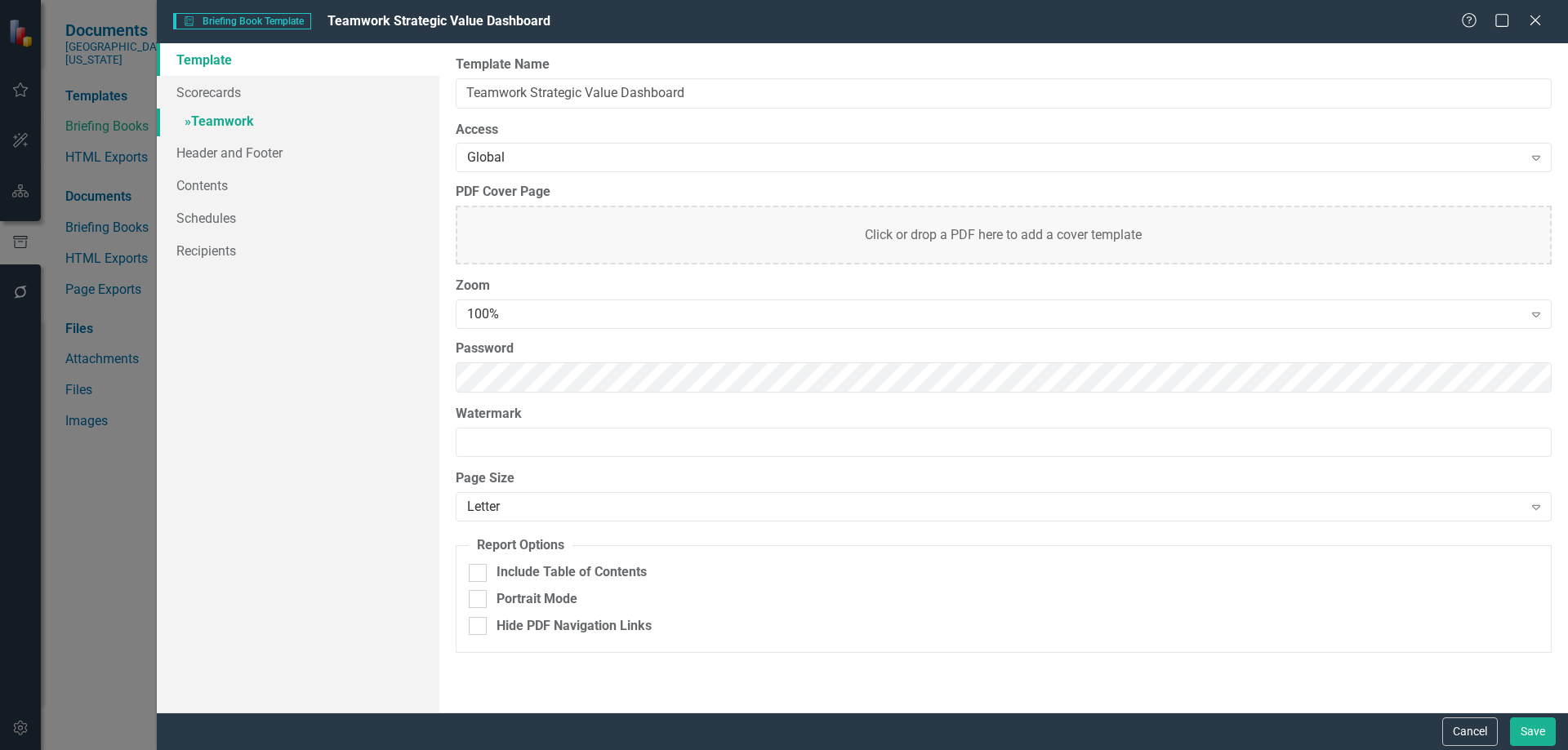
click at [218, 122] on link "» Teamwork" at bounding box center [298, 122] width 282 height 28
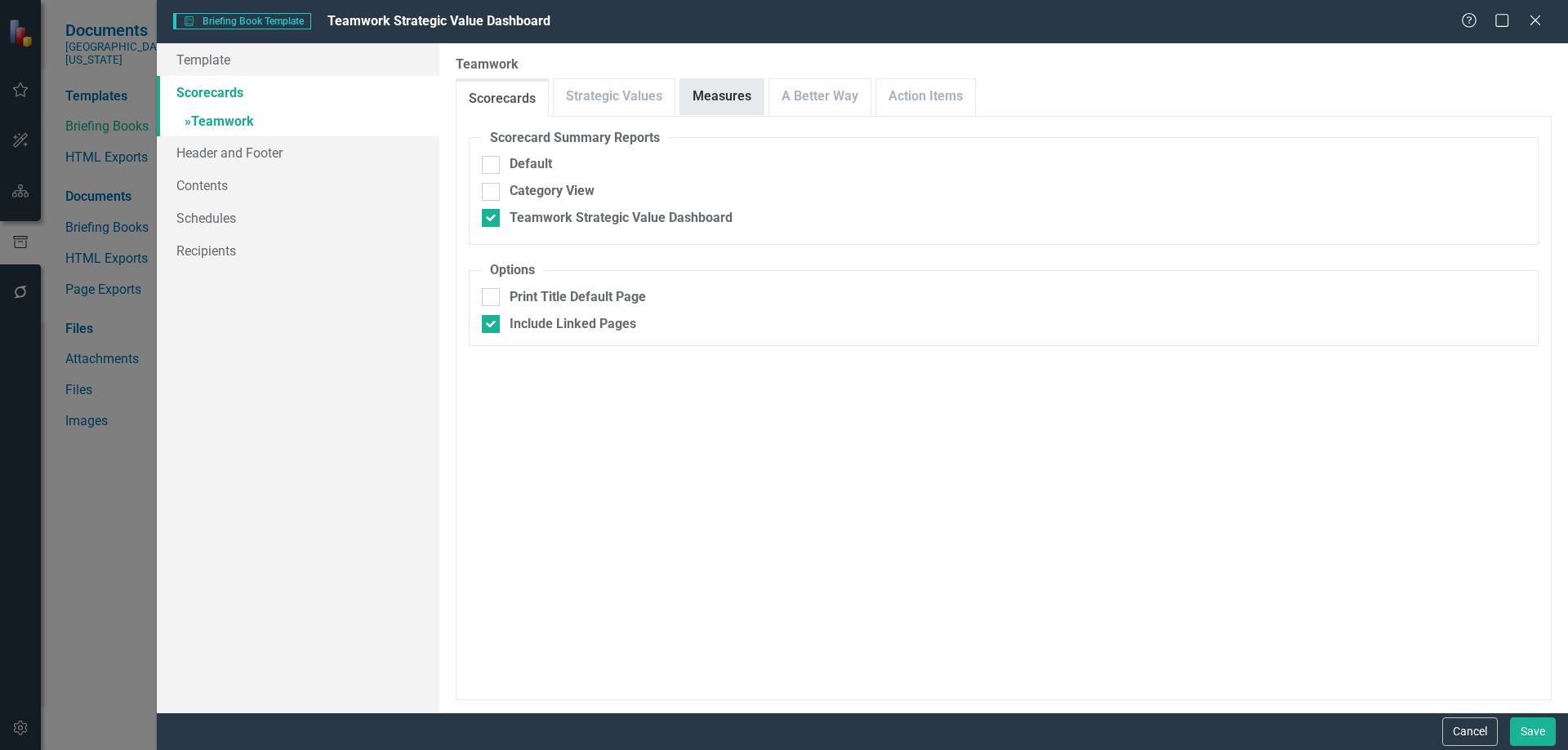
click at [731, 96] on link "Measures" at bounding box center [721, 97] width 83 height 35
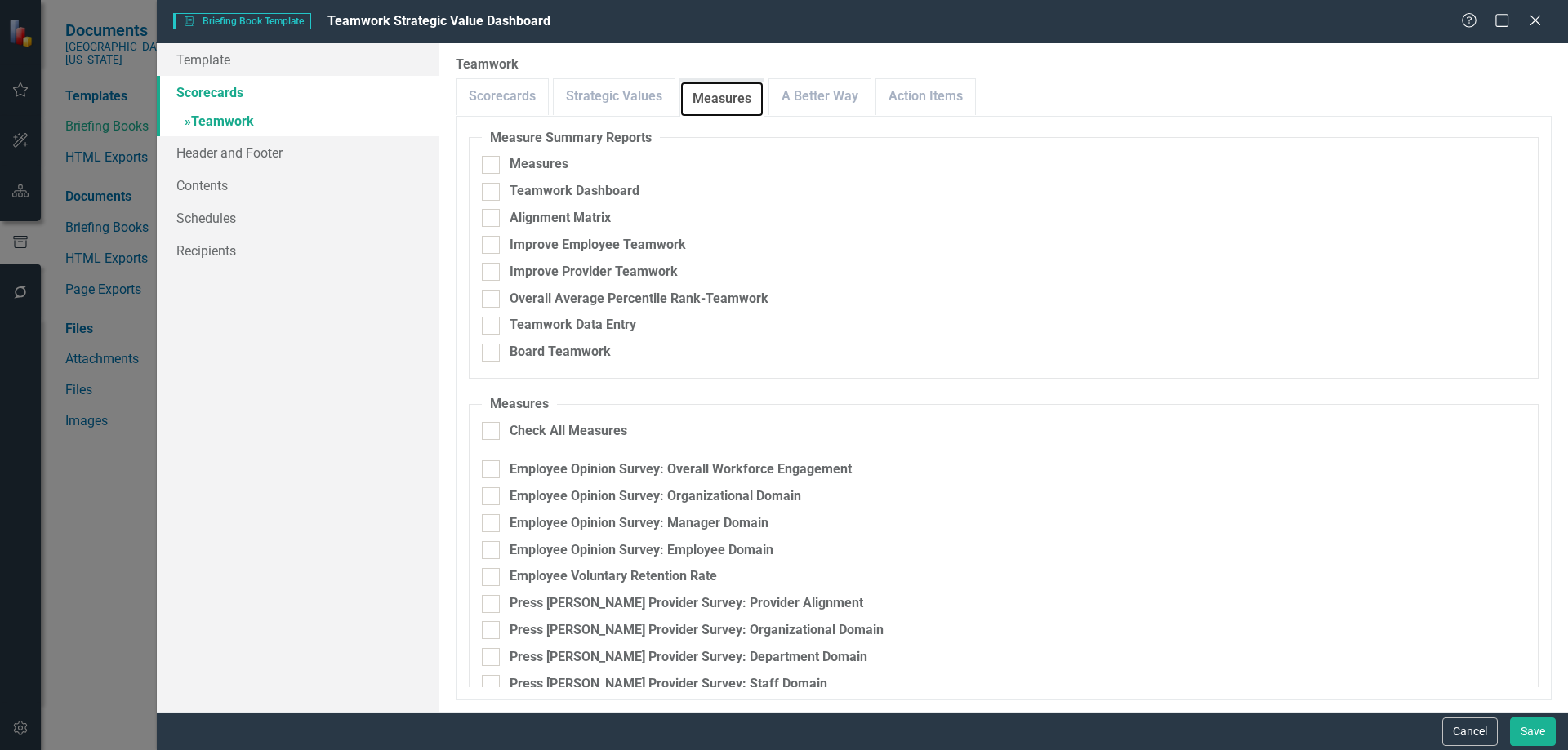
scroll to position [131, 0]
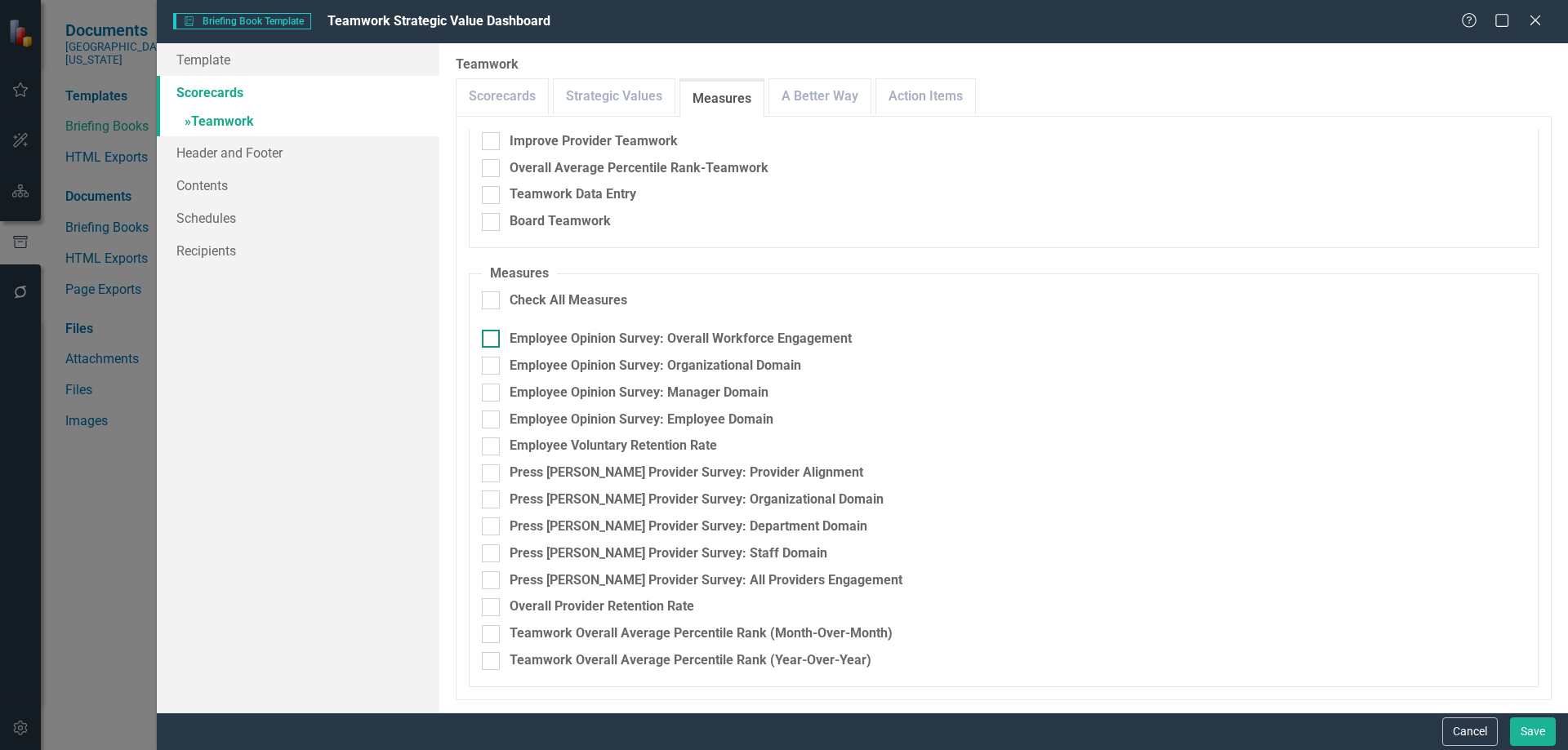
click at [491, 339] on input "Employee Opinion Survey: Overall Workforce Engagement" at bounding box center [487, 335] width 11 height 11
checkbox input "true"
click at [487, 366] on input "Employee Opinion Survey: Organizational Domain" at bounding box center [487, 361] width 11 height 11
checkbox input "true"
drag, startPoint x: 487, startPoint y: 387, endPoint x: 486, endPoint y: 397, distance: 10.0
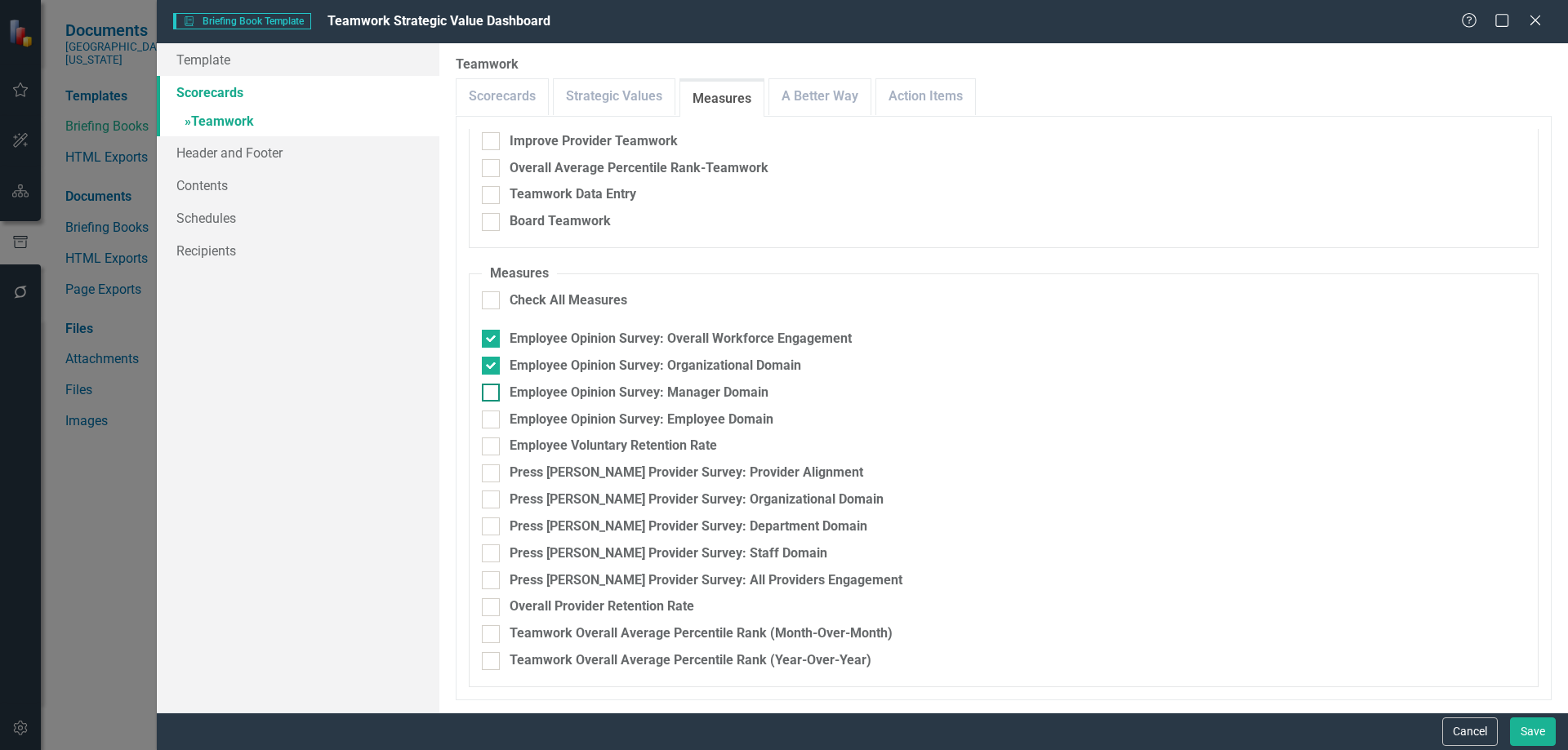
click at [487, 388] on input "Employee Opinion Survey: Manager Domain" at bounding box center [487, 389] width 11 height 11
checkbox input "true"
click at [488, 416] on input "Employee Opinion Survey: Employee Domain" at bounding box center [487, 416] width 11 height 11
checkbox input "true"
click at [487, 448] on div at bounding box center [490, 446] width 18 height 18
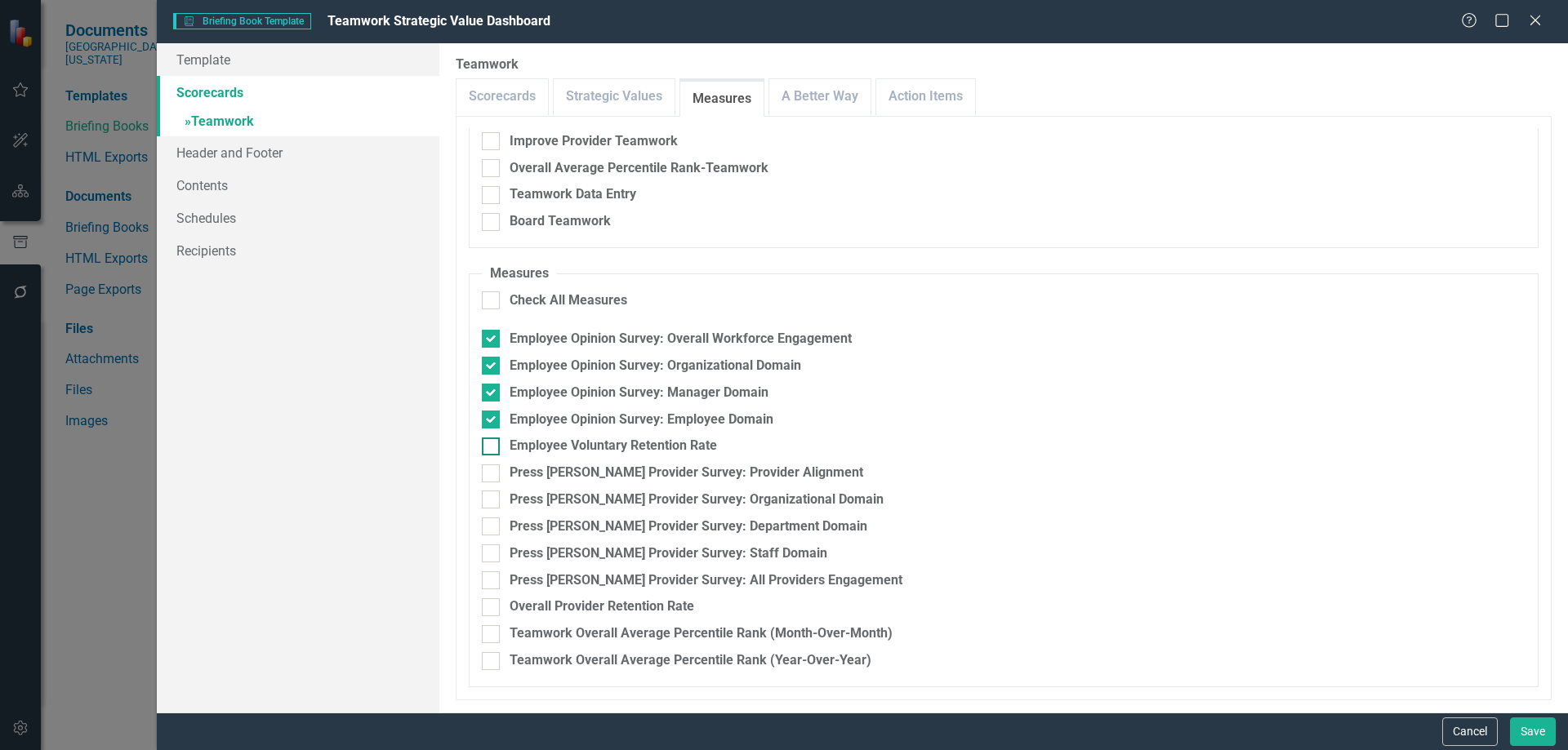
click at [487, 448] on input "Employee Voluntary Retention Rate" at bounding box center [487, 442] width 11 height 11
checkbox input "true"
click at [487, 473] on input "Press Ganey Provider Survey: Provider Alignment" at bounding box center [487, 470] width 11 height 11
checkbox input "true"
click at [490, 496] on input "Press Ganey Provider Survey: Organizational Domain" at bounding box center [487, 495] width 11 height 11
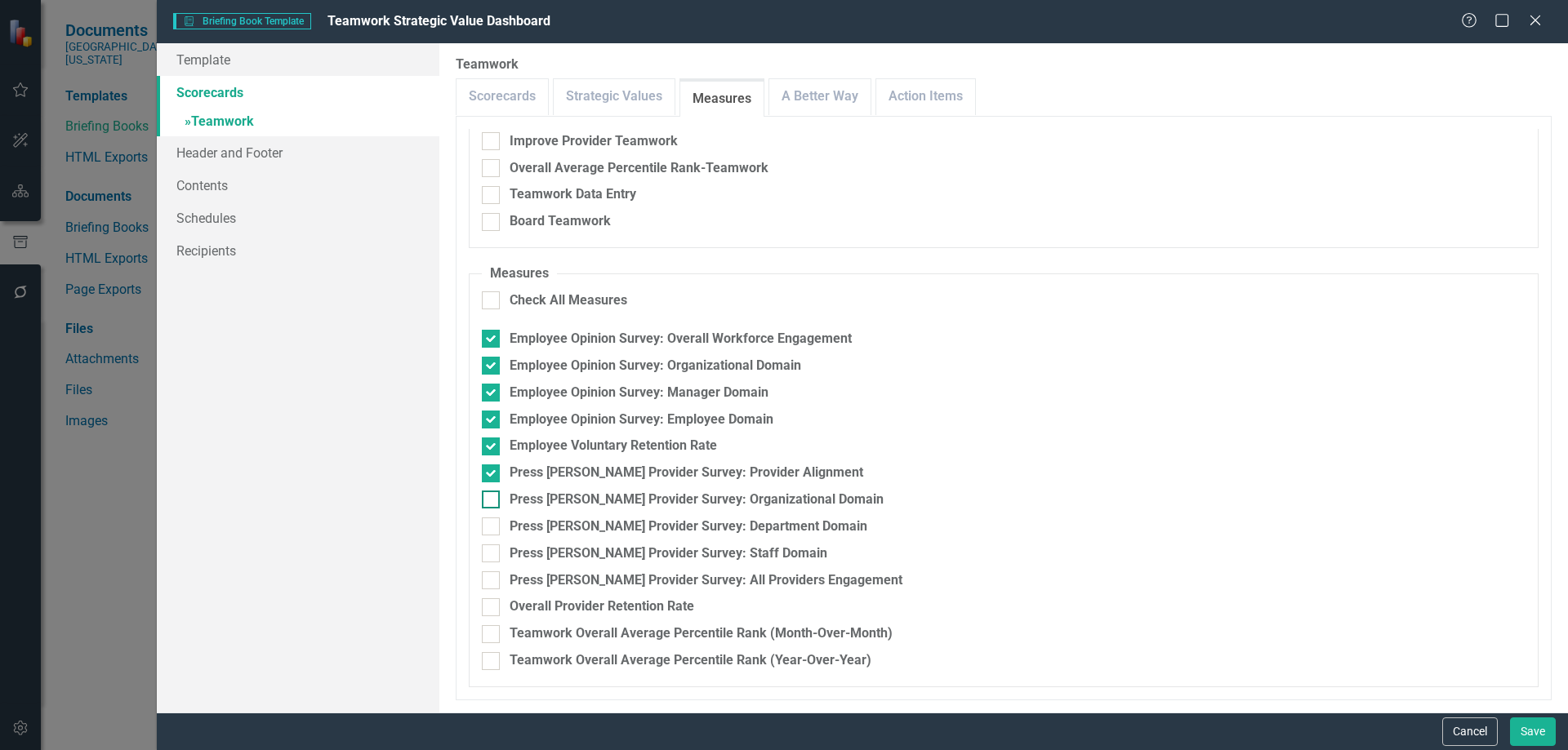
checkbox input "true"
click at [492, 530] on div at bounding box center [490, 526] width 18 height 18
click at [492, 528] on input "Press Ganey Provider Survey: Department Domain" at bounding box center [487, 522] width 11 height 11
checkbox input "true"
click at [487, 554] on input "Press Ganey Provider Survey: Staff Domain" at bounding box center [487, 550] width 11 height 11
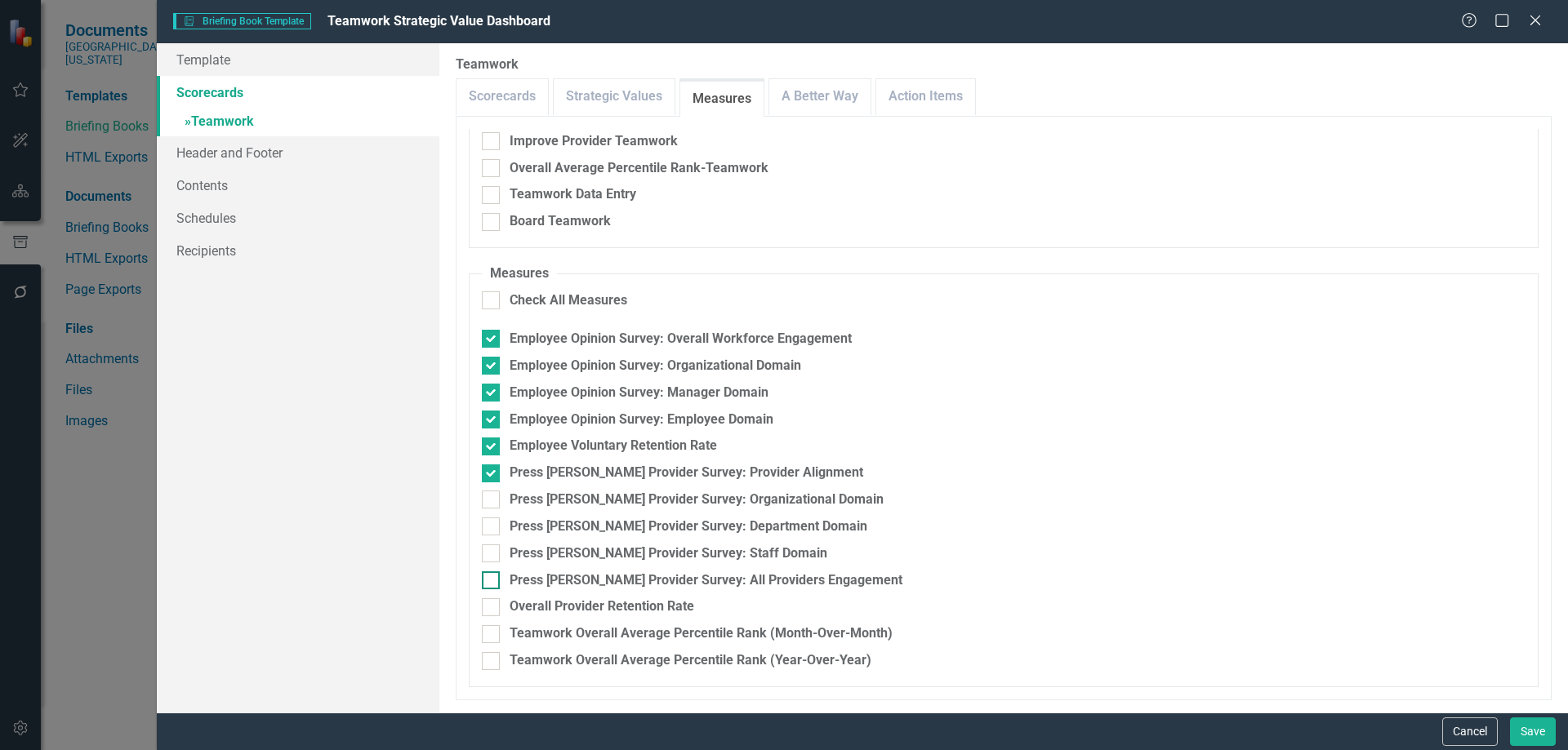
checkbox input "true"
click at [491, 587] on div at bounding box center [490, 580] width 18 height 18
click at [491, 582] on input "Press Ganey Provider Survey: All Providers Engagement" at bounding box center [487, 576] width 11 height 11
checkbox input "true"
click at [491, 611] on div at bounding box center [490, 607] width 18 height 18
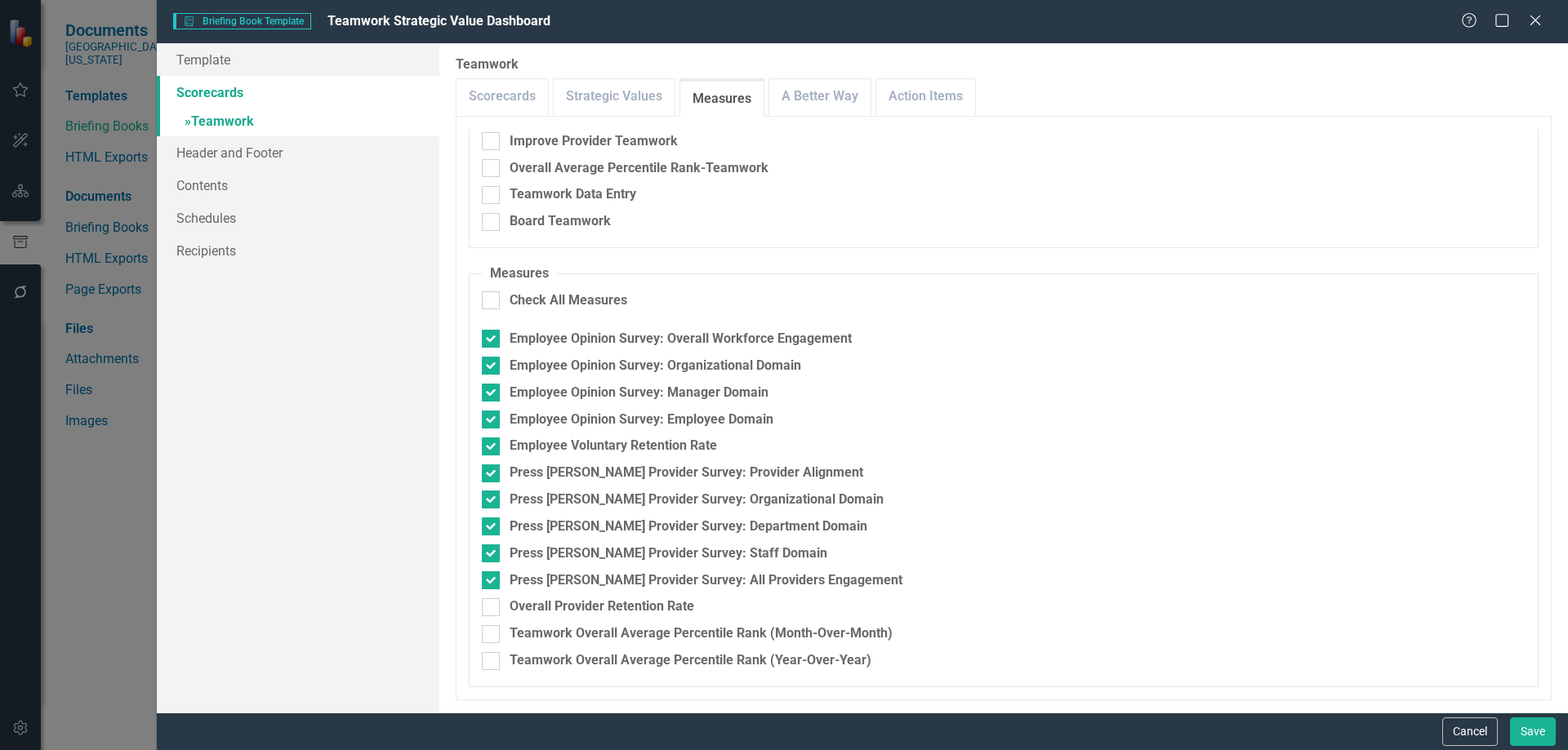
click at [491, 609] on input "Overall Provider Retention Rate" at bounding box center [487, 604] width 11 height 11
checkbox input "true"
click at [500, 635] on div "Teamwork Overall Average Percentile Rank (Month-Over-Month)" at bounding box center [1003, 634] width 1043 height 19
click at [492, 635] on input "Teamwork Overall Average Percentile Rank (Month-Over-Month)" at bounding box center [487, 630] width 11 height 11
checkbox input "true"
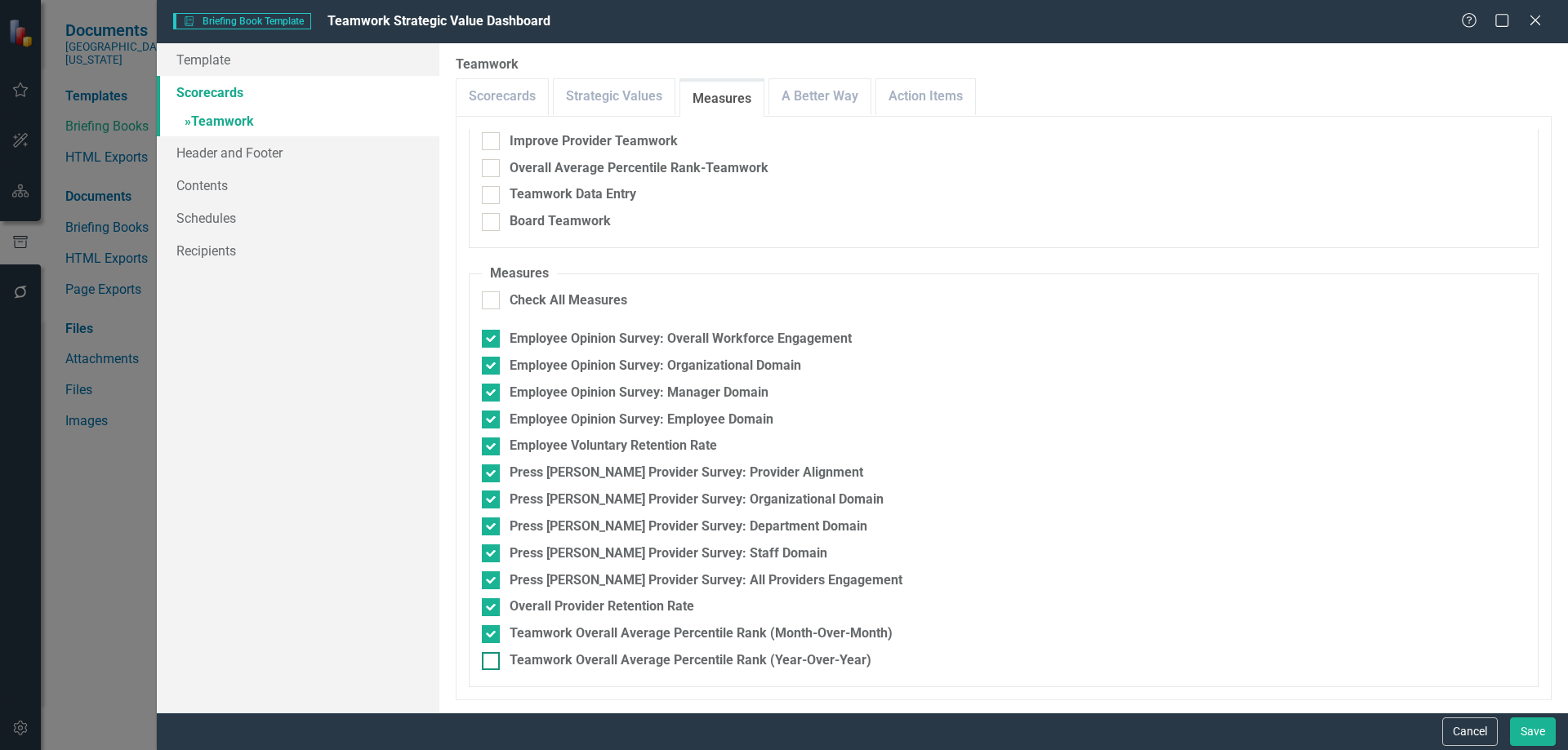
click at [495, 664] on div at bounding box center [490, 661] width 18 height 18
click at [492, 663] on input "Teamwork Overall Average Percentile Rank (Year-Over-Year)" at bounding box center [487, 657] width 11 height 11
checkbox input "true"
click at [838, 95] on link "A Better Way" at bounding box center [821, 97] width 102 height 35
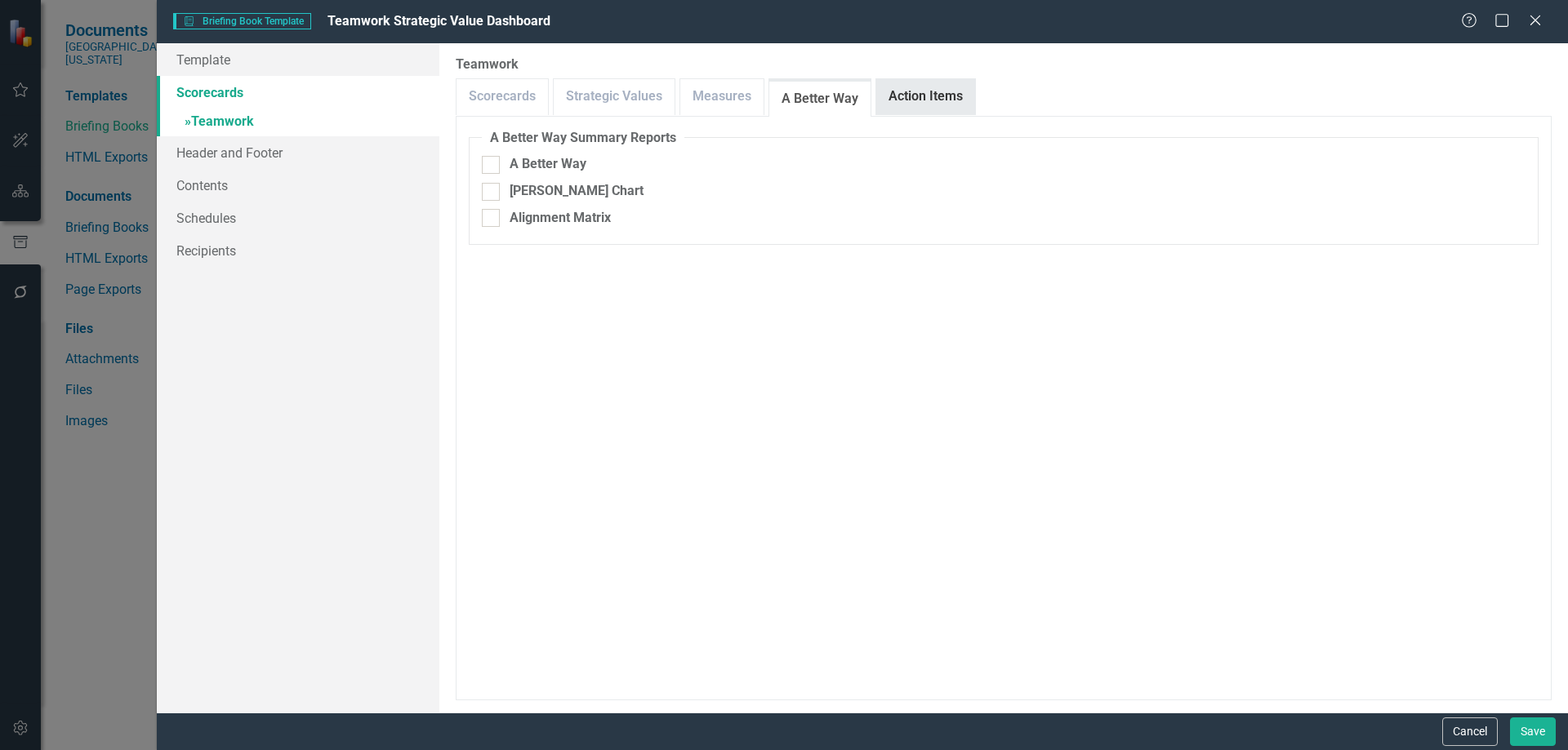
click at [923, 94] on link "Action Items" at bounding box center [925, 97] width 99 height 35
click at [512, 104] on link "Scorecards" at bounding box center [502, 97] width 92 height 35
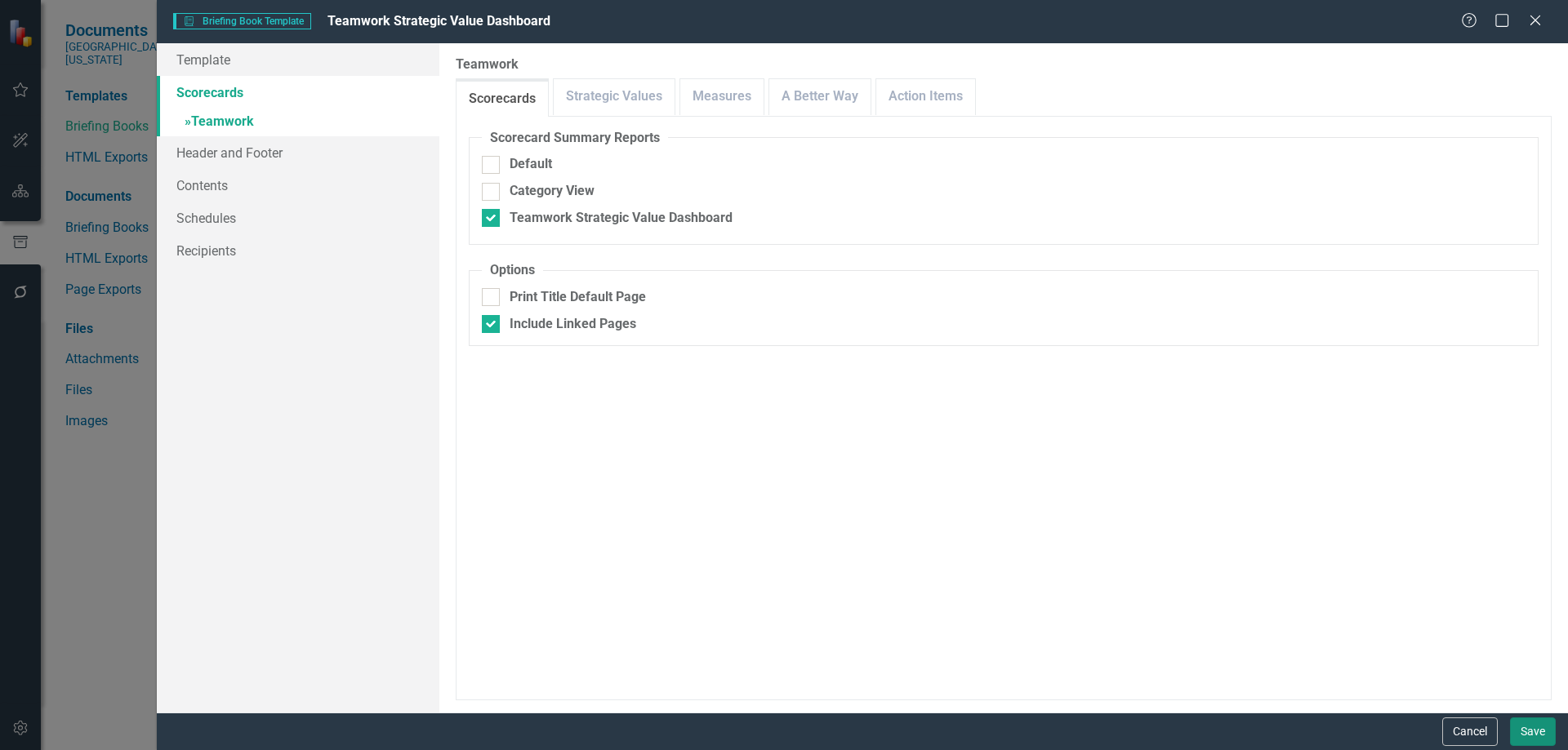
click at [1527, 729] on button "Save" at bounding box center [1533, 731] width 46 height 28
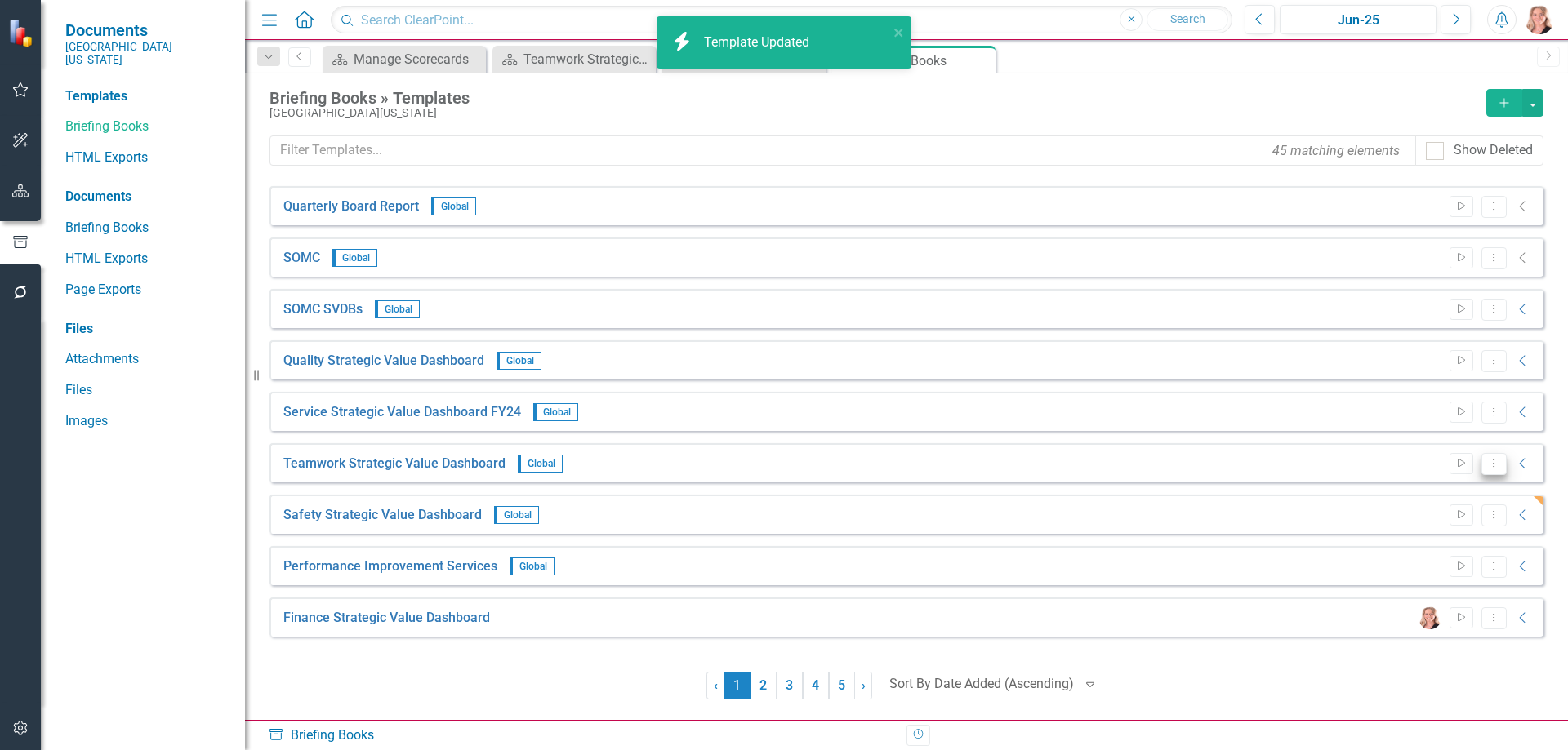
click at [1491, 465] on icon "Dropdown Menu" at bounding box center [1494, 463] width 14 height 11
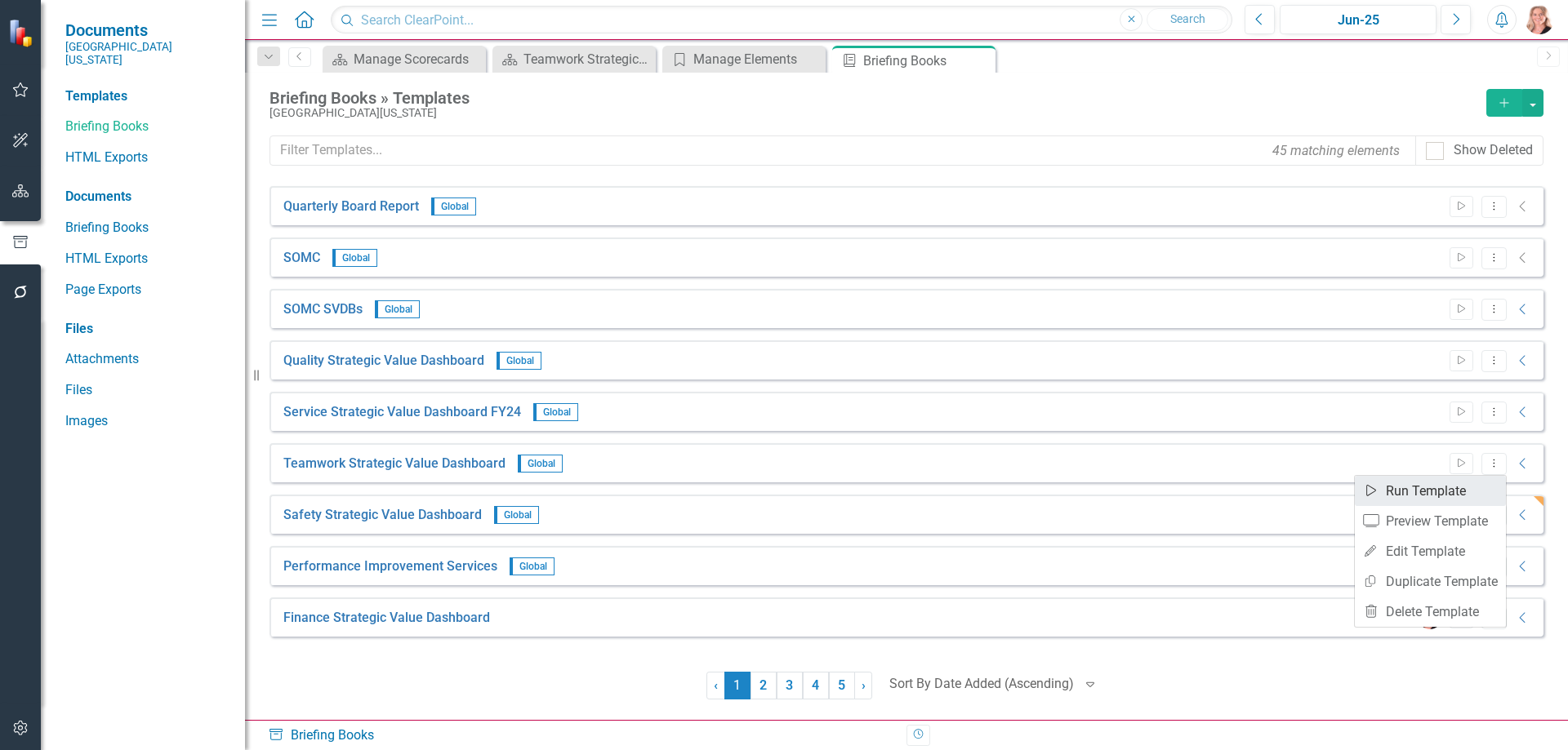
click at [1424, 495] on link "Start Run Template" at bounding box center [1430, 490] width 151 height 30
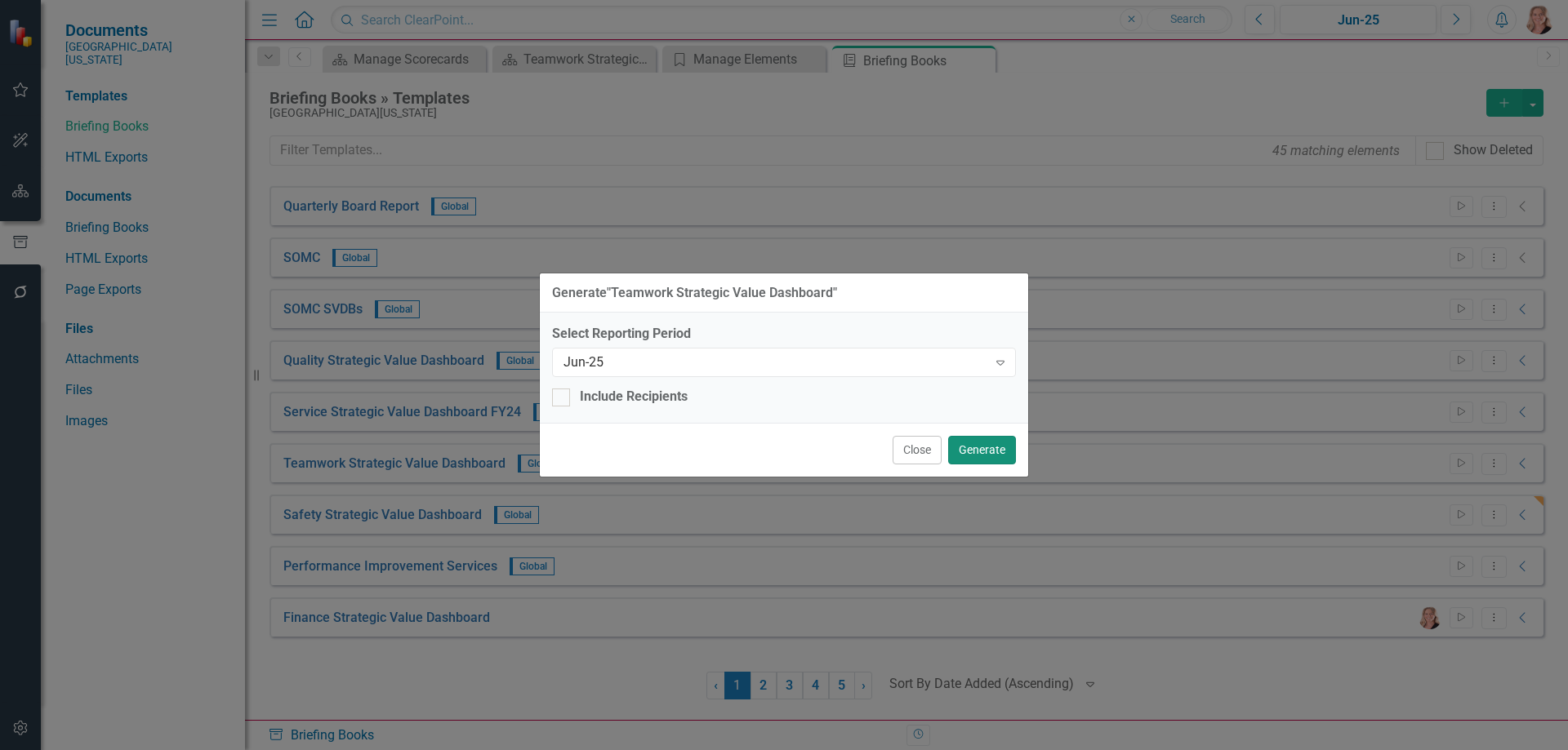
click at [994, 450] on button "Generate" at bounding box center [982, 449] width 67 height 28
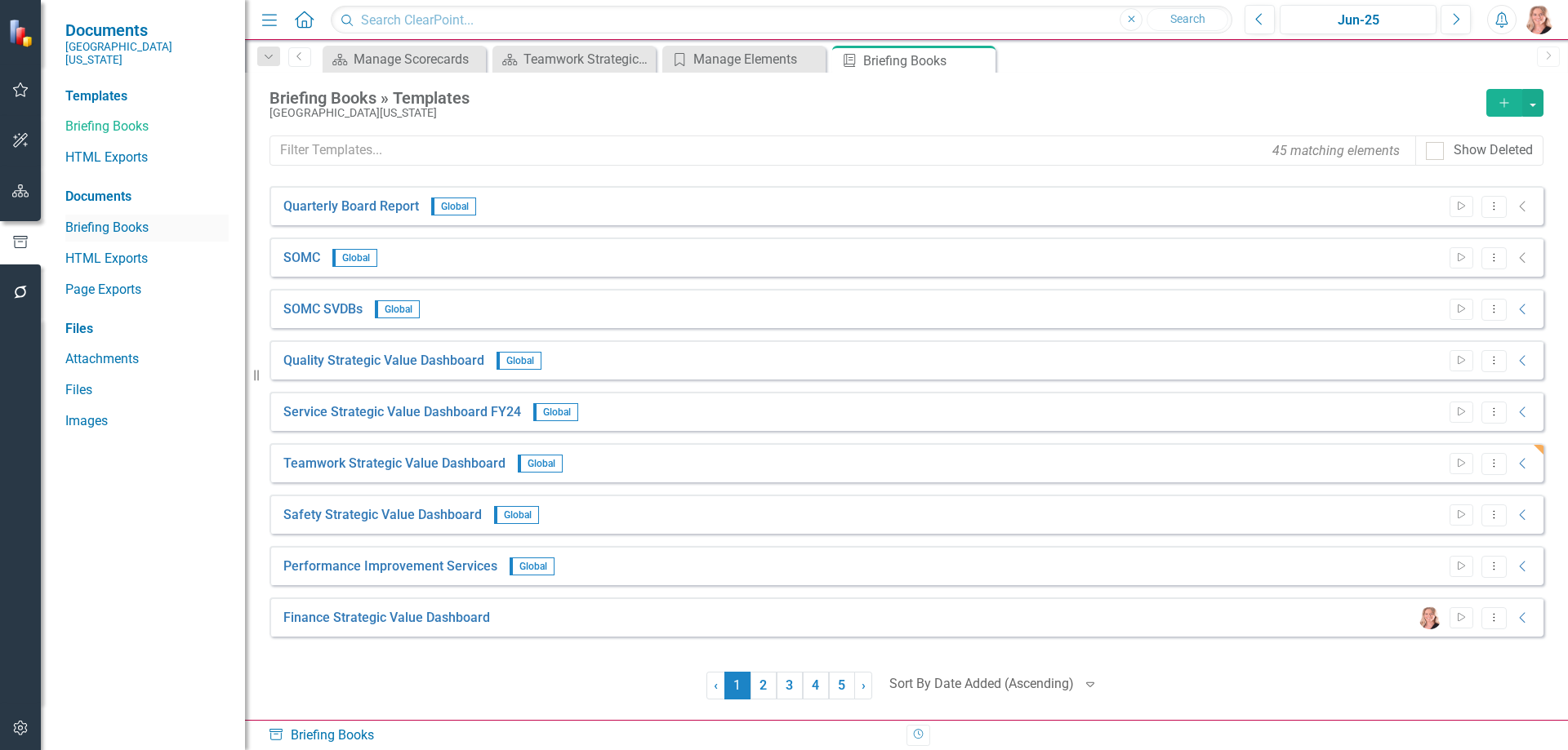
click at [104, 219] on link "Briefing Books" at bounding box center [147, 228] width 163 height 19
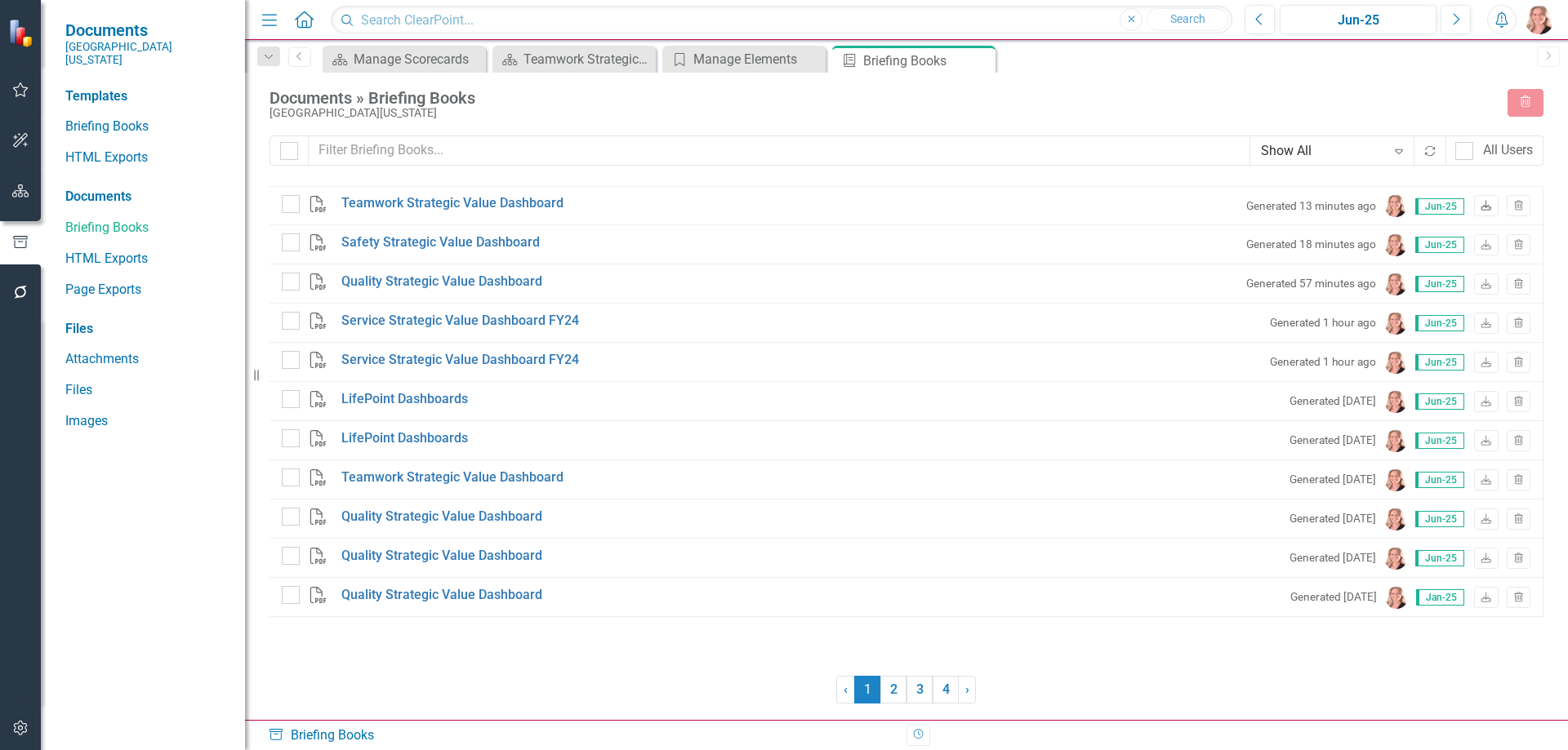
click at [1486, 207] on icon at bounding box center [1487, 206] width 10 height 10
click at [1186, 85] on div "Documents » Briefing Books [GEOGRAPHIC_DATA][US_STATE] Trash Show All Expand Re…" at bounding box center [907, 396] width 1323 height 647
